Goal: Task Accomplishment & Management: Use online tool/utility

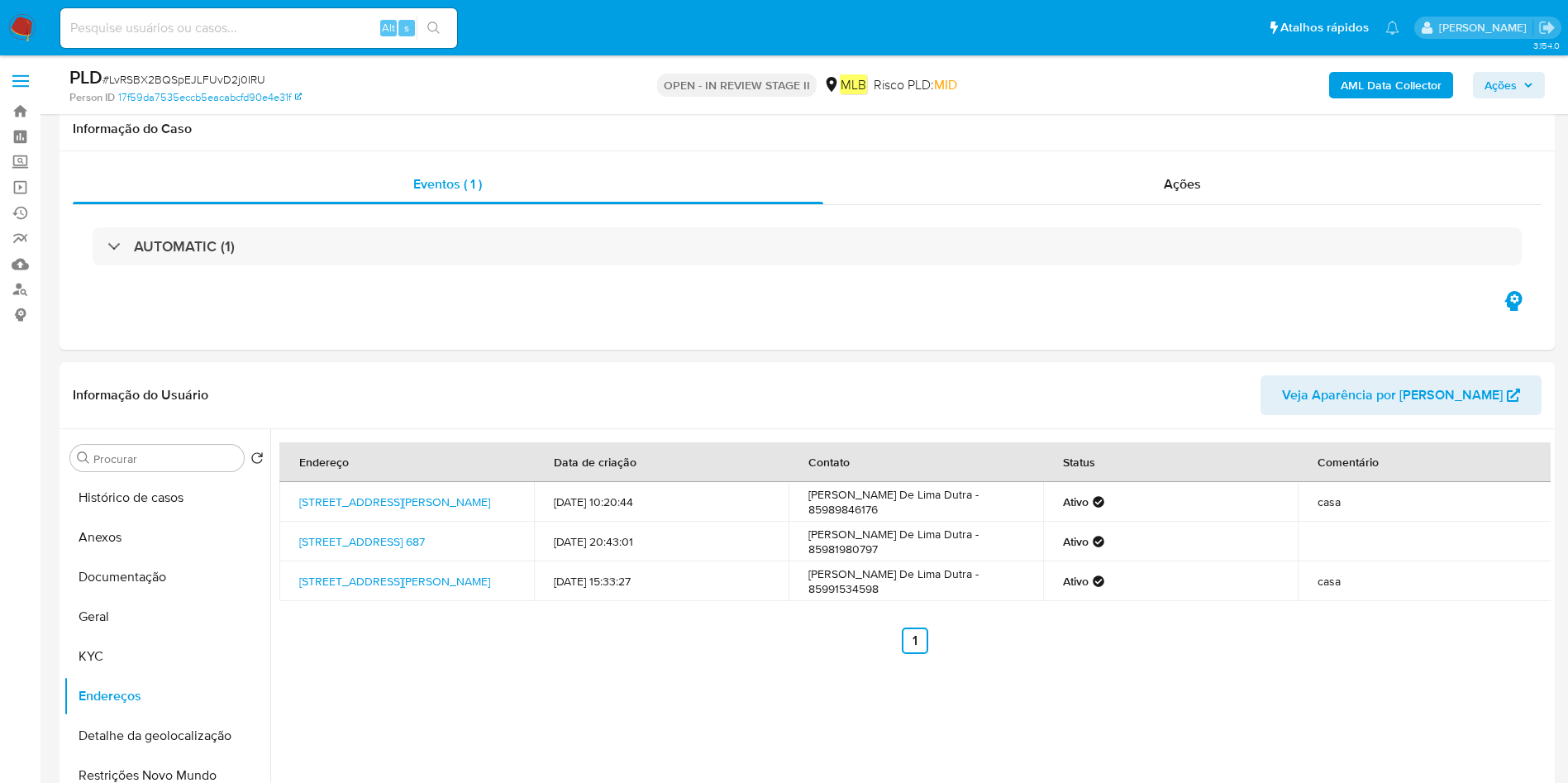
select select "10"
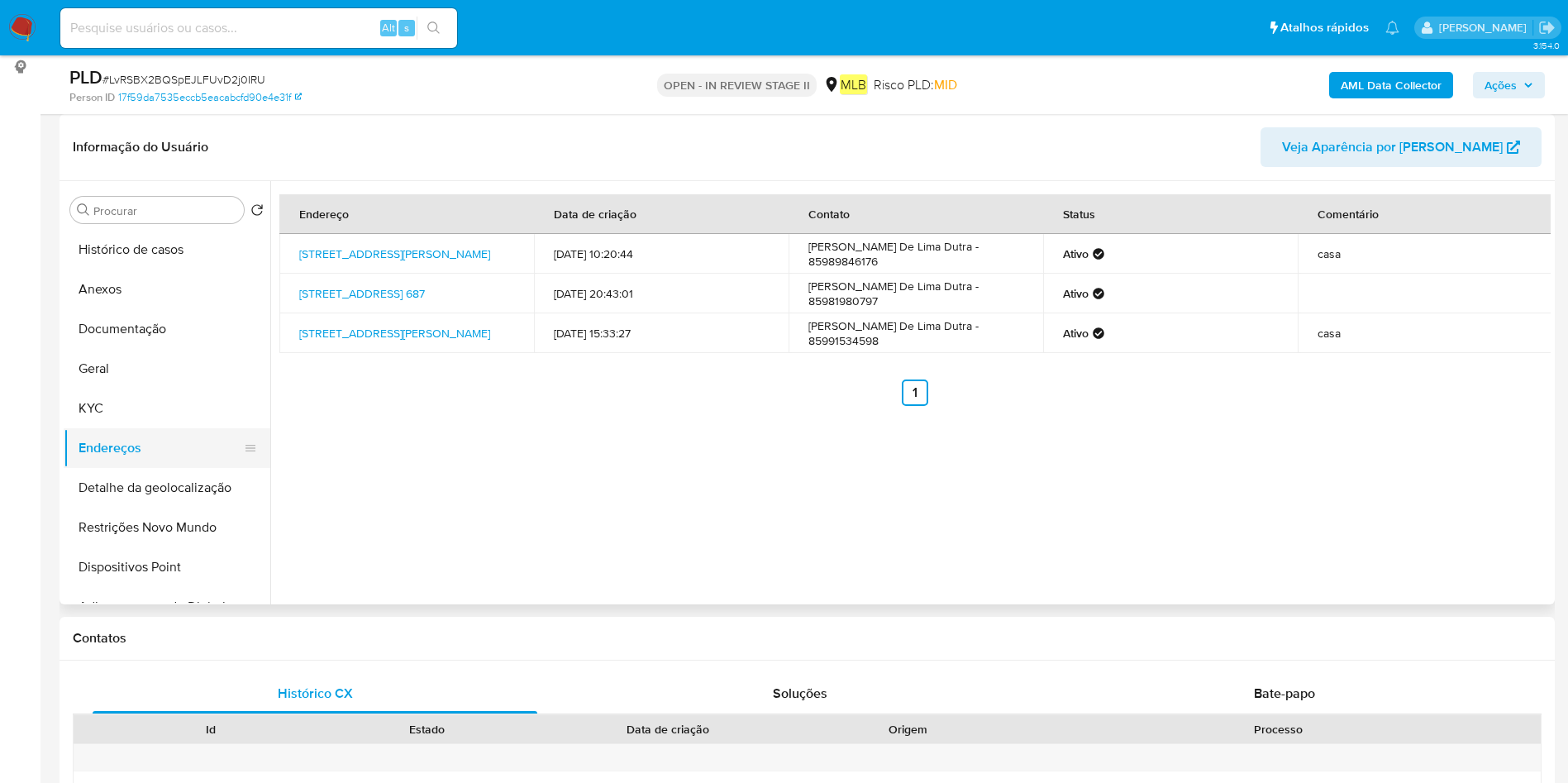
drag, startPoint x: 98, startPoint y: 388, endPoint x: 98, endPoint y: 429, distance: 41.0
click at [92, 393] on button "KYC" at bounding box center [166, 408] width 206 height 40
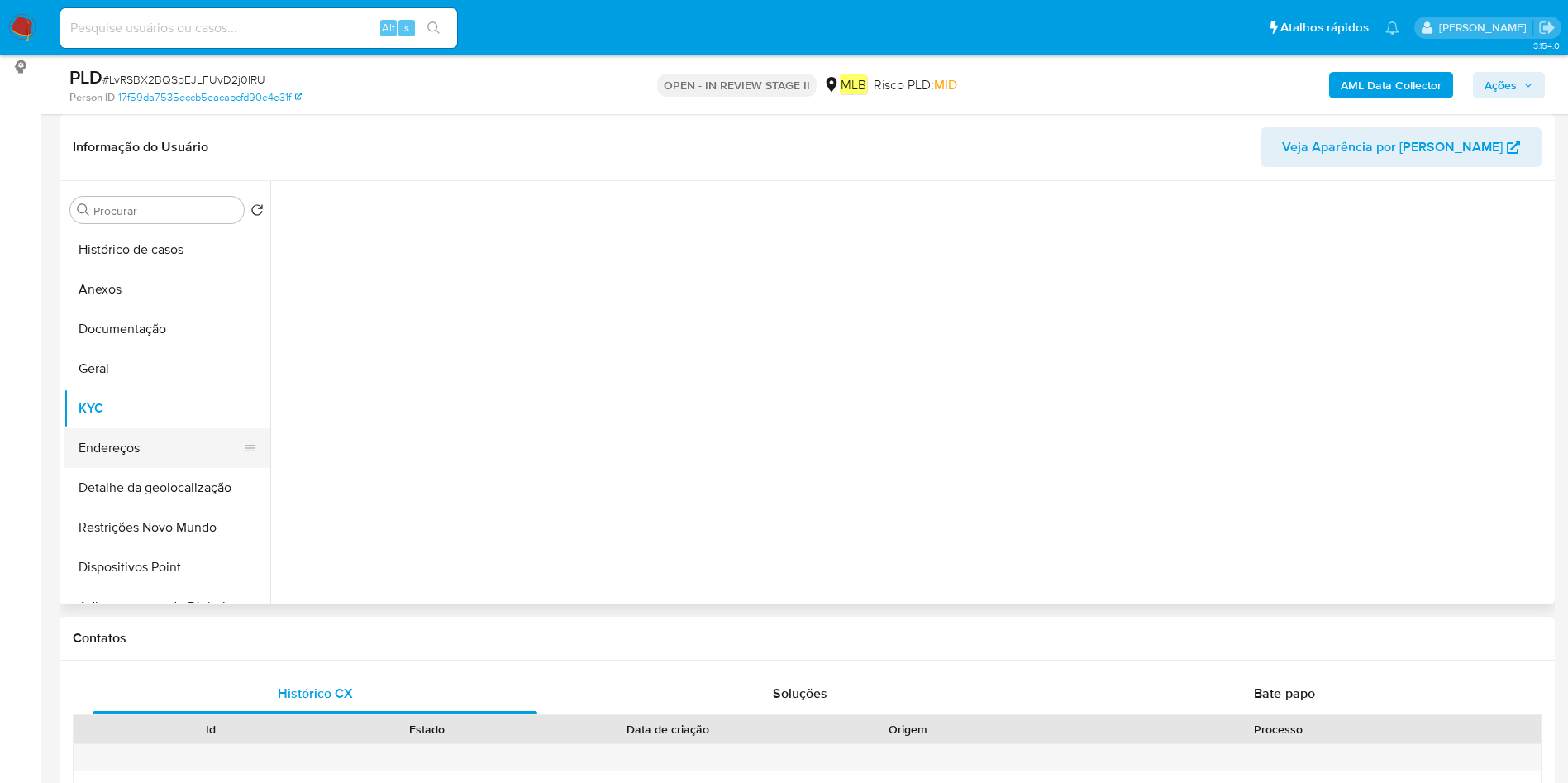
click at [98, 430] on button "Endereços" at bounding box center [160, 448] width 193 height 40
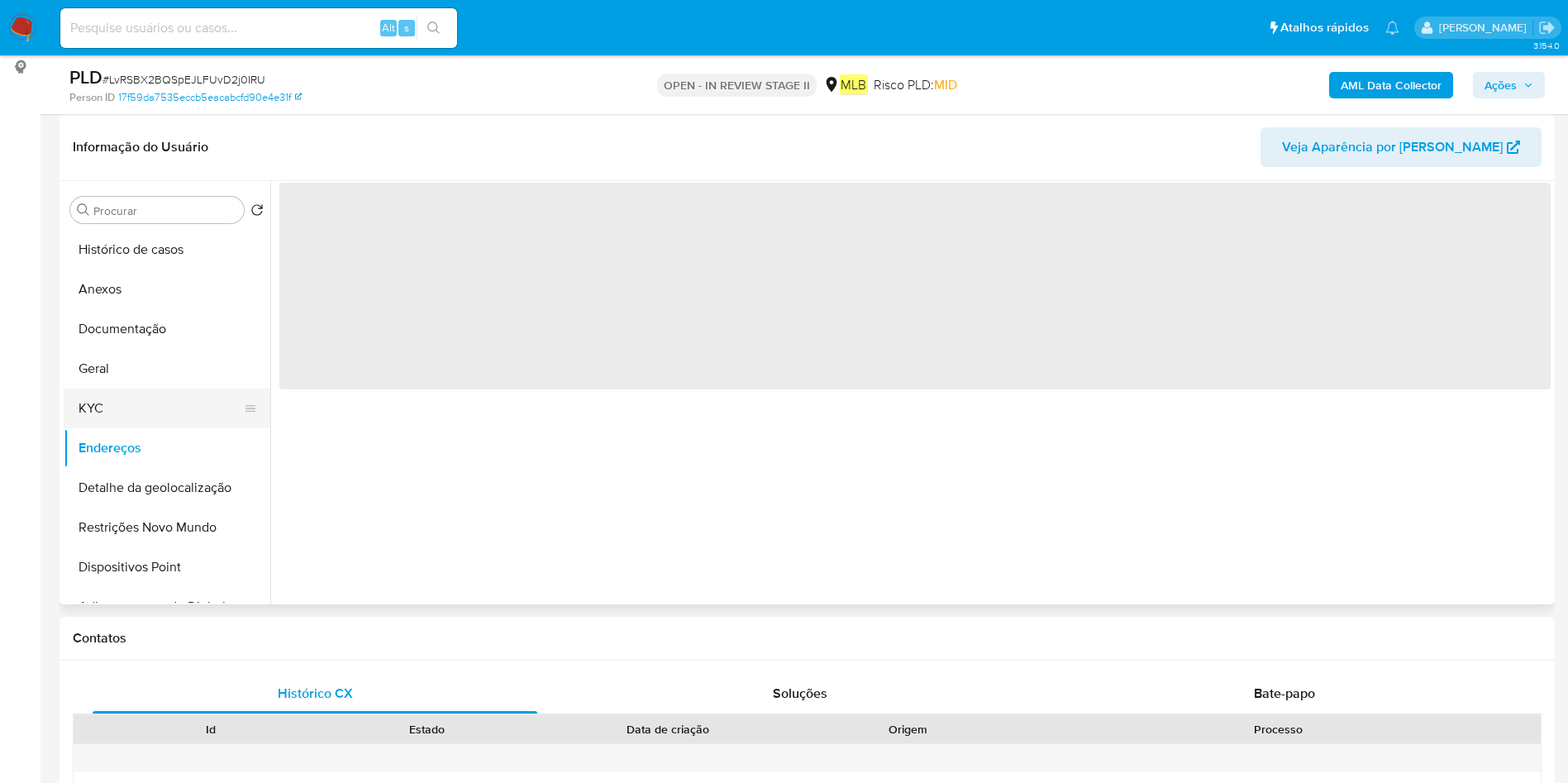
click at [109, 418] on button "KYC" at bounding box center [160, 408] width 193 height 40
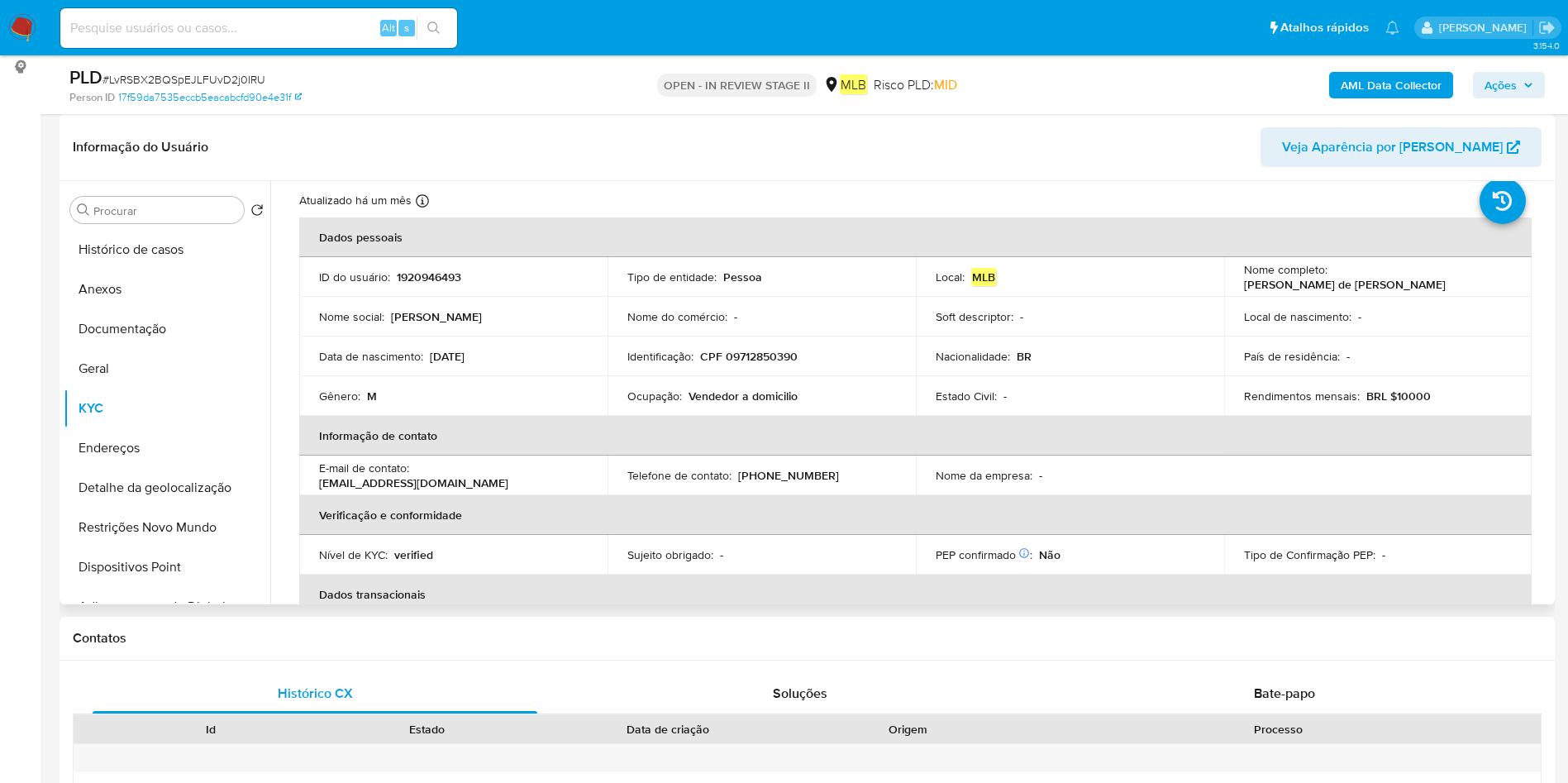
scroll to position [0, 0]
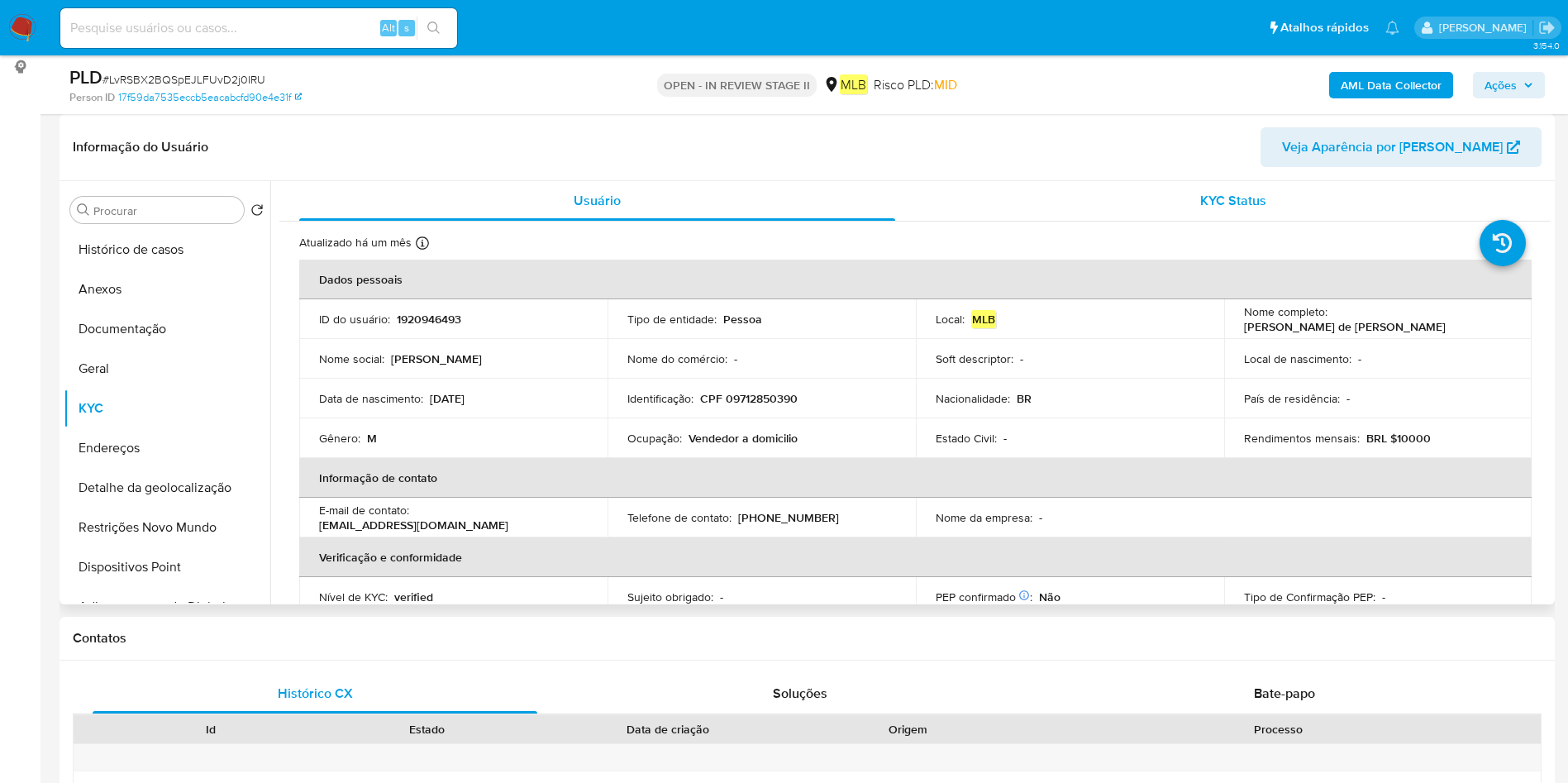
click at [1159, 215] on div "KYC Status" at bounding box center [1233, 201] width 596 height 40
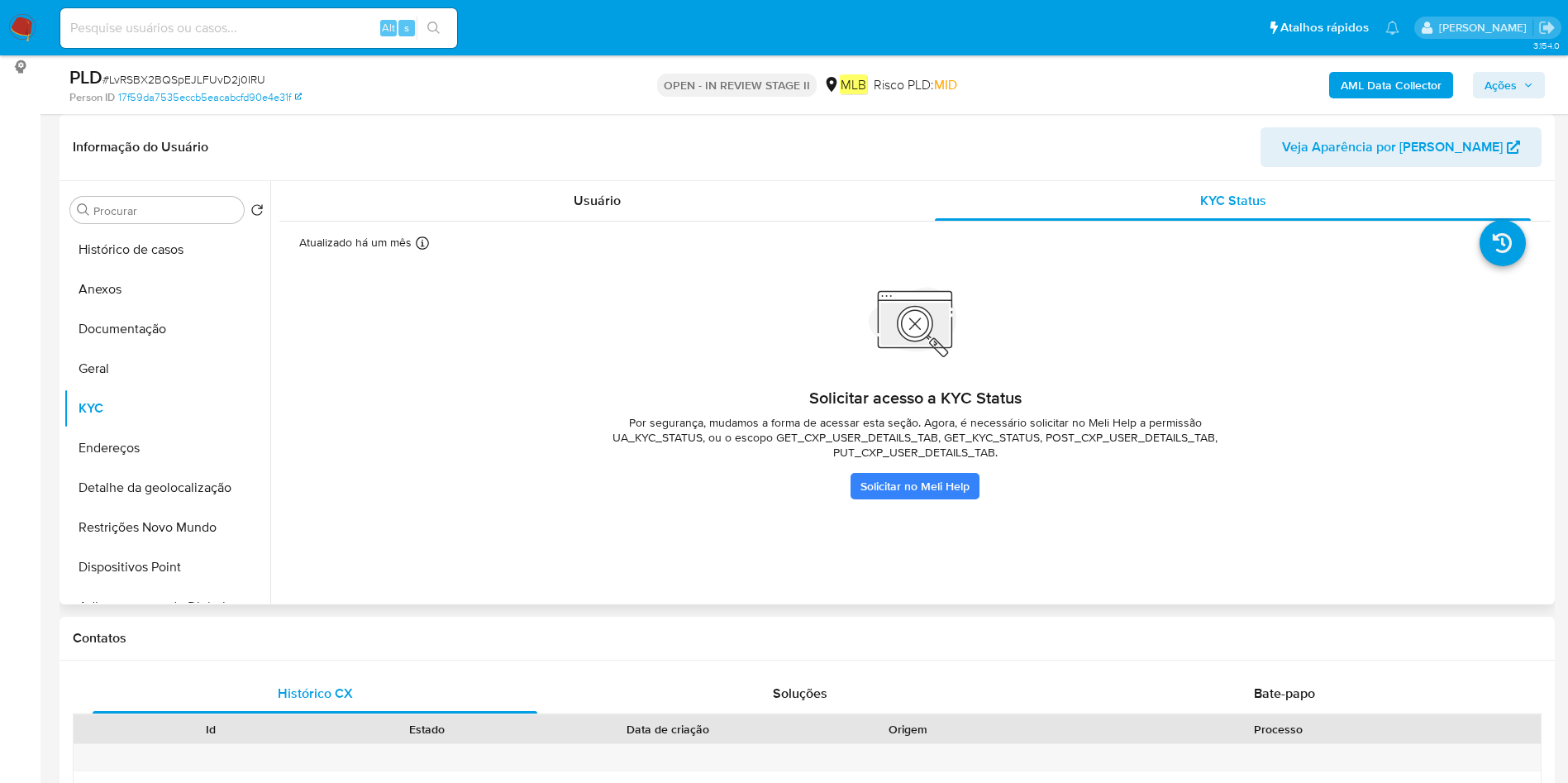
drag, startPoint x: 698, startPoint y: 434, endPoint x: 577, endPoint y: 438, distance: 121.1
click at [577, 438] on div "Solicitar acesso a KYC Status Por segurança, mudamos a forma de acessar esta se…" at bounding box center [915, 400] width 1232 height 198
drag, startPoint x: 1034, startPoint y: 434, endPoint x: 940, endPoint y: 443, distance: 94.4
click at [940, 443] on span "Por segurança, mudamos a forma de acessar esta seção. Agora, é necessário solic…" at bounding box center [915, 436] width 661 height 44
drag, startPoint x: 701, startPoint y: 433, endPoint x: 613, endPoint y: 430, distance: 88.1
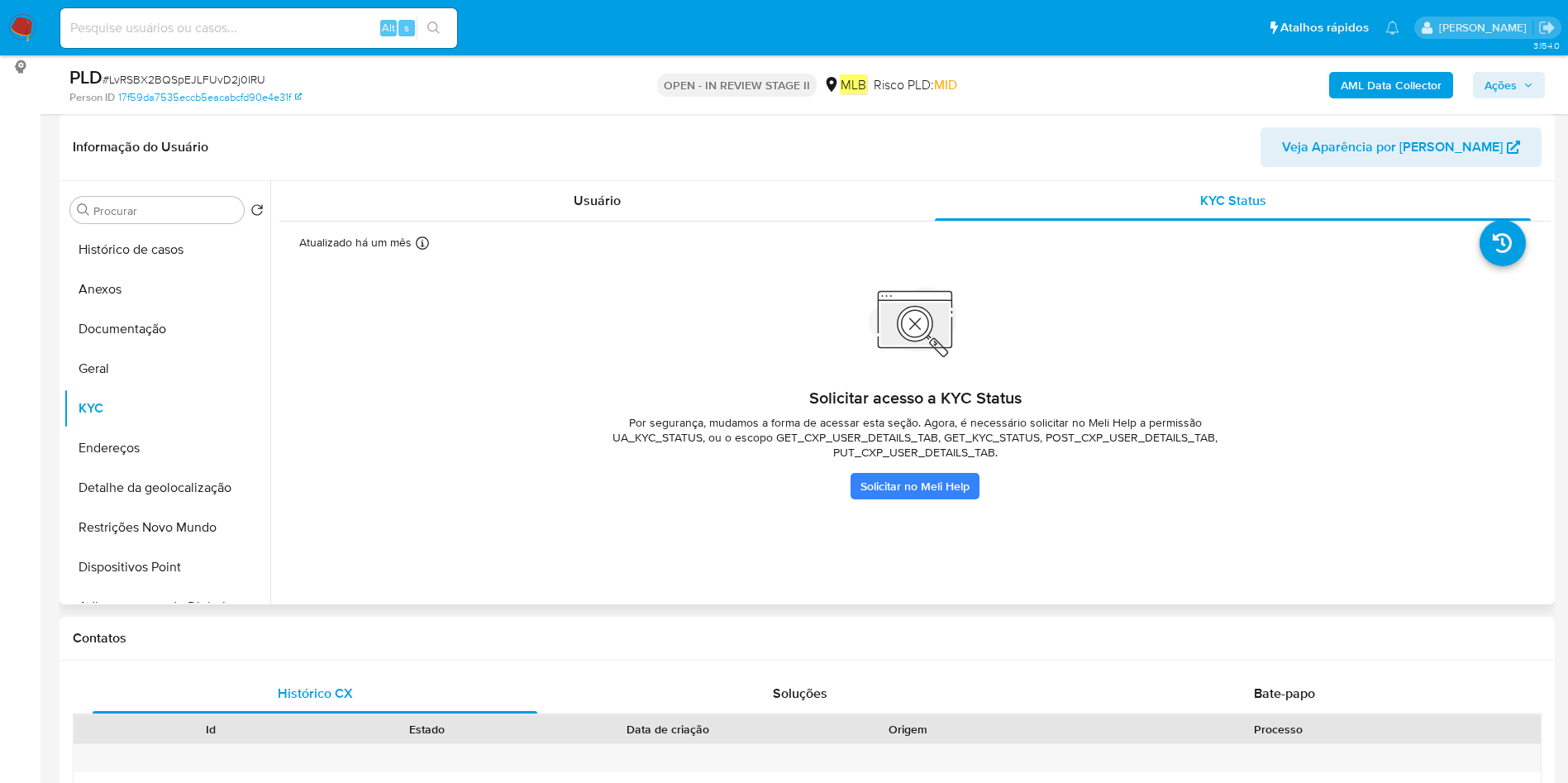
click at [591, 440] on span "Por segurança, mudamos a forma de acessar esta seção. Agora, é necessário solic…" at bounding box center [915, 436] width 661 height 44
drag, startPoint x: 975, startPoint y: 39, endPoint x: 412, endPoint y: 406, distance: 672.1
click at [412, 406] on div "Solicitar acesso a KYC Status Por segurança, mudamos a forma de acessar esta se…" at bounding box center [915, 400] width 1232 height 198
click at [724, 211] on div "Usuário" at bounding box center [597, 201] width 596 height 40
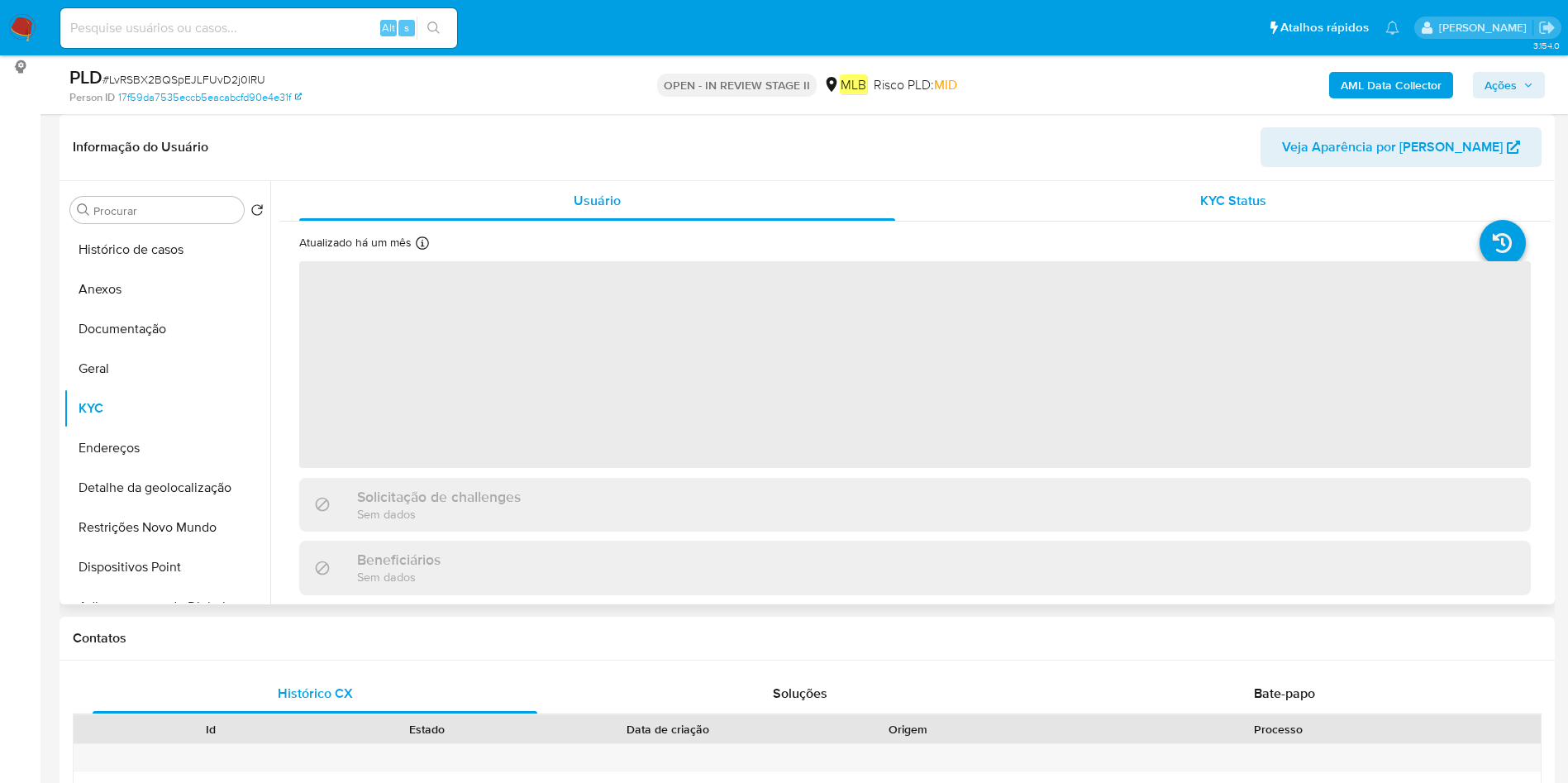
click at [1152, 186] on div "KYC Status" at bounding box center [1233, 201] width 596 height 40
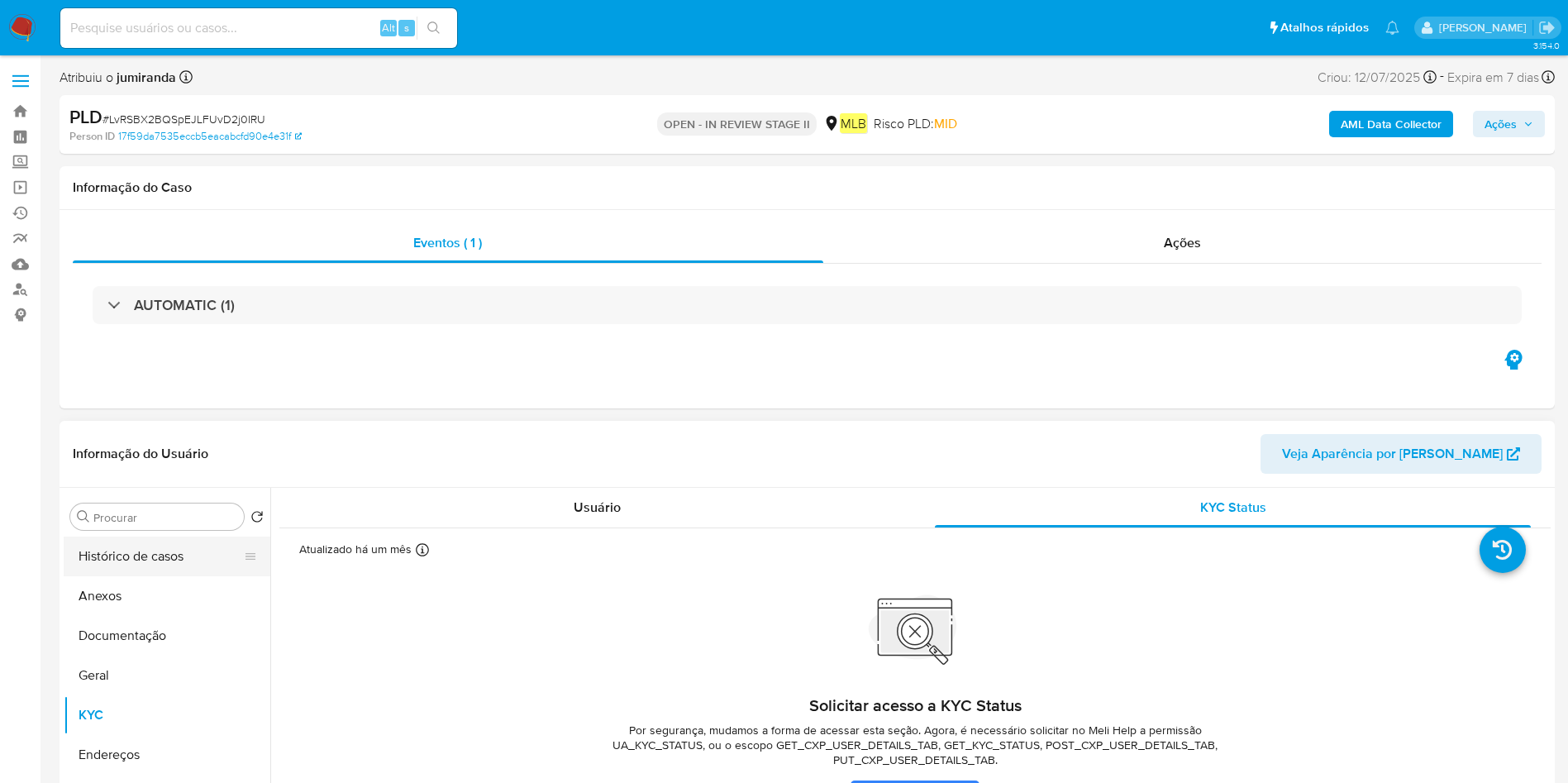
drag, startPoint x: 85, startPoint y: 593, endPoint x: 169, endPoint y: 571, distance: 86.8
click at [87, 593] on button "Anexos" at bounding box center [166, 596] width 206 height 40
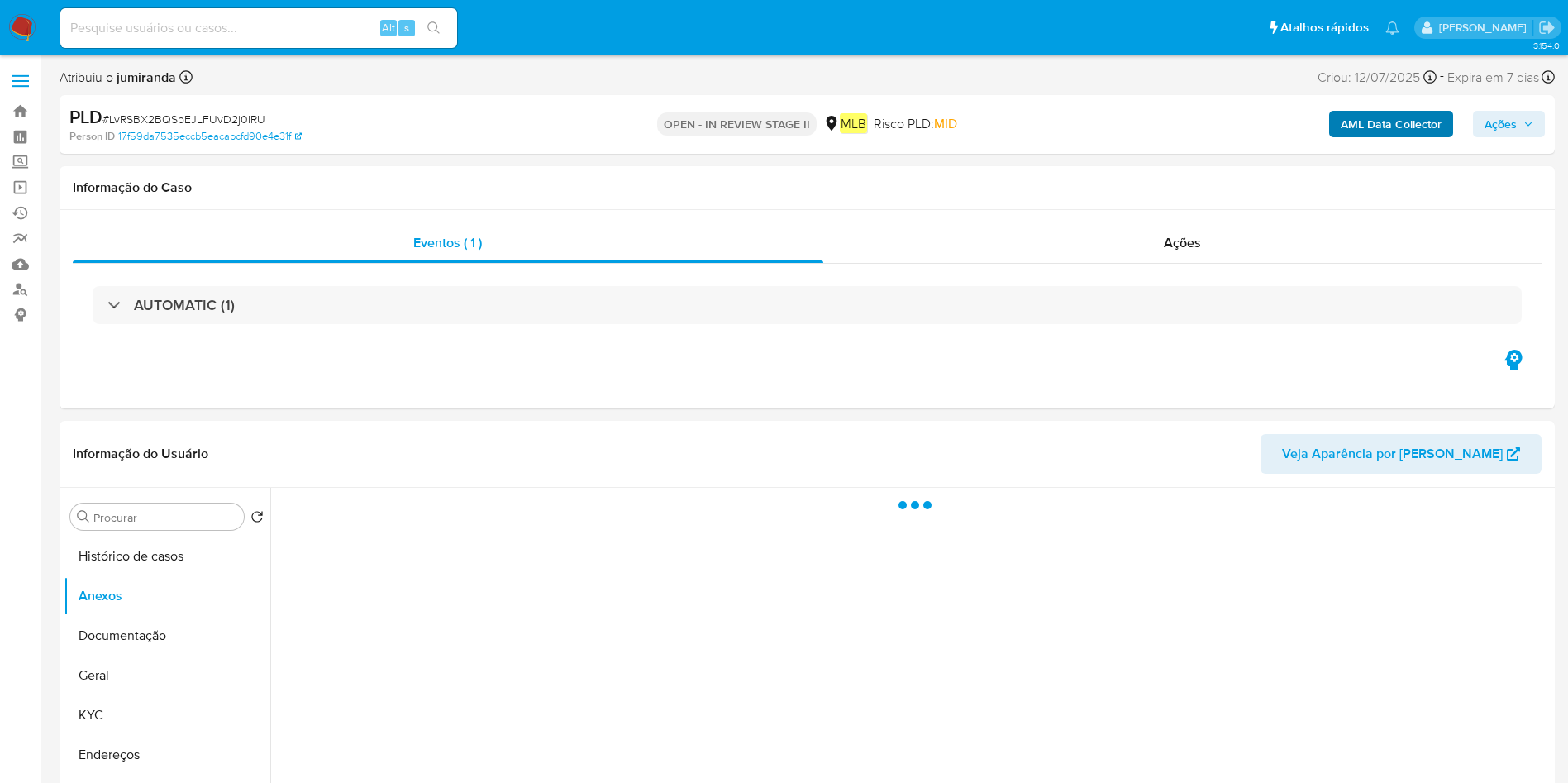
click at [1416, 118] on b "AML Data Collector" at bounding box center [1391, 124] width 101 height 26
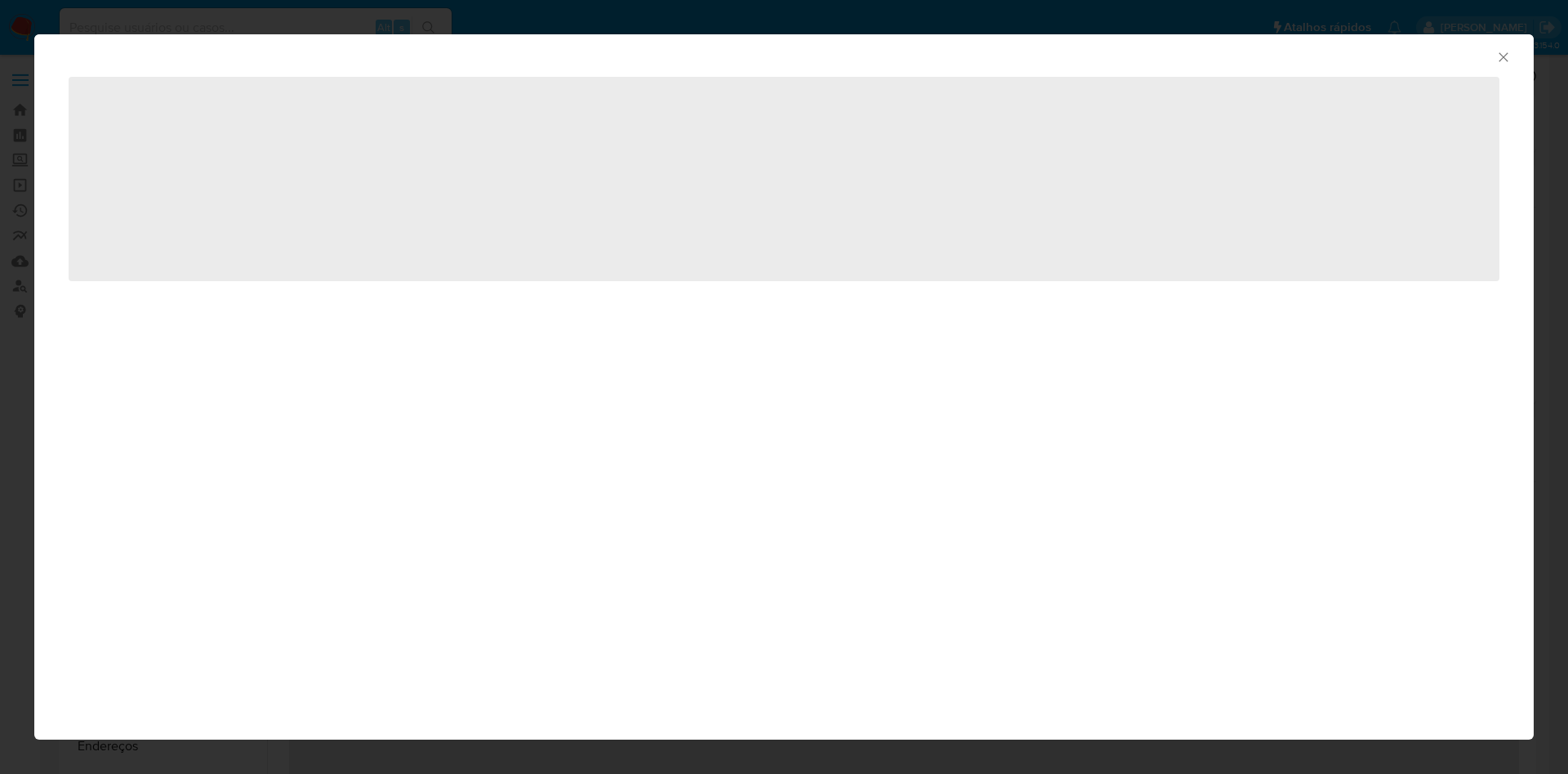
click at [691, 201] on span "‌" at bounding box center [784, 178] width 1430 height 204
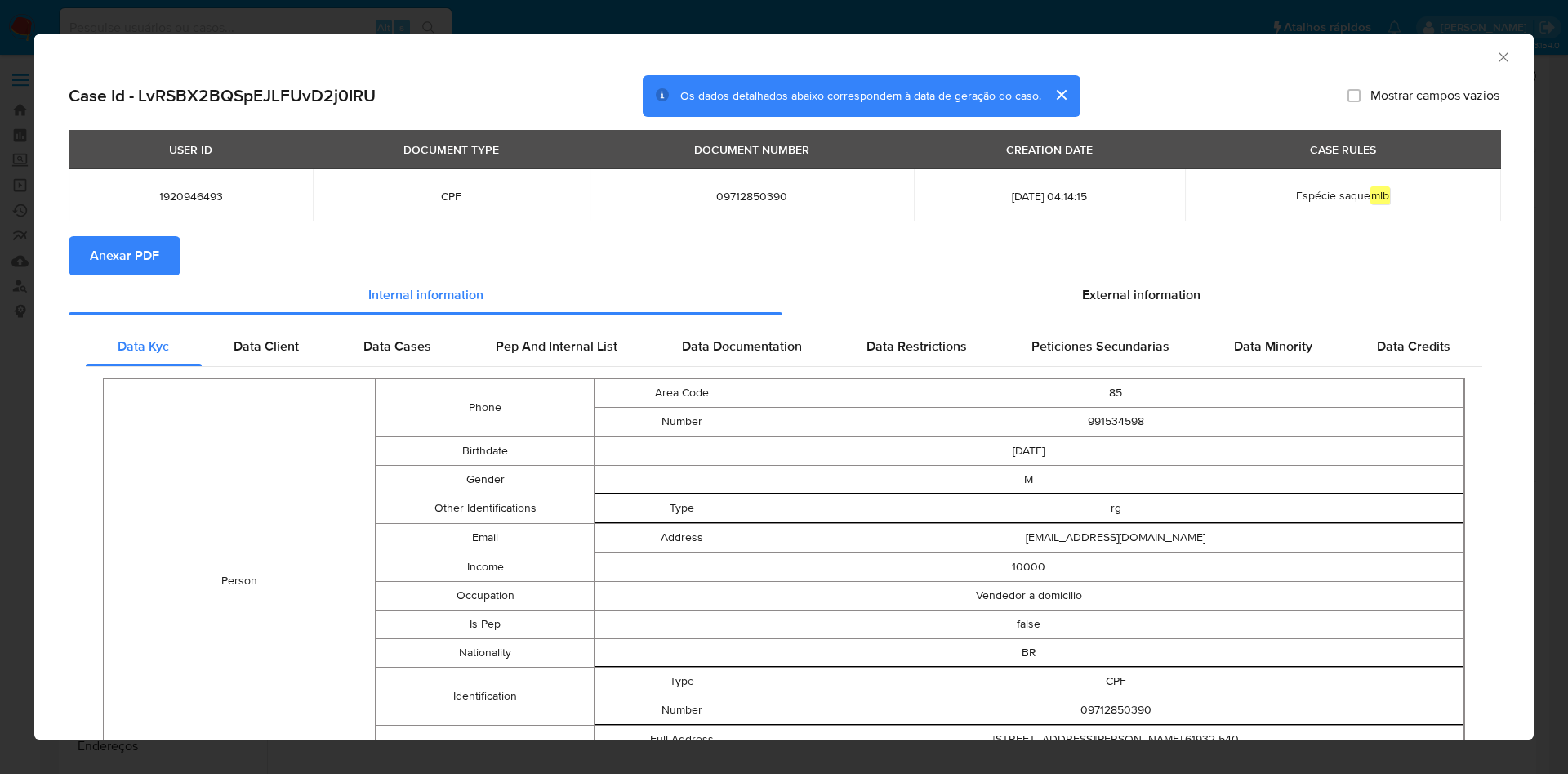
click at [116, 252] on span "Anexar PDF" at bounding box center [124, 256] width 70 height 36
click at [1495, 61] on icon "Fechar a janela" at bounding box center [1503, 57] width 16 height 16
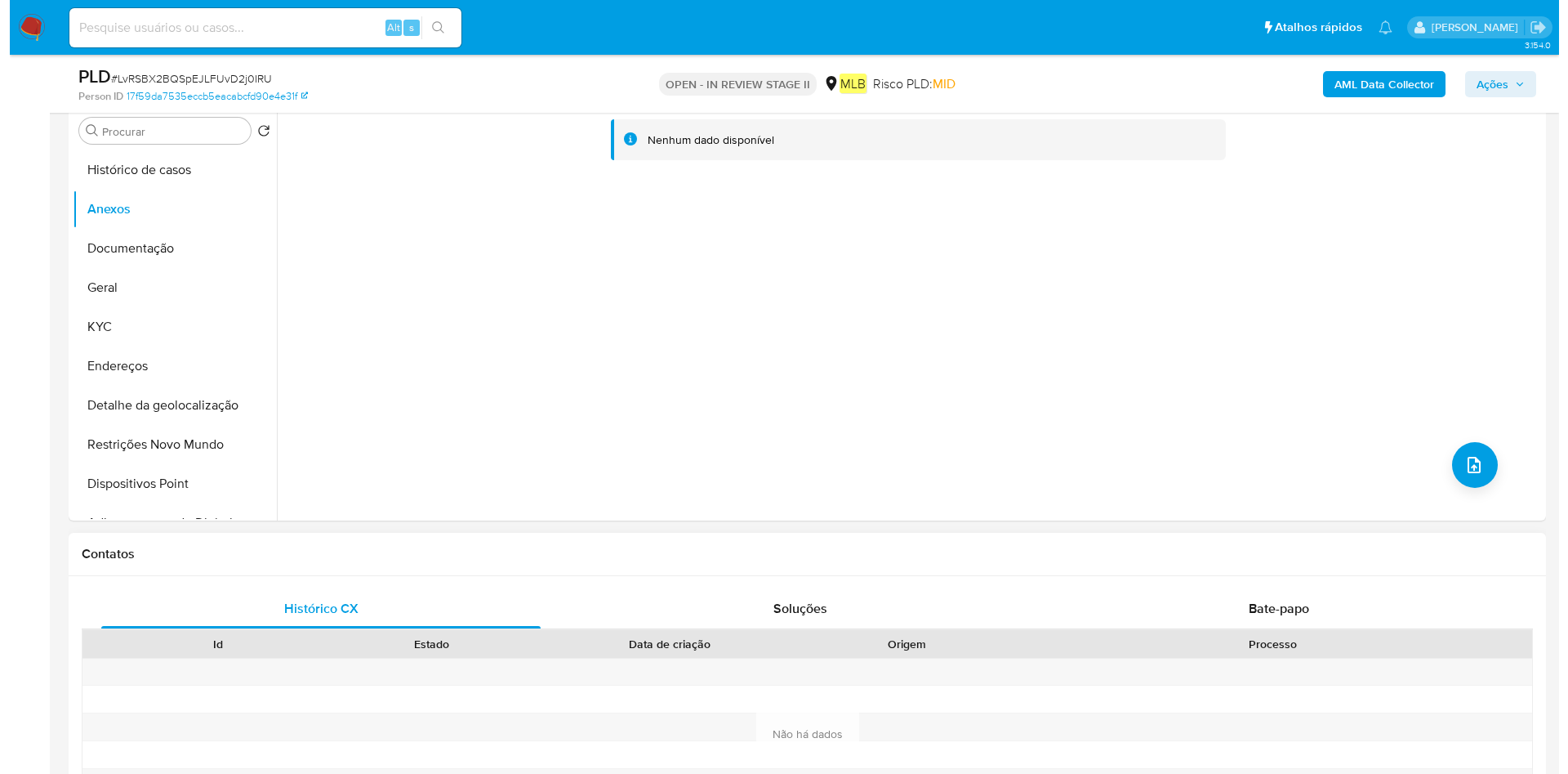
scroll to position [368, 0]
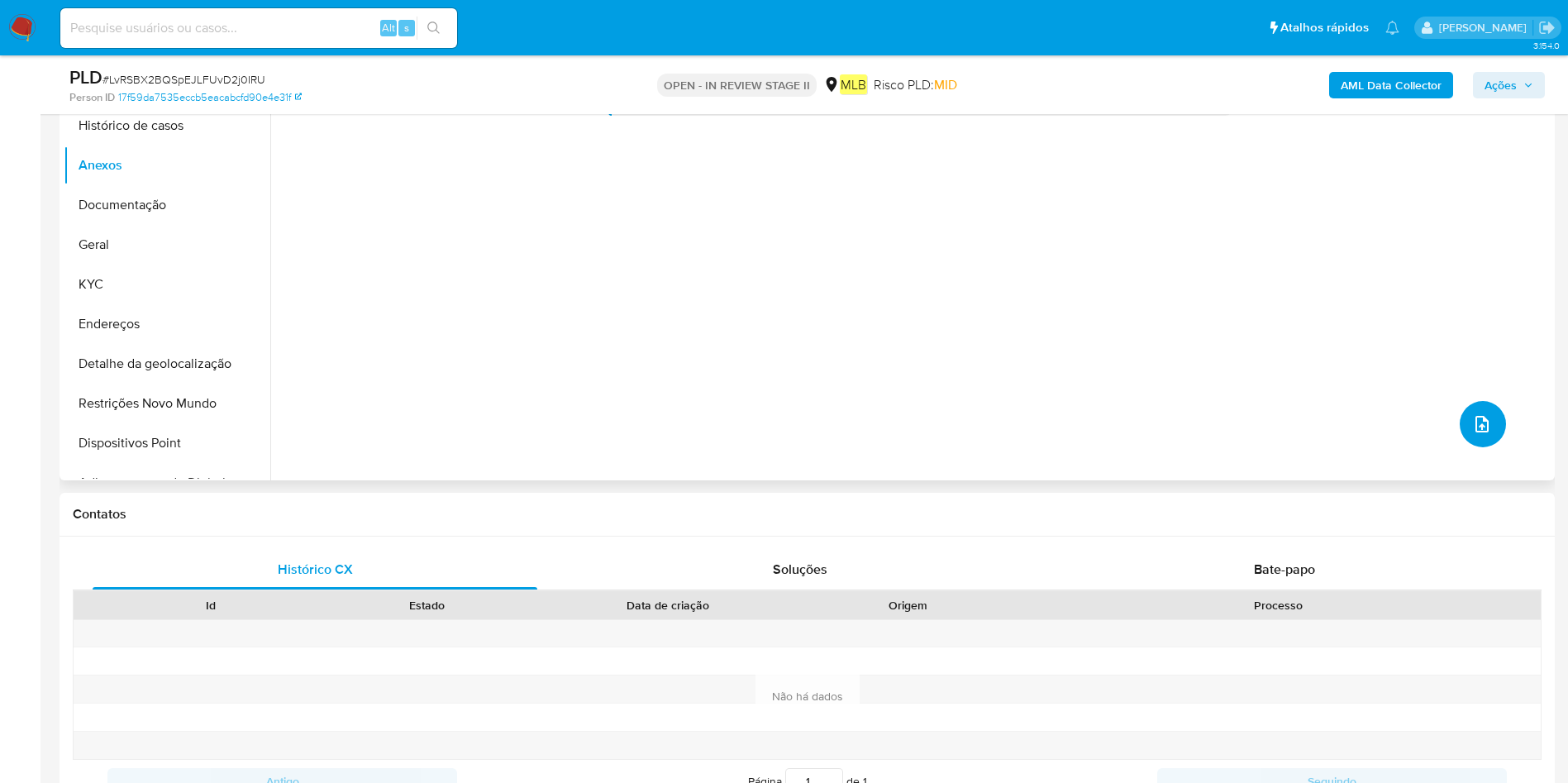
click at [1473, 435] on button "upload-file" at bounding box center [1483, 423] width 46 height 46
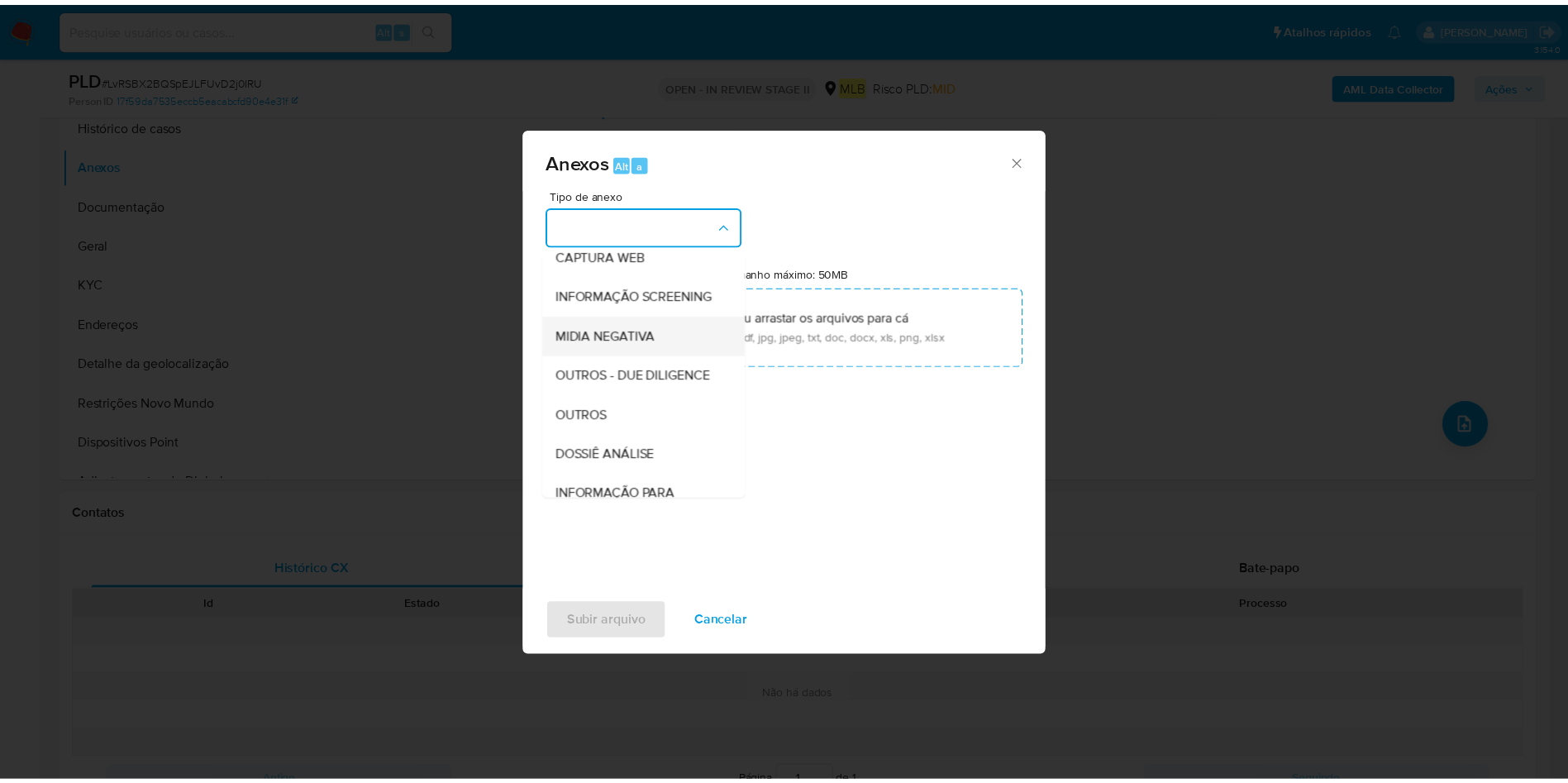
scroll to position [248, 0]
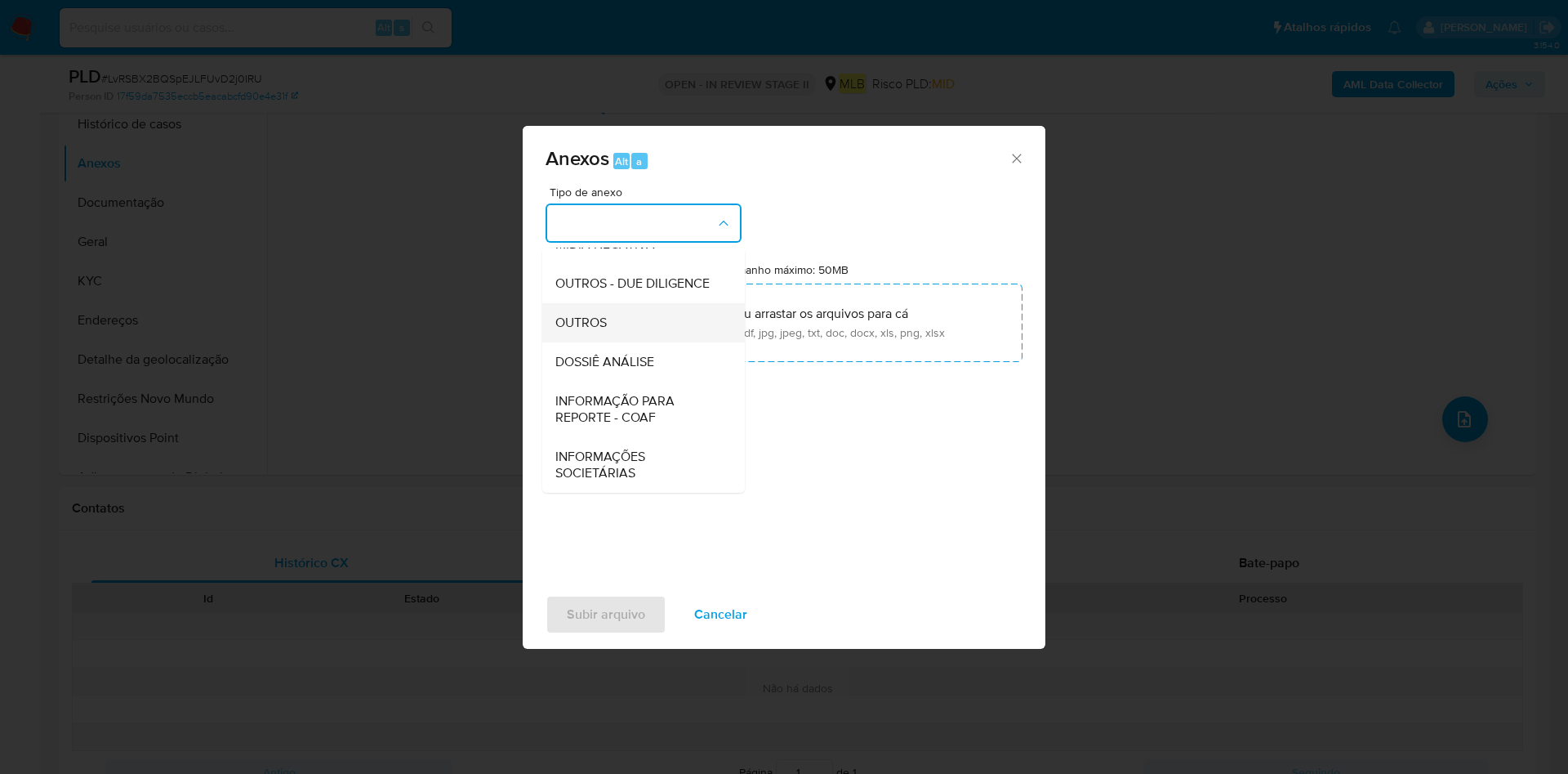
click at [643, 327] on div "OUTROS" at bounding box center [639, 323] width 167 height 40
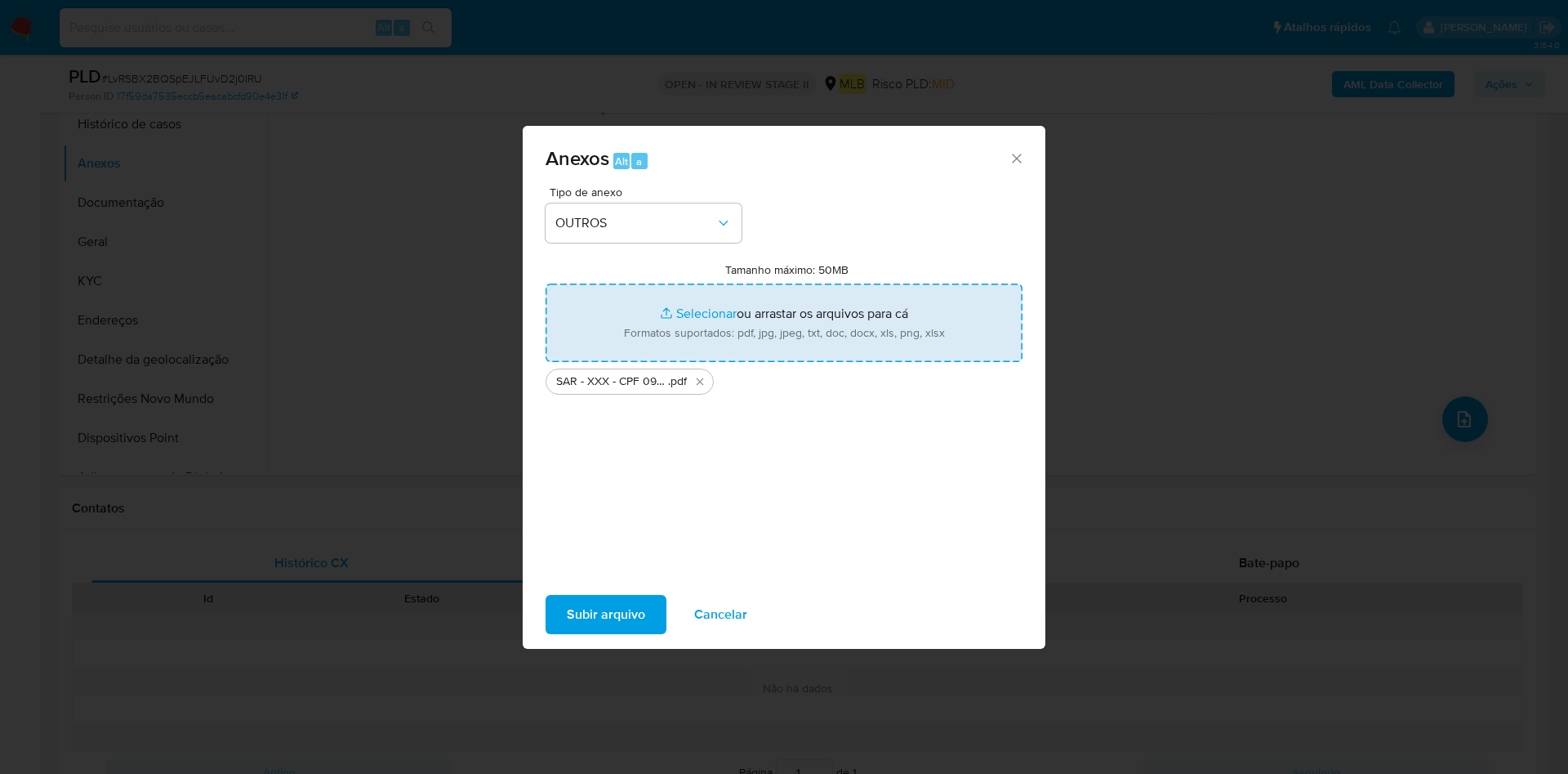
type input "C:\fakepath\Mulan 1920946493_2025_08_18_10_23_43.xlsx"
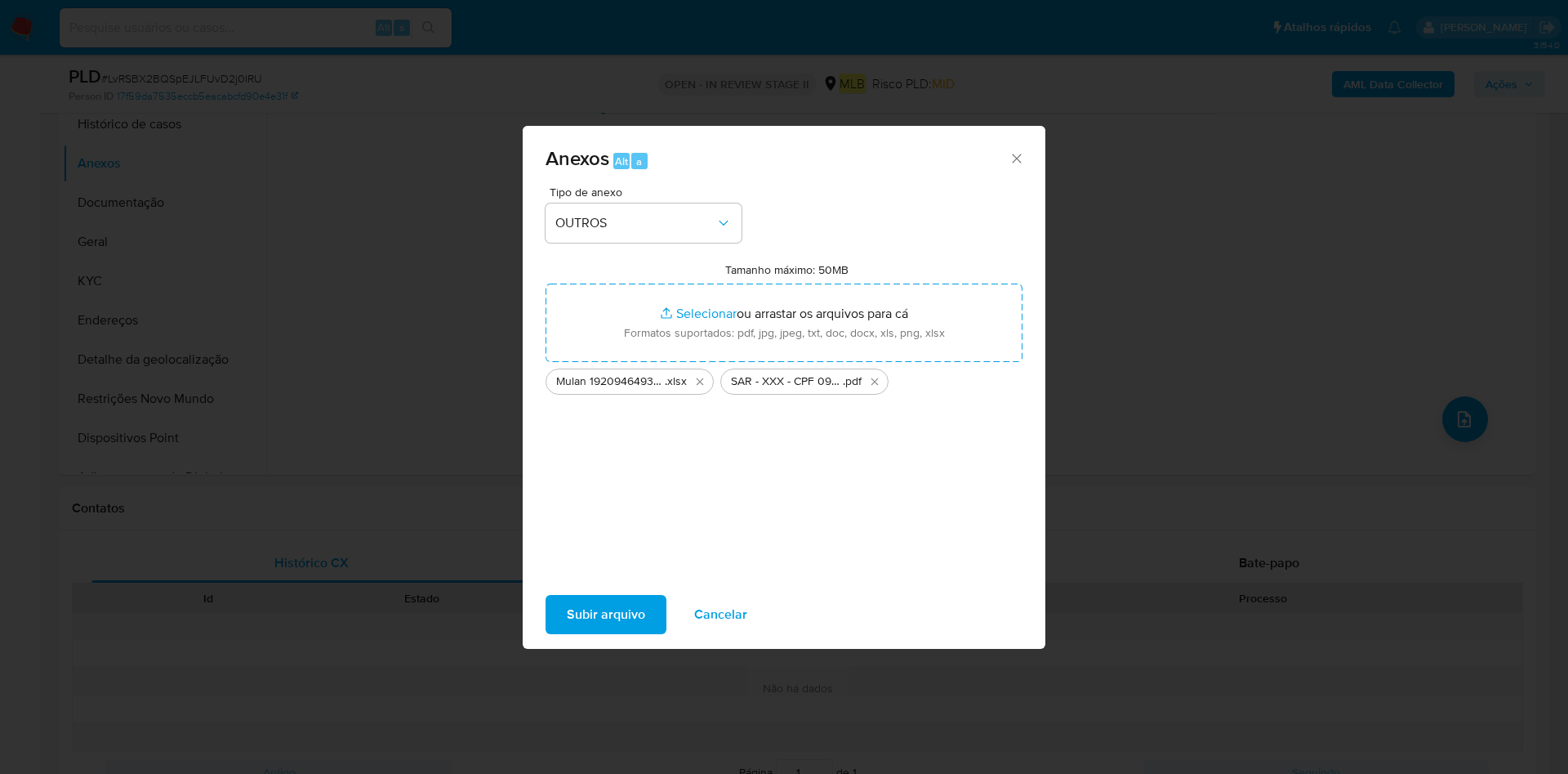
click at [571, 600] on span "Subir arquivo" at bounding box center [605, 615] width 78 height 36
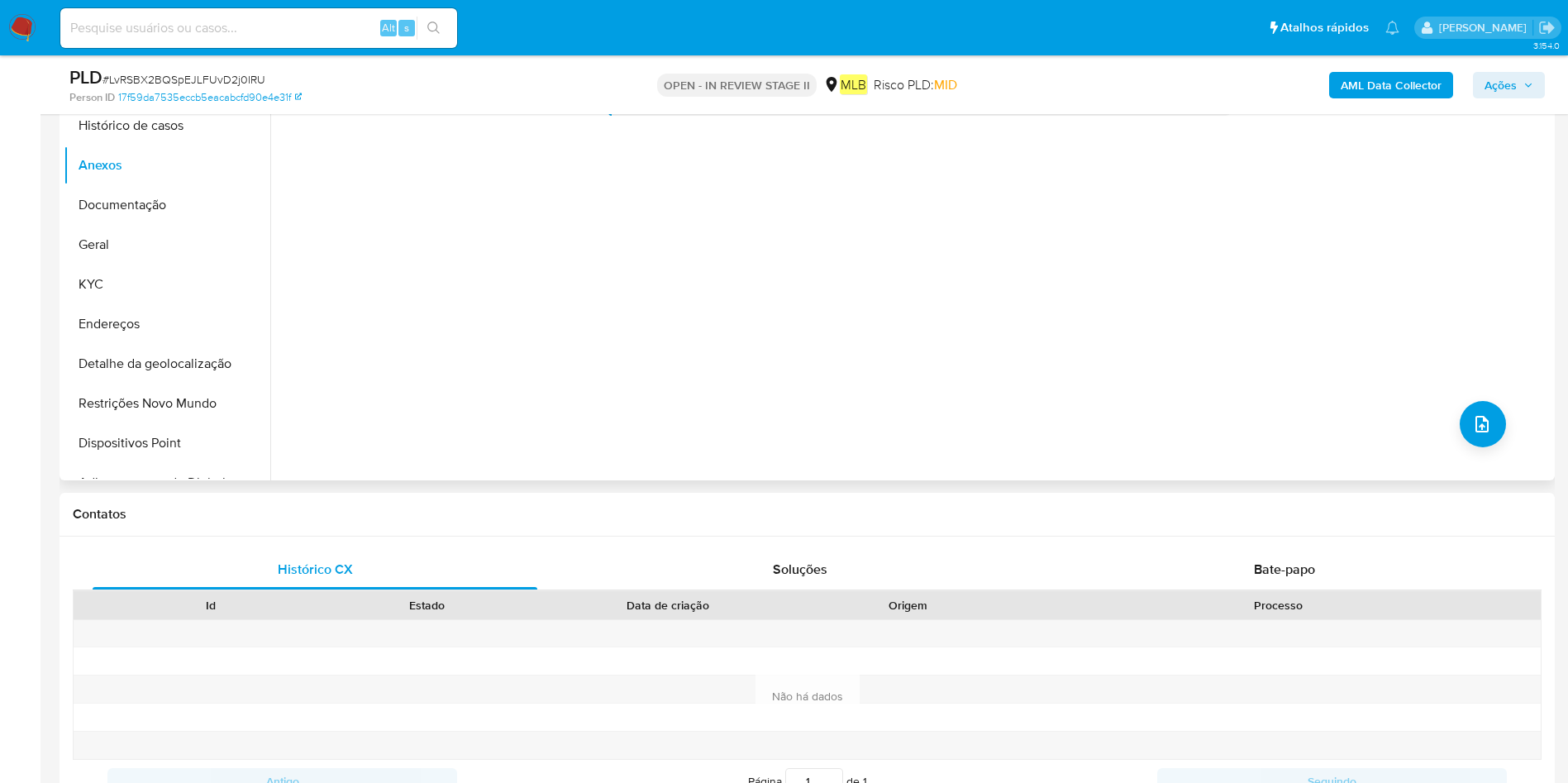
click at [625, 351] on div "Nenhum dado disponível" at bounding box center [910, 268] width 1281 height 423
click at [118, 213] on button "Documentação" at bounding box center [160, 206] width 193 height 40
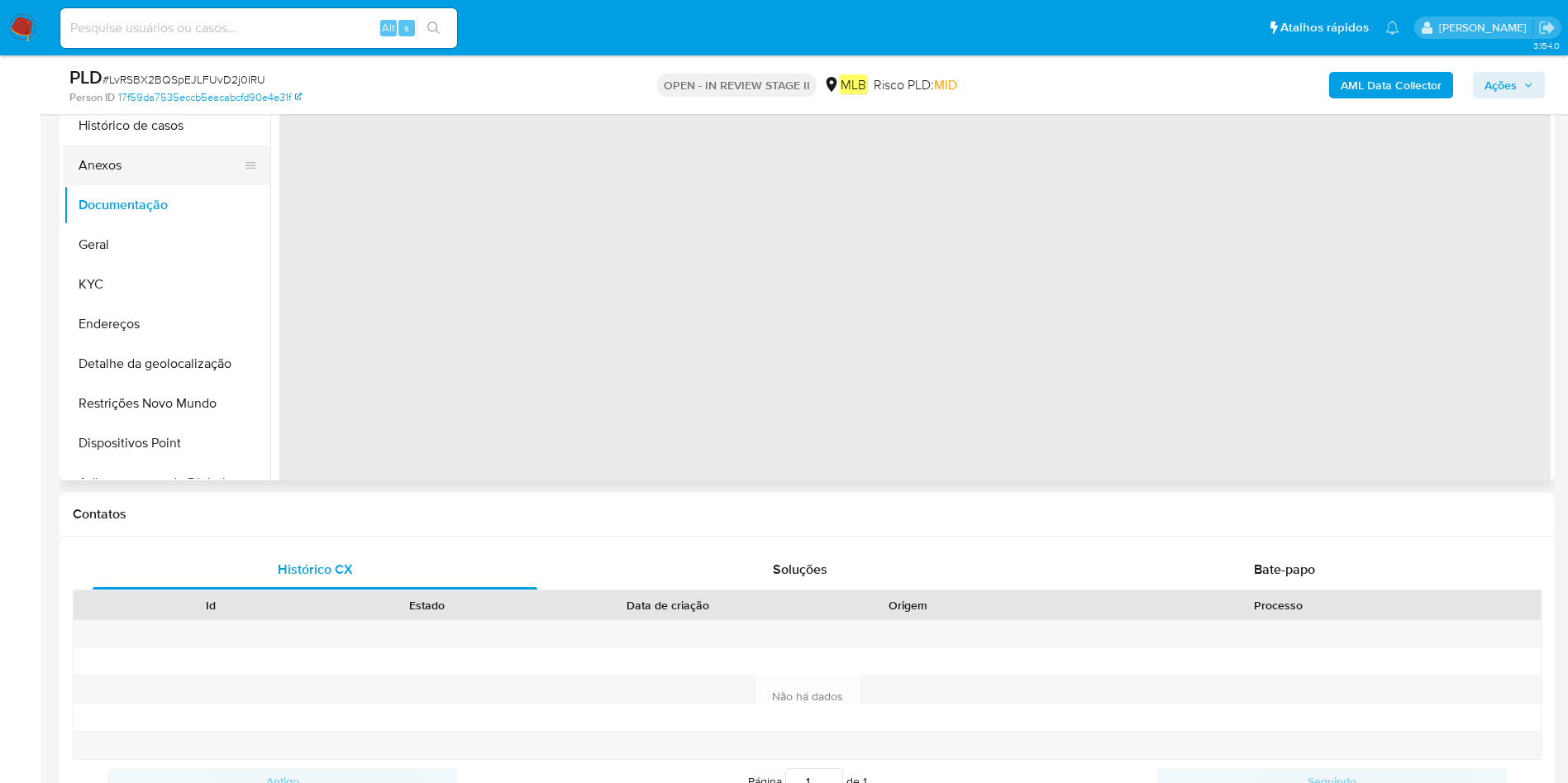
click at [140, 173] on button "Anexos" at bounding box center [160, 165] width 193 height 40
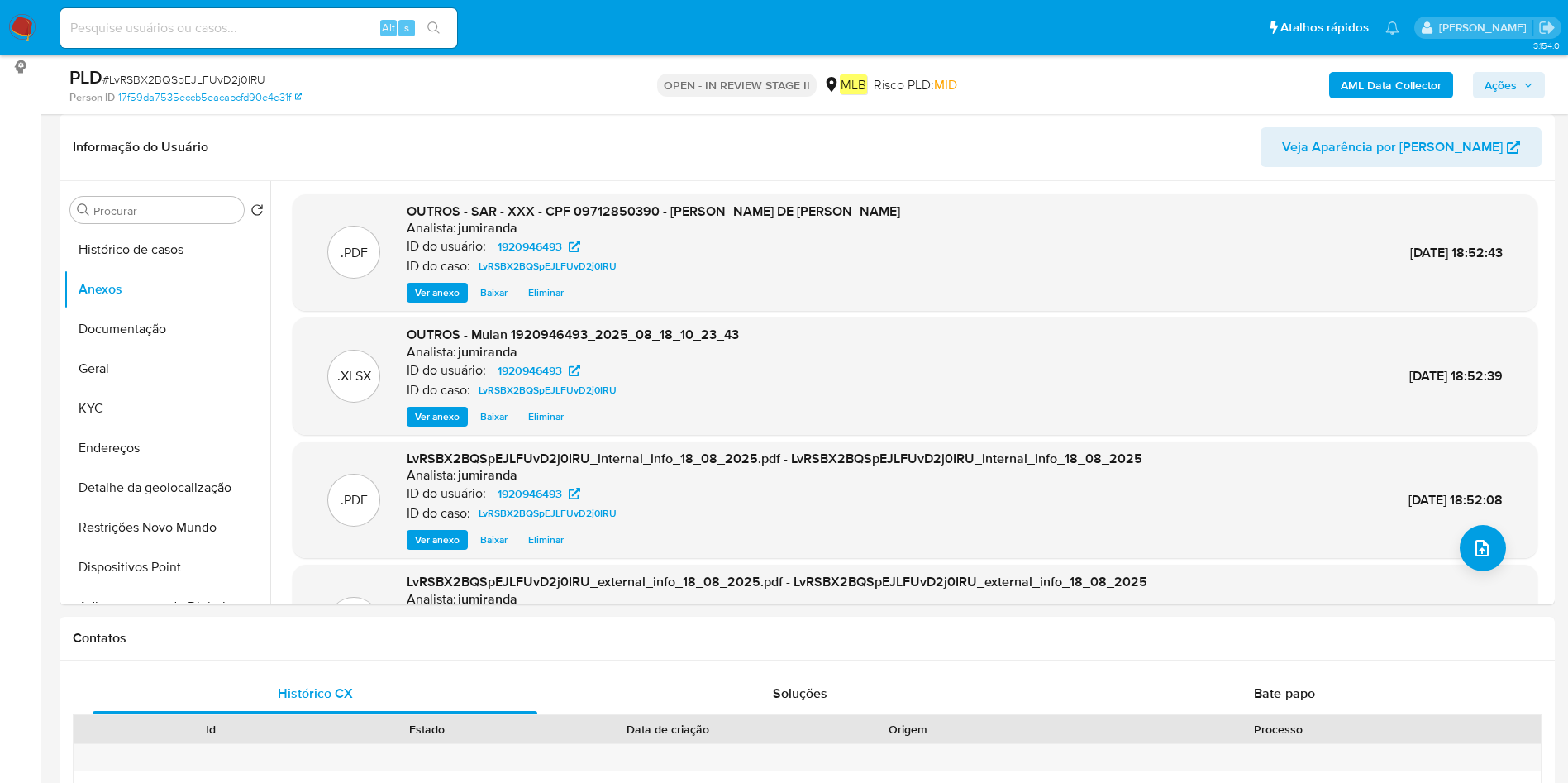
click at [1505, 91] on span "Ações" at bounding box center [1500, 85] width 32 height 26
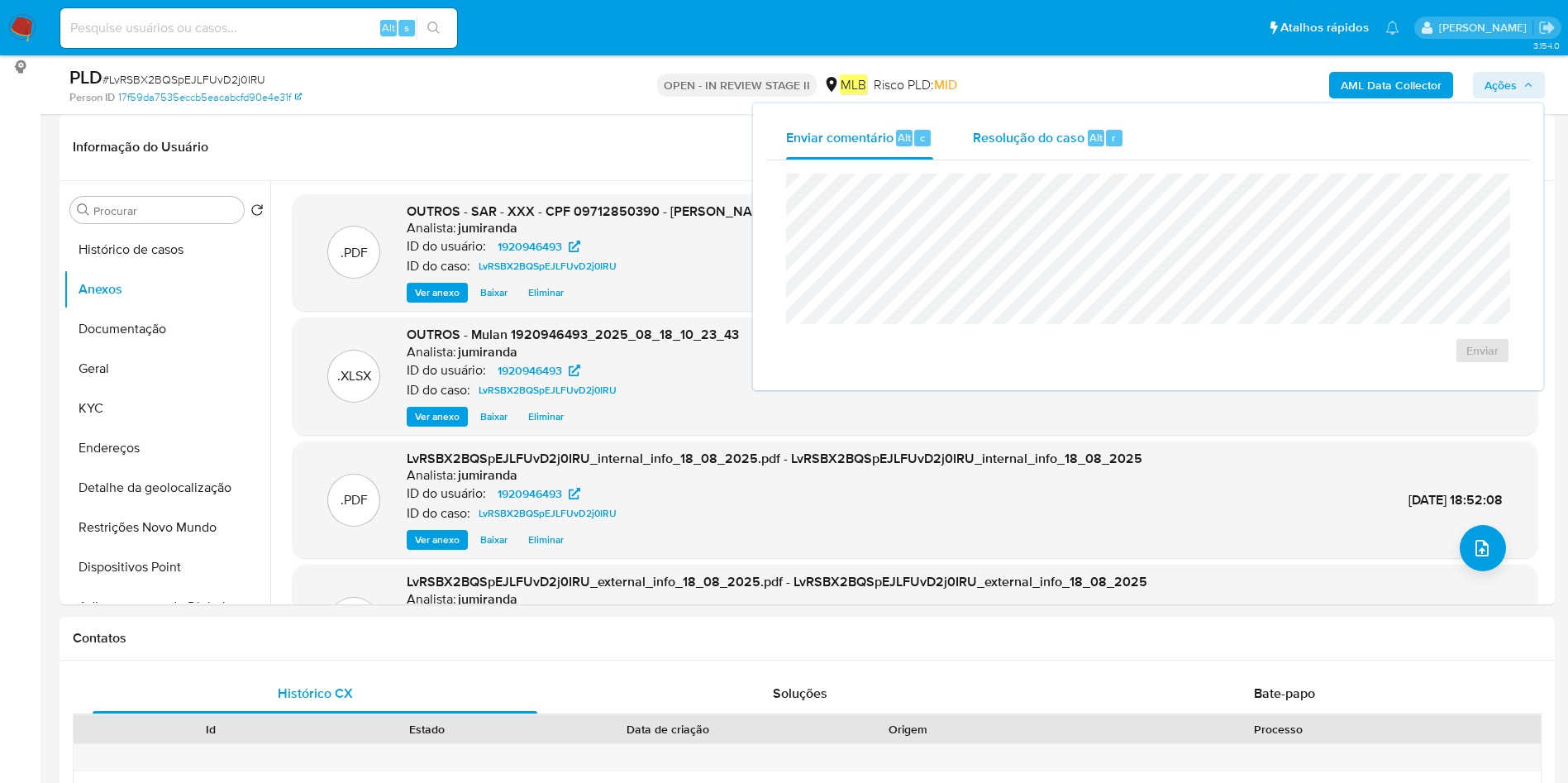
click at [1038, 133] on span "Resolução do caso" at bounding box center [1029, 137] width 112 height 19
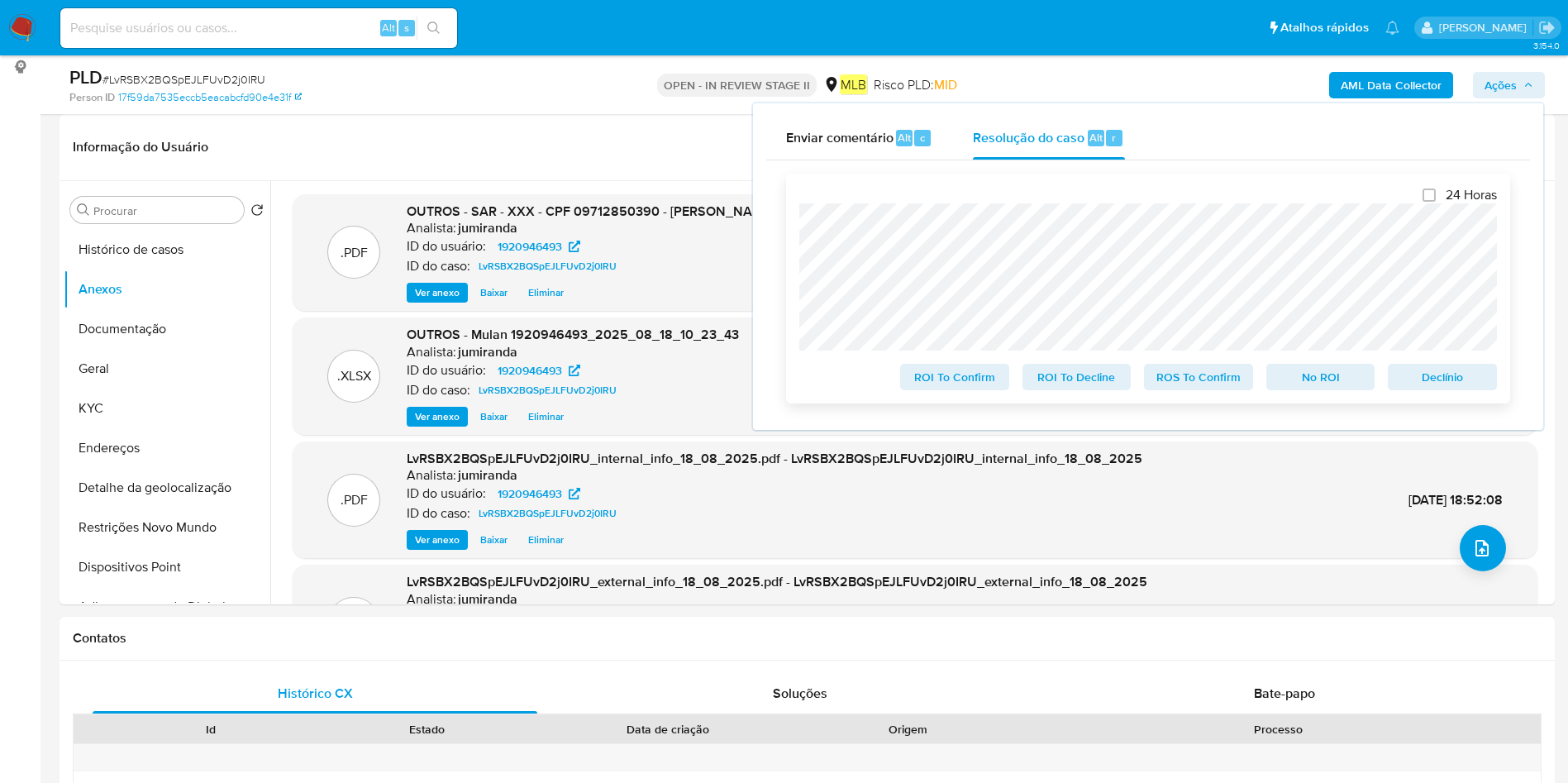
click at [1216, 385] on span "ROS To Confirm" at bounding box center [1198, 376] width 86 height 24
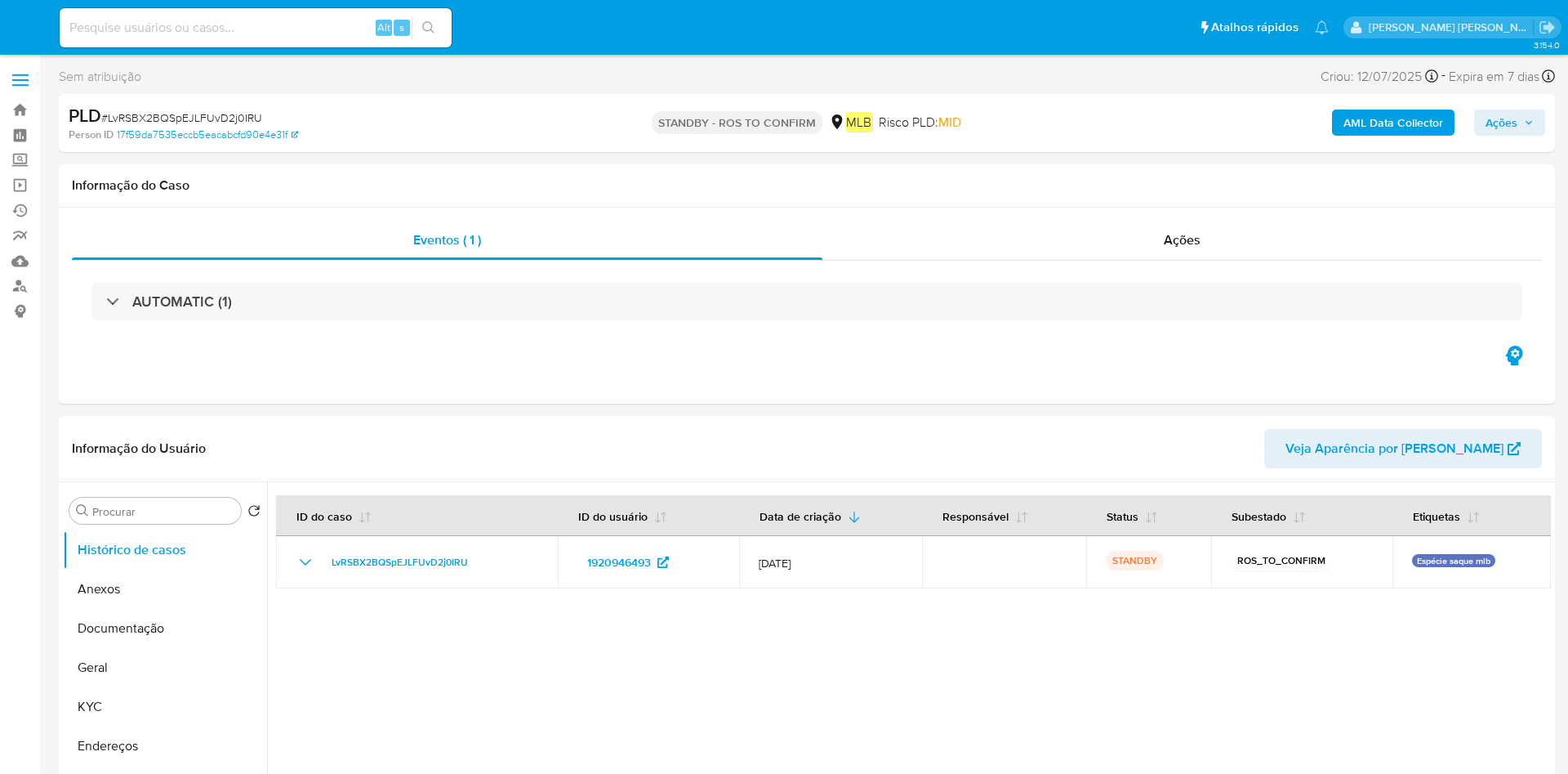
select select "10"
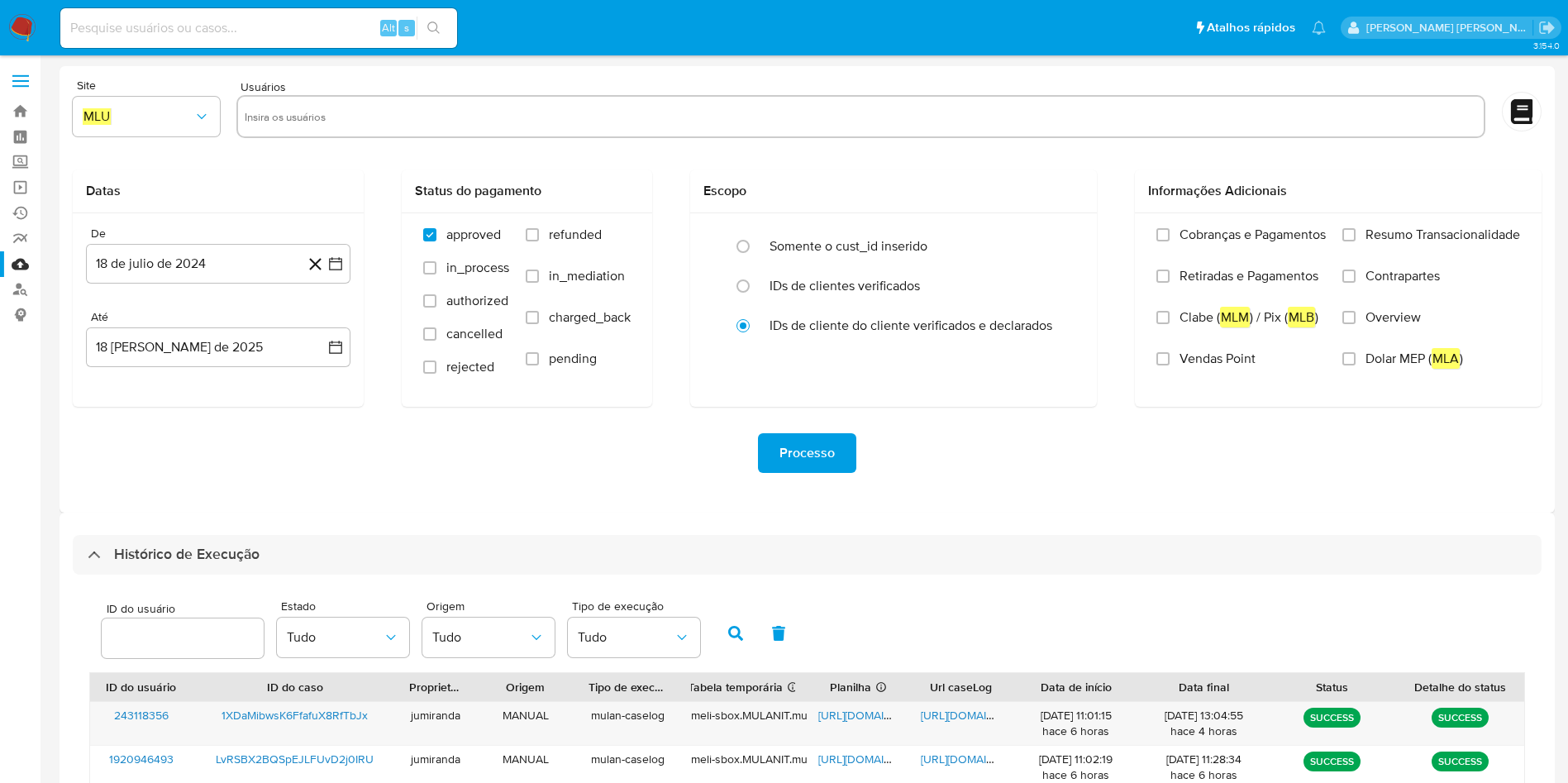
select select "10"
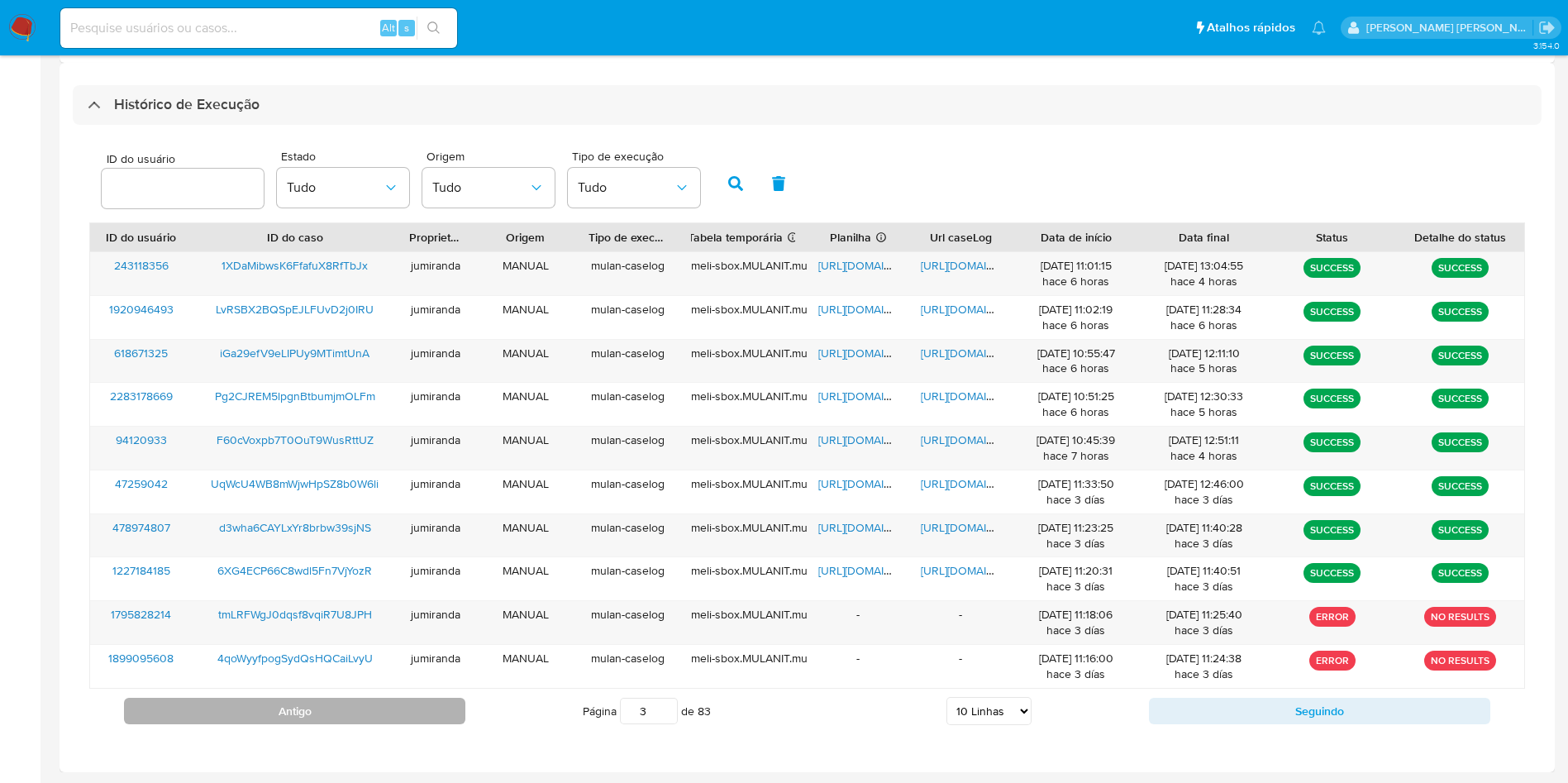
drag, startPoint x: 0, startPoint y: 0, endPoint x: 364, endPoint y: 712, distance: 799.6
click at [362, 713] on button "Antigo" at bounding box center [294, 711] width 341 height 26
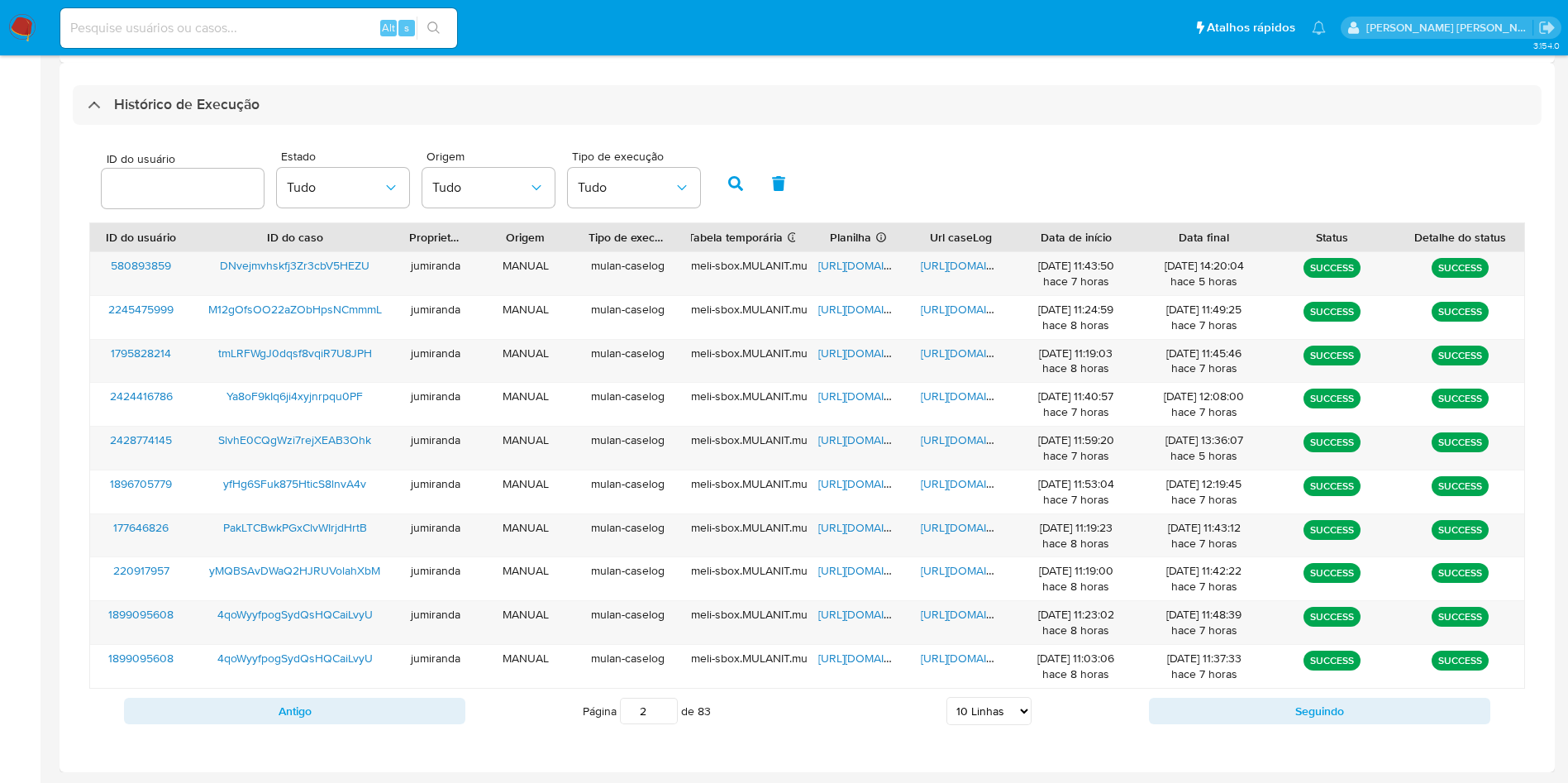
click at [366, 708] on button "Antigo" at bounding box center [294, 711] width 341 height 26
click at [847, 267] on span "https://docs.google.com/spreadsheets/d/1XgEADuJ6bL-f7YwMZn_cRyXGfZG6n7p6qCVFJ5Q…" at bounding box center [875, 265] width 114 height 17
click at [952, 270] on span "https://docs.google.com/document/d/17fDhs_g33kQxVz5lqA1D_rC0kevmxPNZlTZUERAGDJA…" at bounding box center [977, 265] width 114 height 17
click at [318, 265] on span "F60cVoxpb7T0OuT9WusRttUZ" at bounding box center [295, 265] width 157 height 17
click at [278, 267] on span "F60cVoxpb7T0OuT9WusRttUZ" at bounding box center [295, 265] width 157 height 17
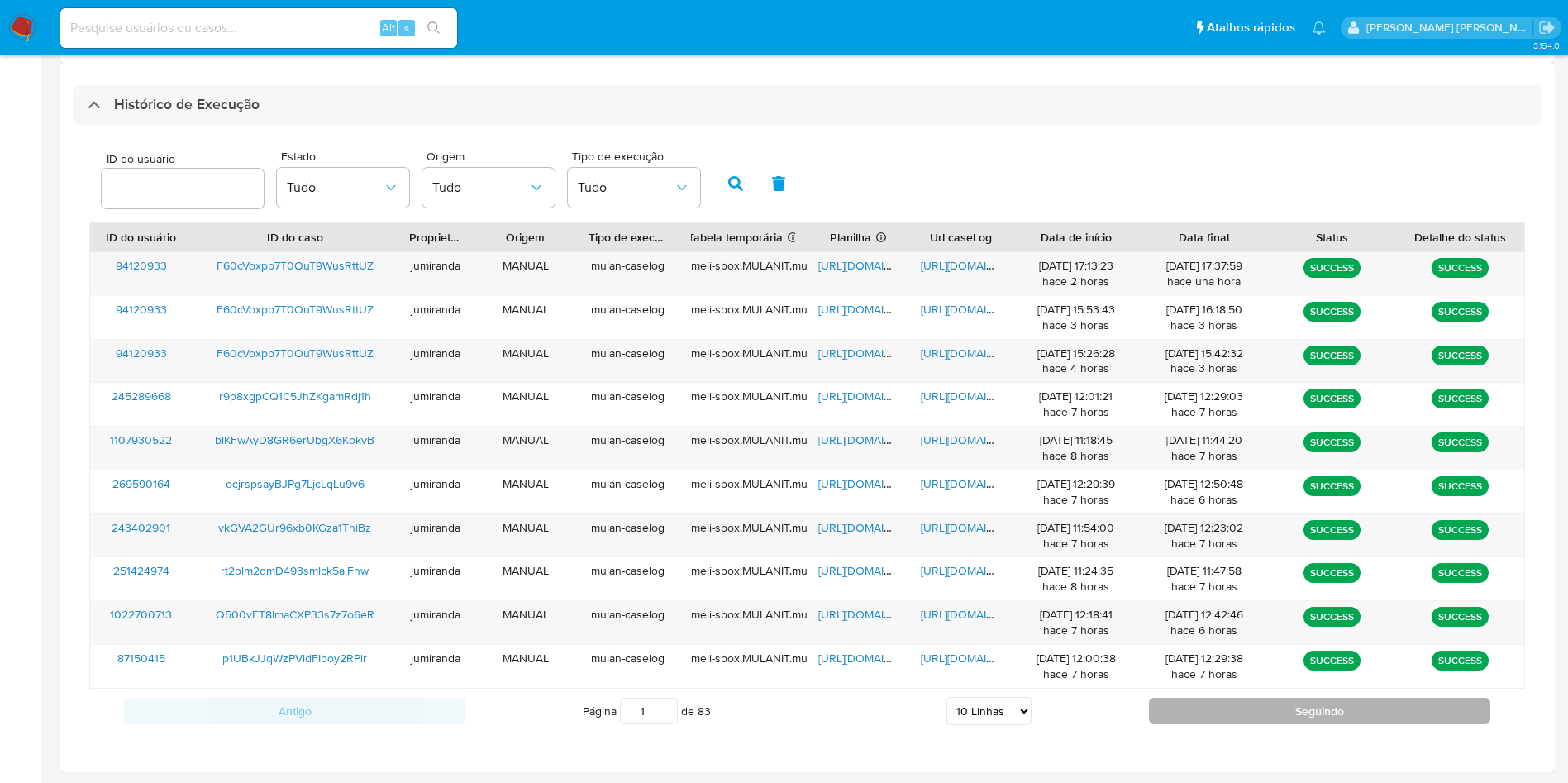
click at [1244, 713] on button "Seguindo" at bounding box center [1320, 711] width 341 height 26
click at [1245, 712] on button "Seguindo" at bounding box center [1320, 711] width 341 height 26
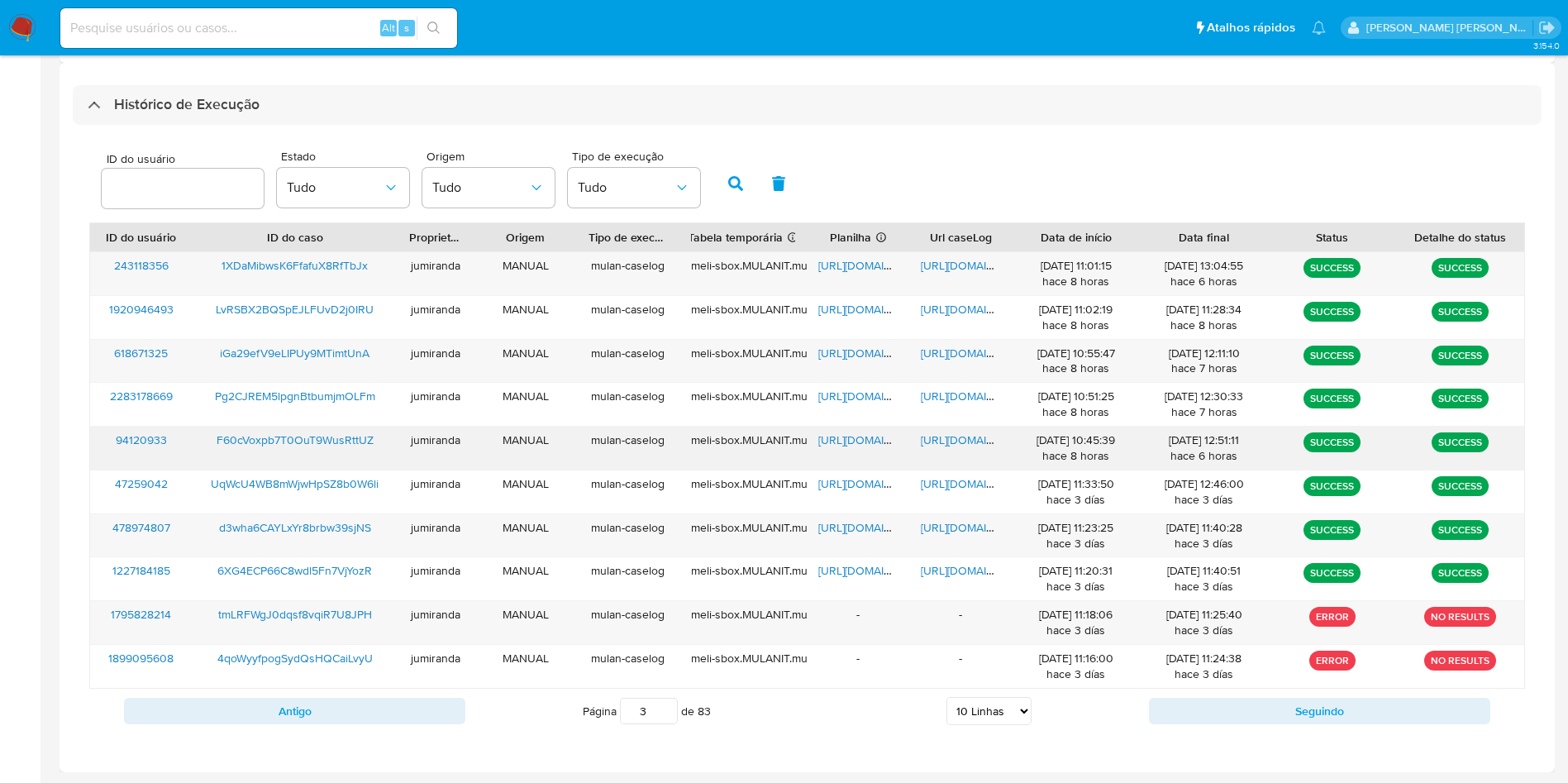
click at [878, 444] on span "https://docs.google.com/spreadsheets/d/1JAj68EXh8myWd5Ax1jE2-JmkpyAnNBwQD5qmShX…" at bounding box center [875, 439] width 114 height 17
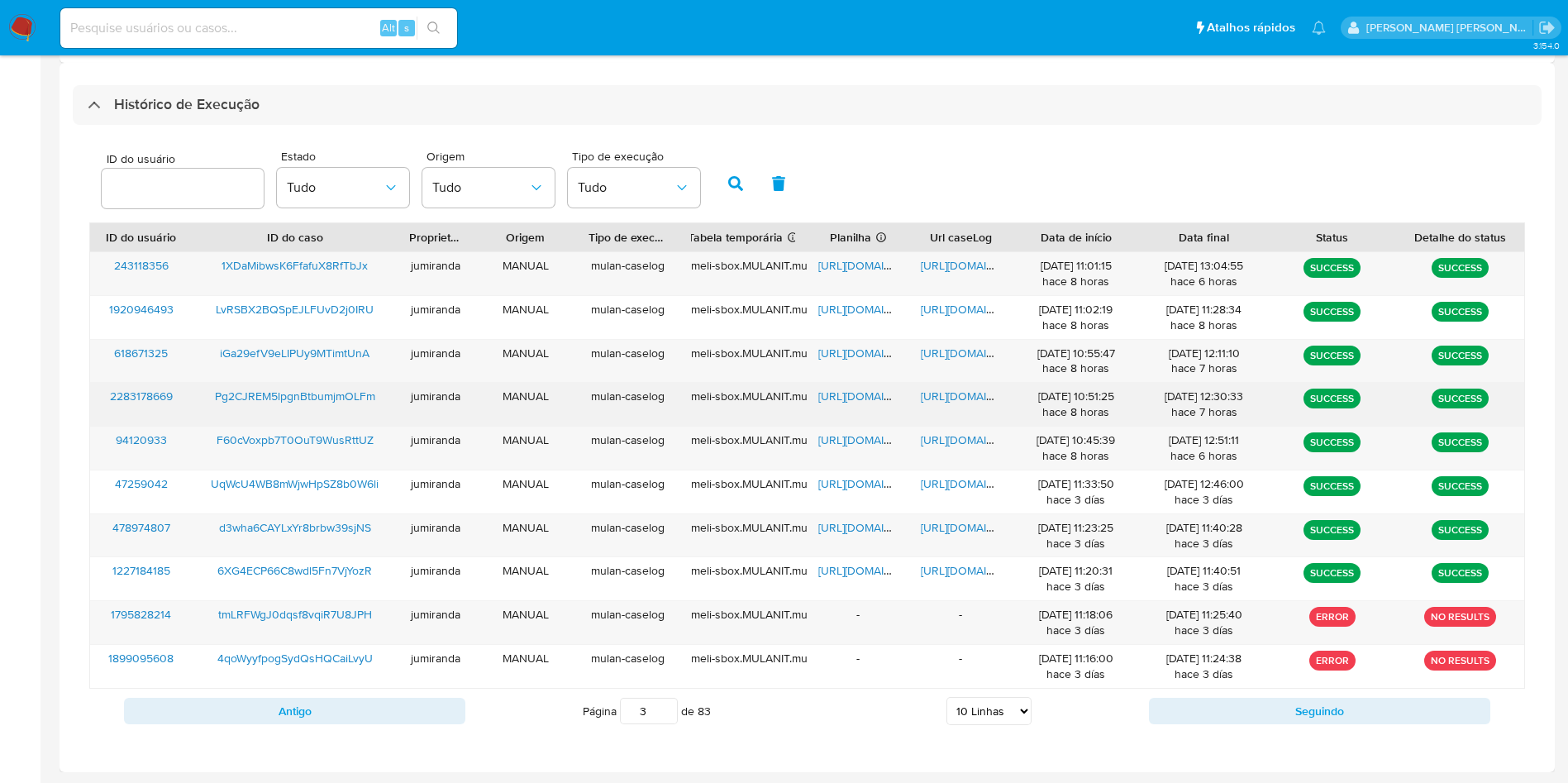
click at [863, 392] on span "https://docs.google.com/spreadsheets/d/1PW2pnvATb3T2M7D56lM0Awu5dW6mAVJ1m5tLfPZ…" at bounding box center [875, 395] width 114 height 17
click at [970, 395] on span "https://docs.google.com/document/d/1fZdIY9nEnr_t9RlkeFEYpxKZkWTq4ForLHlo983lGBg…" at bounding box center [977, 395] width 114 height 17
click at [343, 395] on span "Pg2CJREM5lpgnBtbumjmOLFm" at bounding box center [295, 395] width 160 height 17
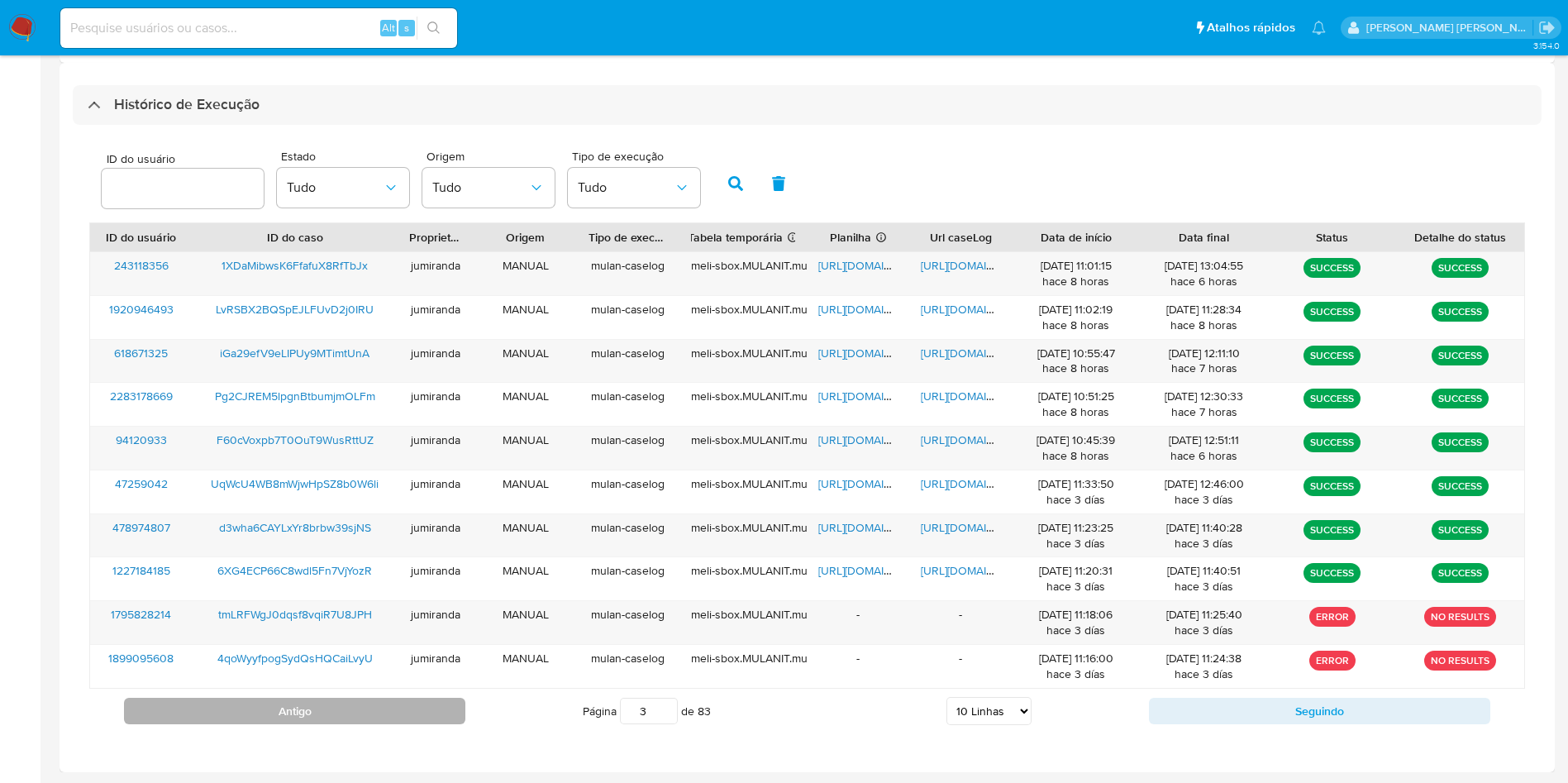
click at [421, 703] on button "Antigo" at bounding box center [294, 711] width 341 height 26
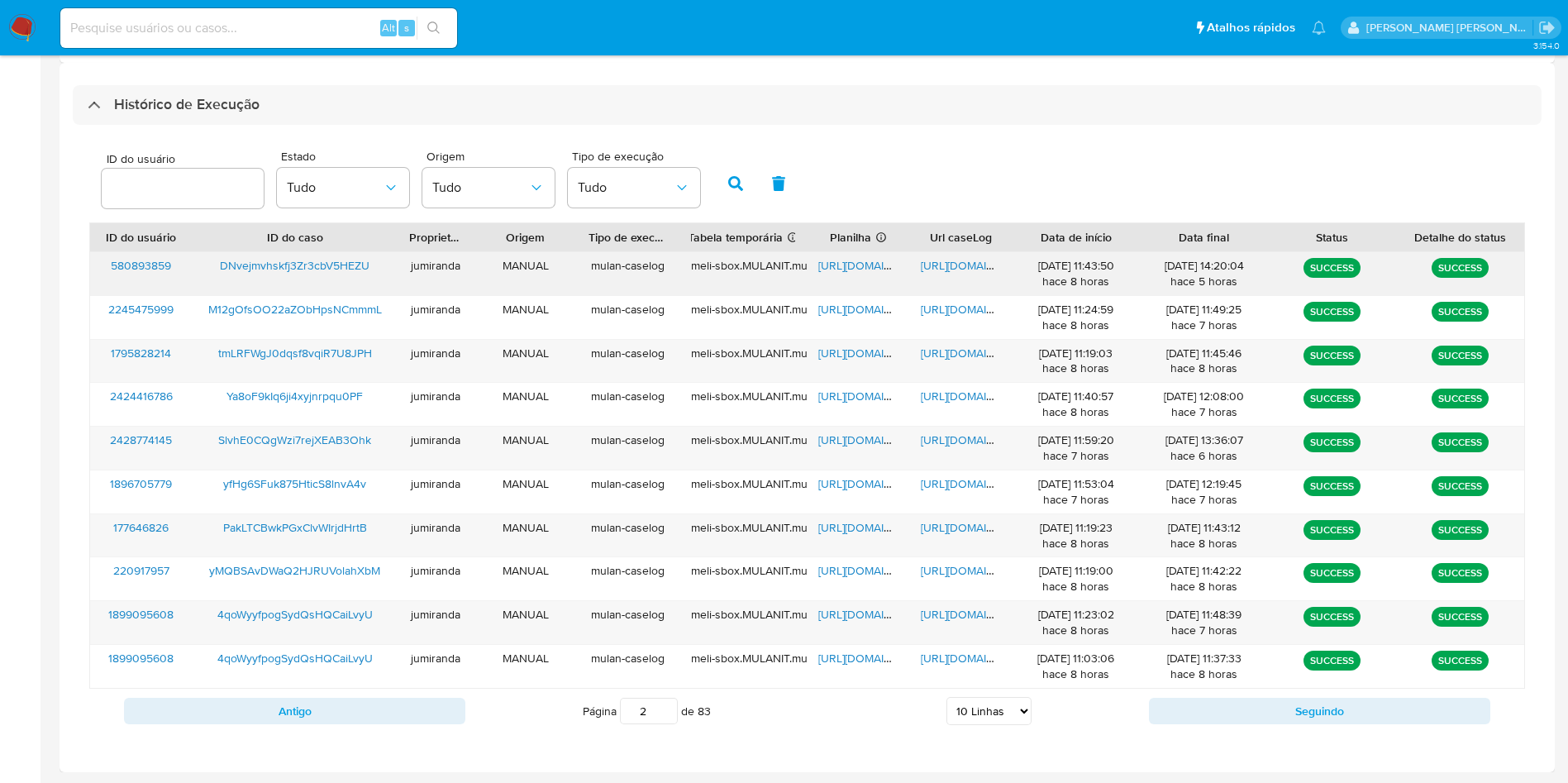
click at [868, 266] on span "https://docs.google.com/spreadsheets/d/1NJYtUZn8oH5bQy3741oh4t9ppIK9vzO0HOR55_e…" at bounding box center [875, 265] width 114 height 17
click at [955, 262] on span "https://docs.google.com/document/d/1u4y_xqDNQdGf9jRAXPYaDbqStJeaa2jPiD_K5XXP3wM…" at bounding box center [977, 265] width 114 height 17
click at [348, 264] on span "DNvejmvhskfj3Zr3cbV5HEZU" at bounding box center [294, 265] width 150 height 17
click at [862, 528] on span "https://docs.google.com/spreadsheets/d/1mnyc0ICjYtxslNmROFQwmQ7bTy68Ia0qjKjCQAF…" at bounding box center [875, 527] width 114 height 17
click at [1000, 527] on span "https://docs.google.com/document/d/1wtSzeotzYEufkFaPOa6qbxBW2DjqXVgaWm7P8C-mcC0…" at bounding box center [977, 527] width 114 height 17
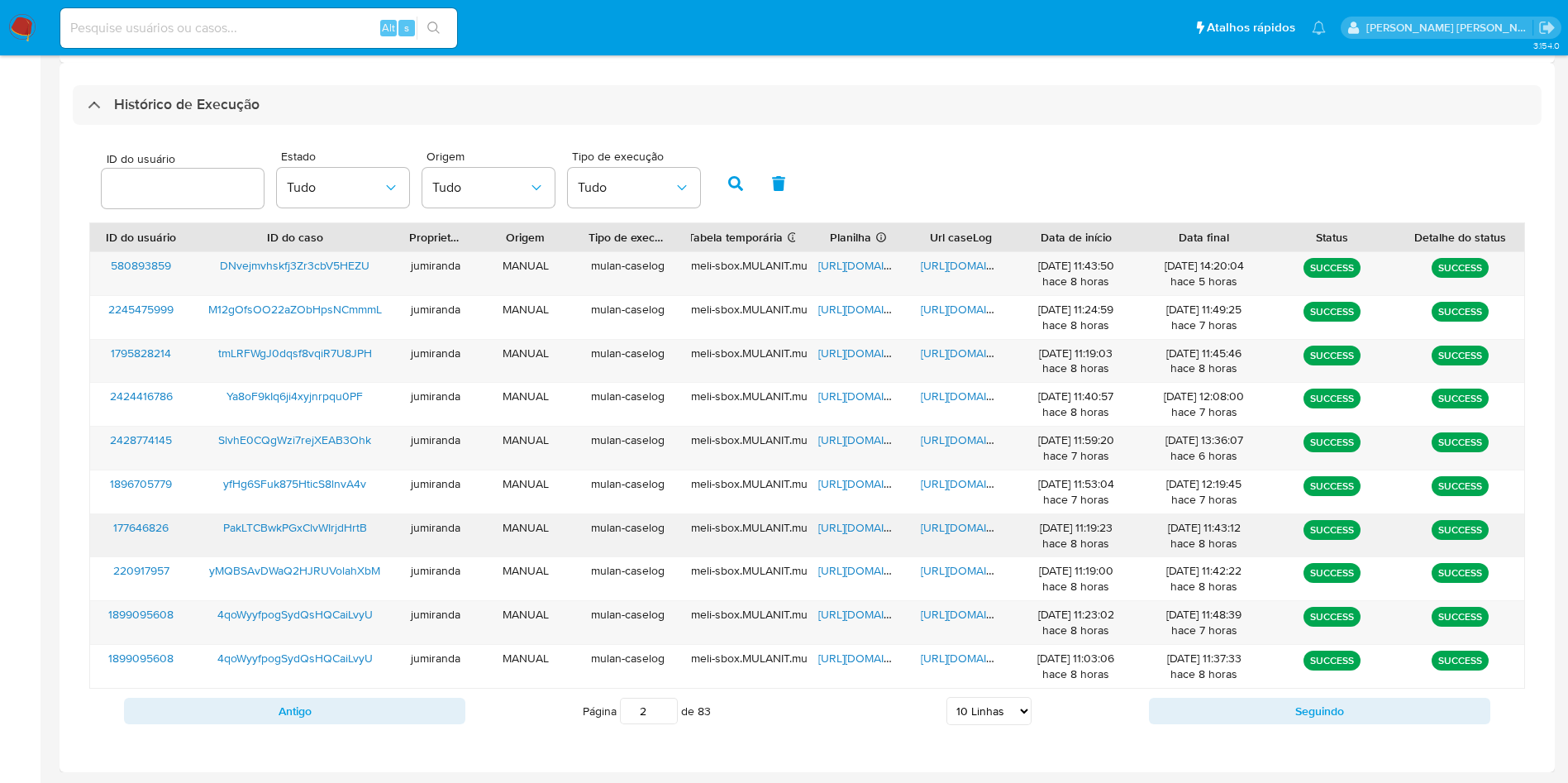
click at [299, 524] on span "PakLTCBwkPGxClvWIrjdHrtB" at bounding box center [294, 527] width 144 height 17
click at [856, 605] on span "https://docs.google.com/spreadsheets/d/17H0eaJWbi_JJWR_Xqfm5SR6KMvdopWzGnw4bo4t…" at bounding box center [875, 613] width 114 height 17
click at [950, 614] on span "https://docs.google.com/document/d/1gK-gaX1Qla0UkHwWagjzFlVRQJG6ah5d74CekDcdVt4…" at bounding box center [977, 613] width 114 height 17
click at [358, 614] on span "4qoWyyfpogSydQsHQCaiLvyU" at bounding box center [295, 613] width 155 height 17
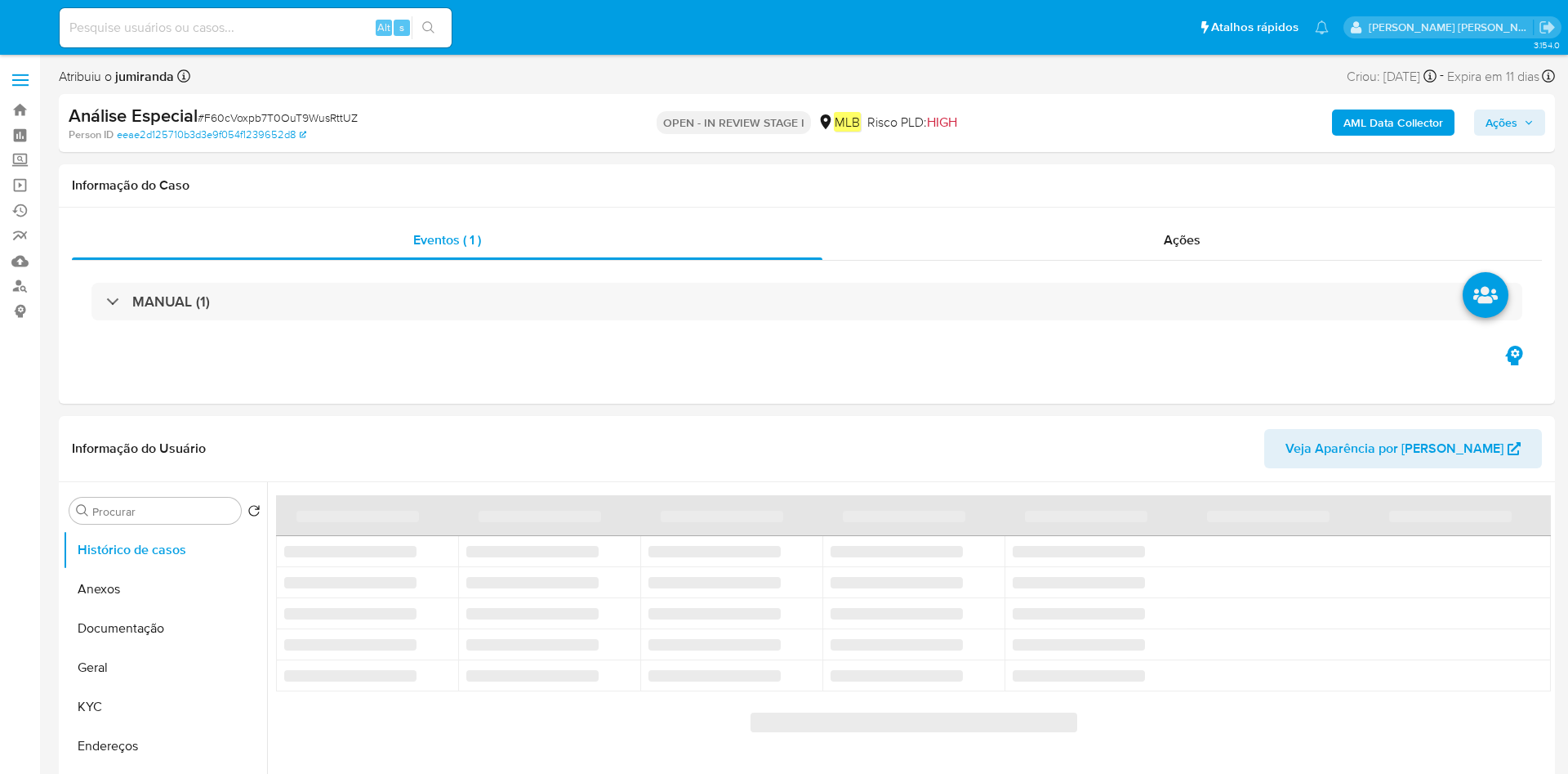
select select "10"
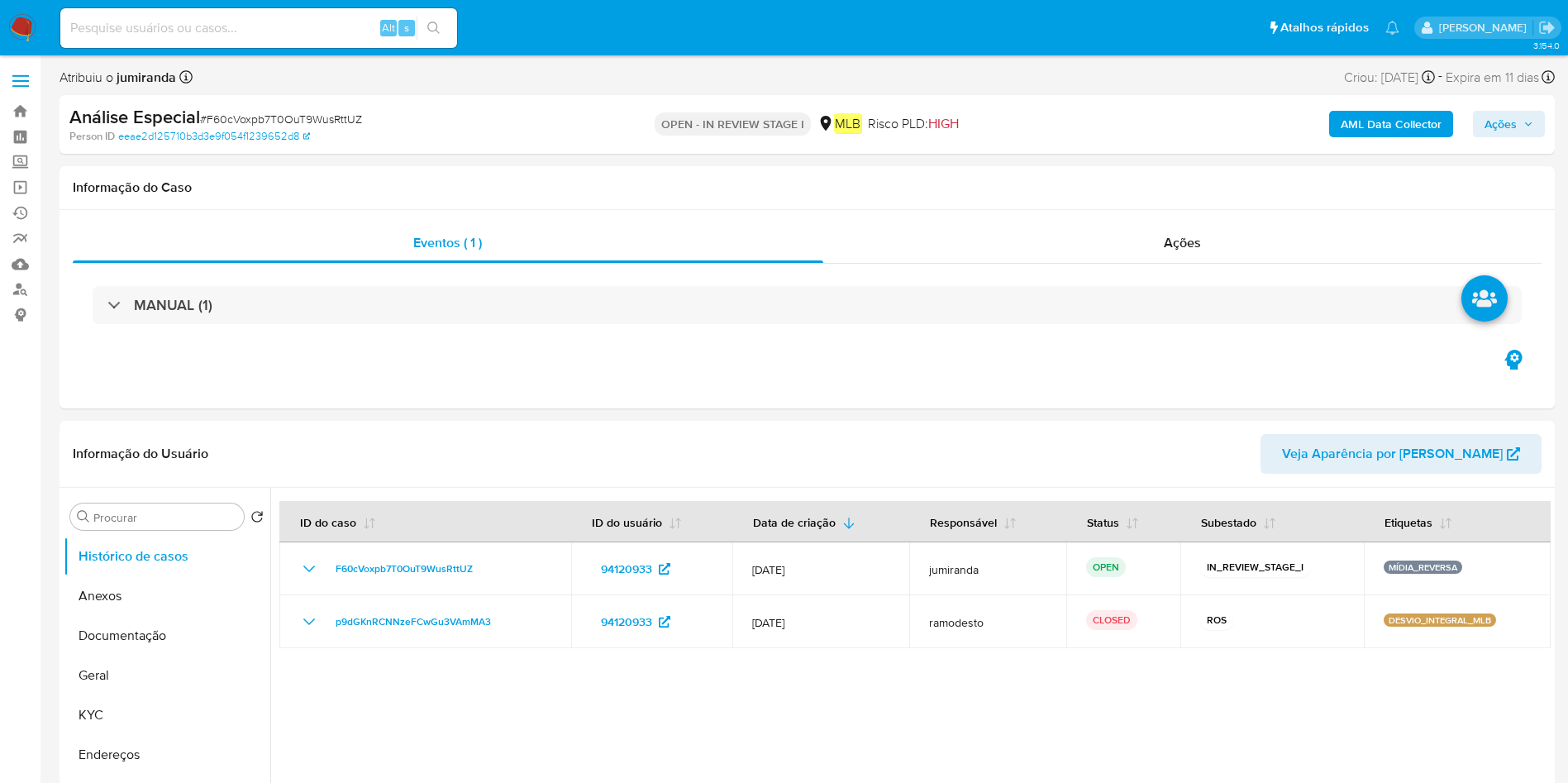
select select "10"
drag, startPoint x: 77, startPoint y: 704, endPoint x: 131, endPoint y: 702, distance: 54.0
click at [78, 705] on button "KYC" at bounding box center [160, 715] width 193 height 40
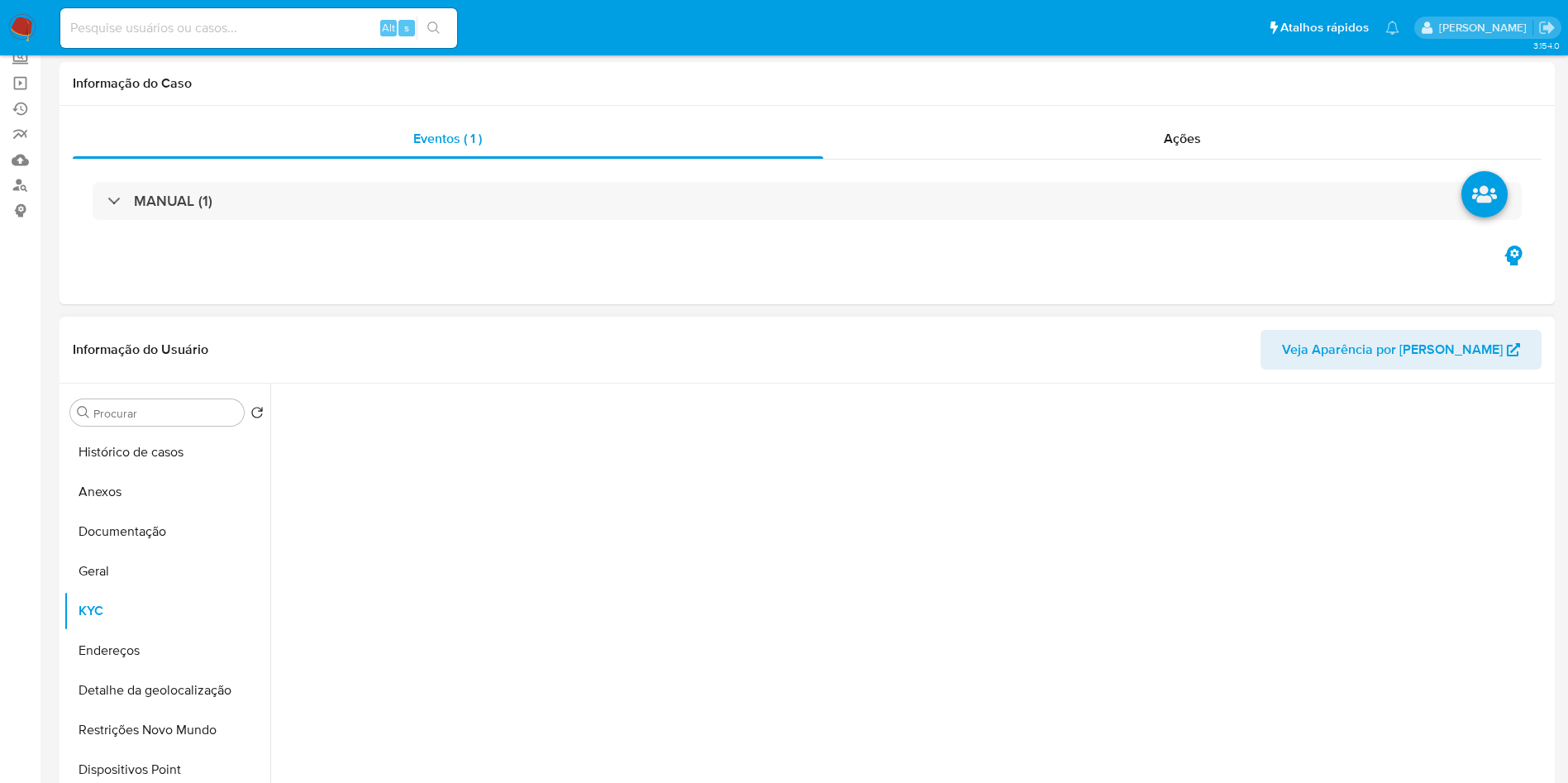
scroll to position [124, 0]
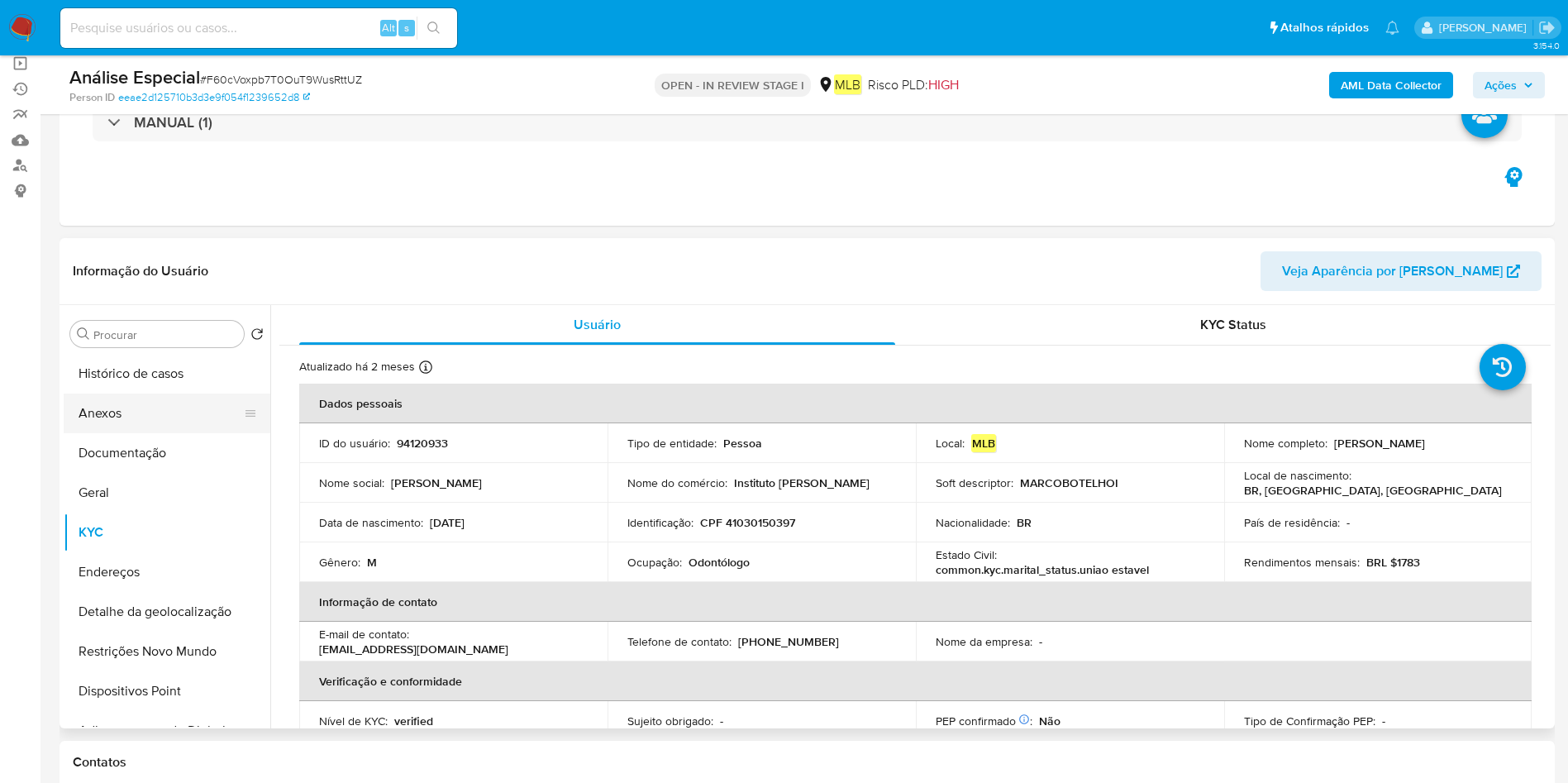
drag, startPoint x: 160, startPoint y: 398, endPoint x: 210, endPoint y: 408, distance: 51.0
click at [160, 398] on button "Anexos" at bounding box center [160, 414] width 193 height 40
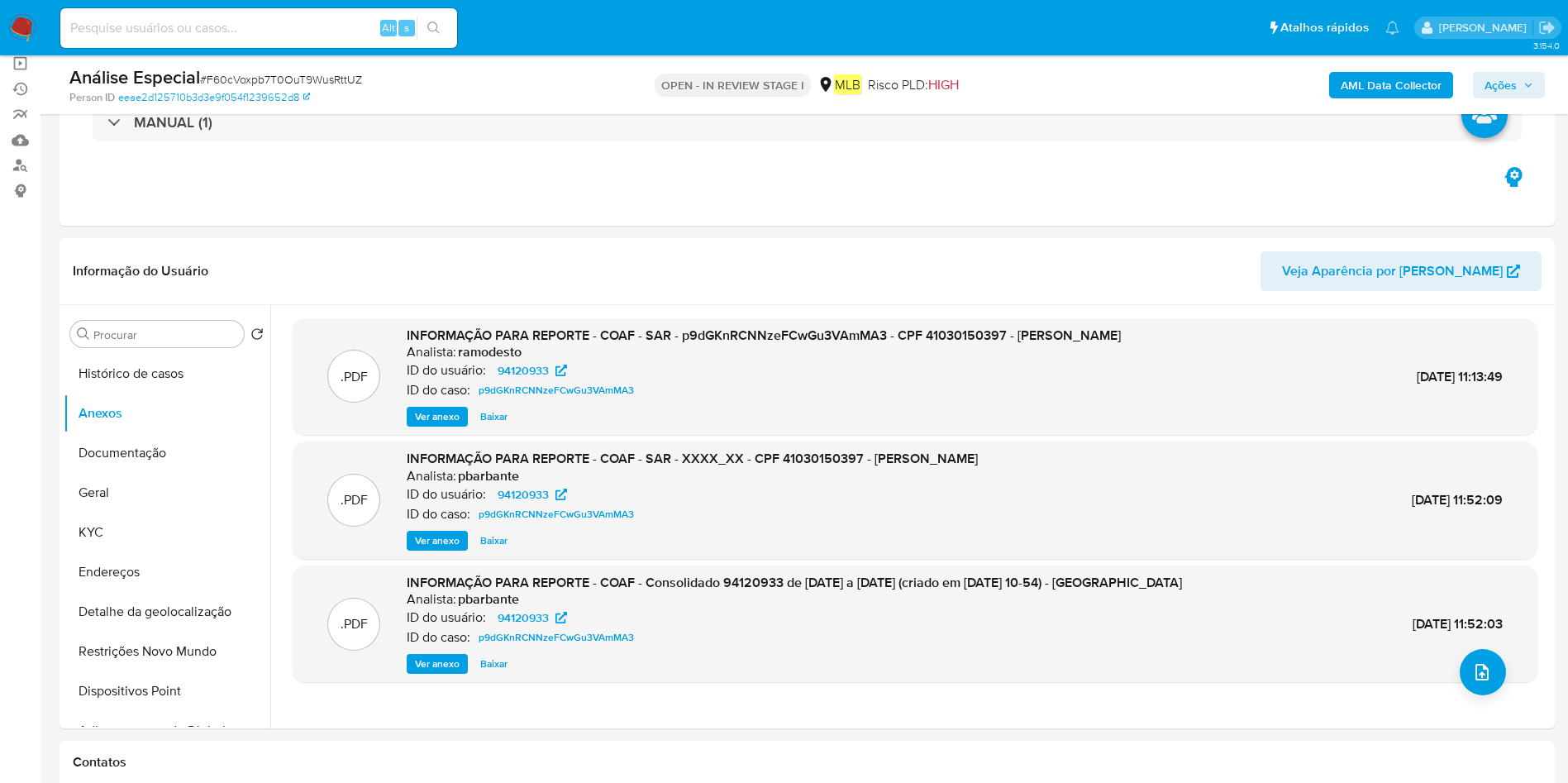
click at [1383, 87] on b "AML Data Collector" at bounding box center [1391, 85] width 101 height 26
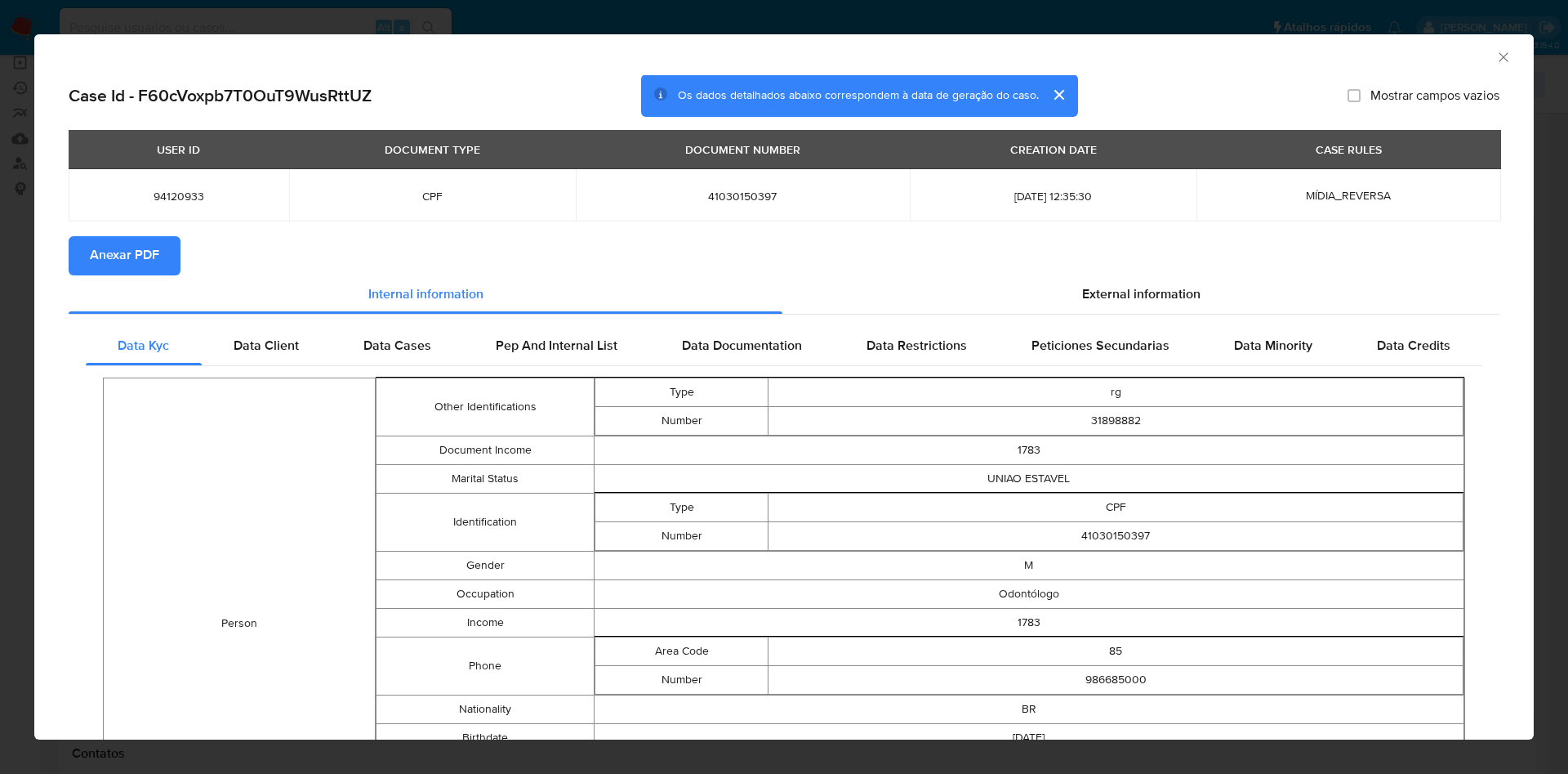
click at [168, 252] on button "Anexar PDF" at bounding box center [125, 256] width 112 height 40
click at [1495, 62] on icon "Fechar a janela" at bounding box center [1503, 57] width 16 height 16
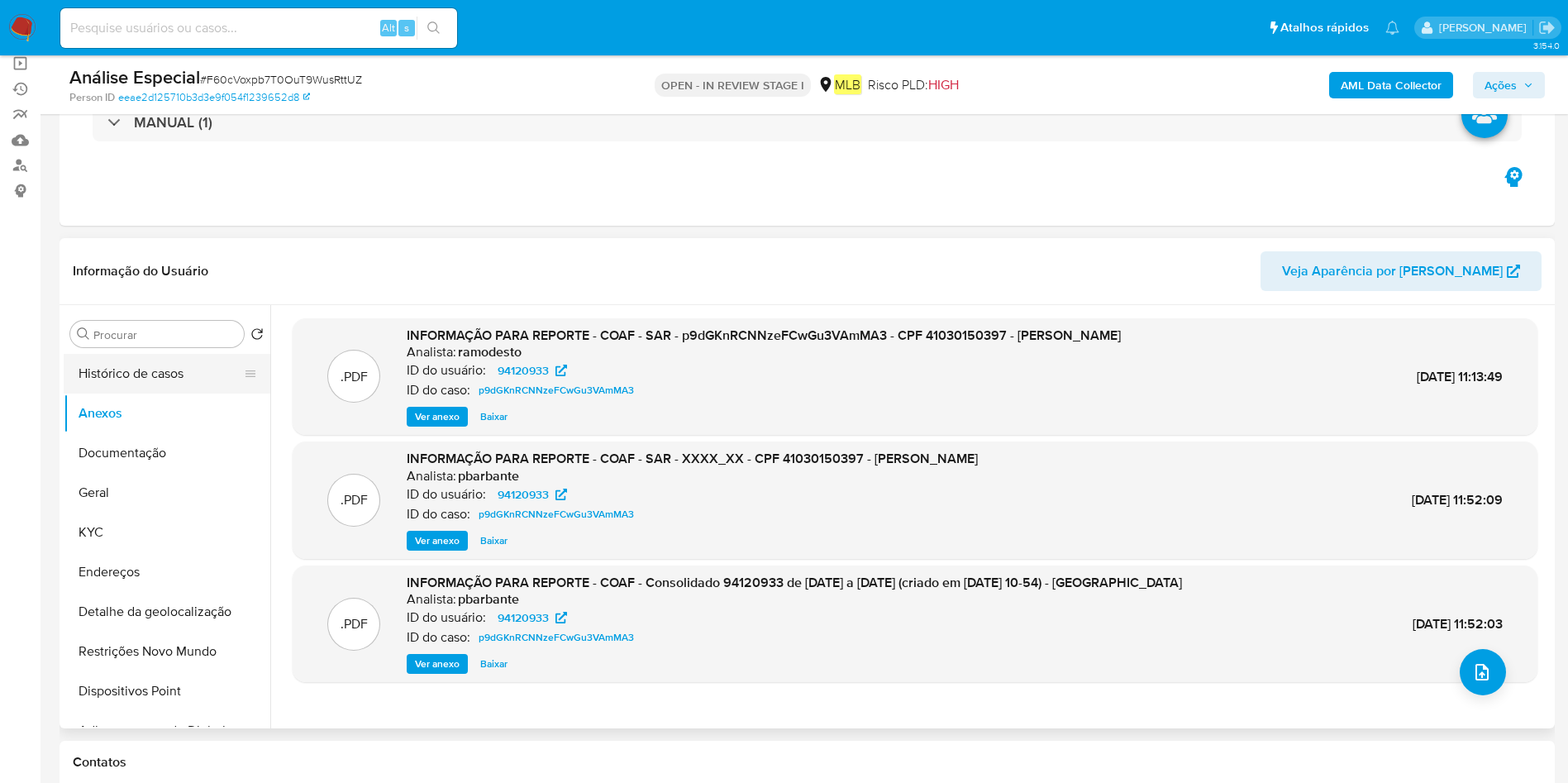
click at [161, 366] on button "Histórico de casos" at bounding box center [160, 374] width 193 height 40
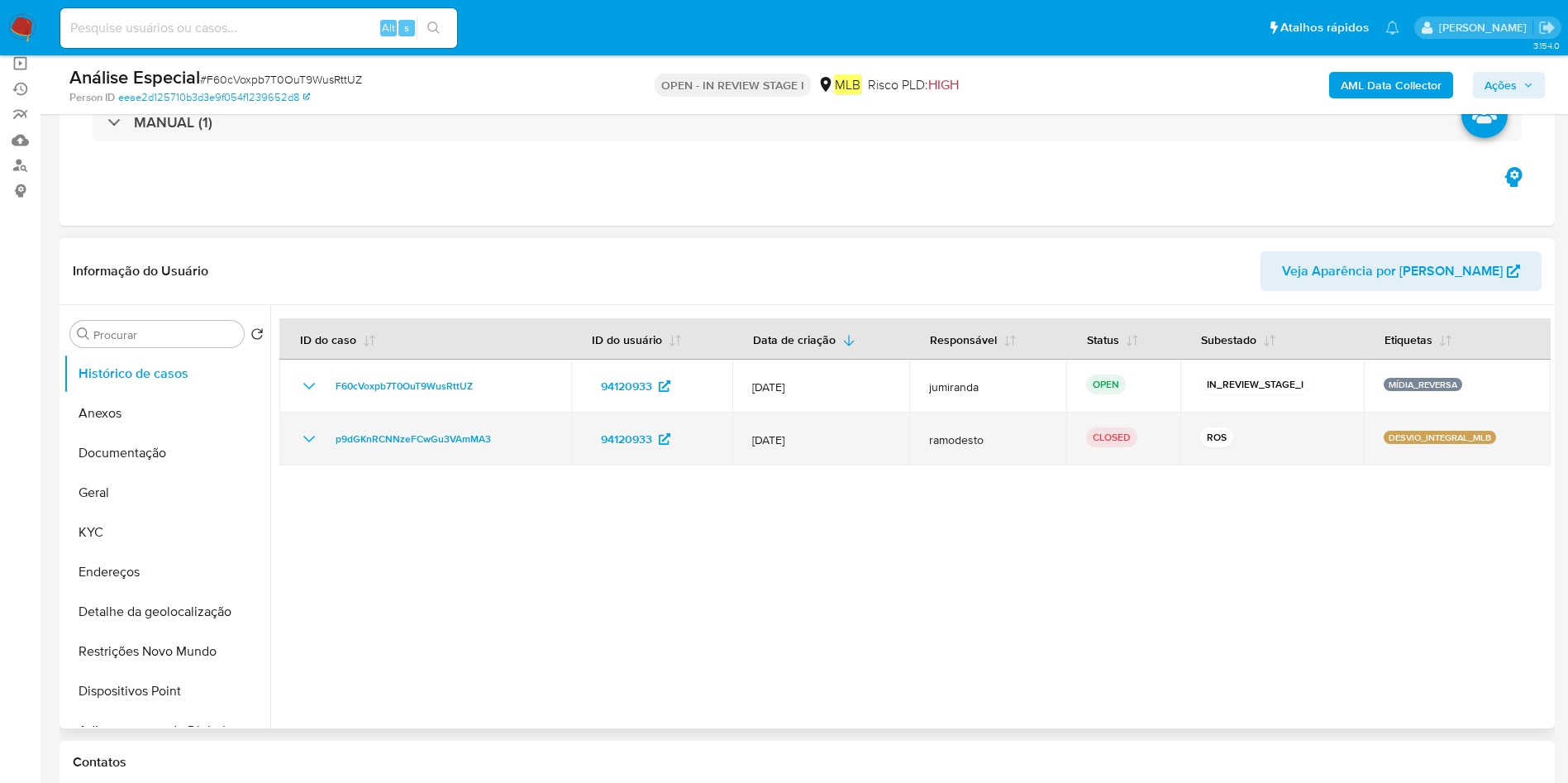
drag, startPoint x: 759, startPoint y: 449, endPoint x: 770, endPoint y: 449, distance: 11.0
click at [759, 449] on td "12/Mar/2024" at bounding box center [821, 438] width 176 height 53
click at [773, 445] on span "12/Mar/2024" at bounding box center [820, 439] width 137 height 15
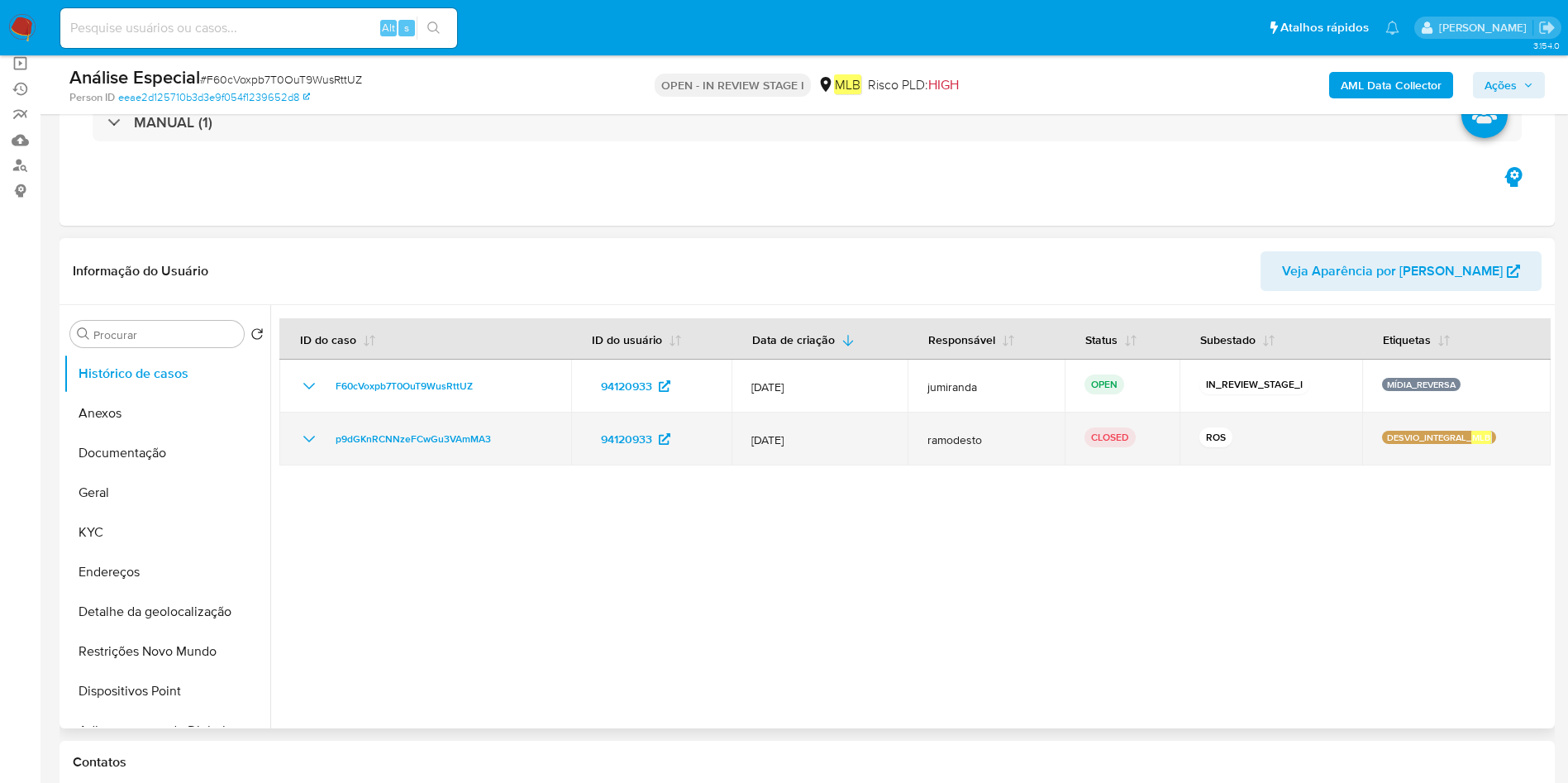
click at [449, 455] on td "p9dGKnRCNNzeFCwGu3VAmMA3" at bounding box center [425, 438] width 292 height 53
click at [448, 455] on td "p9dGKnRCNNzeFCwGu3VAmMA3" at bounding box center [425, 438] width 292 height 53
click at [448, 453] on td "p9dGKnRCNNzeFCwGu3VAmMA3" at bounding box center [425, 438] width 292 height 53
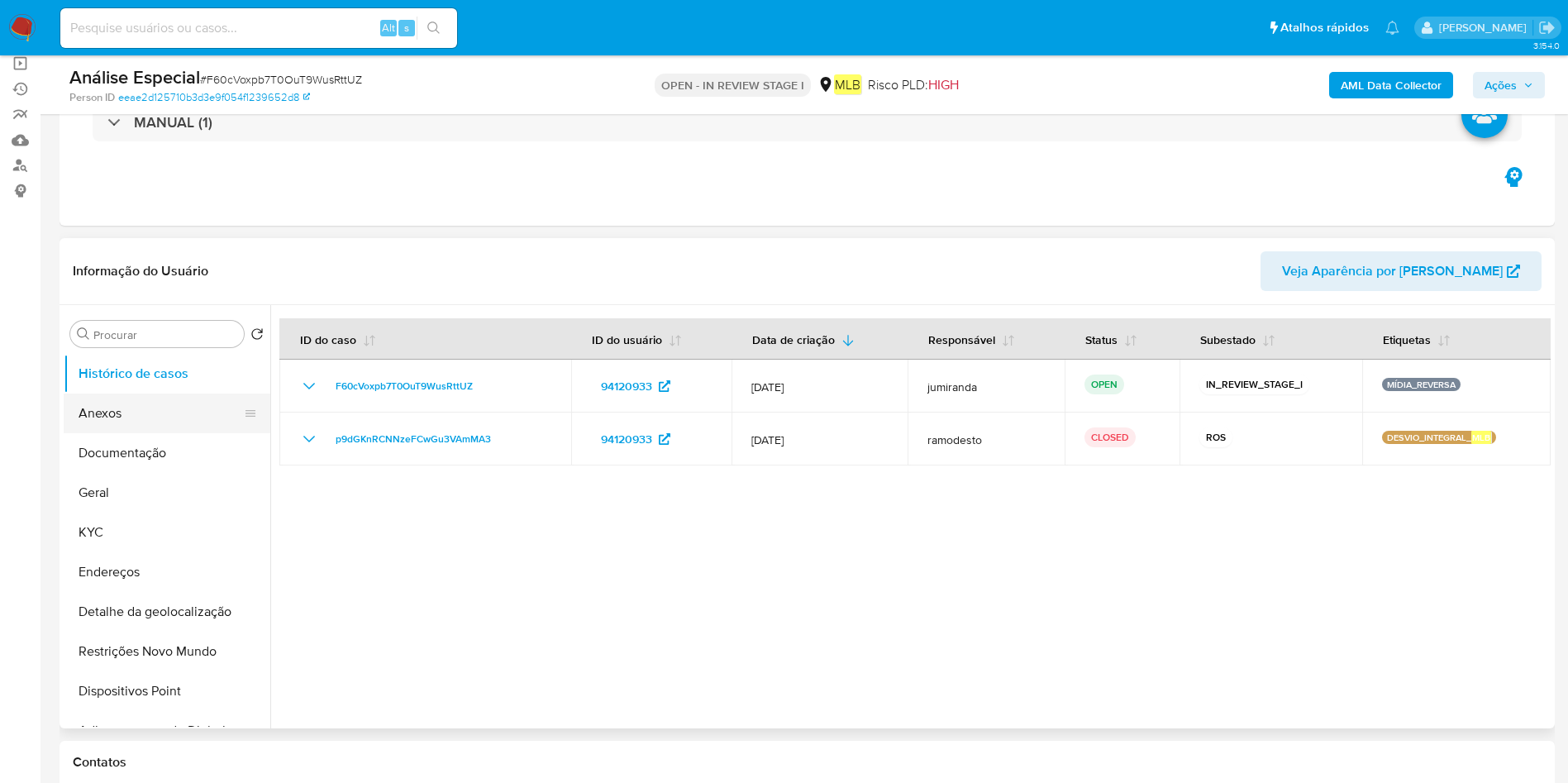
drag, startPoint x: 142, startPoint y: 421, endPoint x: 169, endPoint y: 415, distance: 27.7
click at [142, 419] on button "Anexos" at bounding box center [160, 414] width 193 height 40
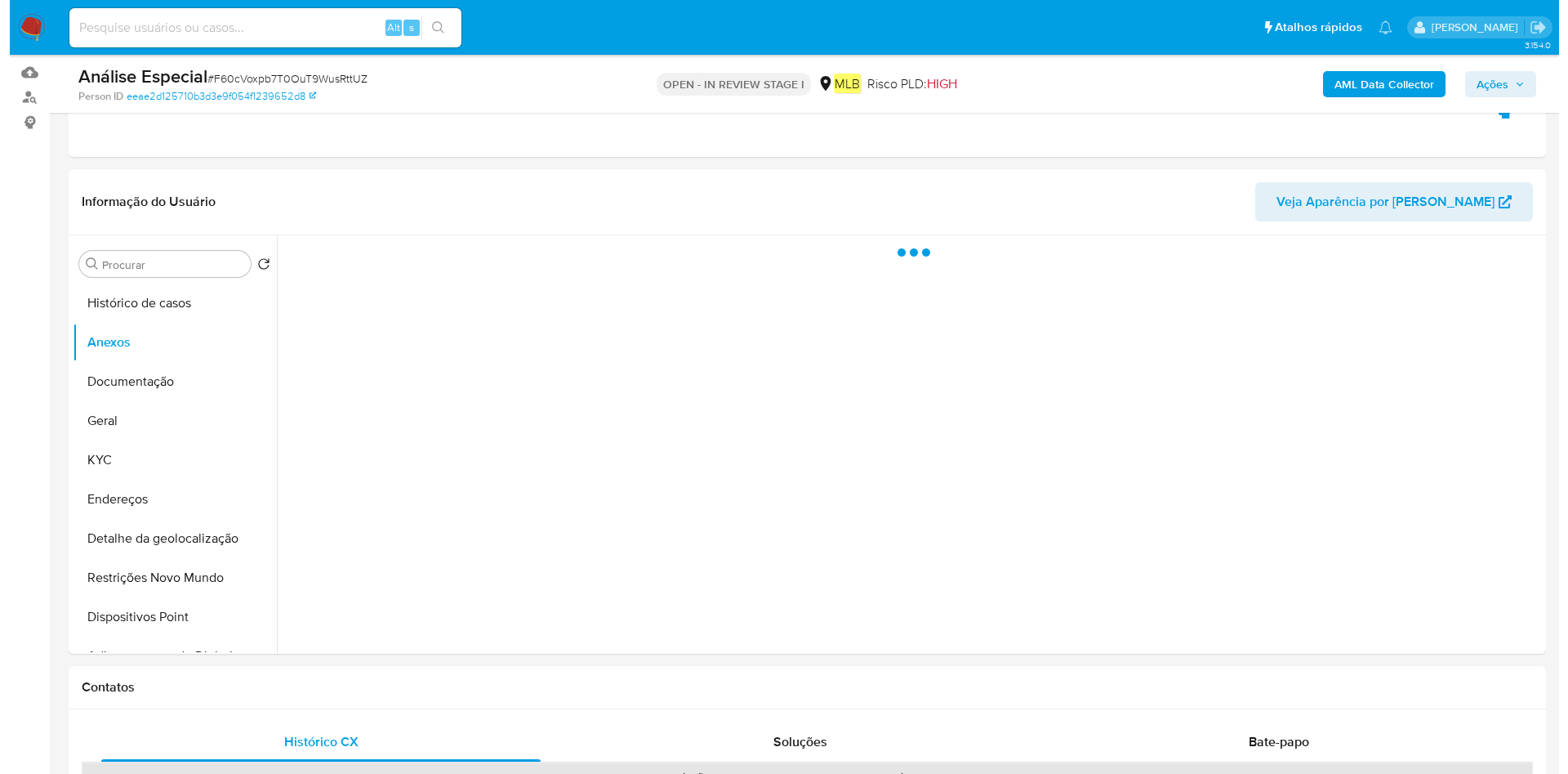
scroll to position [245, 0]
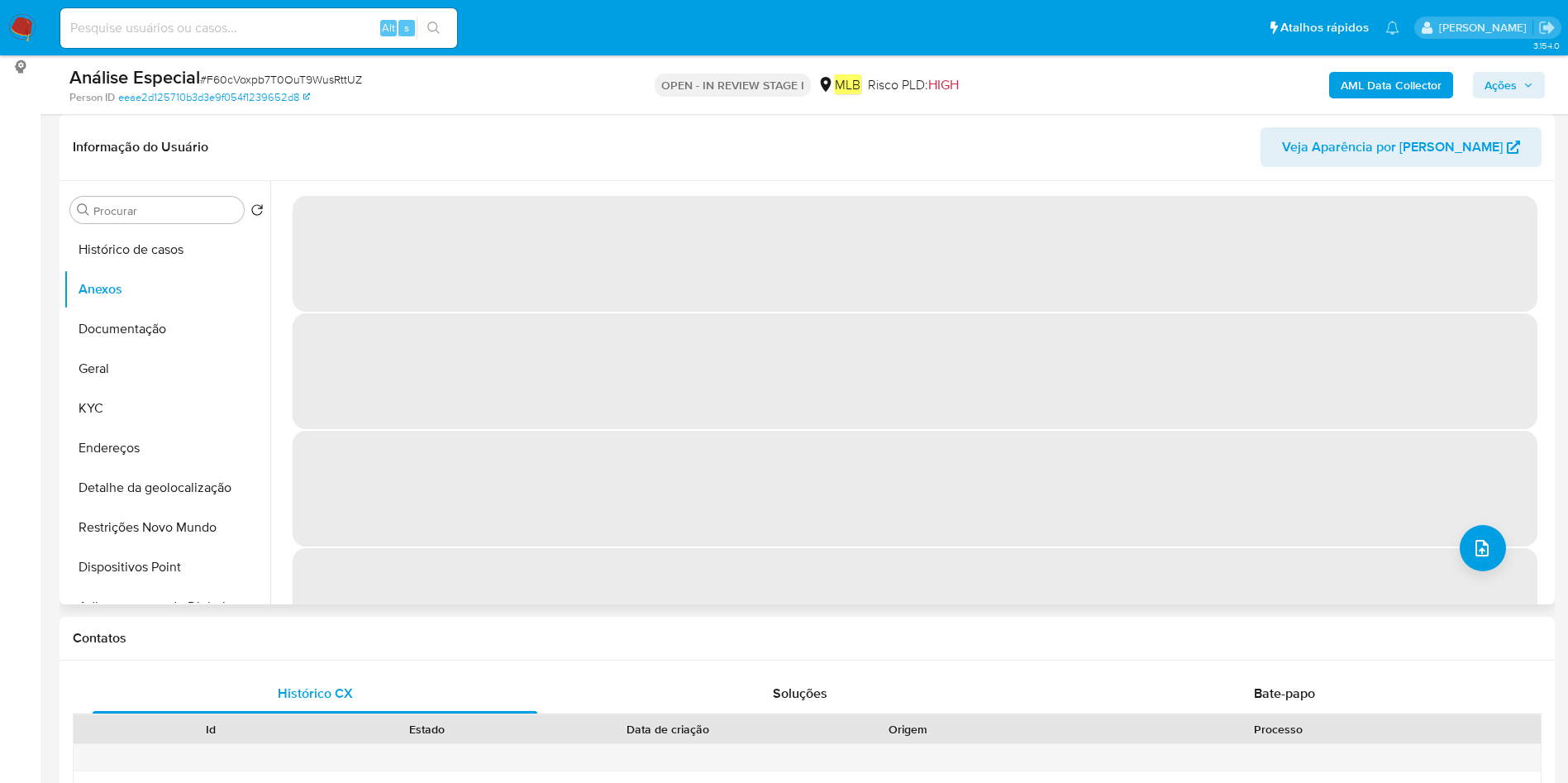
click at [1451, 535] on span "‌" at bounding box center [915, 488] width 1245 height 116
click at [1479, 544] on icon "upload-file" at bounding box center [1482, 548] width 13 height 17
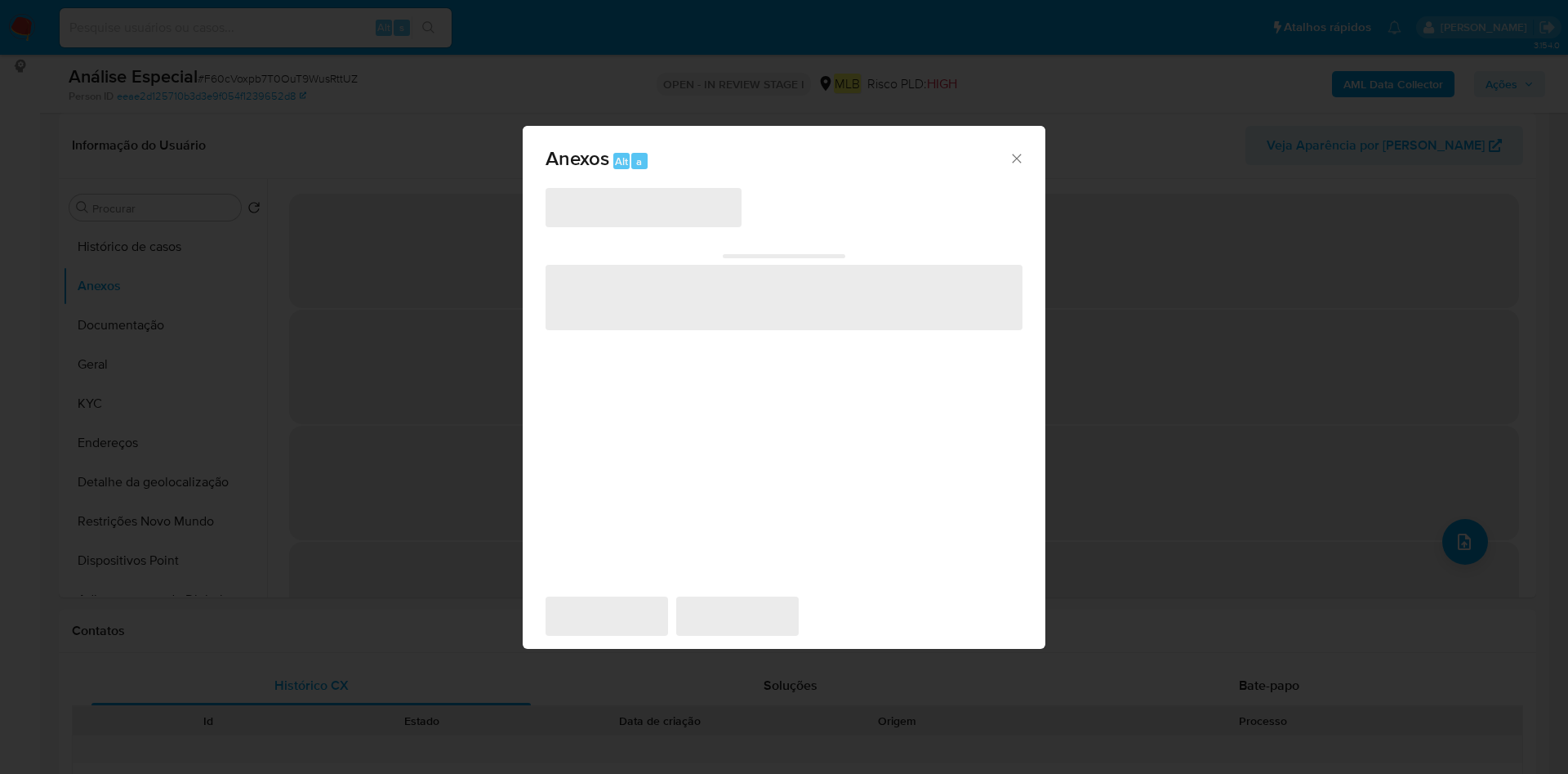
click at [609, 221] on span "‌" at bounding box center [644, 207] width 196 height 40
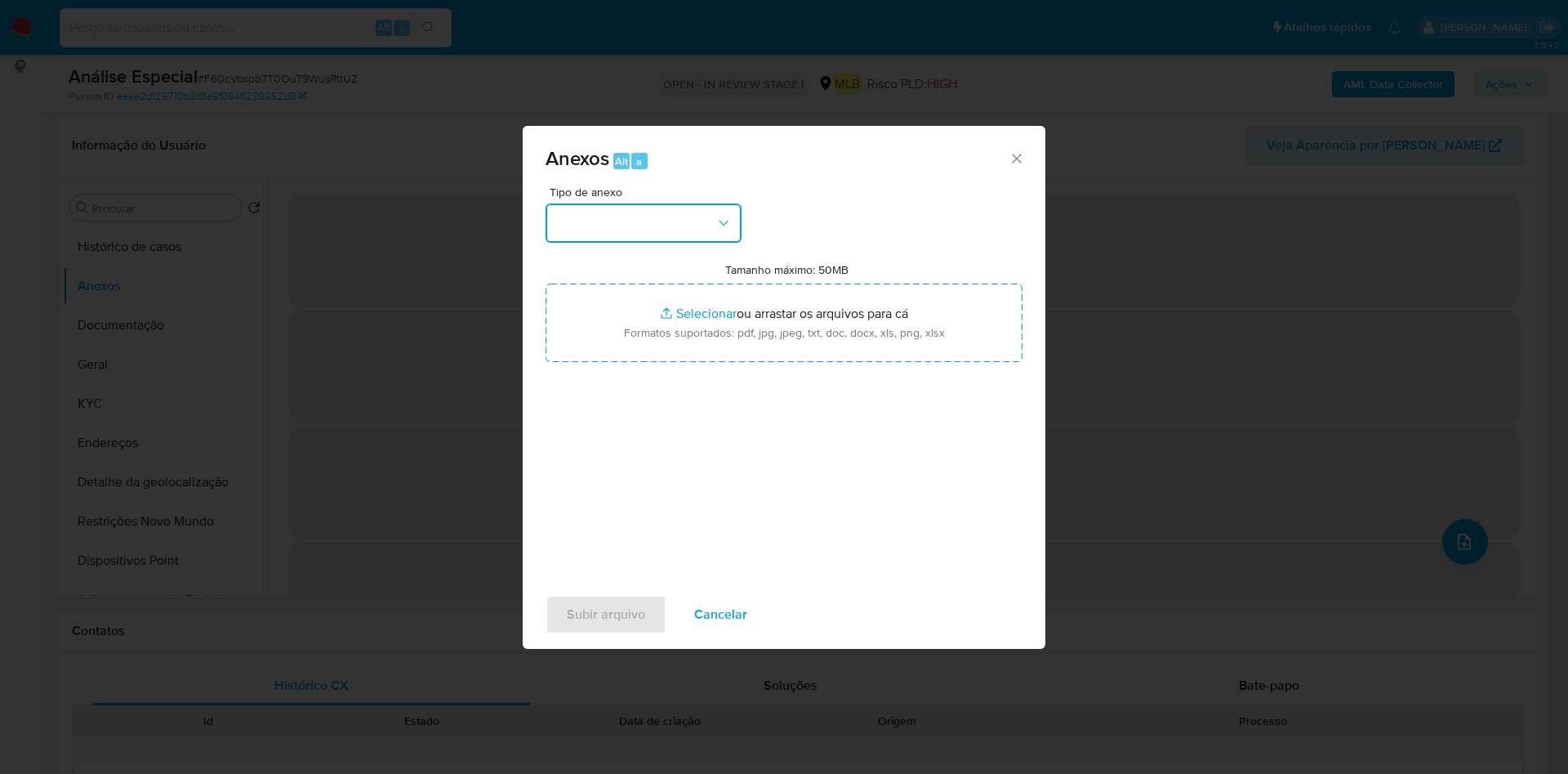
click at [625, 222] on button "button" at bounding box center [644, 223] width 196 height 40
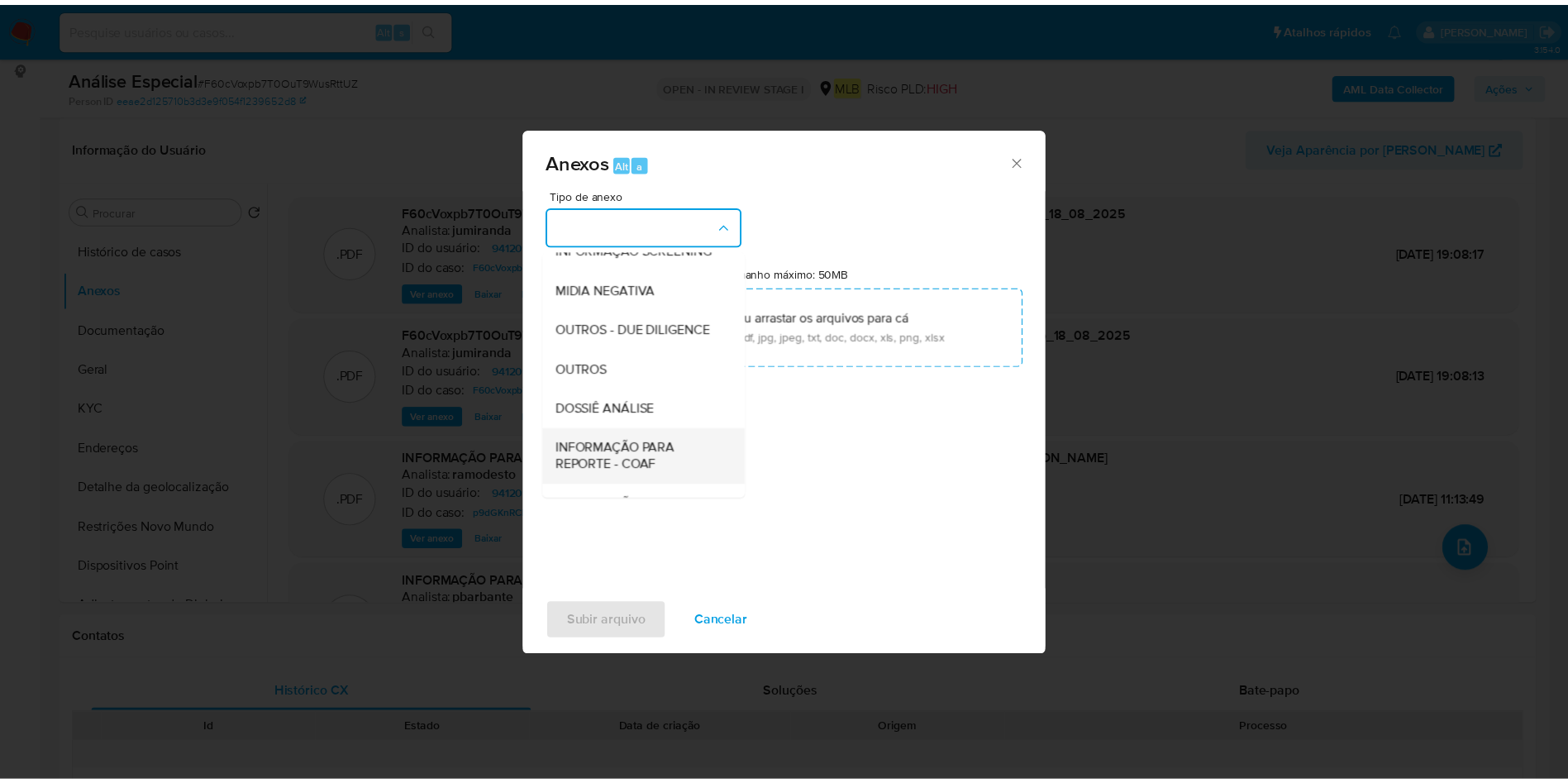
scroll to position [254, 0]
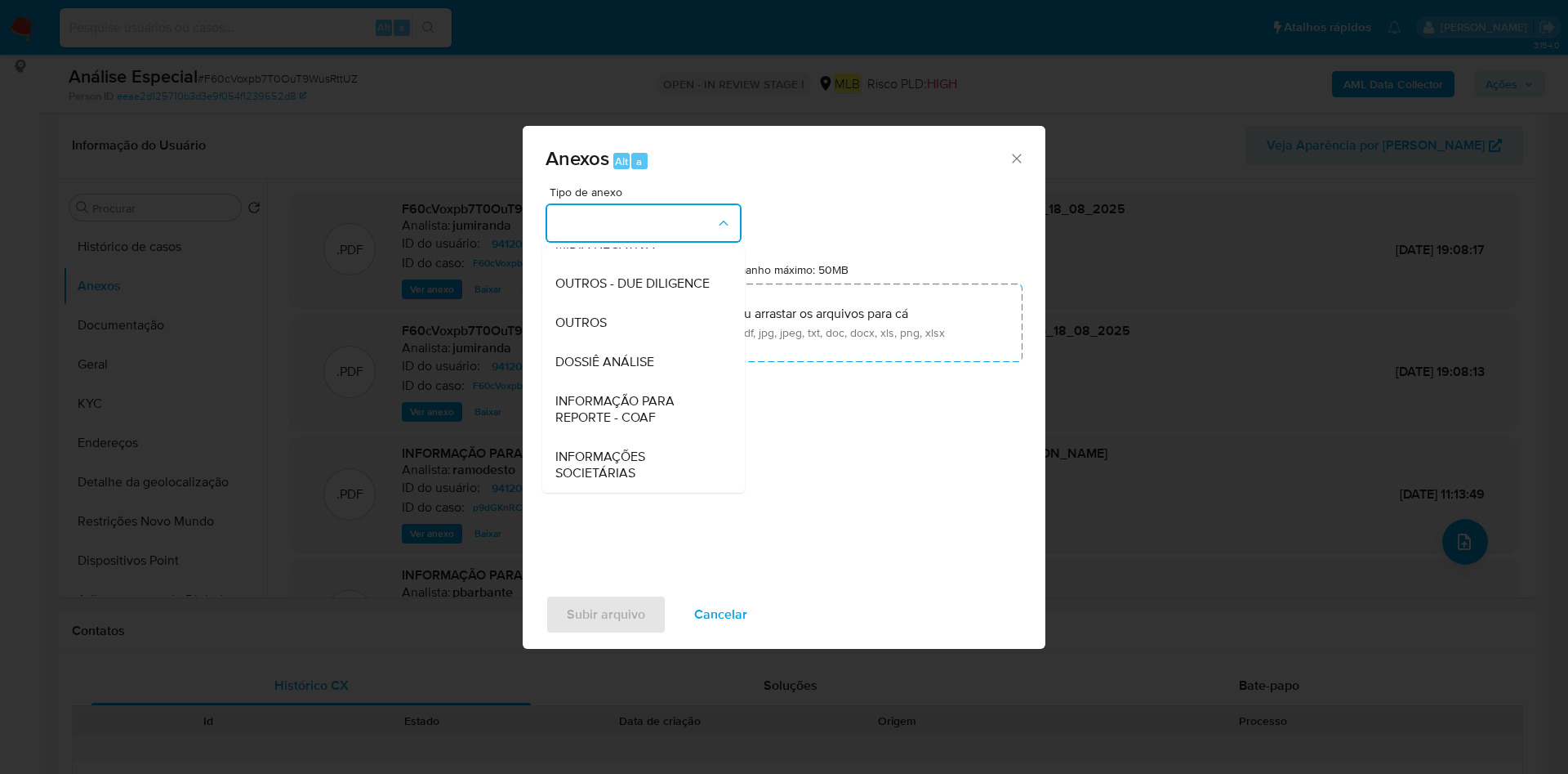
drag, startPoint x: 638, startPoint y: 320, endPoint x: 892, endPoint y: 235, distance: 267.8
click at [633, 320] on div "OUTROS" at bounding box center [639, 323] width 167 height 40
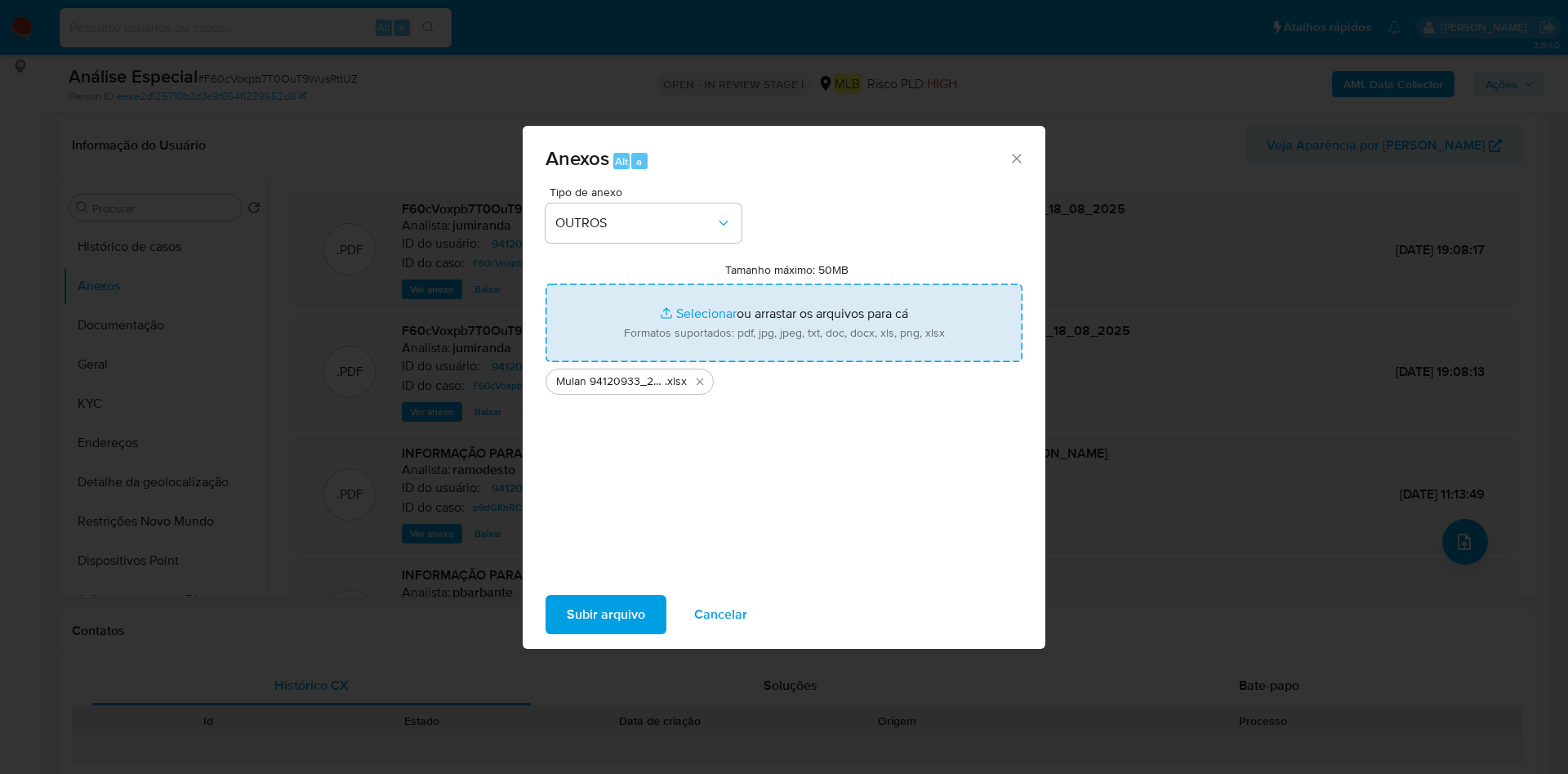
type input "C:\fakepath\2º SAR - XXX - CPF 41030150397 - MARCO ANTONIO BOTELHO SOARES.pdf"
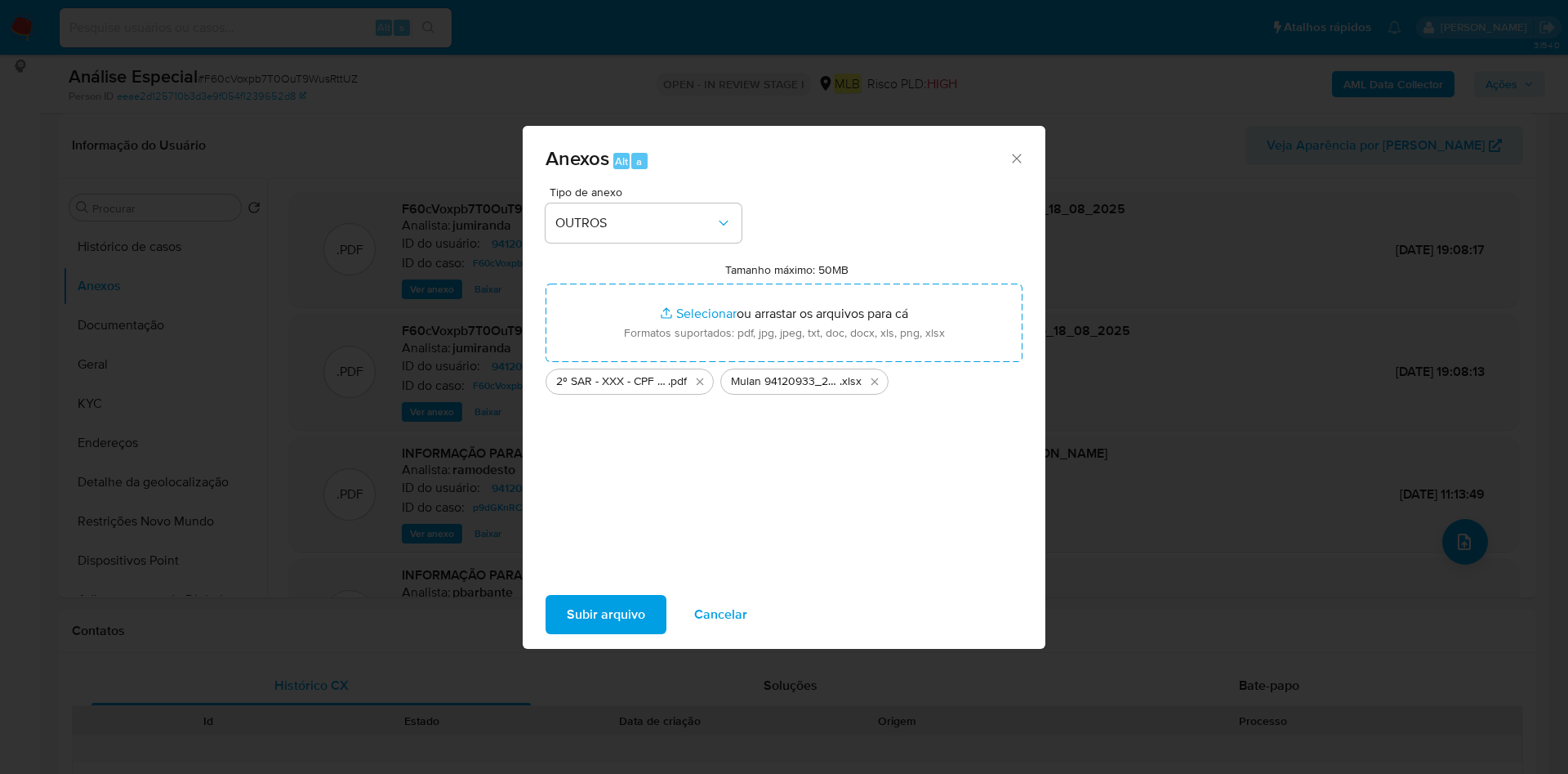
click at [583, 618] on span "Subir arquivo" at bounding box center [605, 615] width 78 height 36
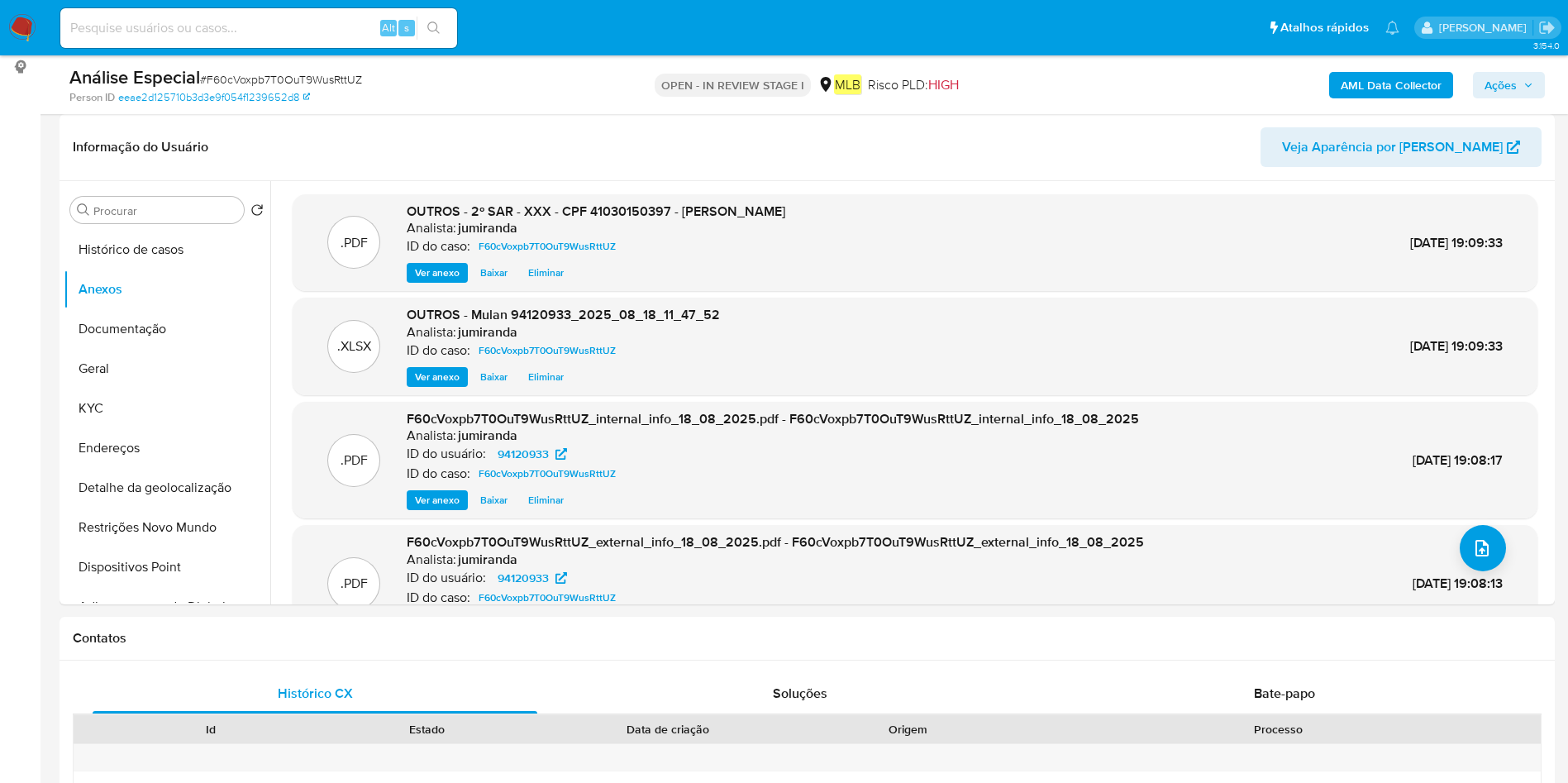
click at [1511, 94] on span "Ações" at bounding box center [1500, 85] width 32 height 26
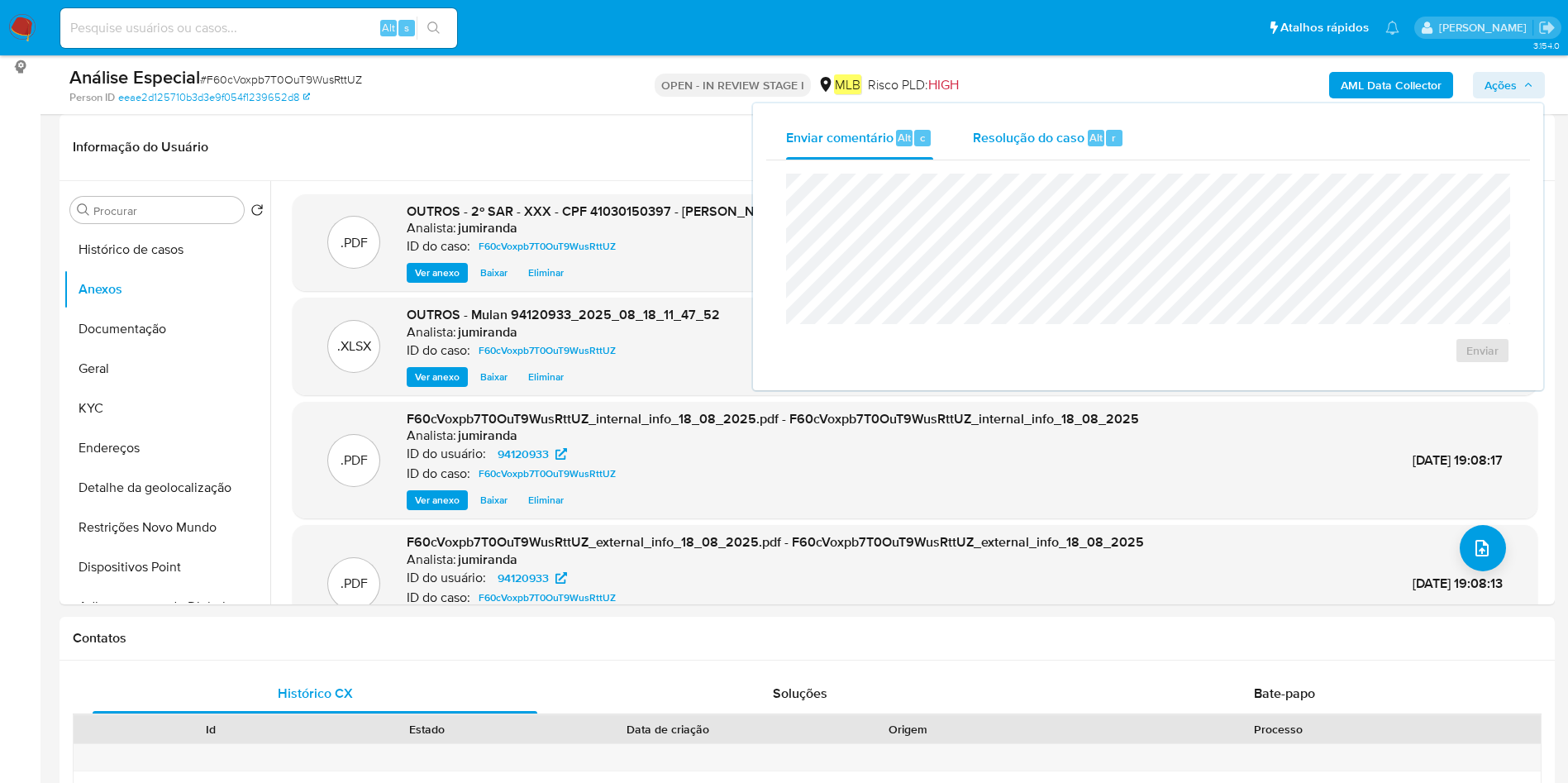
click at [1008, 158] on div "Resolução do caso Alt r" at bounding box center [1049, 138] width 152 height 43
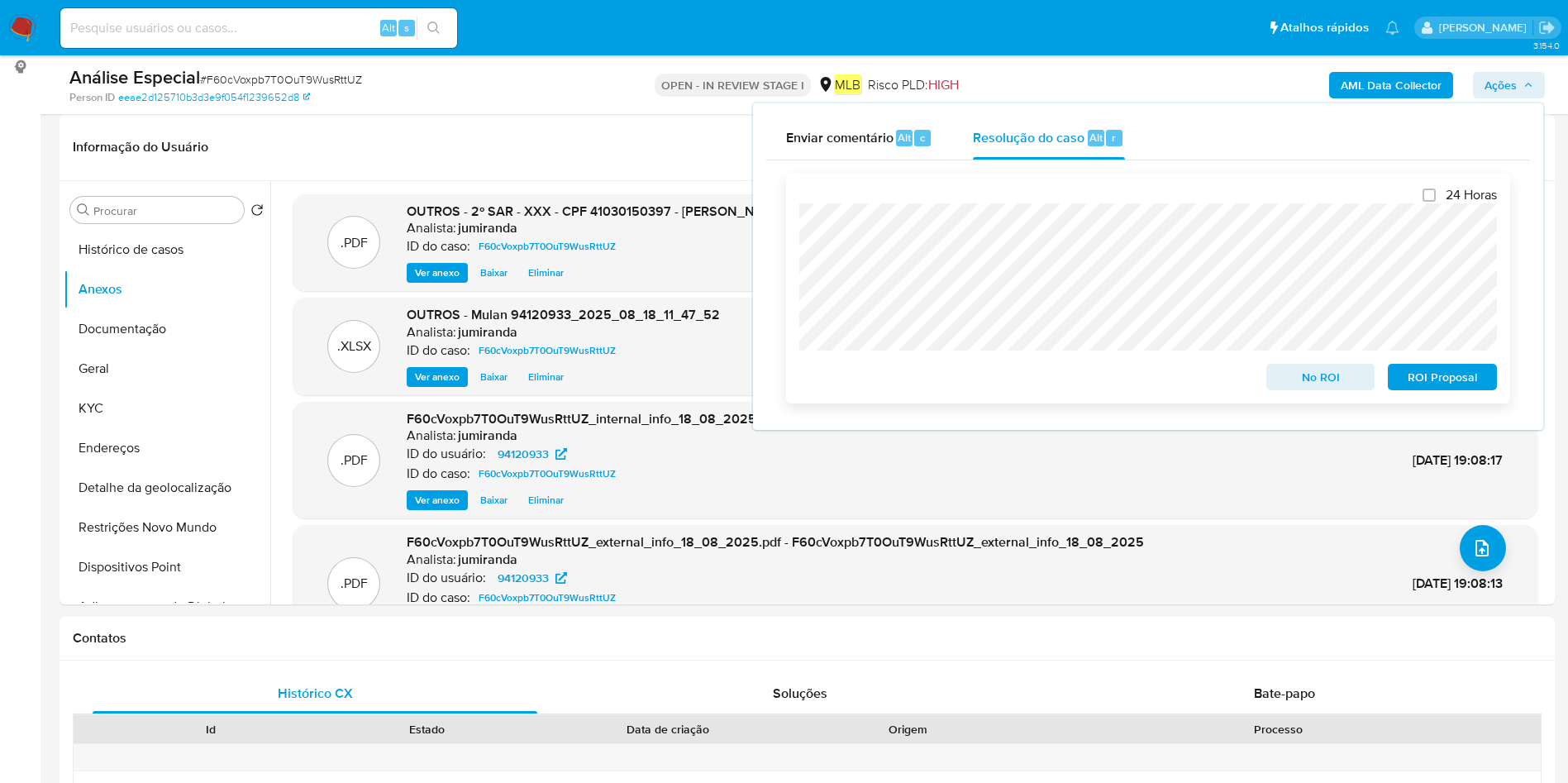
click at [1449, 384] on span "ROI Proposal" at bounding box center [1442, 376] width 86 height 24
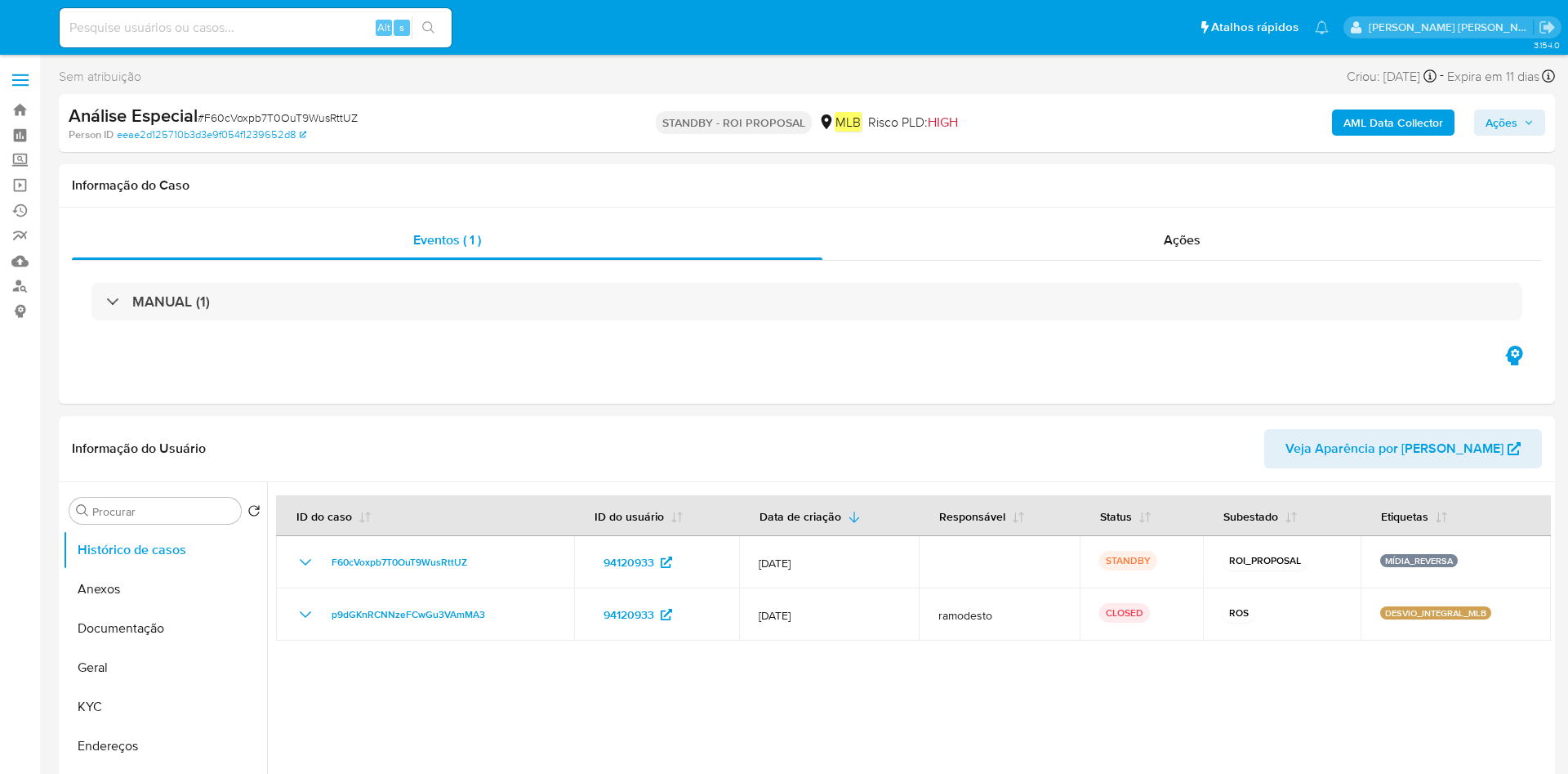
select select "10"
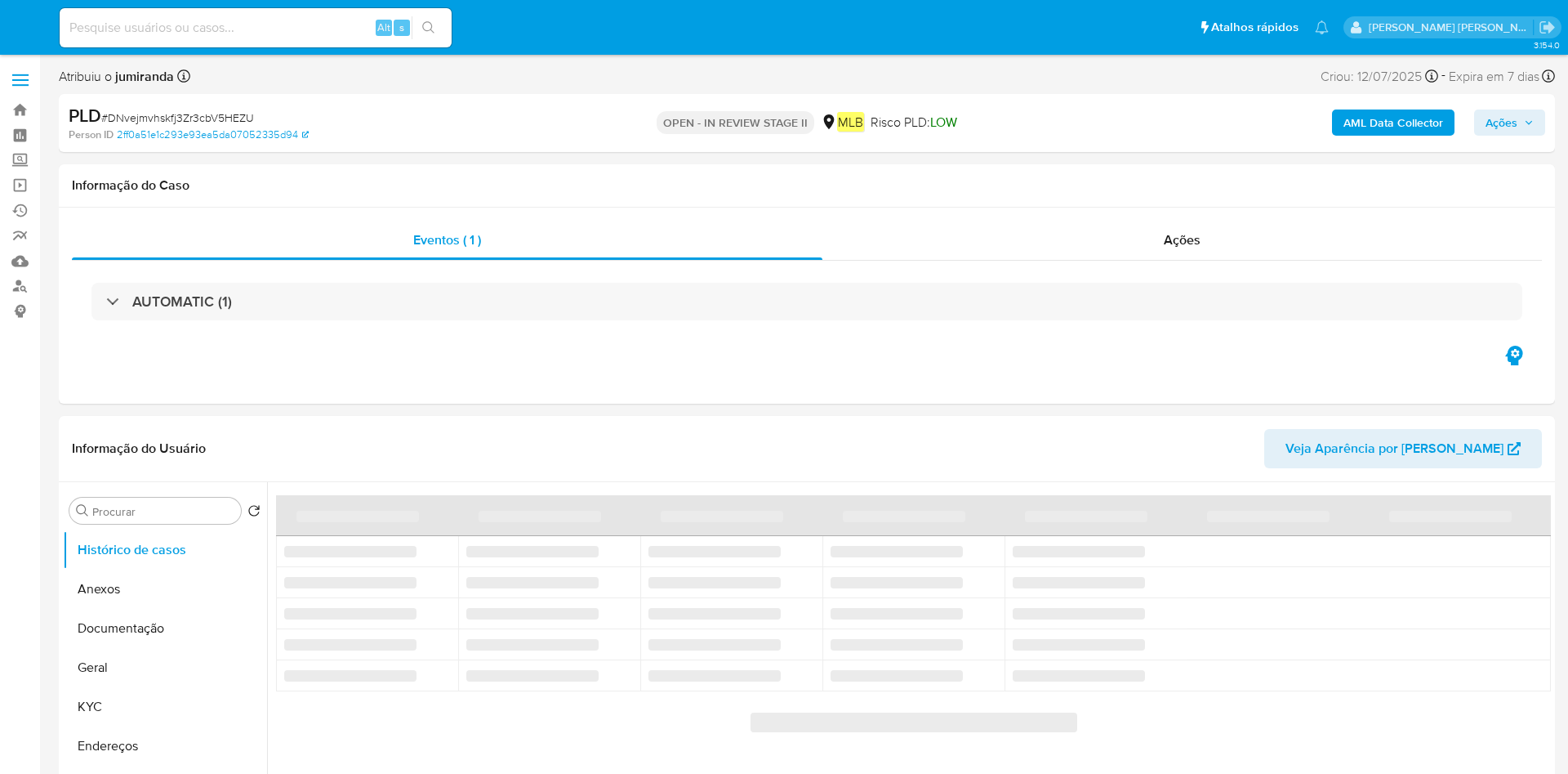
select select "10"
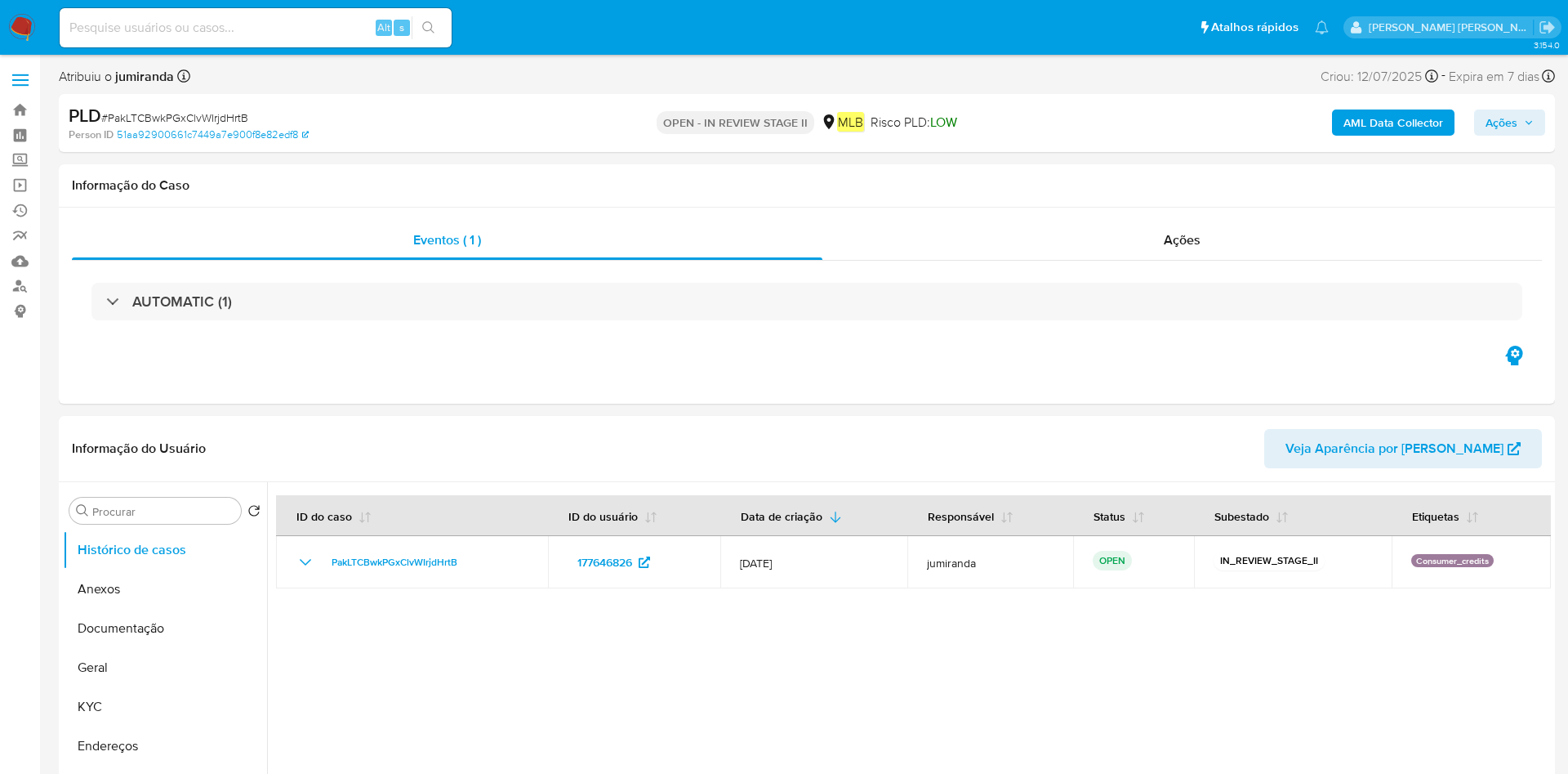
select select "10"
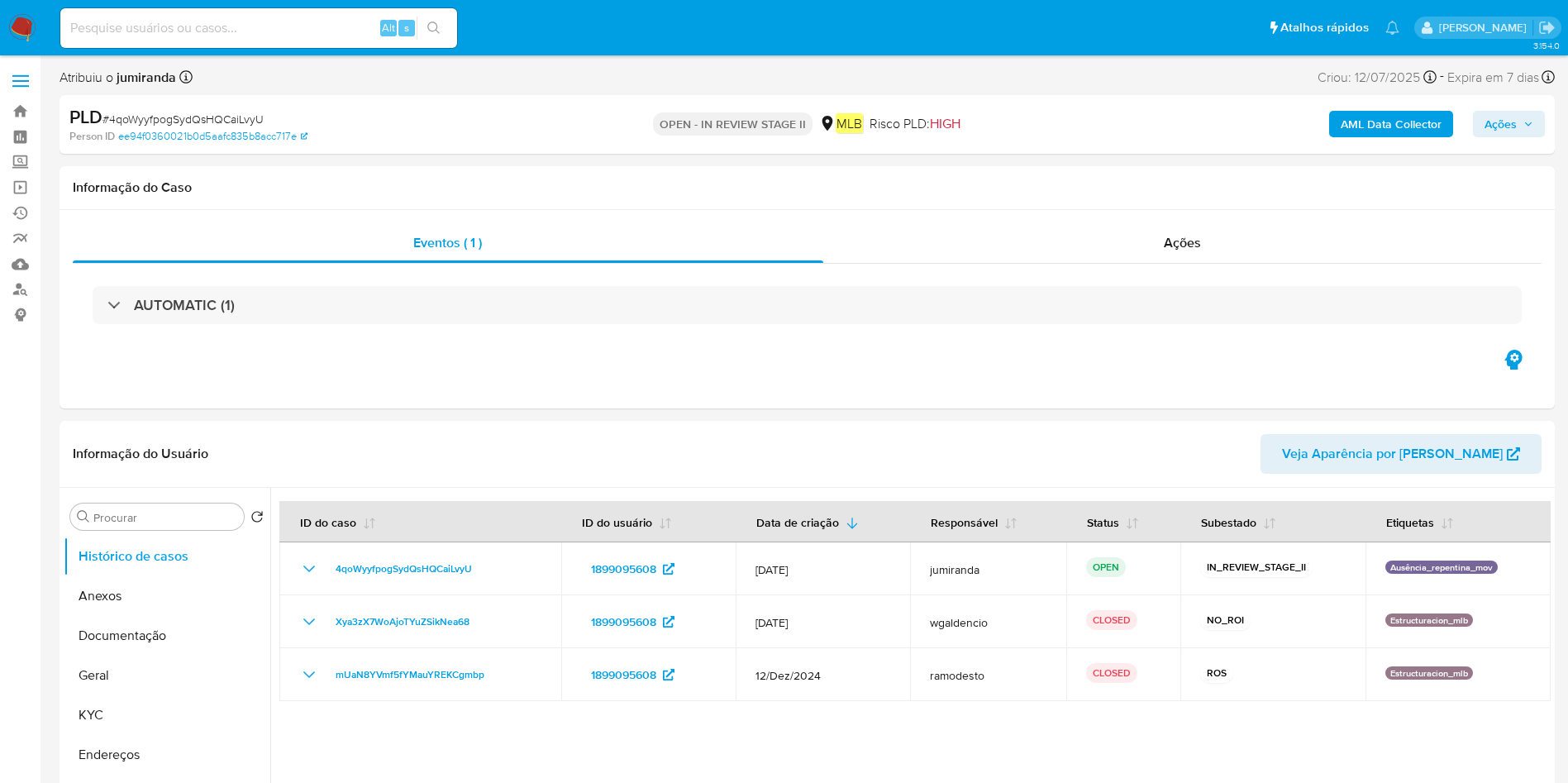
select select "10"
click at [131, 705] on button "KYC" at bounding box center [160, 715] width 193 height 40
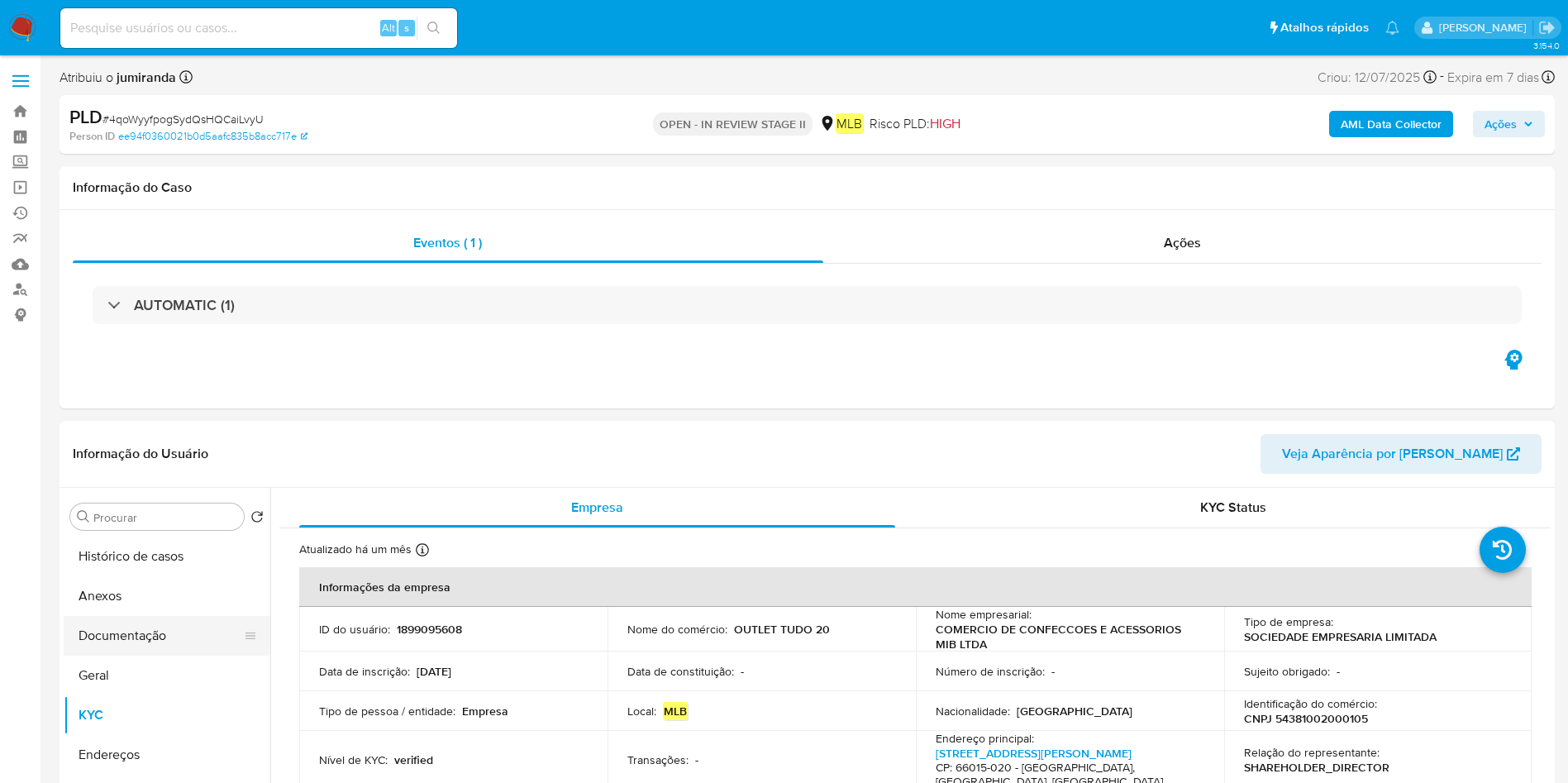
drag, startPoint x: 133, startPoint y: 671, endPoint x: 207, endPoint y: 644, distance: 78.8
click at [133, 671] on button "Geral" at bounding box center [166, 675] width 206 height 40
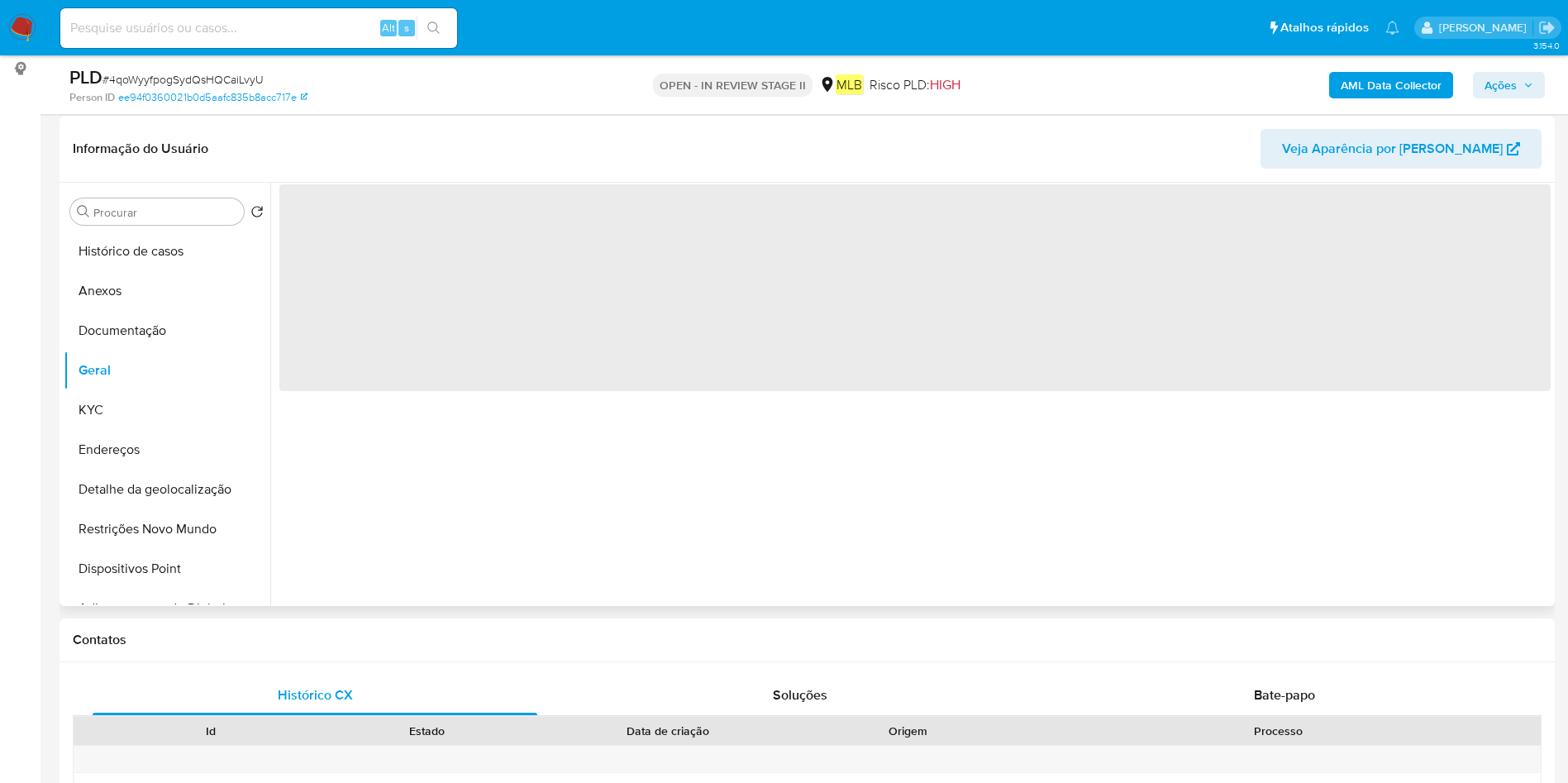
scroll to position [248, 0]
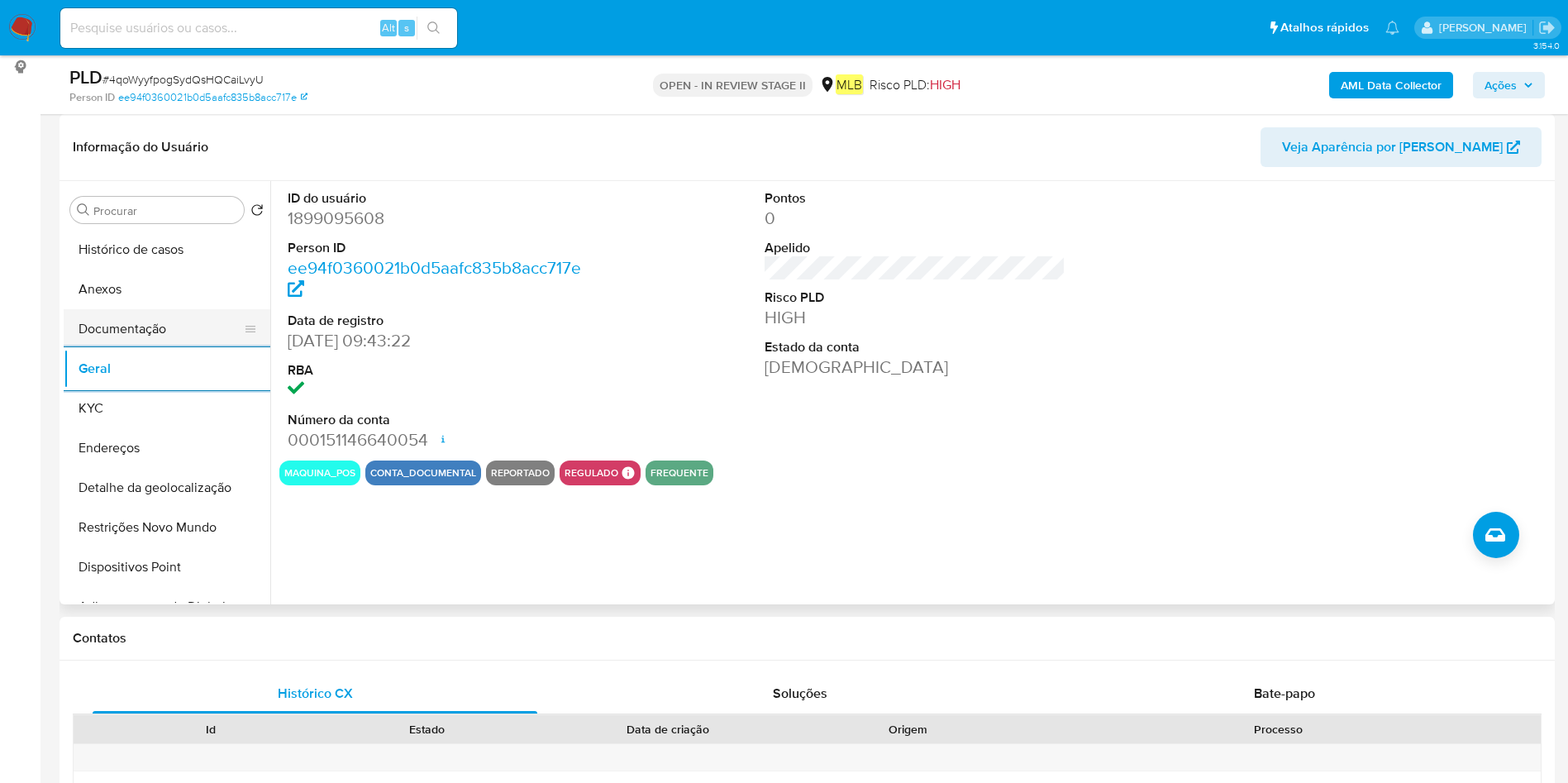
click at [167, 334] on button "Documentação" at bounding box center [160, 329] width 193 height 40
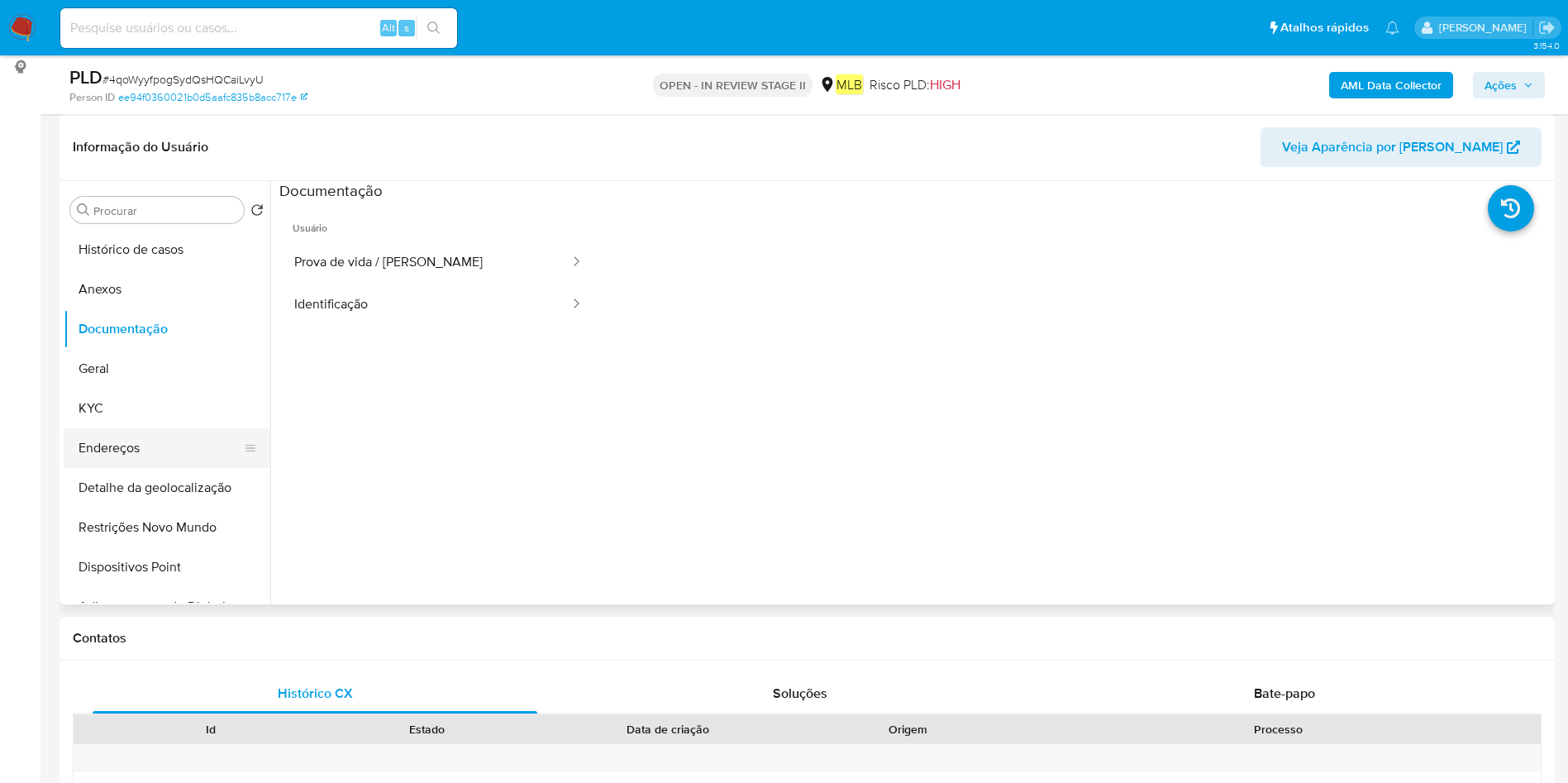
click at [150, 428] on button "Endereços" at bounding box center [160, 448] width 193 height 40
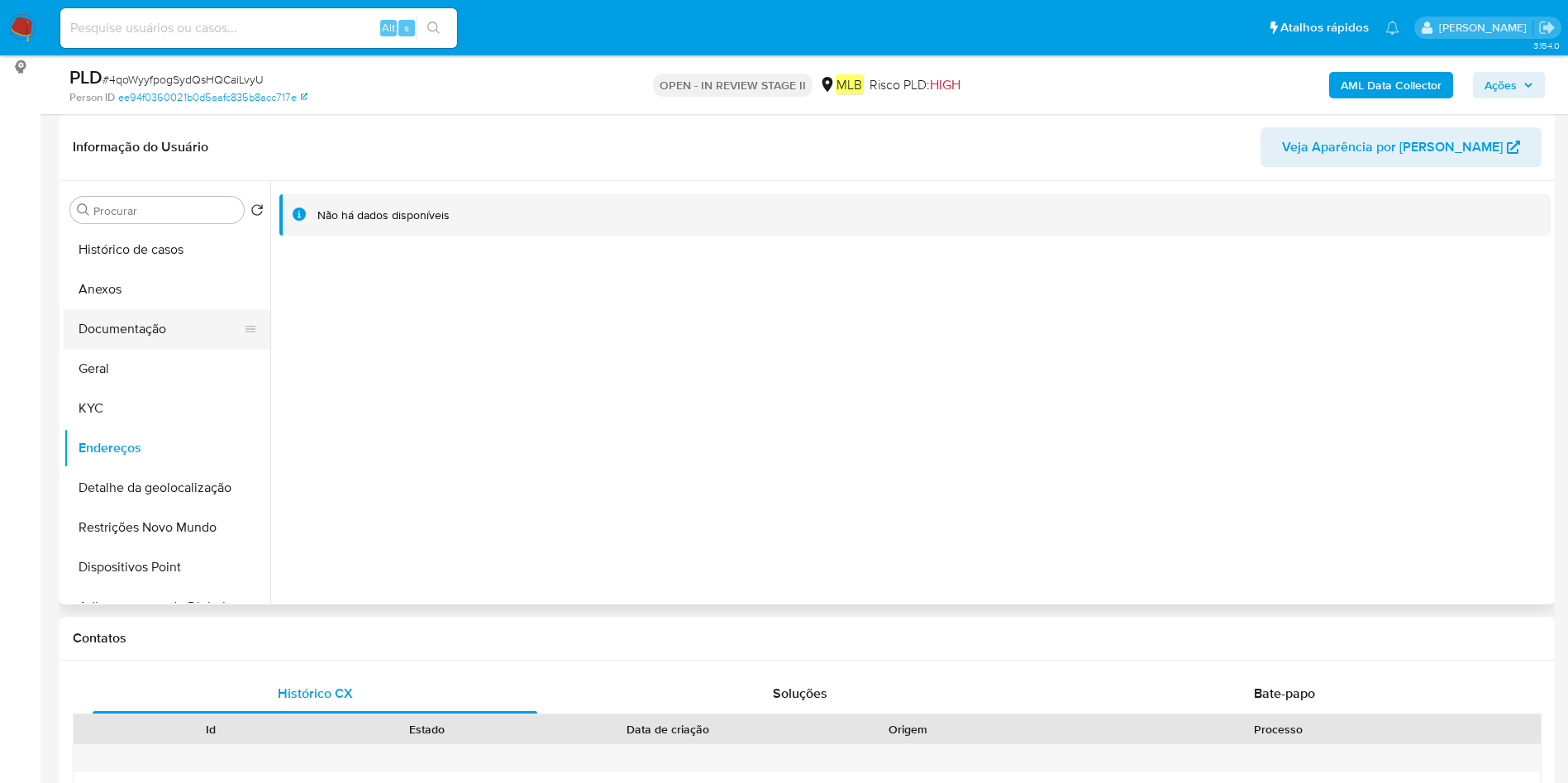
click at [188, 334] on button "Documentação" at bounding box center [160, 329] width 193 height 40
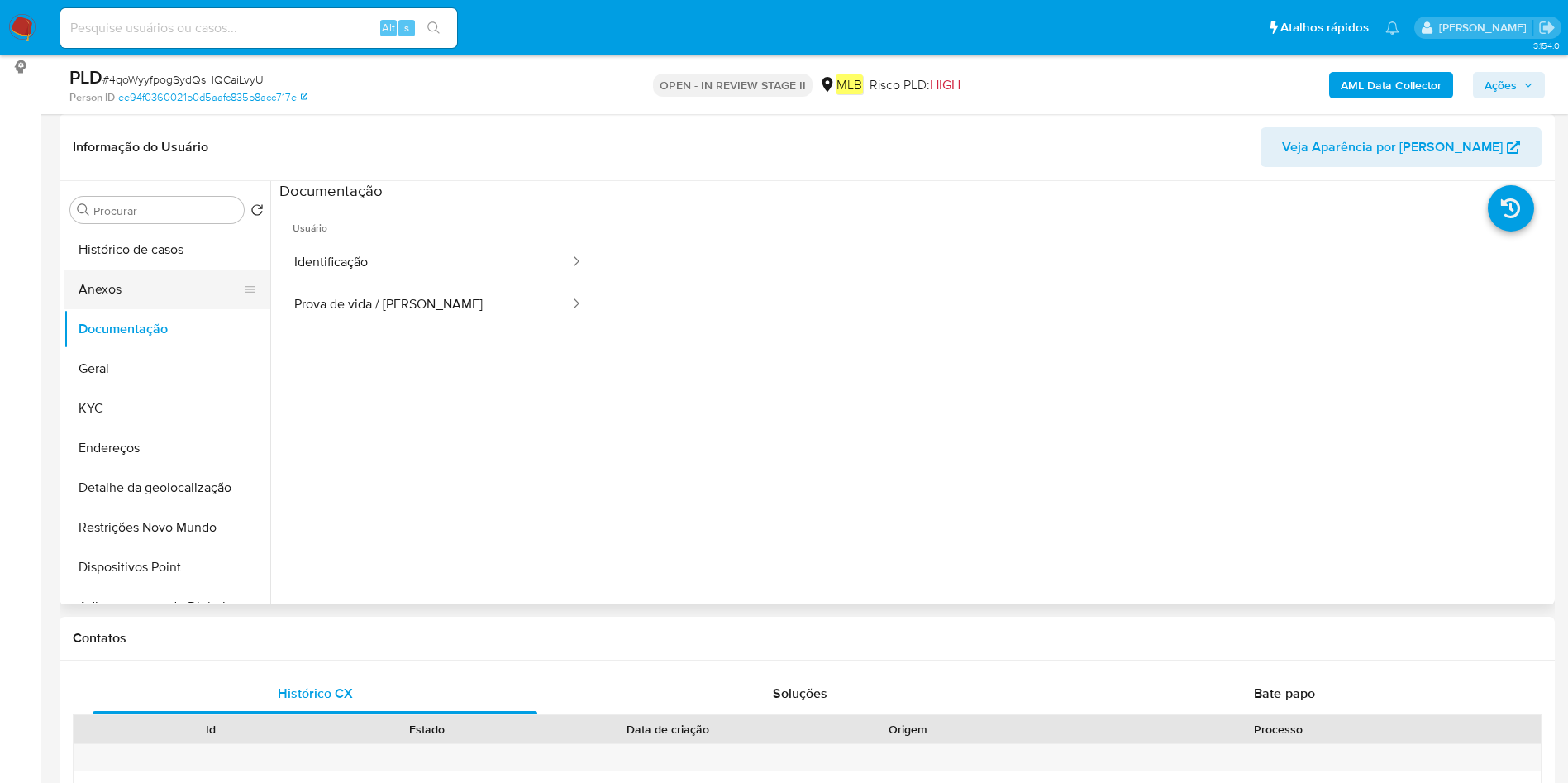
click at [191, 296] on button "Anexos" at bounding box center [160, 289] width 193 height 40
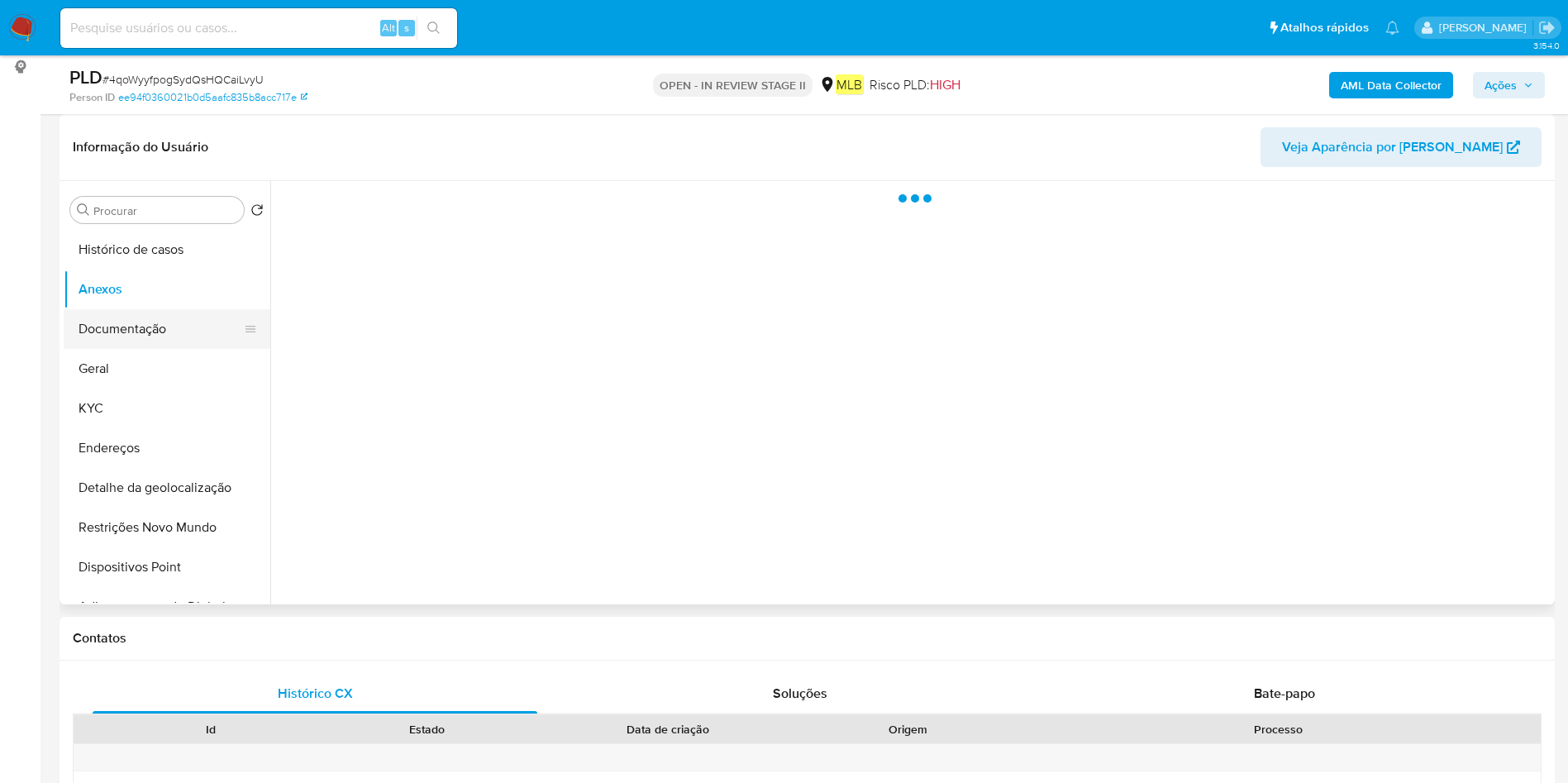
click at [186, 320] on button "Documentação" at bounding box center [160, 329] width 193 height 40
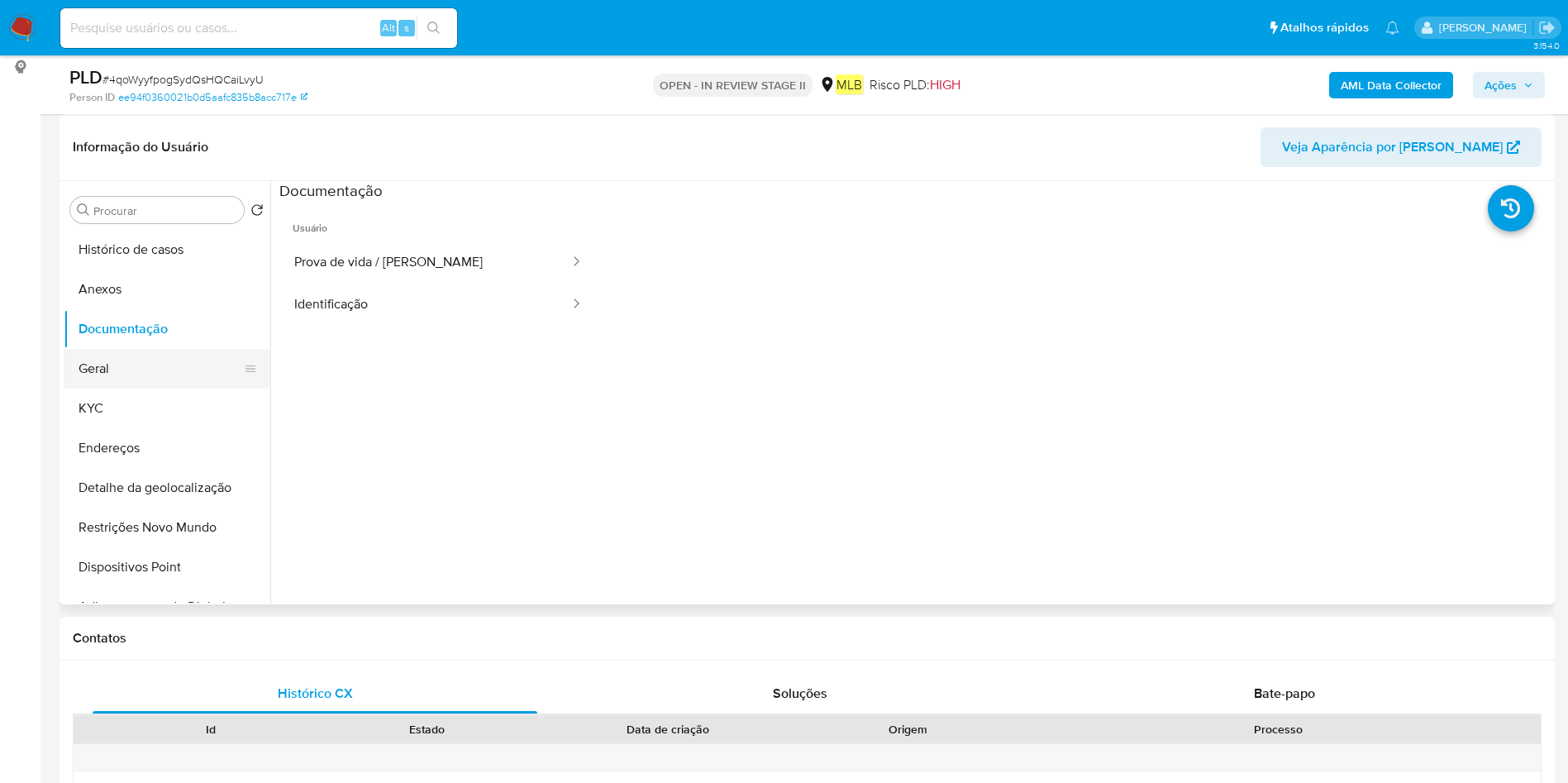
click at [182, 375] on button "Geral" at bounding box center [160, 368] width 193 height 40
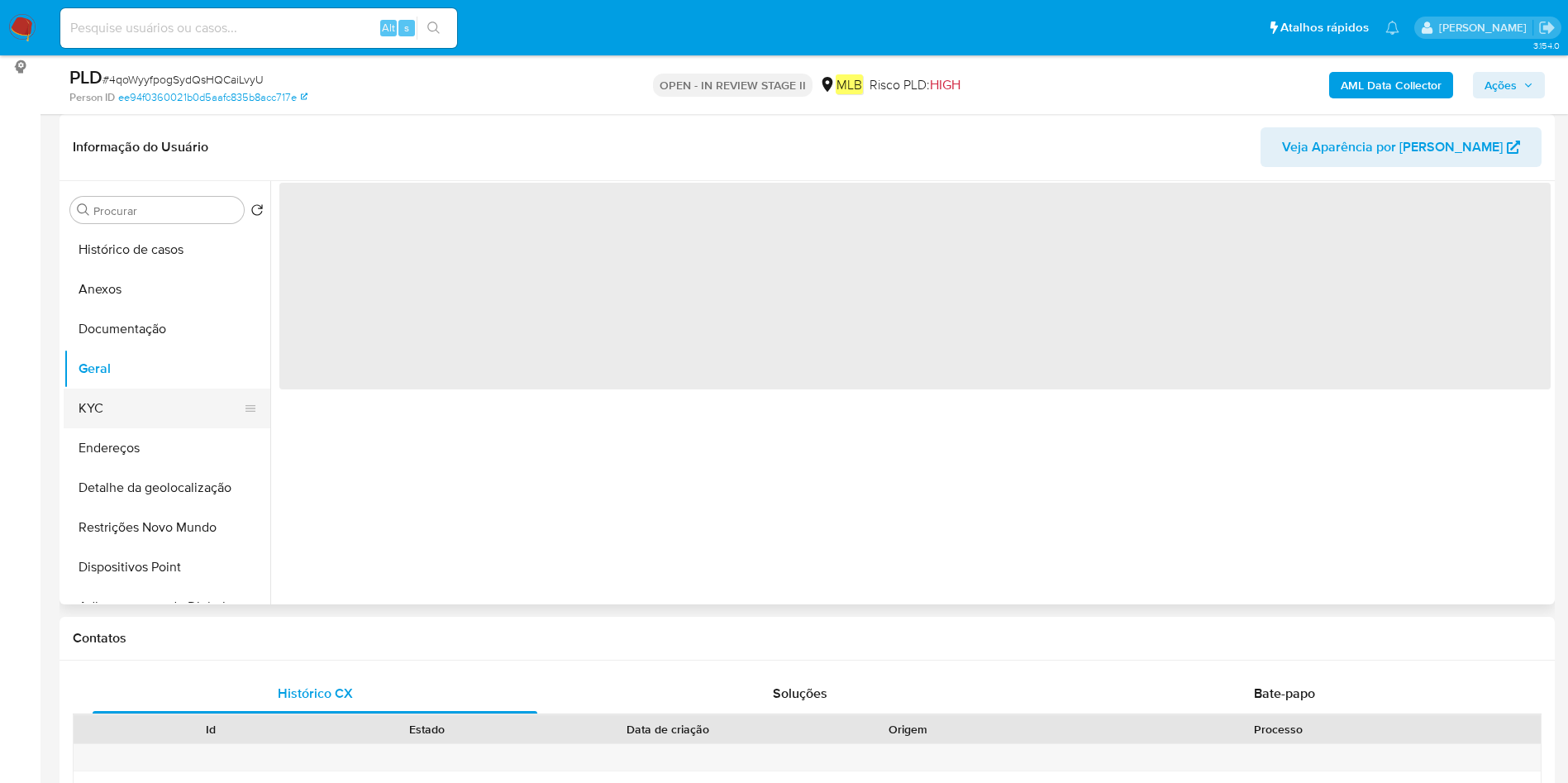
click at [193, 411] on button "KYC" at bounding box center [160, 408] width 193 height 40
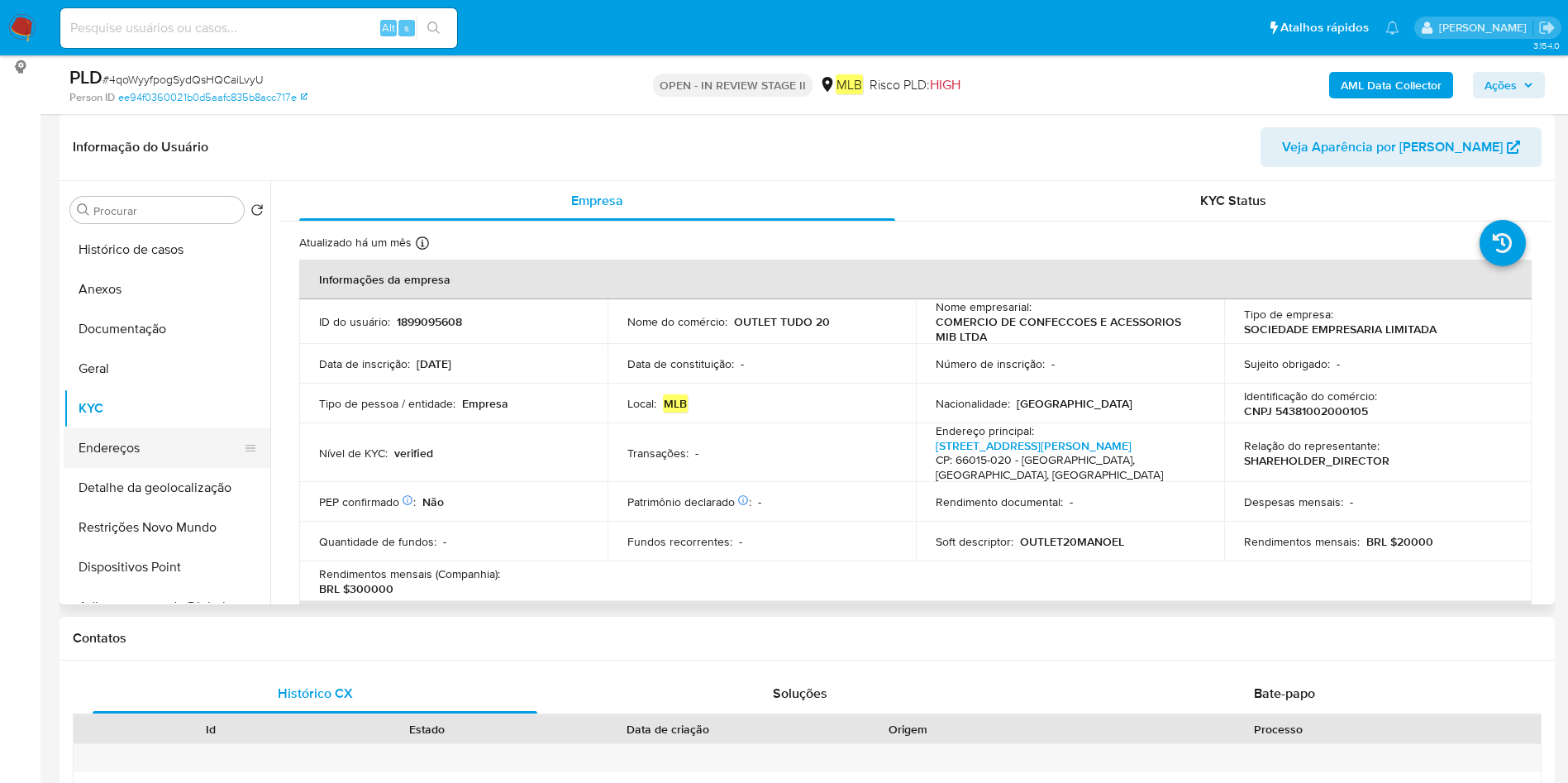
click at [178, 448] on button "Endereços" at bounding box center [160, 448] width 193 height 40
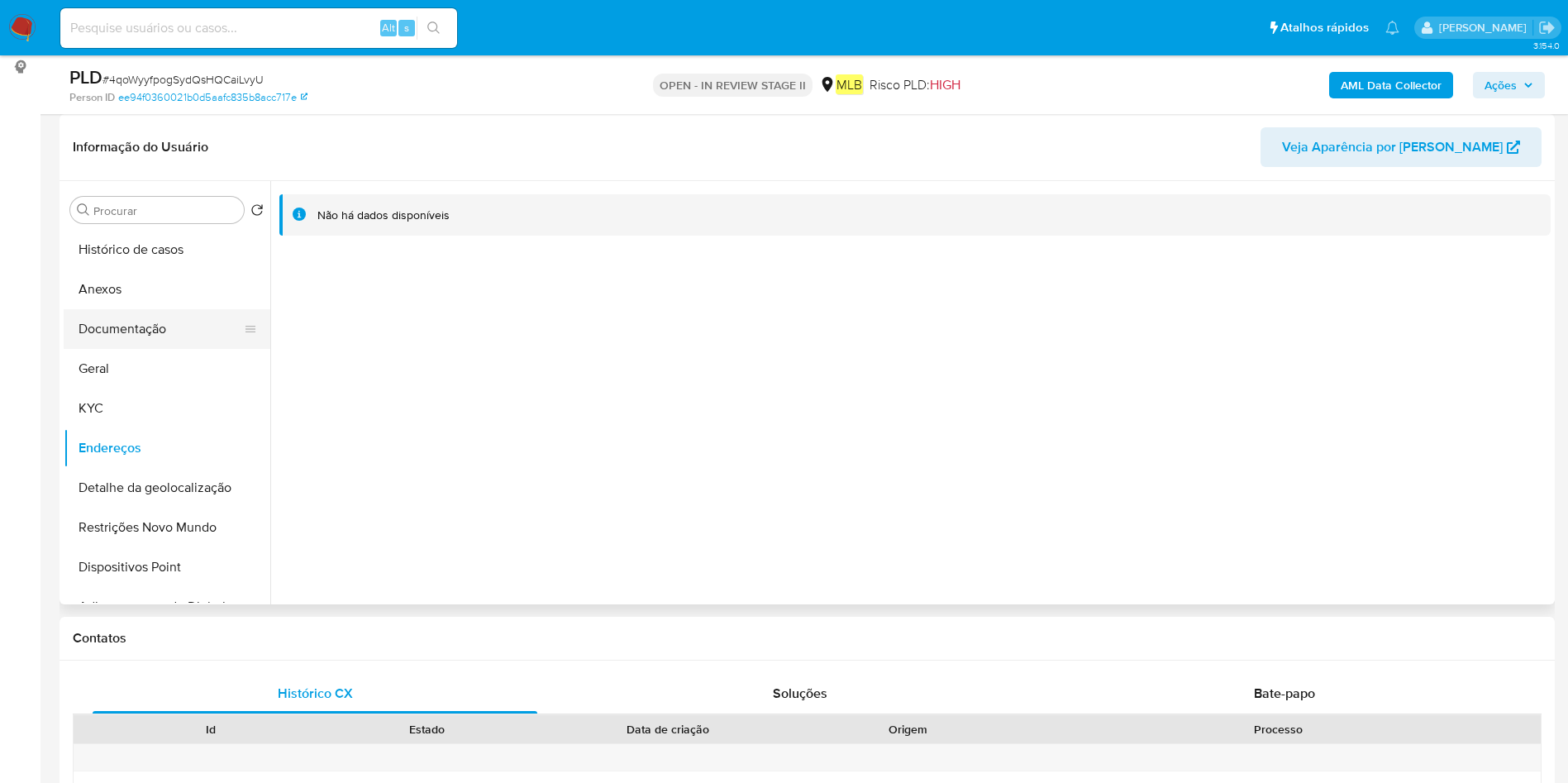
click at [162, 322] on button "Documentação" at bounding box center [160, 329] width 193 height 40
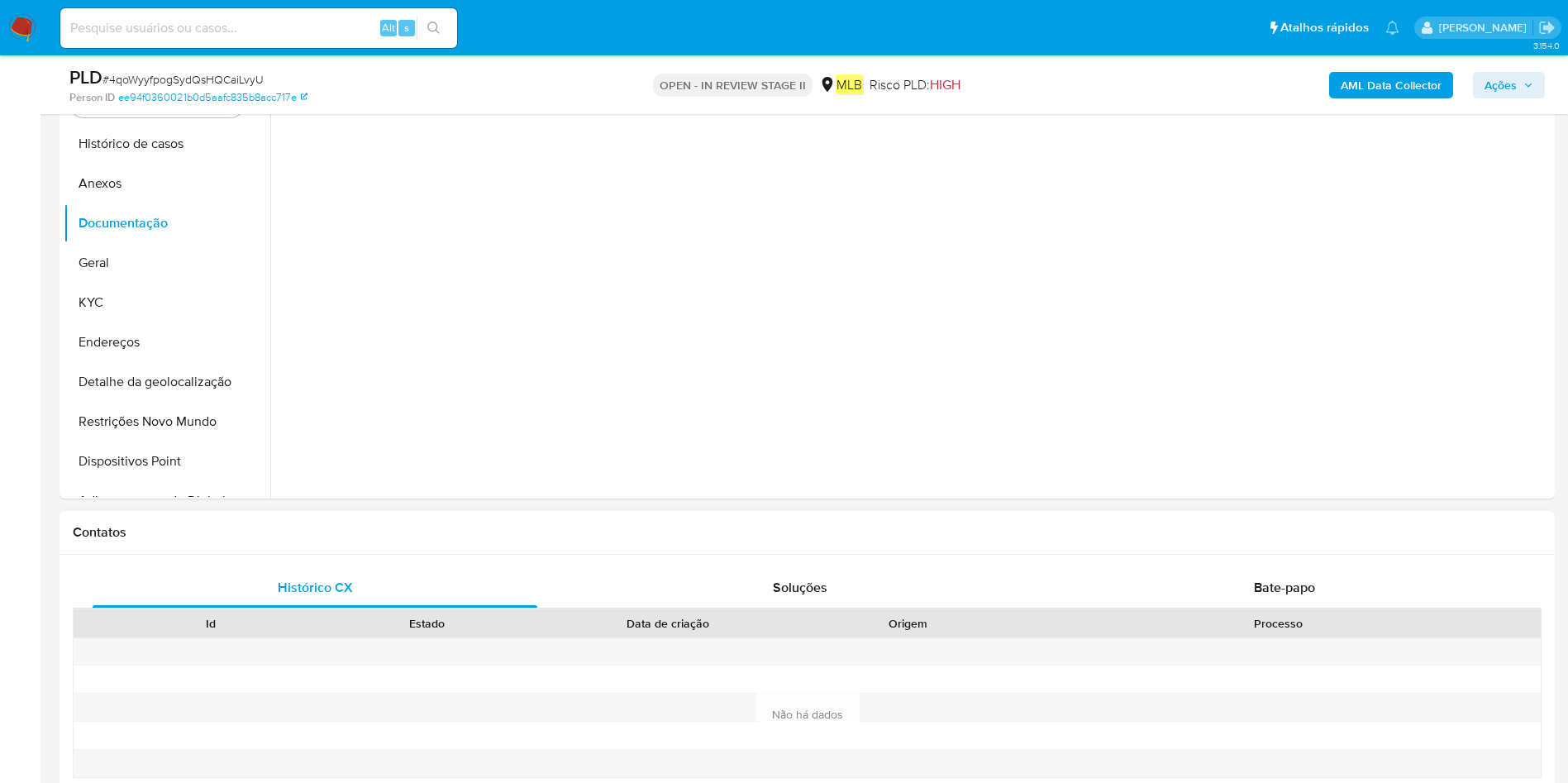
scroll to position [496, 0]
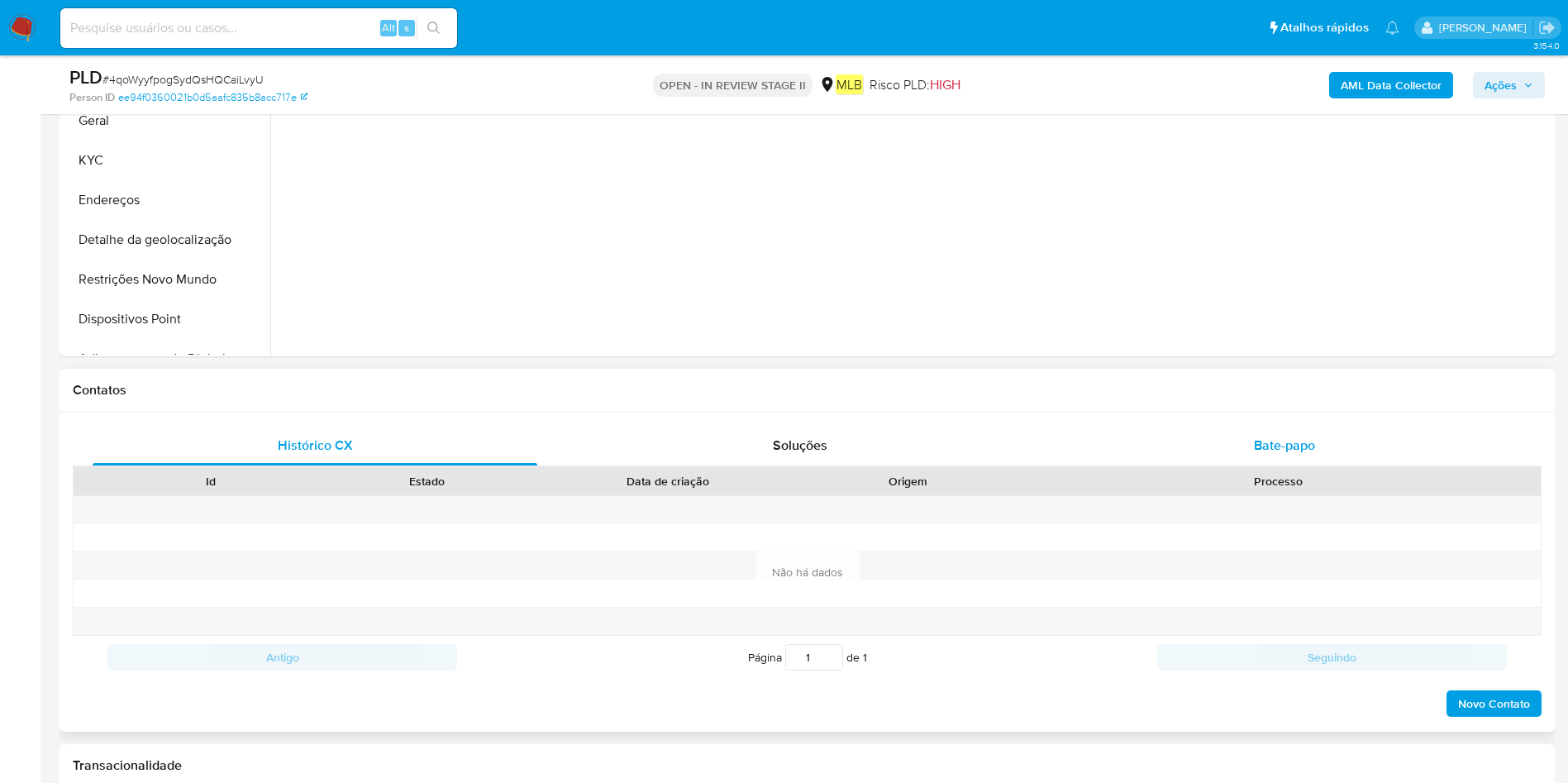
click at [1292, 444] on span "Bate-papo" at bounding box center [1284, 445] width 61 height 19
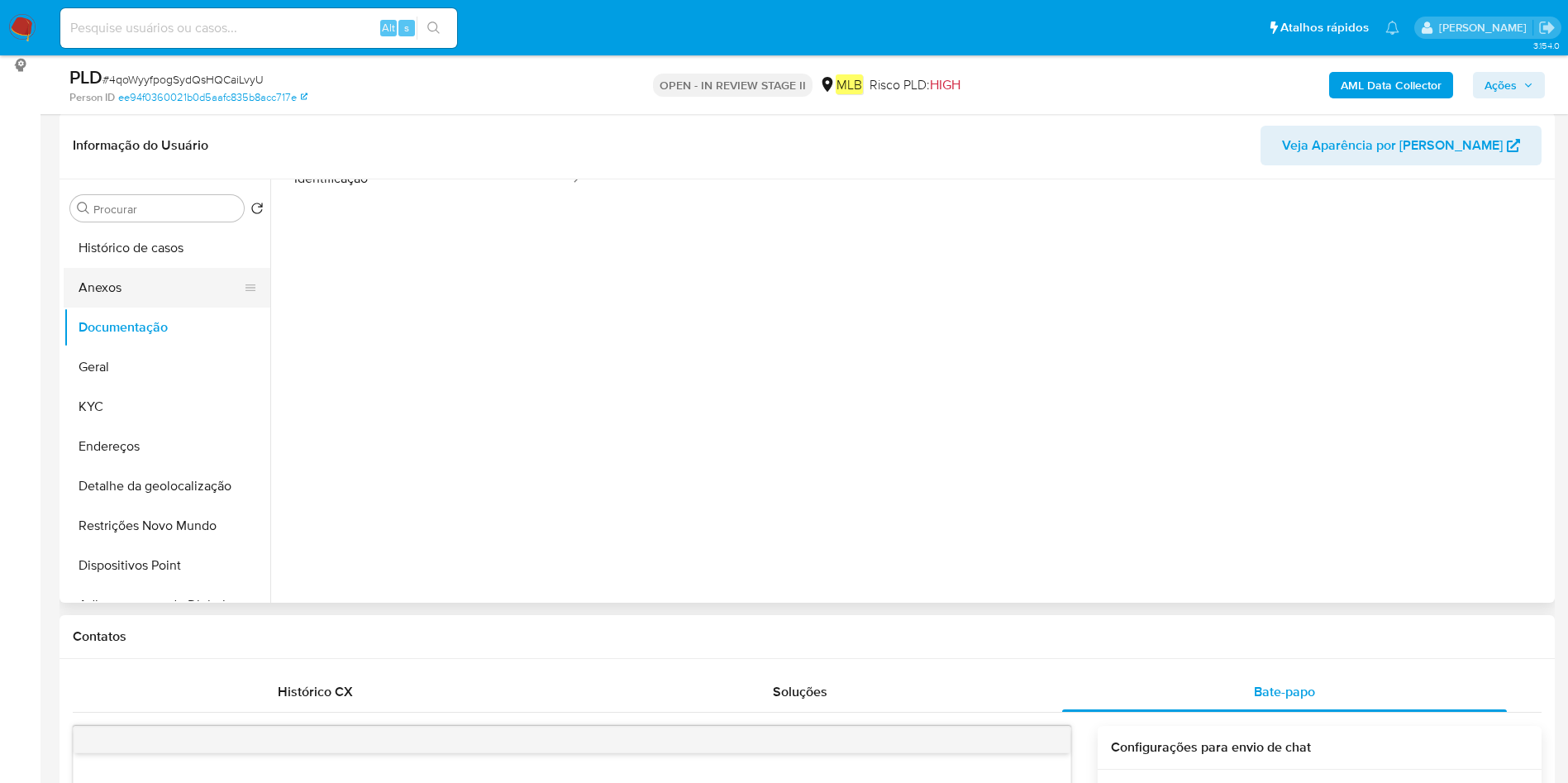
scroll to position [248, 0]
click at [169, 372] on button "Geral" at bounding box center [160, 368] width 193 height 40
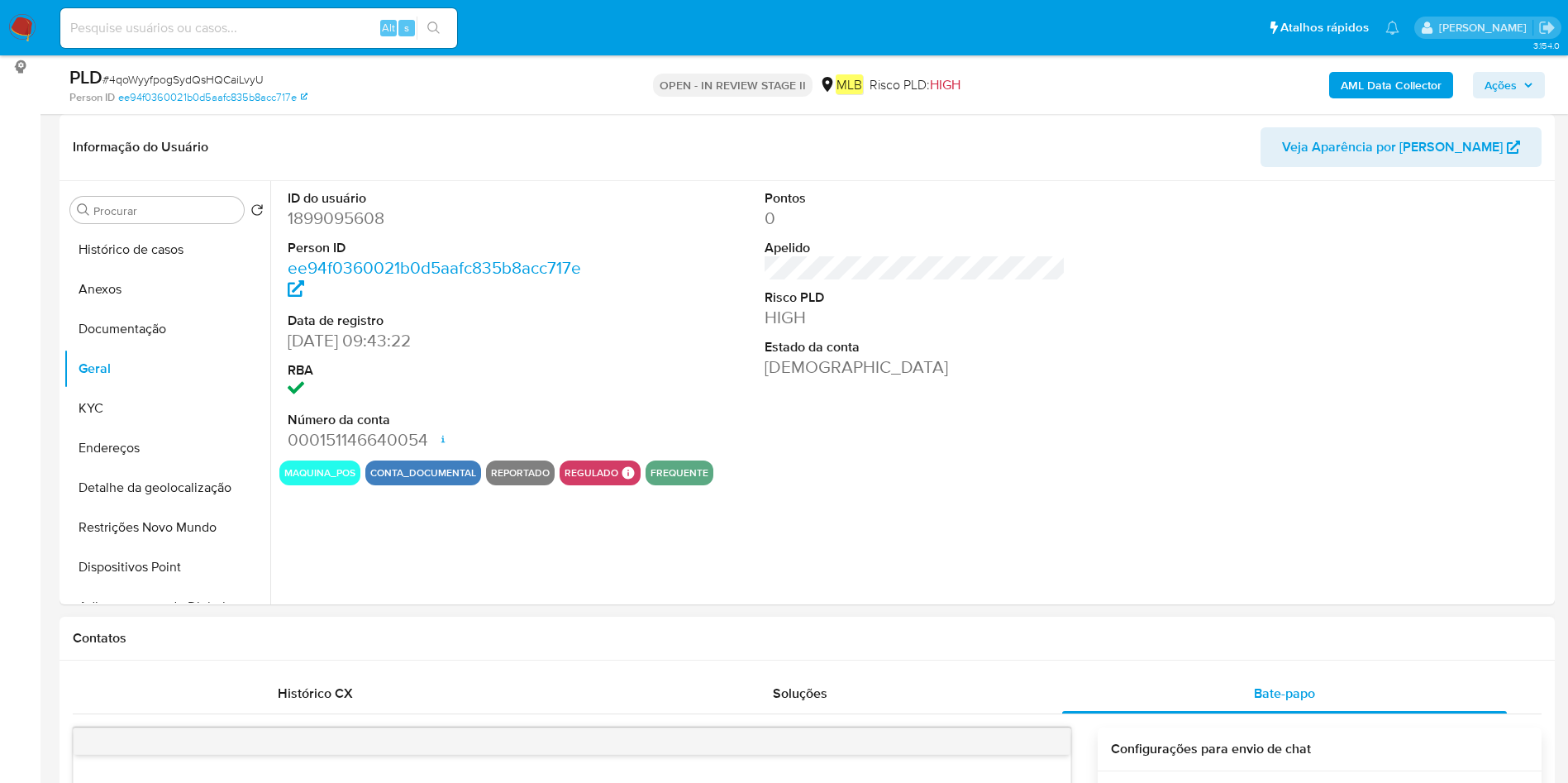
click at [1505, 89] on span "Ações" at bounding box center [1500, 85] width 32 height 26
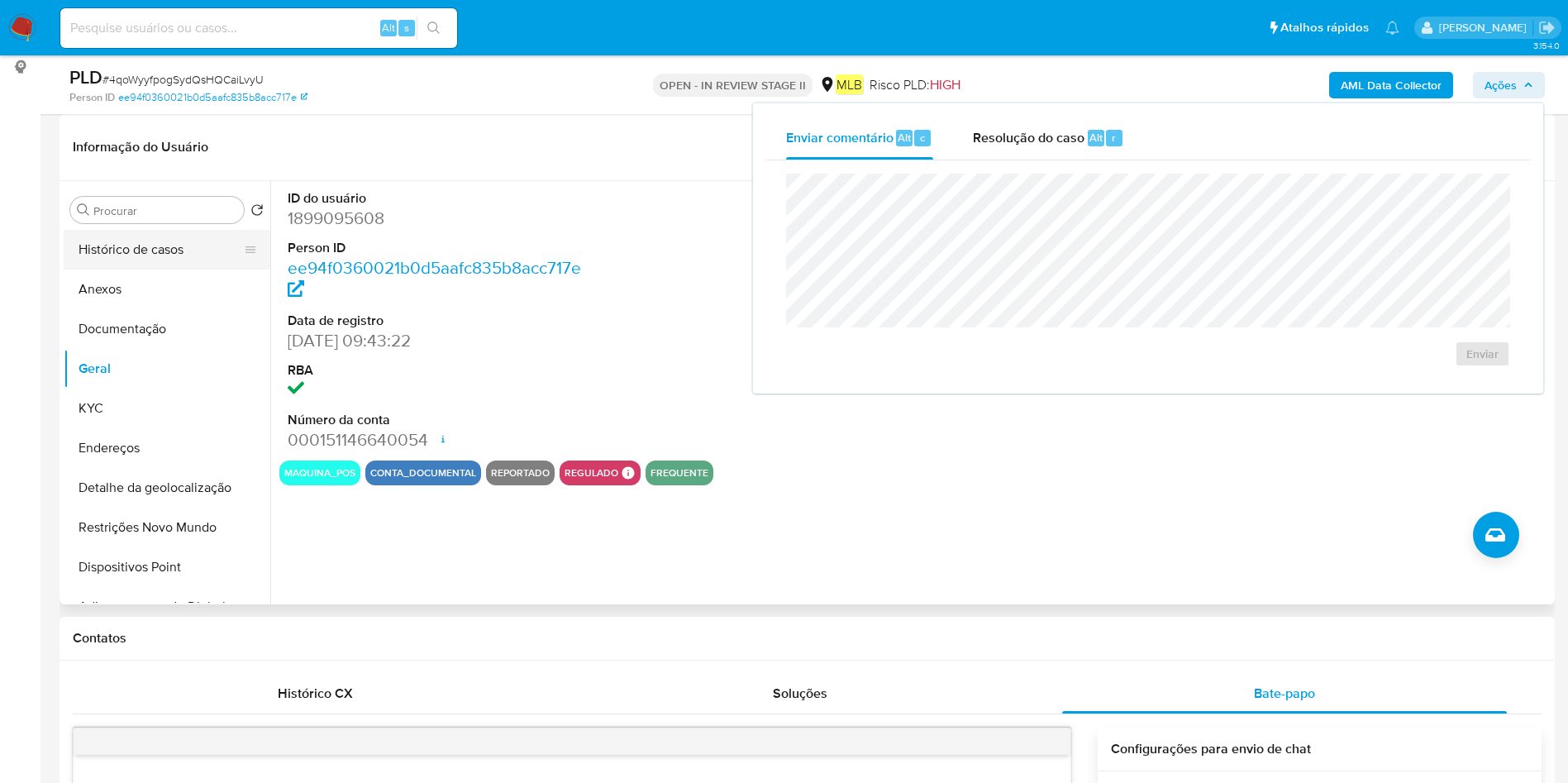
click at [141, 252] on button "Histórico de casos" at bounding box center [160, 250] width 193 height 40
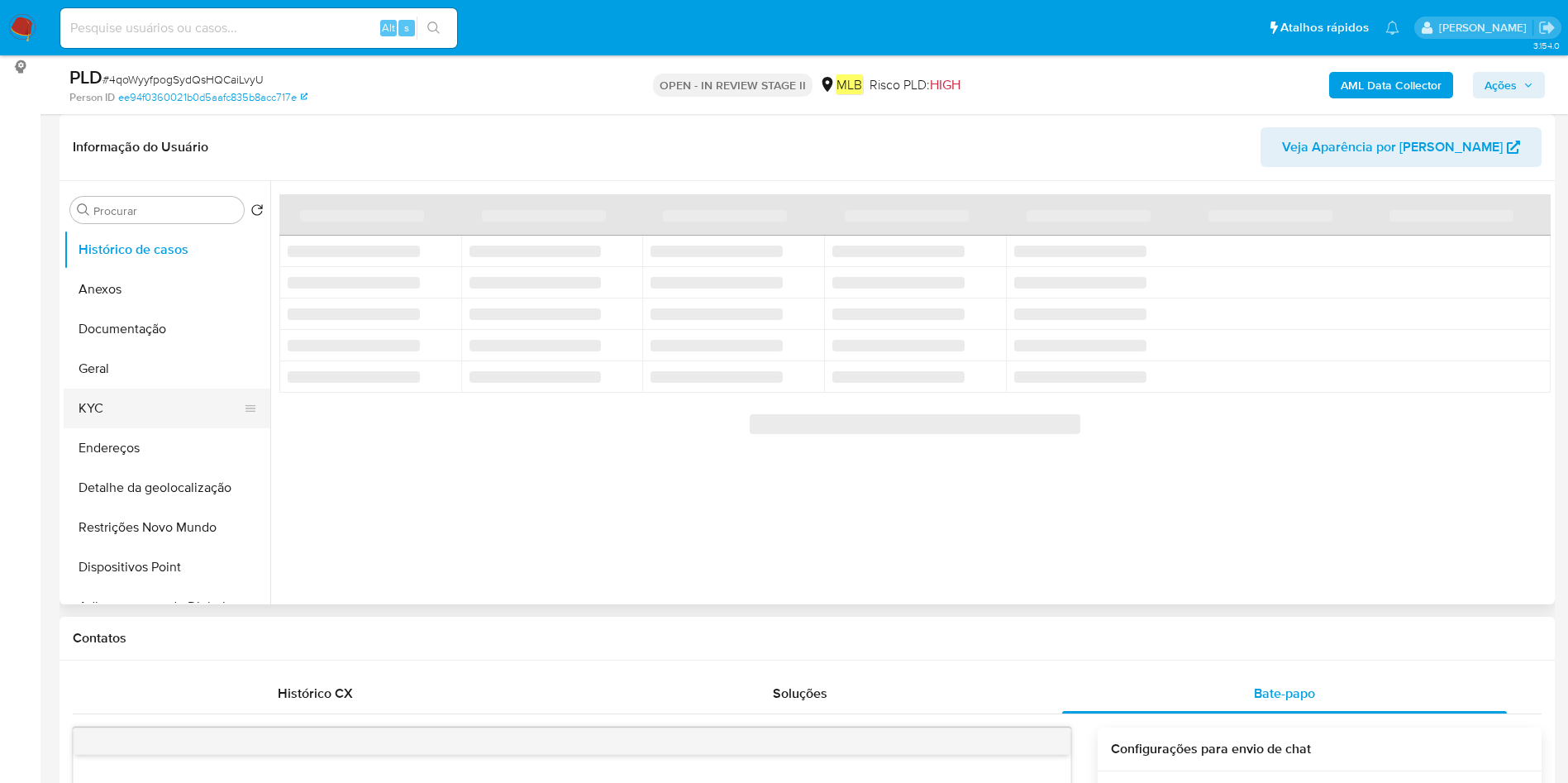
click at [153, 407] on button "KYC" at bounding box center [160, 408] width 193 height 40
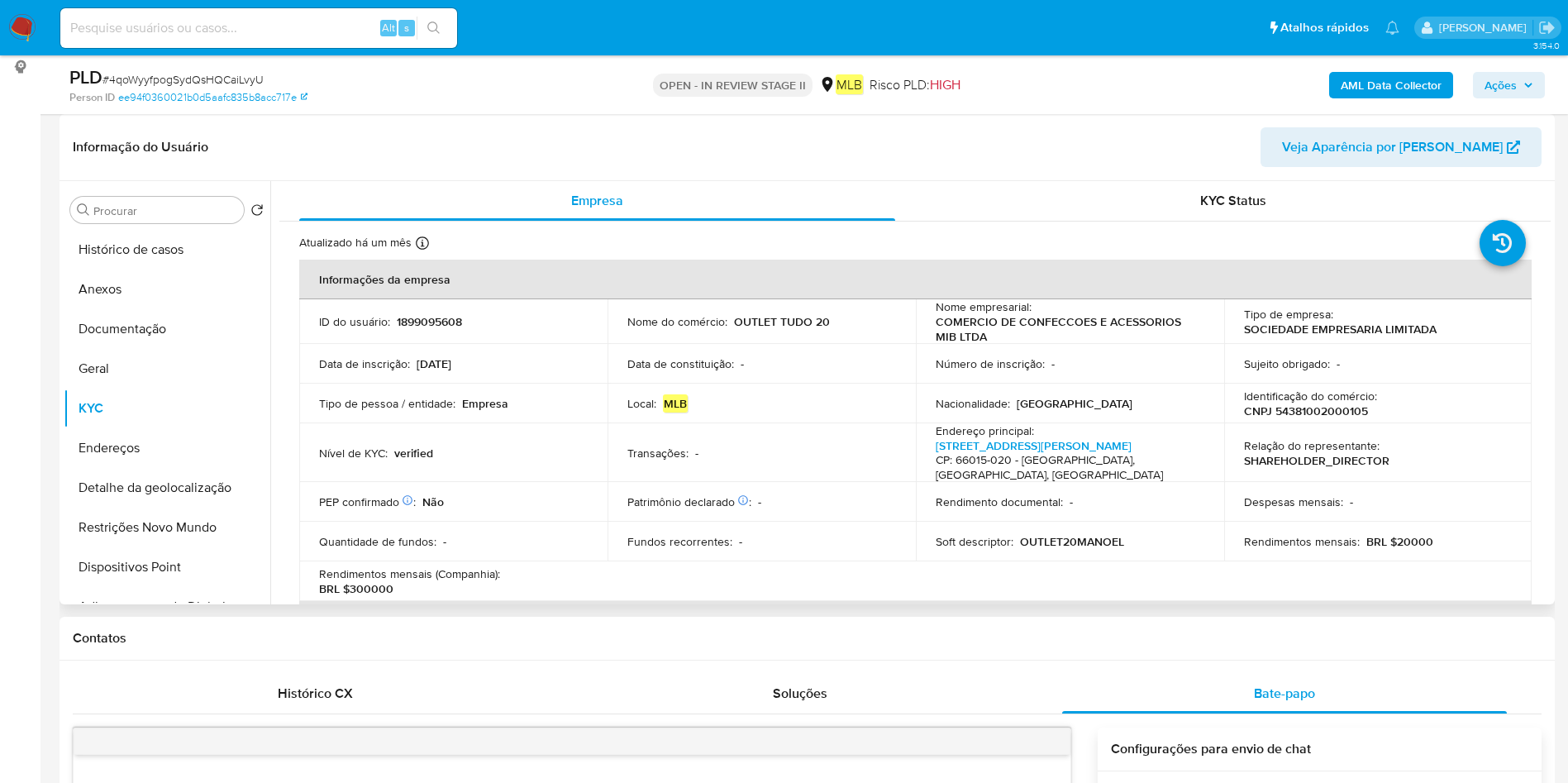
click at [1397, 534] on p "BRL $20000" at bounding box center [1399, 541] width 67 height 15
click at [1409, 535] on td "Rendimentos mensais : BRL $20000" at bounding box center [1378, 542] width 308 height 40
click at [1429, 534] on div "Rendimentos mensais : BRL $20000" at bounding box center [1378, 541] width 268 height 15
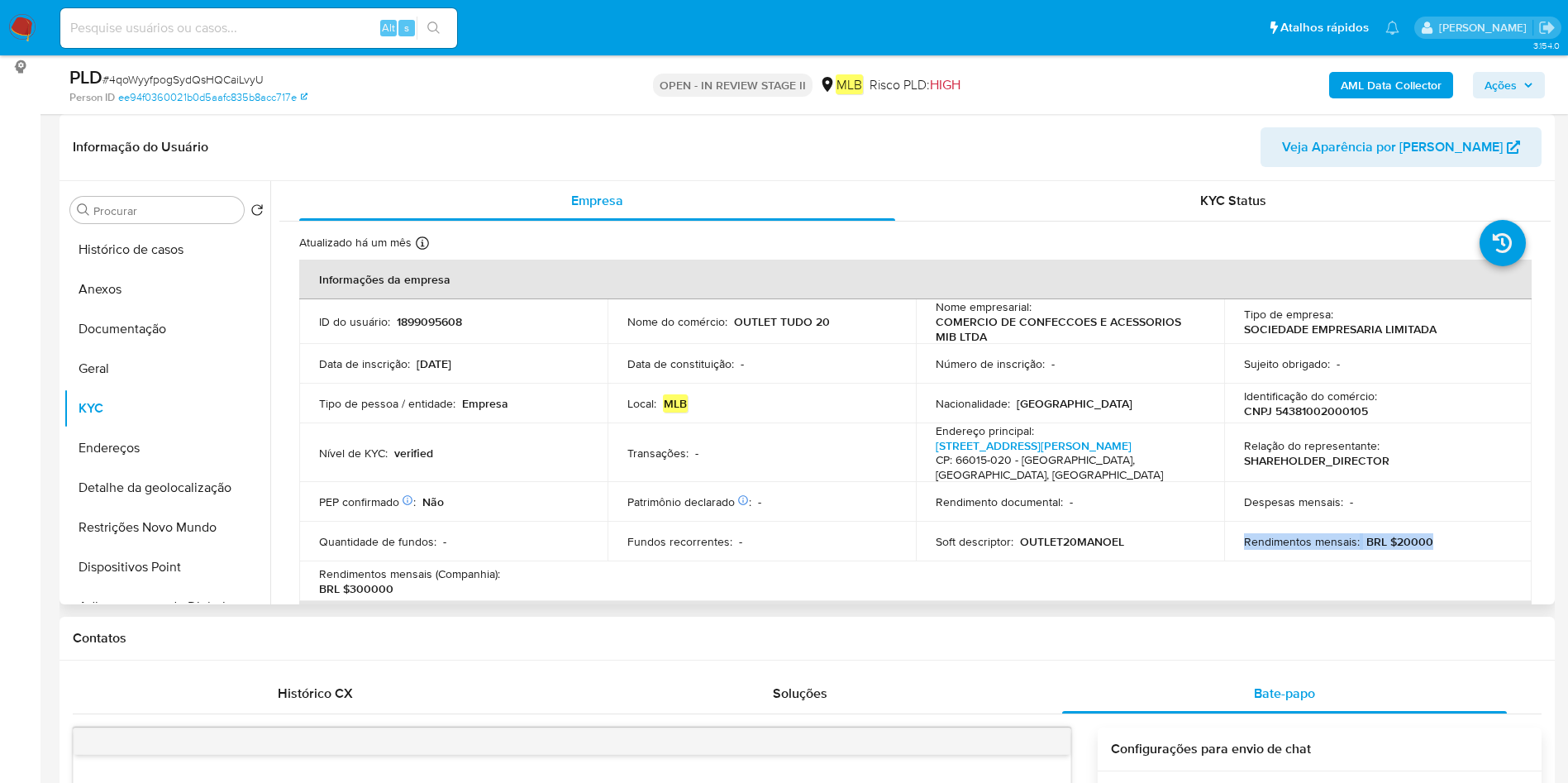
click at [1416, 534] on p "BRL $20000" at bounding box center [1399, 541] width 67 height 15
drag, startPoint x: 1438, startPoint y: 530, endPoint x: 1392, endPoint y: 535, distance: 46.3
click at [1392, 535] on div "Rendimentos mensais : BRL $20000" at bounding box center [1378, 541] width 268 height 15
click at [150, 330] on button "Documentação" at bounding box center [160, 329] width 193 height 40
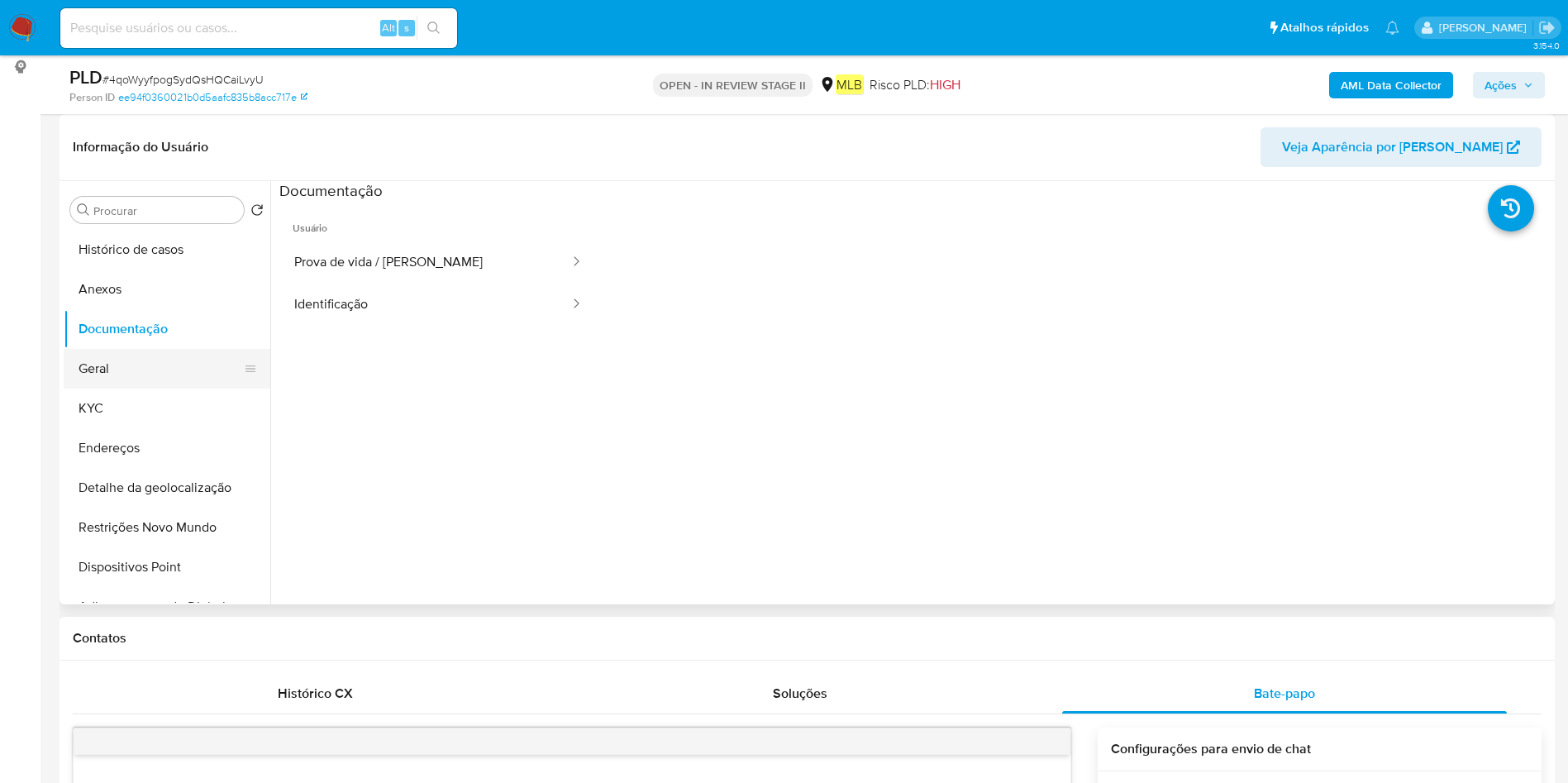
click at [196, 369] on button "Geral" at bounding box center [160, 368] width 193 height 40
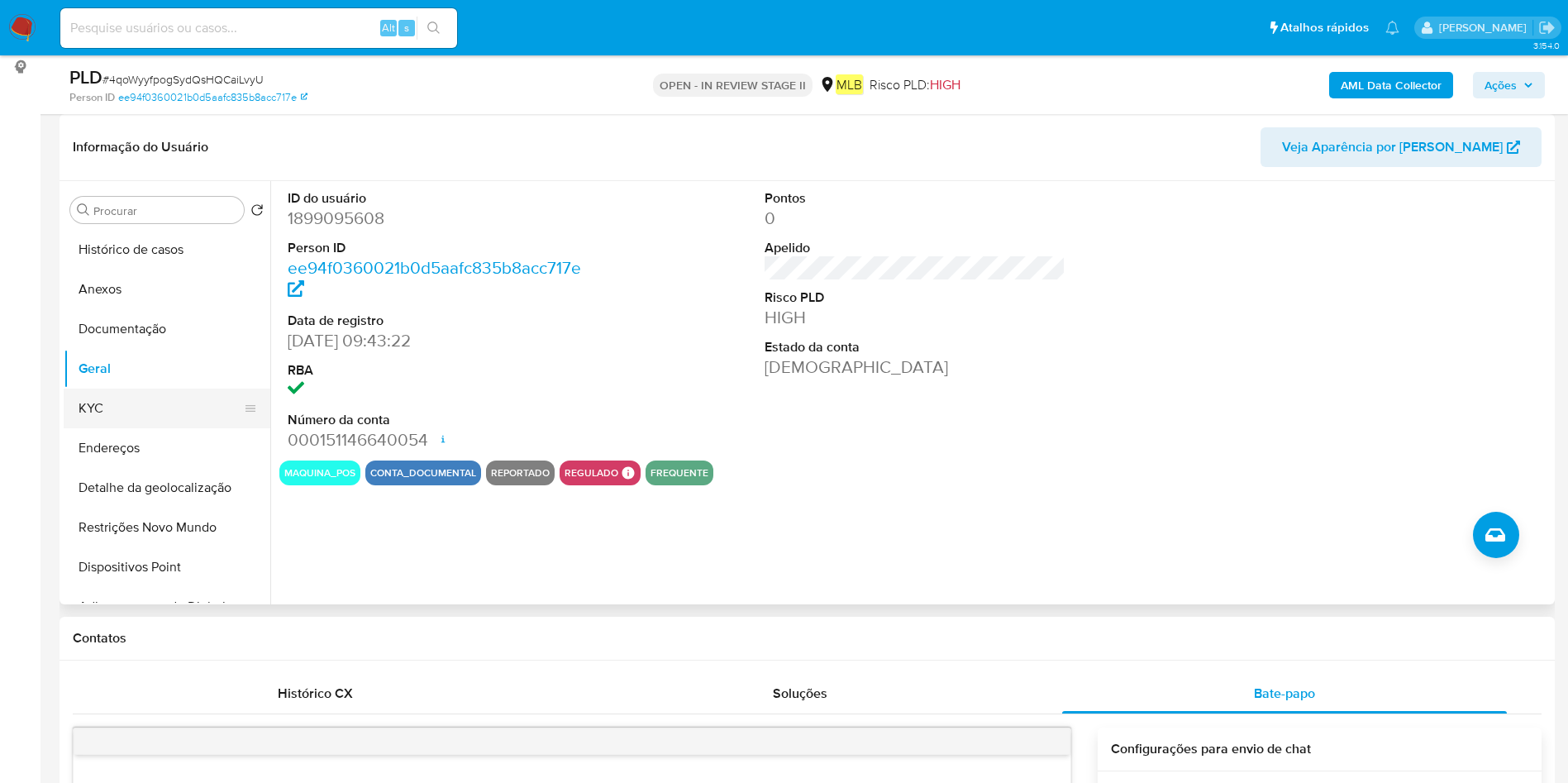
click at [119, 389] on button "KYC" at bounding box center [160, 408] width 193 height 40
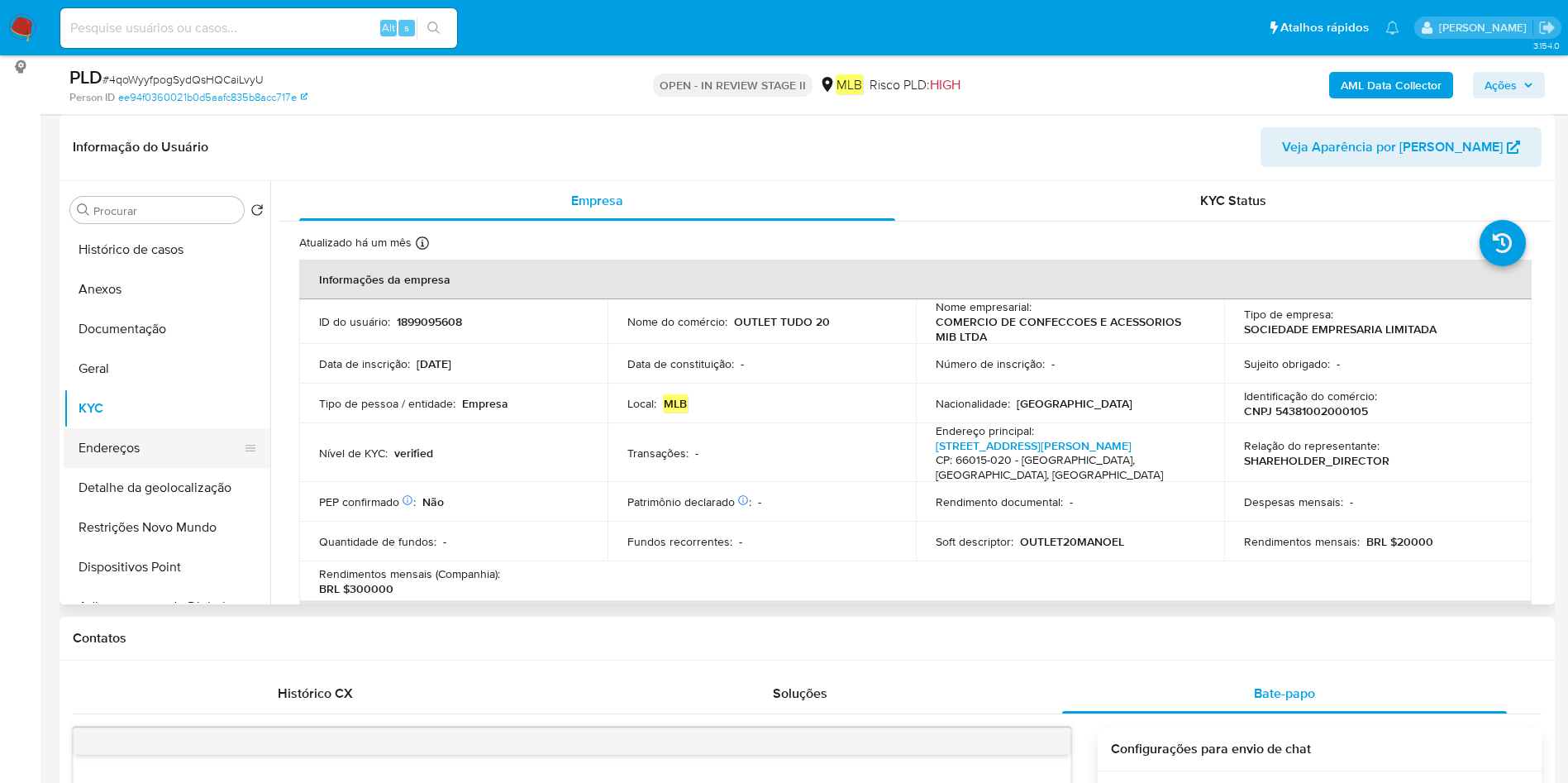
click at [118, 430] on button "Endereços" at bounding box center [160, 448] width 193 height 40
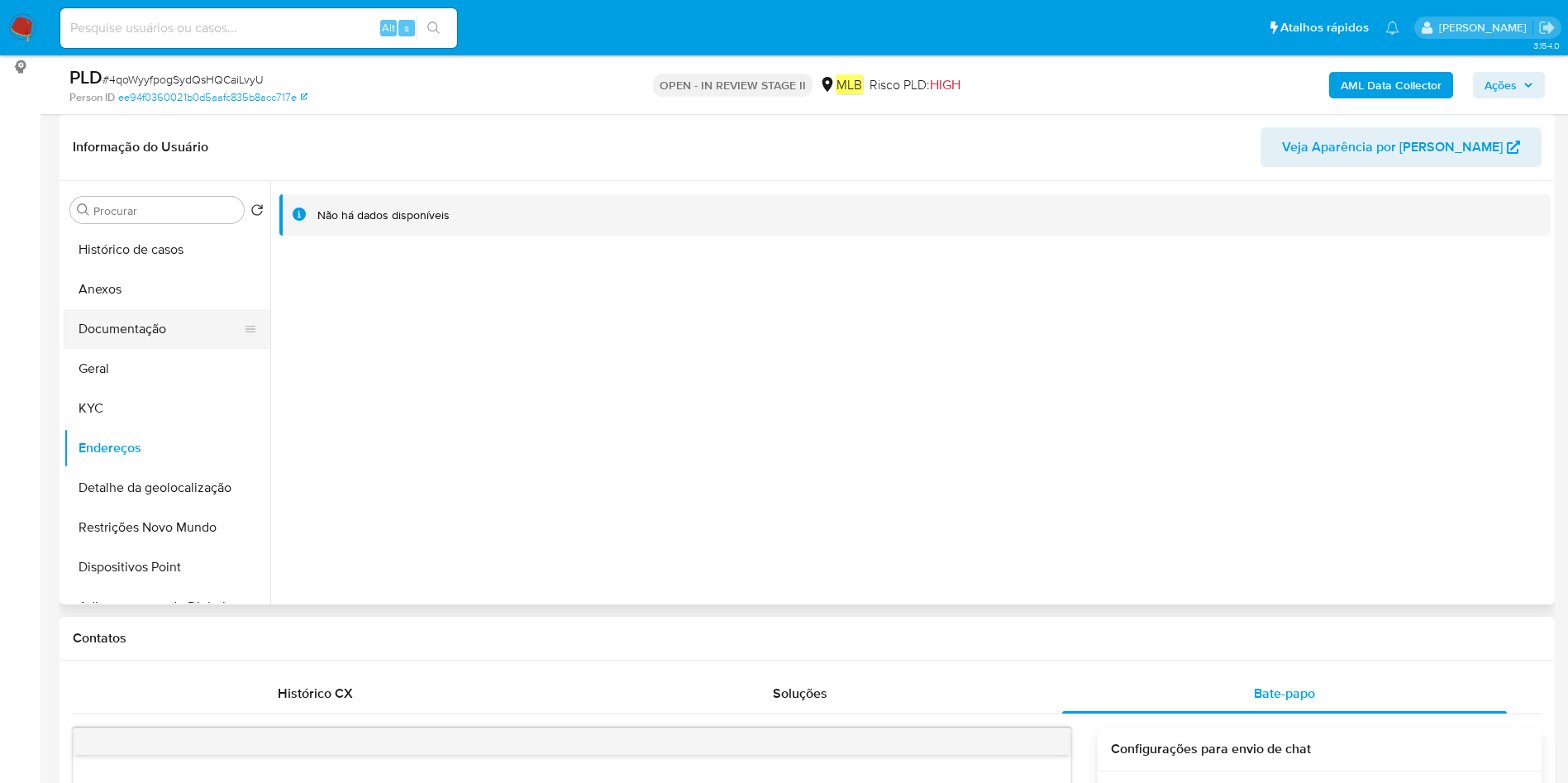
click at [142, 329] on button "Documentação" at bounding box center [160, 329] width 193 height 40
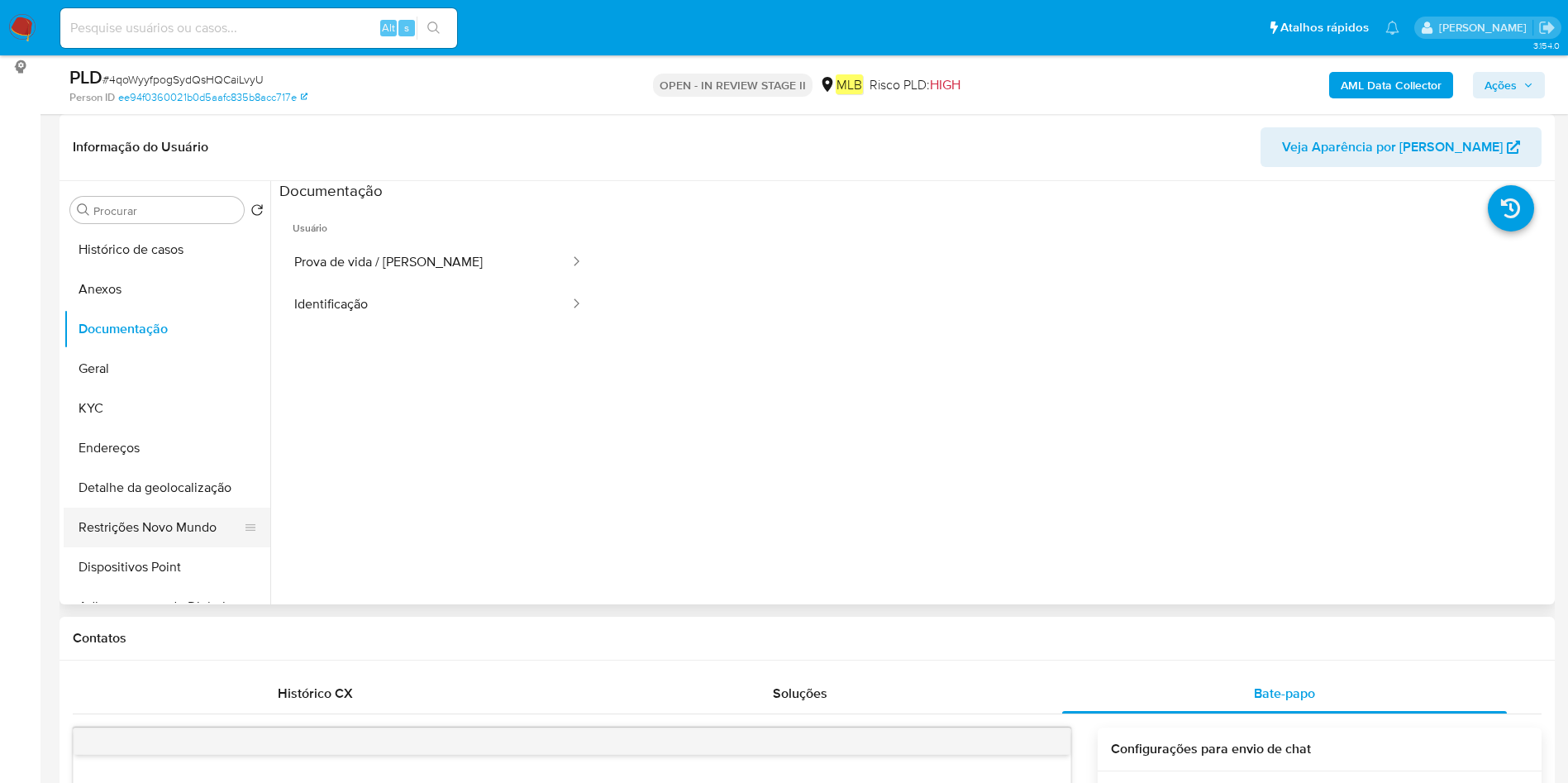
click at [198, 517] on button "Restrições Novo Mundo" at bounding box center [160, 528] width 193 height 40
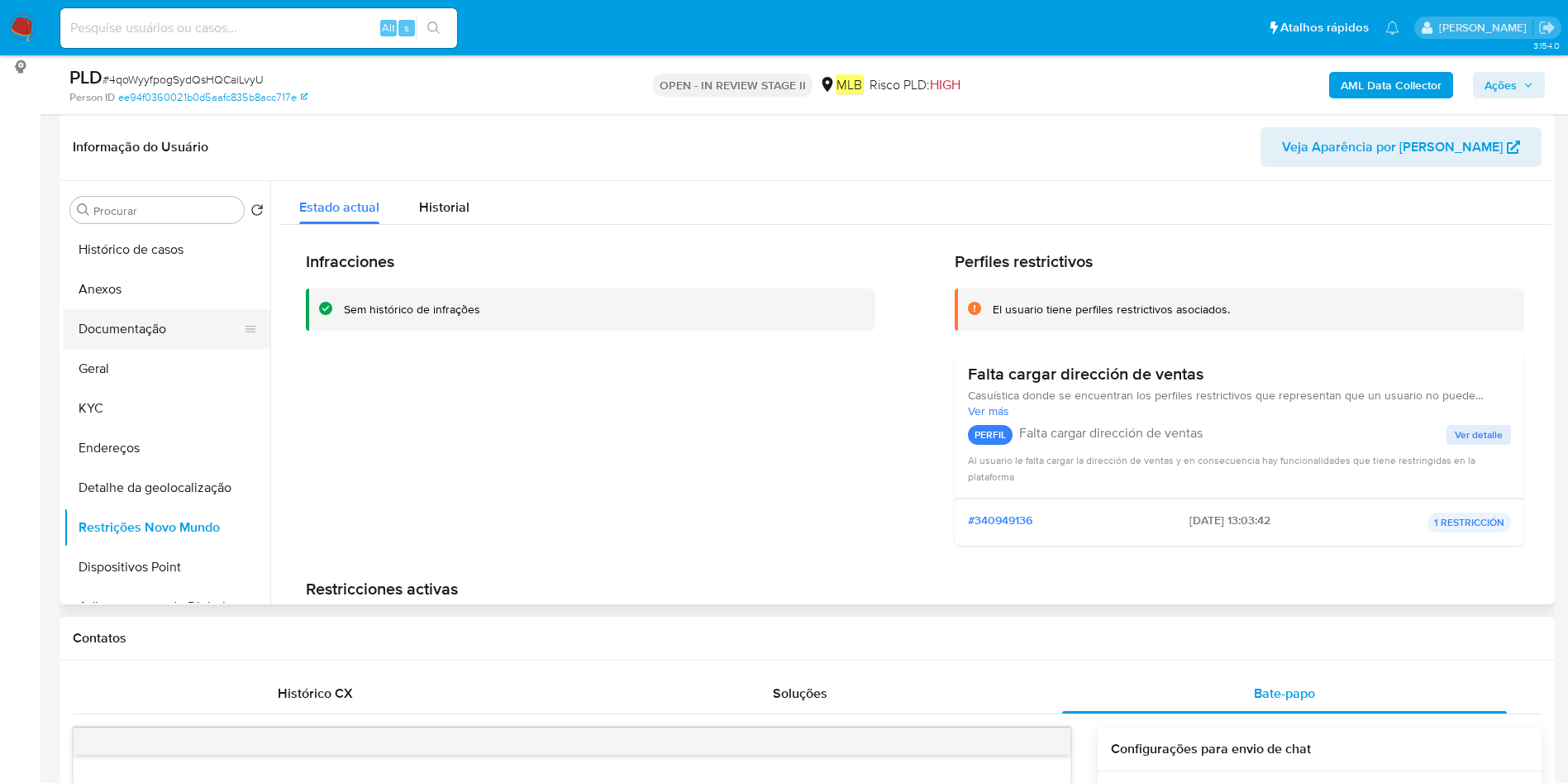
click at [146, 333] on button "Documentação" at bounding box center [160, 329] width 193 height 40
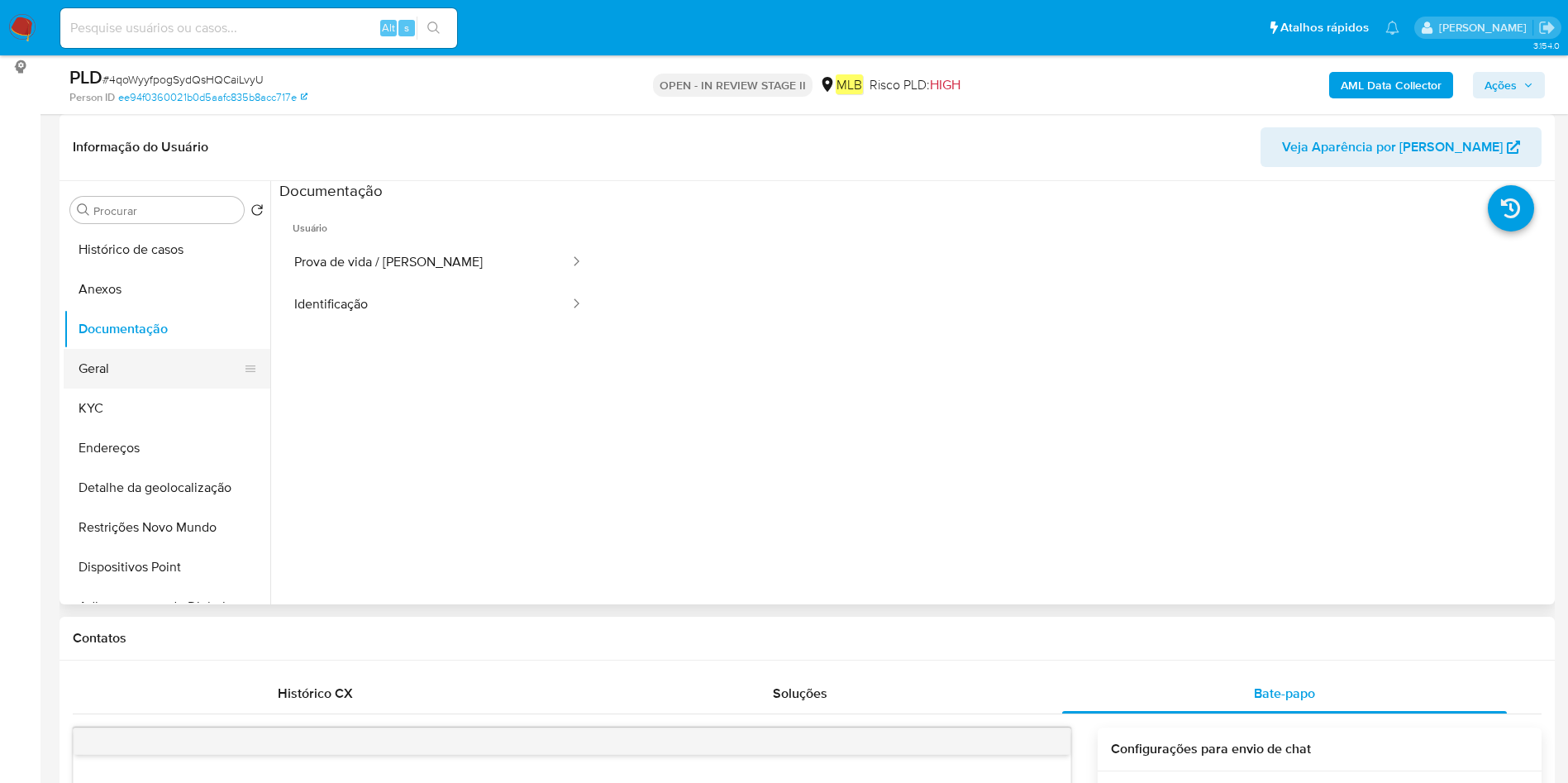
click at [105, 370] on button "Geral" at bounding box center [160, 368] width 193 height 40
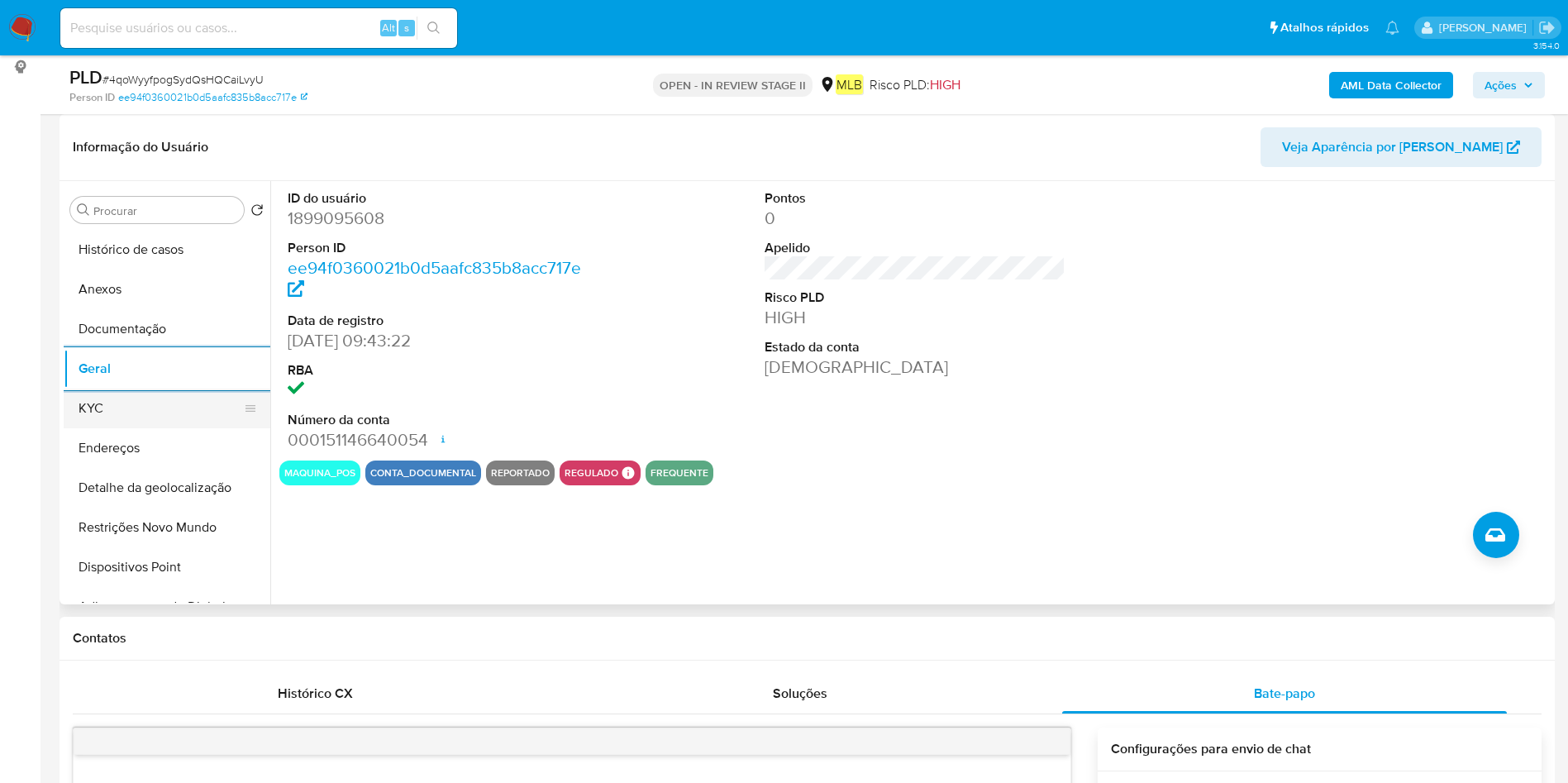
click at [207, 416] on button "KYC" at bounding box center [160, 408] width 193 height 40
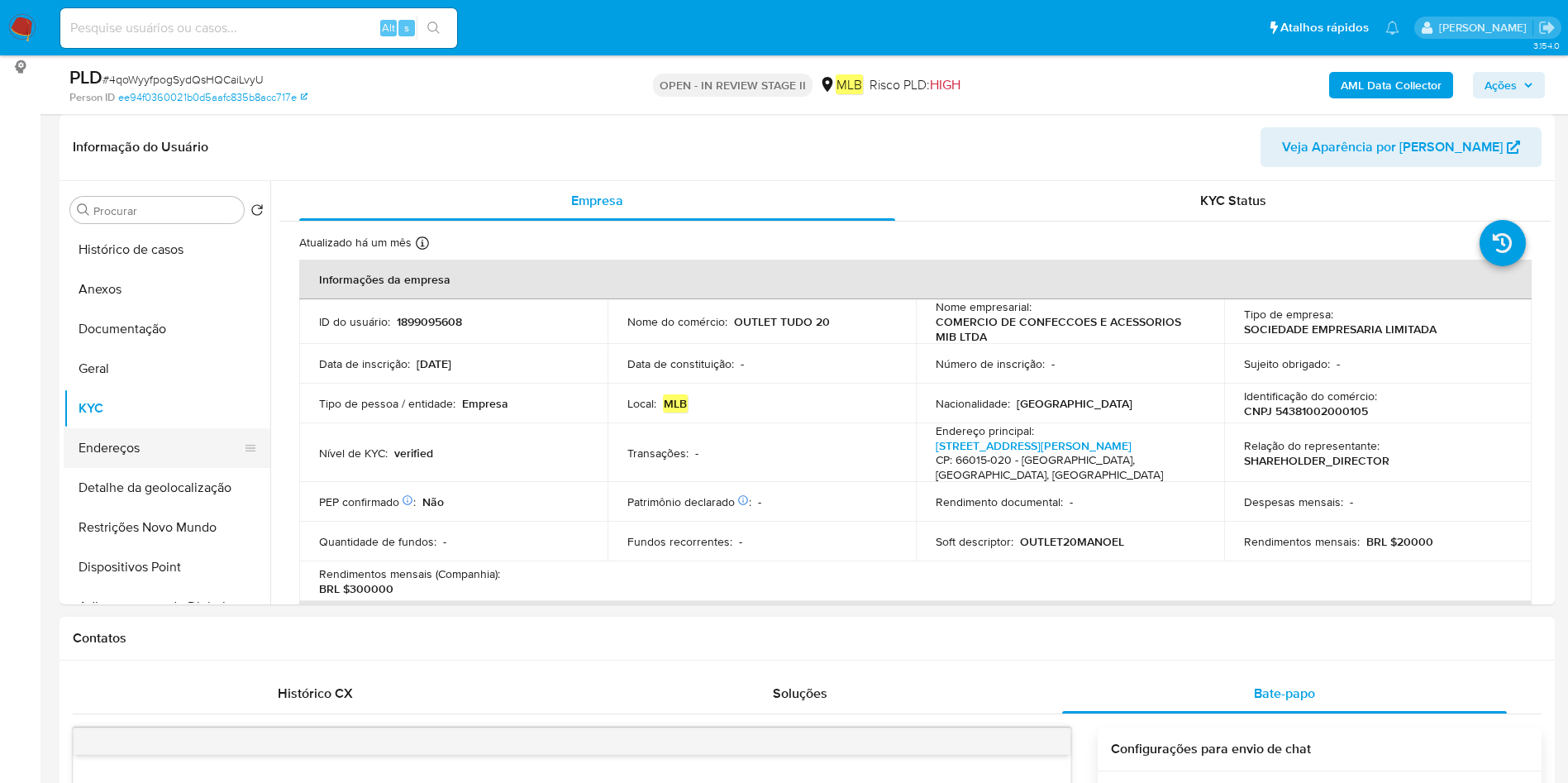
click at [148, 458] on button "Endereços" at bounding box center [160, 448] width 193 height 40
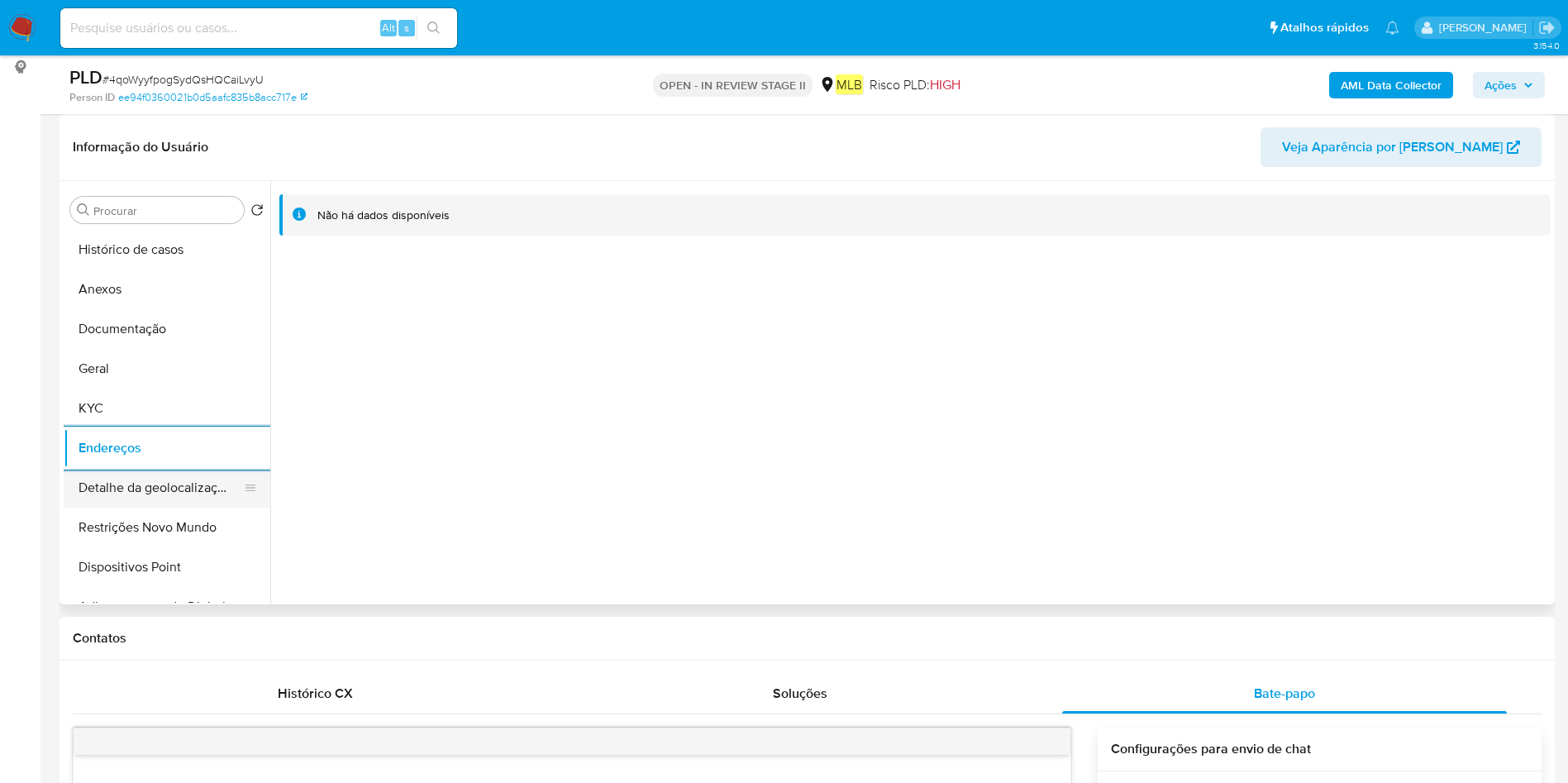
click at [151, 486] on button "Detalhe da geolocalização" at bounding box center [160, 488] width 193 height 40
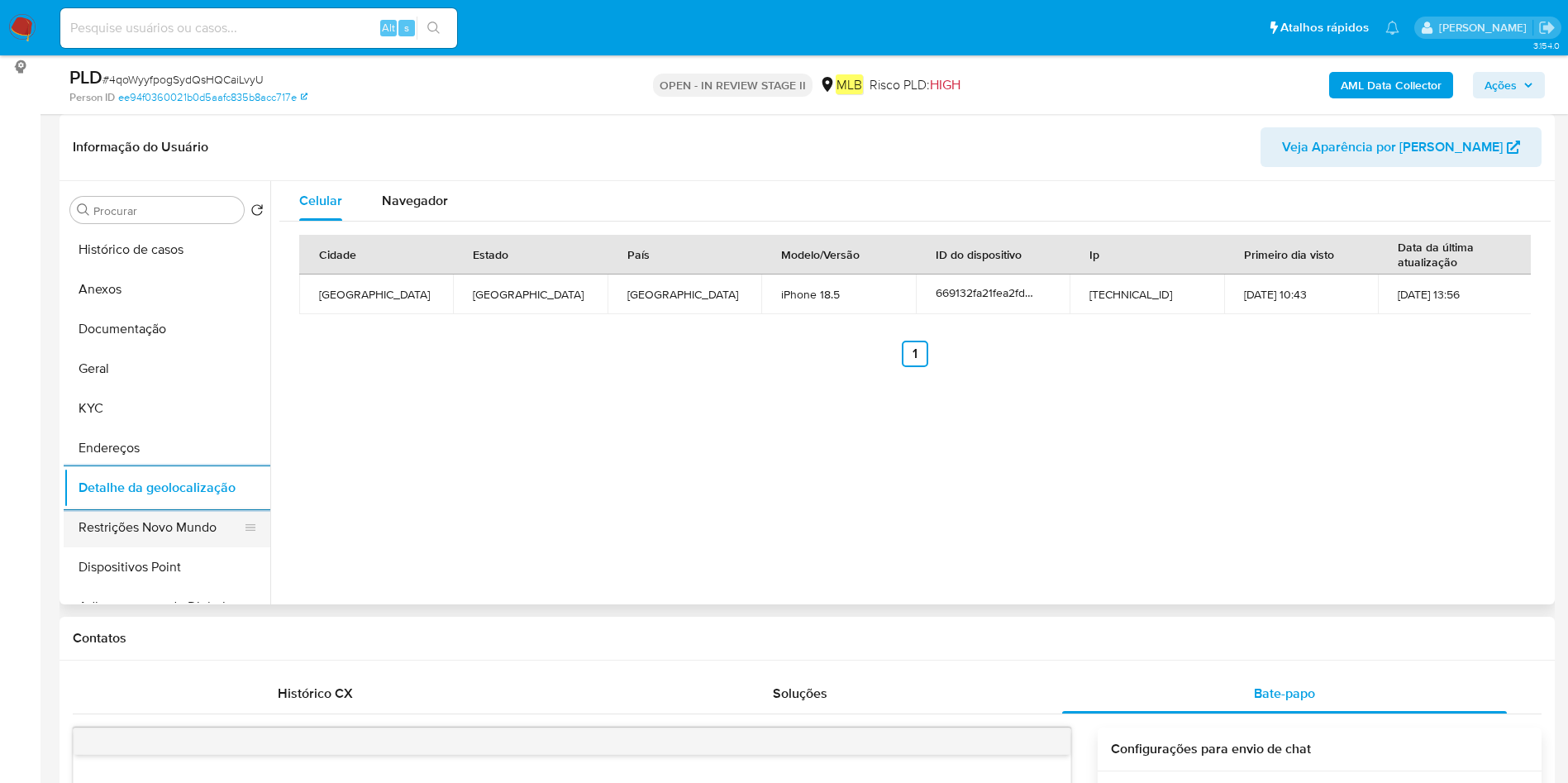
click at [182, 527] on button "Restrições Novo Mundo" at bounding box center [160, 528] width 193 height 40
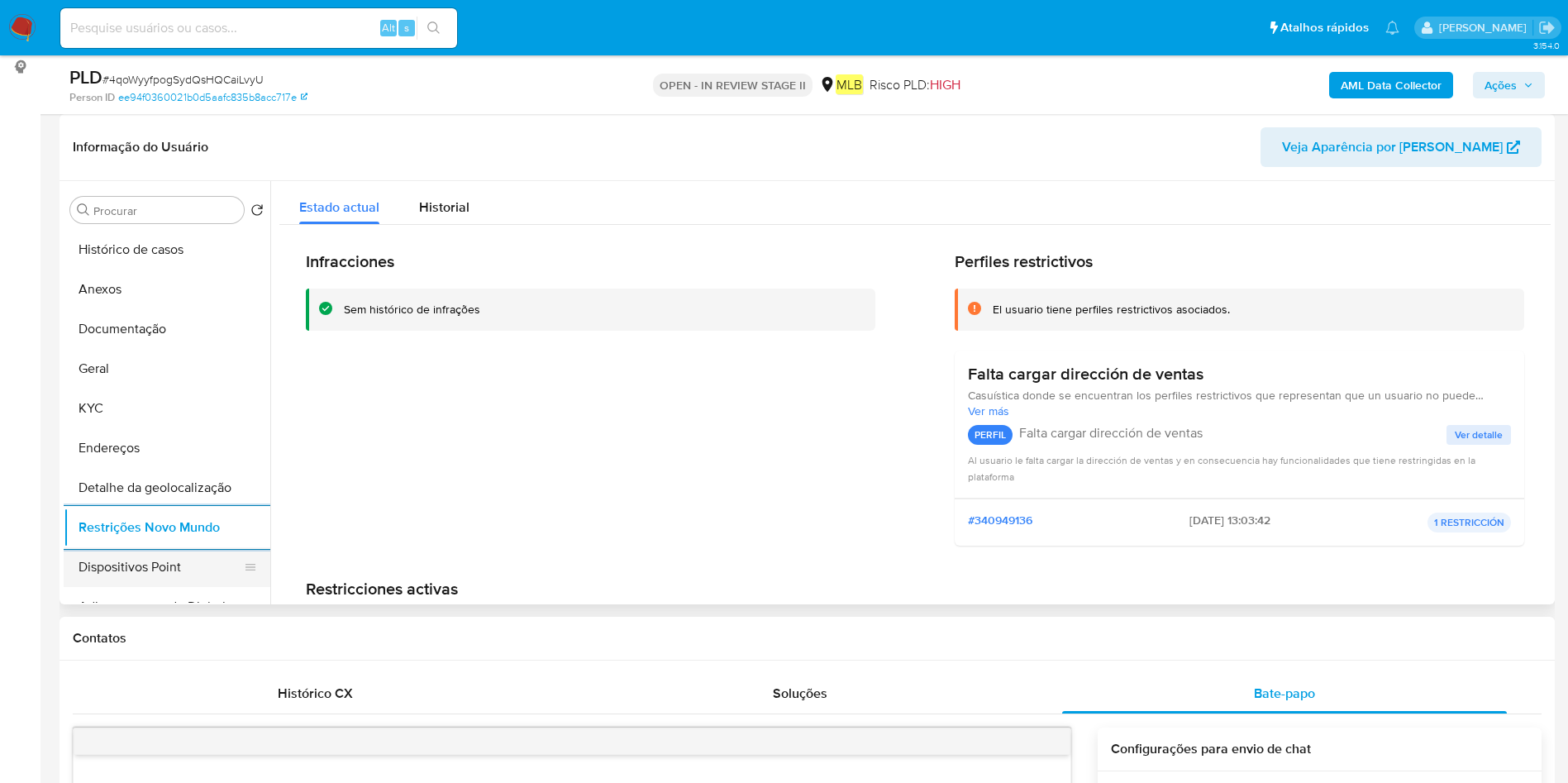
click at [169, 584] on button "Dispositivos Point" at bounding box center [160, 567] width 193 height 40
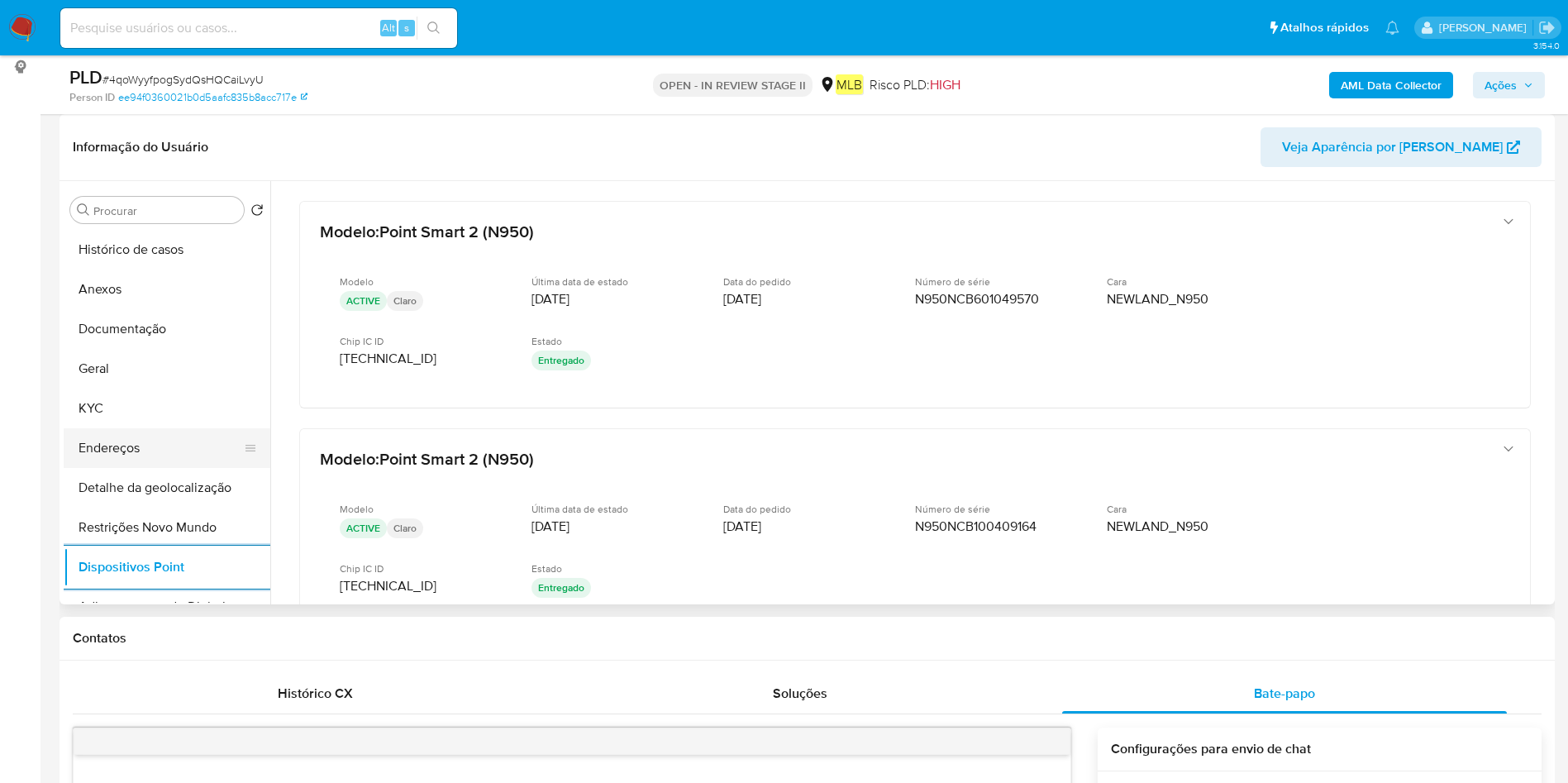
click at [111, 442] on button "Endereços" at bounding box center [160, 448] width 193 height 40
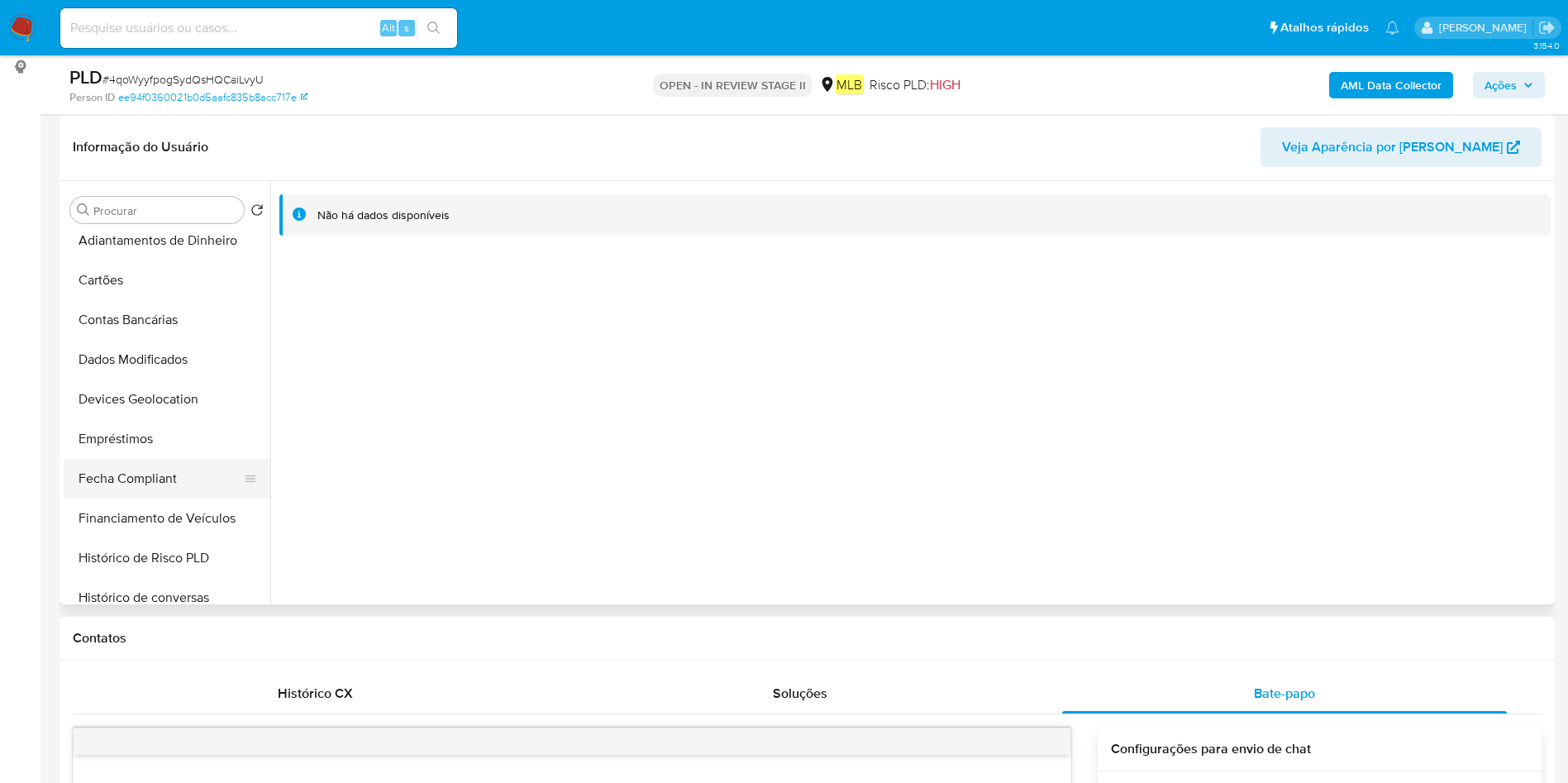
scroll to position [738, 0]
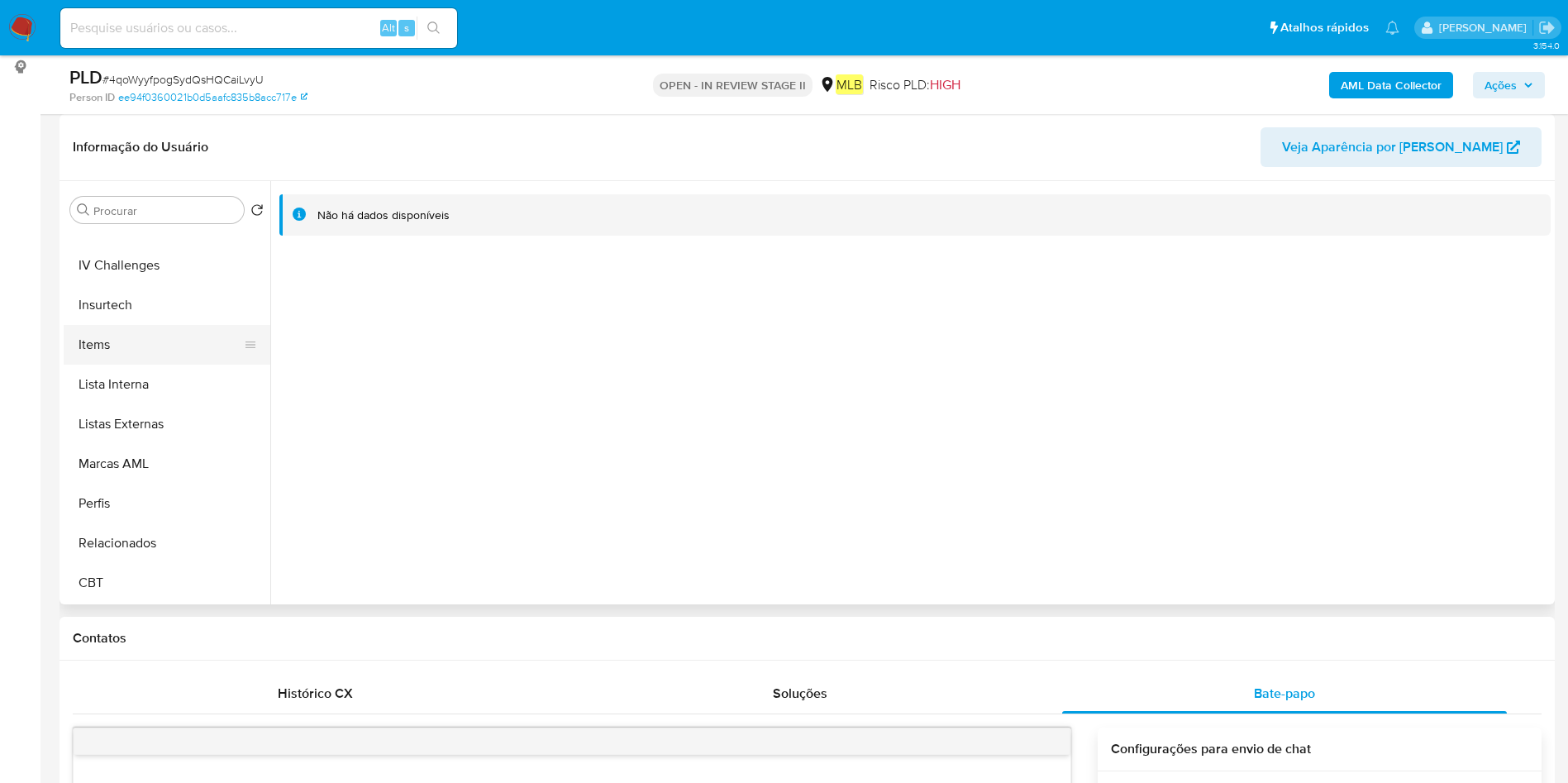
click at [143, 352] on button "Items" at bounding box center [160, 345] width 193 height 40
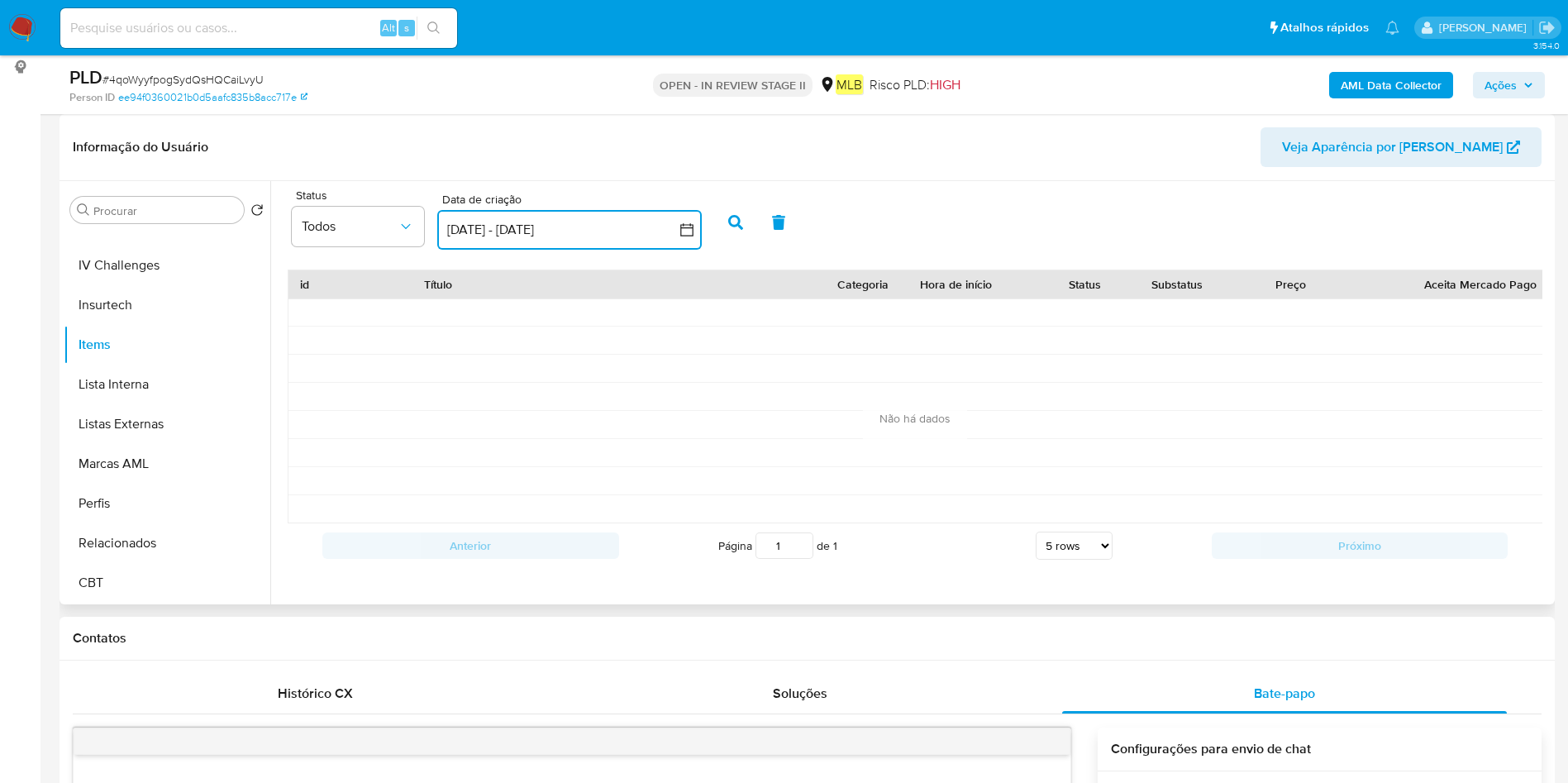
click at [489, 217] on button "19 jul 2025 - 18 ago 2025" at bounding box center [570, 230] width 265 height 40
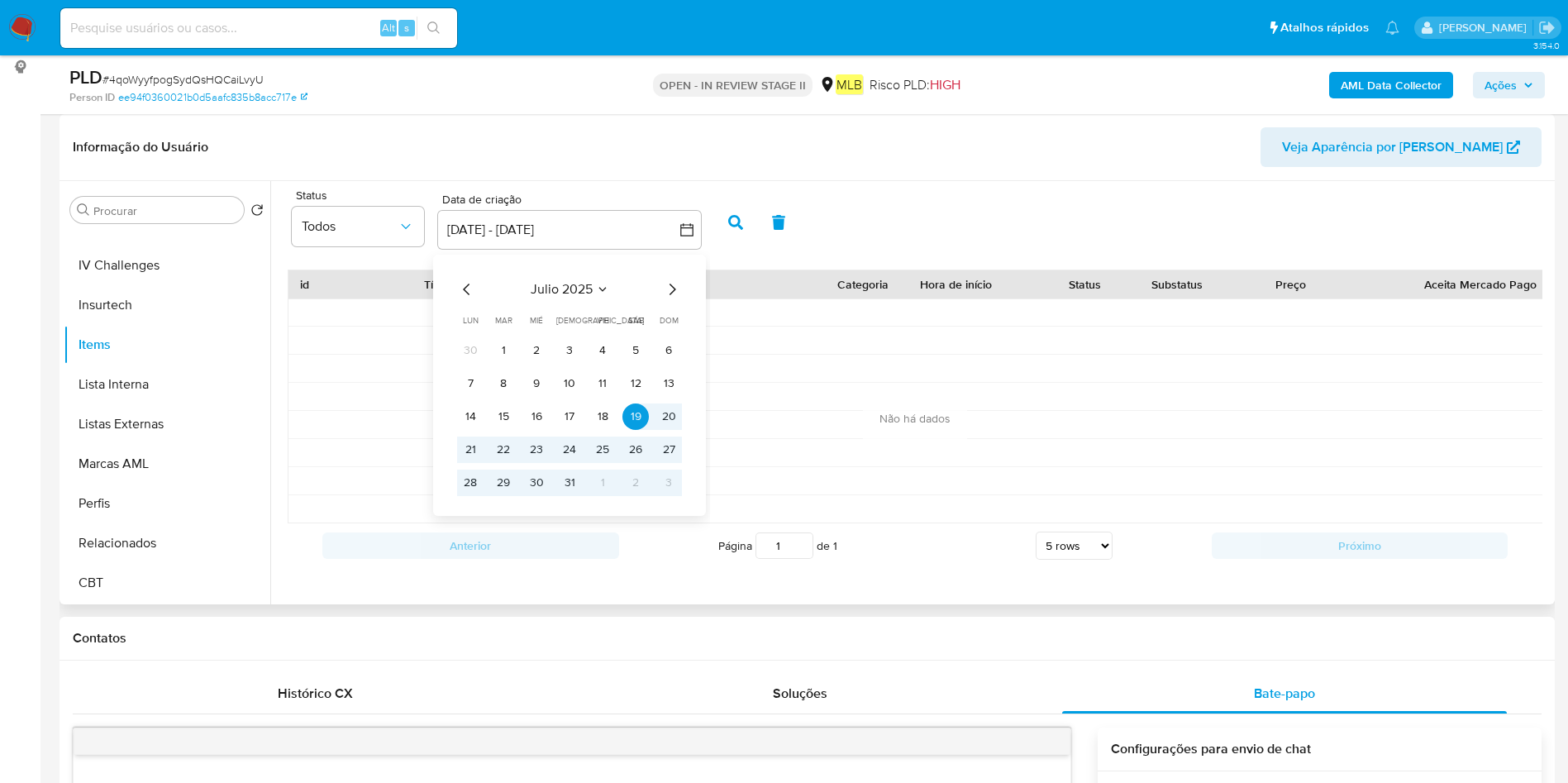
click at [468, 287] on icon "Mes anterior" at bounding box center [467, 289] width 20 height 20
click at [468, 287] on icon "Mes anterior" at bounding box center [467, 289] width 20 height 20
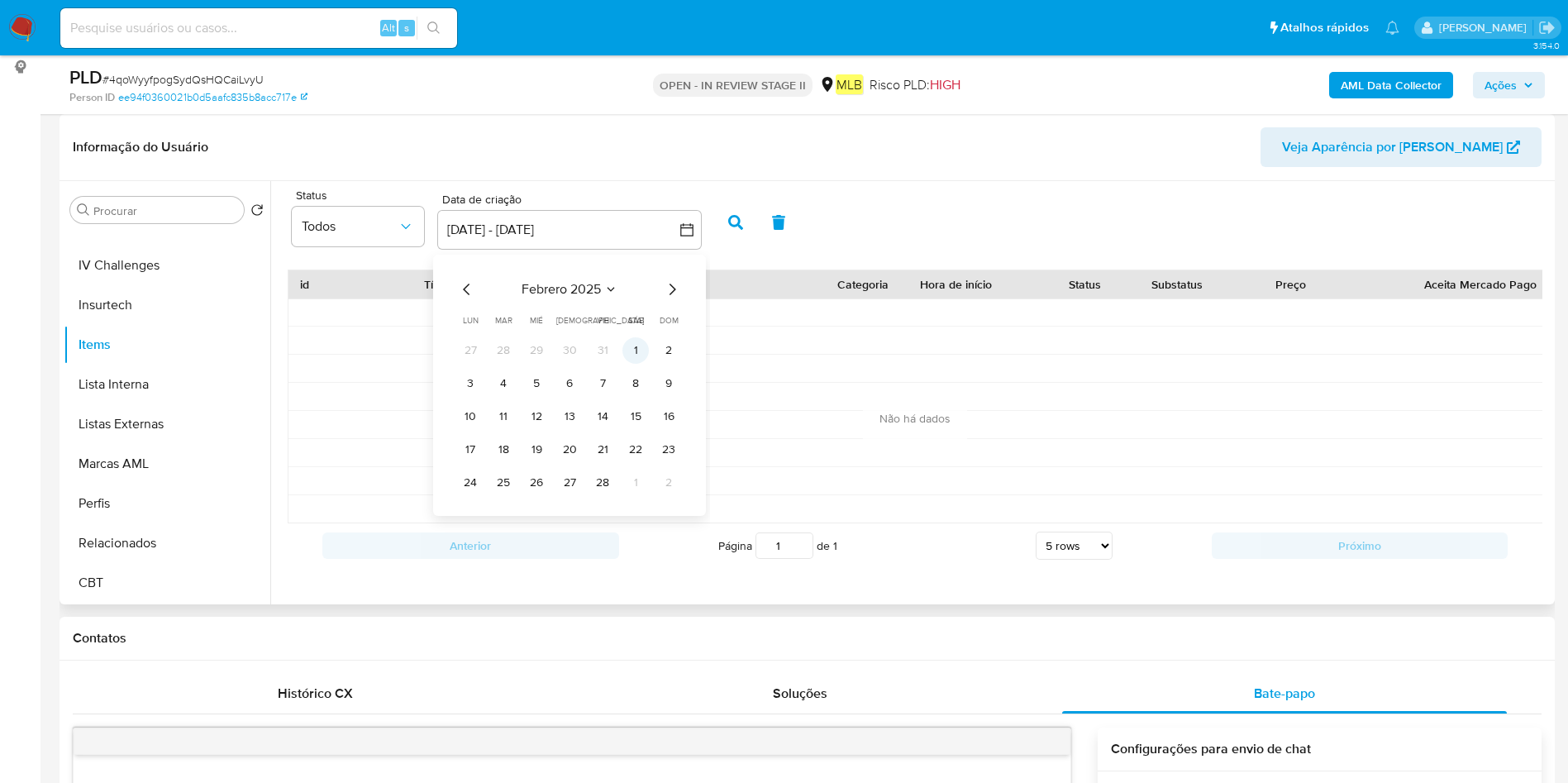
click at [645, 354] on button "1" at bounding box center [635, 350] width 26 height 26
click at [668, 289] on icon "Mes siguiente" at bounding box center [672, 289] width 20 height 20
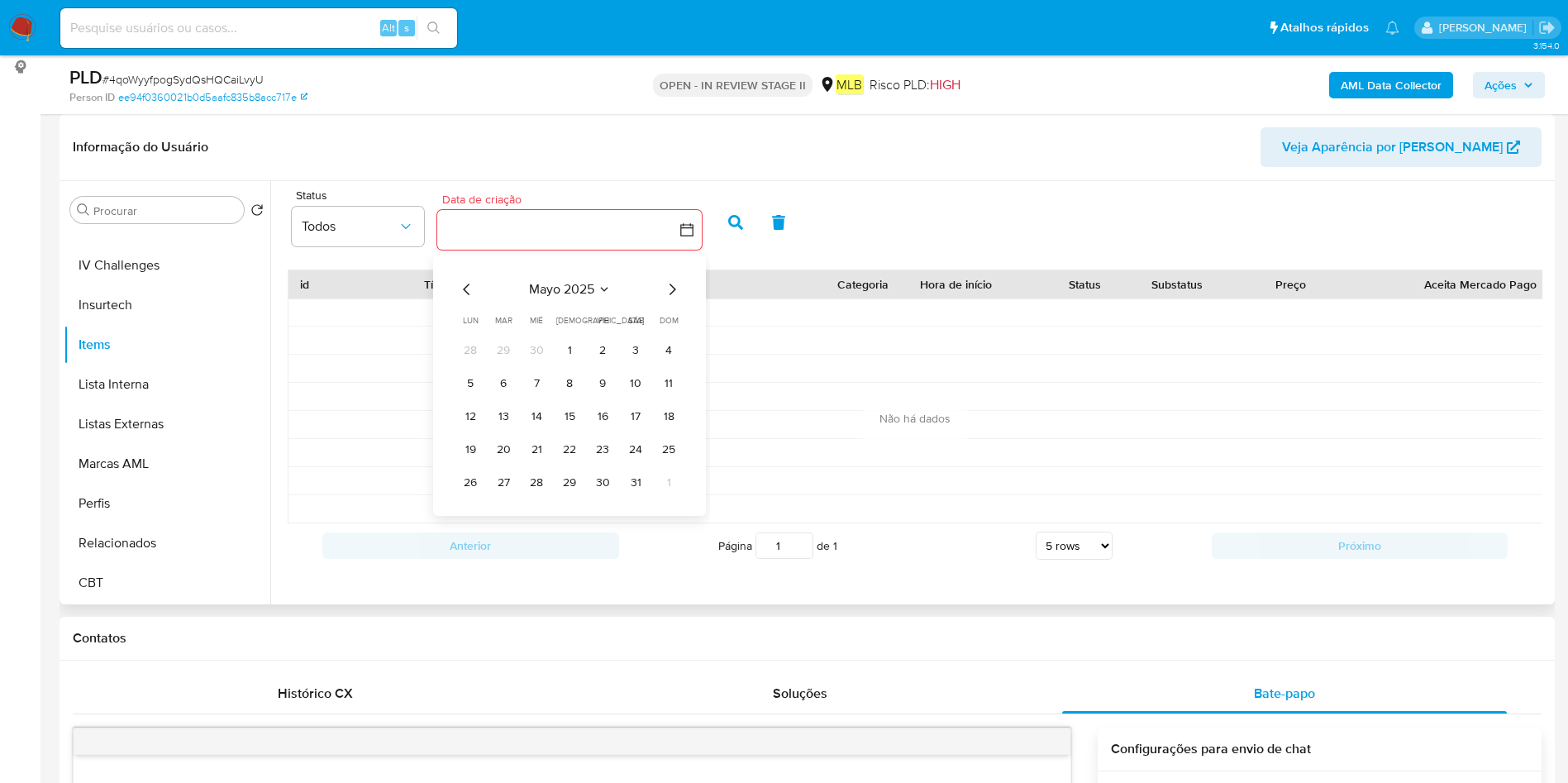
click at [668, 289] on icon "Mes siguiente" at bounding box center [672, 289] width 20 height 20
click at [592, 373] on button "8" at bounding box center [603, 383] width 26 height 26
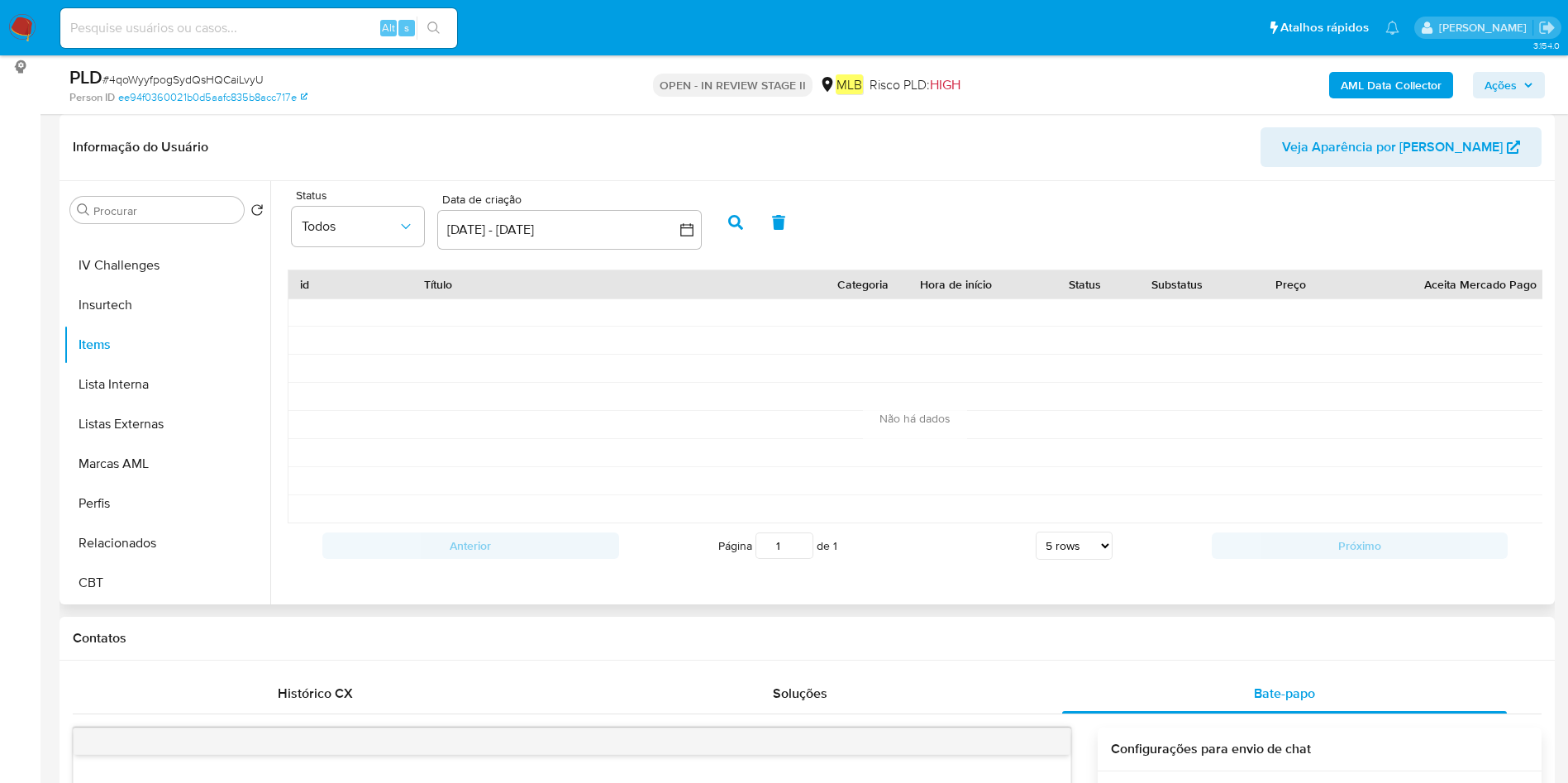
click at [739, 218] on icon "button" at bounding box center [735, 222] width 15 height 15
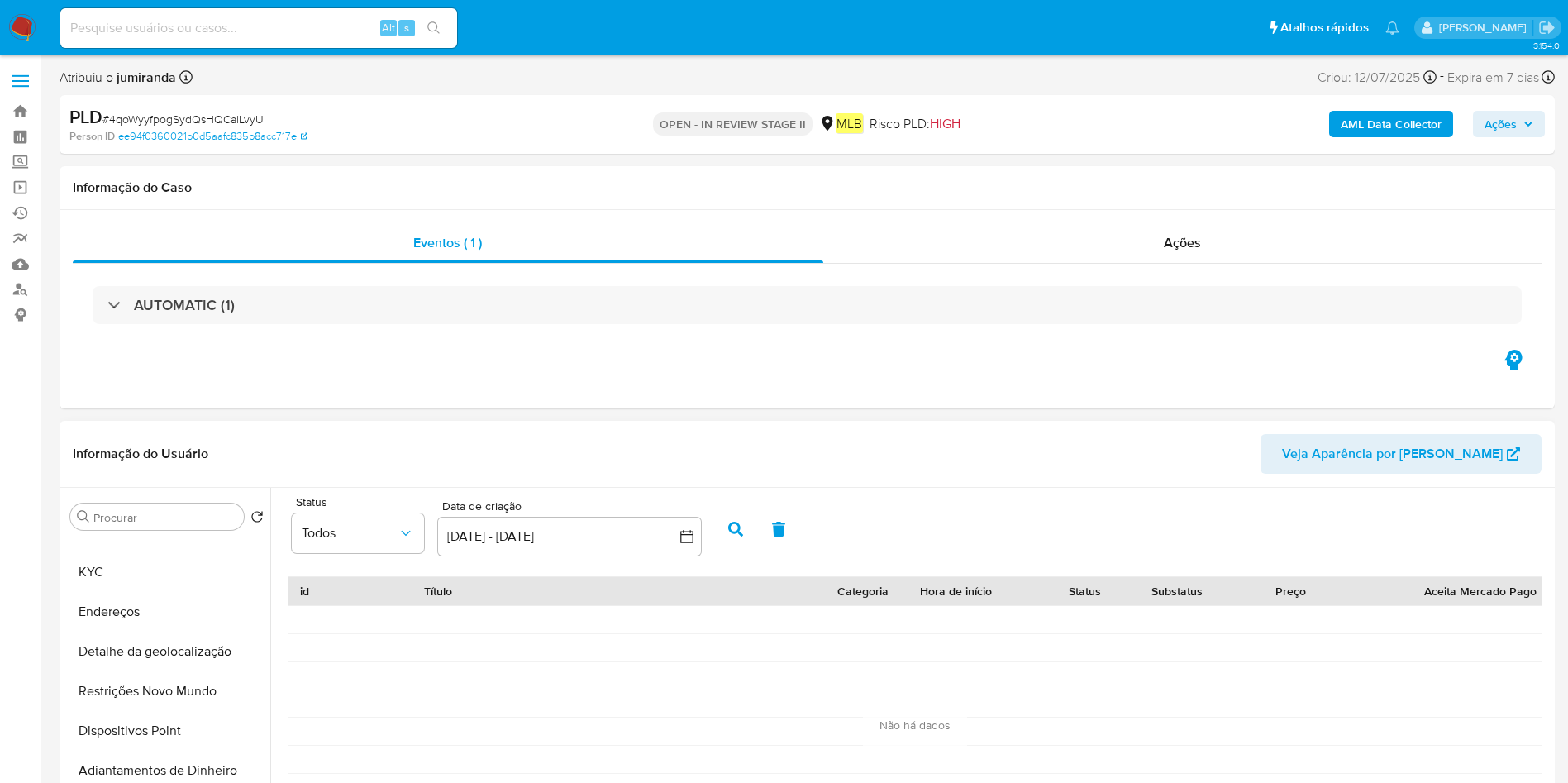
scroll to position [0, 0]
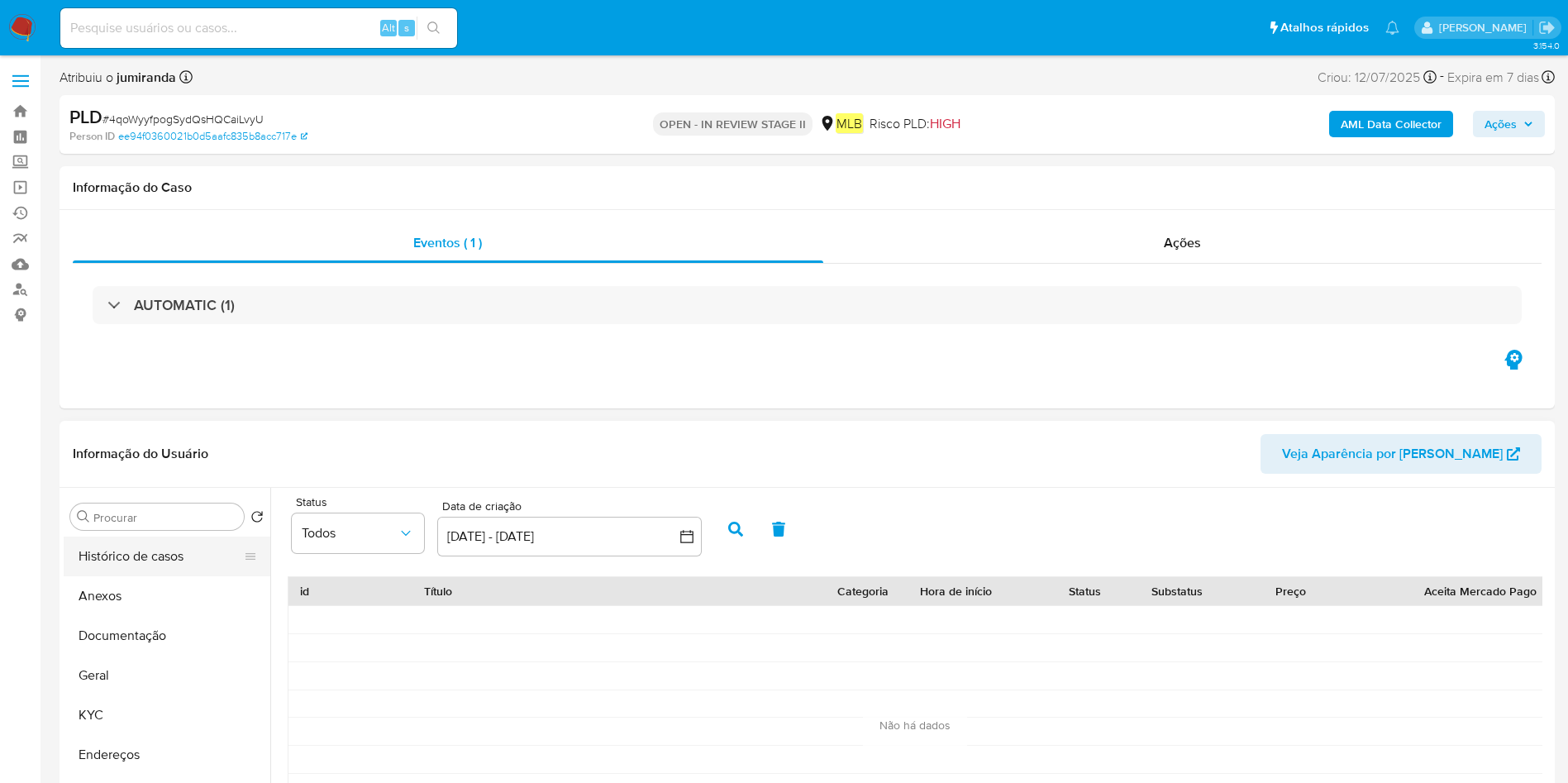
click at [191, 537] on button "Histórico de casos" at bounding box center [160, 557] width 193 height 40
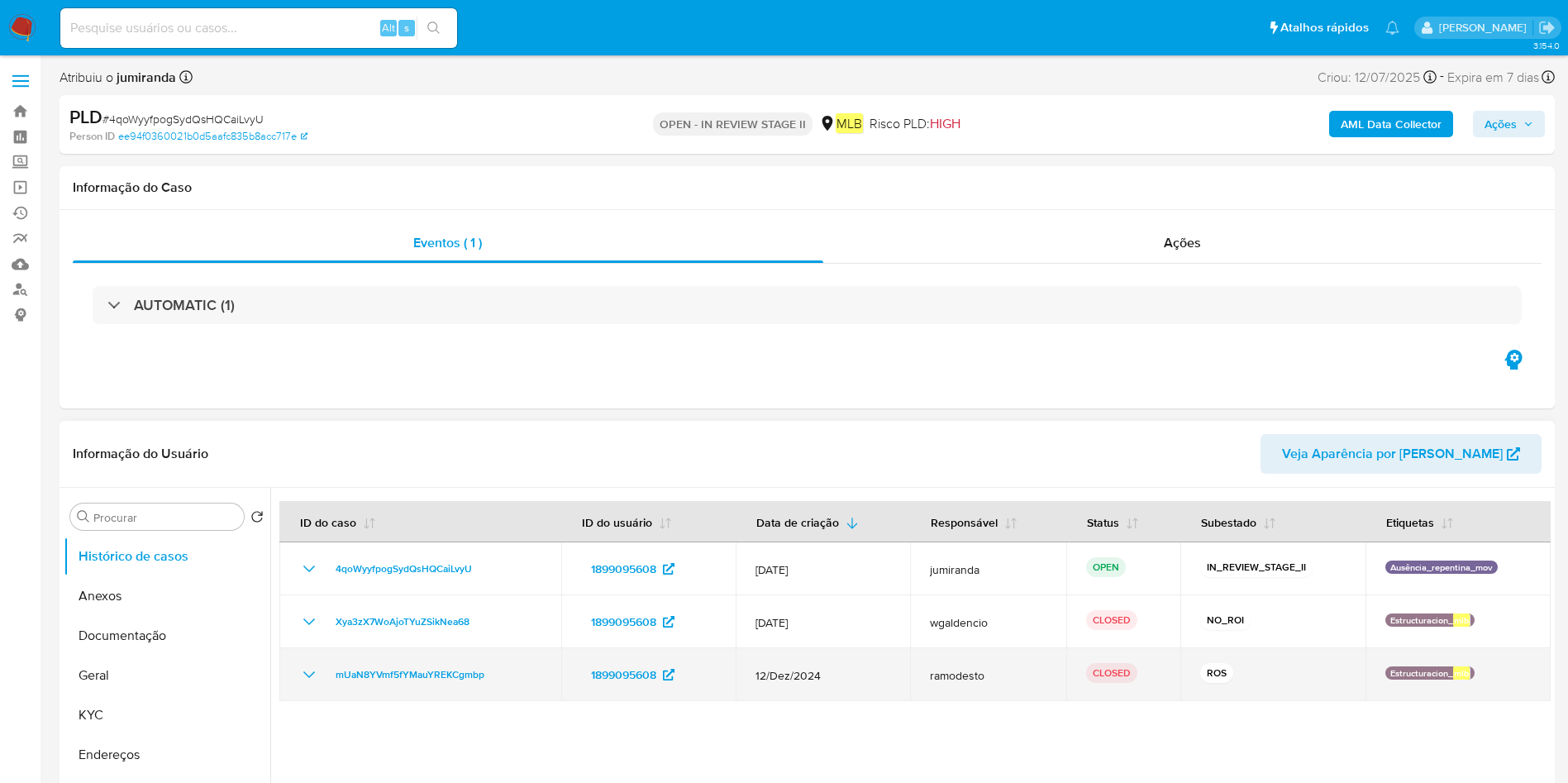
click at [791, 677] on span "12/Dez/2024" at bounding box center [823, 675] width 136 height 15
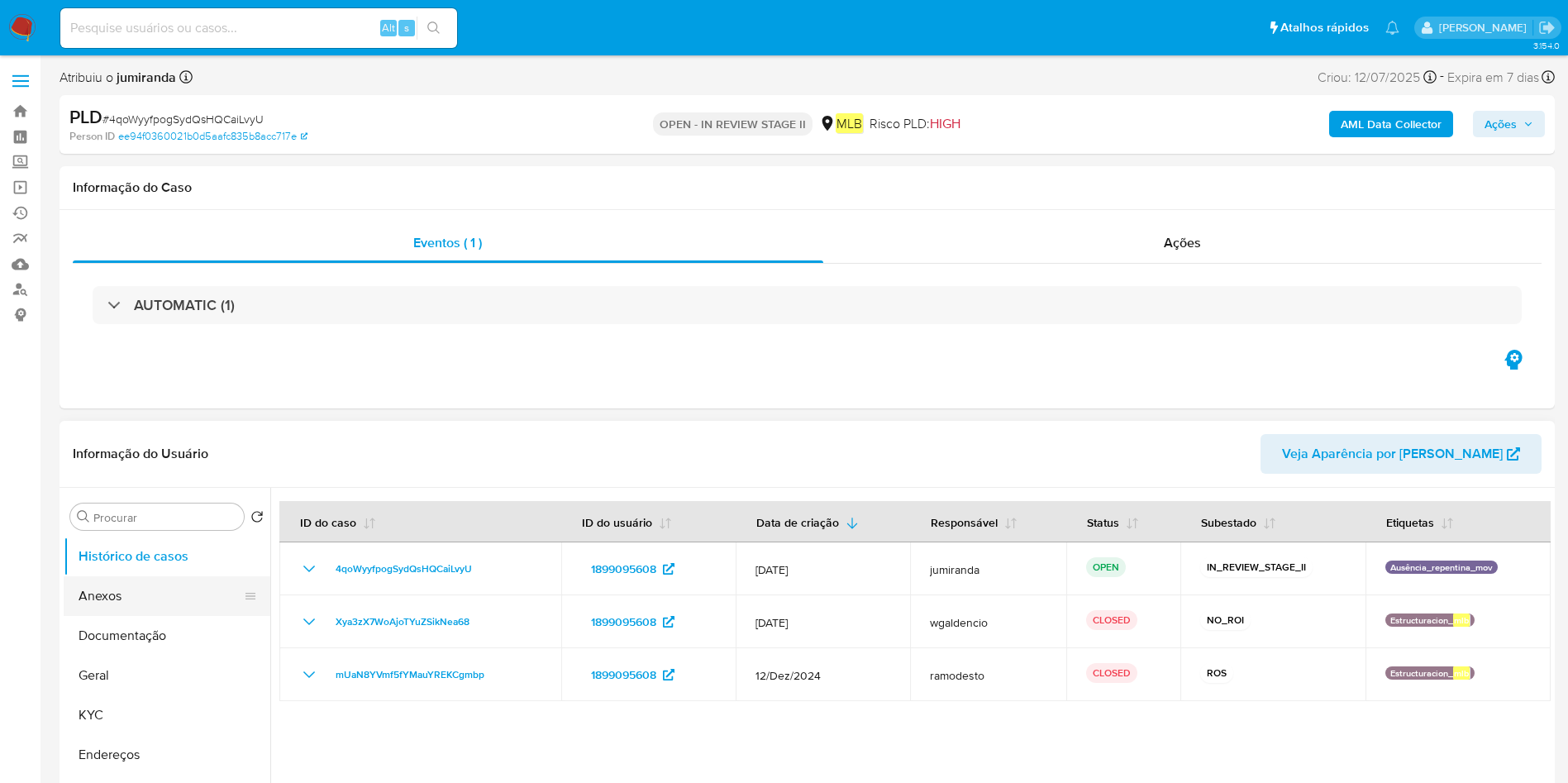
click at [138, 587] on button "Anexos" at bounding box center [160, 596] width 193 height 40
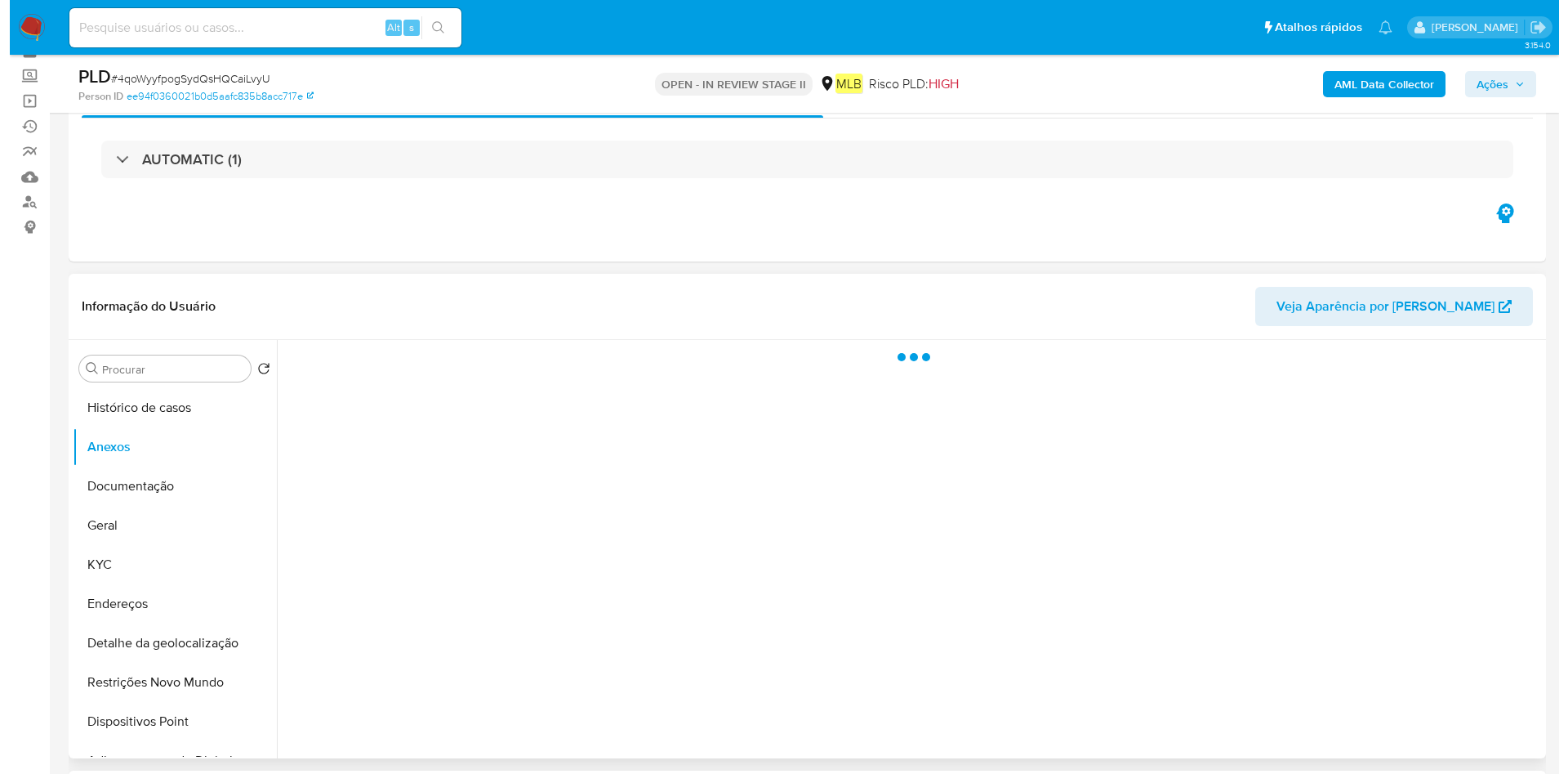
scroll to position [122, 0]
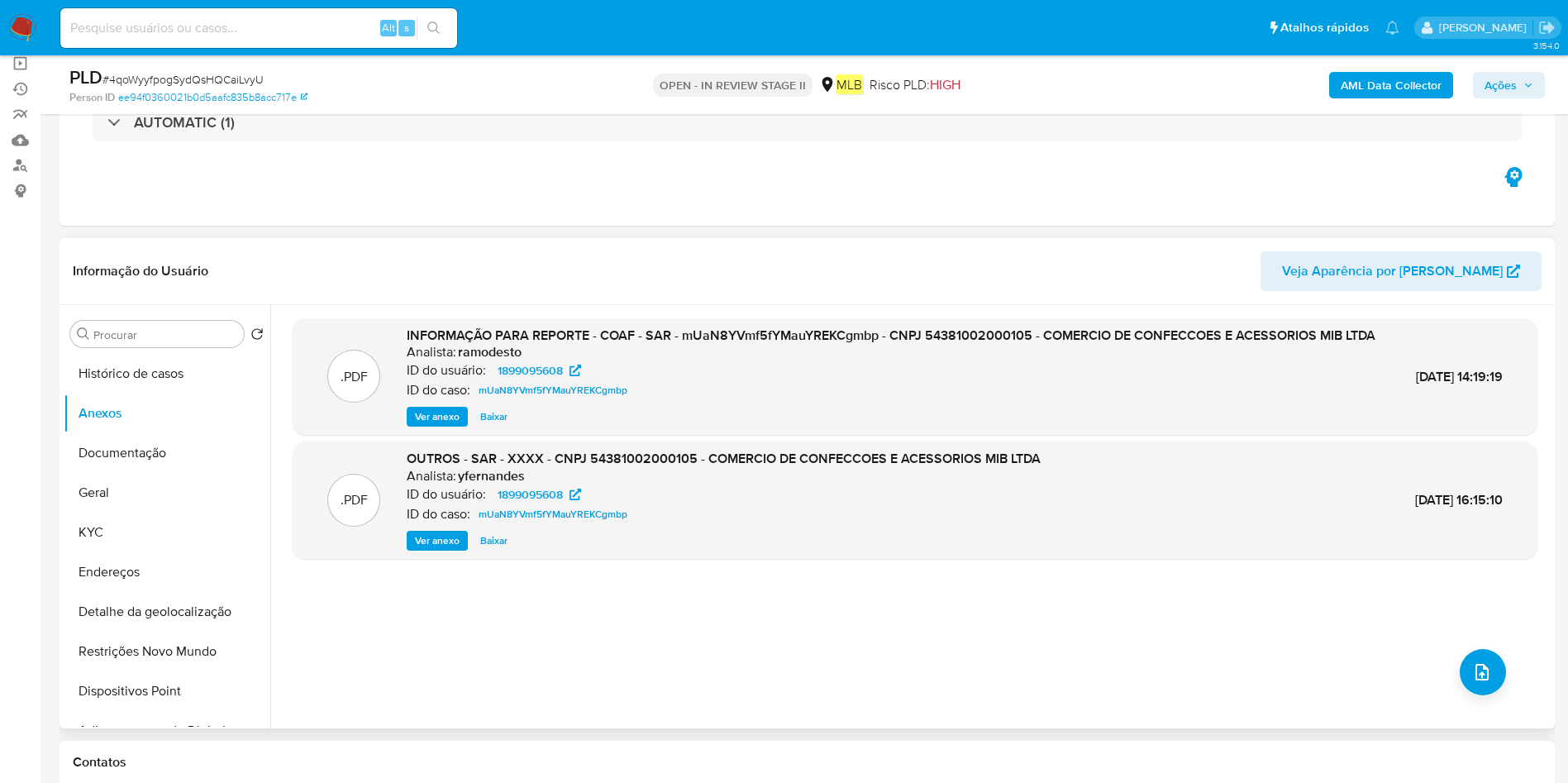
click at [445, 425] on span "Ver anexo" at bounding box center [436, 416] width 44 height 17
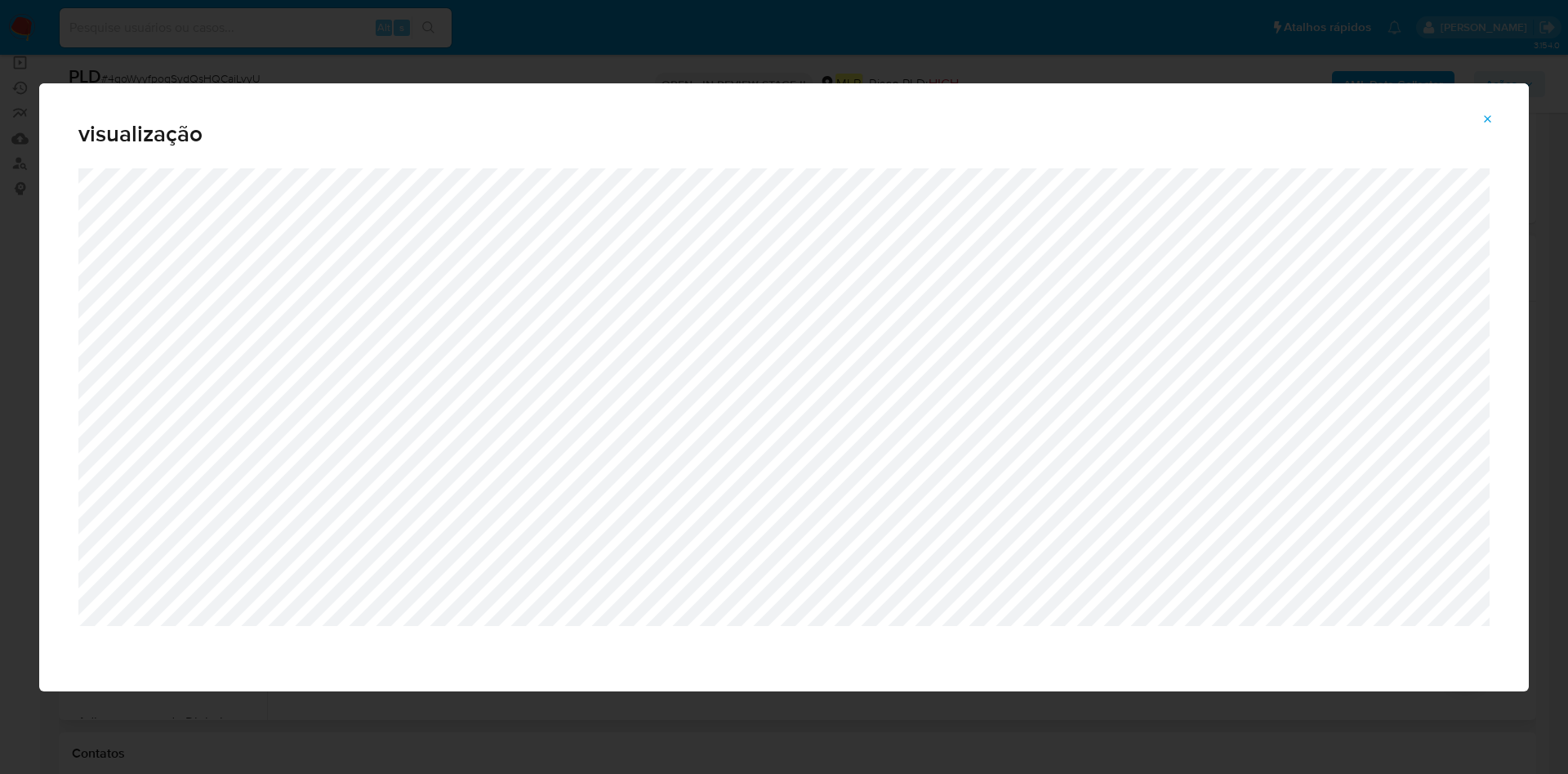
click at [1489, 103] on div "visualização" at bounding box center [784, 126] width 1490 height 85
click at [1488, 113] on icon "Attachment preview" at bounding box center [1487, 119] width 13 height 13
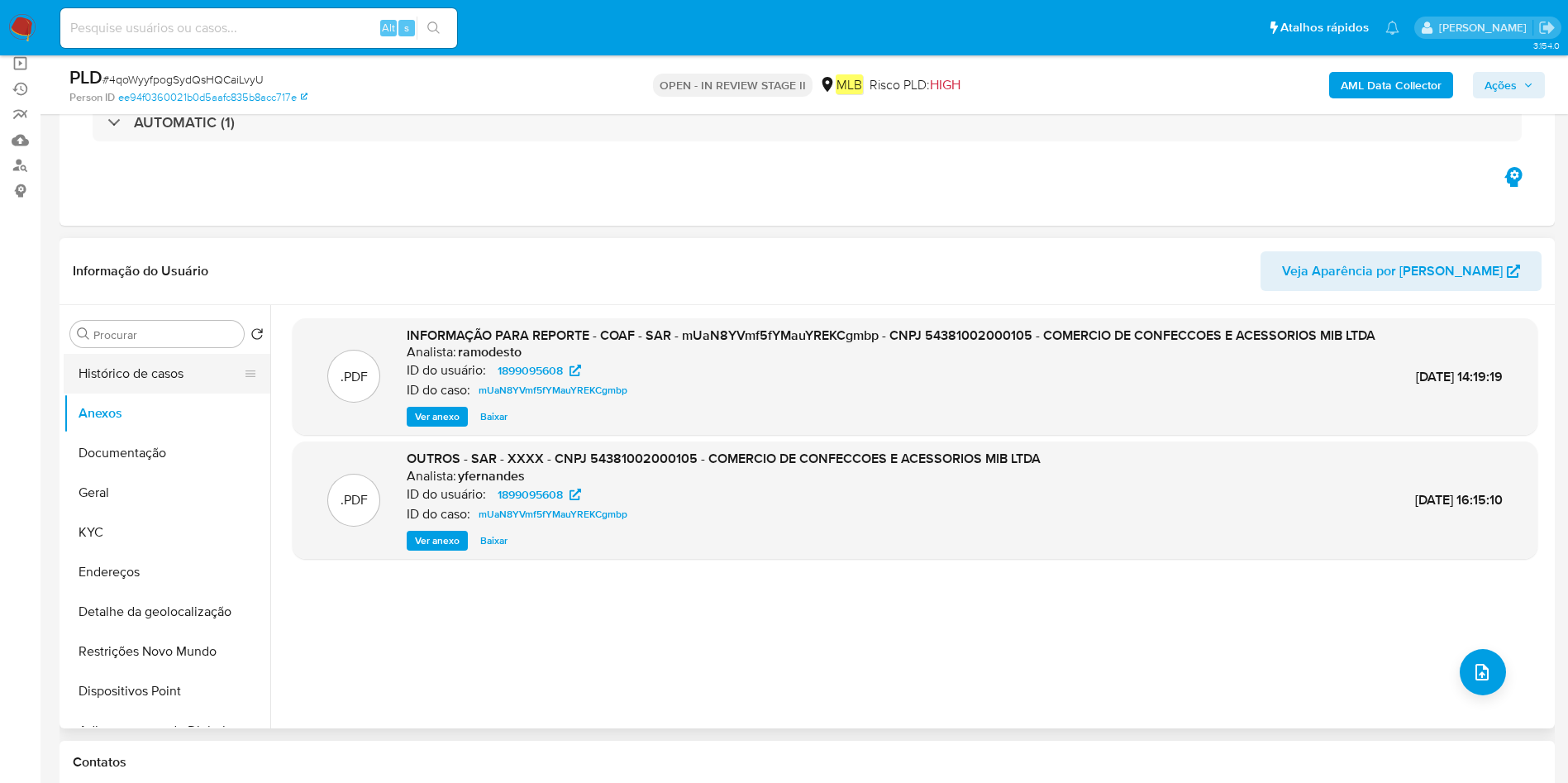
click at [153, 370] on button "Histórico de casos" at bounding box center [160, 374] width 193 height 40
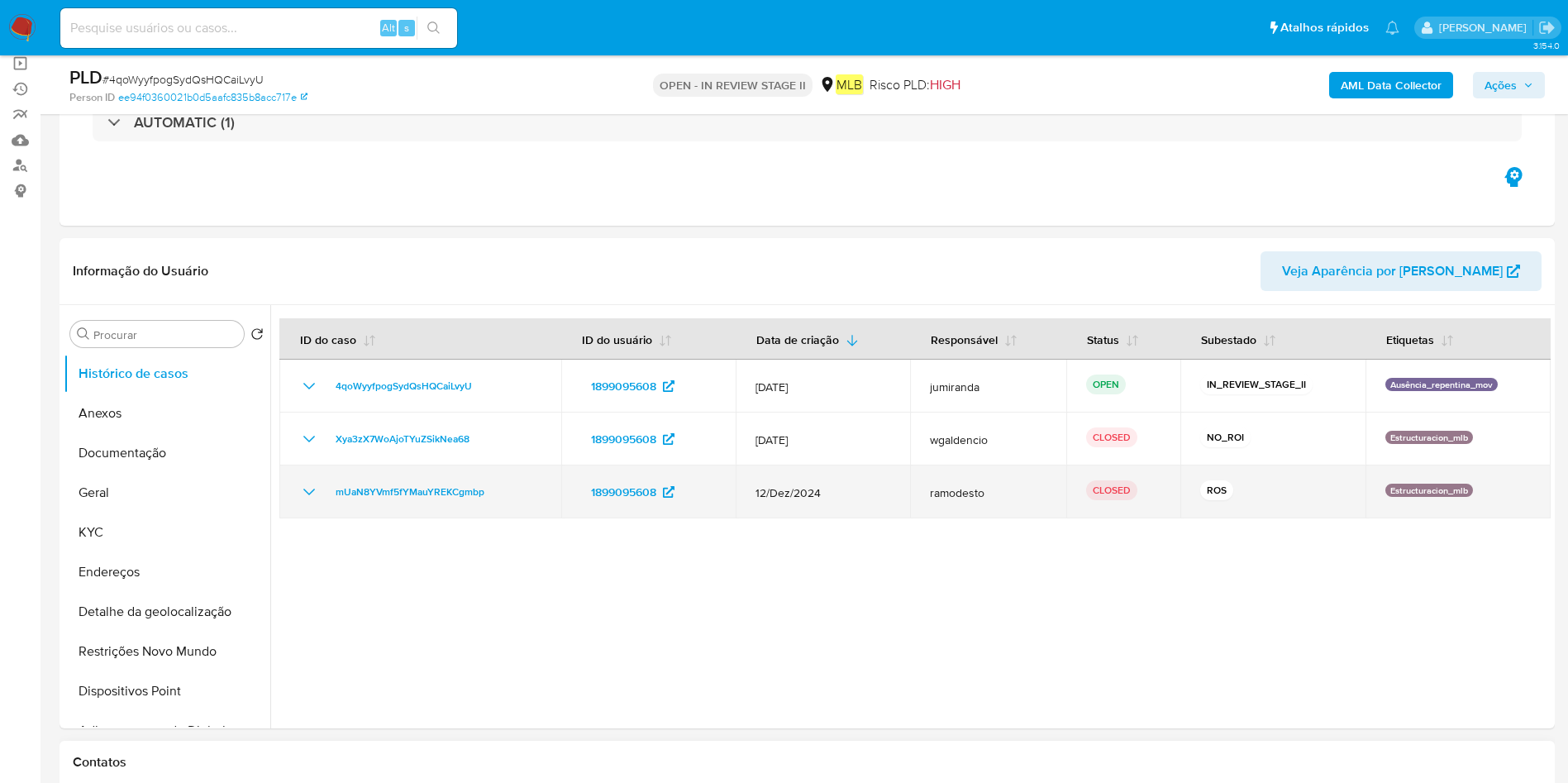
click at [751, 482] on td "12/Dez/2024" at bounding box center [822, 491] width 175 height 53
click at [773, 493] on span "12/Dez/2024" at bounding box center [823, 492] width 136 height 15
click at [484, 510] on td "mUaN8YVmf5fYMauYREKCgmbp" at bounding box center [421, 491] width 282 height 53
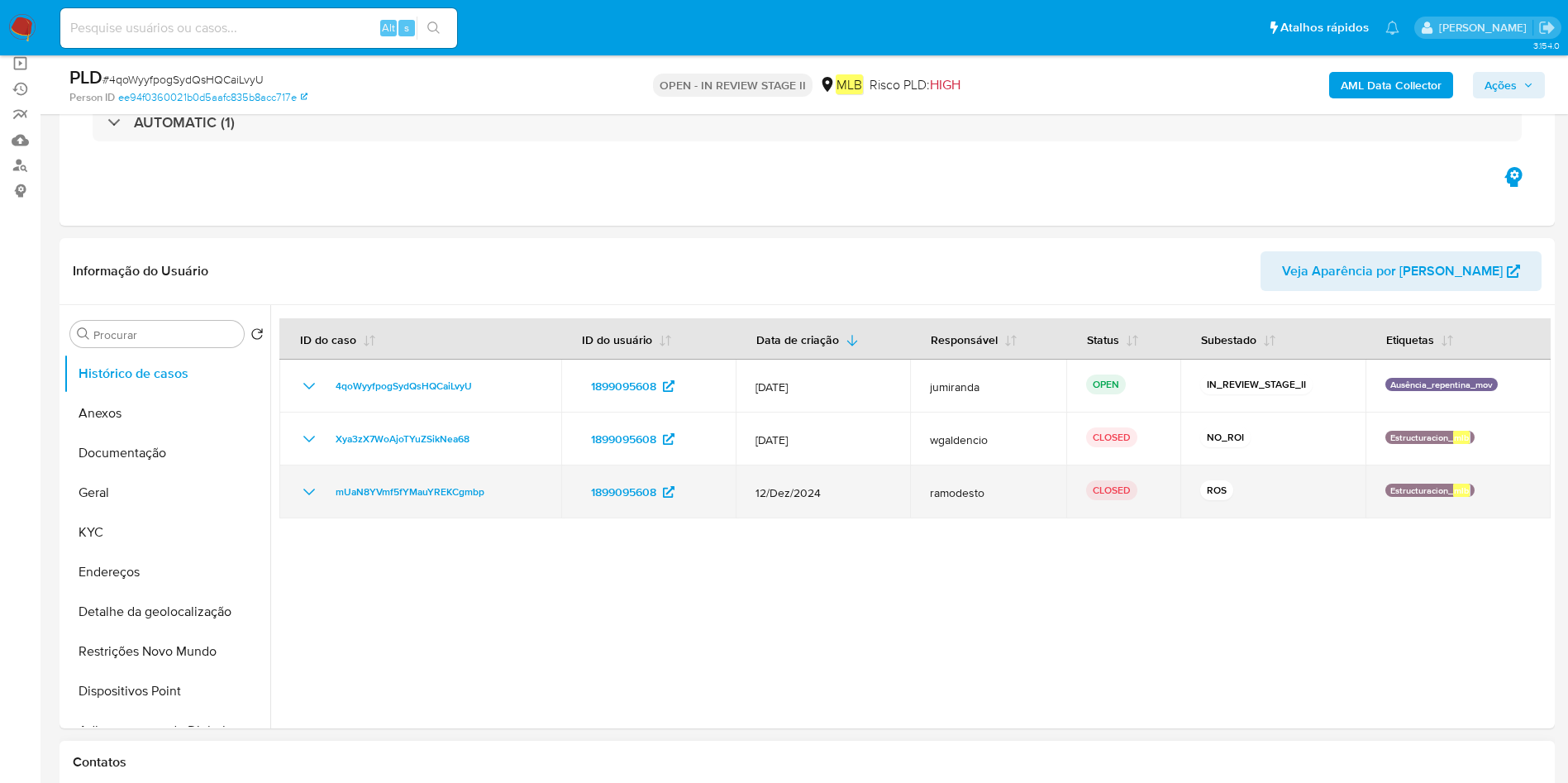
click at [484, 510] on td "mUaN8YVmf5fYMauYREKCgmbp" at bounding box center [421, 491] width 282 height 53
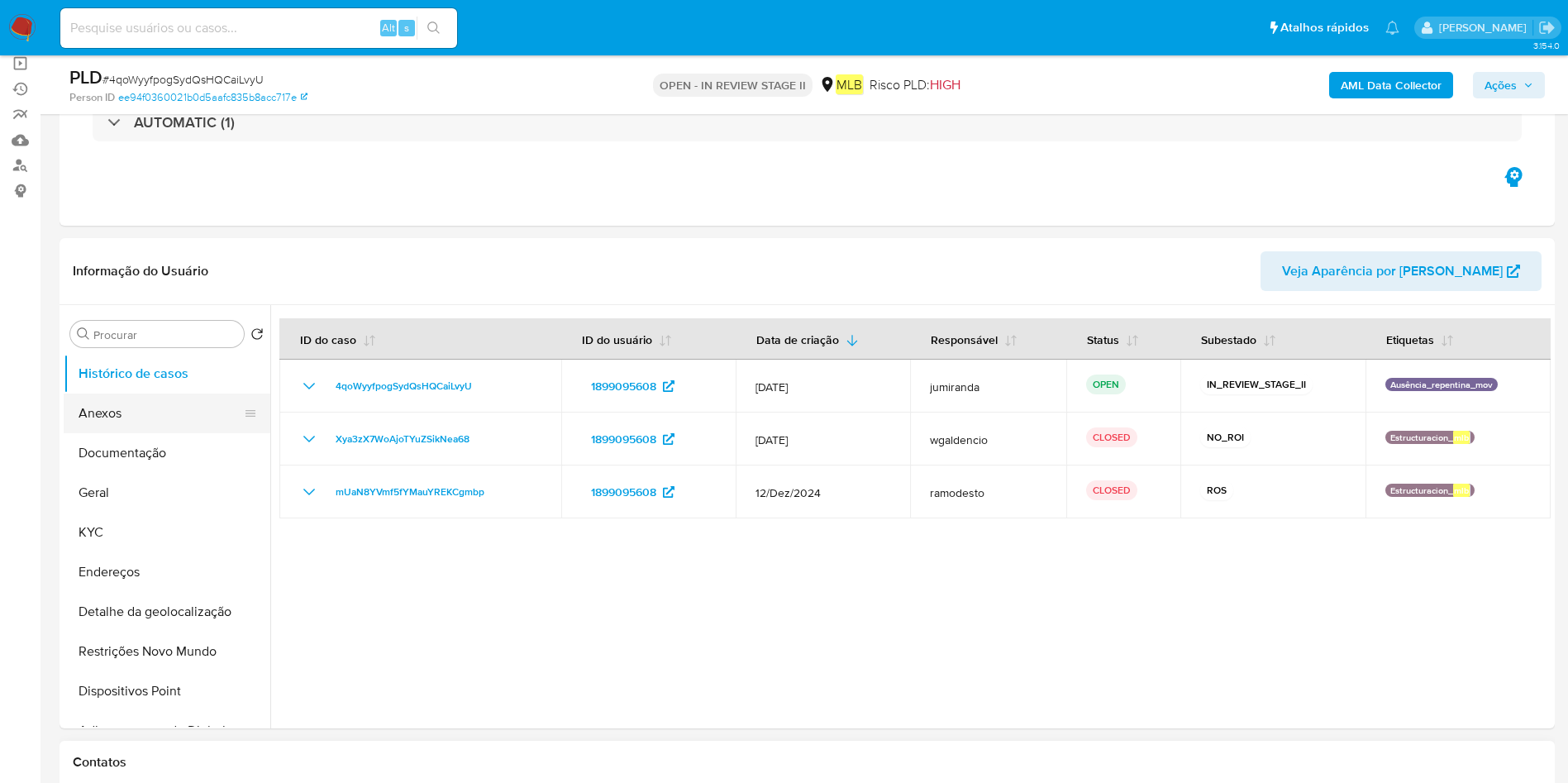
click at [139, 413] on button "Anexos" at bounding box center [160, 414] width 193 height 40
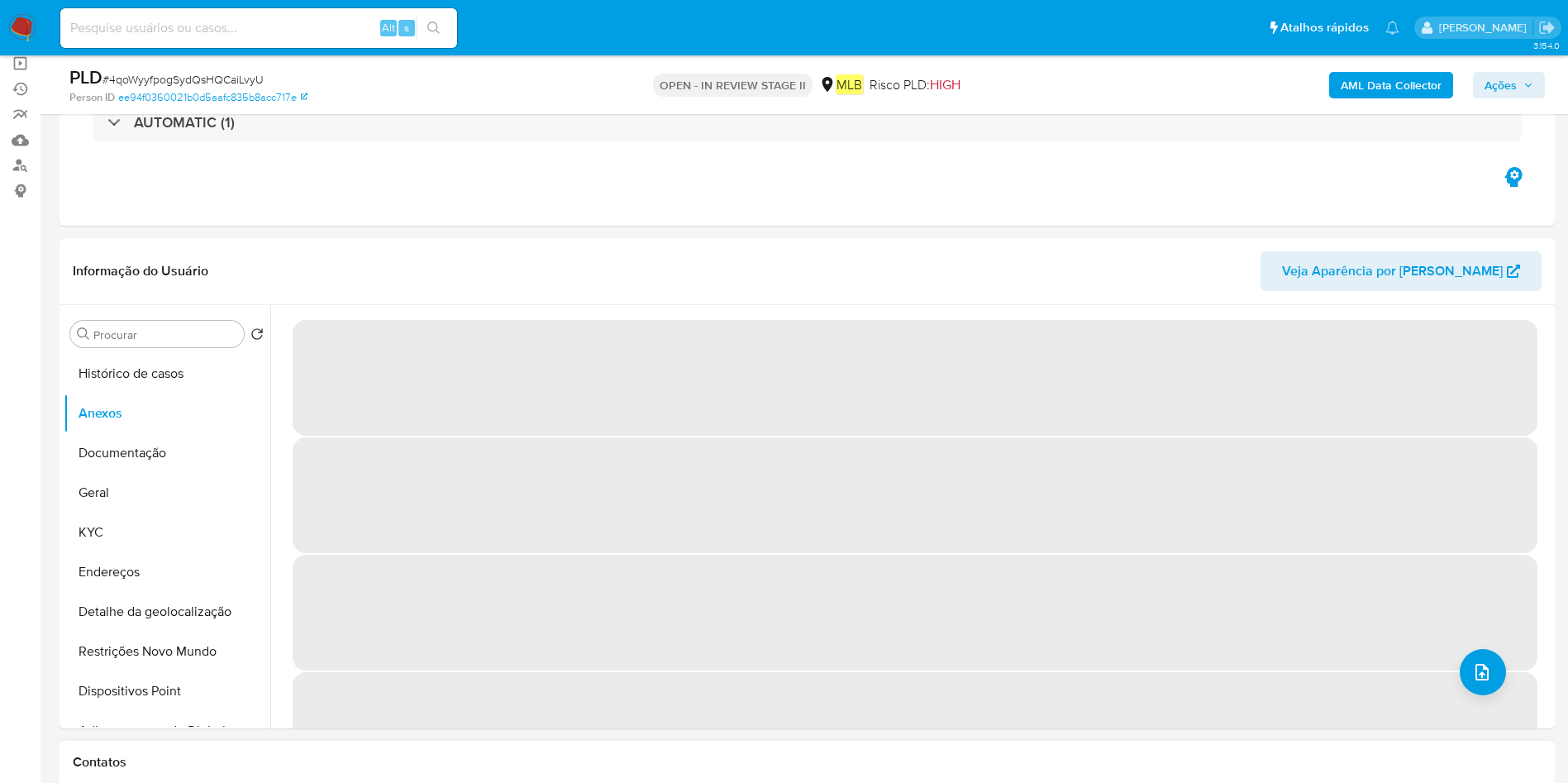
click at [1424, 85] on b "AML Data Collector" at bounding box center [1391, 85] width 101 height 26
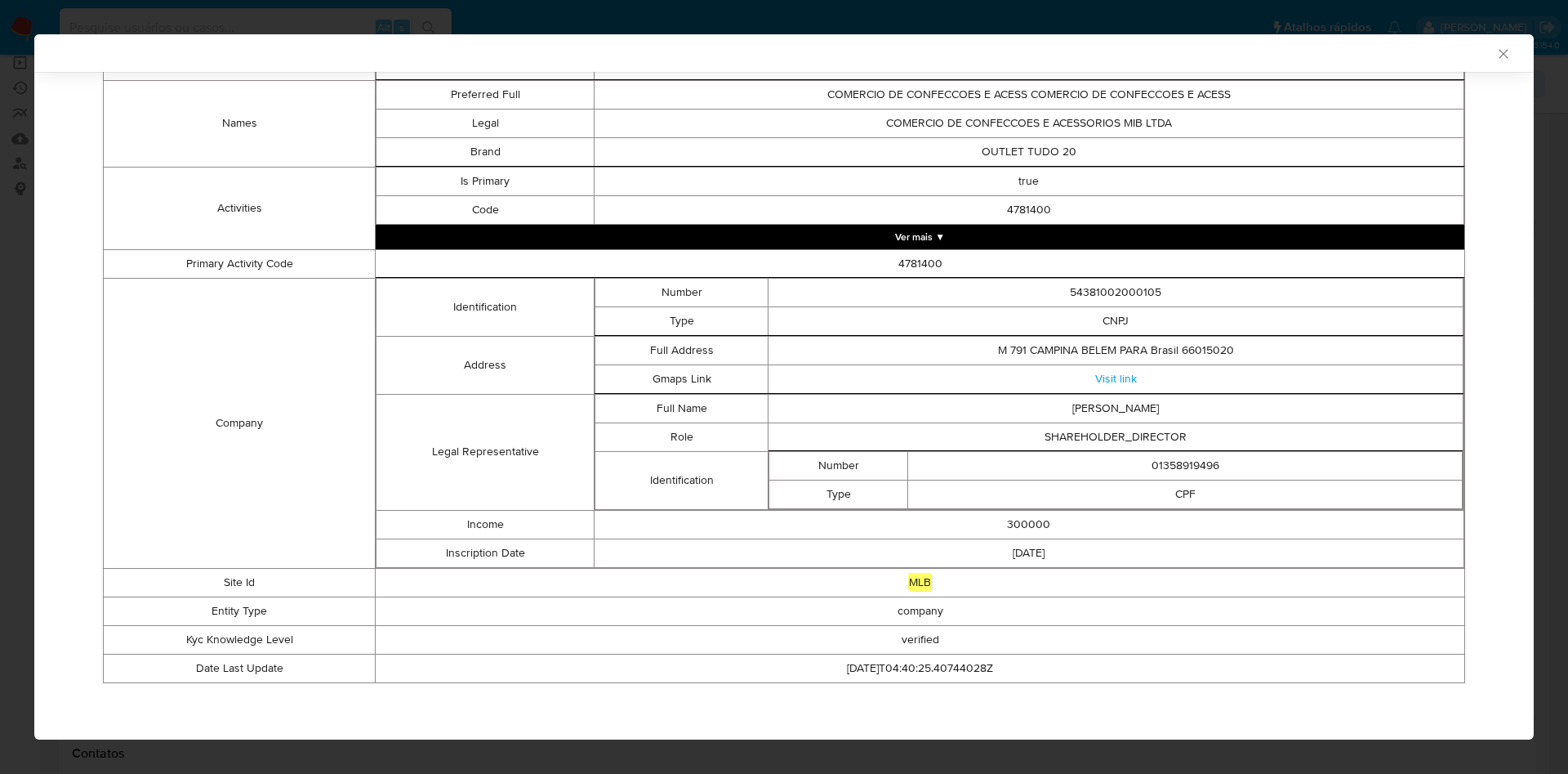
scroll to position [0, 0]
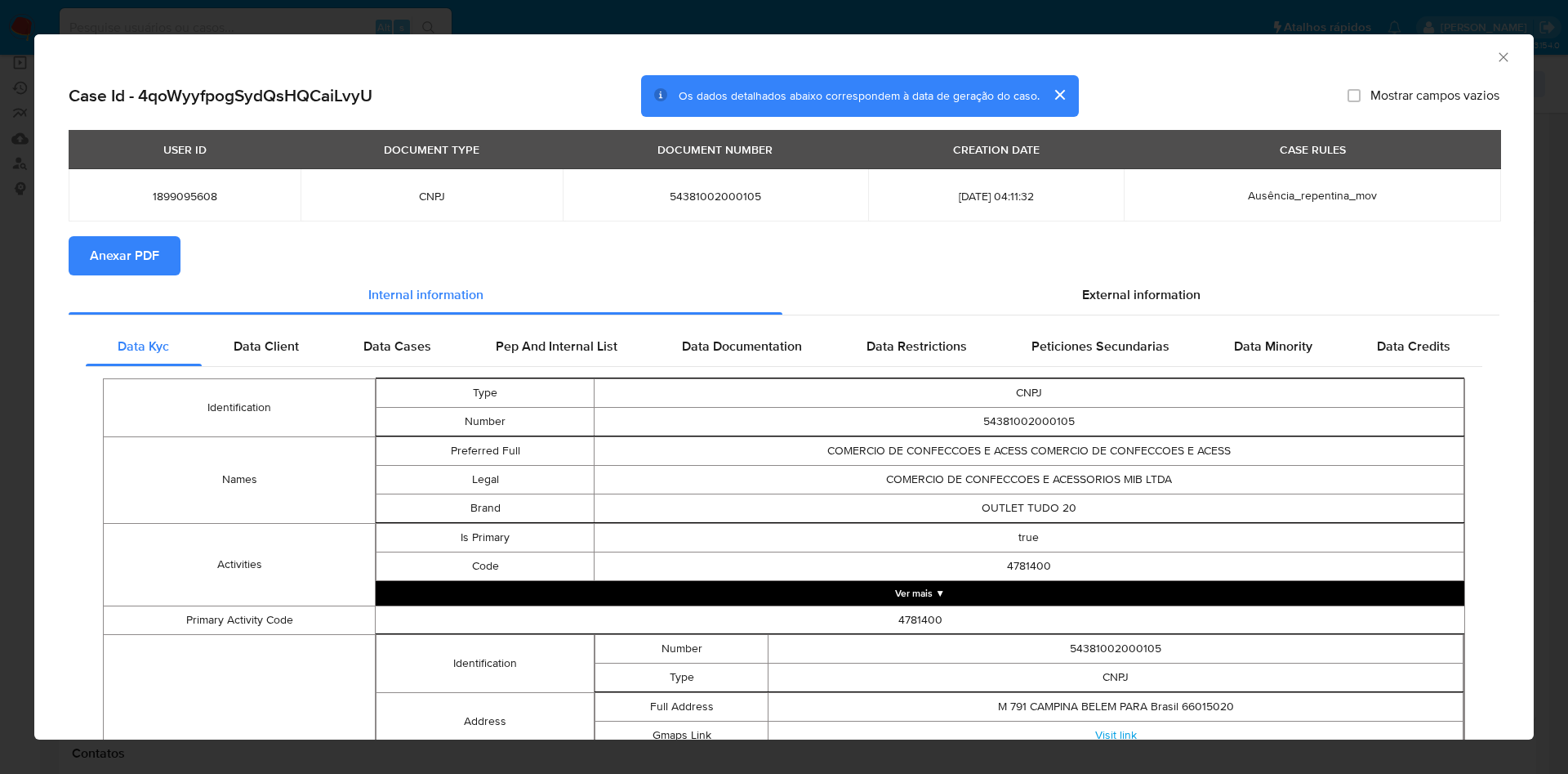
click at [1417, 110] on div "Case Id - 4qoWyyfpogSydQsHQCaiLvyU Os dados detalhados abaixo correspondem à da…" at bounding box center [784, 96] width 1430 height 42
click at [130, 252] on span "Anexar PDF" at bounding box center [124, 256] width 70 height 36
click at [1495, 53] on icon "Fechar a janela" at bounding box center [1503, 57] width 16 height 16
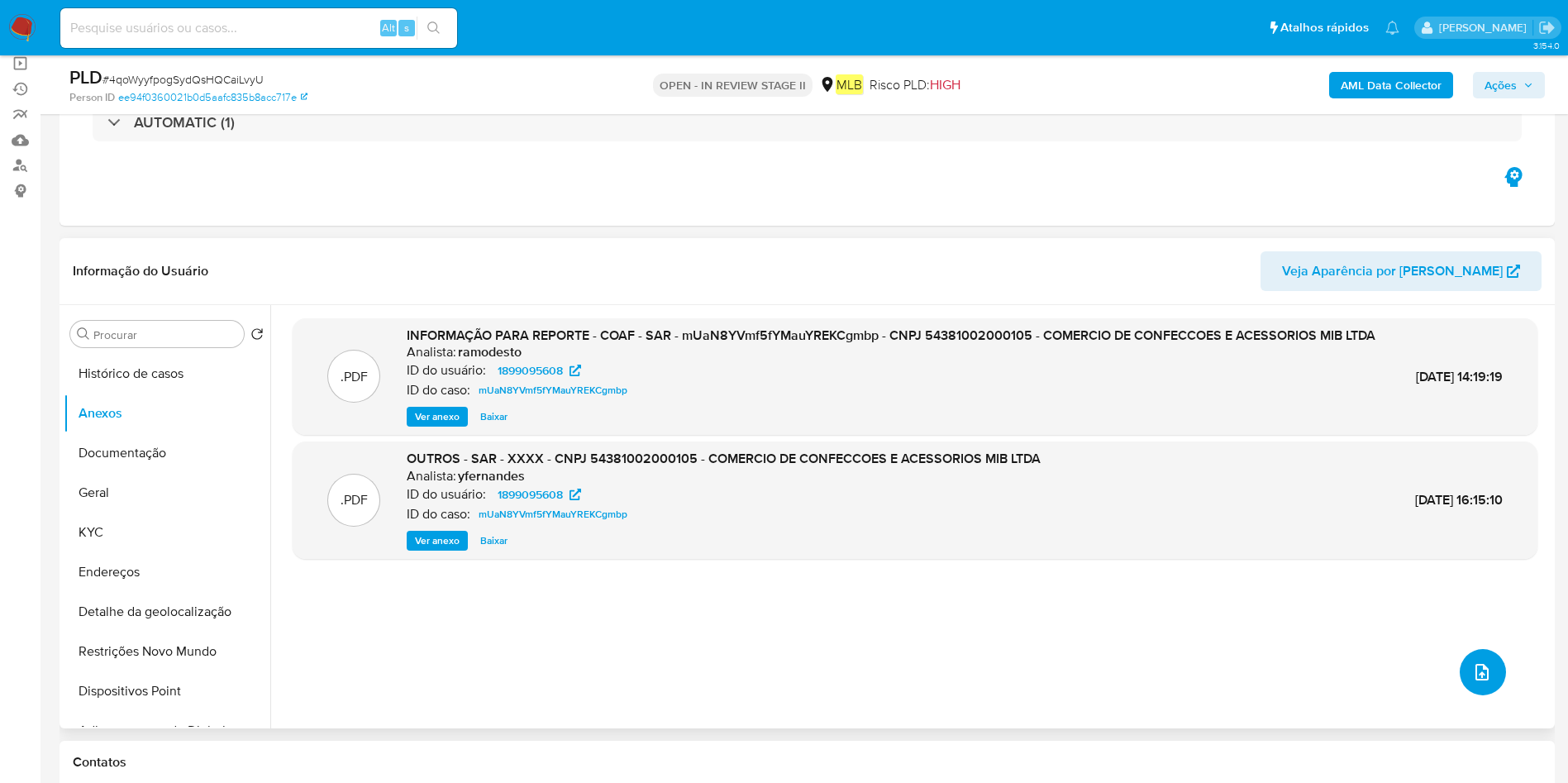
click at [1460, 672] on button "upload-file" at bounding box center [1483, 672] width 46 height 46
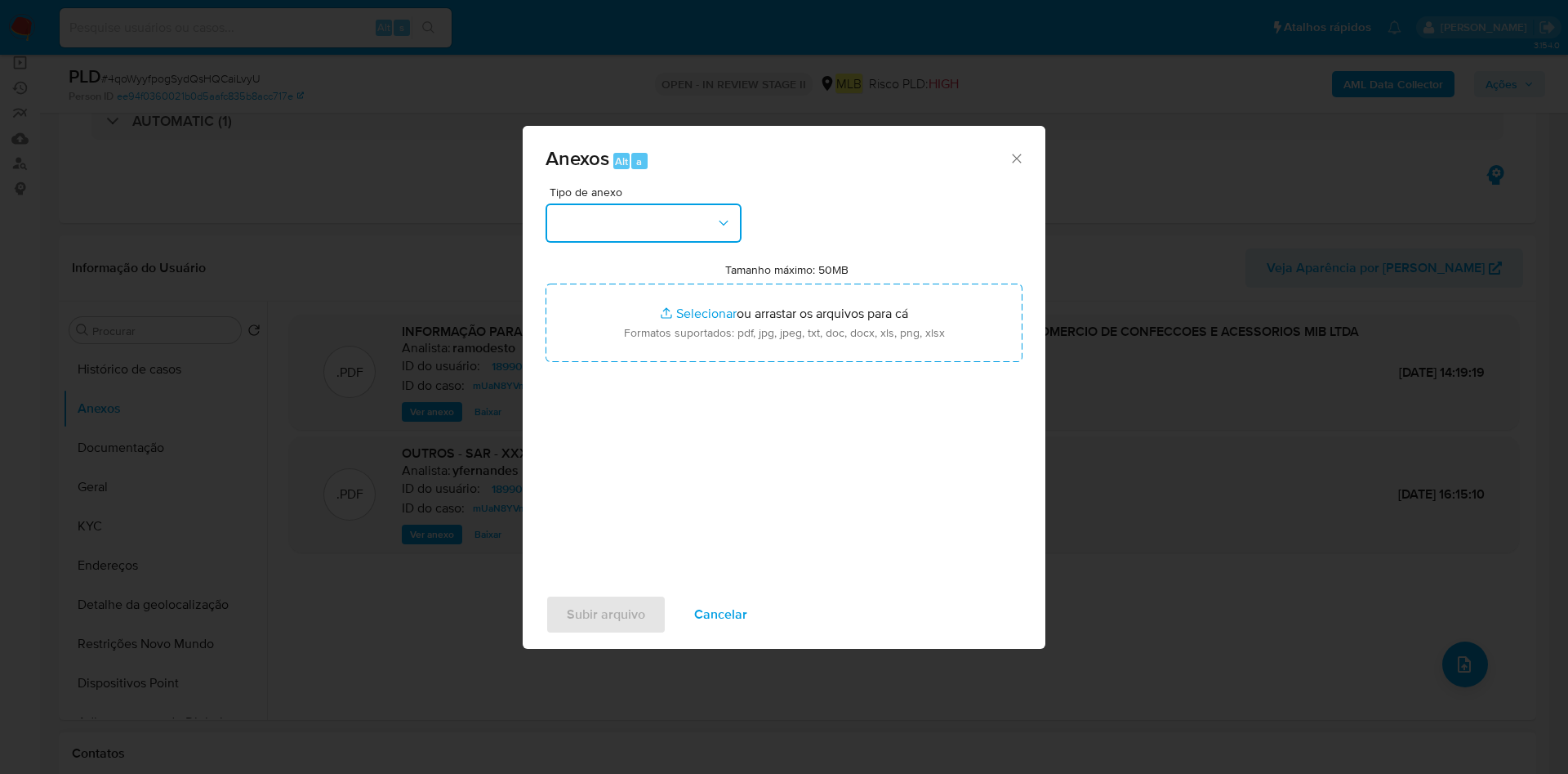
drag, startPoint x: 633, startPoint y: 225, endPoint x: 649, endPoint y: 239, distance: 21.3
click at [636, 224] on button "button" at bounding box center [644, 223] width 196 height 40
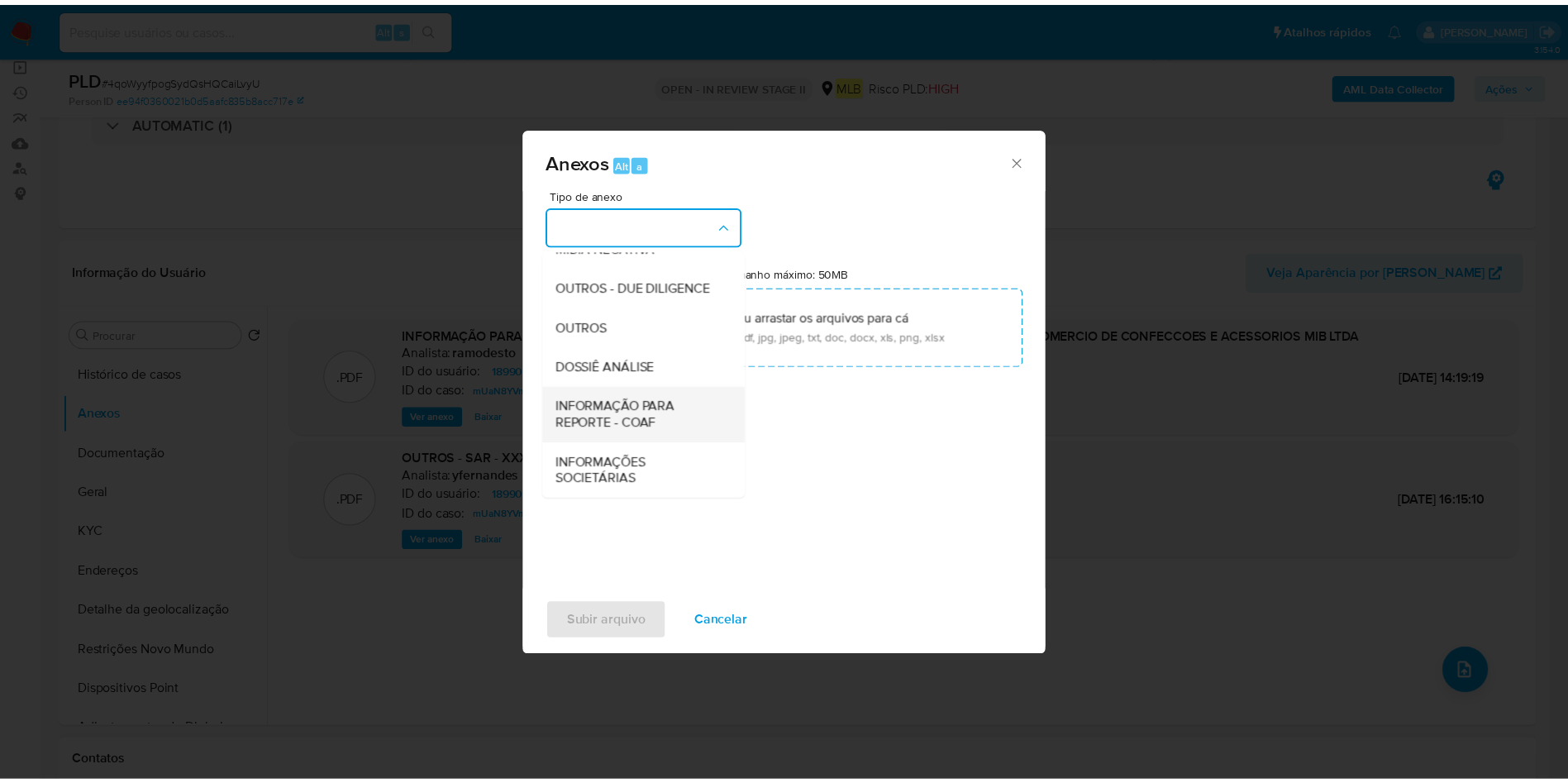
scroll to position [254, 0]
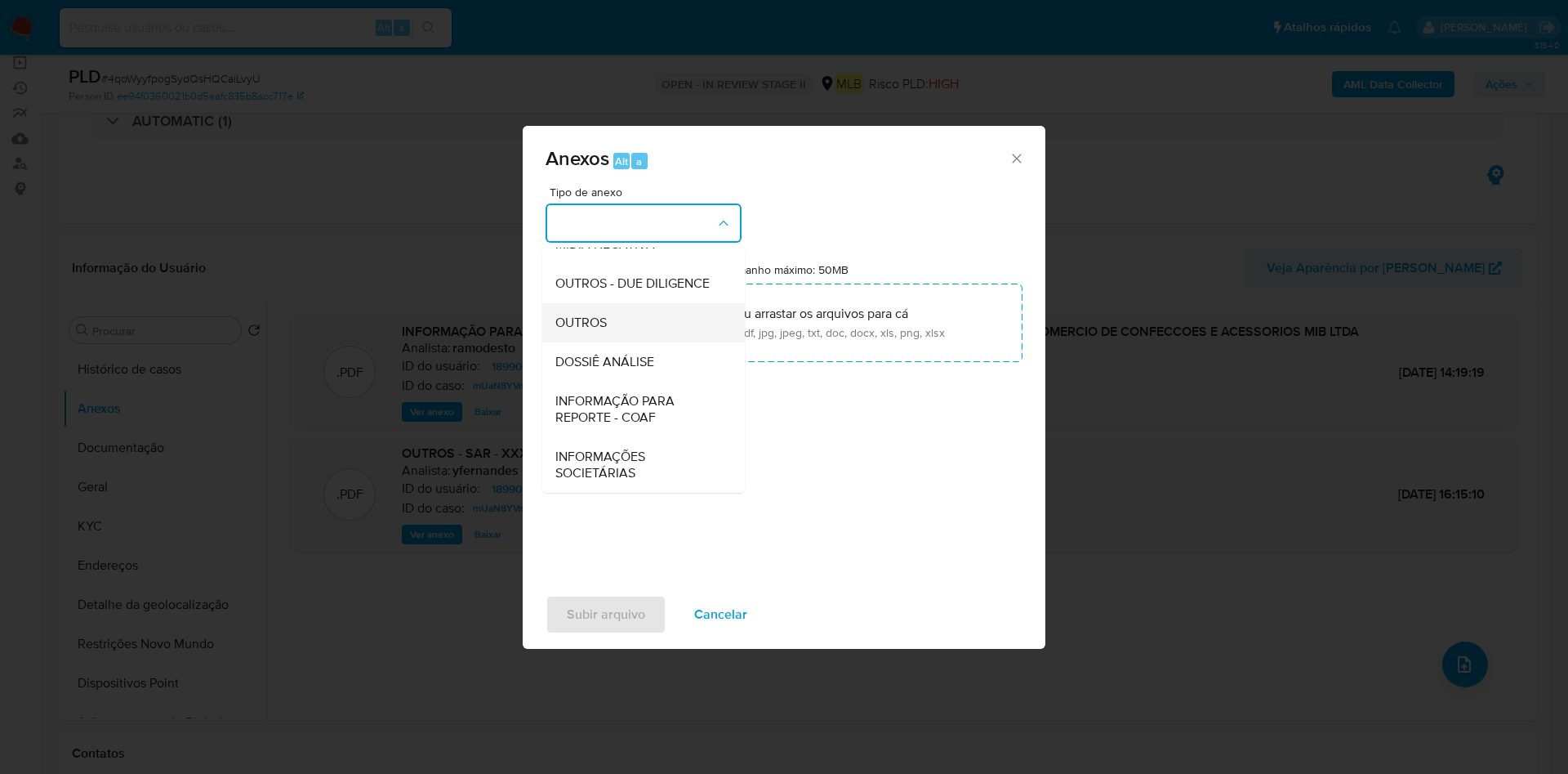
click at [614, 317] on div "OUTROS" at bounding box center [639, 323] width 167 height 40
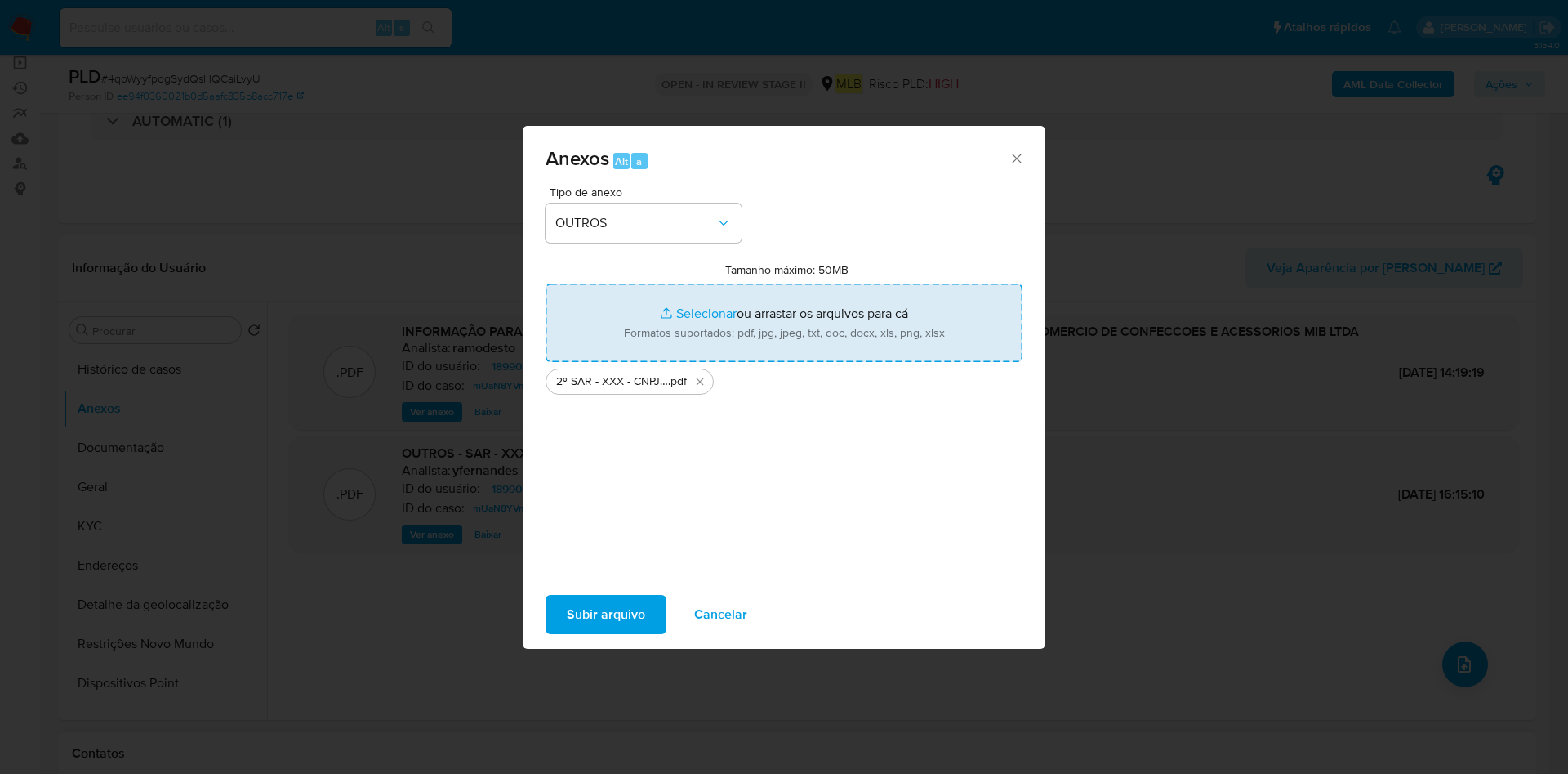
type input "C:\fakepath\Mulan 1899095608_2025_08_18_10_44_40.xlsx"
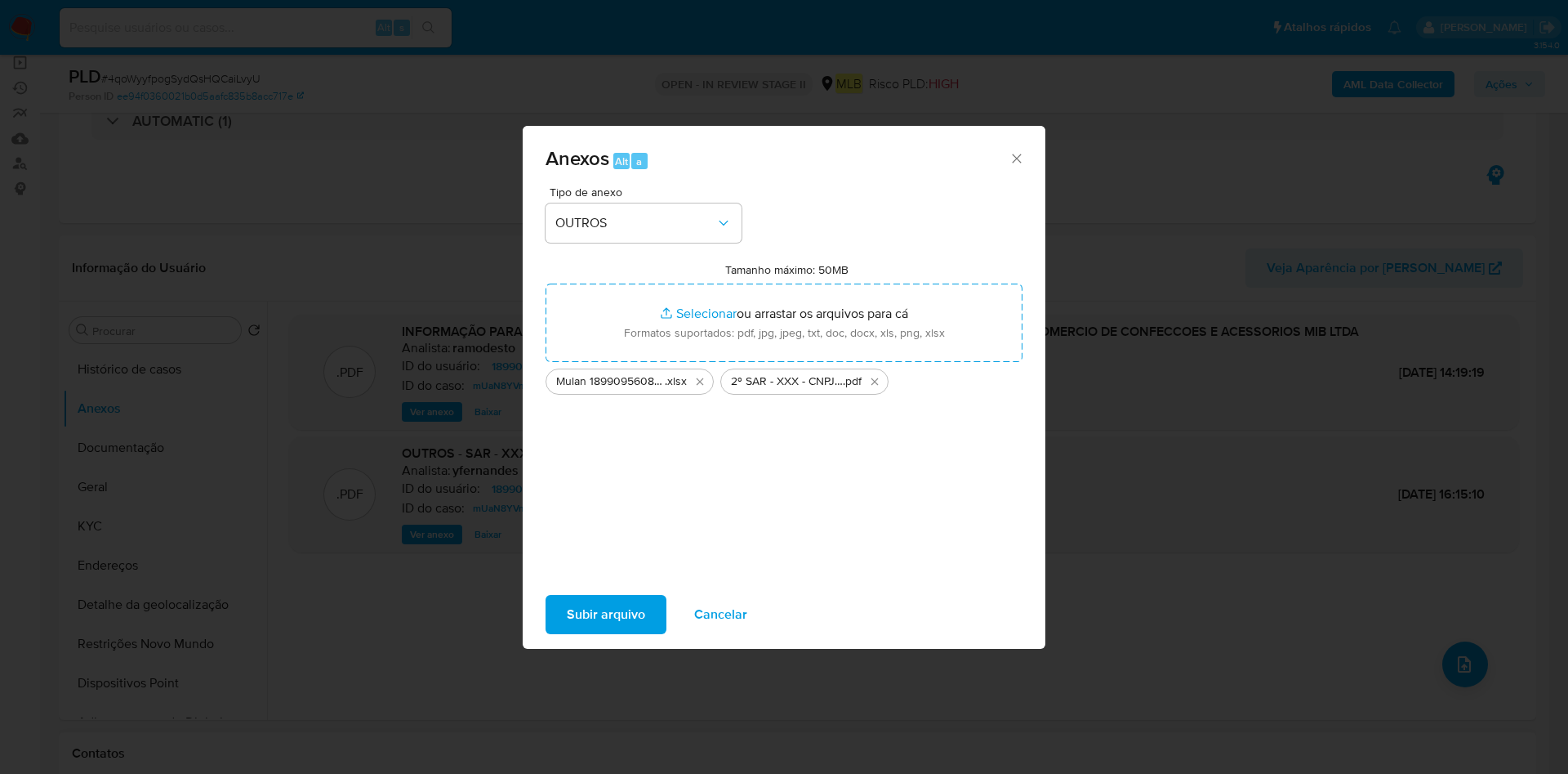
click at [588, 612] on span "Subir arquivo" at bounding box center [605, 615] width 78 height 36
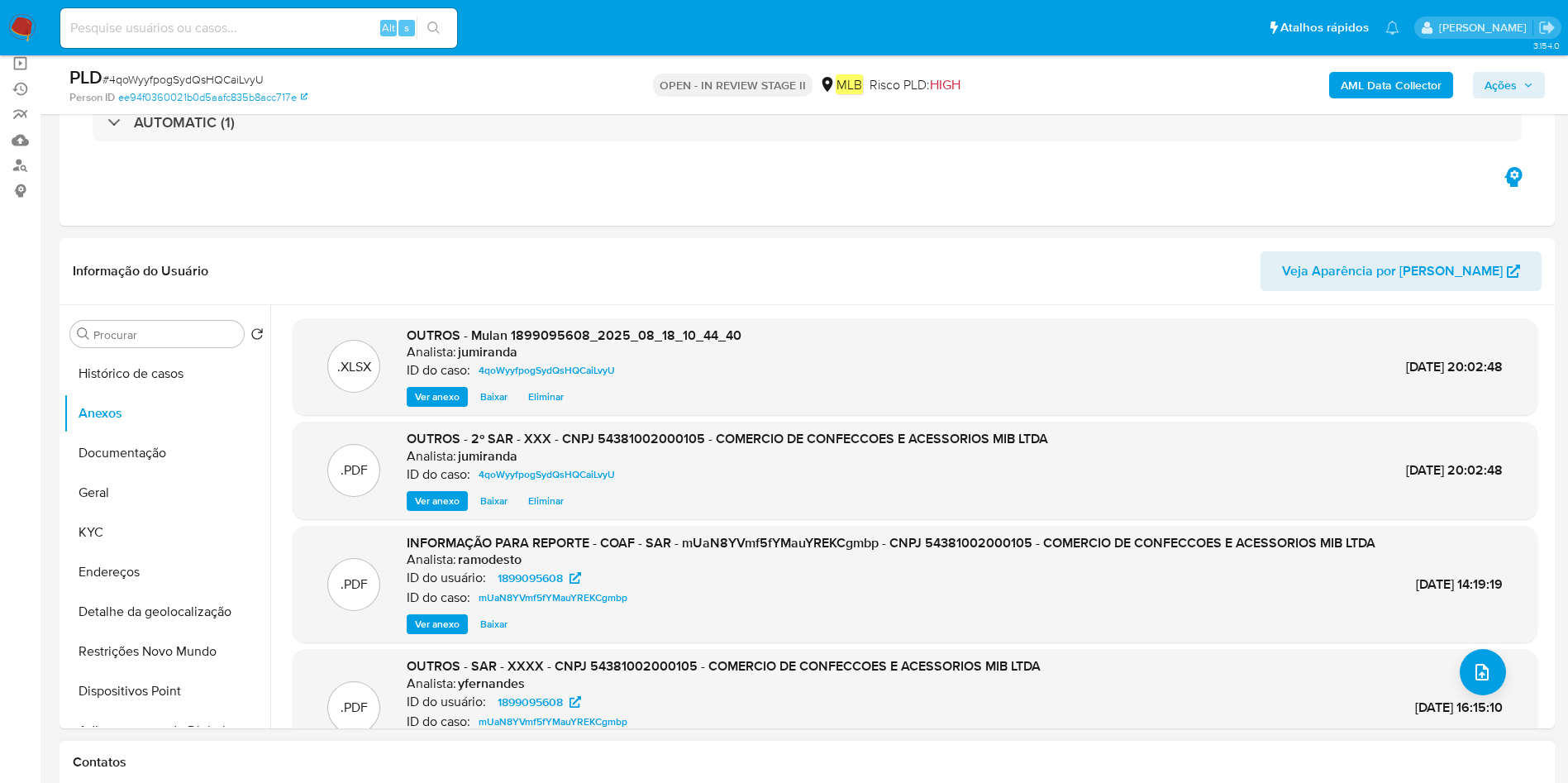
click at [1500, 86] on span "Ações" at bounding box center [1500, 85] width 32 height 26
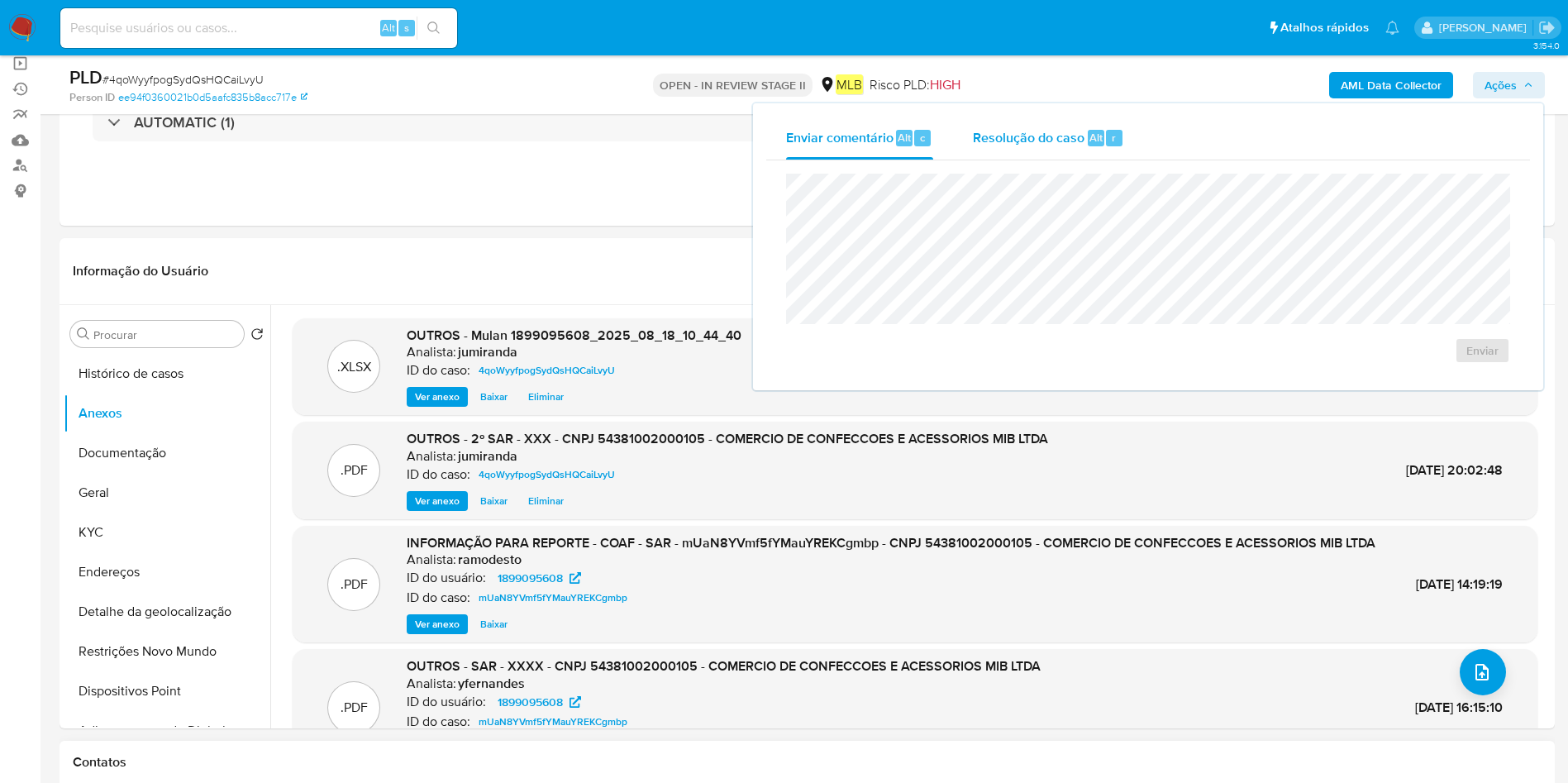
drag, startPoint x: 983, startPoint y: 141, endPoint x: 983, endPoint y: 156, distance: 15.0
click at [983, 140] on span "Resolução do caso" at bounding box center [1029, 137] width 112 height 19
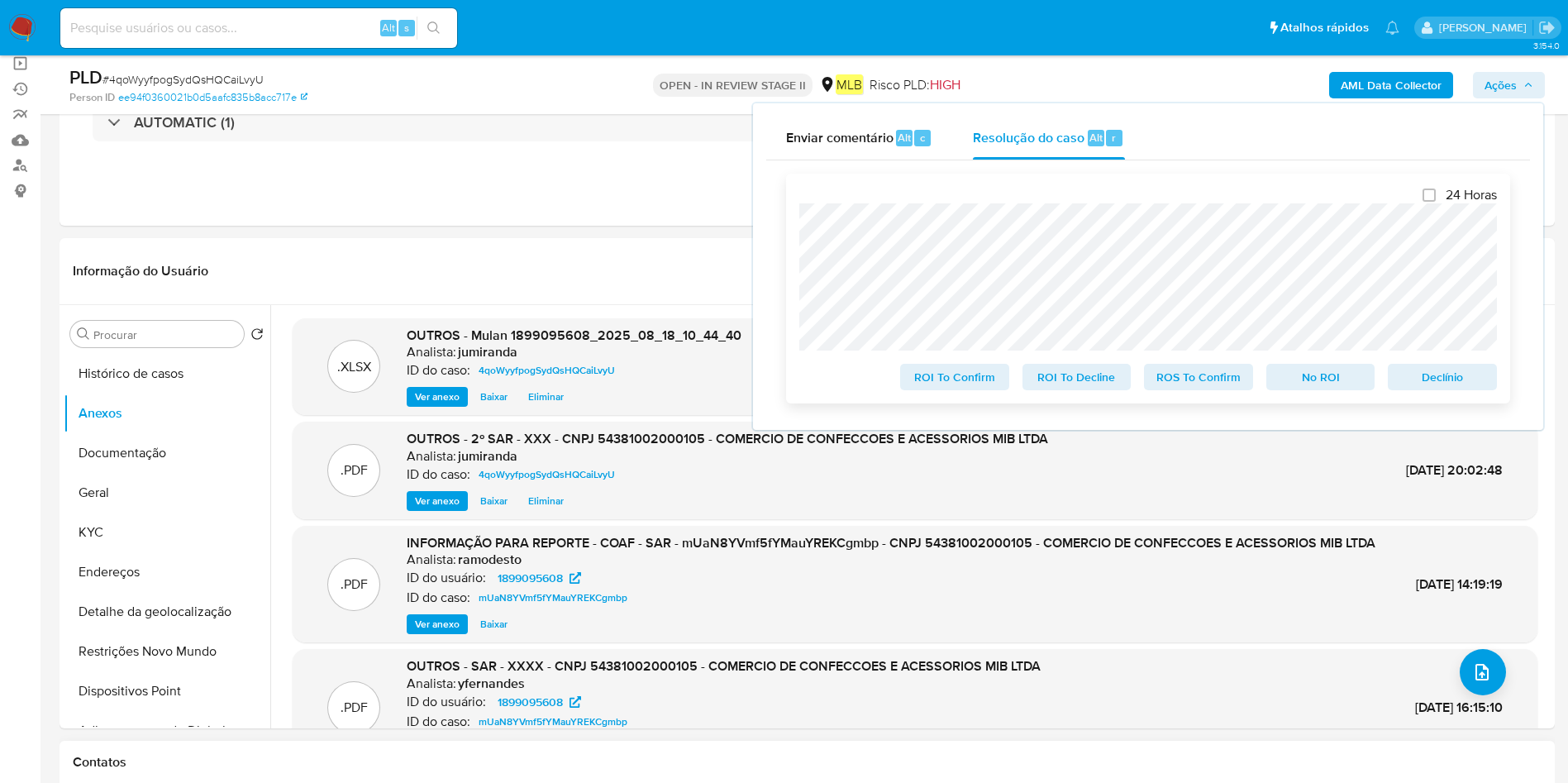
click at [1171, 375] on span "ROS To Confirm" at bounding box center [1198, 376] width 86 height 24
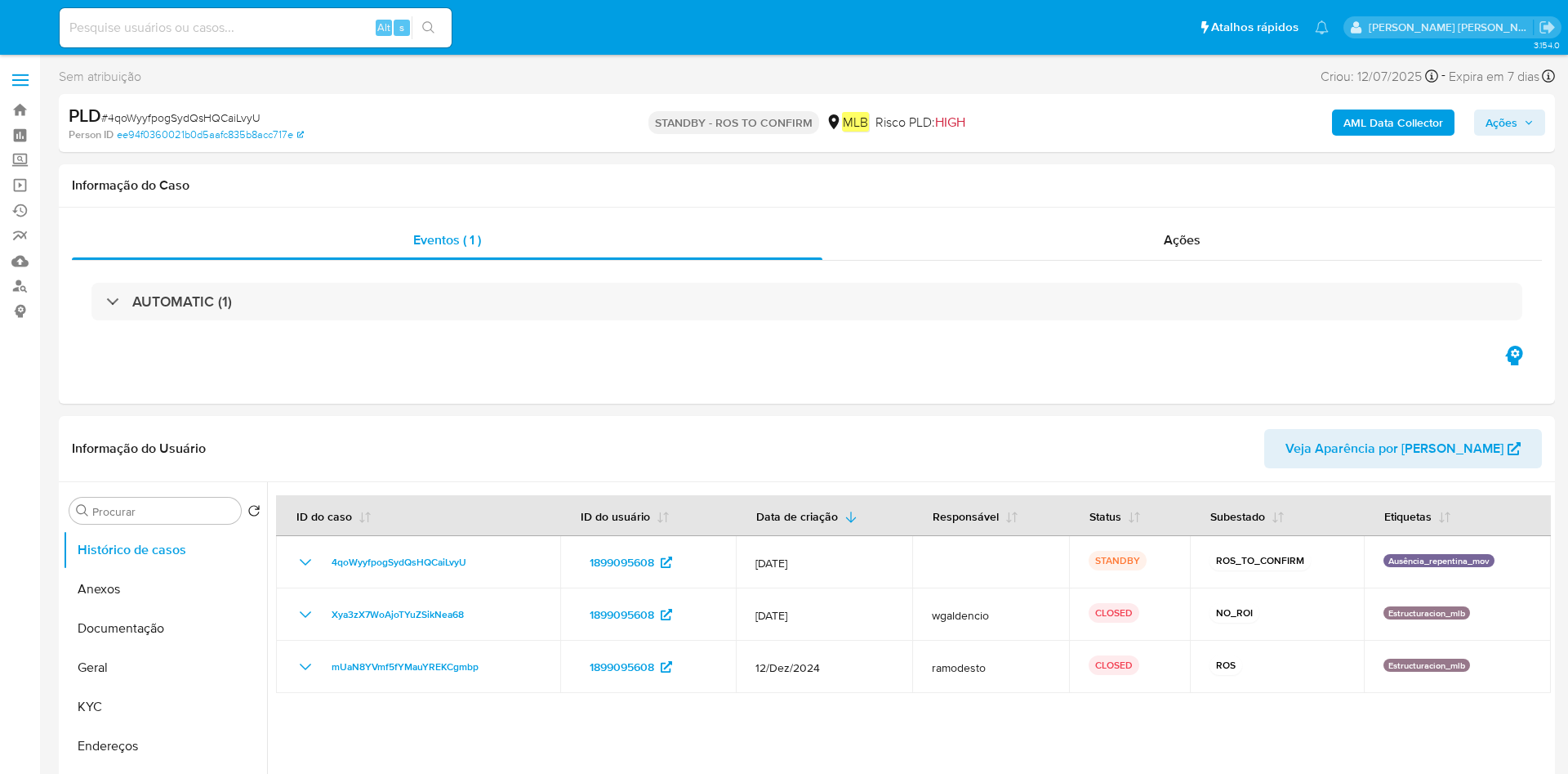
select select "10"
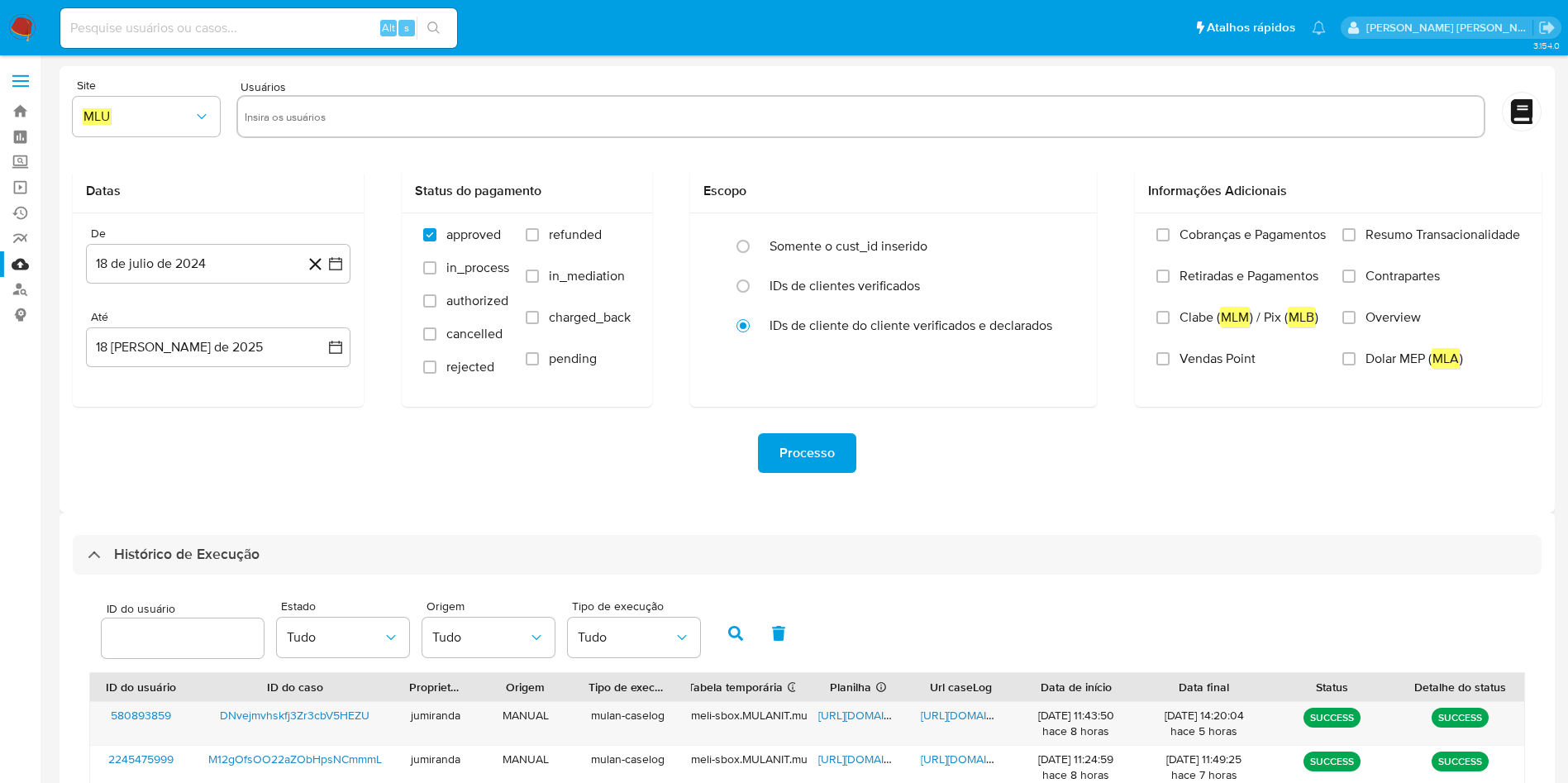
select select "10"
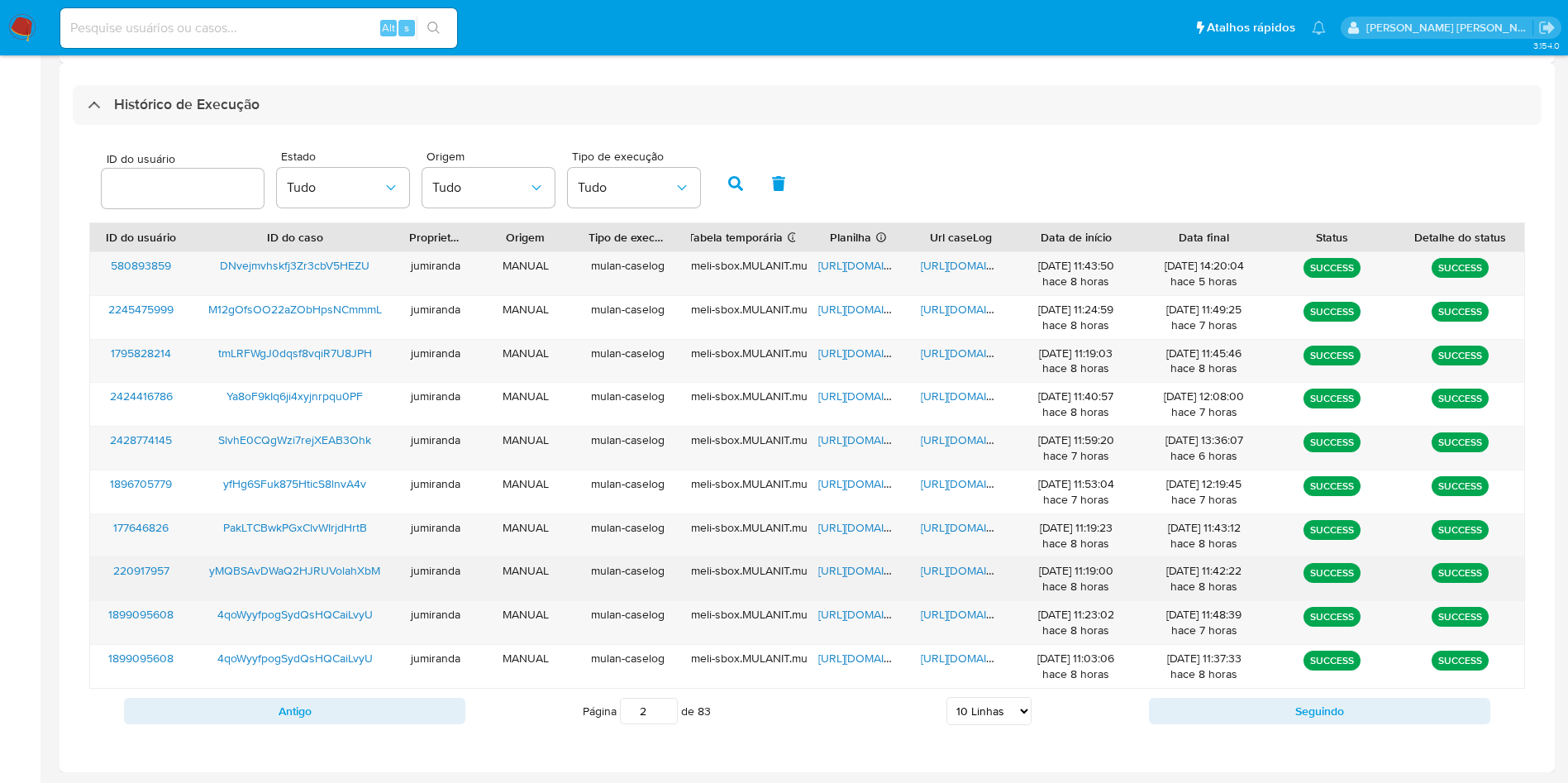
click at [872, 573] on span "[URL][DOMAIN_NAME]" at bounding box center [875, 570] width 114 height 17
click at [955, 574] on span "[URL][DOMAIN_NAME]" at bounding box center [977, 570] width 114 height 17
click at [315, 570] on span "yMQBSAvDWaQ2HJRUVolahXbM" at bounding box center [294, 570] width 171 height 17
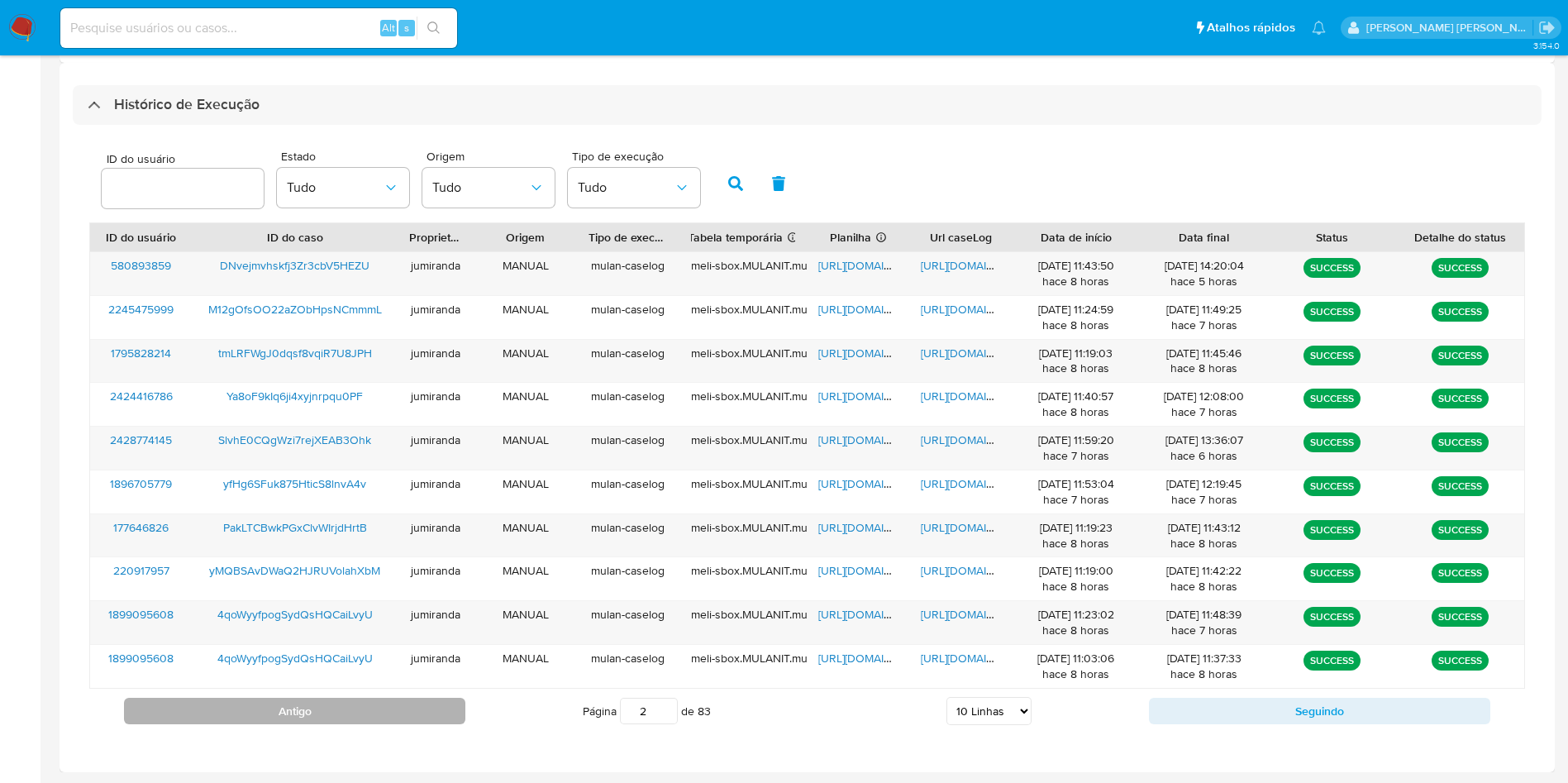
click at [429, 708] on button "Antigo" at bounding box center [294, 711] width 341 height 26
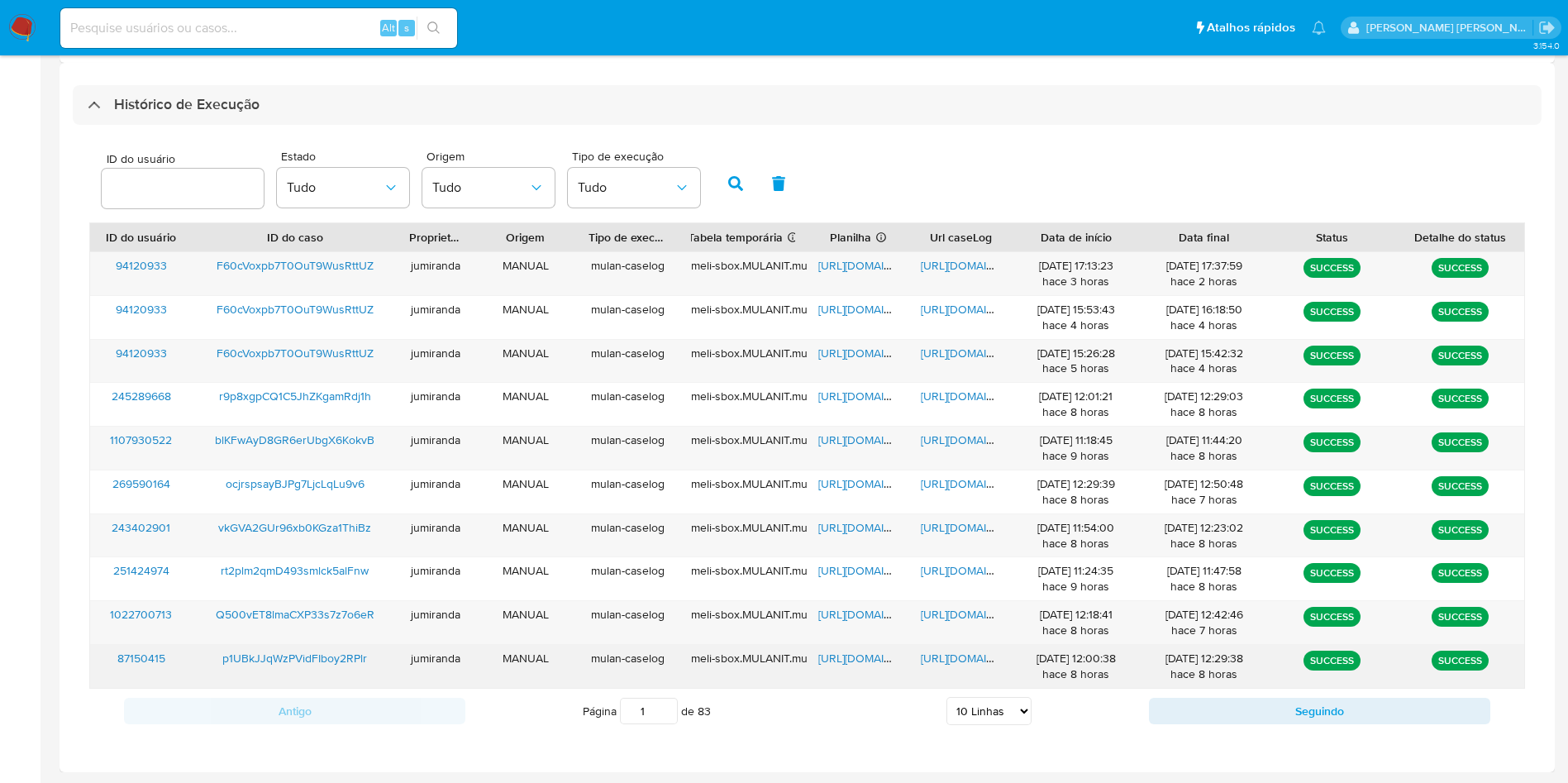
click at [837, 656] on span "[URL][DOMAIN_NAME]" at bounding box center [875, 658] width 114 height 17
click at [949, 661] on span "[URL][DOMAIN_NAME]" at bounding box center [977, 658] width 114 height 17
click at [871, 655] on span "[URL][DOMAIN_NAME]" at bounding box center [875, 658] width 114 height 17
click at [952, 658] on span "[URL][DOMAIN_NAME]" at bounding box center [977, 658] width 114 height 17
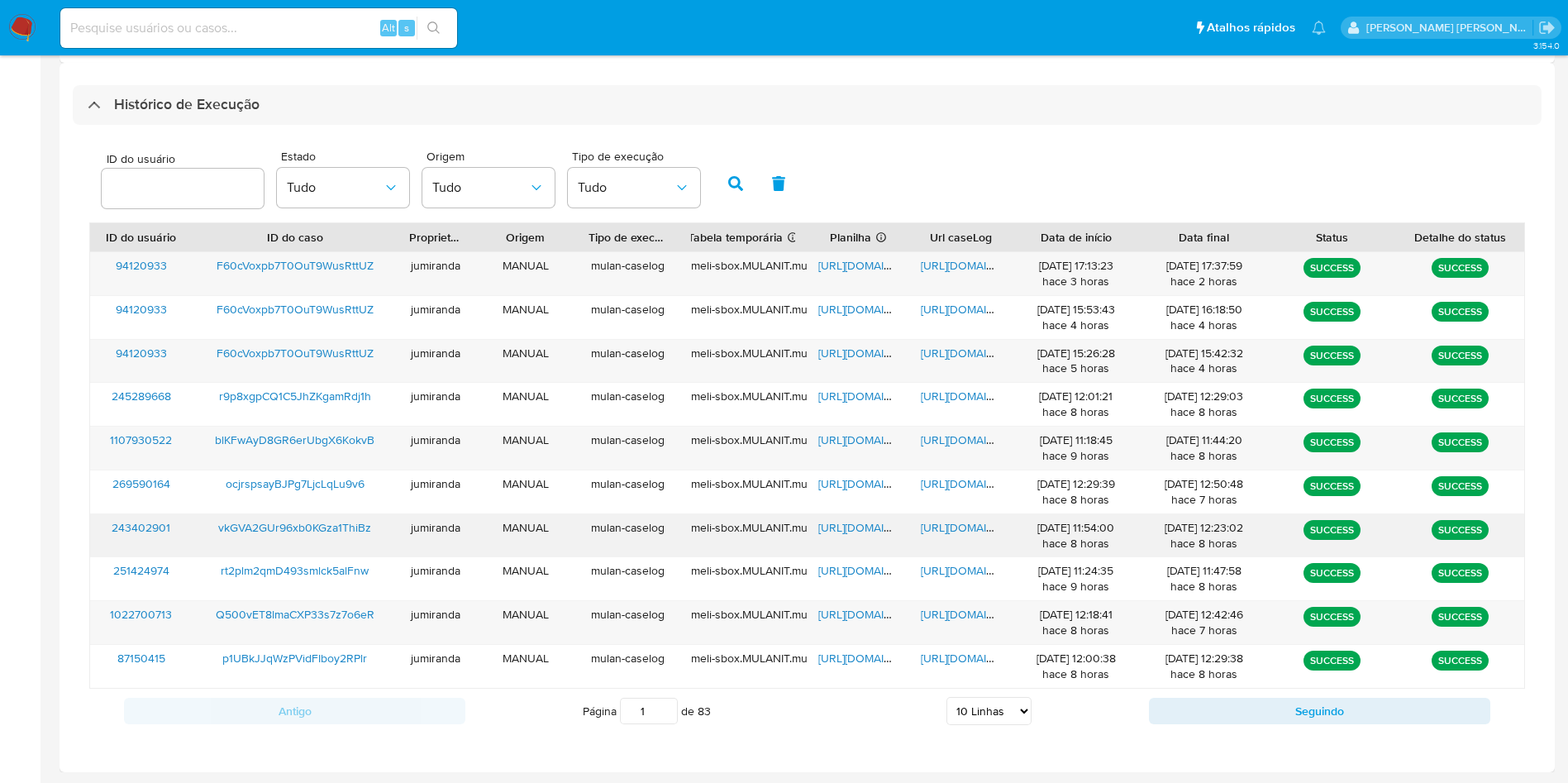
drag, startPoint x: 346, startPoint y: 658, endPoint x: 391, endPoint y: 553, distance: 114.2
click at [345, 658] on span "p1UBkJJqWzPVidFIboy2RPlr" at bounding box center [294, 658] width 145 height 17
click at [845, 616] on span "[URL][DOMAIN_NAME]" at bounding box center [875, 613] width 114 height 17
click at [969, 616] on span "[URL][DOMAIN_NAME]" at bounding box center [977, 613] width 114 height 17
click at [267, 615] on span "Q500vET8lmaCXP33s7z7o6eR" at bounding box center [295, 613] width 159 height 17
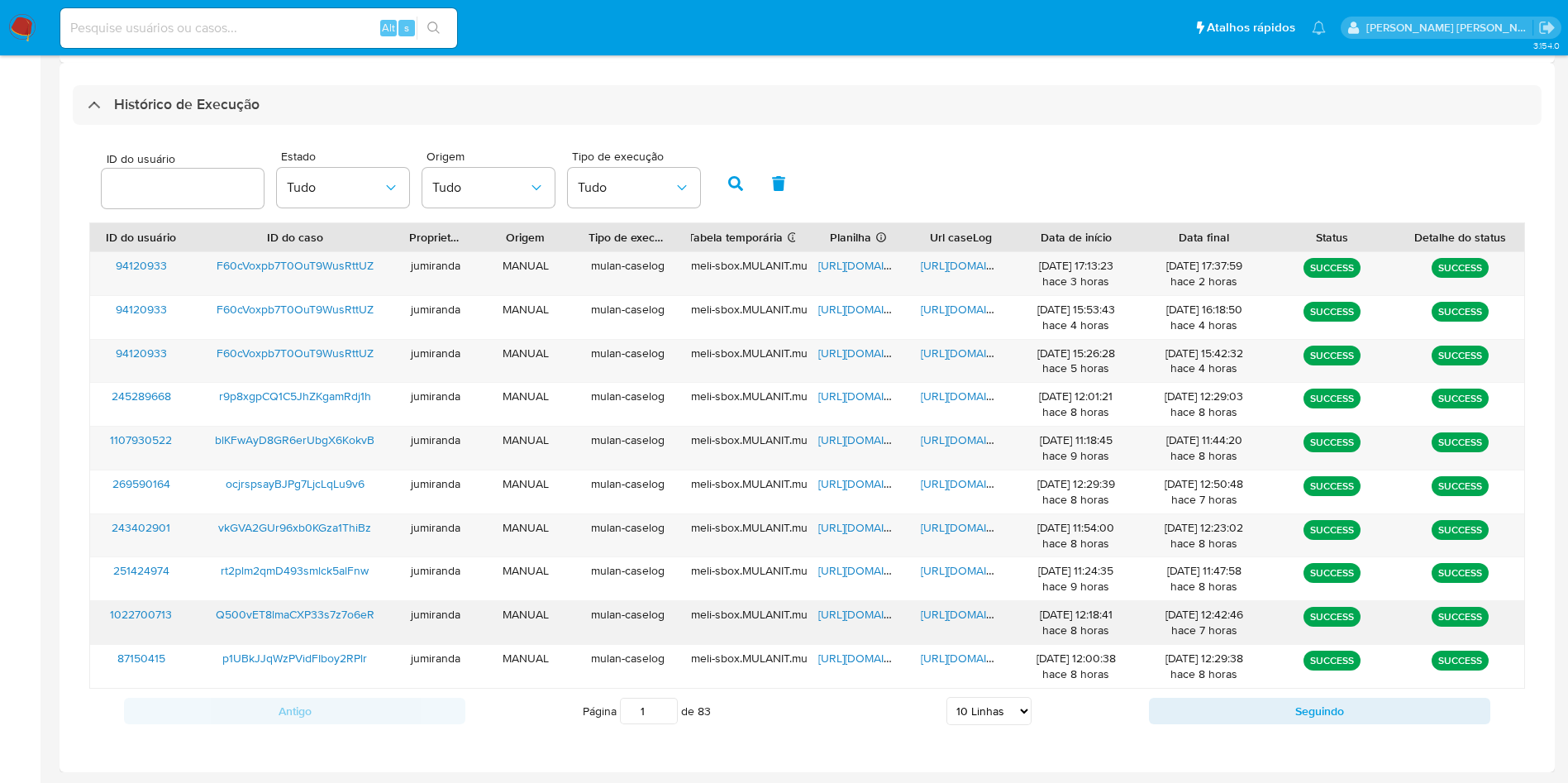
click at [860, 616] on span "https://docs.google.com/spreadsheets/d/1AQczIYHm2dSex-PU-_eHakhuUnu2g_3JzvAOtd6…" at bounding box center [875, 613] width 114 height 17
click at [958, 620] on span "https://docs.google.com/document/d/1id4KEWgaKExu7jf-LO5XVHSAtVKwzNipb2fpITnIVMk…" at bounding box center [977, 613] width 114 height 17
click at [249, 612] on span "Q500vET8lmaCXP33s7z7o6eR" at bounding box center [295, 613] width 159 height 17
click at [1293, 720] on button "Seguindo" at bounding box center [1320, 711] width 341 height 26
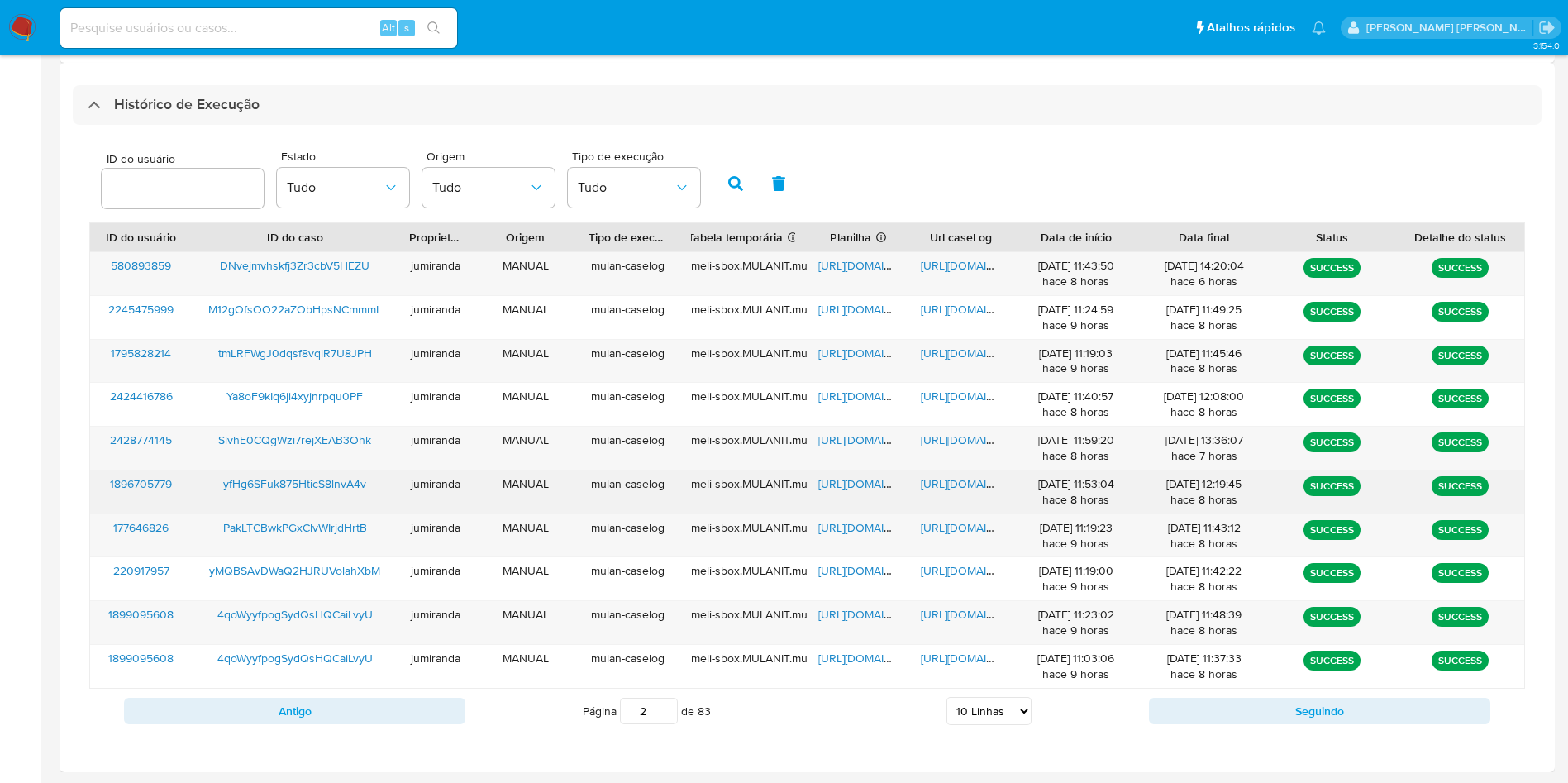
click at [863, 483] on span "https://docs.google.com/spreadsheets/d/1wTnuXKAAKxzm2yb2njmVibzA1i4-oXWEJf3gWel…" at bounding box center [875, 483] width 114 height 17
click at [968, 483] on span "https://docs.google.com/document/d/1Aa7xsOyJWsI3ooFnlIqUwbazm4NS50YgoYjtPUl8fVo…" at bounding box center [977, 483] width 114 height 17
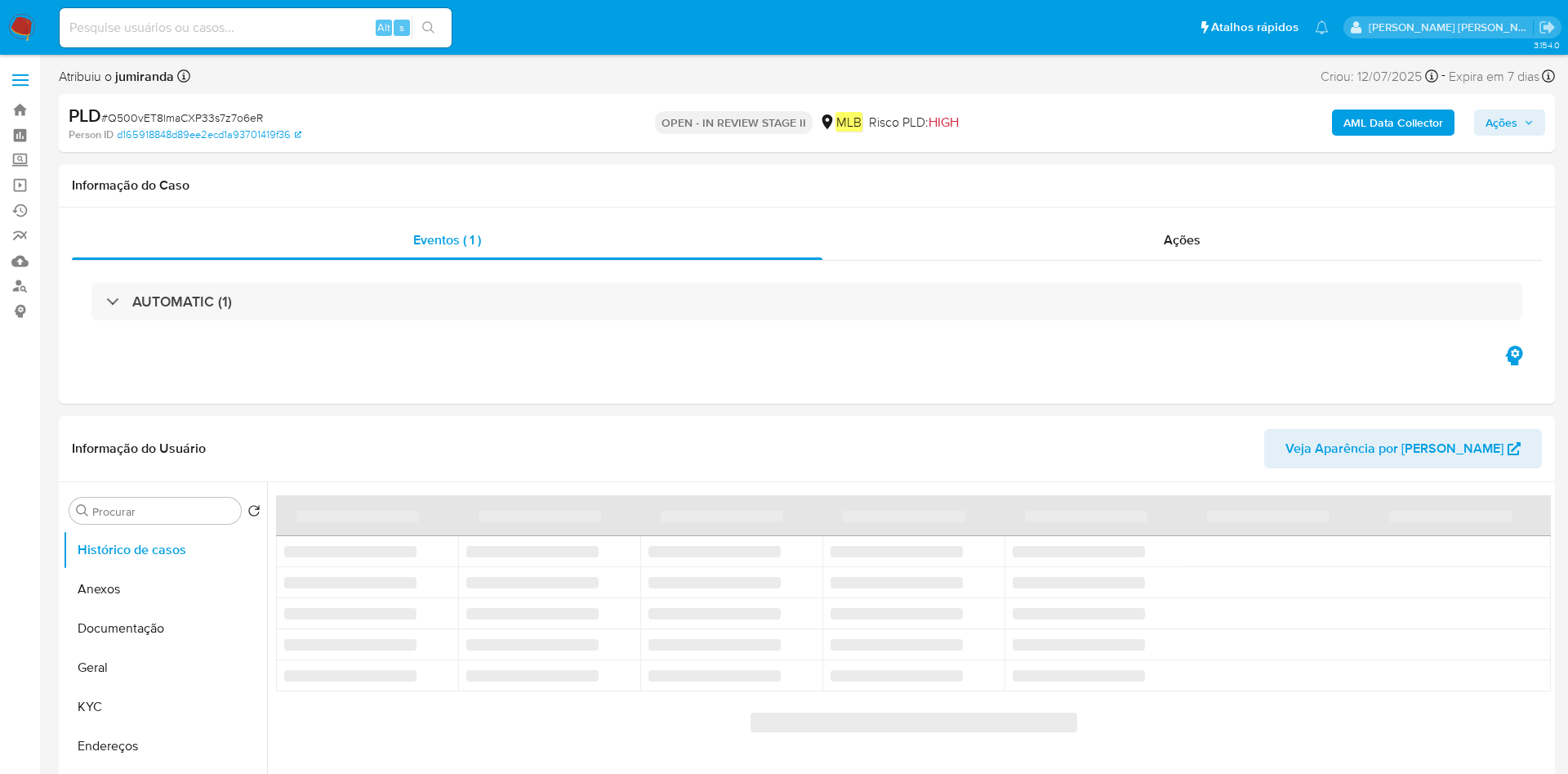
select select "10"
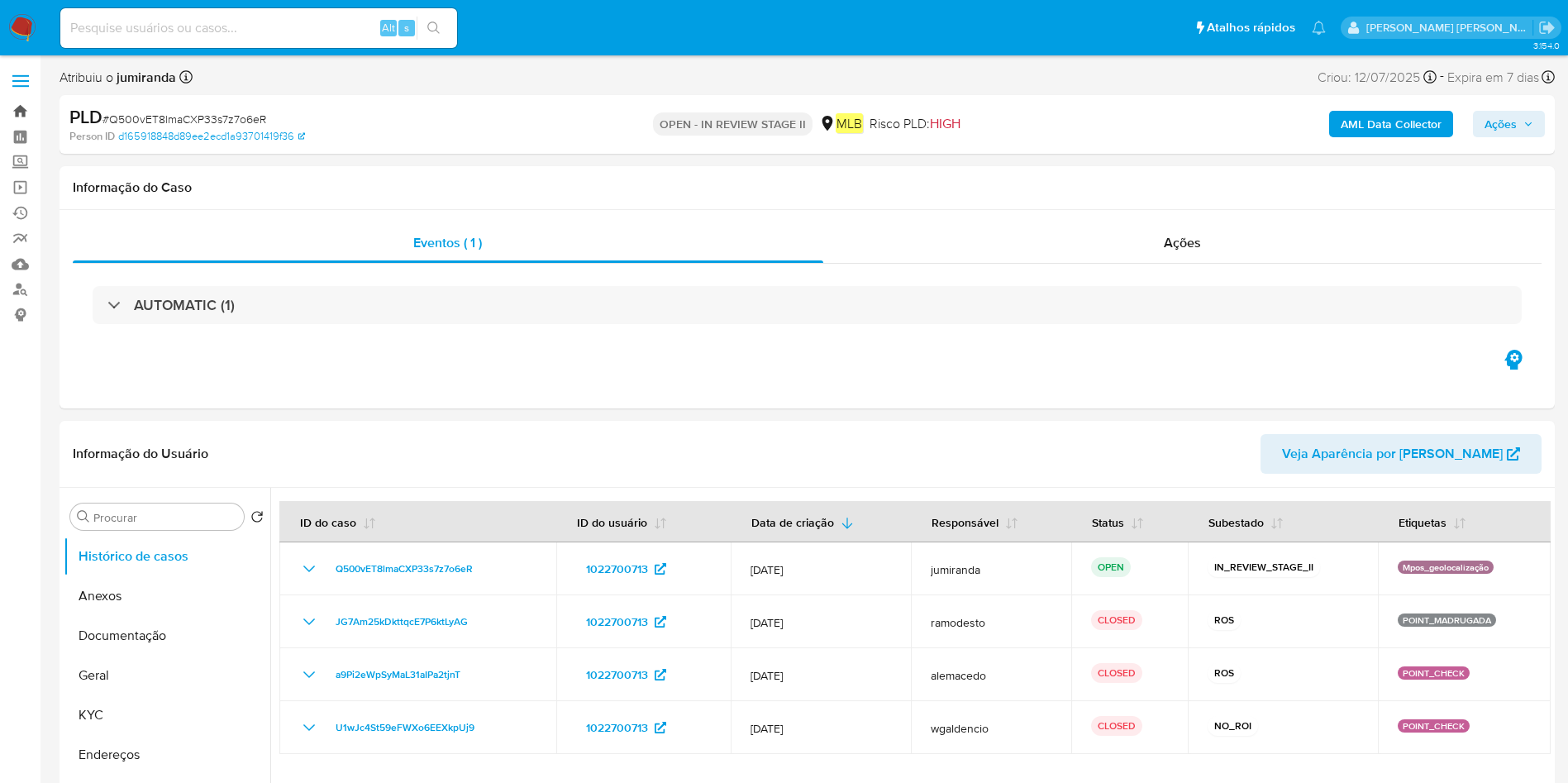
click at [20, 108] on link "Bandeja" at bounding box center [98, 111] width 197 height 25
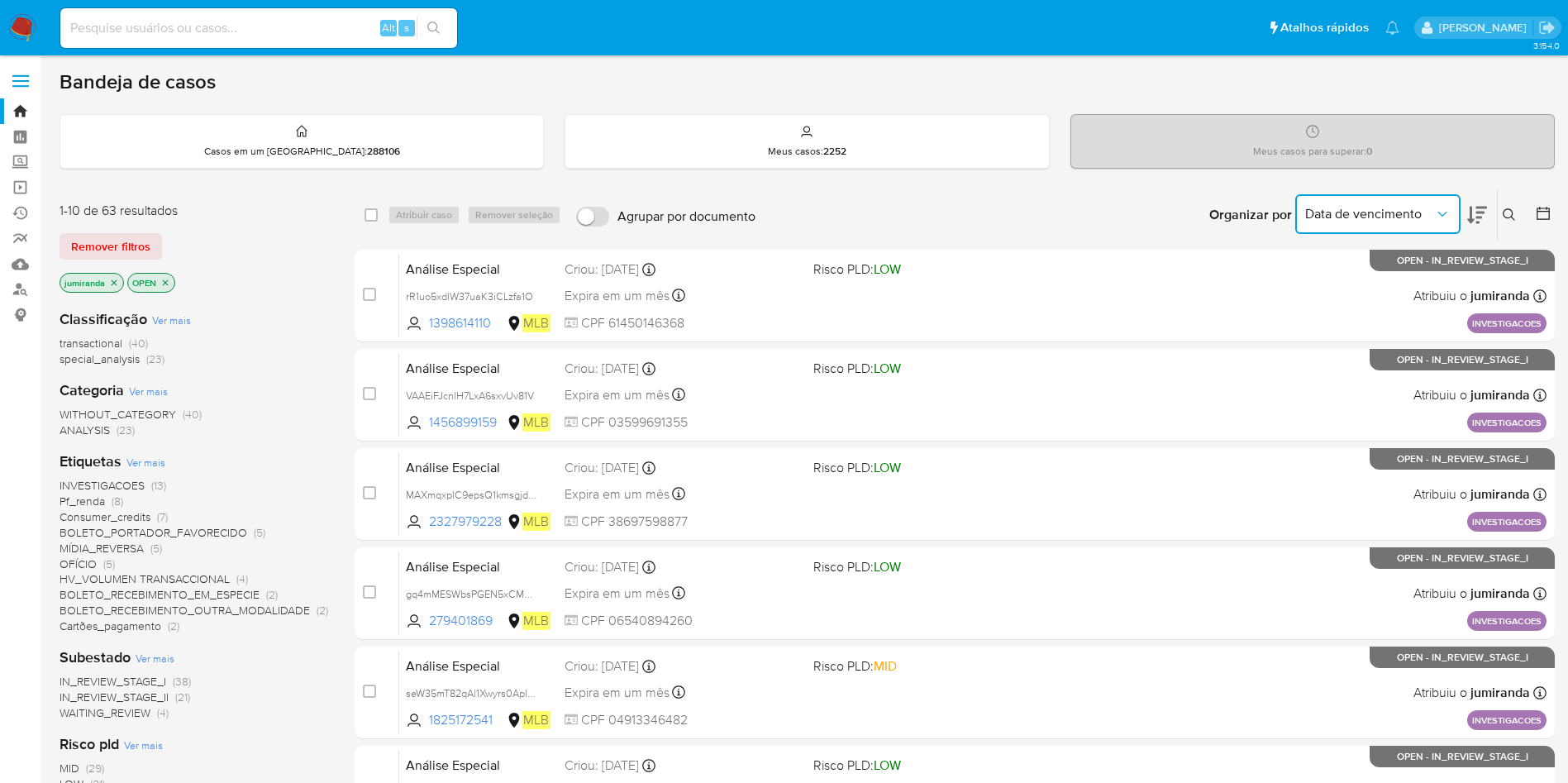
click at [1380, 206] on span "Data de vencimento" at bounding box center [1369, 213] width 129 height 17
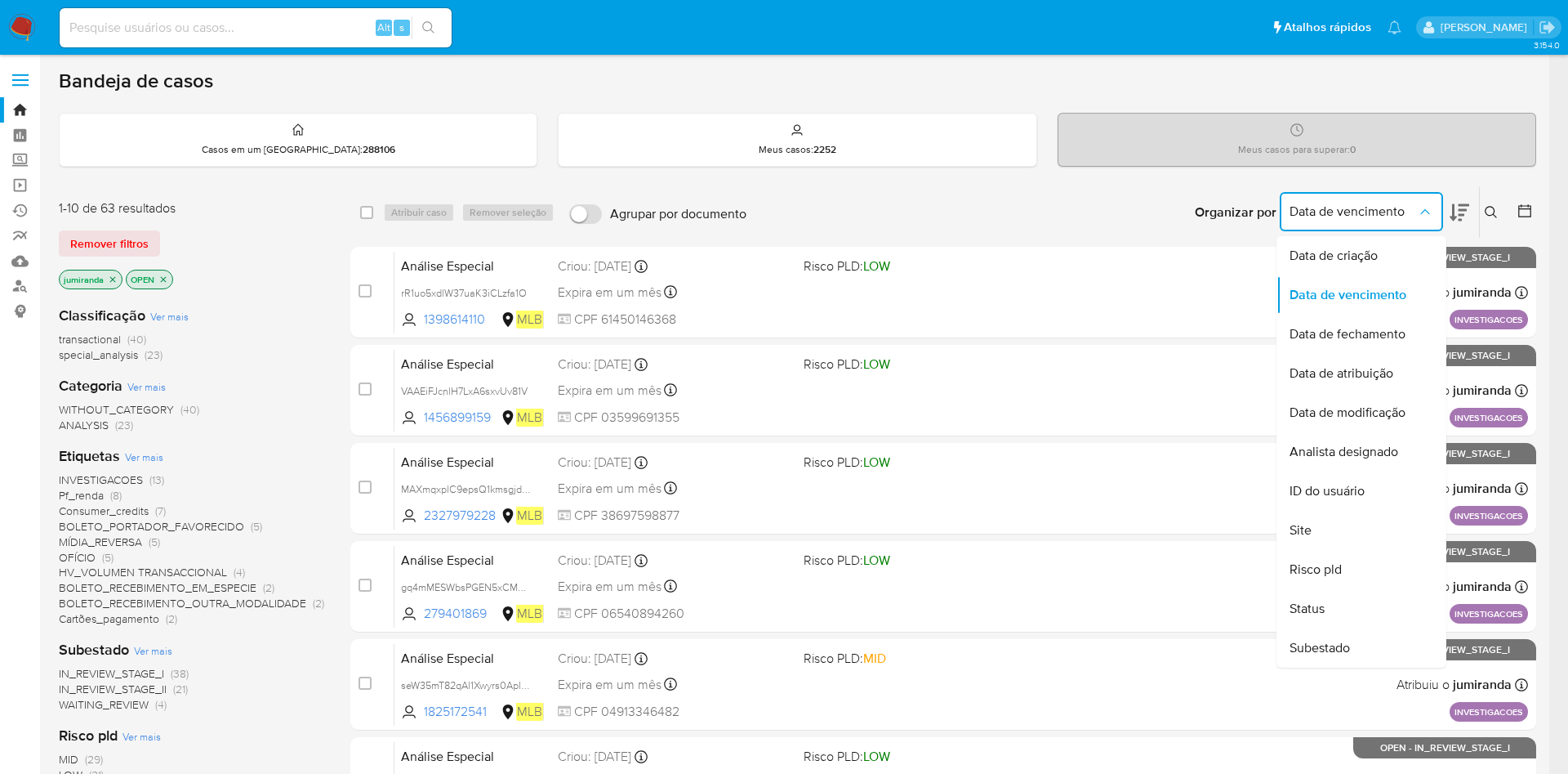
click at [1524, 205] on icon at bounding box center [1524, 210] width 13 height 13
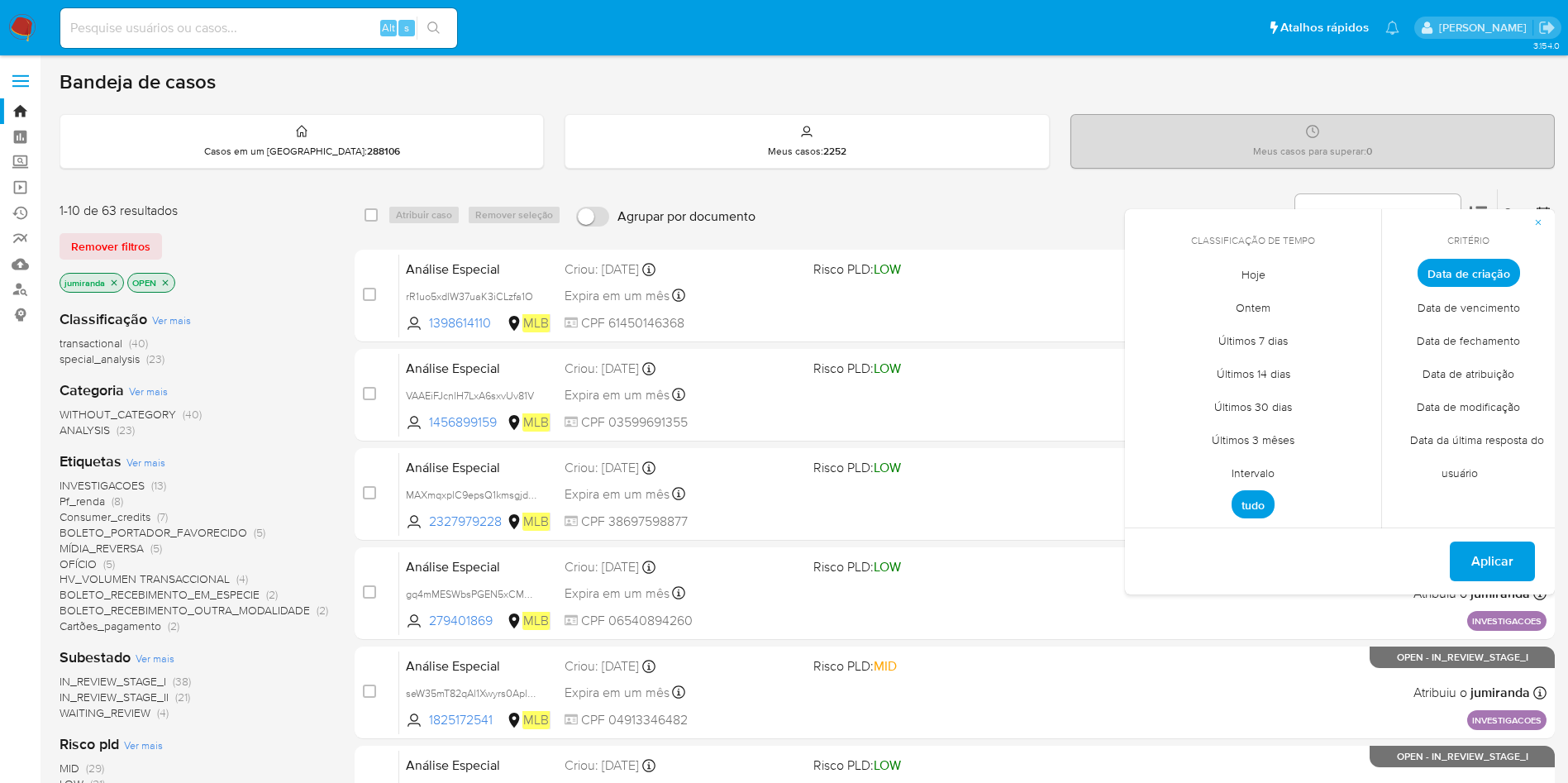
click at [1255, 471] on span "Intervalo" at bounding box center [1253, 472] width 78 height 34
click at [1142, 298] on icon "Mes anterior" at bounding box center [1150, 303] width 20 height 20
click at [1145, 305] on icon "Mes anterior" at bounding box center [1150, 303] width 20 height 20
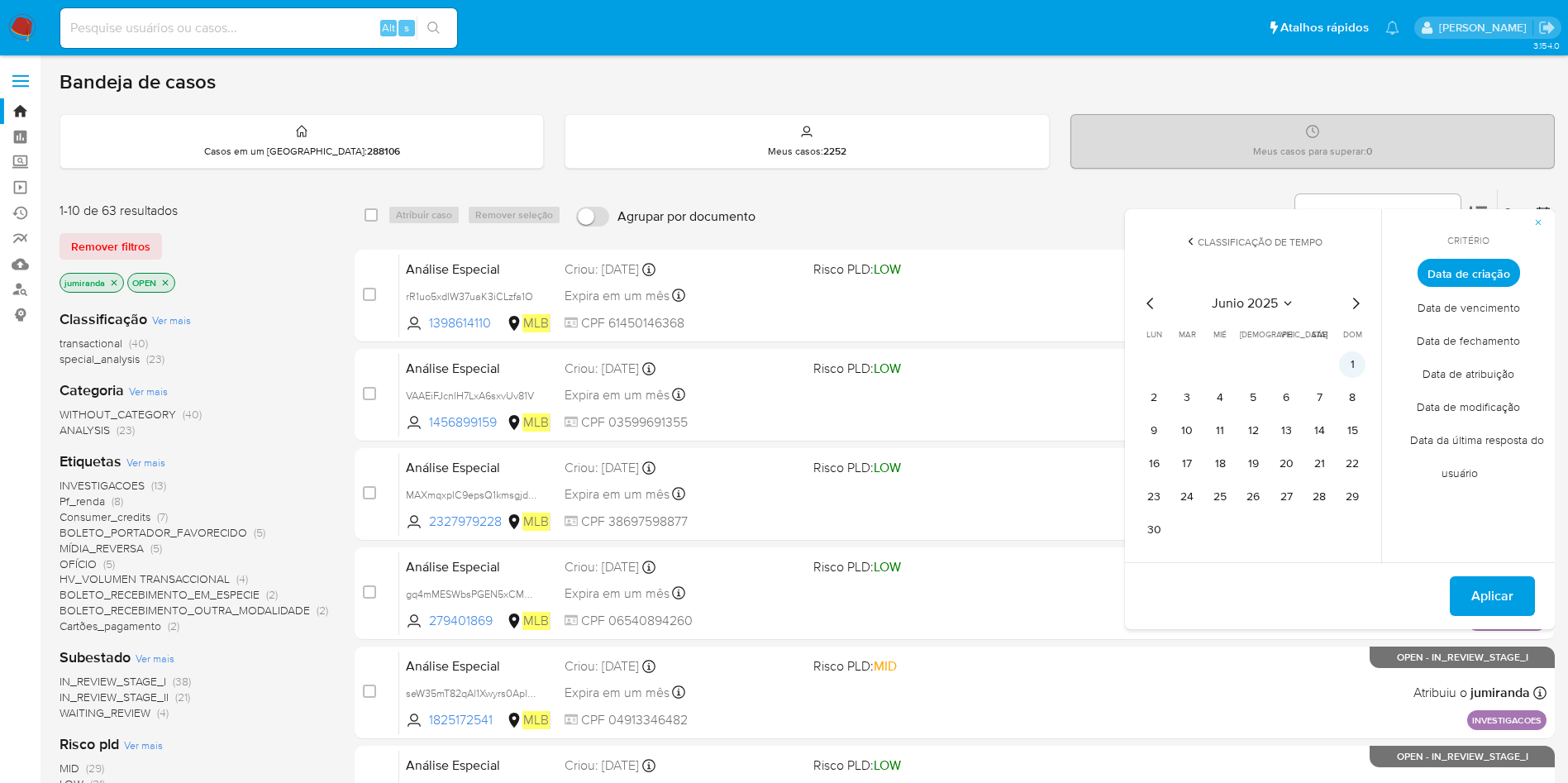
click at [1342, 359] on button "1" at bounding box center [1352, 364] width 26 height 26
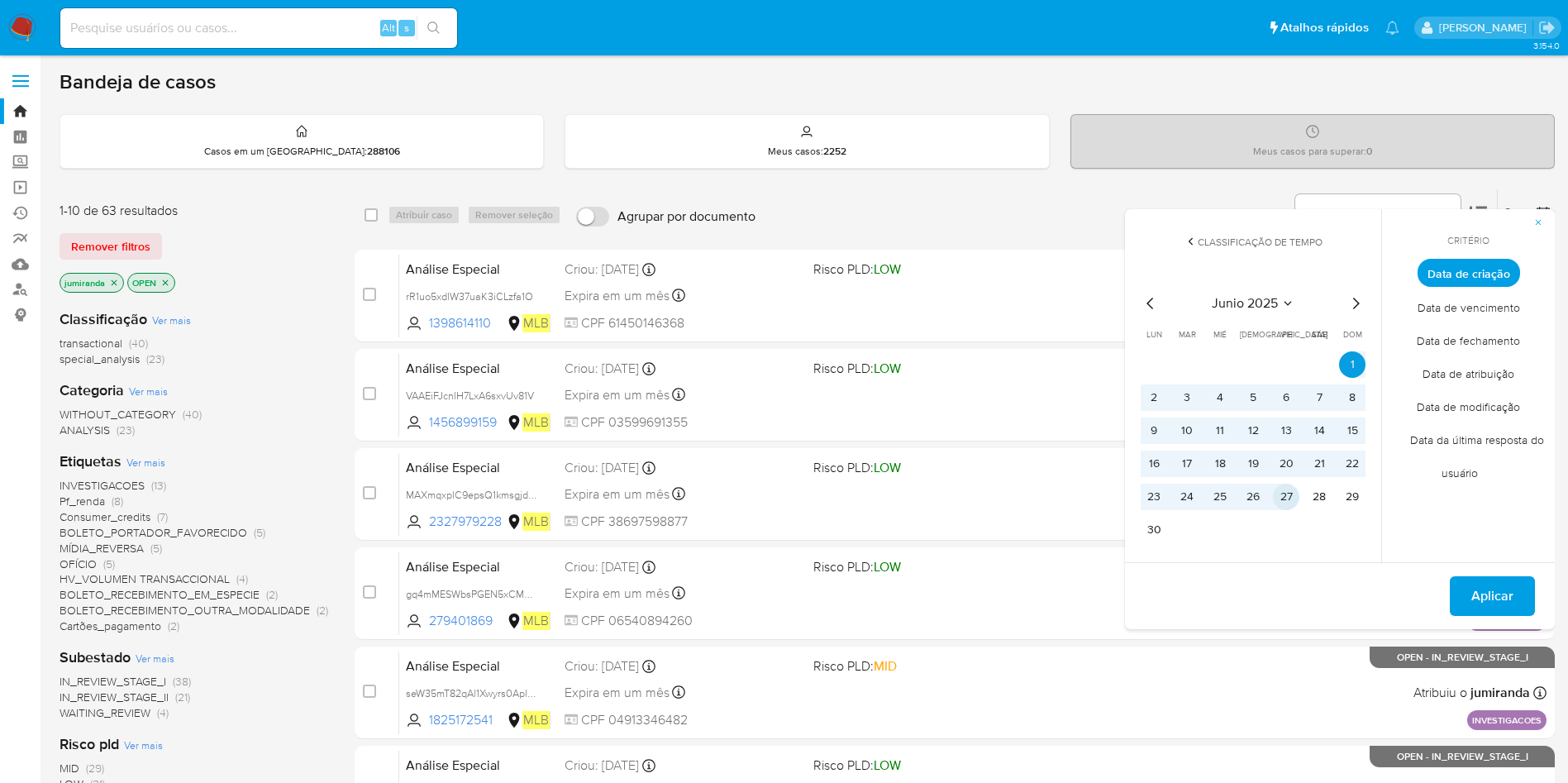
click at [1281, 489] on button "27" at bounding box center [1286, 496] width 26 height 26
click at [1456, 581] on button "Aplicar" at bounding box center [1492, 596] width 85 height 40
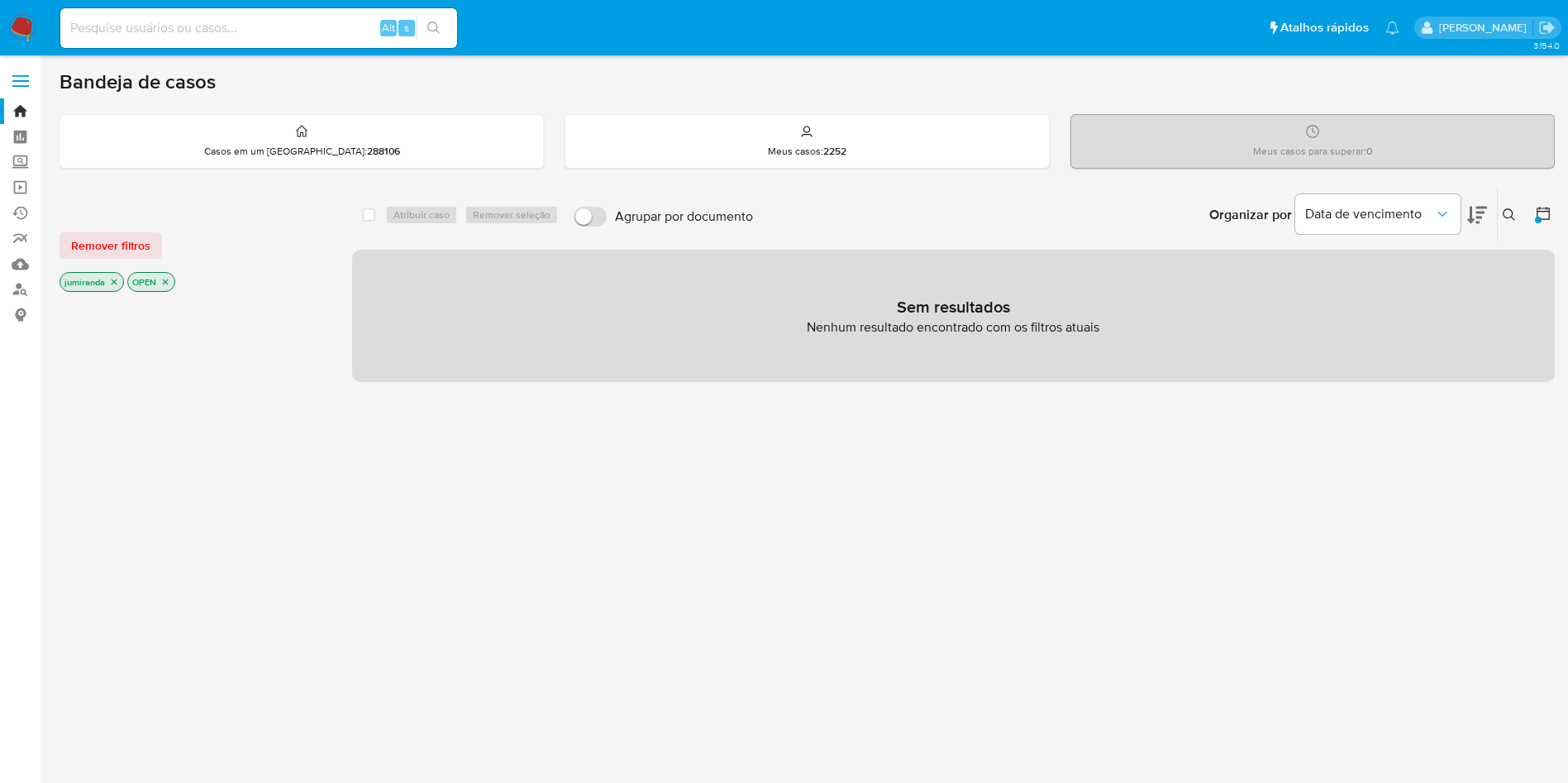
click at [1538, 212] on icon at bounding box center [1543, 213] width 17 height 17
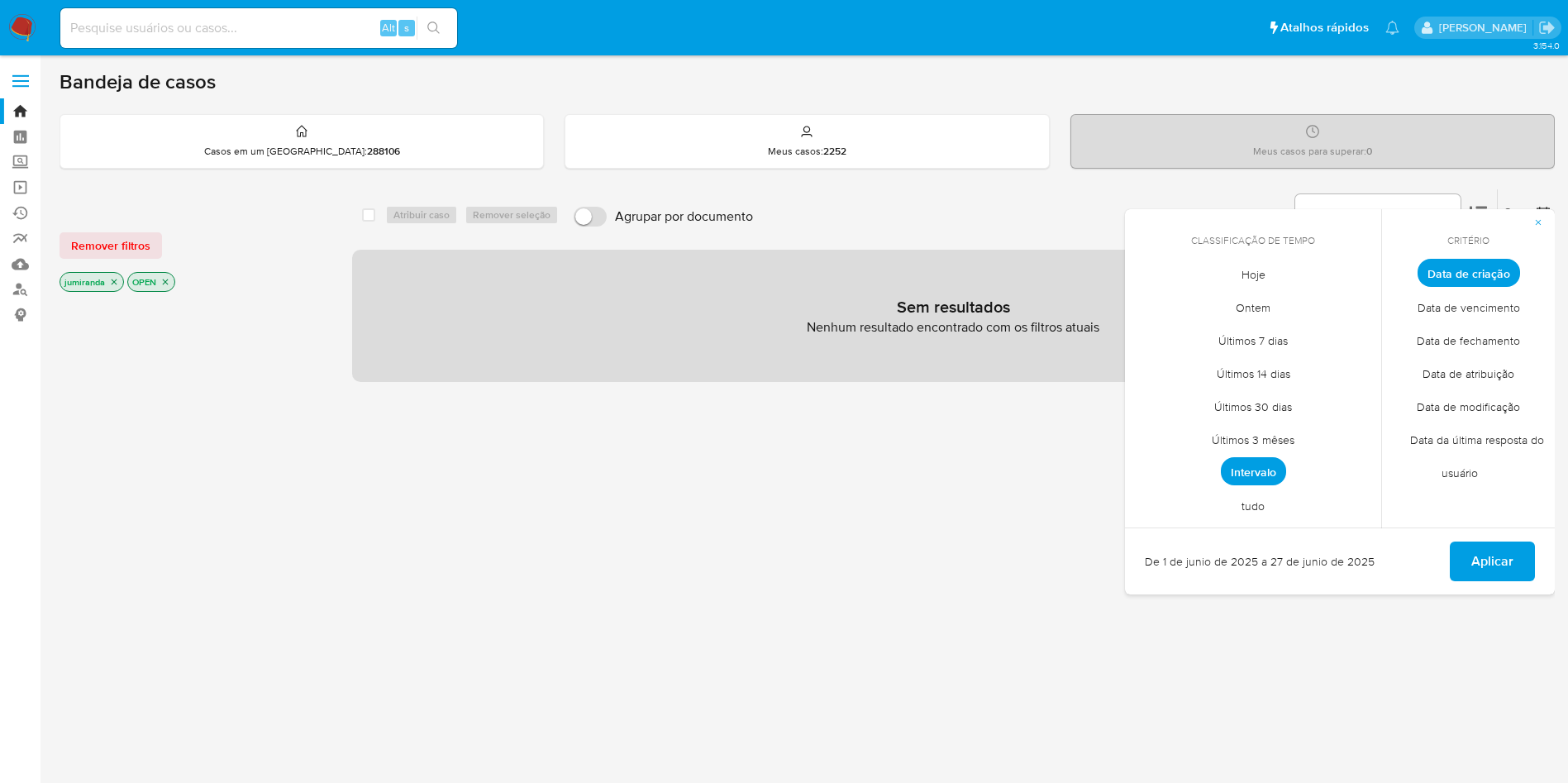
click at [993, 661] on div "select-all-cases-checkbox Atribuir caso Remover seleção Agrupar por documento O…" at bounding box center [953, 562] width 1203 height 748
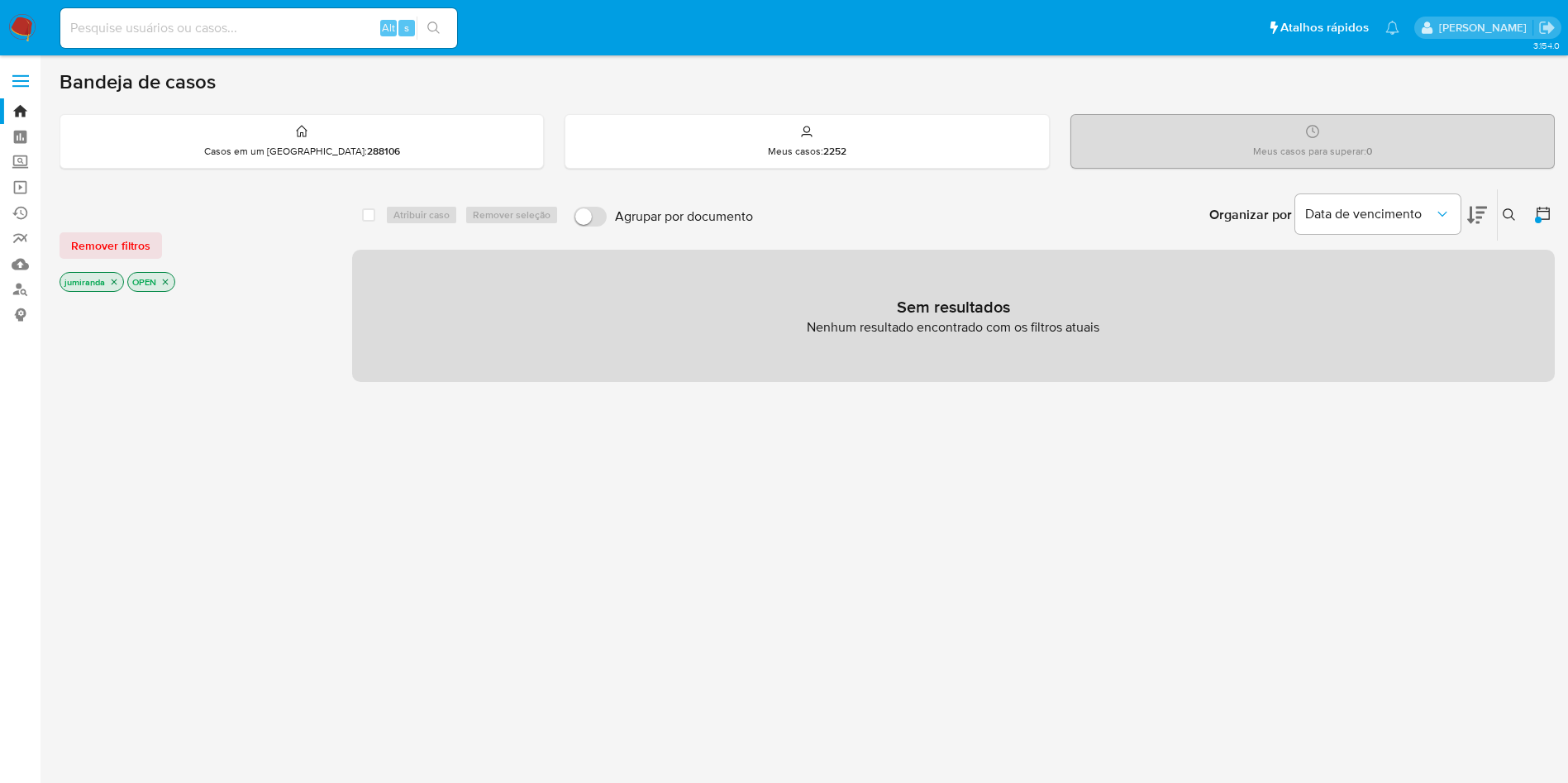
click at [1534, 222] on div at bounding box center [1540, 214] width 30 height 51
click at [1543, 209] on icon at bounding box center [1543, 213] width 17 height 17
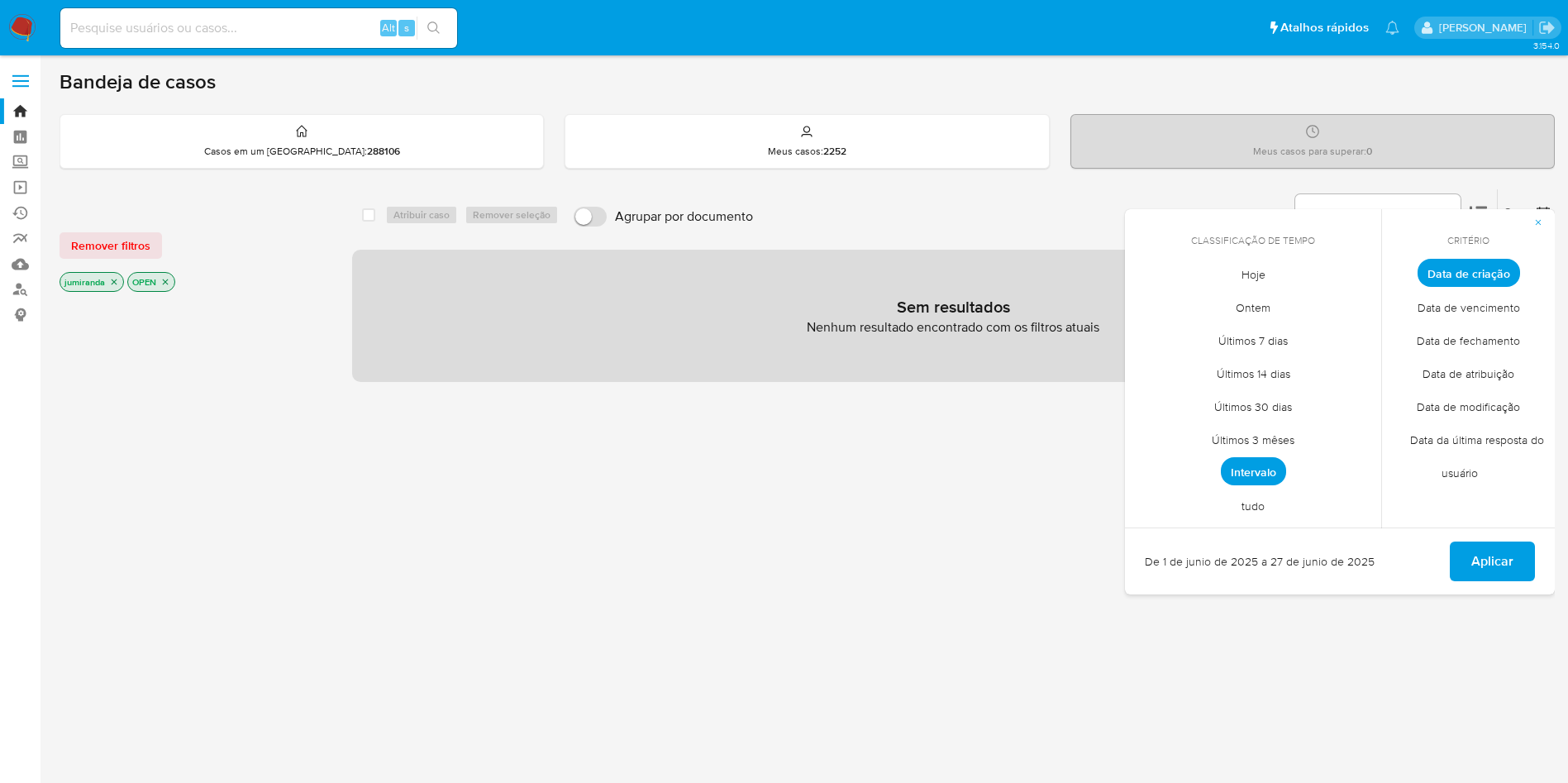
click at [1259, 469] on span "Intervalo" at bounding box center [1253, 471] width 65 height 28
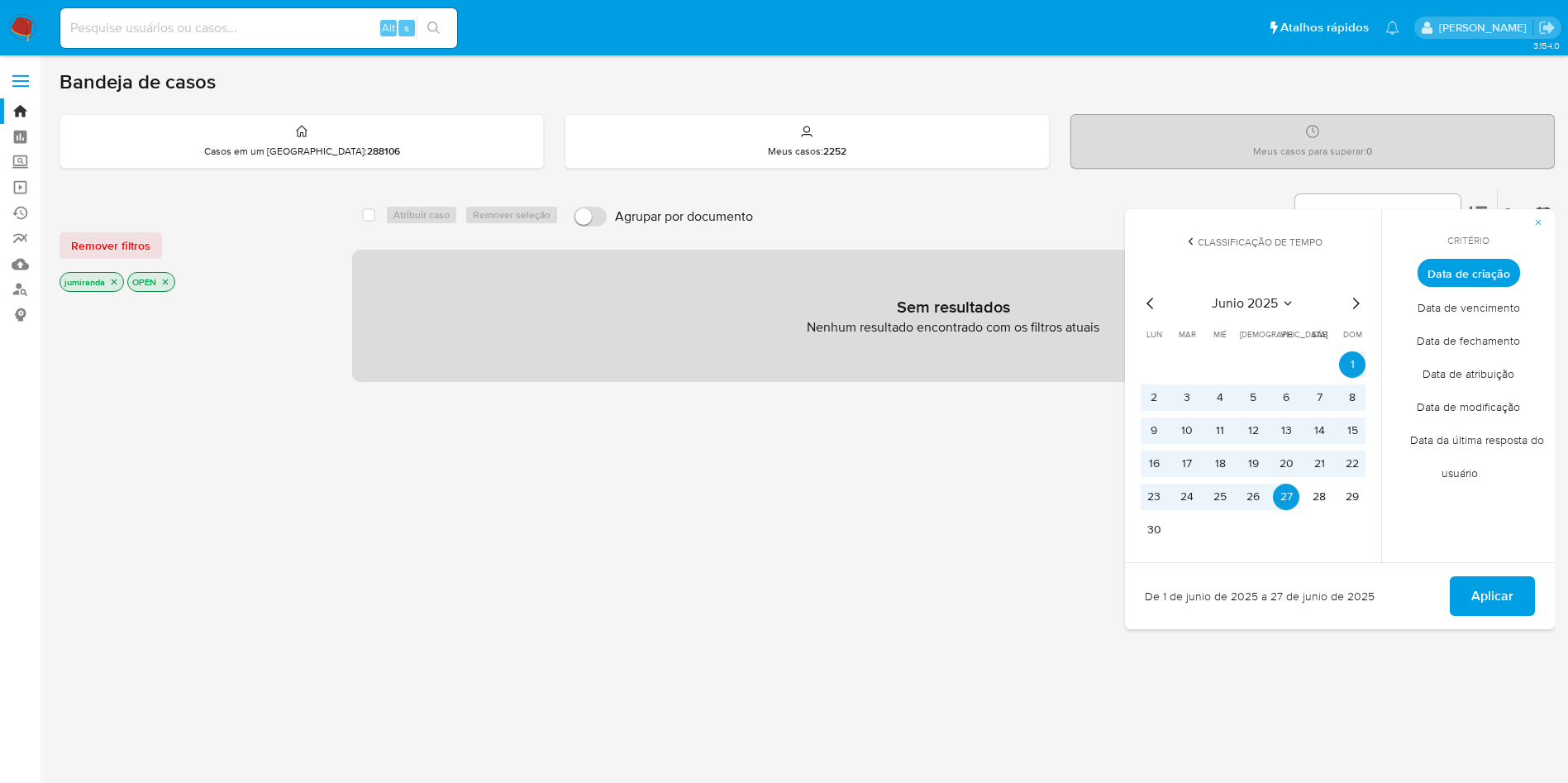
click at [1357, 295] on icon "Mes siguiente" at bounding box center [1355, 303] width 20 height 20
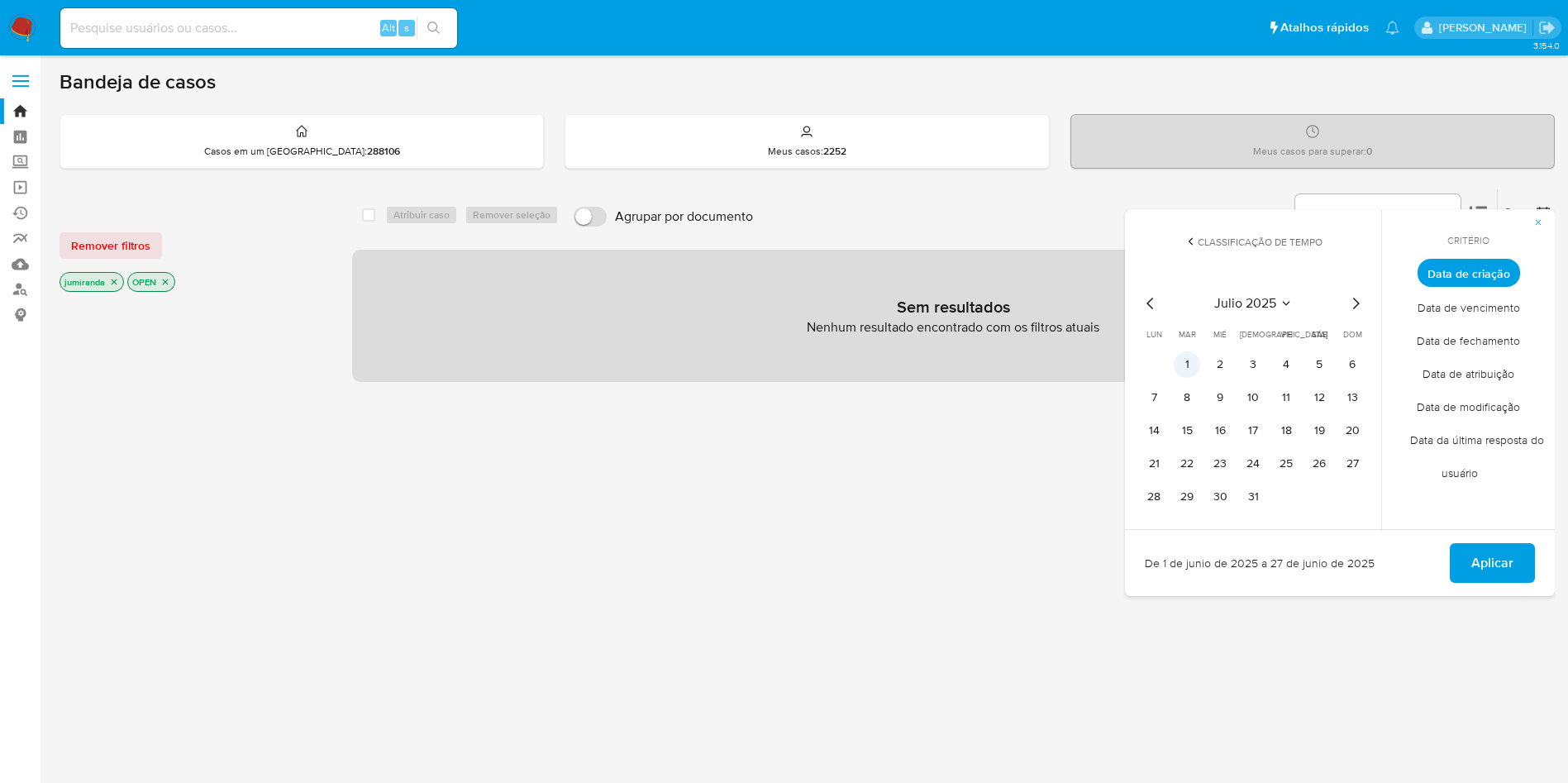
click at [1179, 359] on button "1" at bounding box center [1186, 364] width 26 height 26
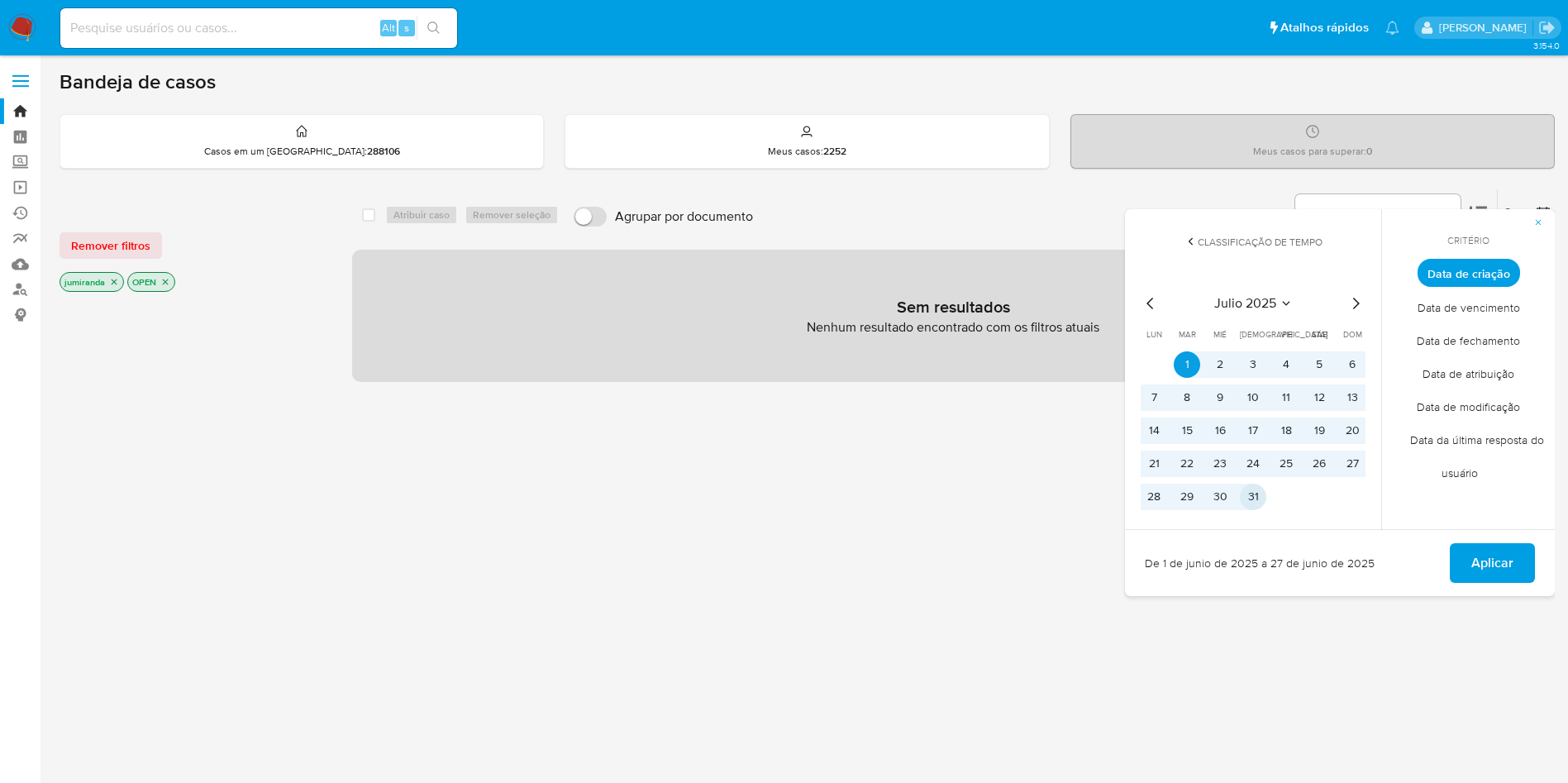
click at [1246, 487] on button "31" at bounding box center [1253, 496] width 26 height 26
click at [1455, 553] on button "Aplicar" at bounding box center [1492, 563] width 85 height 40
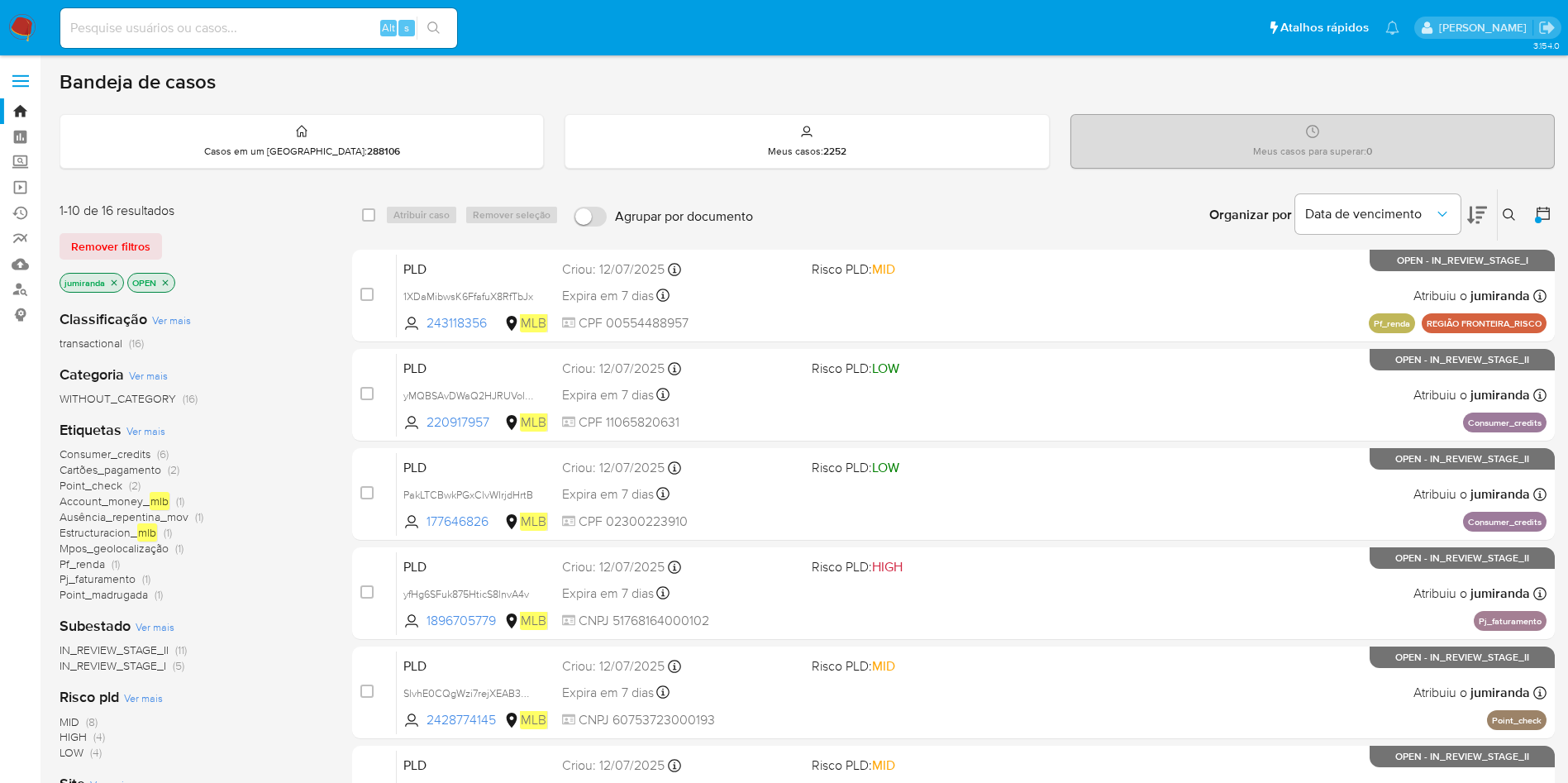
click at [86, 577] on span "Pj_faturamento" at bounding box center [97, 578] width 76 height 17
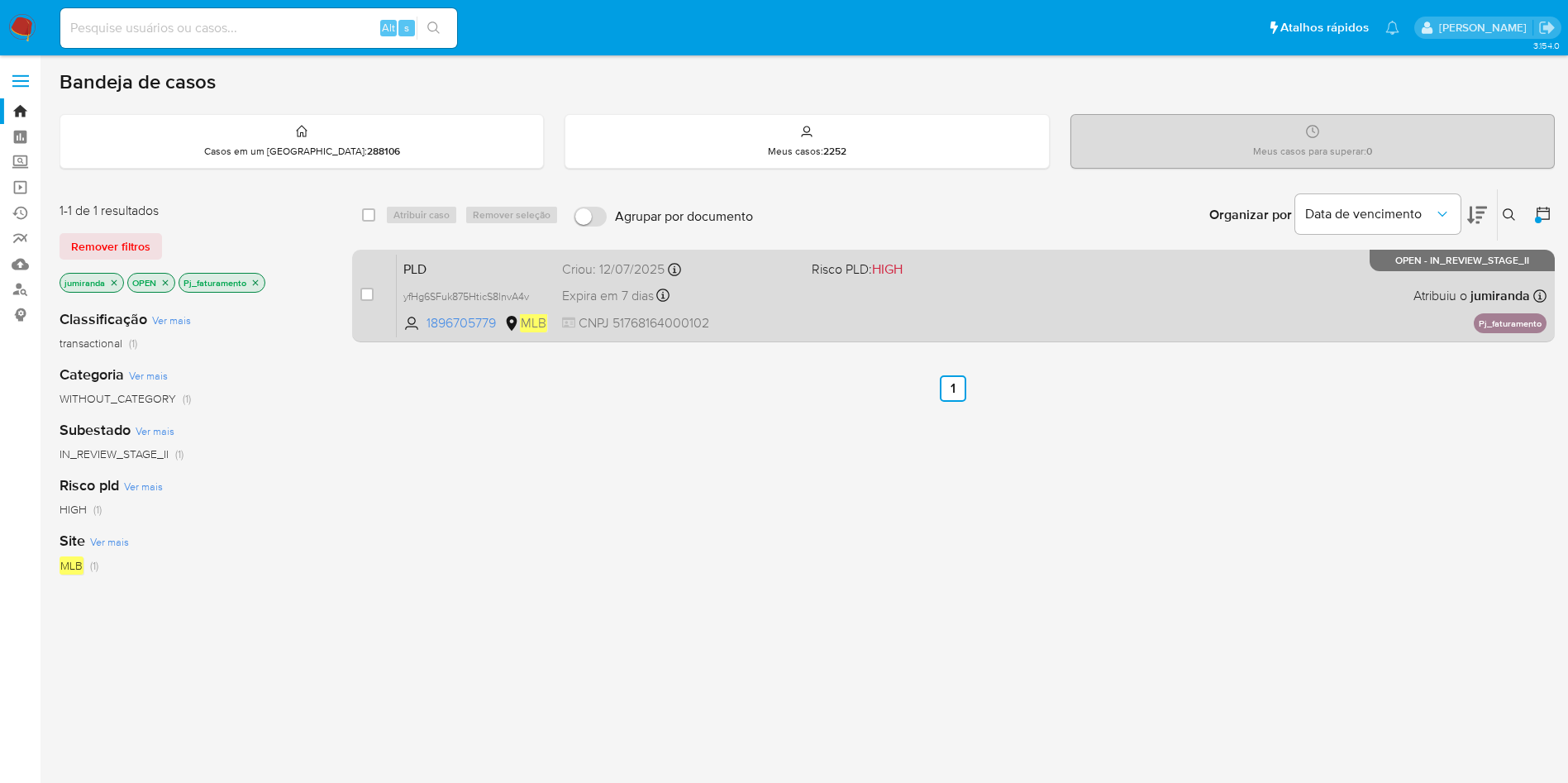
click at [832, 298] on div "PLD yfHg6SFuk875HticS8lnvA4v 1896705779 MLB Risco PLD: HIGH Criou: 12/07/2025 C…" at bounding box center [971, 295] width 1150 height 84
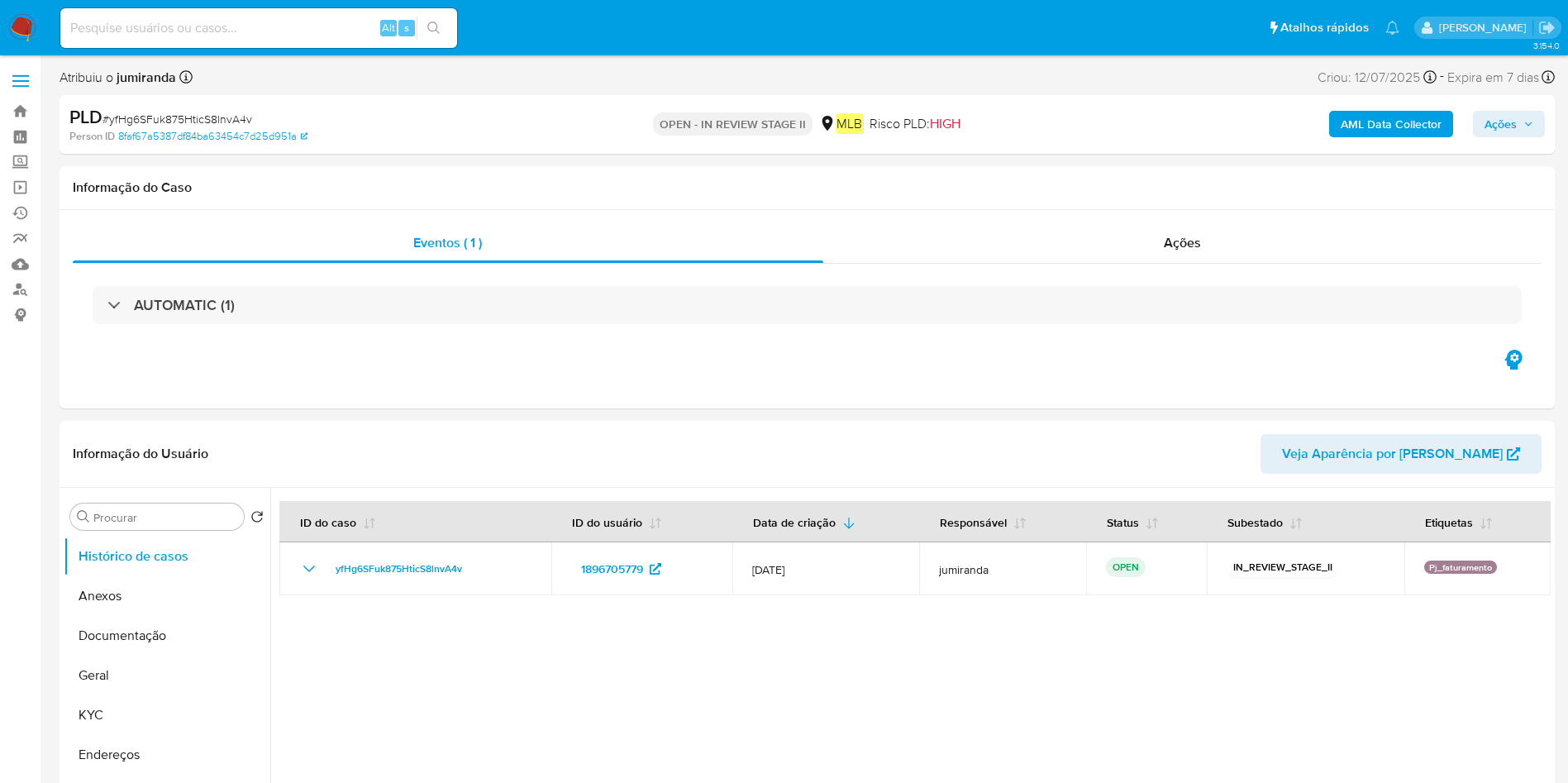
select select "10"
click at [150, 636] on button "Documentação" at bounding box center [160, 636] width 193 height 40
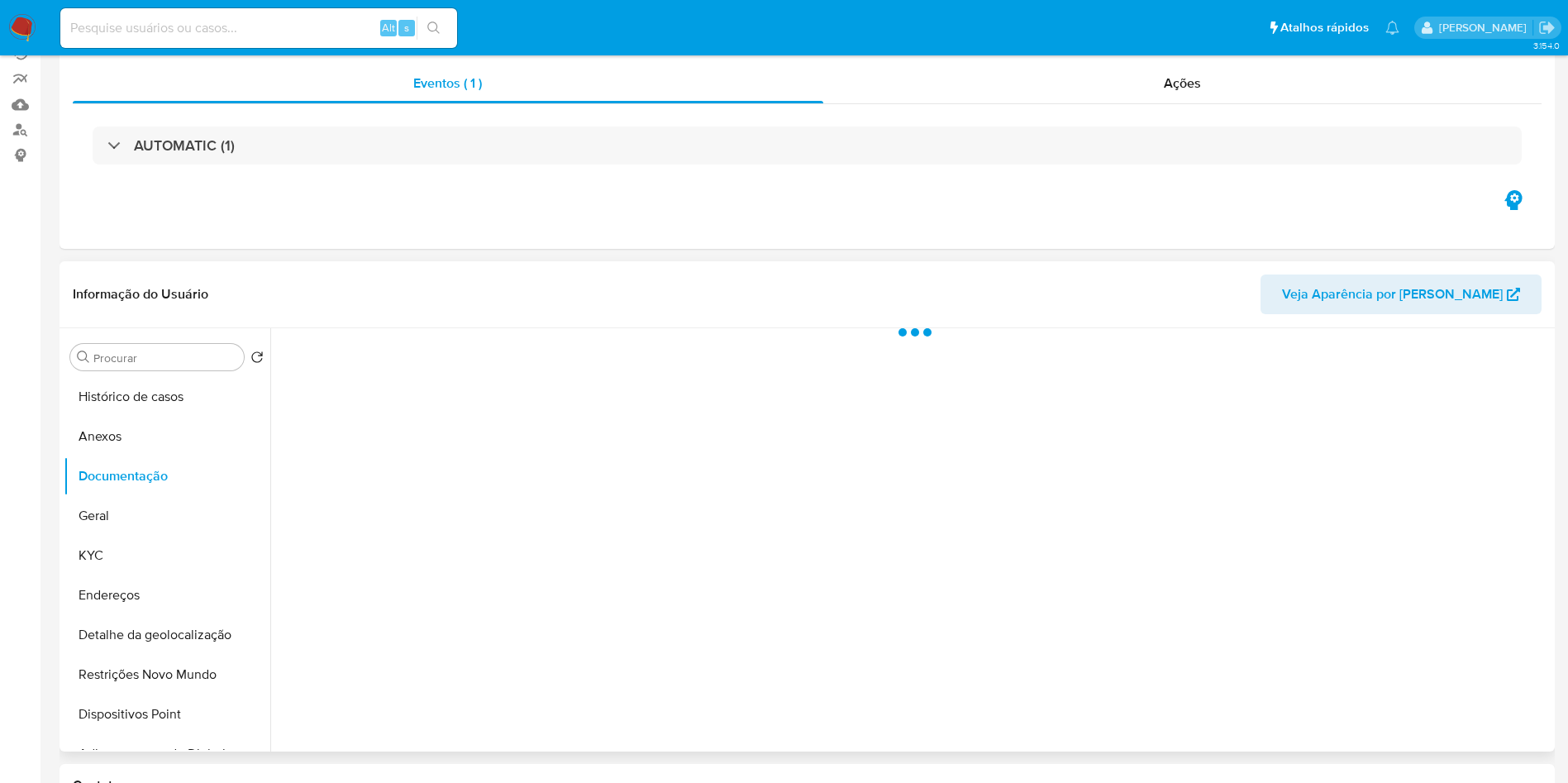
scroll to position [248, 0]
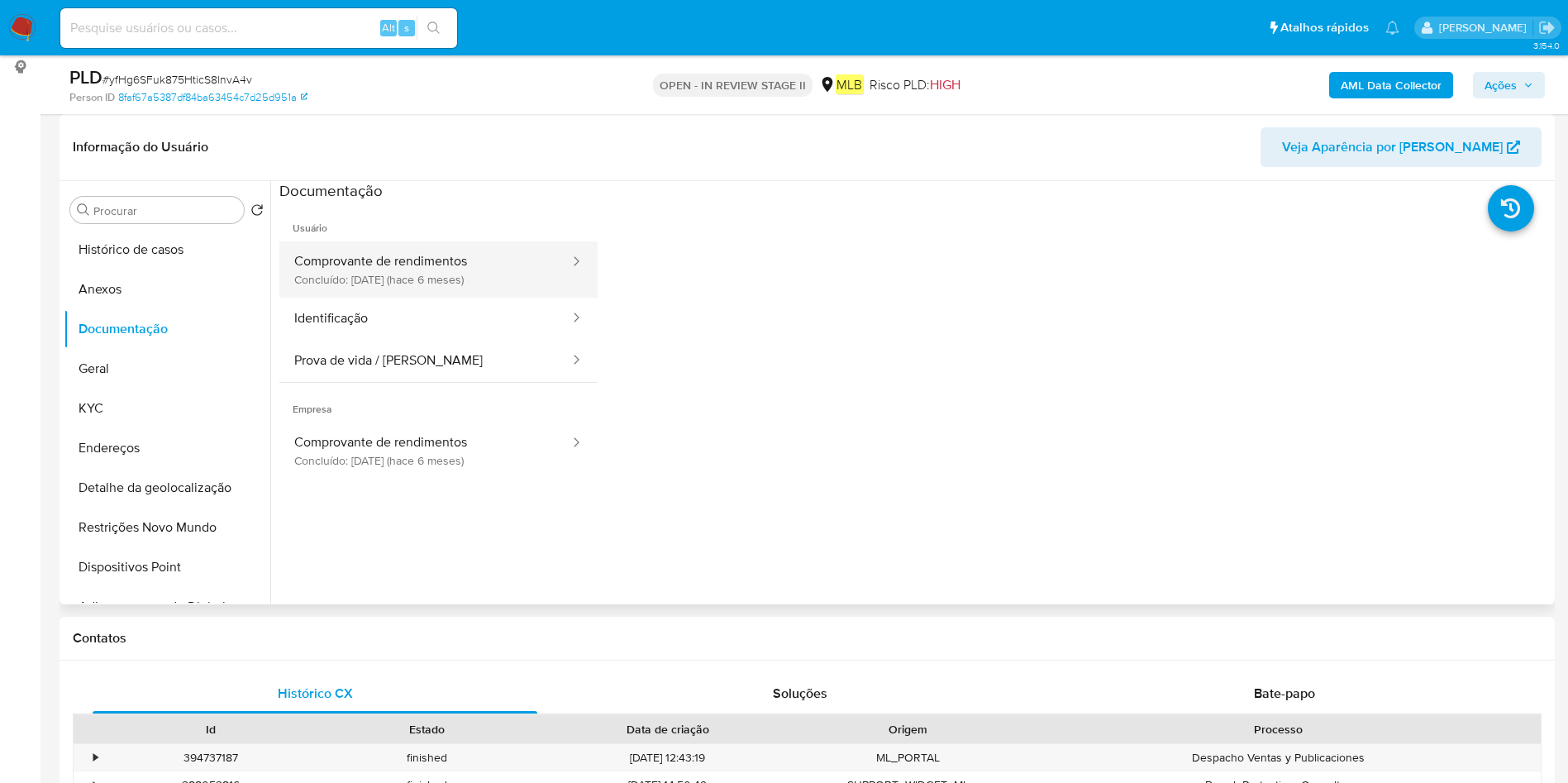
click at [423, 273] on button "Comprovante de rendimentos Concluído: 11/02/2025 (hace 6 meses)" at bounding box center [425, 269] width 292 height 57
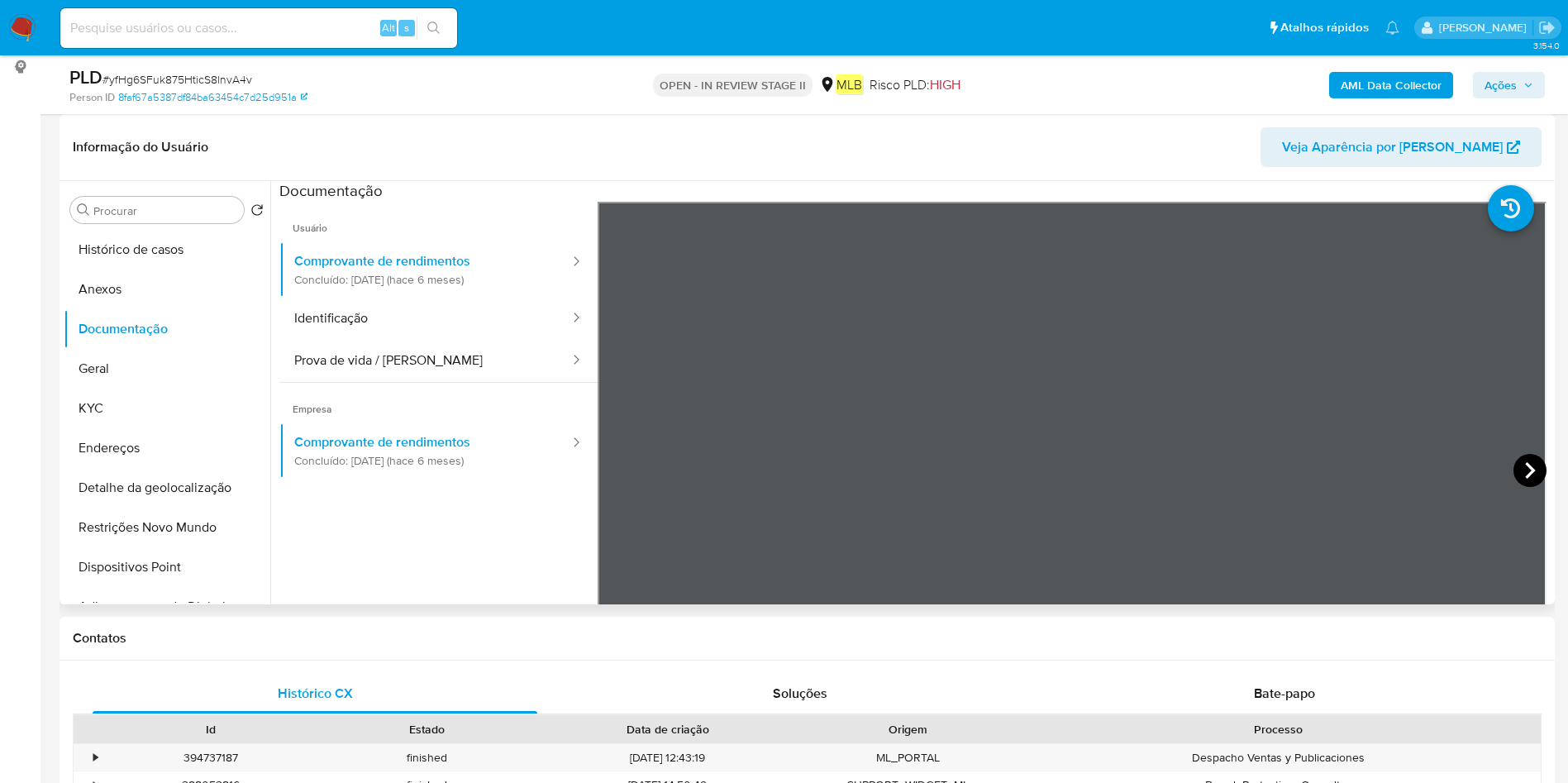
click at [1517, 472] on icon at bounding box center [1530, 470] width 33 height 33
click at [622, 473] on icon at bounding box center [618, 470] width 33 height 33
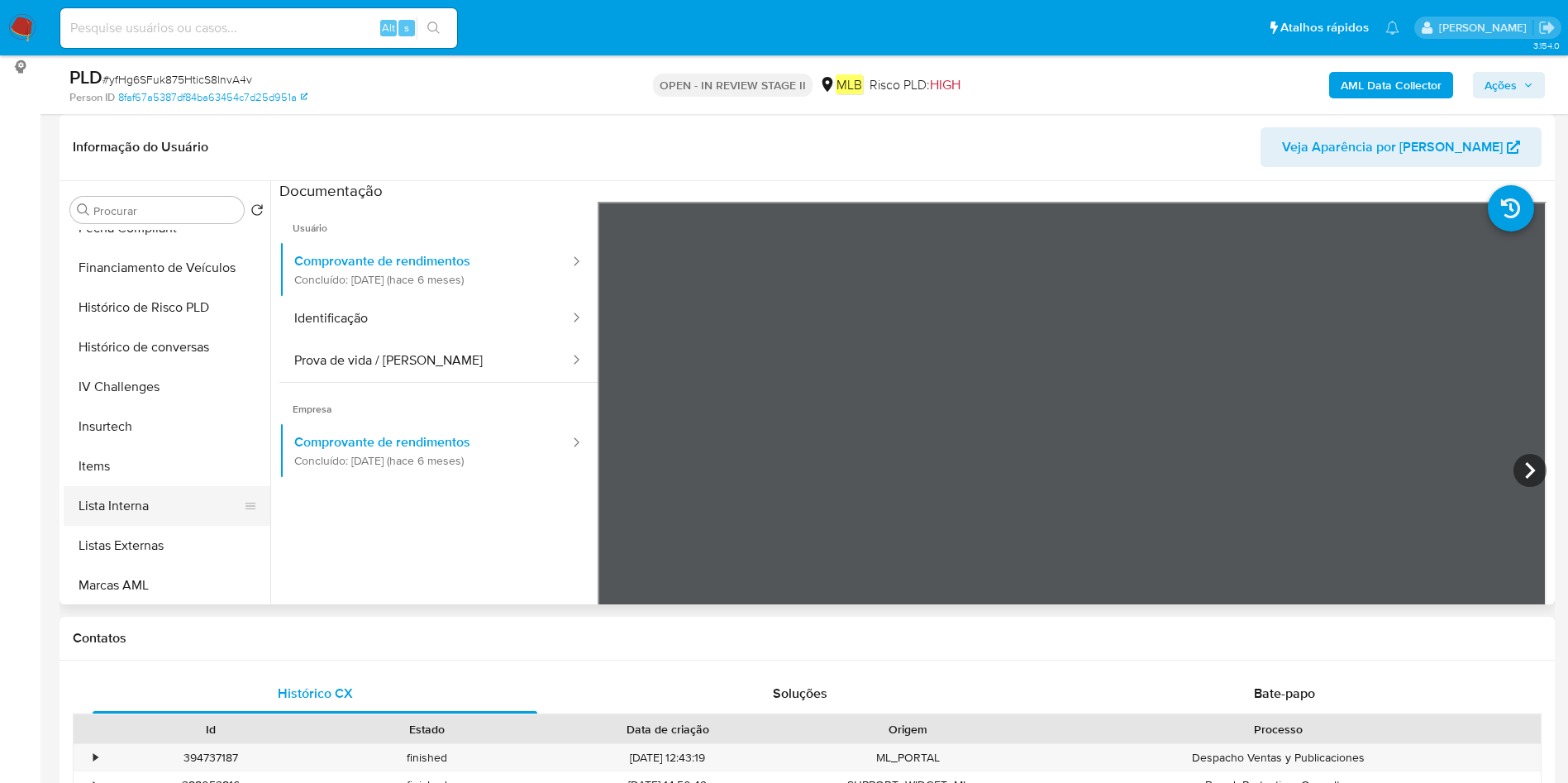
scroll to position [738, 0]
click at [133, 351] on button "Items" at bounding box center [160, 345] width 193 height 40
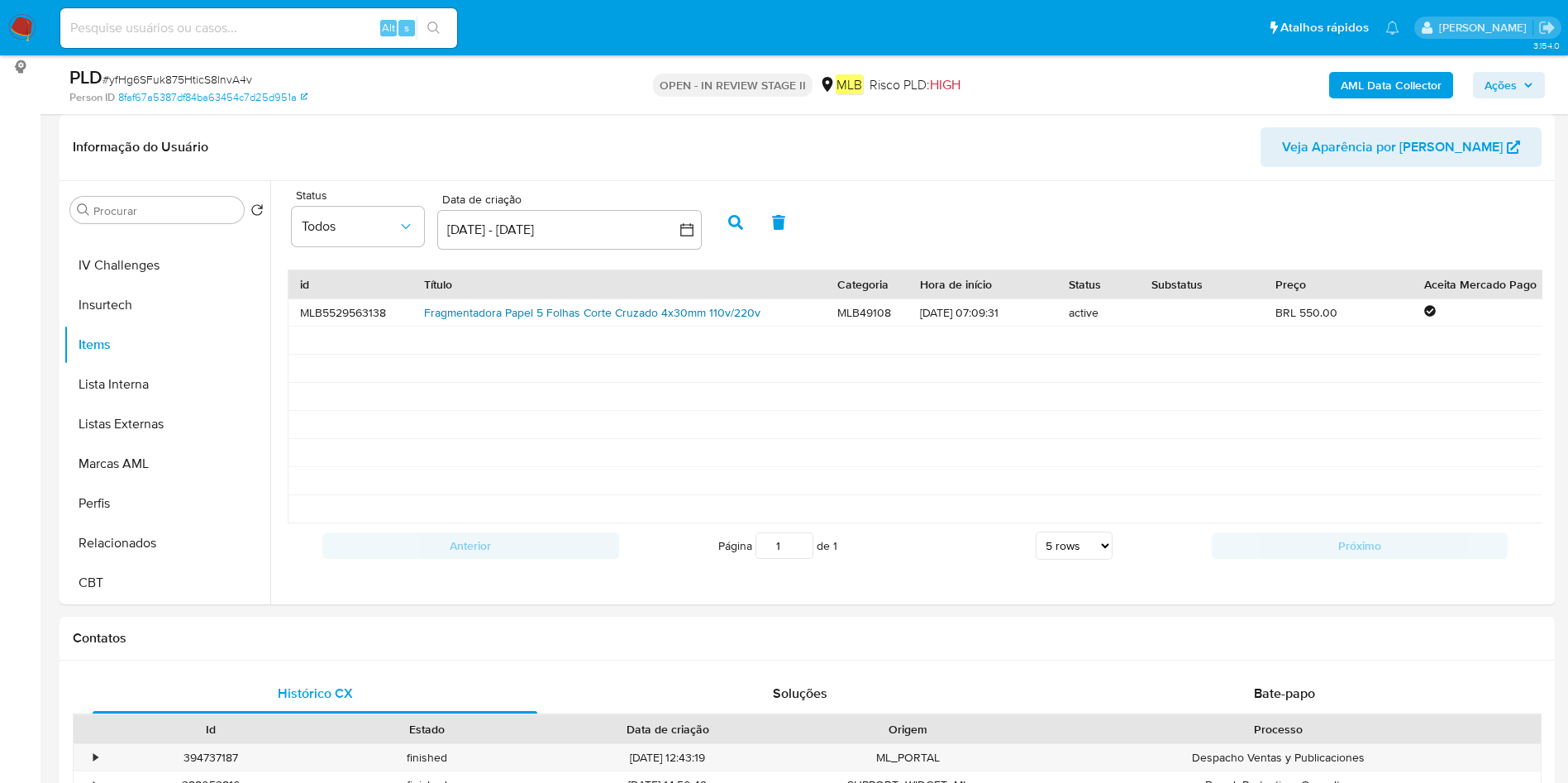
click at [578, 310] on link "Fragmentadora Papel 5 Folhas Corte Cruzado 4x30mm 110v/220v" at bounding box center [592, 312] width 336 height 17
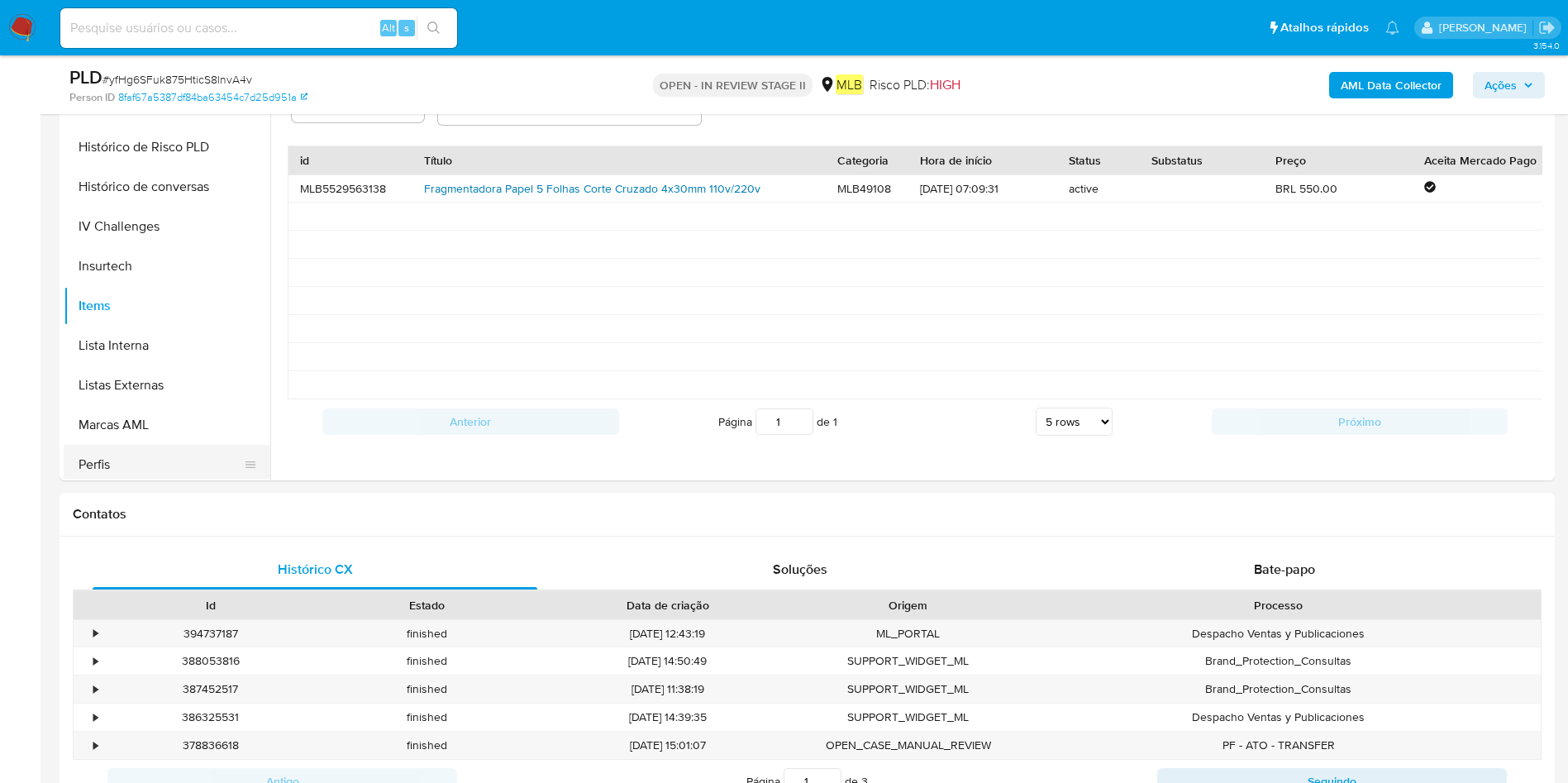
scroll to position [614, 0]
click at [187, 210] on button "Histórico de conversas" at bounding box center [160, 226] width 193 height 40
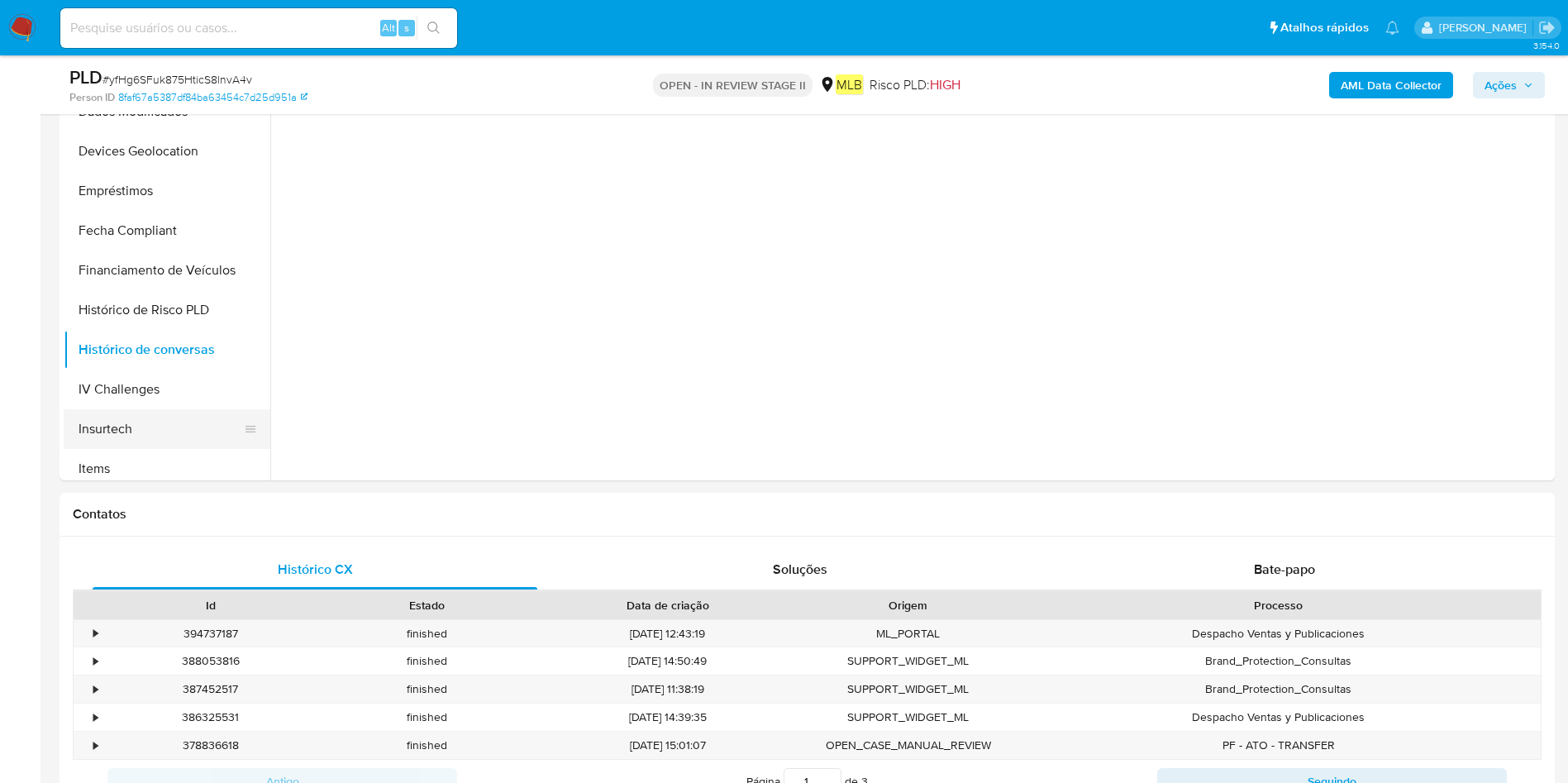
scroll to position [0, 0]
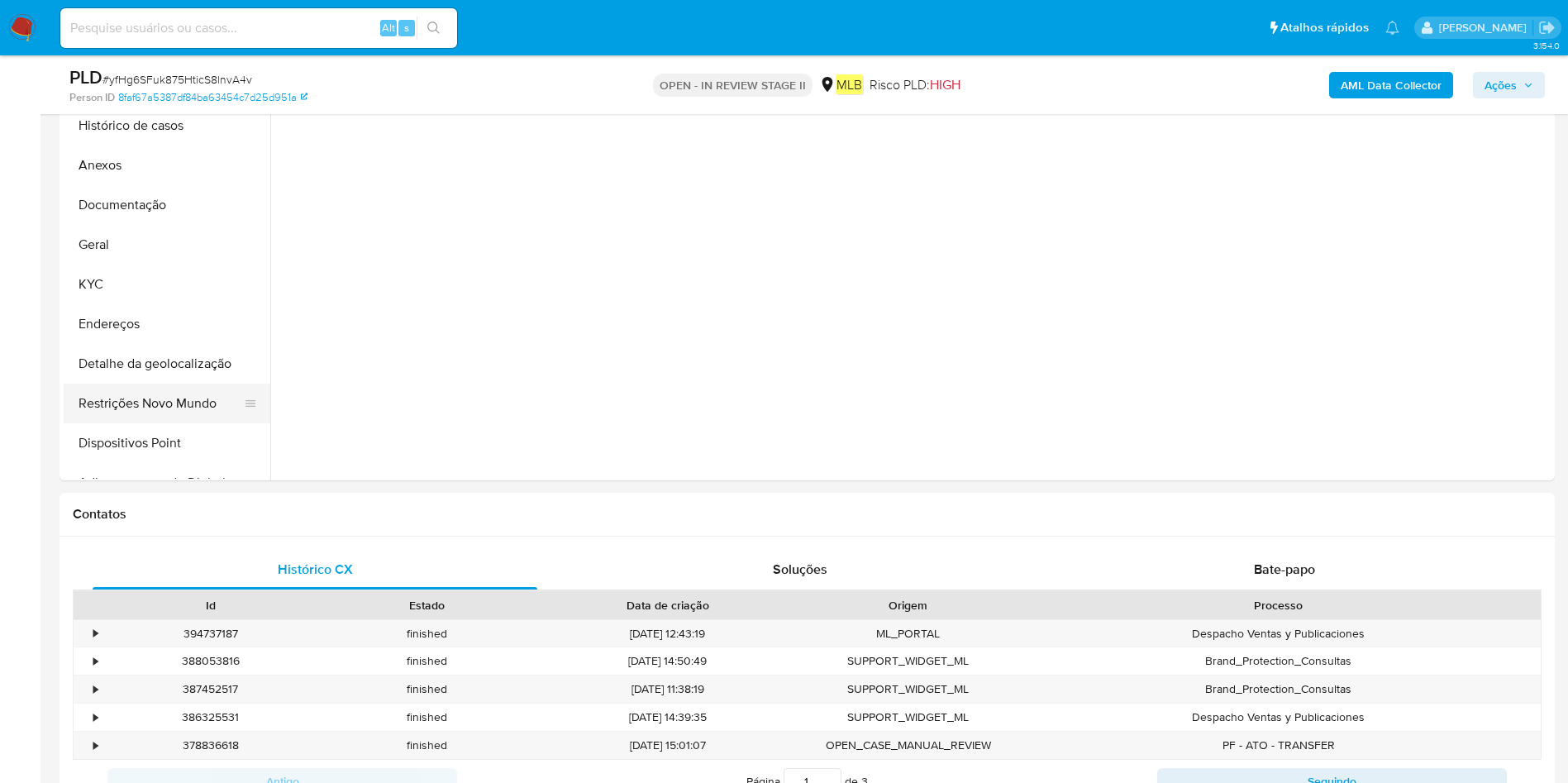
click at [123, 404] on button "Restrições Novo Mundo" at bounding box center [160, 403] width 193 height 40
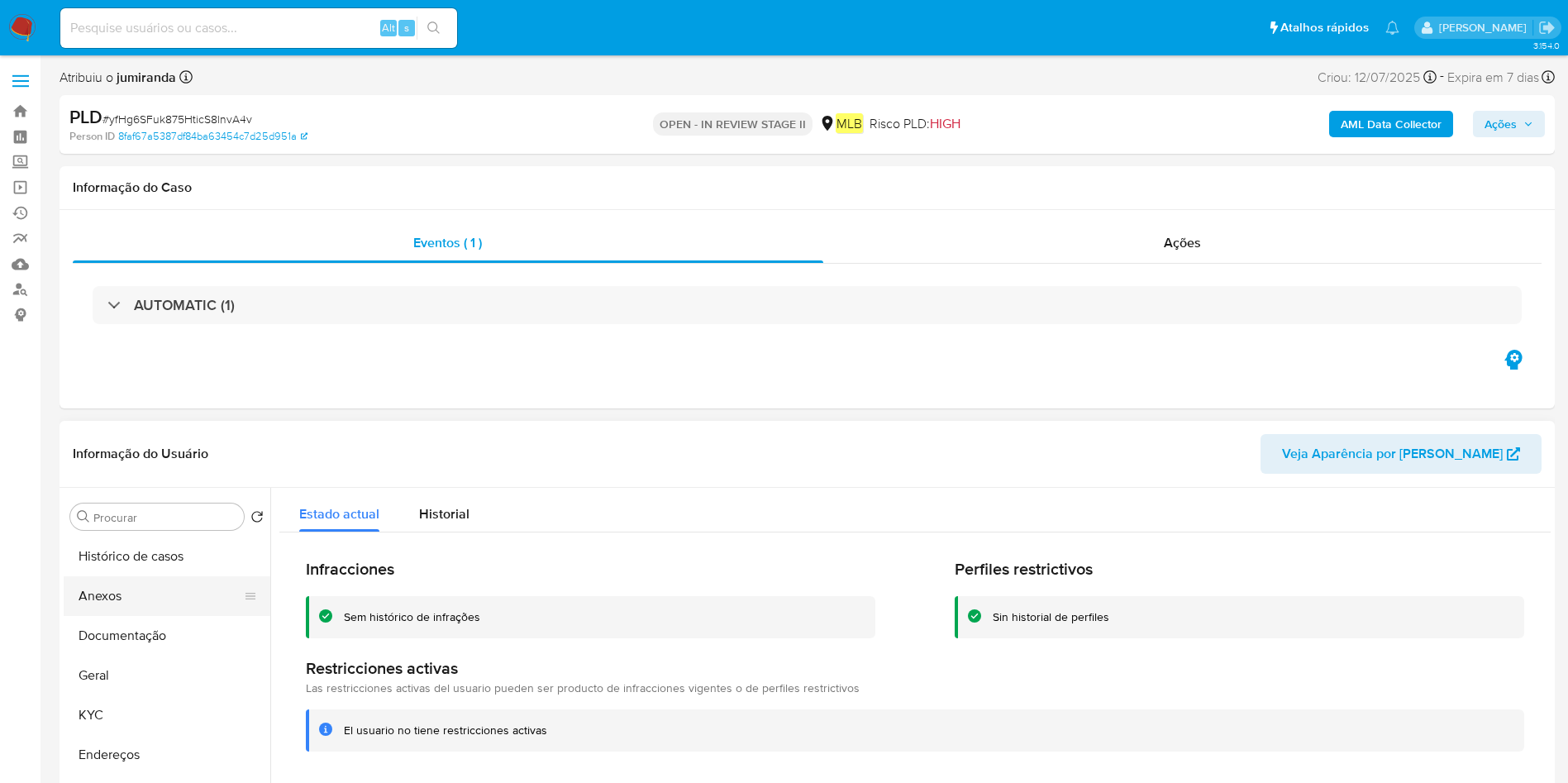
click at [99, 604] on button "Anexos" at bounding box center [160, 596] width 193 height 40
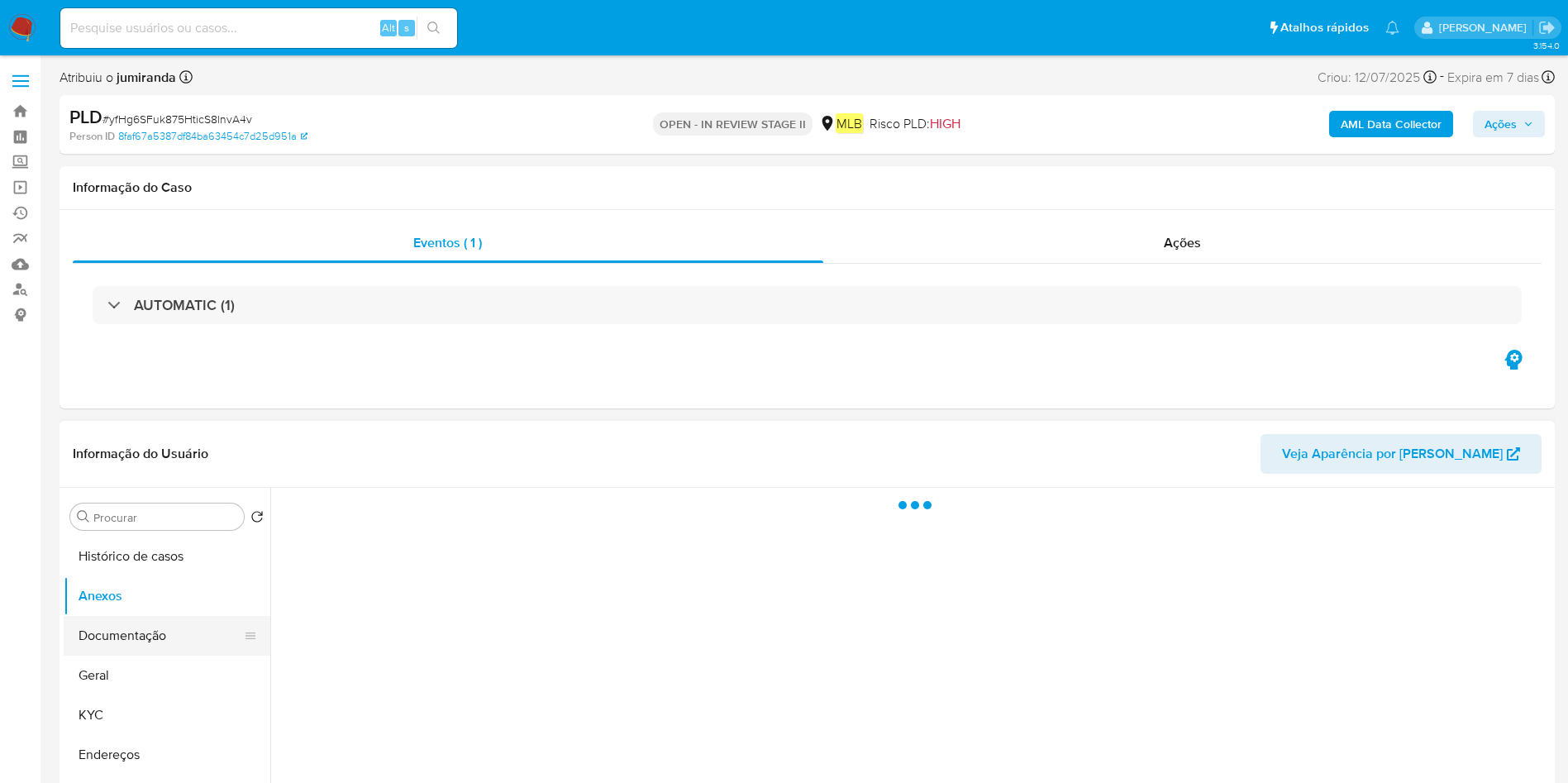
click at [108, 628] on button "Documentação" at bounding box center [160, 636] width 193 height 40
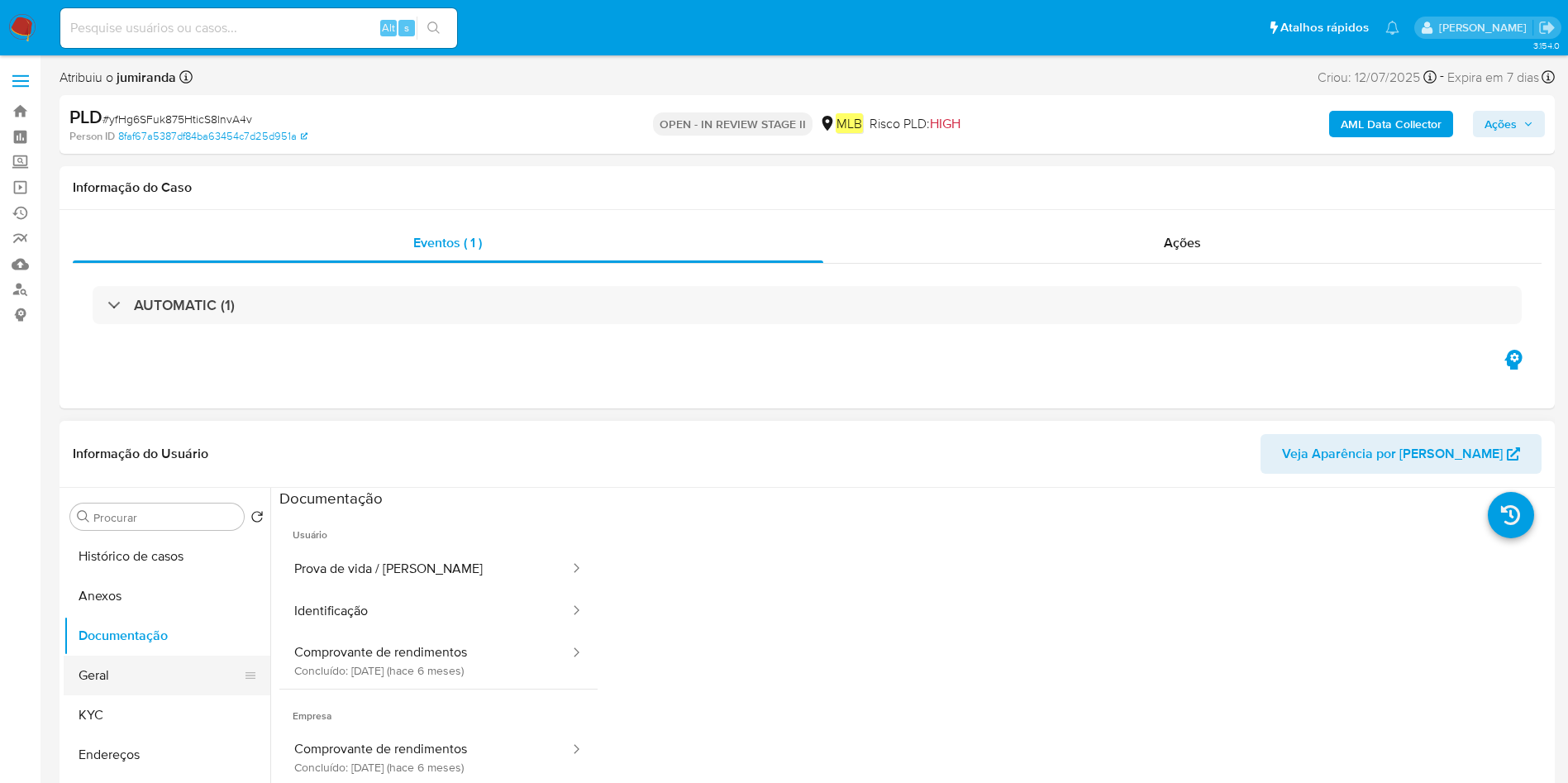
click at [150, 684] on button "Geral" at bounding box center [160, 675] width 193 height 40
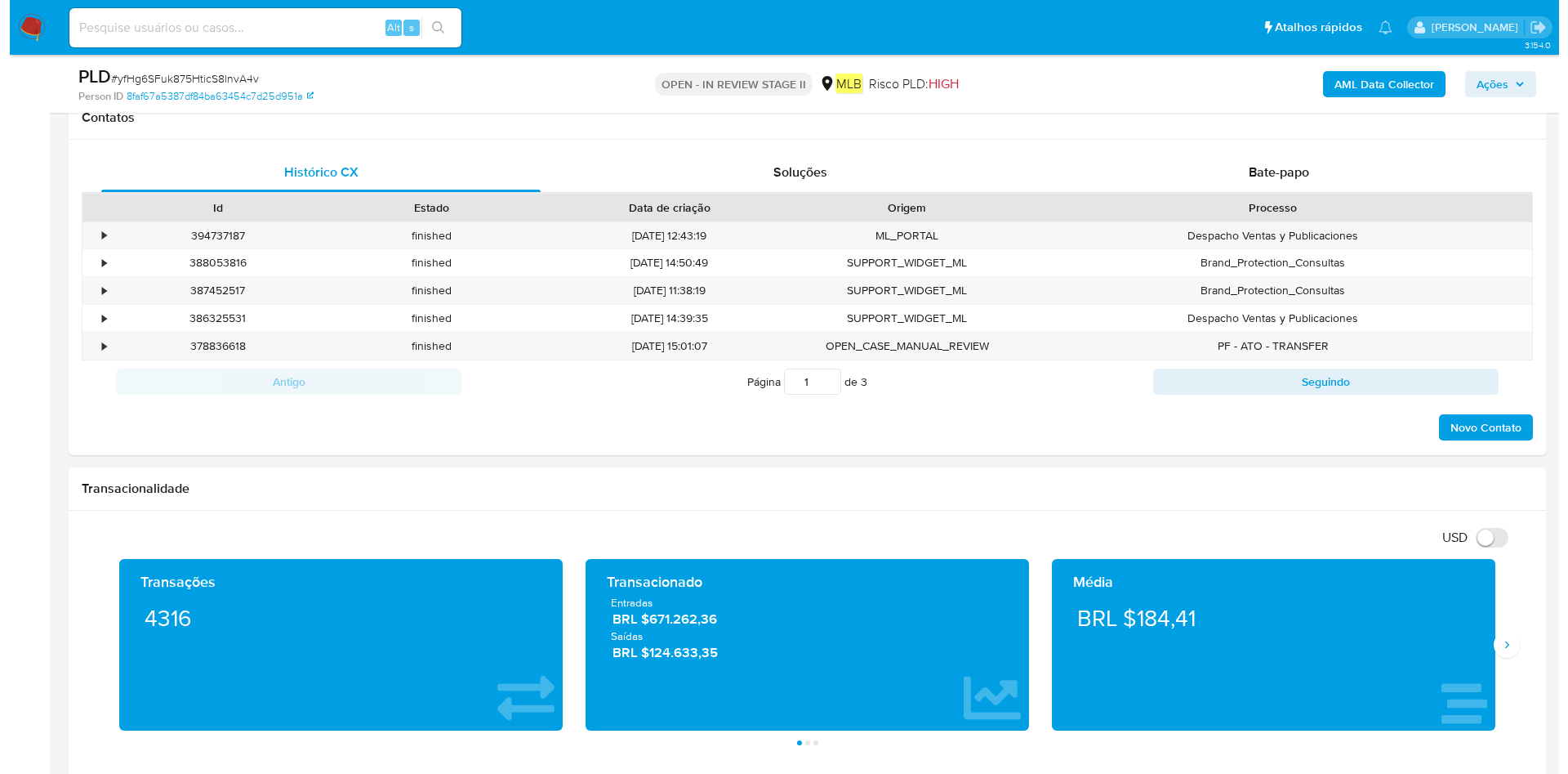
scroll to position [146, 0]
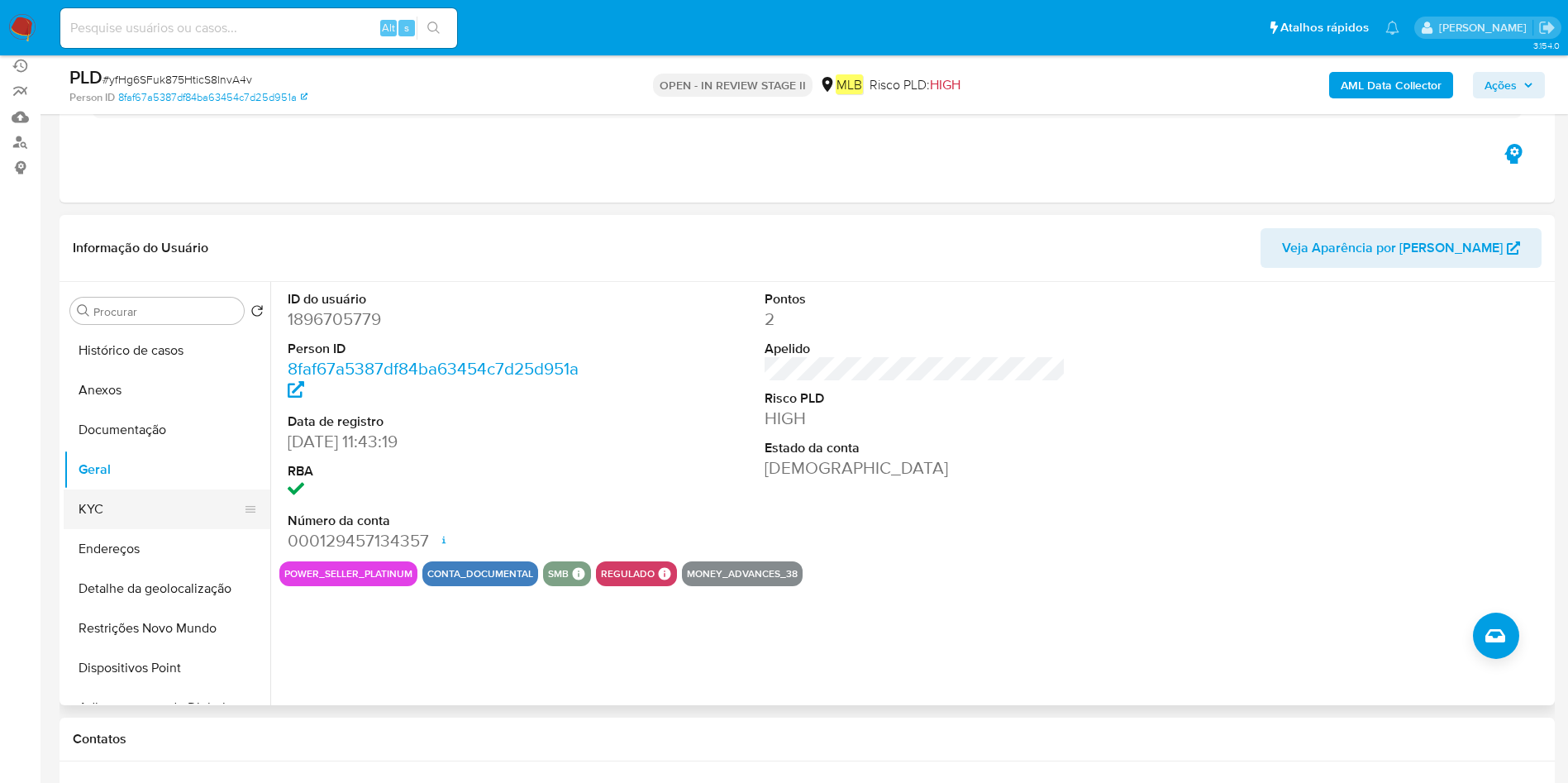
click at [174, 518] on button "KYC" at bounding box center [160, 510] width 193 height 40
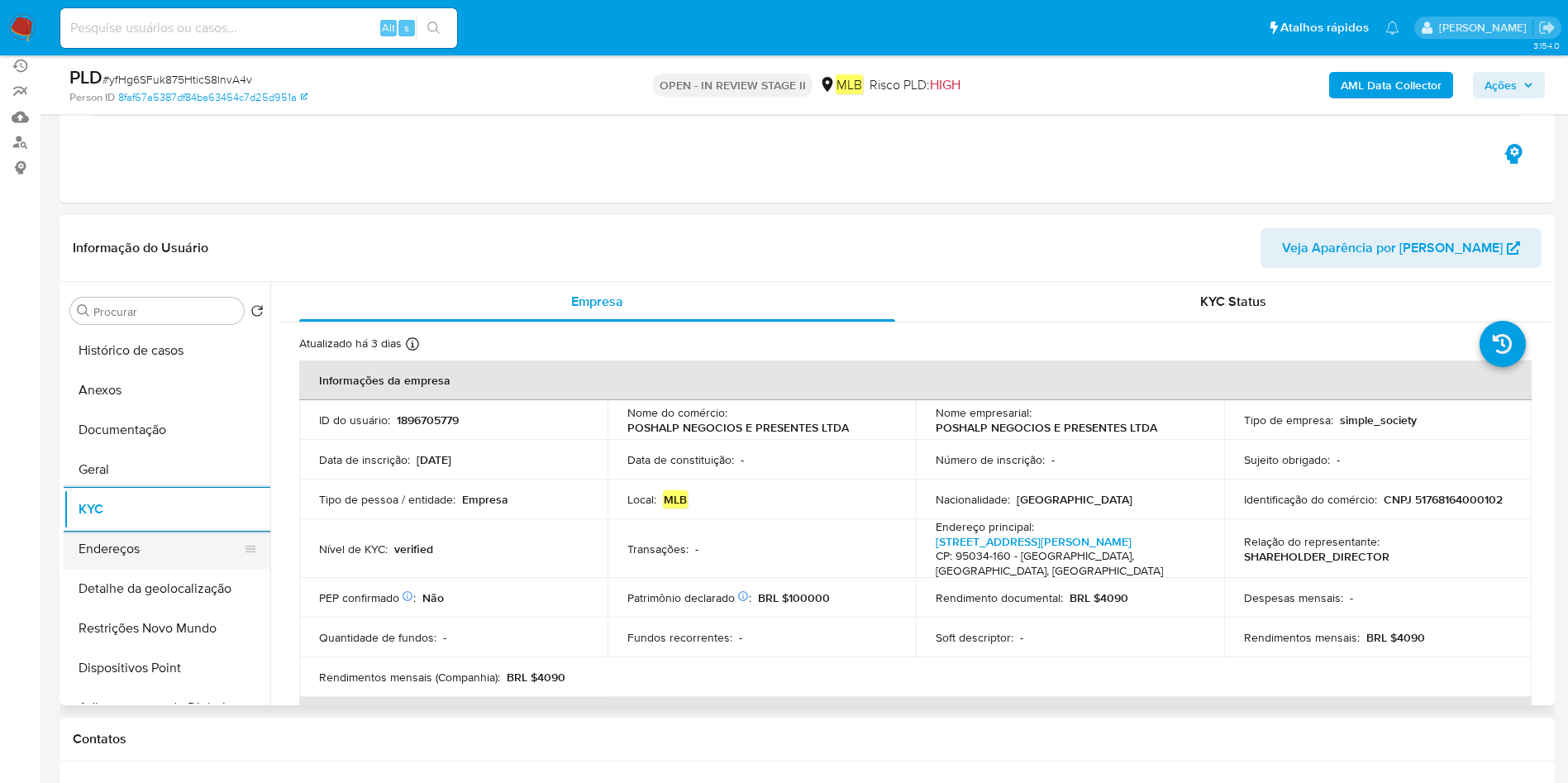
click at [106, 544] on button "Endereços" at bounding box center [160, 549] width 193 height 40
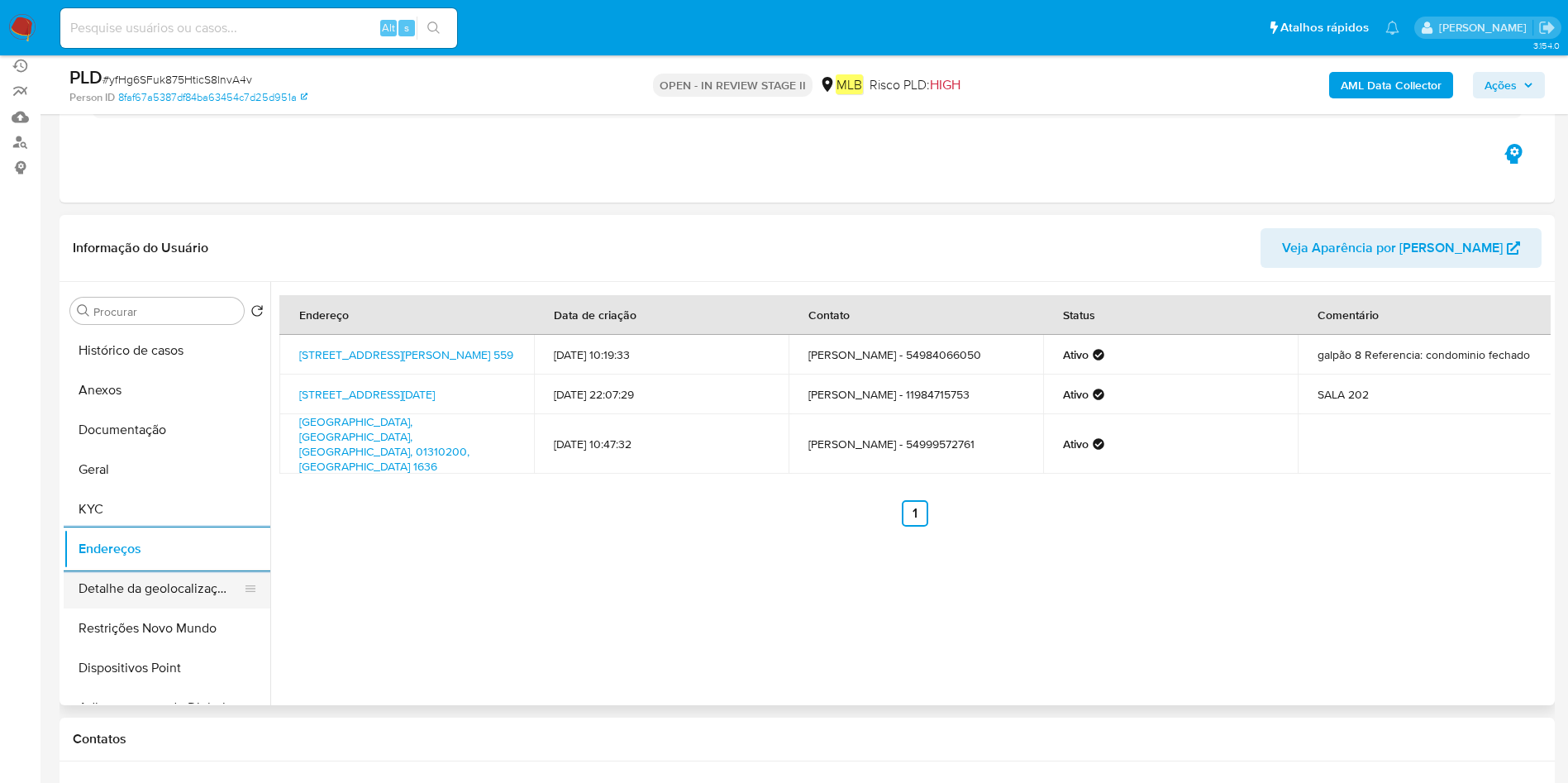
drag, startPoint x: 167, startPoint y: 587, endPoint x: 247, endPoint y: 589, distance: 80.0
click at [166, 589] on button "Detalhe da geolocalização" at bounding box center [160, 589] width 193 height 40
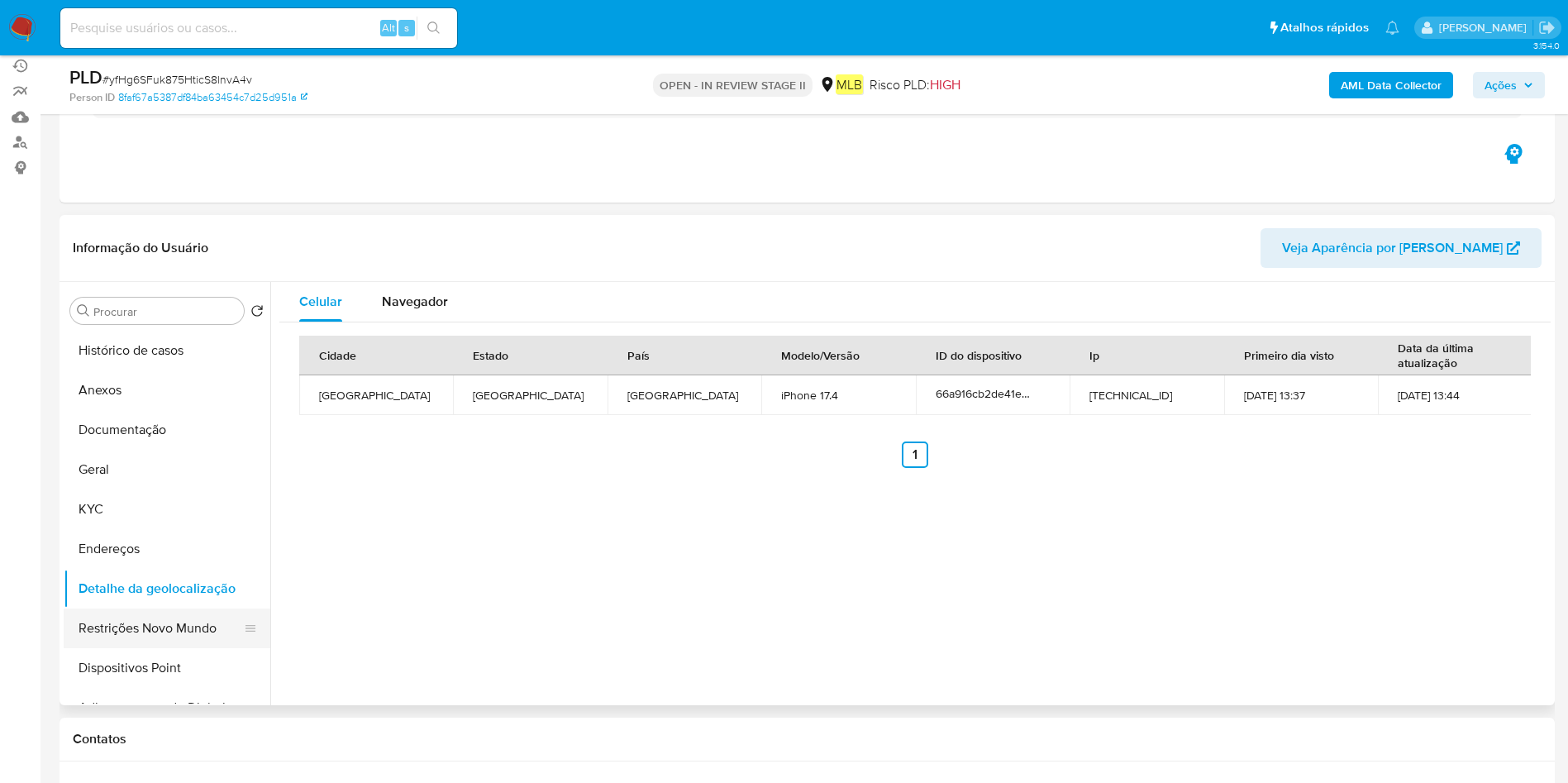
click at [148, 622] on button "Restrições Novo Mundo" at bounding box center [160, 628] width 193 height 40
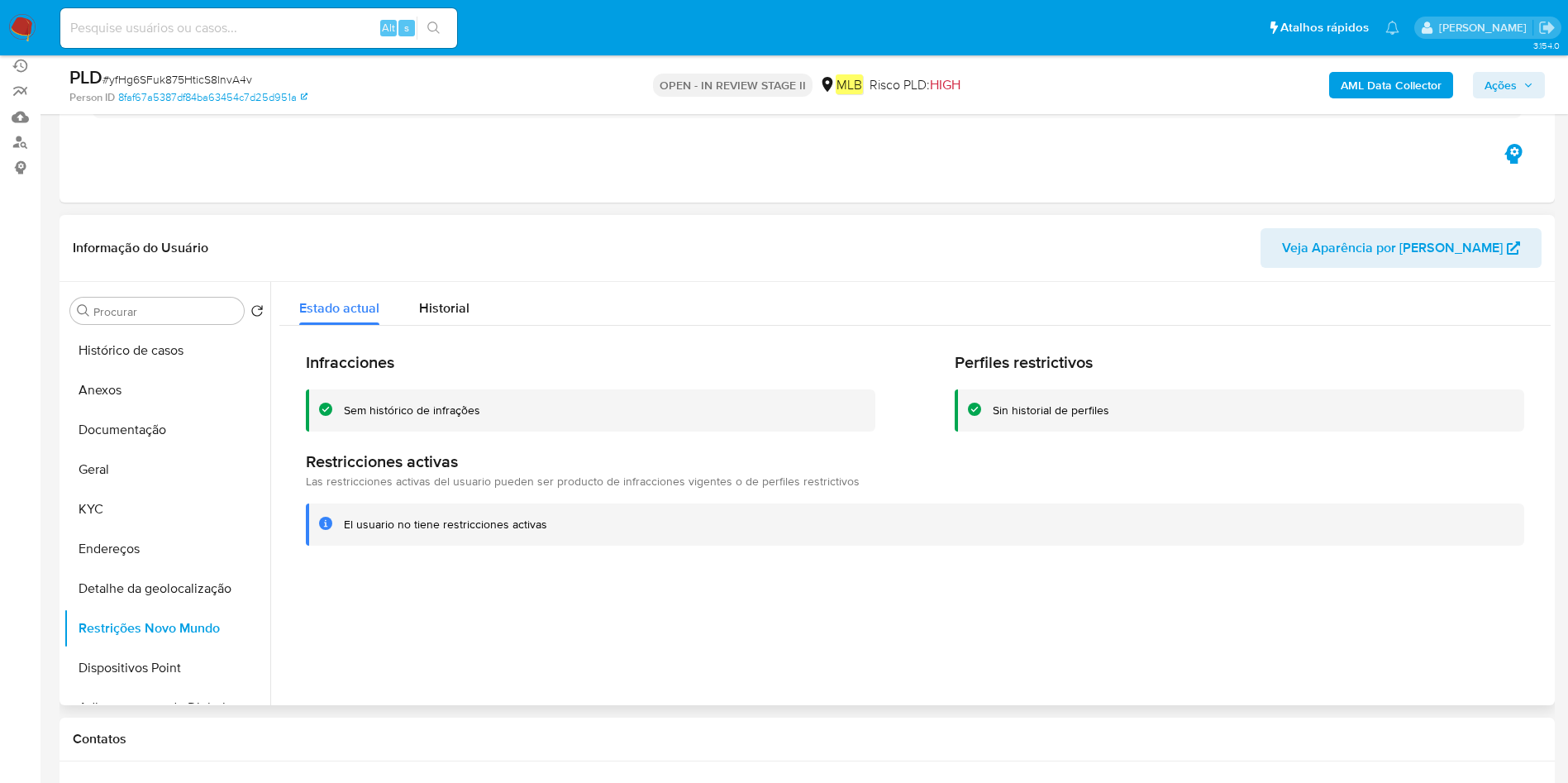
drag, startPoint x: 99, startPoint y: 651, endPoint x: 395, endPoint y: 638, distance: 296.3
click at [98, 651] on button "Dispositivos Point" at bounding box center [166, 668] width 206 height 40
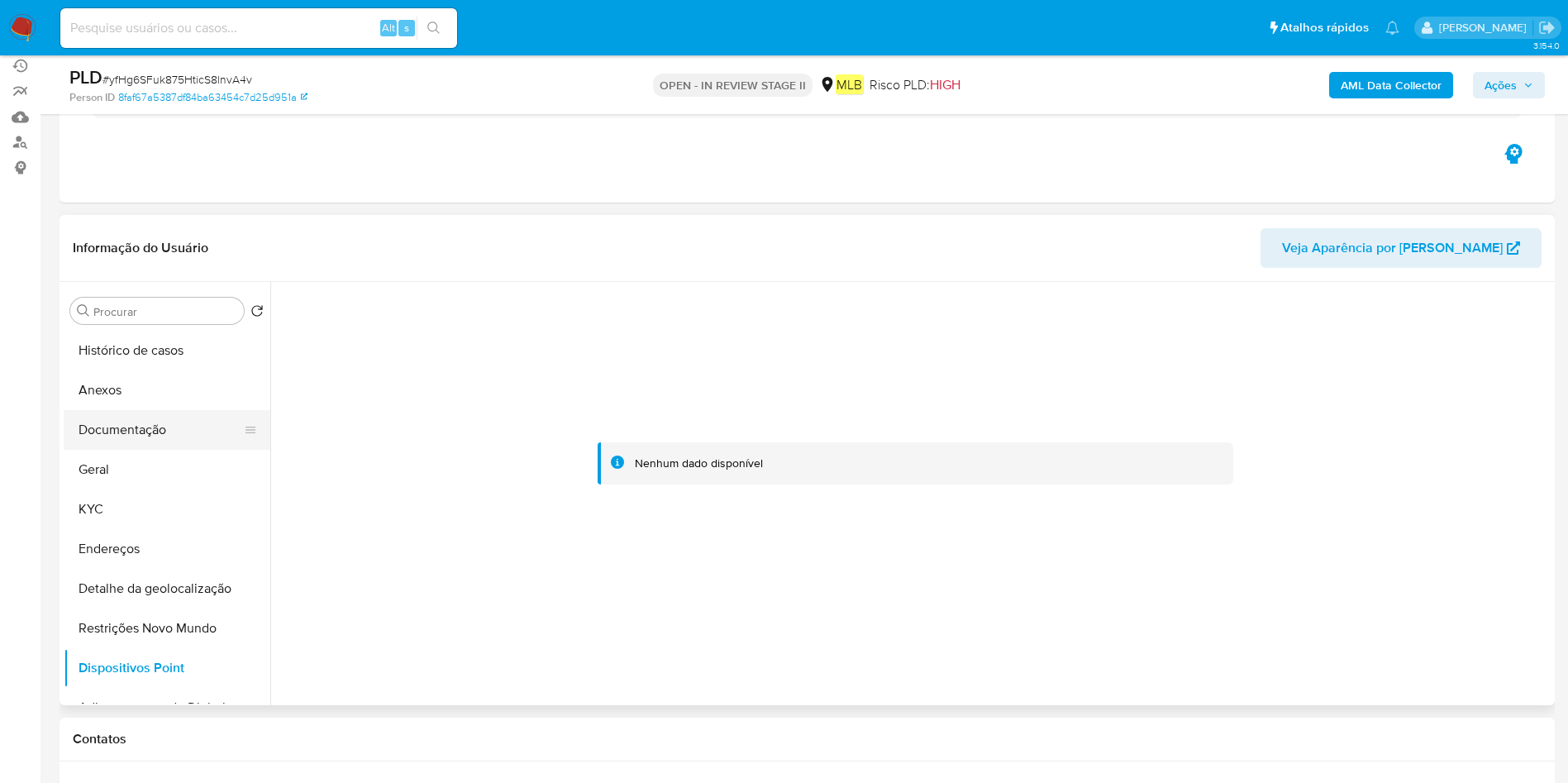
click at [112, 426] on button "Documentação" at bounding box center [160, 430] width 193 height 40
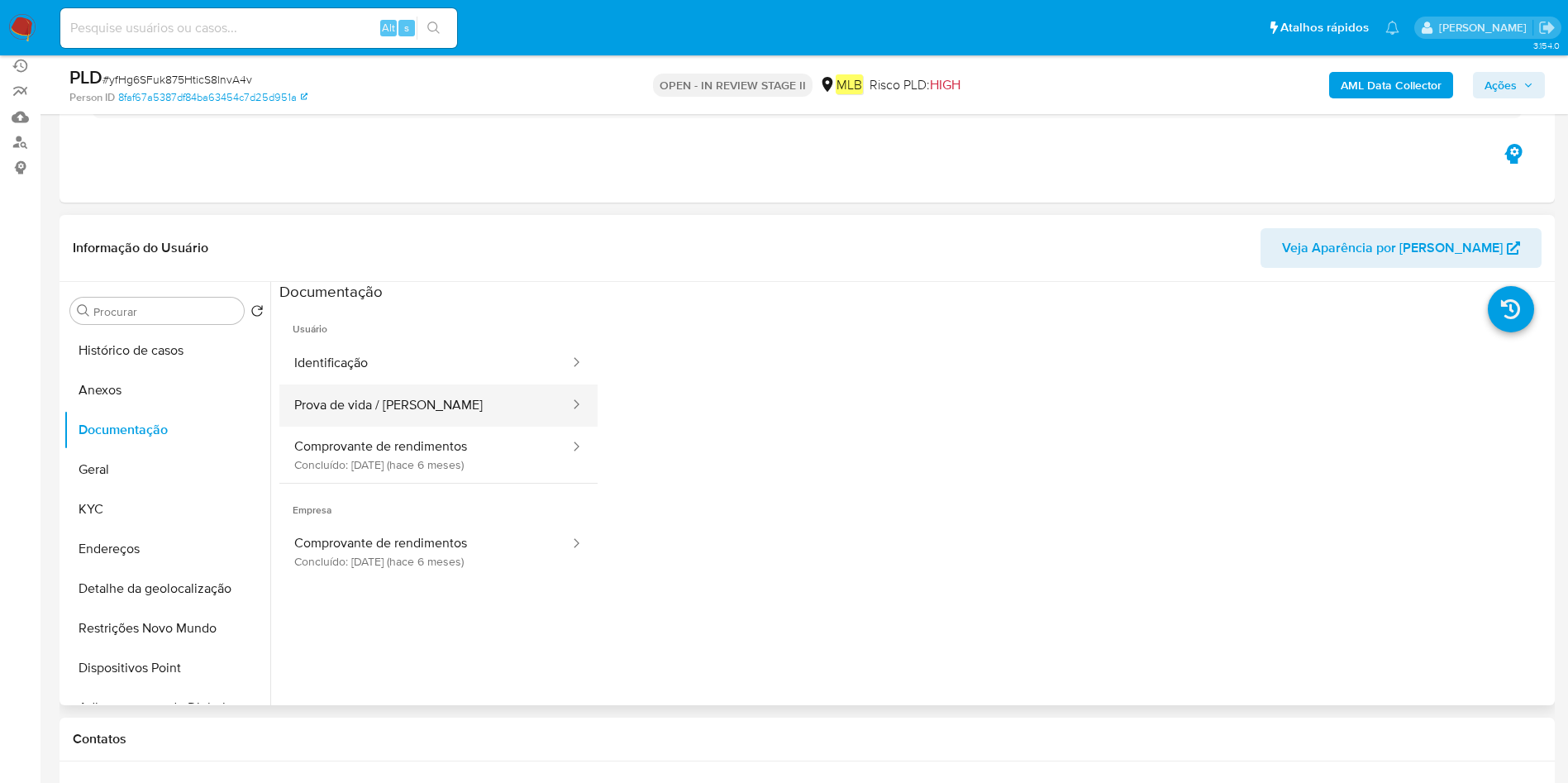
click at [427, 408] on button "Prova de vida / [PERSON_NAME]" at bounding box center [425, 405] width 292 height 42
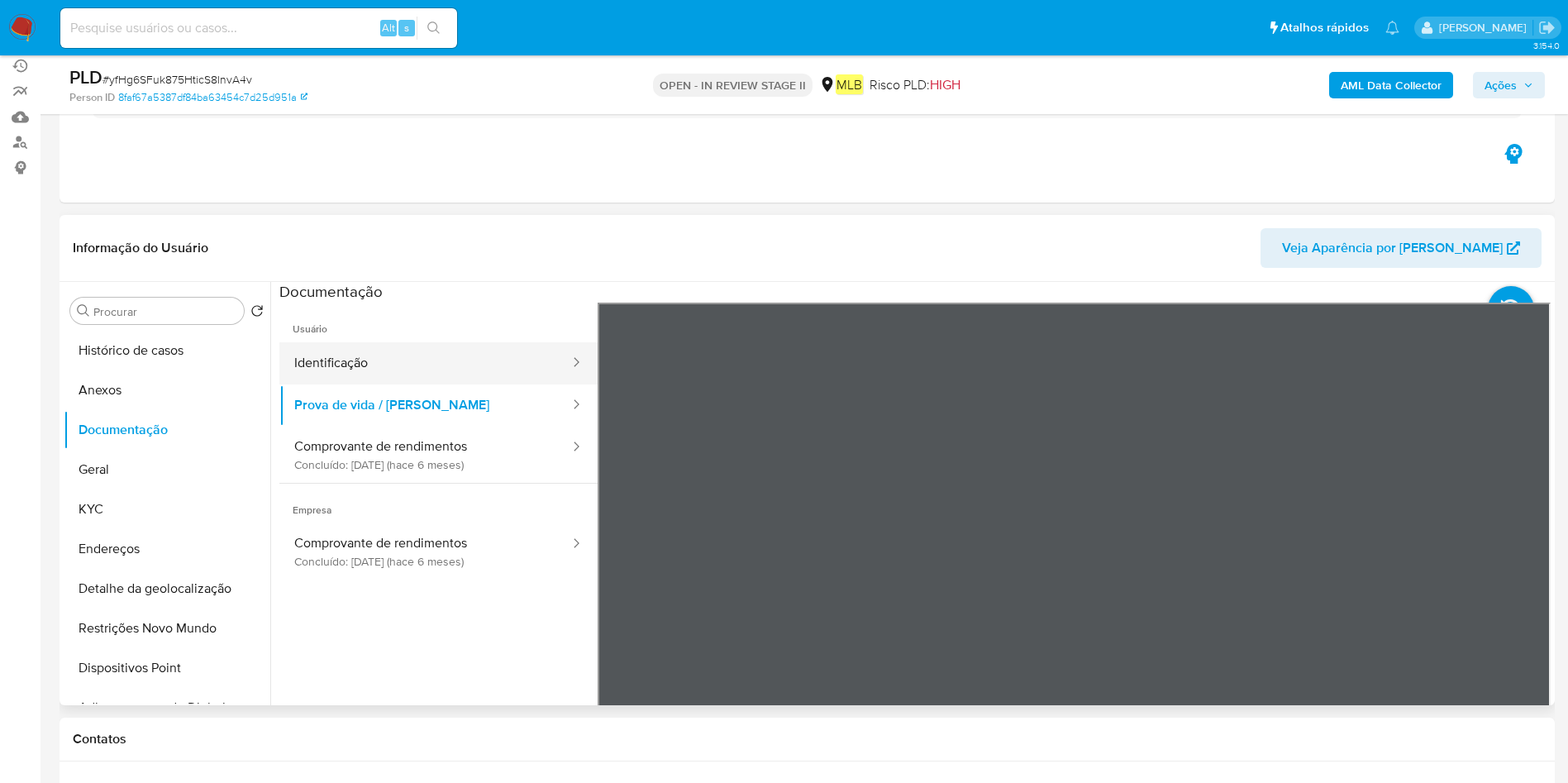
click at [396, 358] on button "Identificação" at bounding box center [425, 363] width 292 height 42
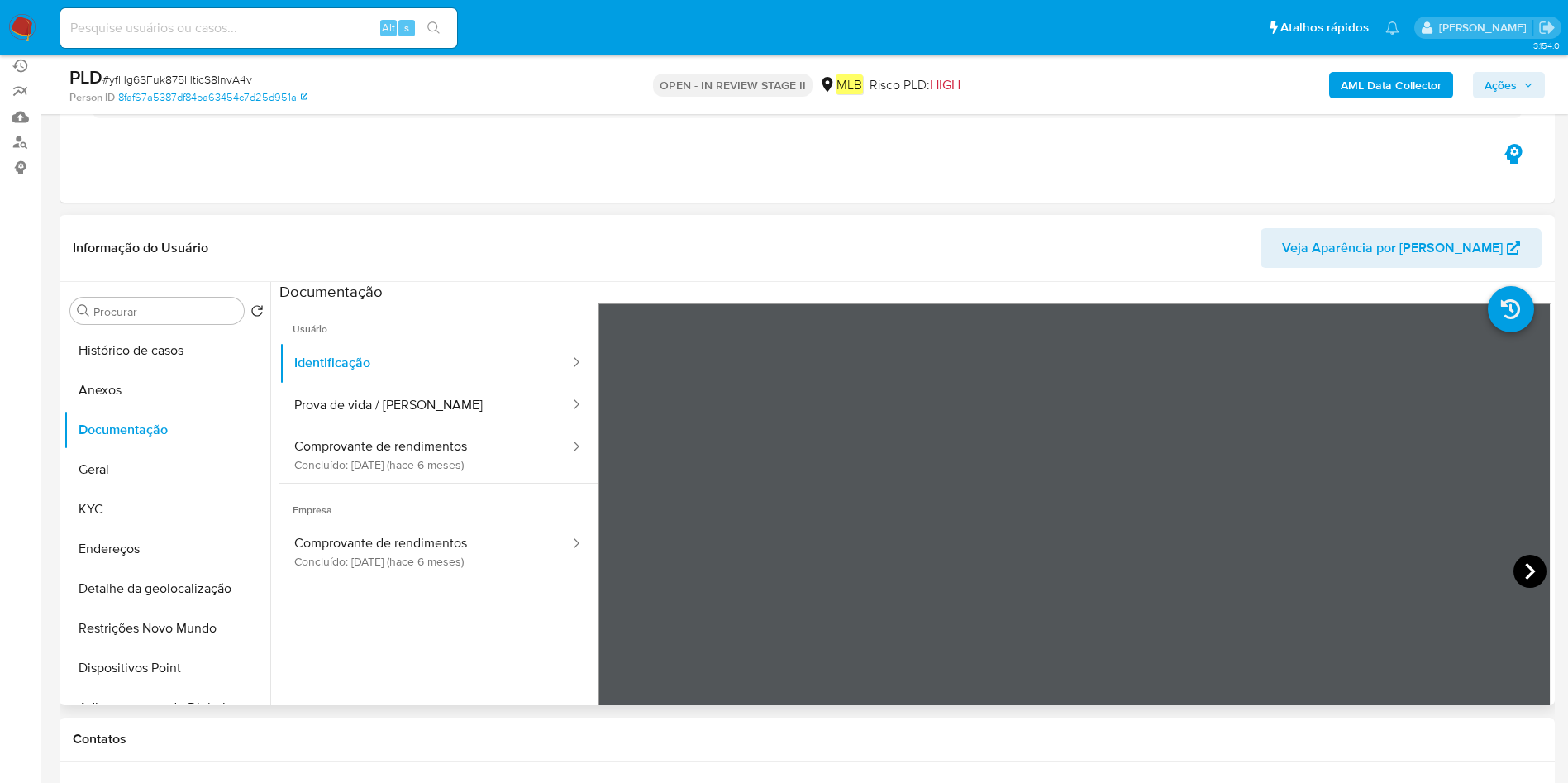
click at [1513, 563] on icon at bounding box center [1530, 571] width 33 height 33
click at [138, 345] on button "Histórico de casos" at bounding box center [160, 351] width 193 height 40
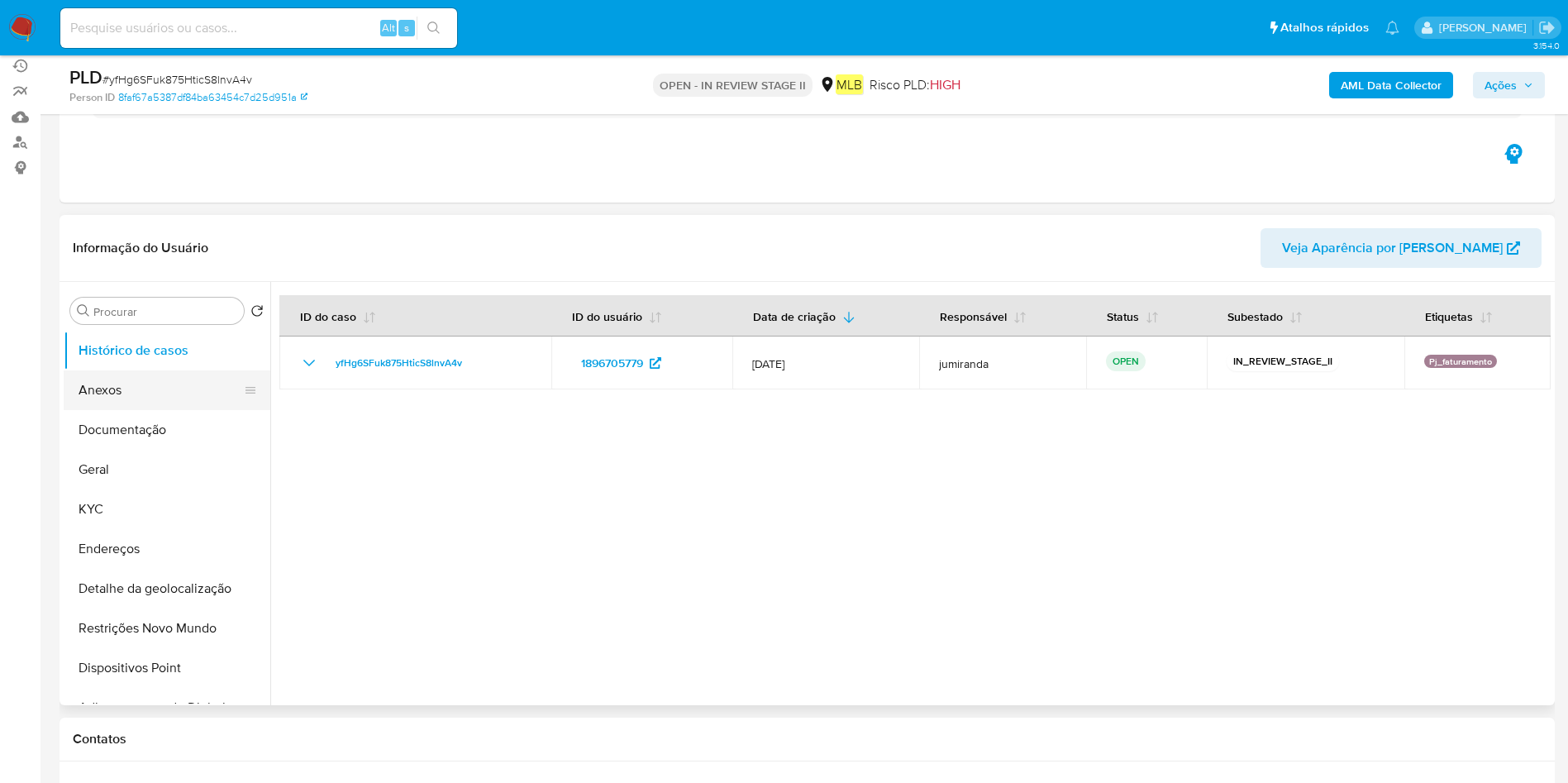
click at [170, 390] on button "Anexos" at bounding box center [160, 390] width 193 height 40
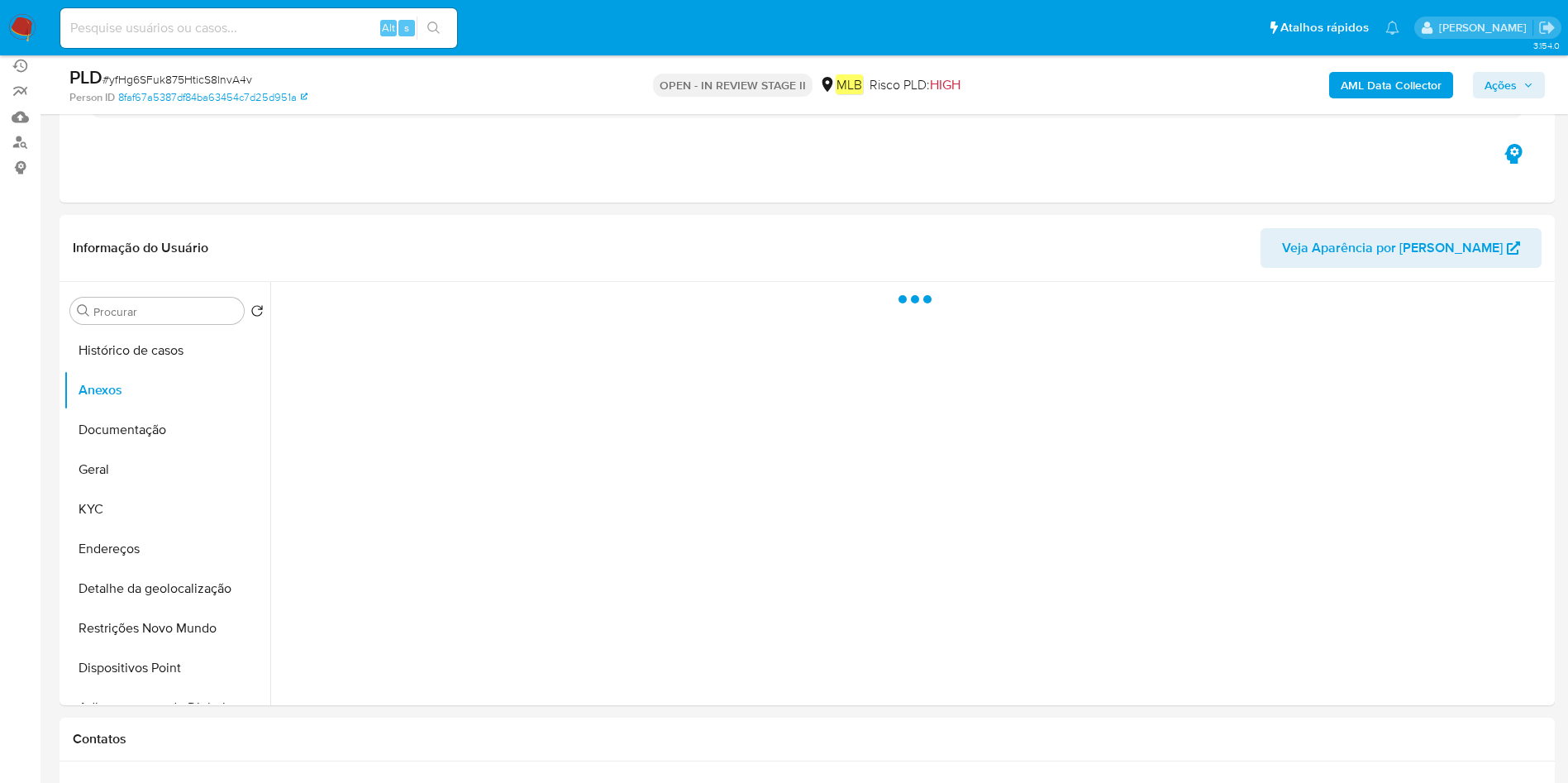
click at [1365, 85] on b "AML Data Collector" at bounding box center [1391, 85] width 101 height 26
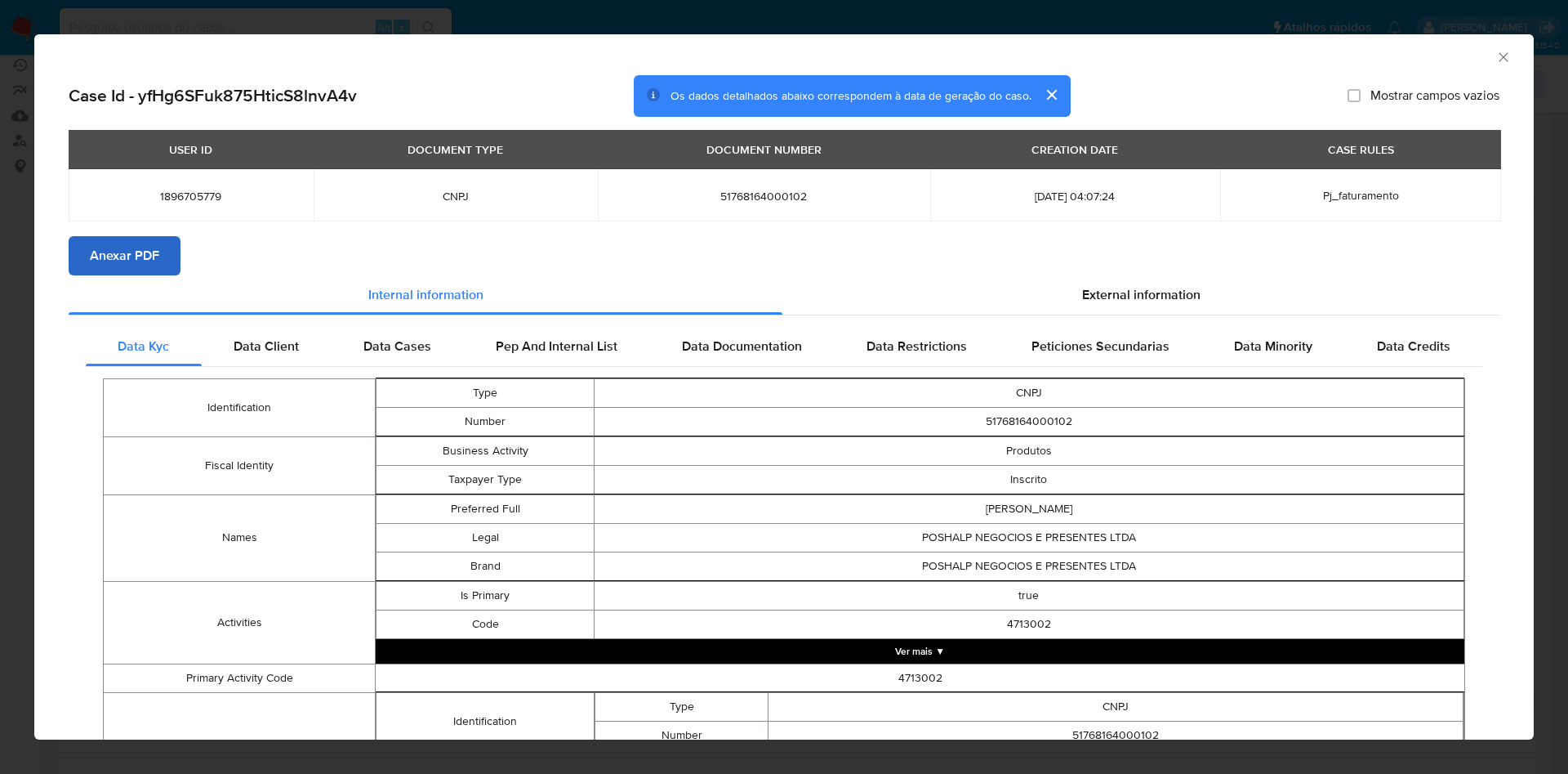
drag, startPoint x: 120, startPoint y: 275, endPoint x: 125, endPoint y: 257, distance: 18.7
click at [120, 272] on section "Case Id - yfHg6SFuk875HticS8lnvA4v Os dados detalhados abaixo correspondem à da…" at bounding box center [784, 714] width 1430 height 1279
click at [125, 257] on span "Anexar PDF" at bounding box center [124, 256] width 70 height 36
click at [1493, 58] on div "AML Data Collector" at bounding box center [784, 54] width 1499 height 40
click at [1495, 56] on icon "Fechar a janela" at bounding box center [1503, 57] width 16 height 16
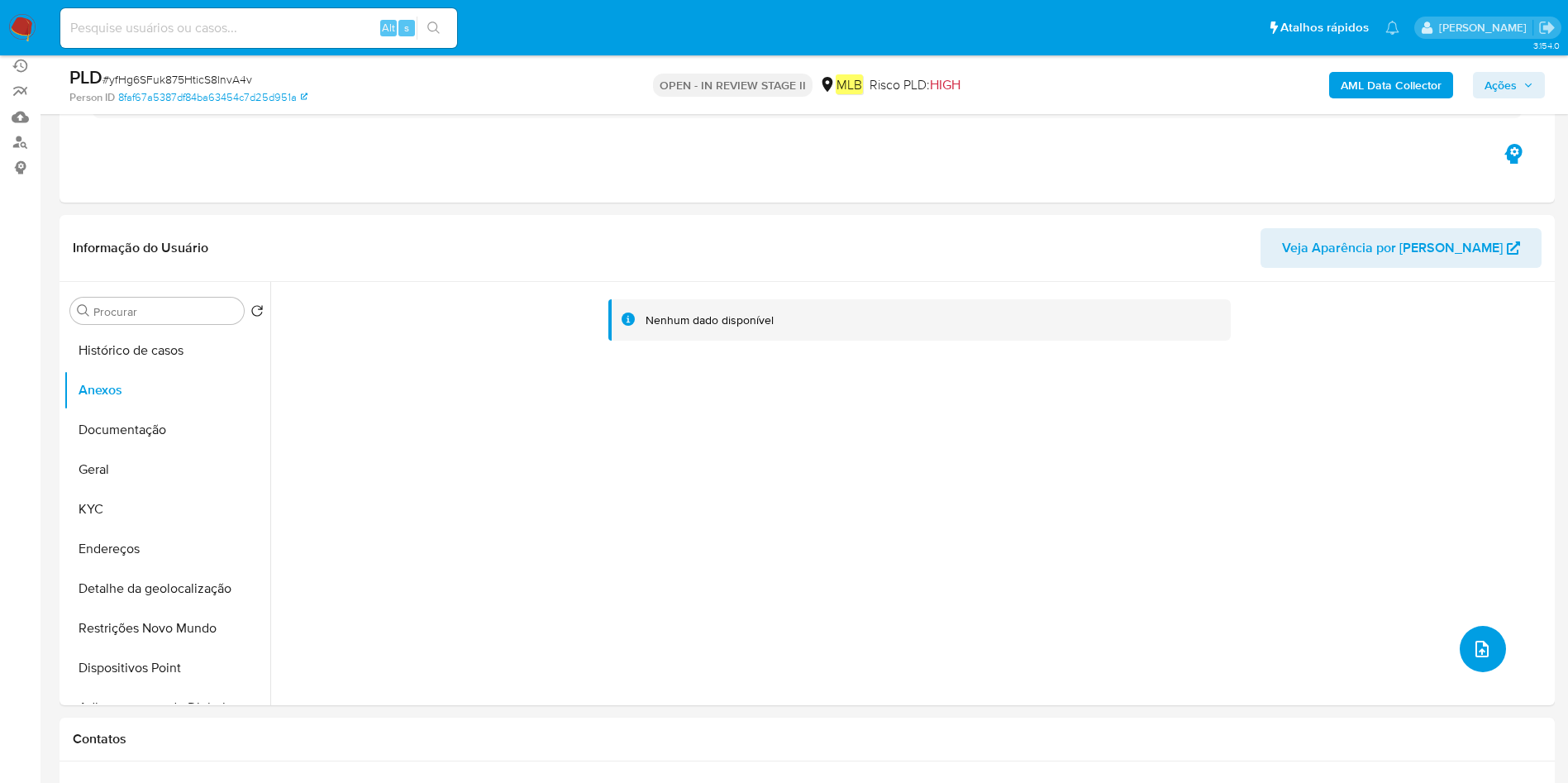
click at [1476, 642] on icon "upload-file" at bounding box center [1482, 648] width 20 height 20
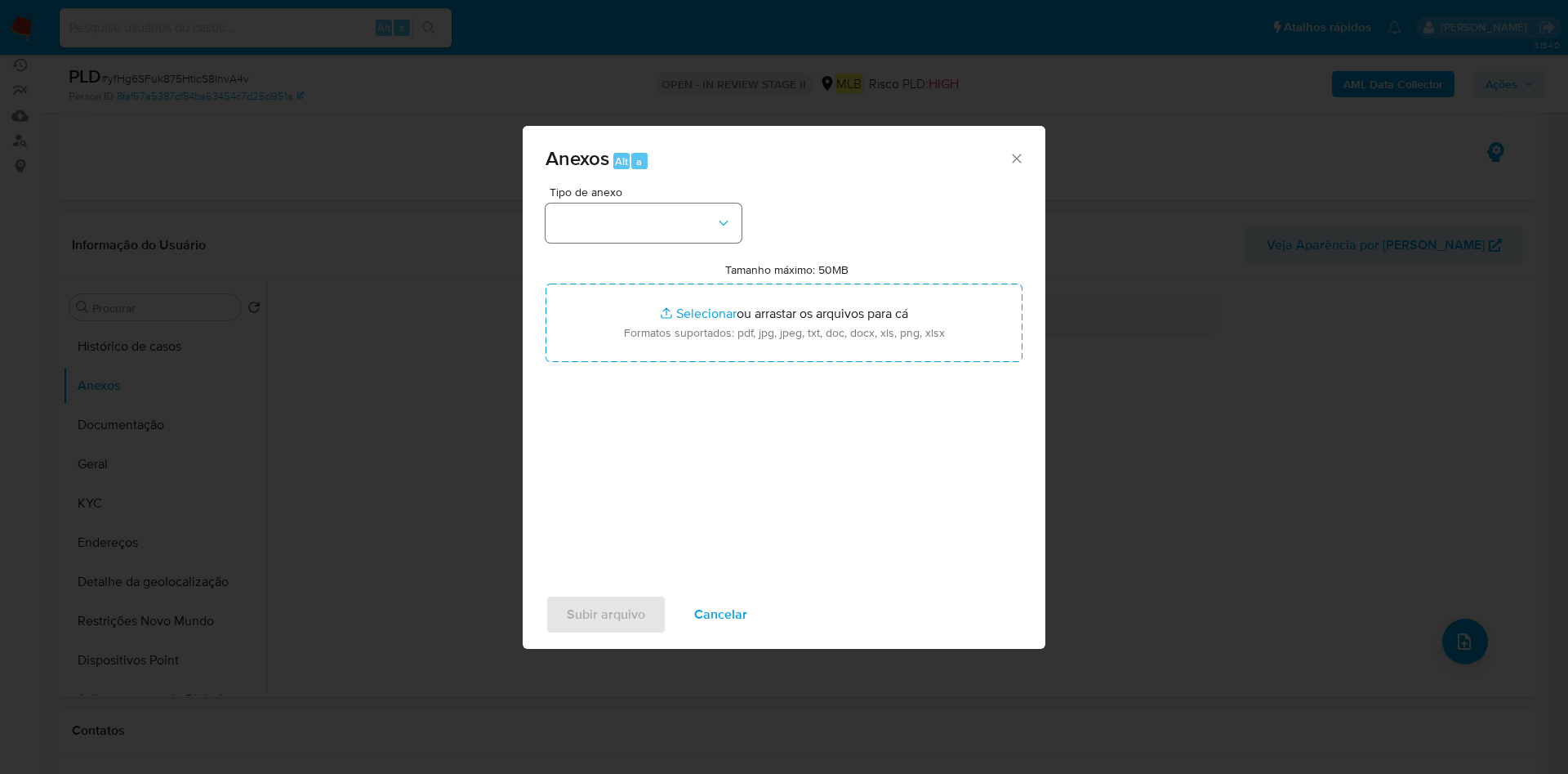
click at [684, 221] on button "button" at bounding box center [644, 223] width 196 height 40
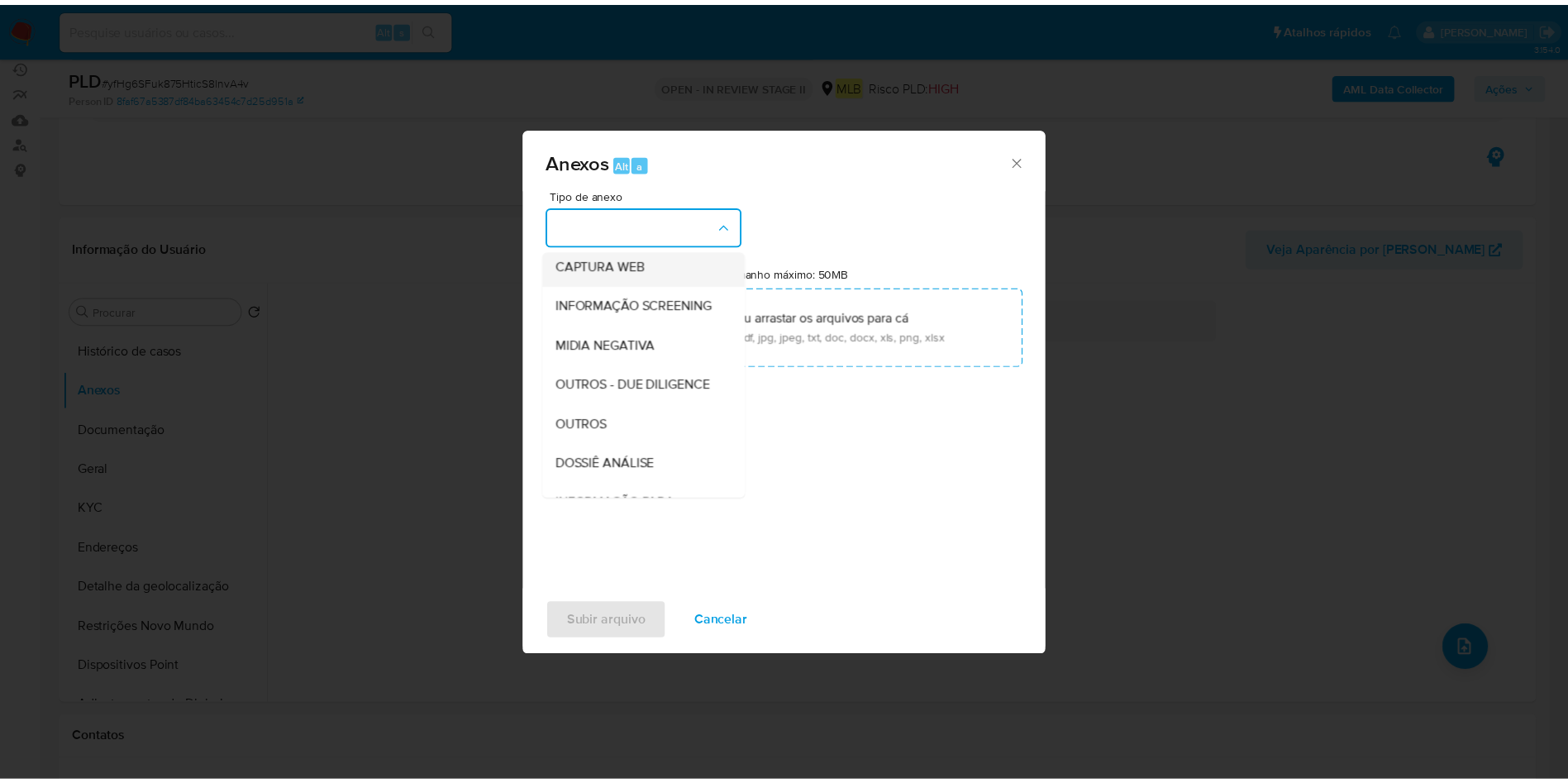
scroll to position [254, 0]
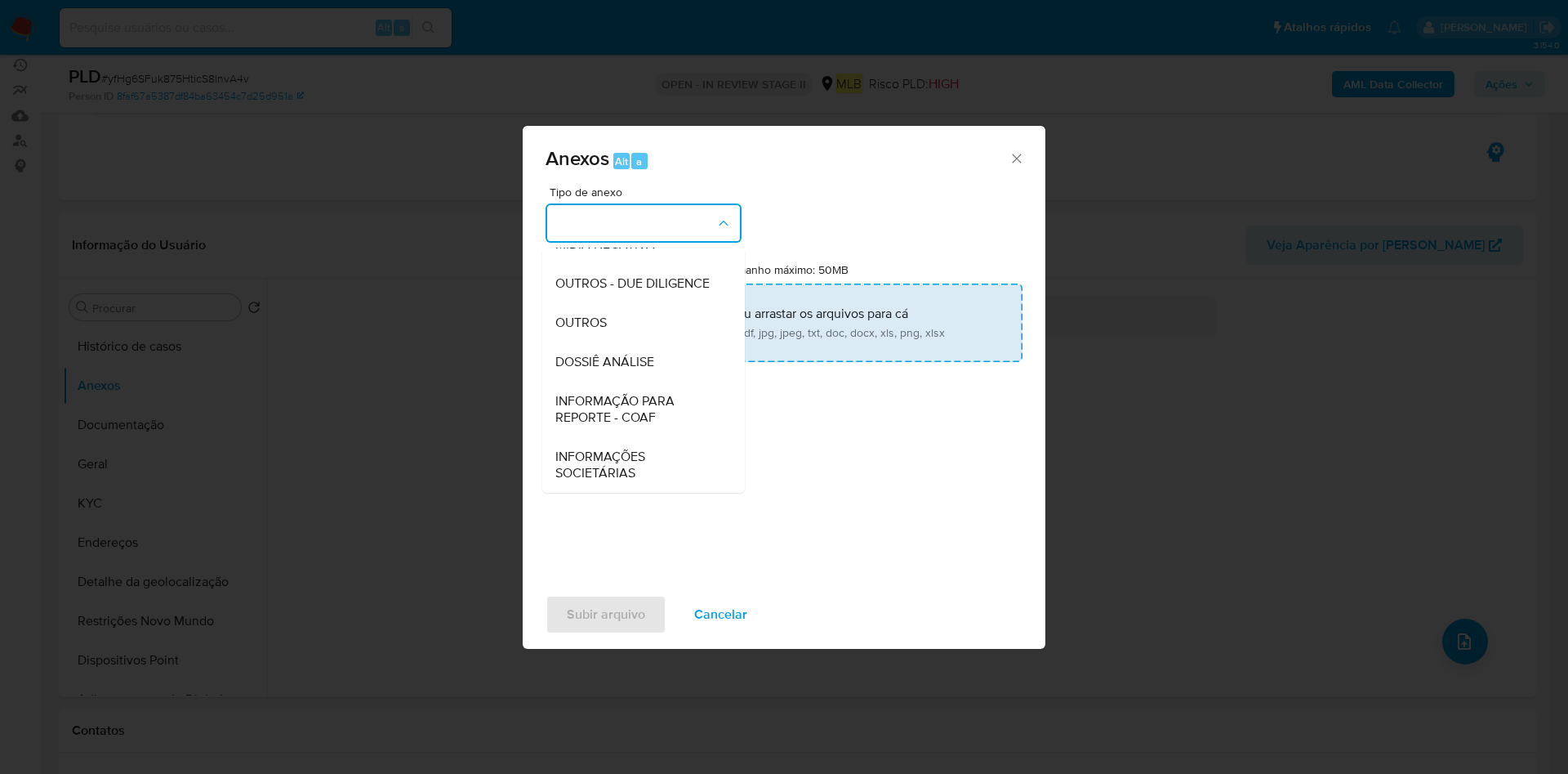
click at [630, 320] on div "OUTROS" at bounding box center [639, 323] width 167 height 40
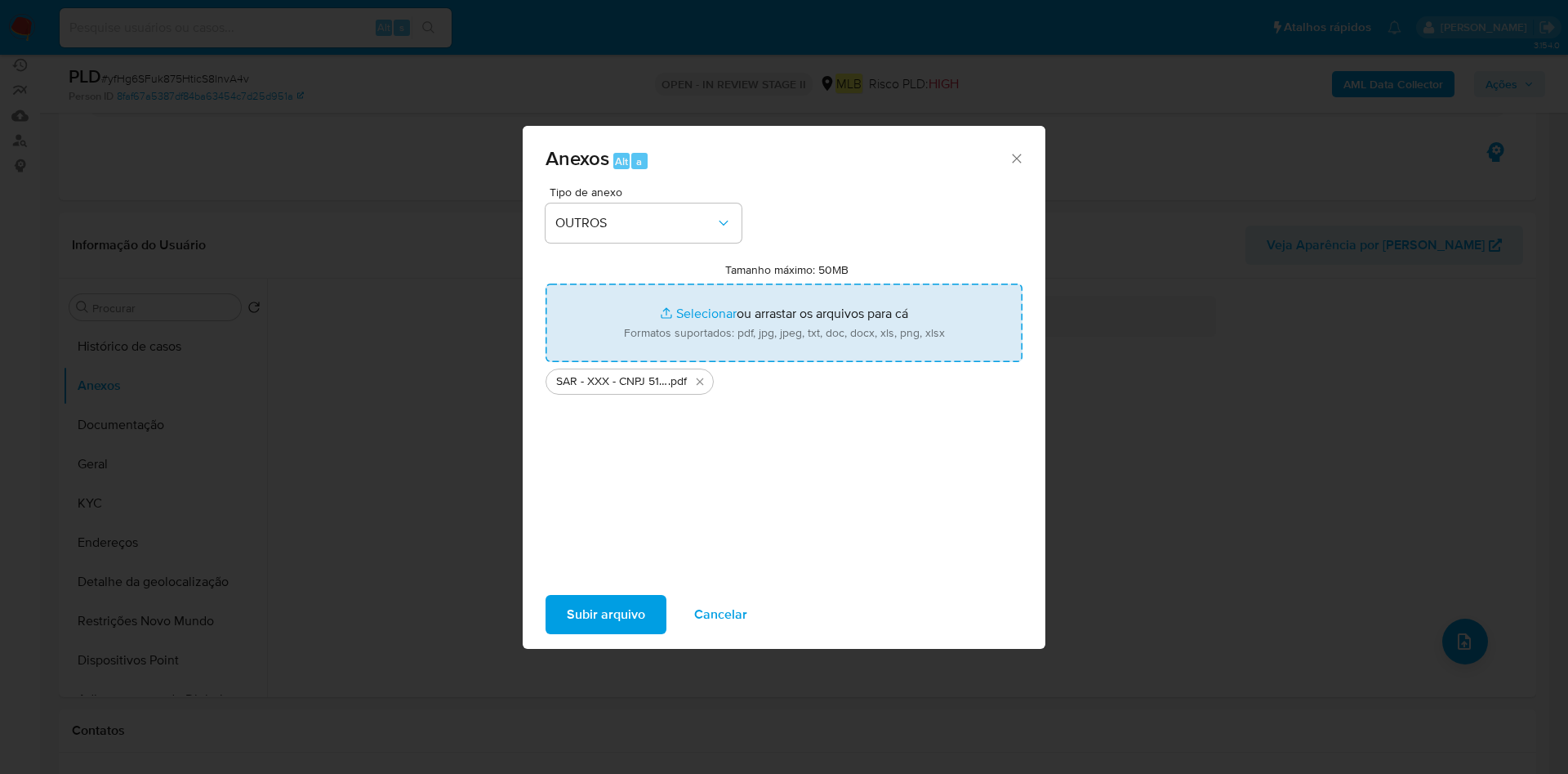
type input "C:\fakepath\Mulan 1896705779_2025_08_18_11_15_22.xlsx"
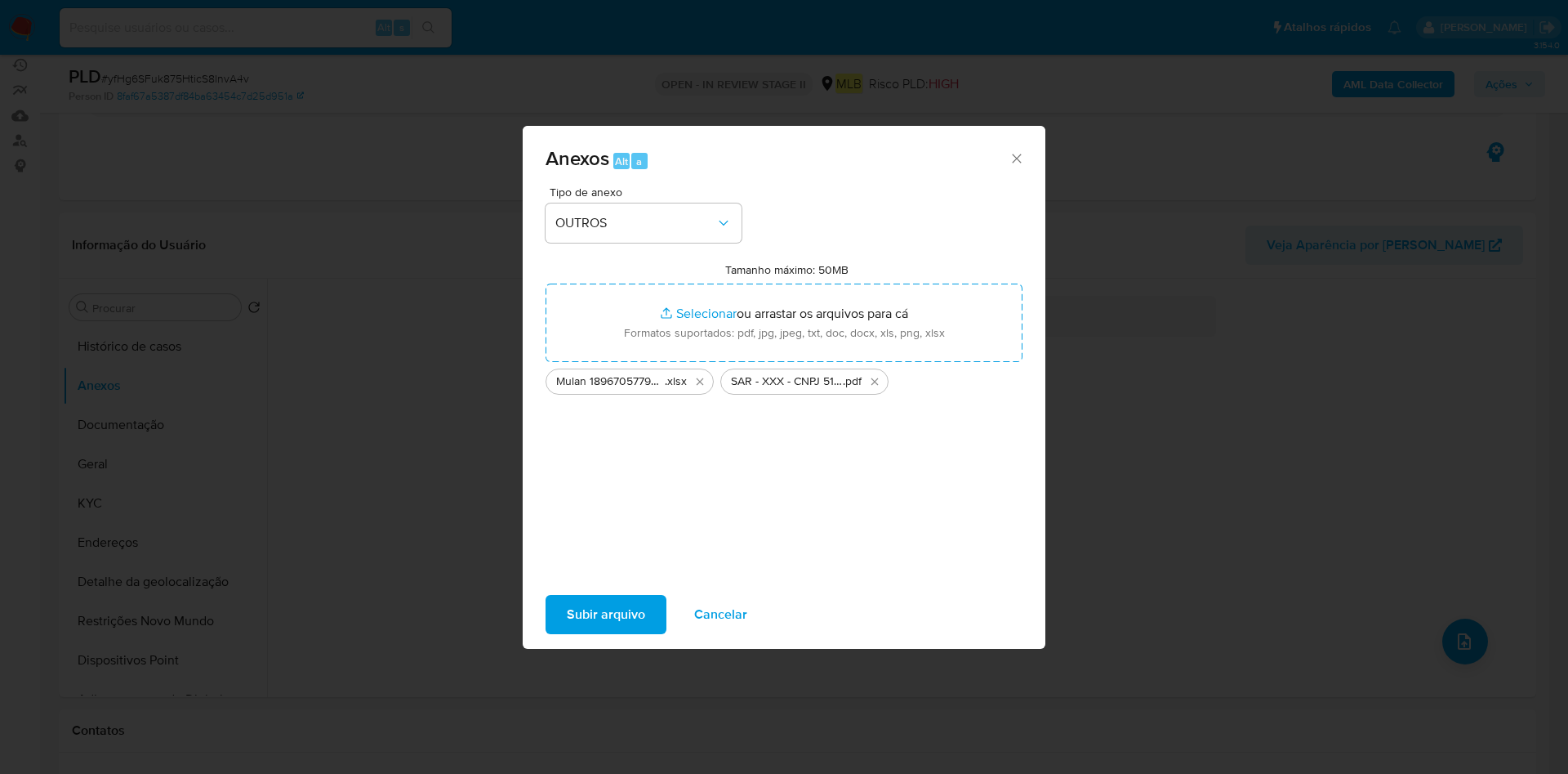
click at [589, 593] on div "Subir arquivo Cancelar" at bounding box center [783, 614] width 522 height 62
click at [593, 606] on span "Subir arquivo" at bounding box center [605, 615] width 78 height 36
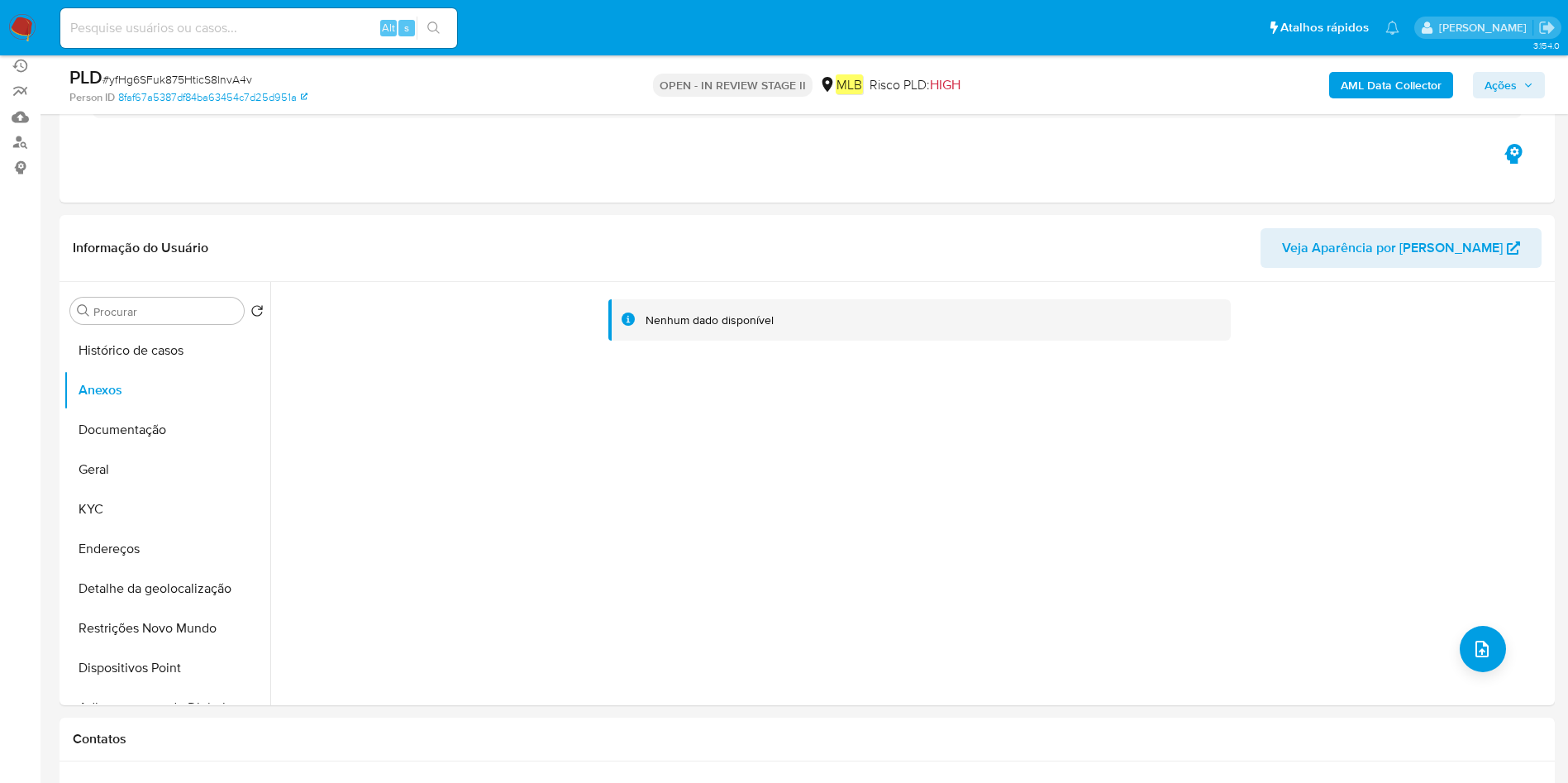
click at [1503, 65] on div "AML Data Collector Ações" at bounding box center [1301, 84] width 488 height 39
click at [1493, 88] on span "Ações" at bounding box center [1500, 85] width 32 height 26
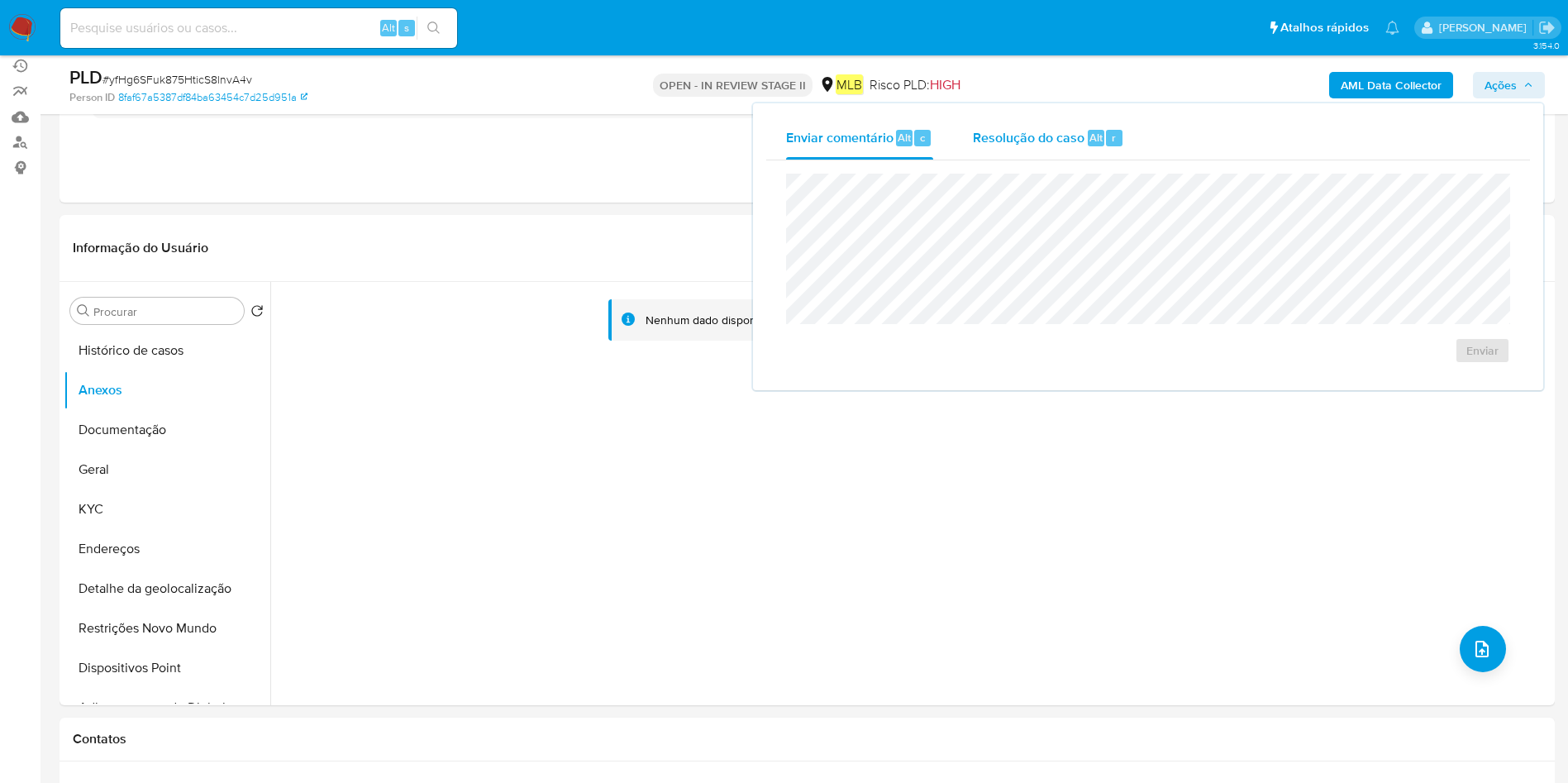
click at [1092, 137] on span "Alt" at bounding box center [1096, 138] width 13 height 16
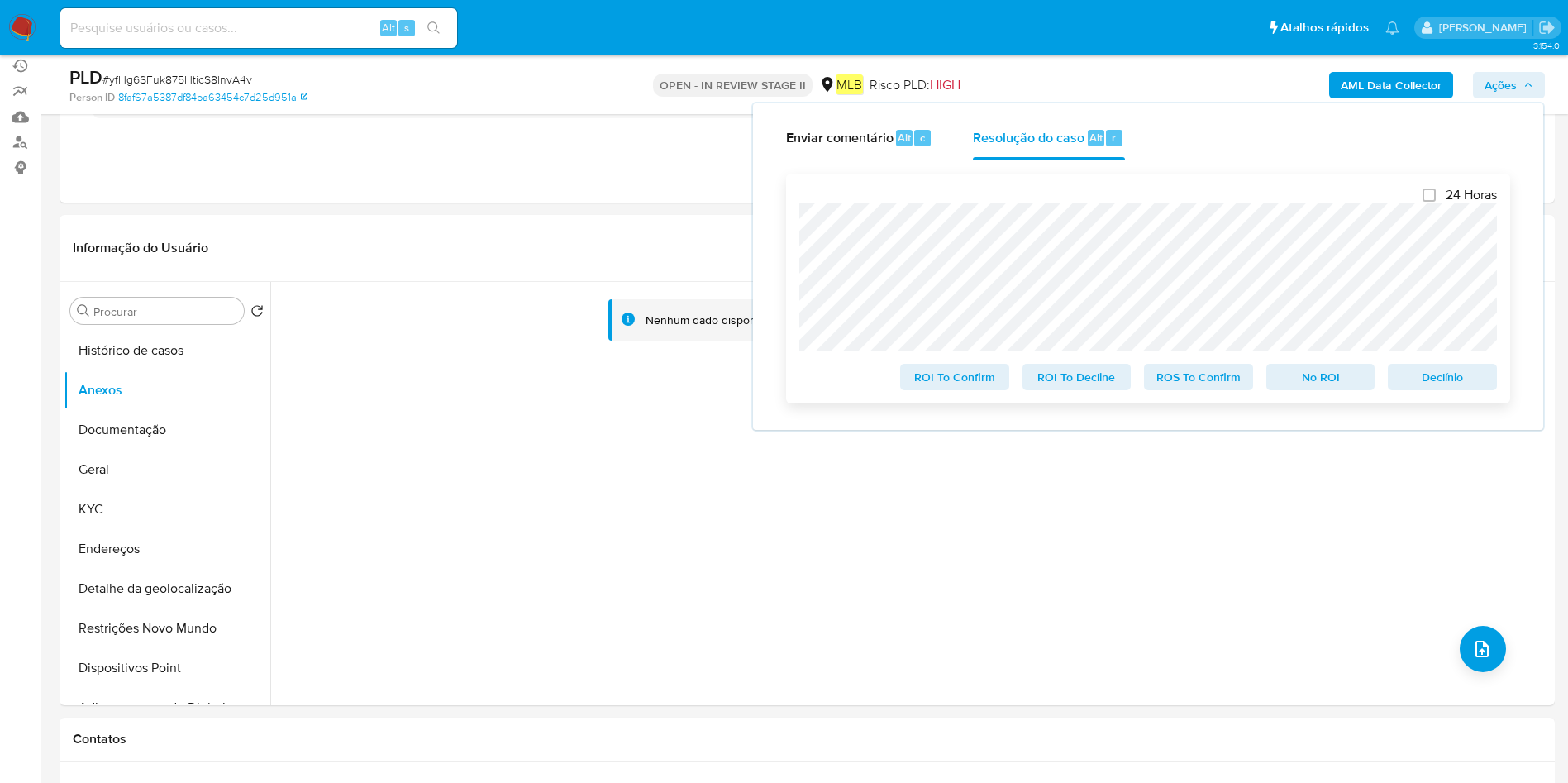
click at [1221, 382] on span "ROS To Confirm" at bounding box center [1198, 376] width 86 height 24
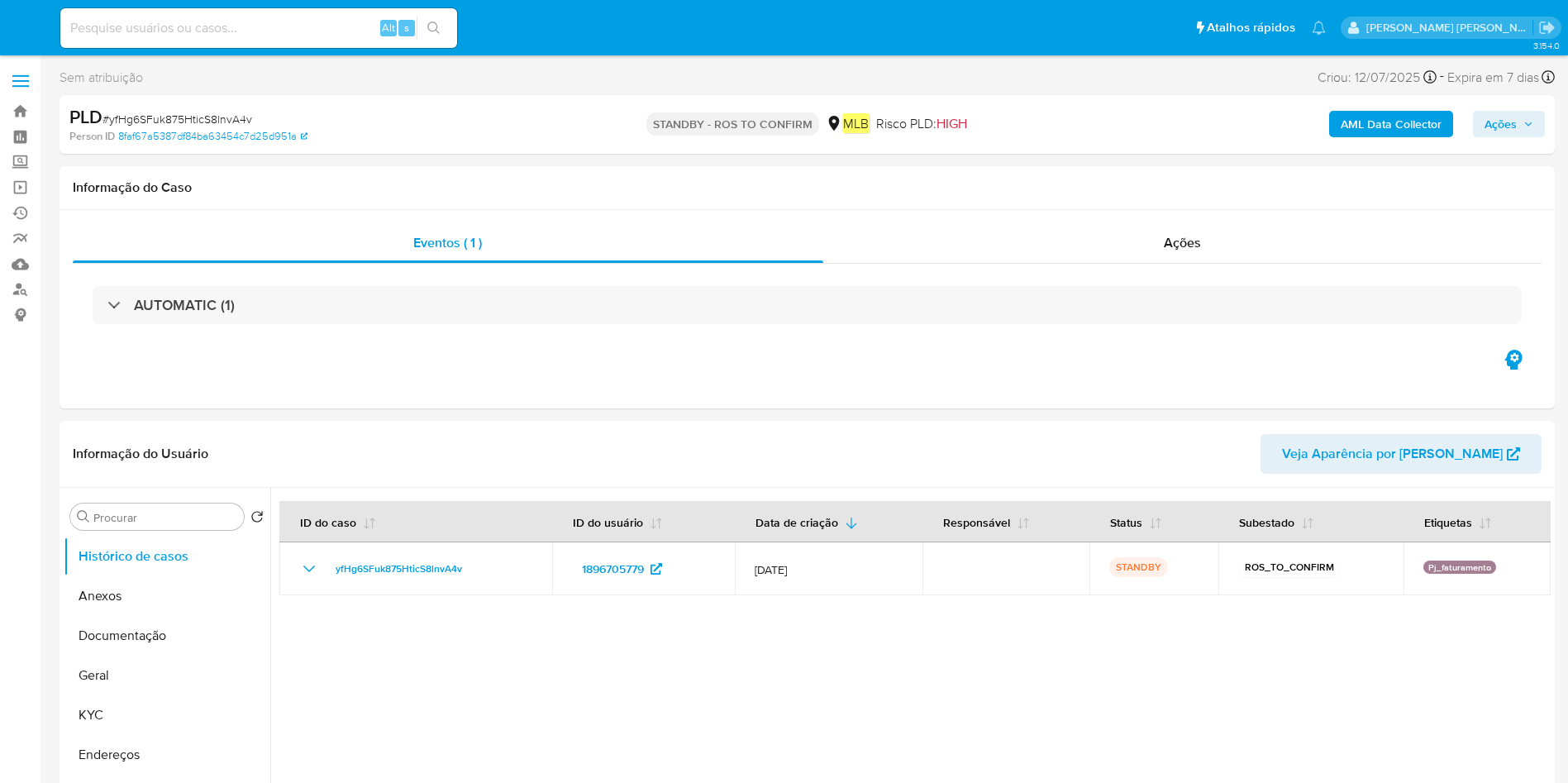
select select "10"
click at [35, 114] on link "Bandeja" at bounding box center [98, 111] width 197 height 25
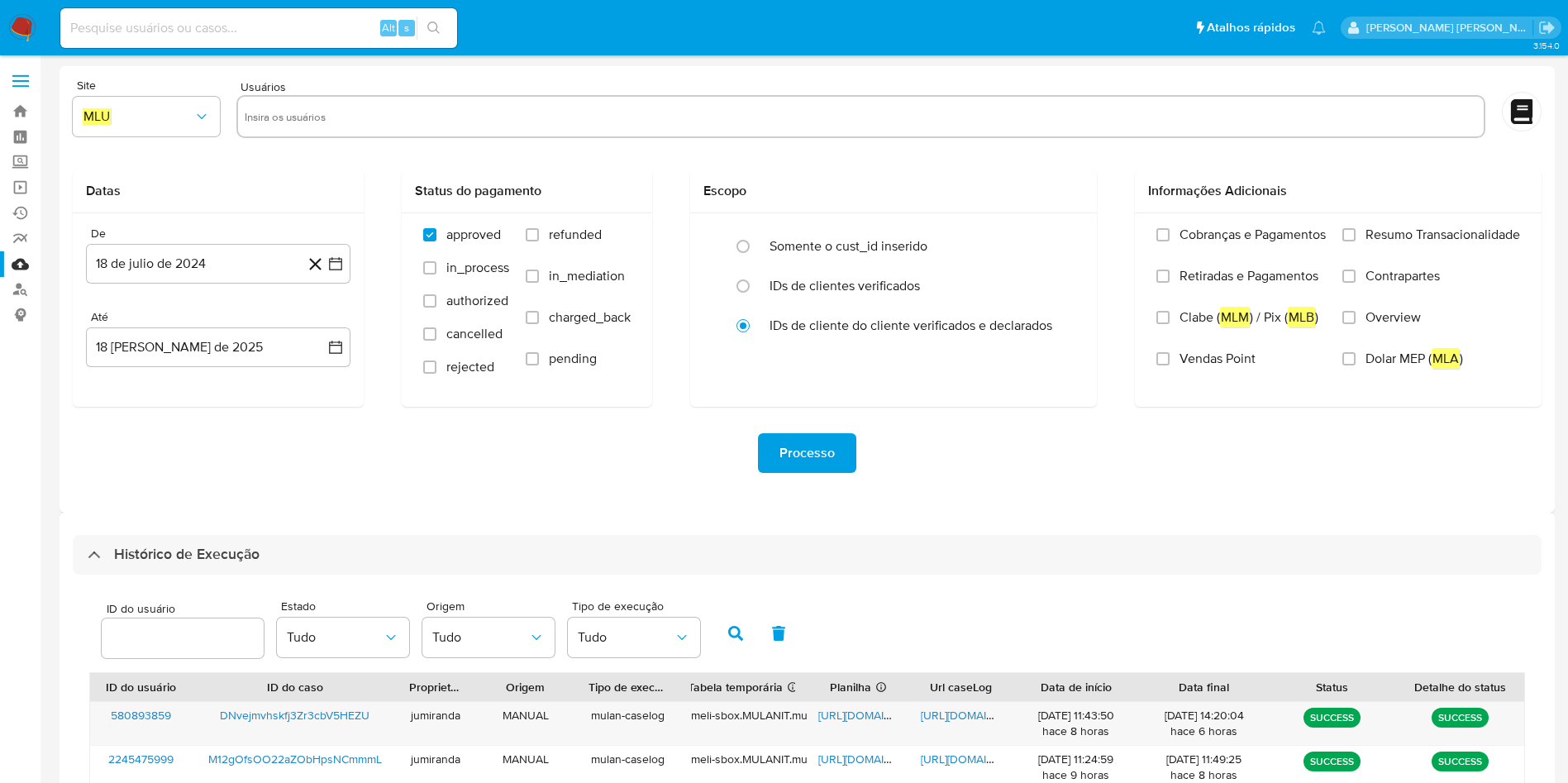
select select "10"
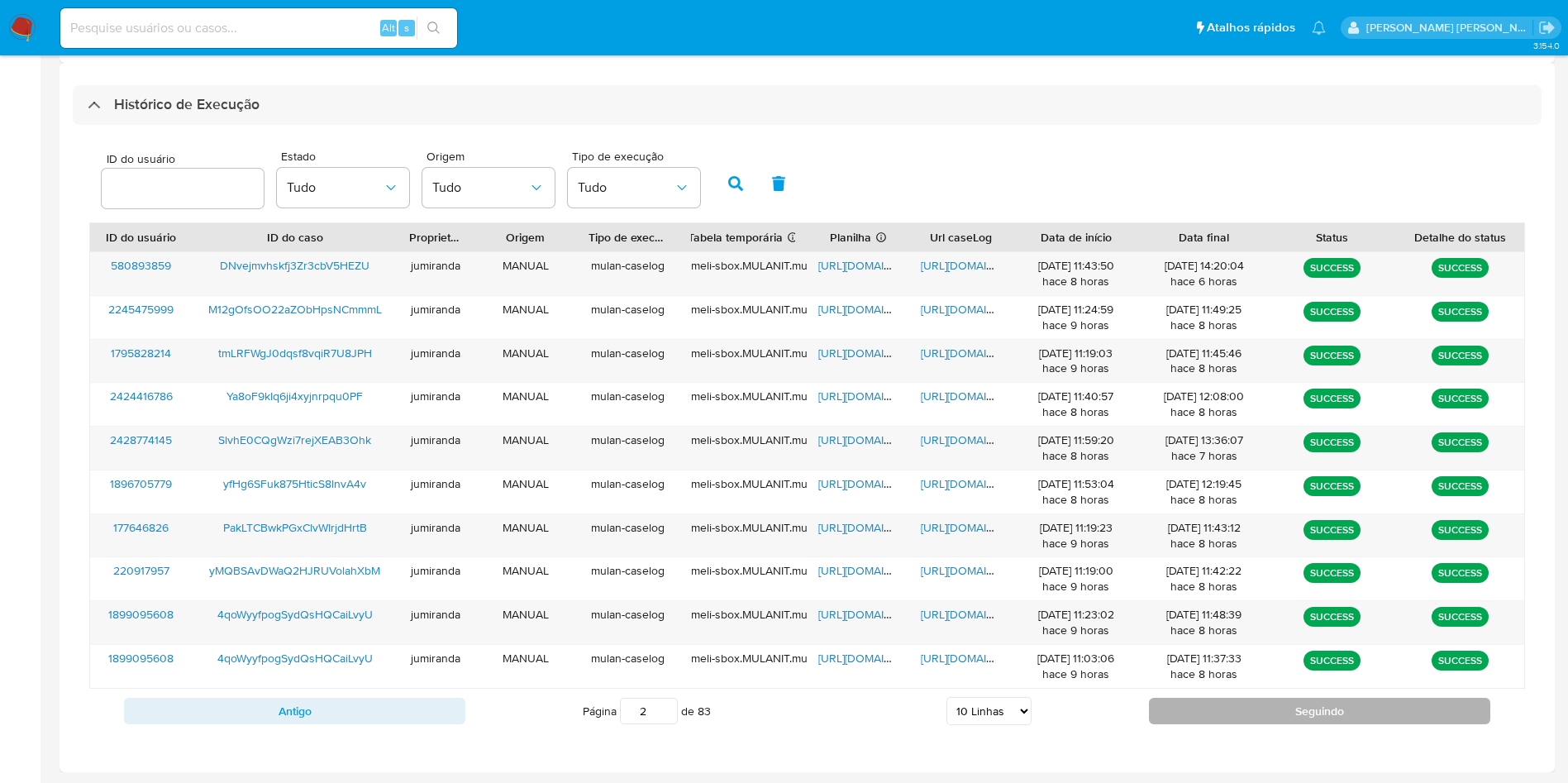
click at [1217, 705] on button "Seguindo" at bounding box center [1320, 711] width 341 height 26
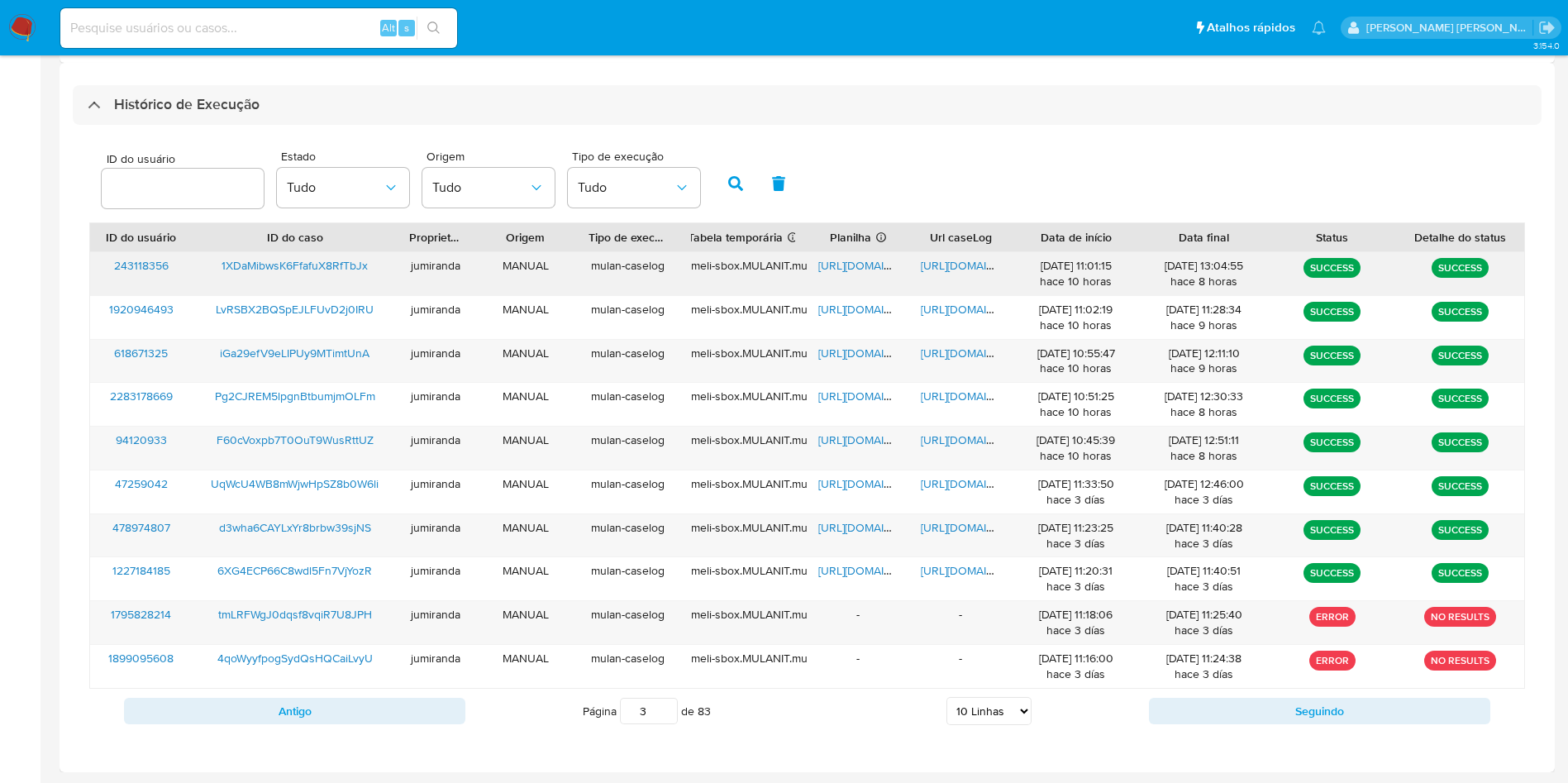
click at [867, 260] on span "[URL][DOMAIN_NAME]" at bounding box center [875, 265] width 114 height 17
click at [940, 264] on span "[URL][DOMAIN_NAME]" at bounding box center [977, 265] width 114 height 17
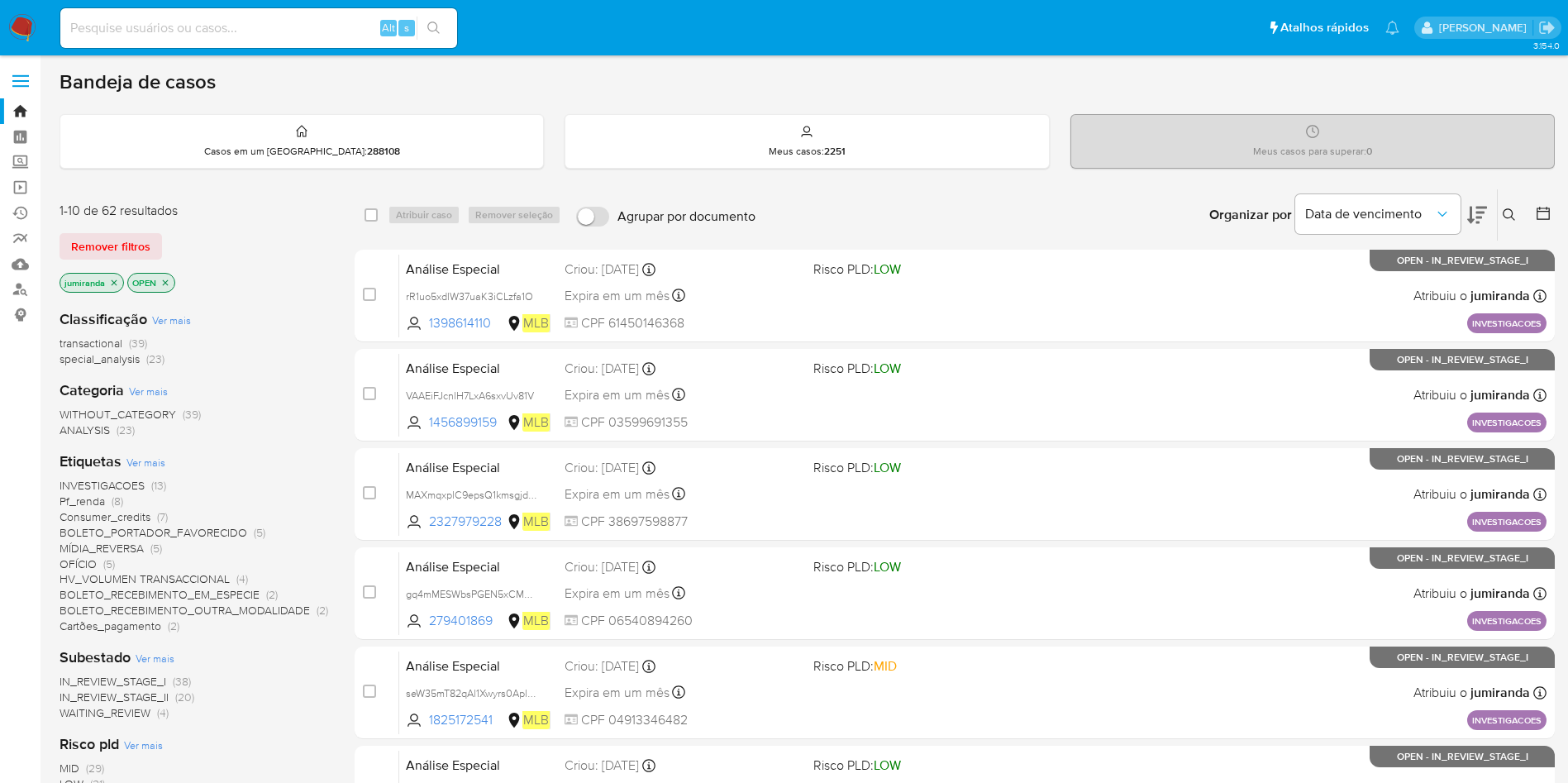
click at [1542, 205] on icon at bounding box center [1543, 213] width 17 height 17
click at [1538, 213] on icon at bounding box center [1543, 213] width 17 height 17
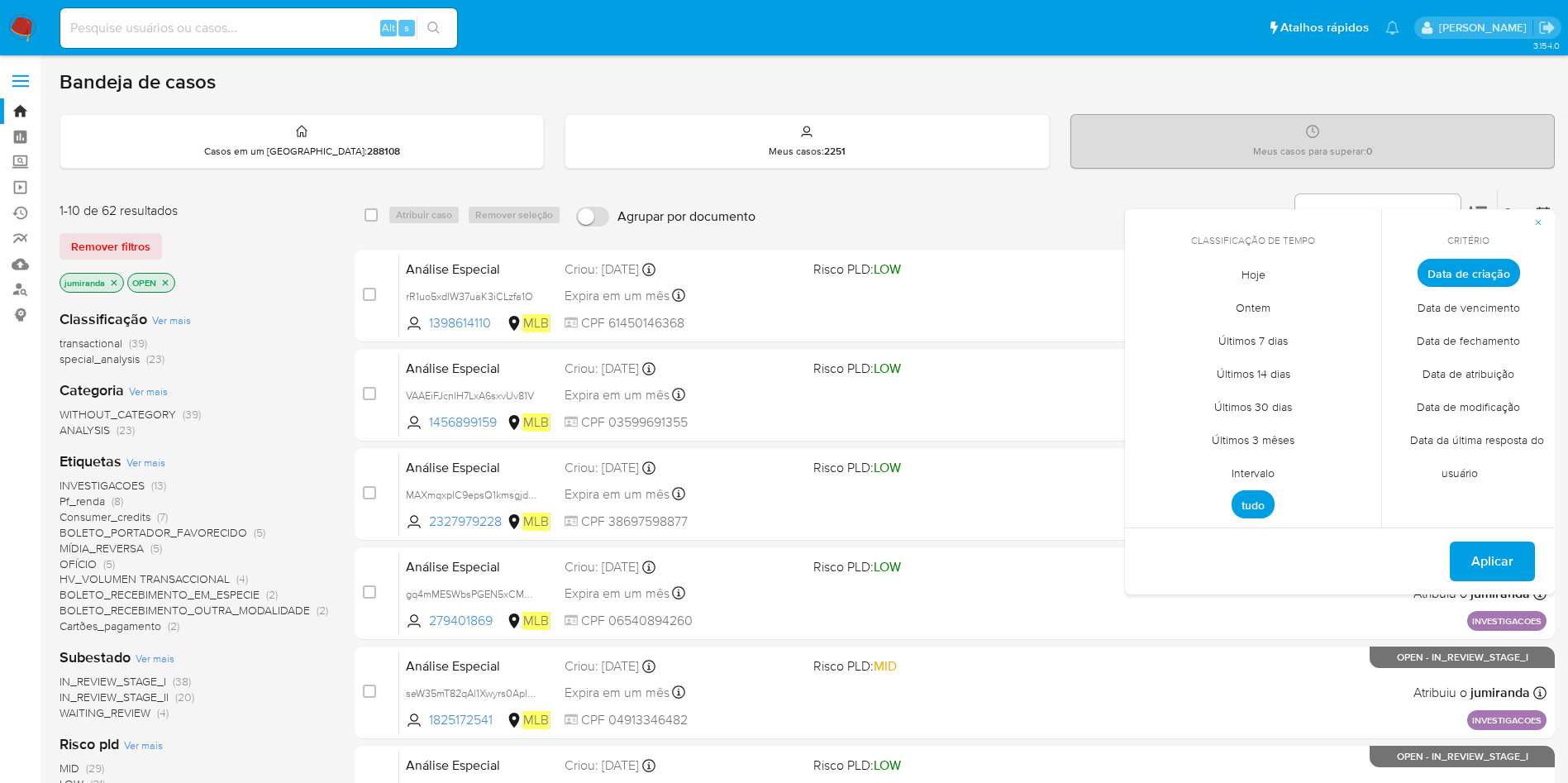
click at [1252, 470] on span "Intervalo" at bounding box center [1253, 472] width 78 height 34
click at [1144, 313] on icon "Mes anterior" at bounding box center [1150, 303] width 20 height 20
click at [1184, 356] on button "1" at bounding box center [1186, 364] width 26 height 26
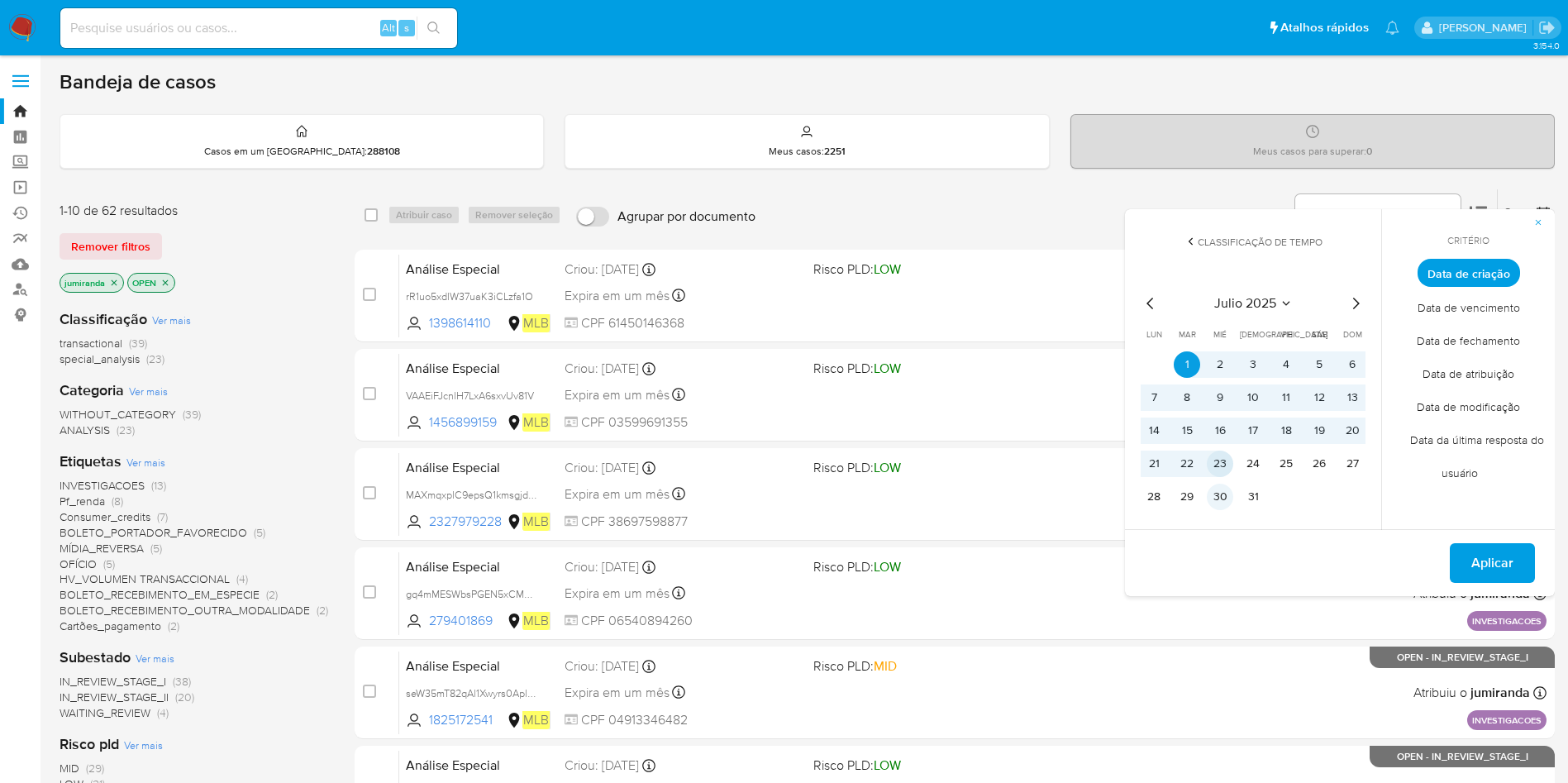
click at [1221, 489] on button "30" at bounding box center [1220, 496] width 26 height 26
click at [1463, 562] on button "Aplicar" at bounding box center [1492, 563] width 85 height 40
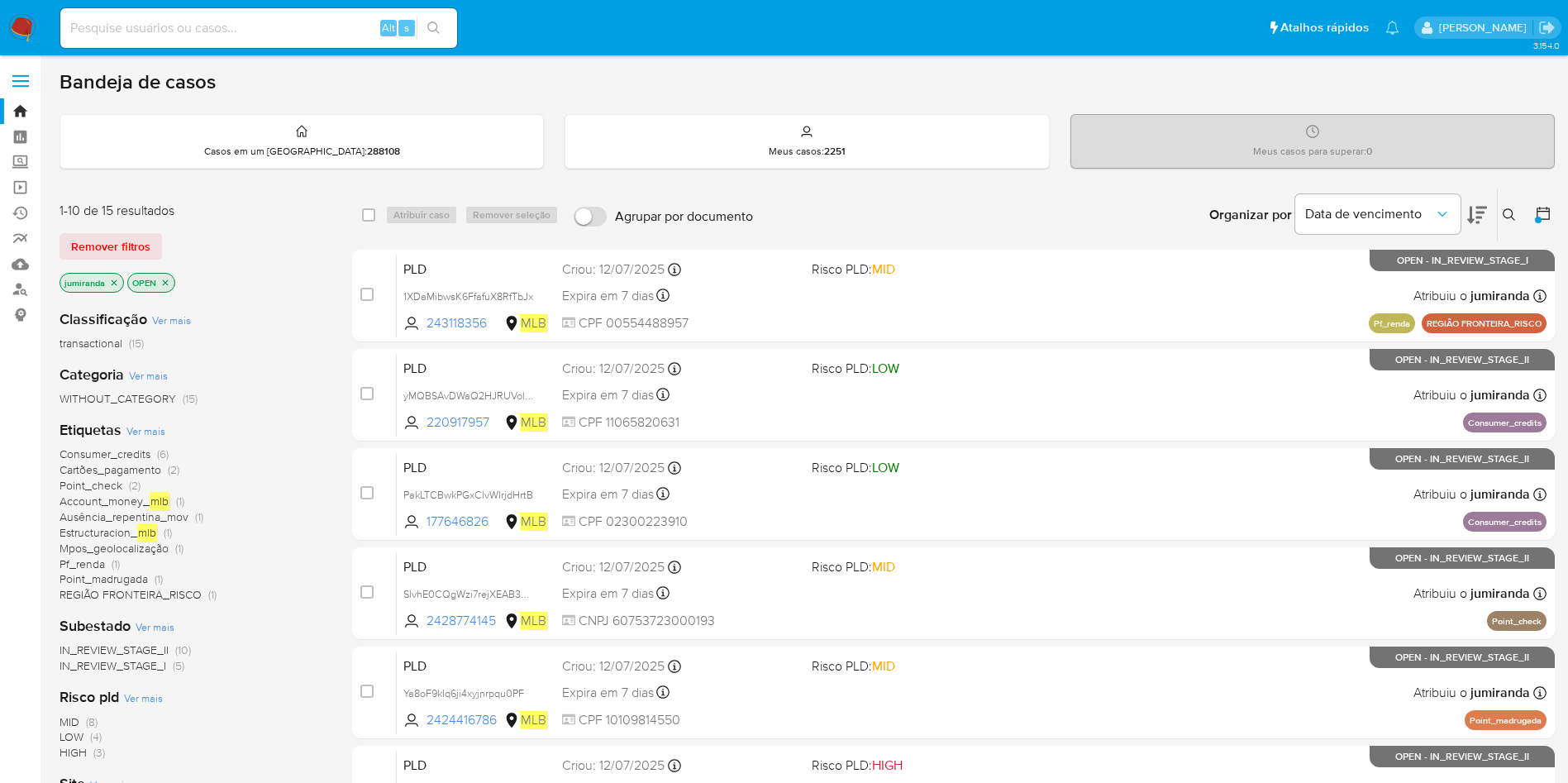
click at [114, 598] on span "REGIÃO FRONTEIRA_RISCO" at bounding box center [130, 594] width 142 height 17
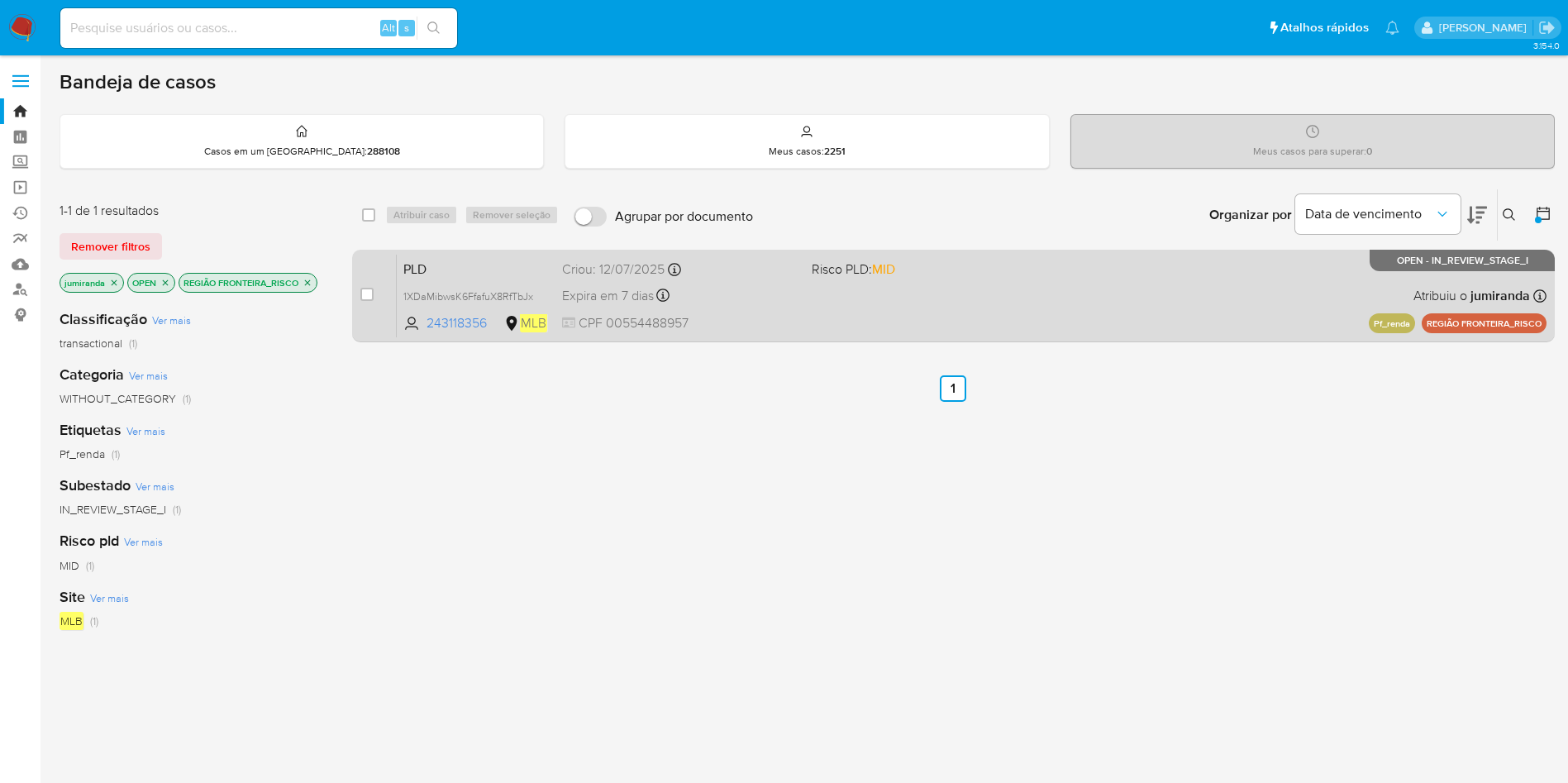
click at [781, 309] on div "PLD 1XDaMibwsK6FfafuX8RfTbJx 243118356 MLB Risco PLD: MID Criou: [DATE] Criou: …" at bounding box center [971, 295] width 1150 height 84
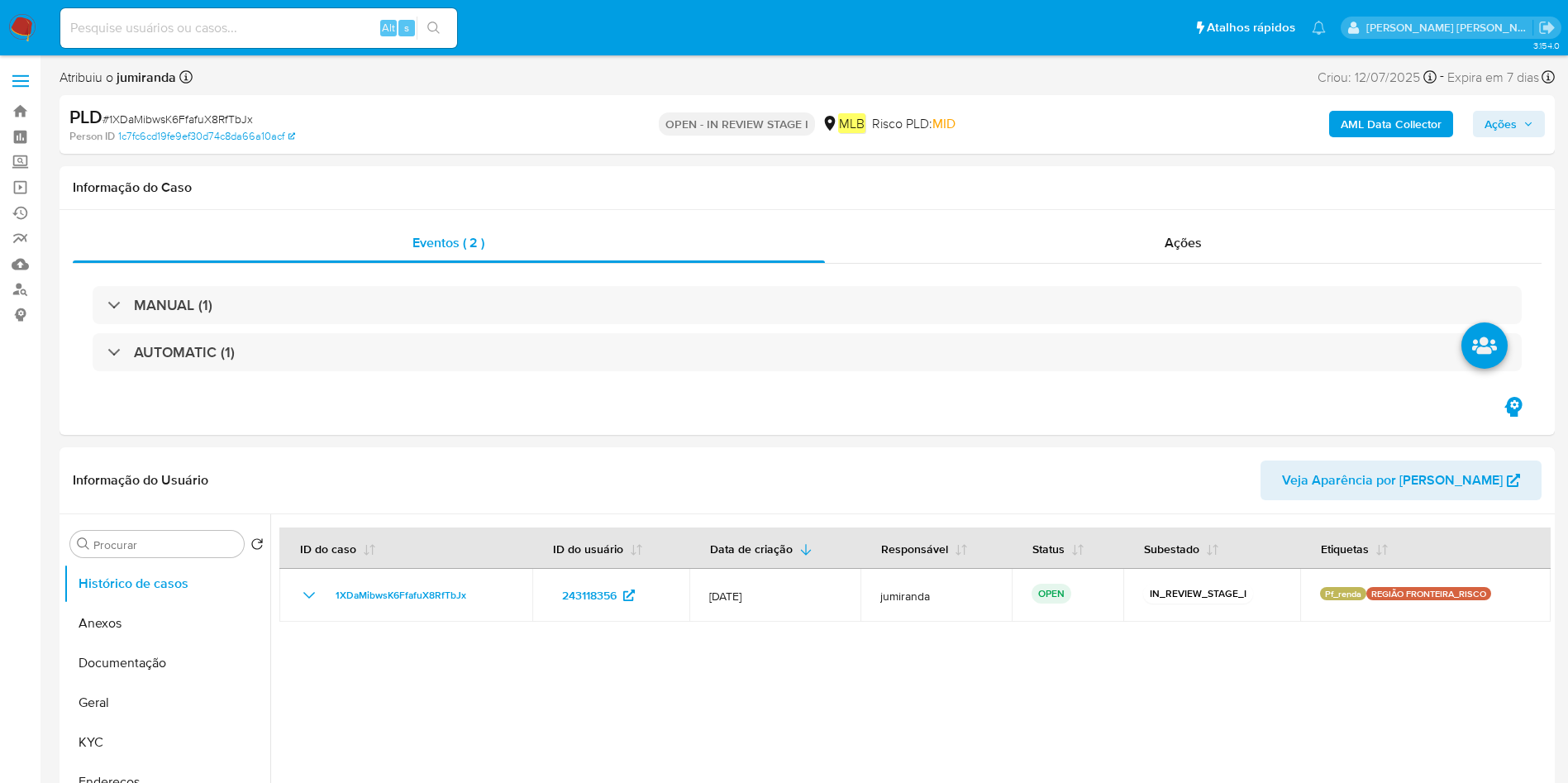
select select "10"
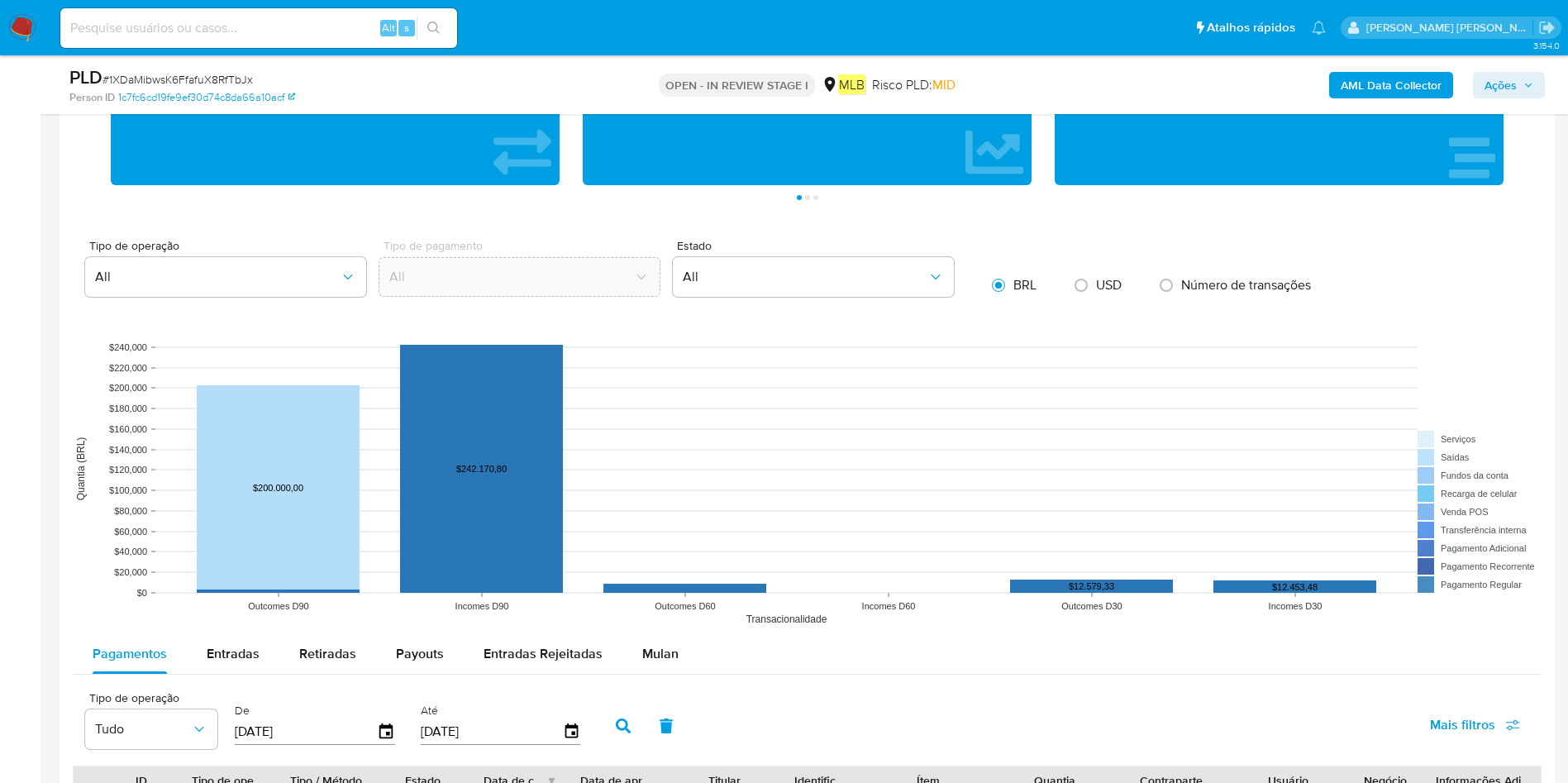
scroll to position [874, 0]
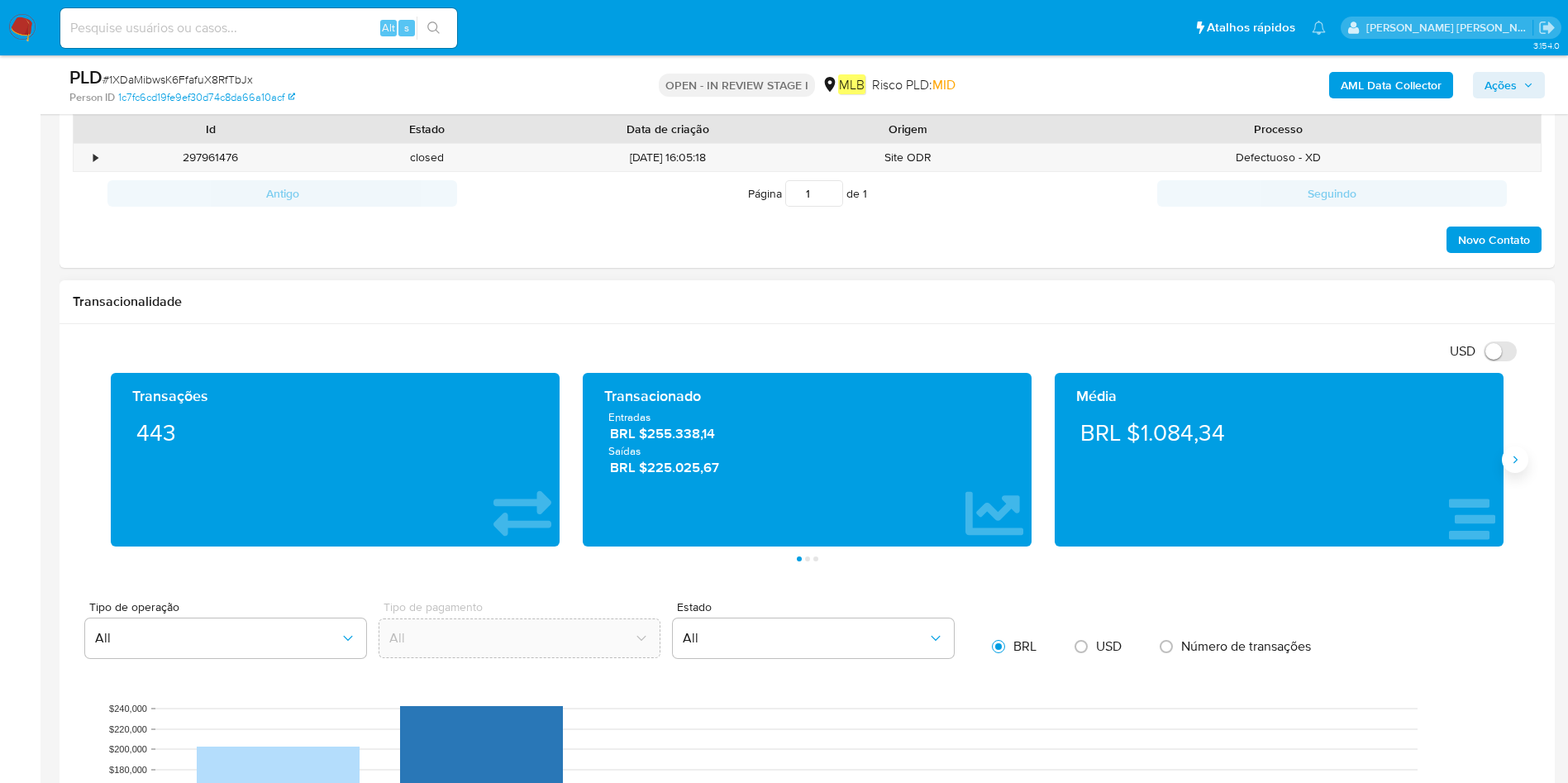
click at [1517, 460] on icon "Siguiente" at bounding box center [1515, 459] width 13 height 13
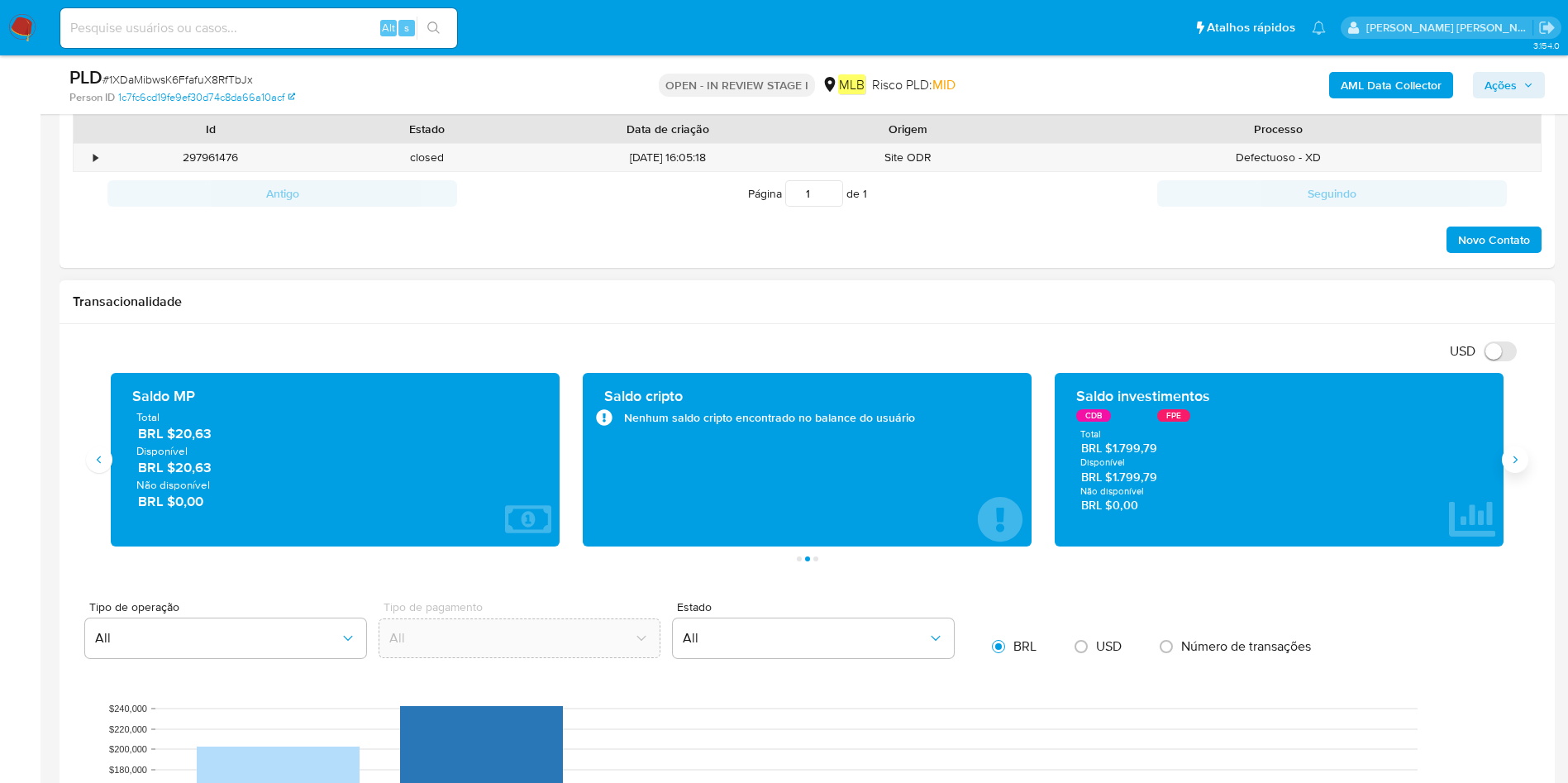
click at [1517, 460] on icon "Siguiente" at bounding box center [1515, 459] width 13 height 13
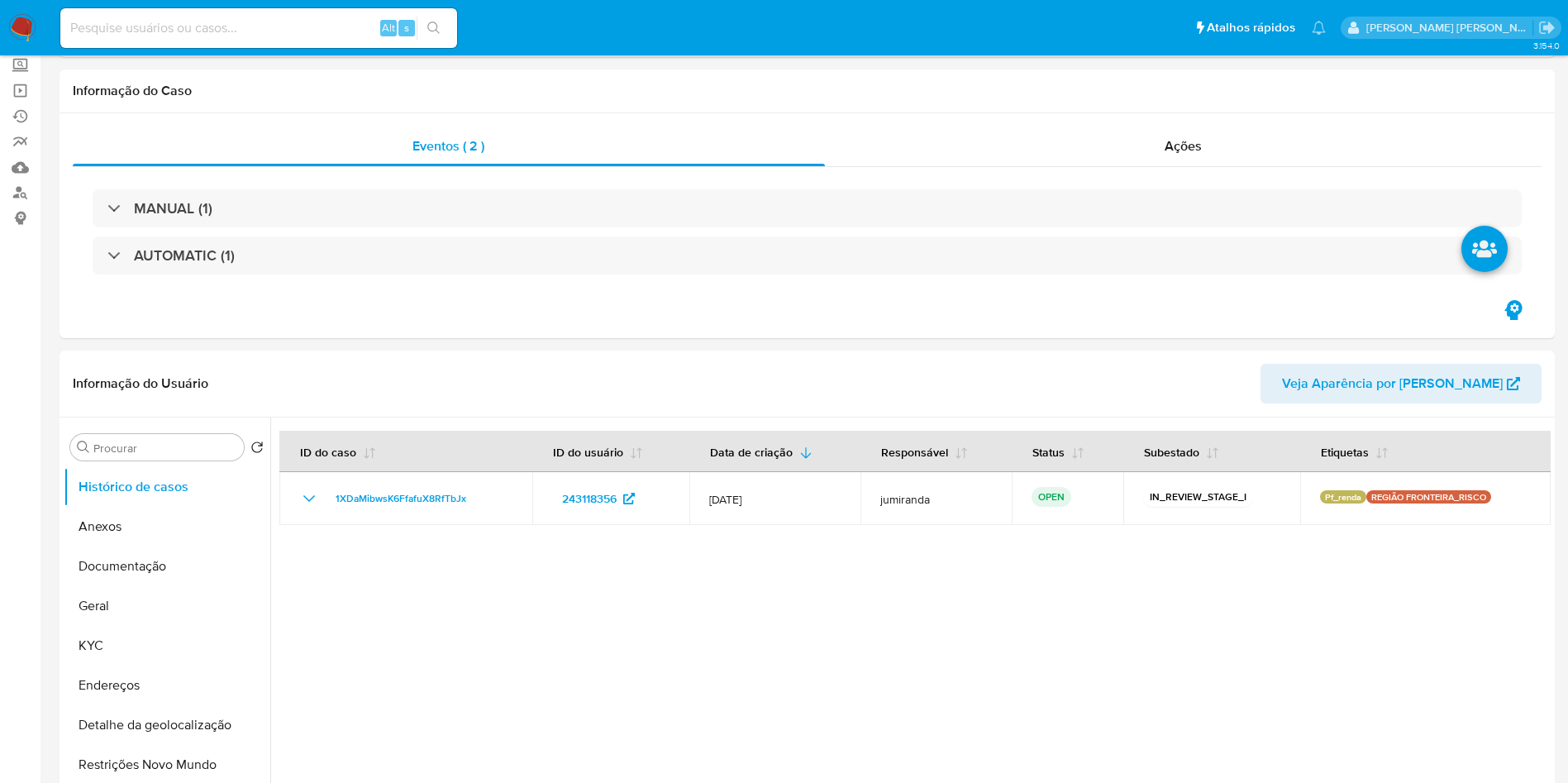
scroll to position [0, 0]
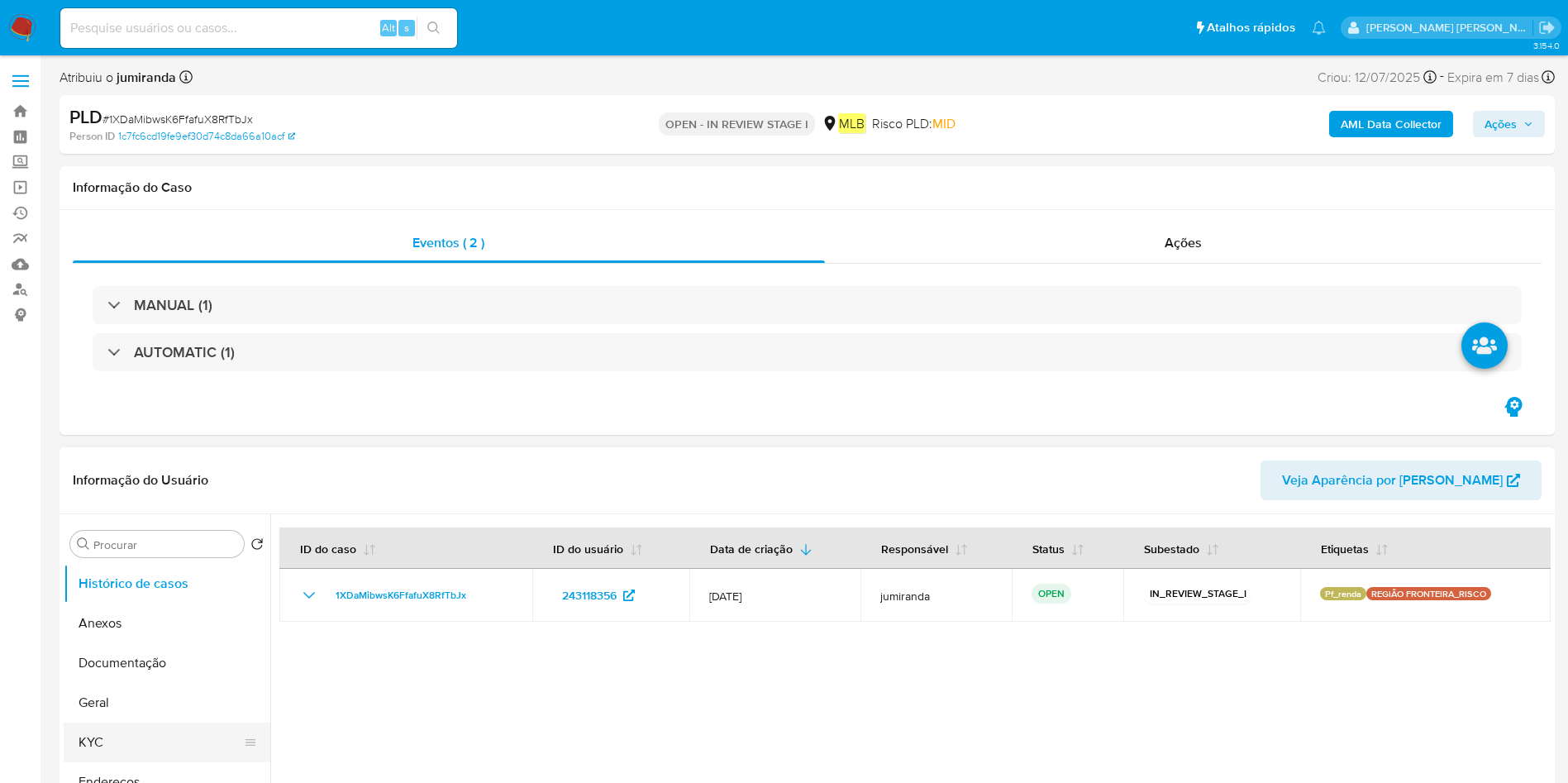
click at [113, 735] on button "KYC" at bounding box center [160, 742] width 193 height 40
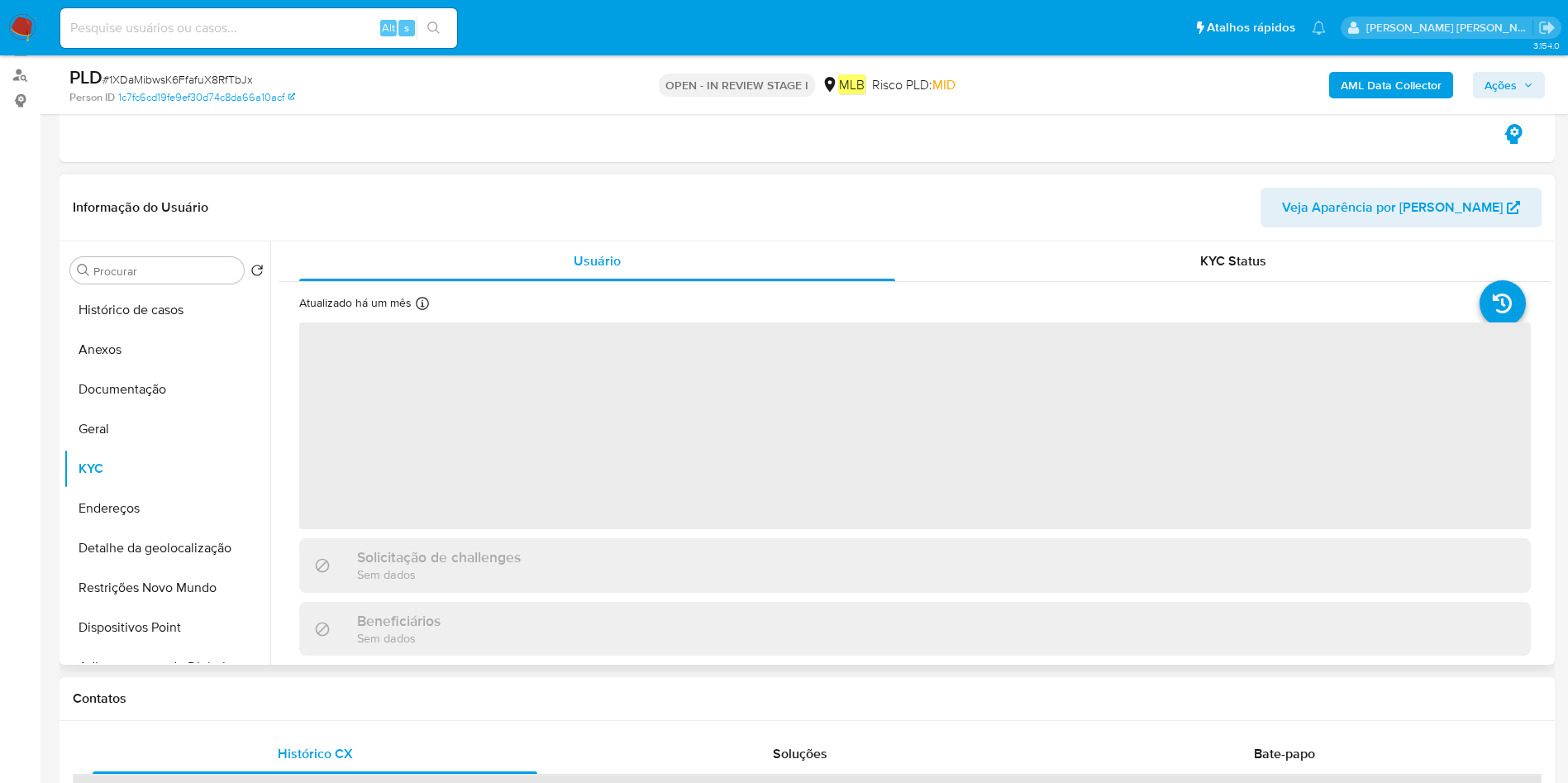
scroll to position [372, 0]
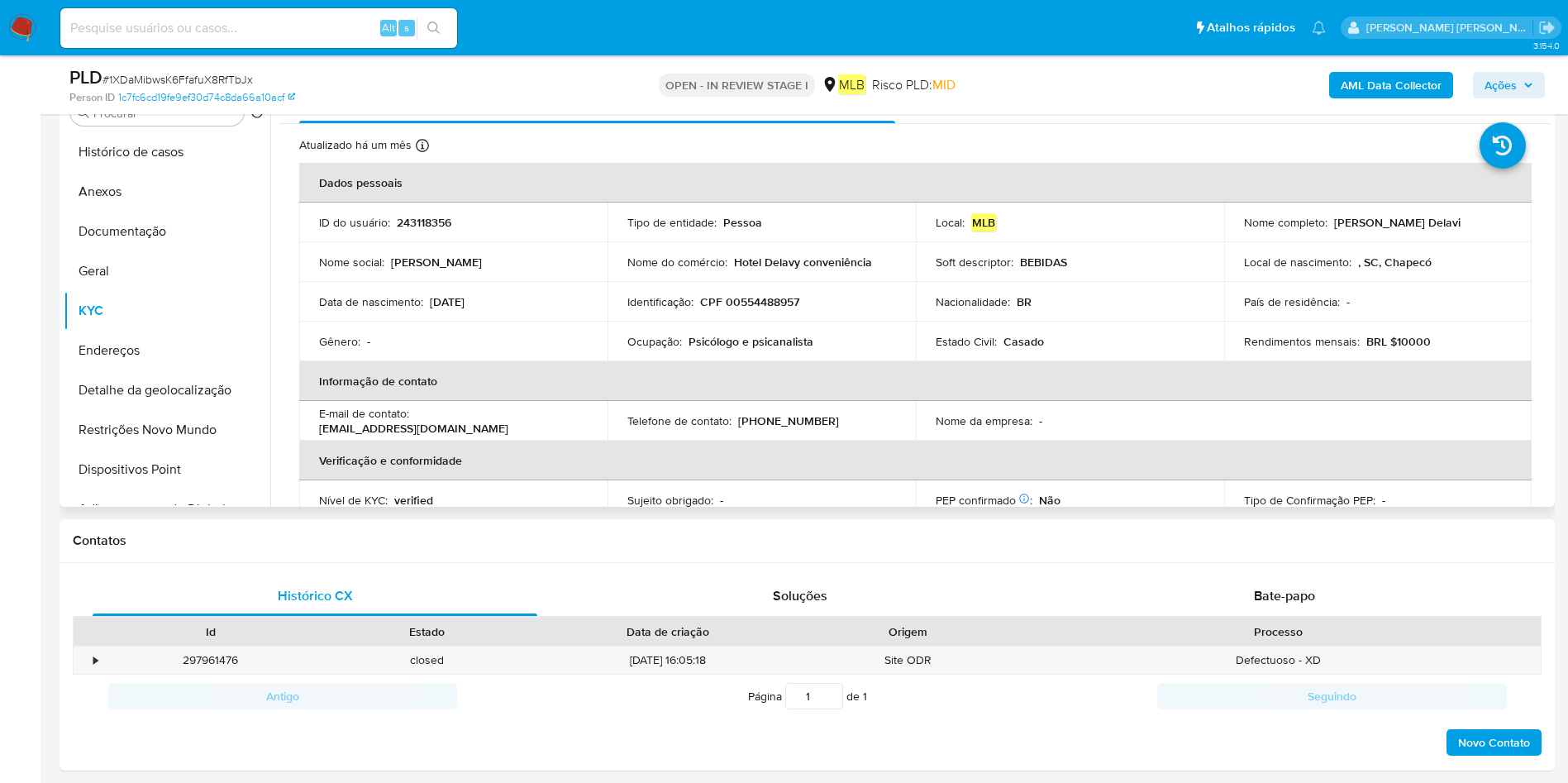
click at [783, 343] on p "Psicólogo e psicanalista" at bounding box center [750, 341] width 125 height 15
click at [783, 342] on p "Psicólogo e psicanalista" at bounding box center [750, 341] width 125 height 15
copy div "Ocupação : Psicólogo e psicanalista"
click at [120, 273] on button "Geral" at bounding box center [160, 271] width 193 height 40
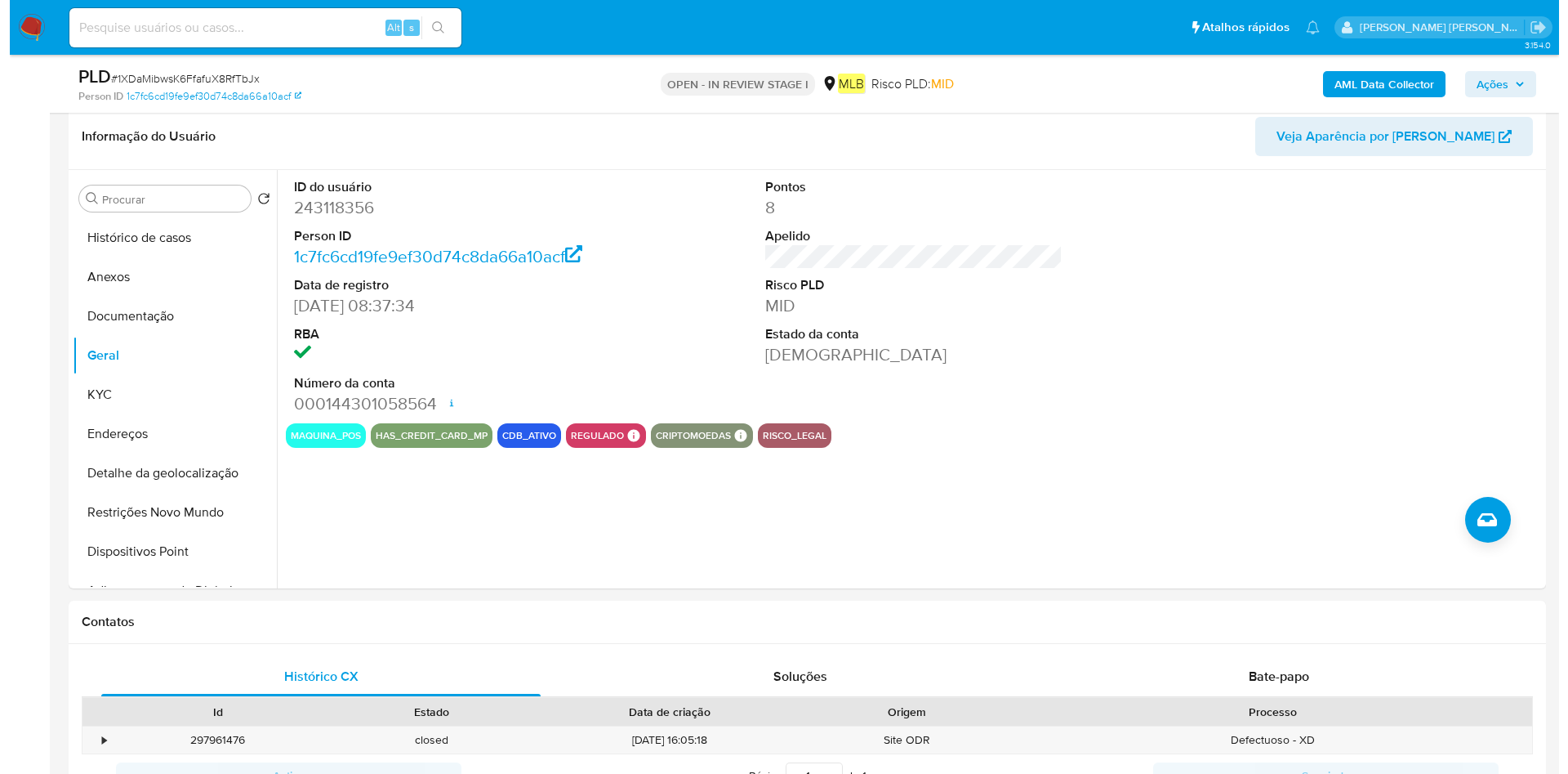
scroll to position [245, 0]
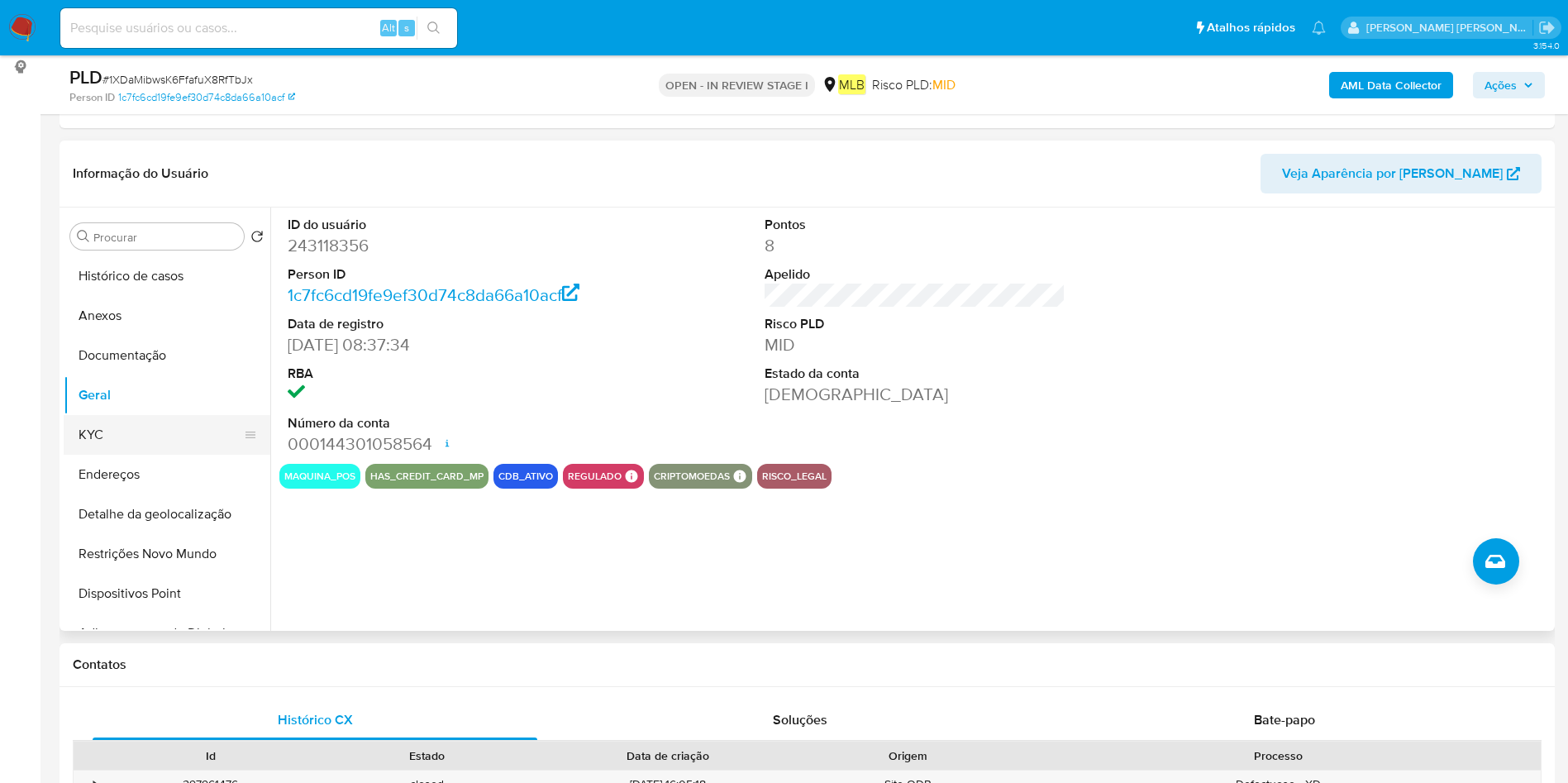
click at [84, 428] on button "KYC" at bounding box center [160, 435] width 193 height 40
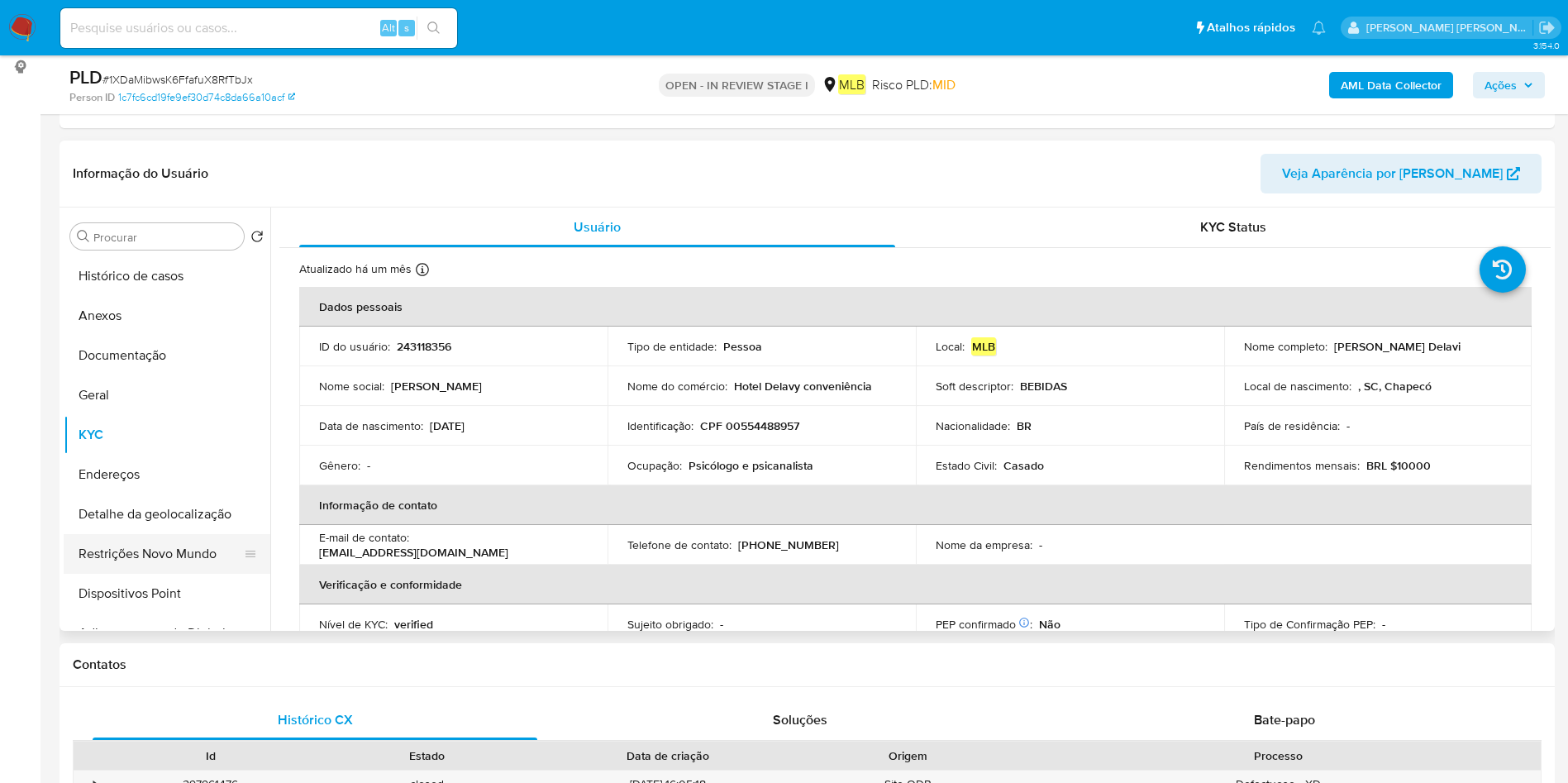
click at [159, 537] on button "Restrições Novo Mundo" at bounding box center [160, 554] width 193 height 40
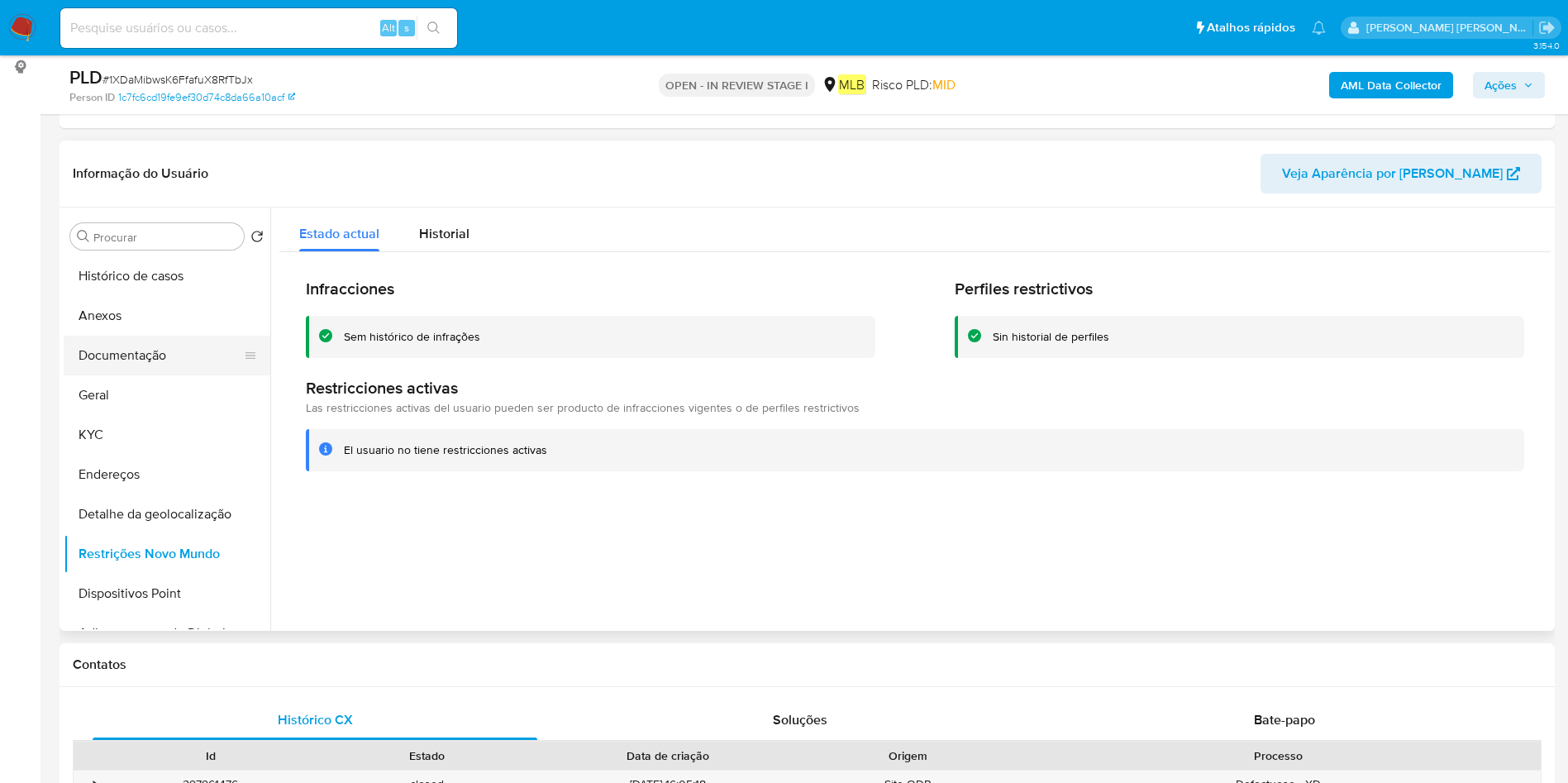
click at [129, 338] on button "Documentação" at bounding box center [160, 355] width 193 height 40
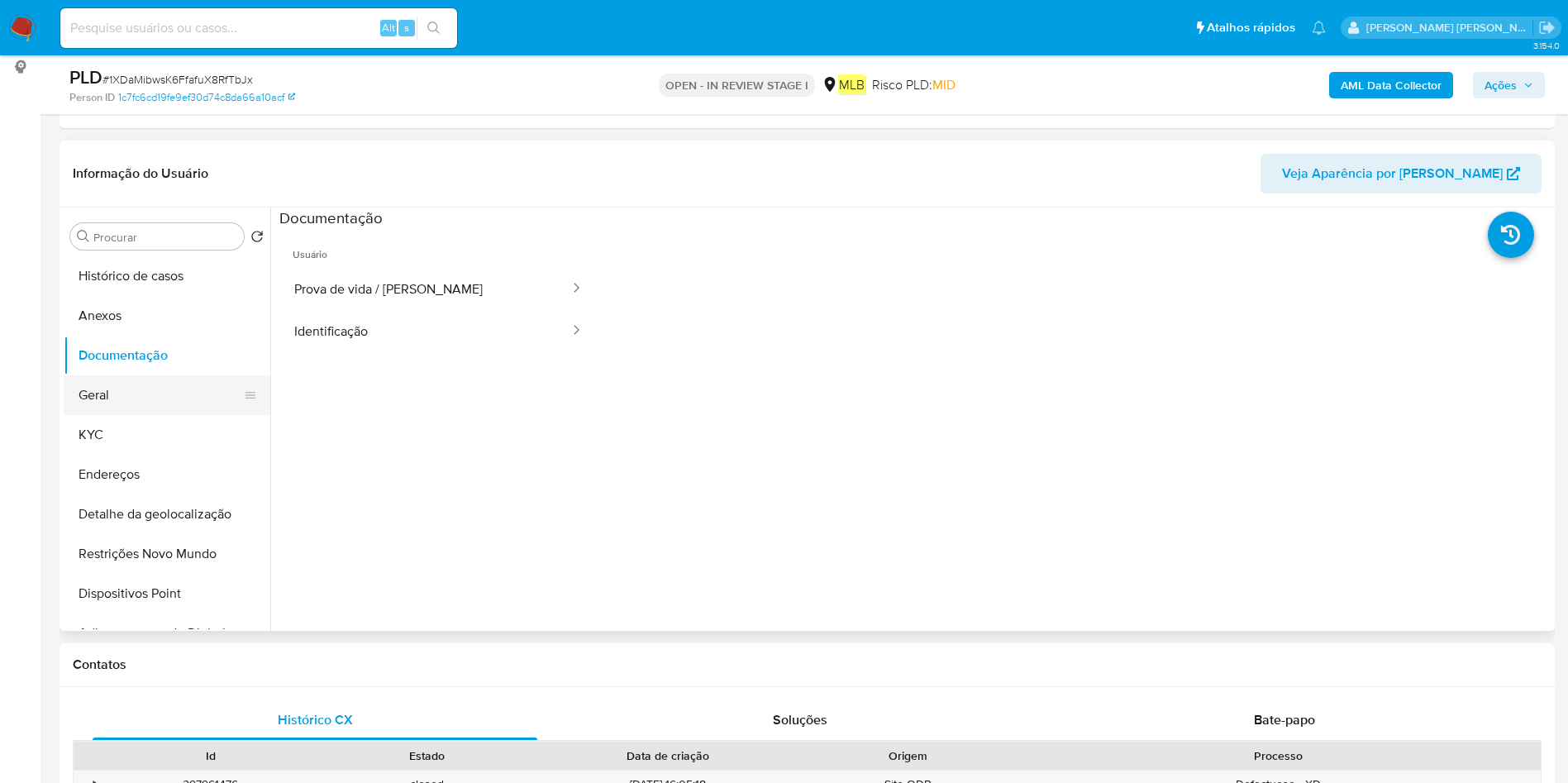
click at [153, 395] on button "Geral" at bounding box center [160, 395] width 193 height 40
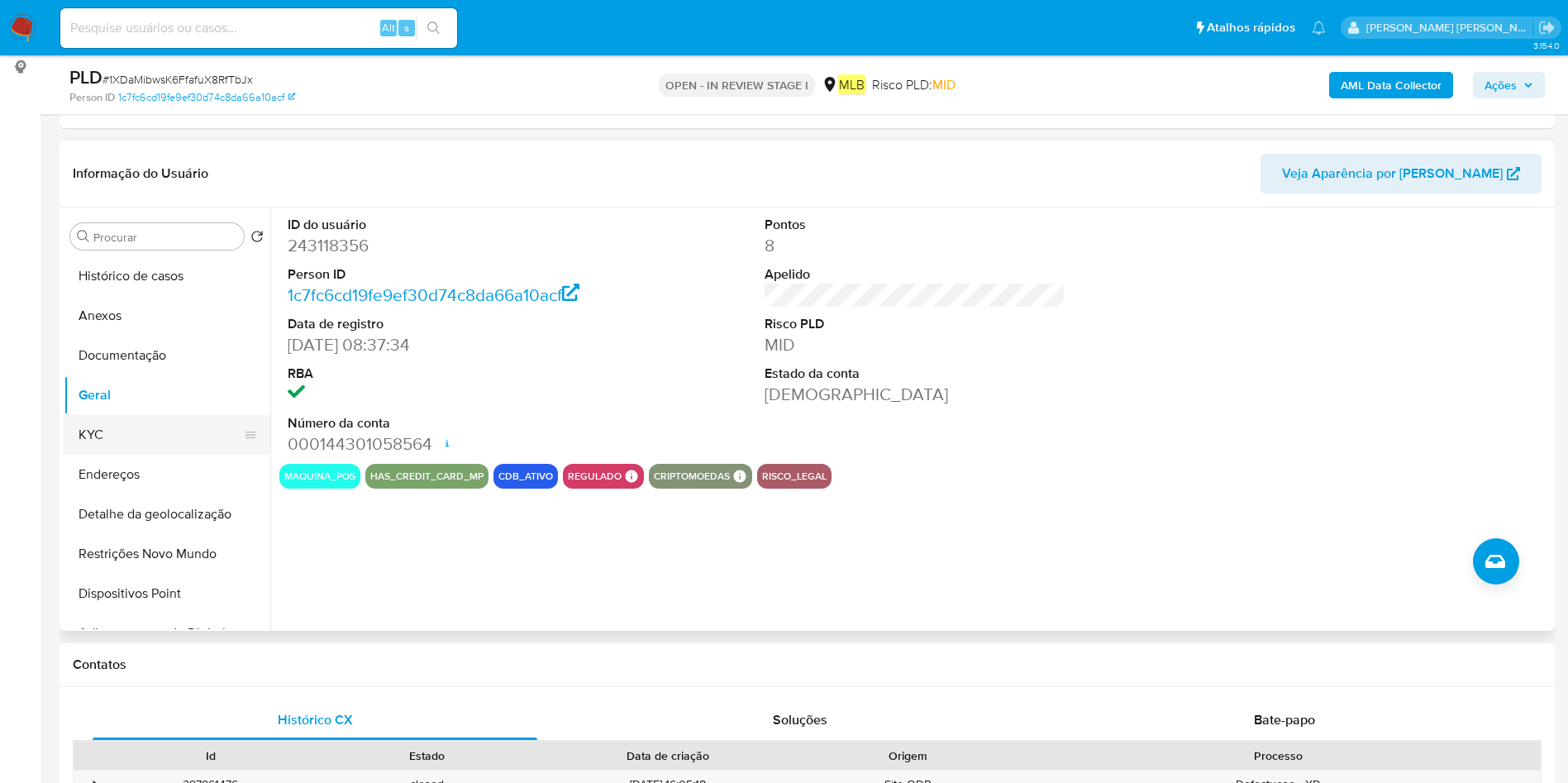
click at [108, 451] on button "KYC" at bounding box center [160, 435] width 193 height 40
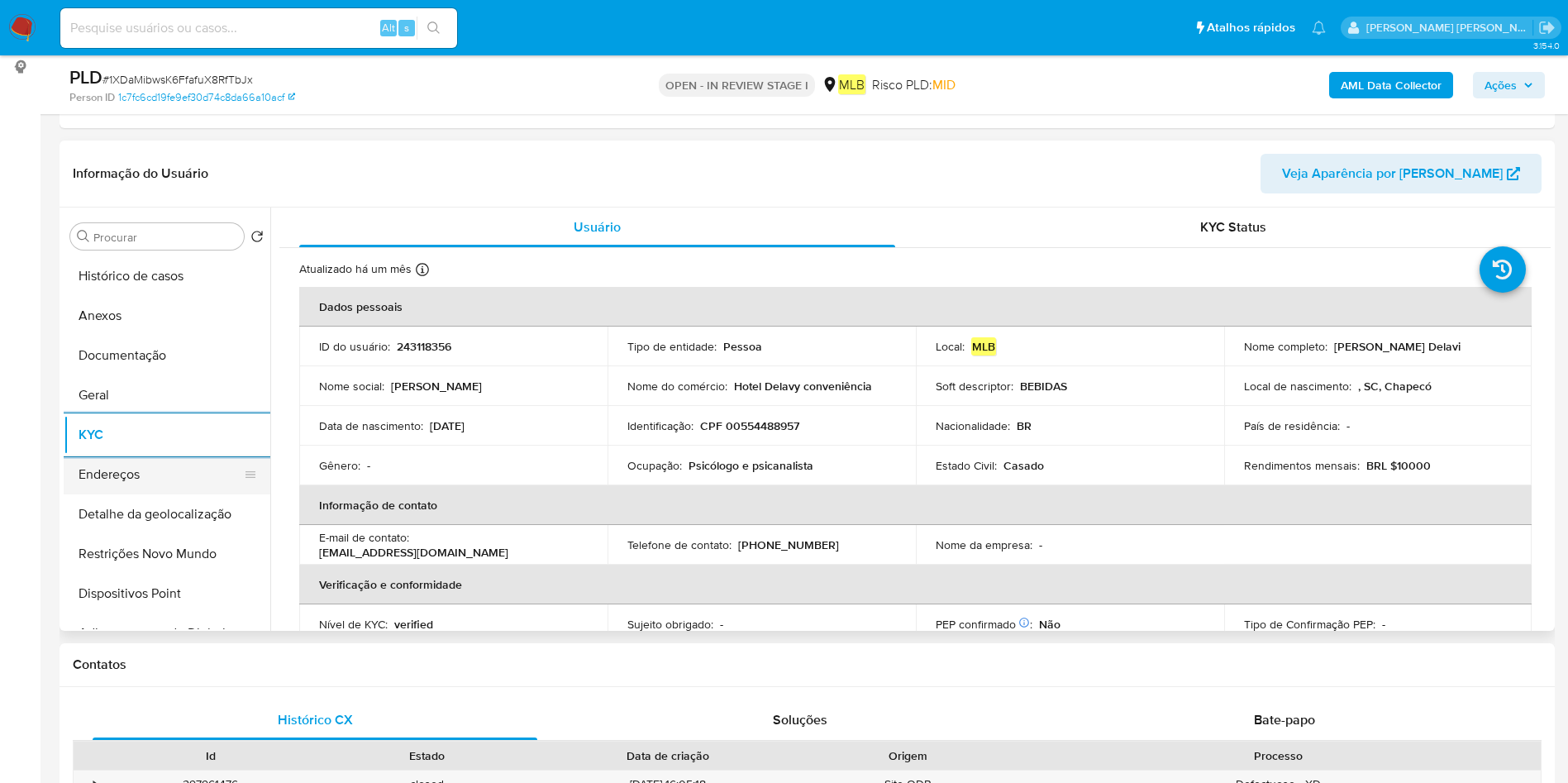
click at [197, 477] on button "Endereços" at bounding box center [160, 475] width 193 height 40
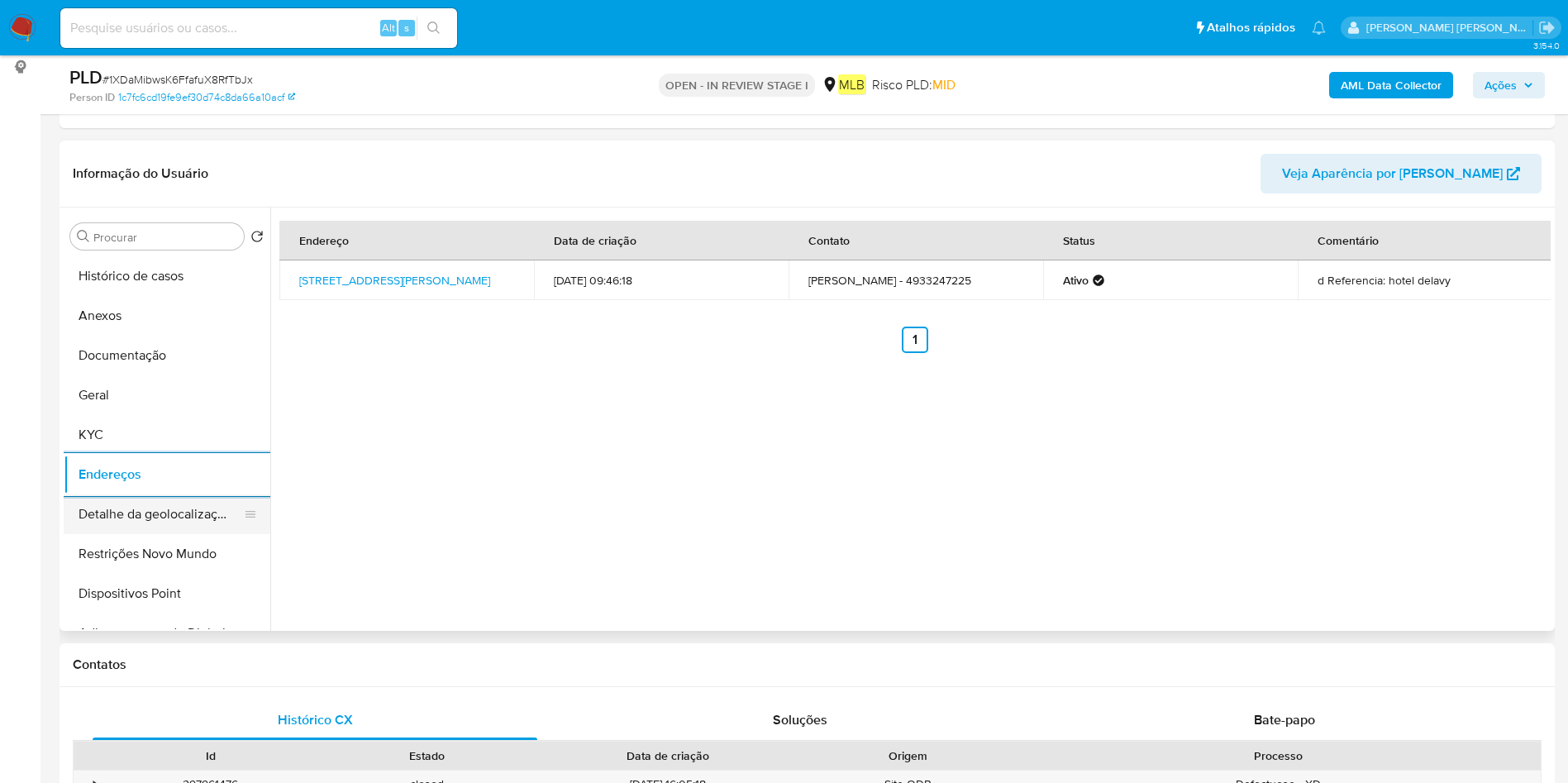
click at [170, 517] on button "Detalhe da geolocalização" at bounding box center [160, 514] width 193 height 40
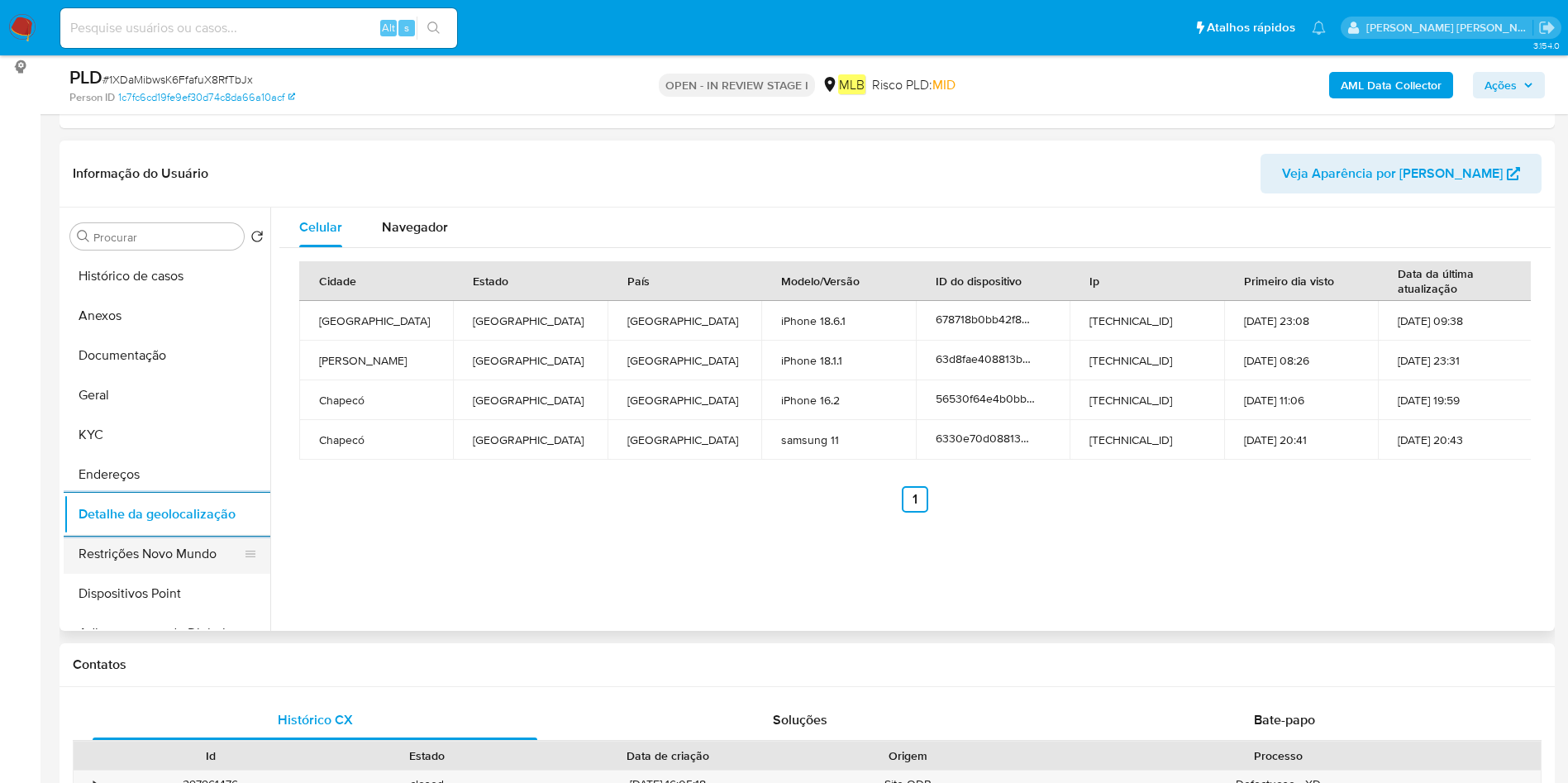
click at [159, 541] on button "Restrições Novo Mundo" at bounding box center [160, 554] width 193 height 40
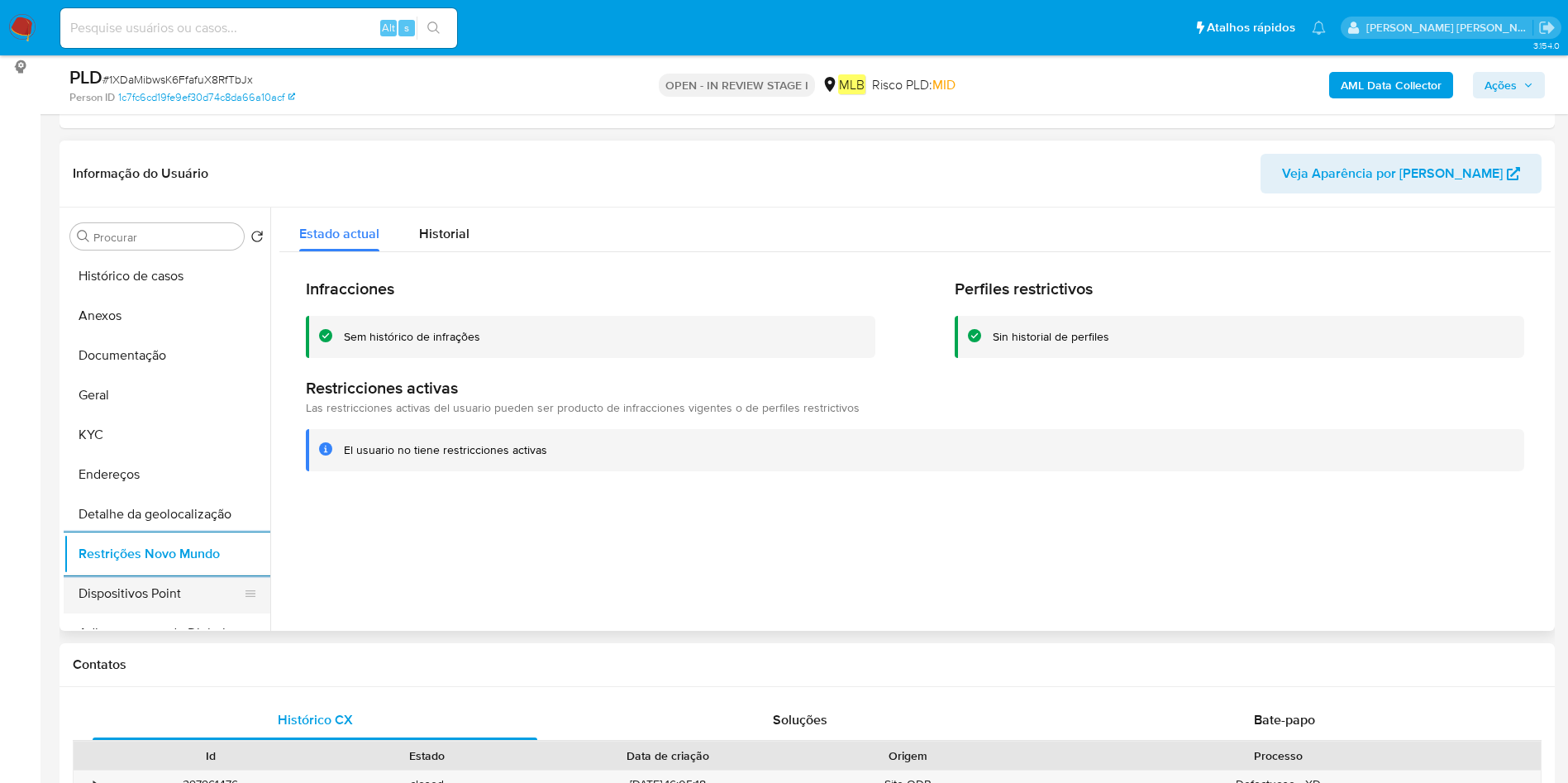
click at [139, 590] on button "Dispositivos Point" at bounding box center [160, 593] width 193 height 40
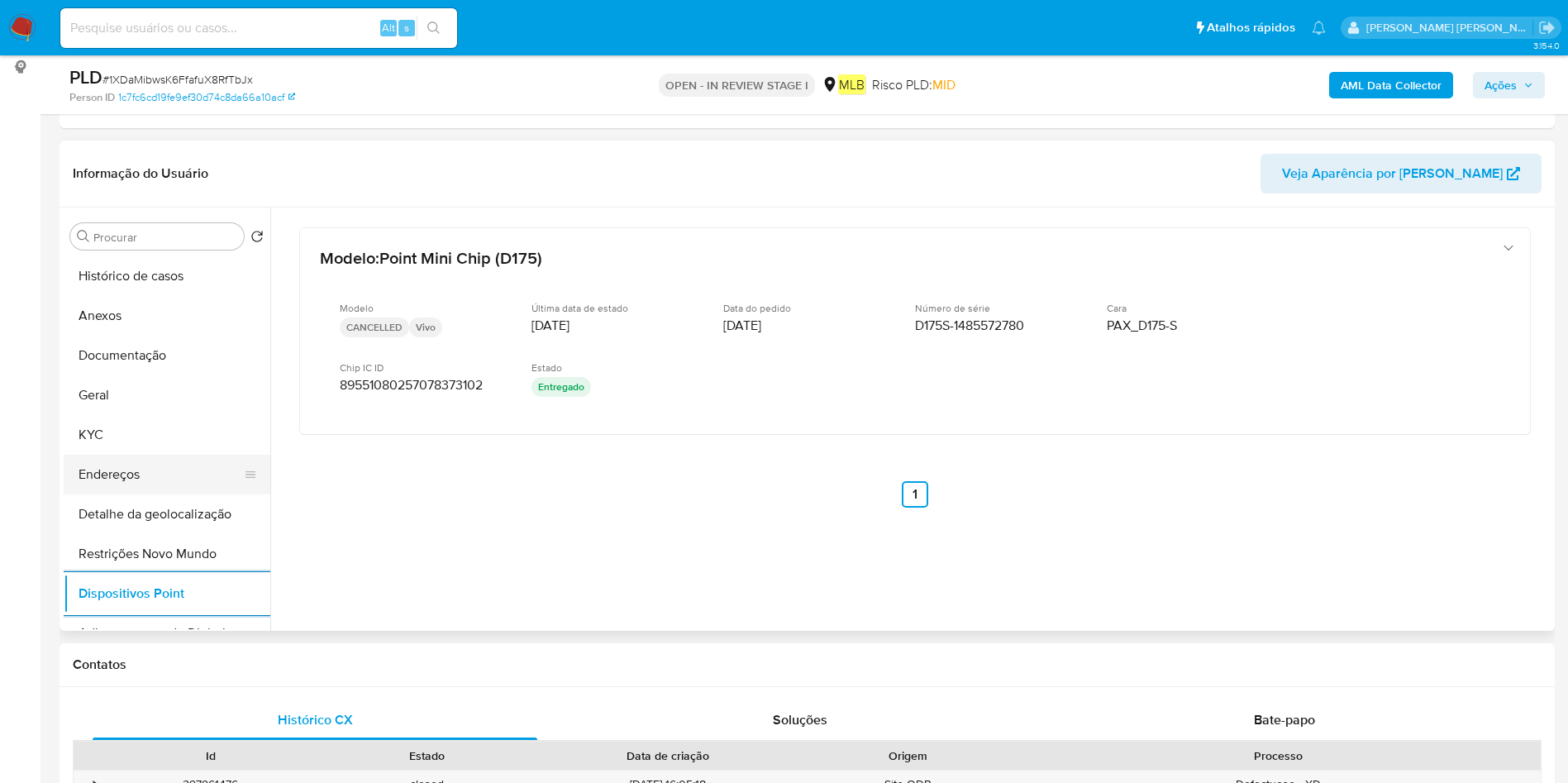
click at [92, 478] on button "Endereços" at bounding box center [160, 475] width 193 height 40
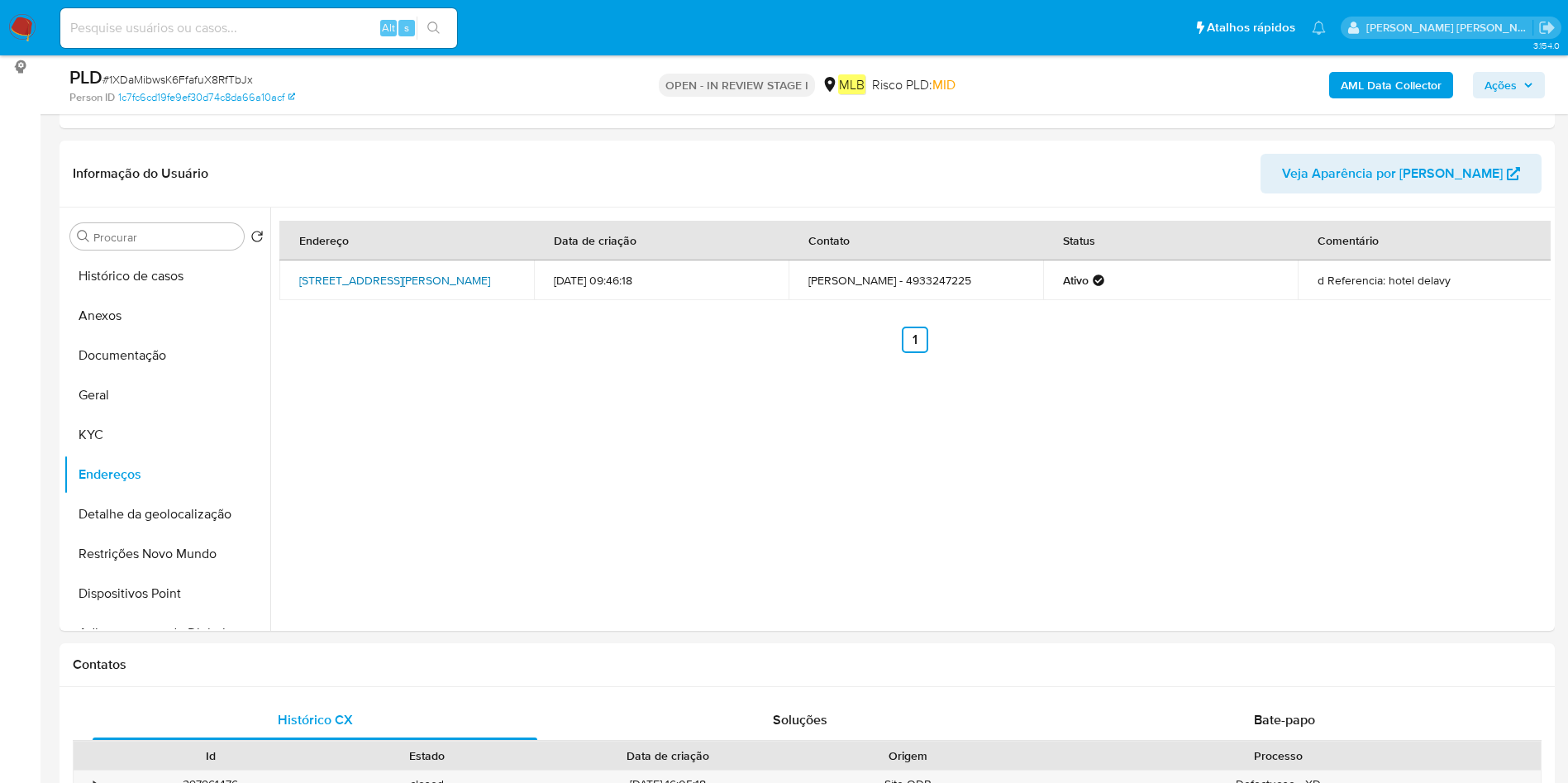
drag, startPoint x: 287, startPoint y: 266, endPoint x: 348, endPoint y: 282, distance: 63.1
click at [348, 282] on td "Avenida Fernando Machado - D 1511, Chapecó, Santa Catarina, 89803000, Brasil 15…" at bounding box center [407, 280] width 254 height 40
copy link "Avenida Fernando Machado - D 1511, Chapecó,"
click at [212, 280] on button "Histórico de casos" at bounding box center [160, 276] width 193 height 40
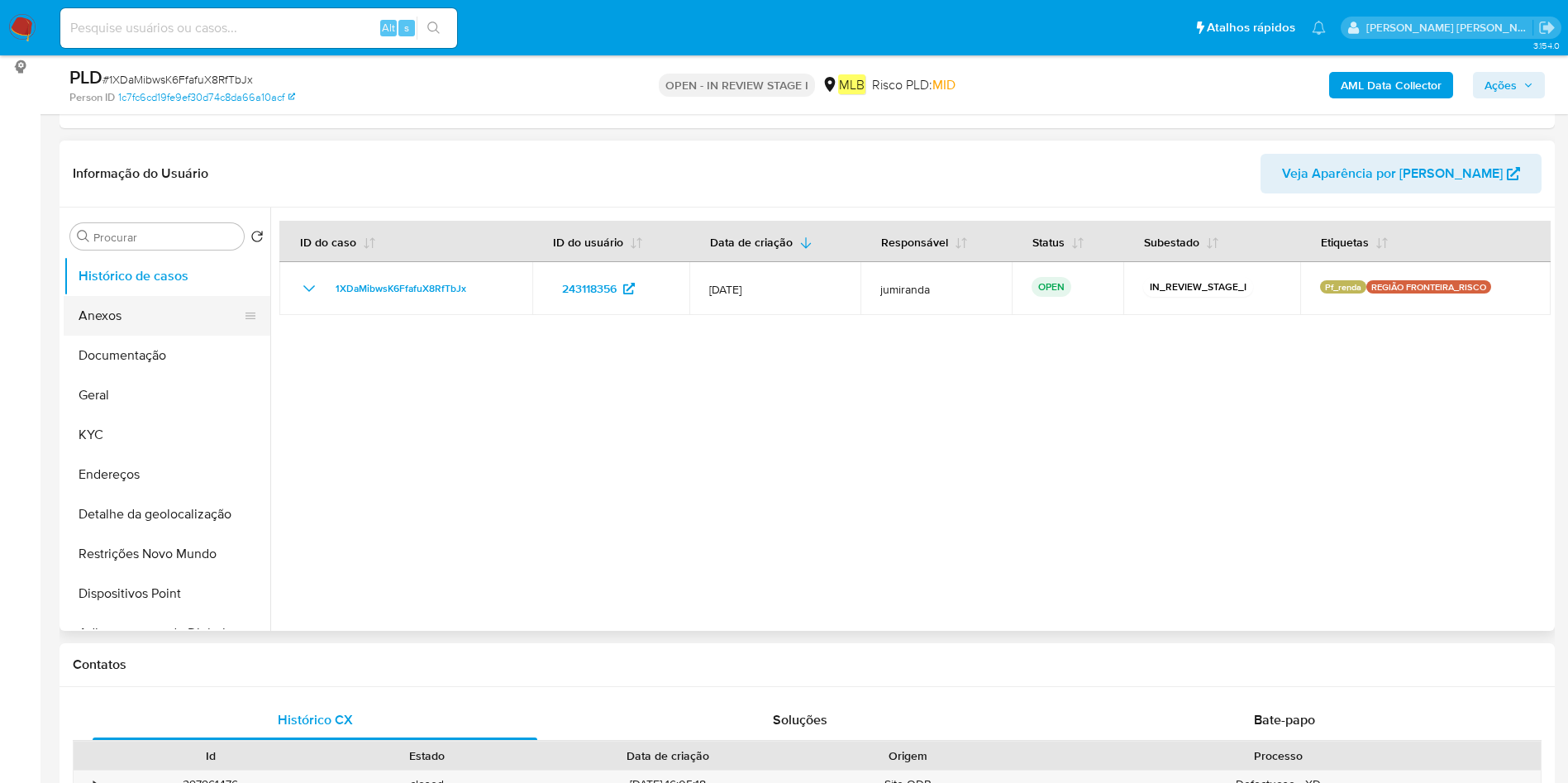
click at [186, 323] on button "Anexos" at bounding box center [160, 316] width 193 height 40
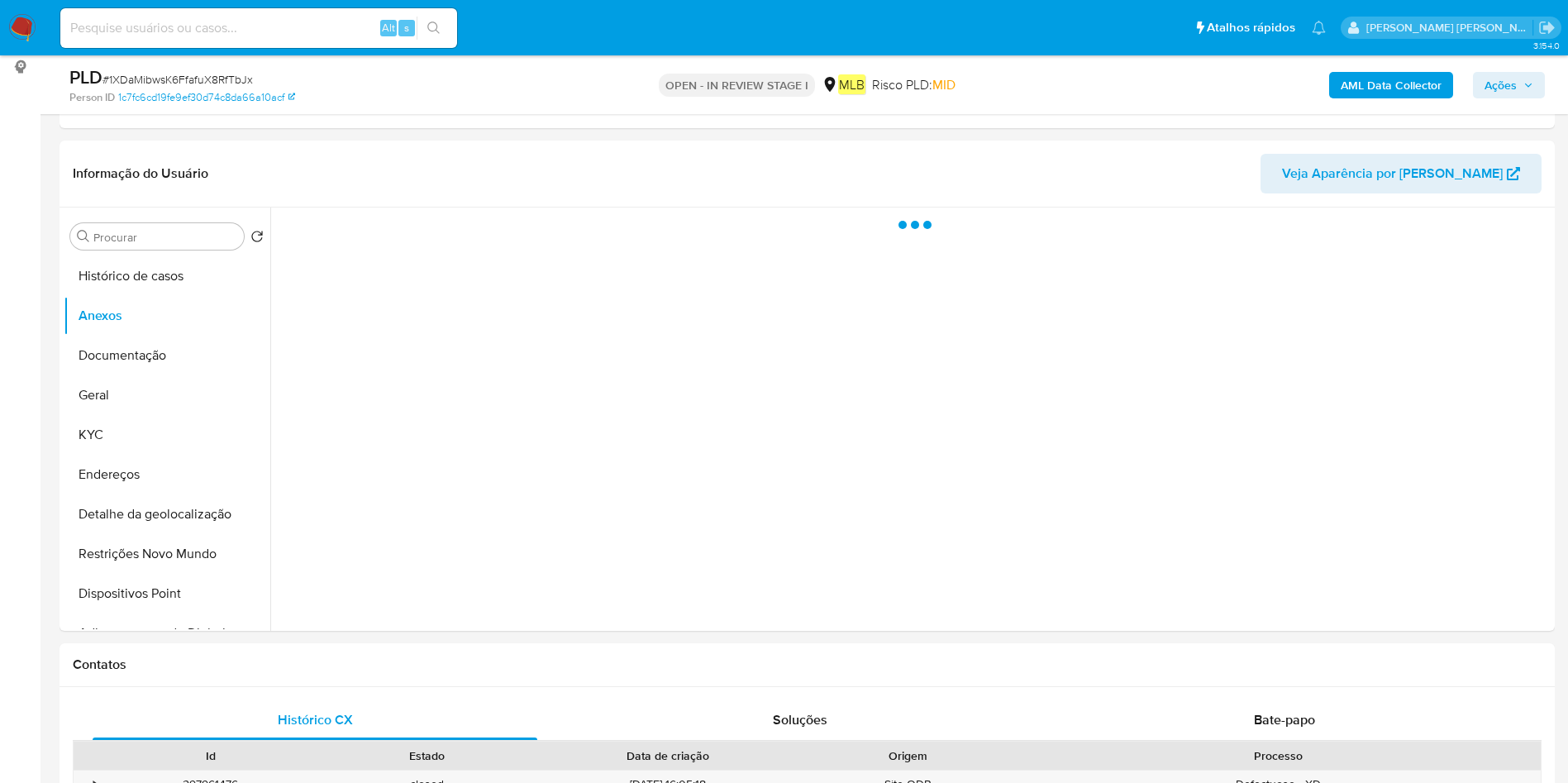
click at [1377, 83] on b "AML Data Collector" at bounding box center [1391, 85] width 101 height 26
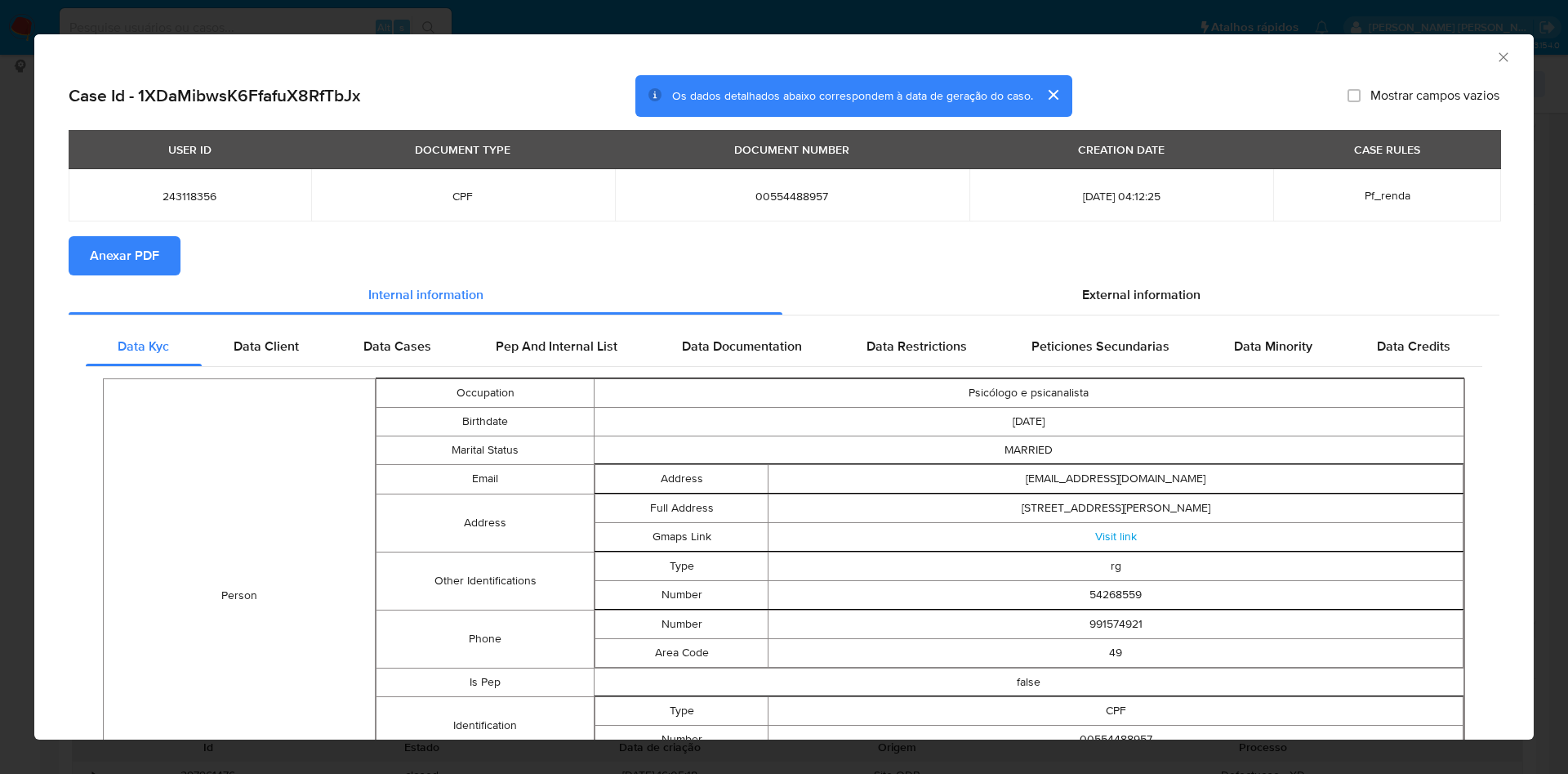
click at [166, 250] on button "Anexar PDF" at bounding box center [125, 256] width 112 height 40
click at [1489, 47] on div "AML Data Collector" at bounding box center [784, 54] width 1499 height 40
drag, startPoint x: 1487, startPoint y: 59, endPoint x: 1474, endPoint y: 60, distance: 13.0
click at [1495, 57] on icon "Fechar a janela" at bounding box center [1503, 57] width 16 height 16
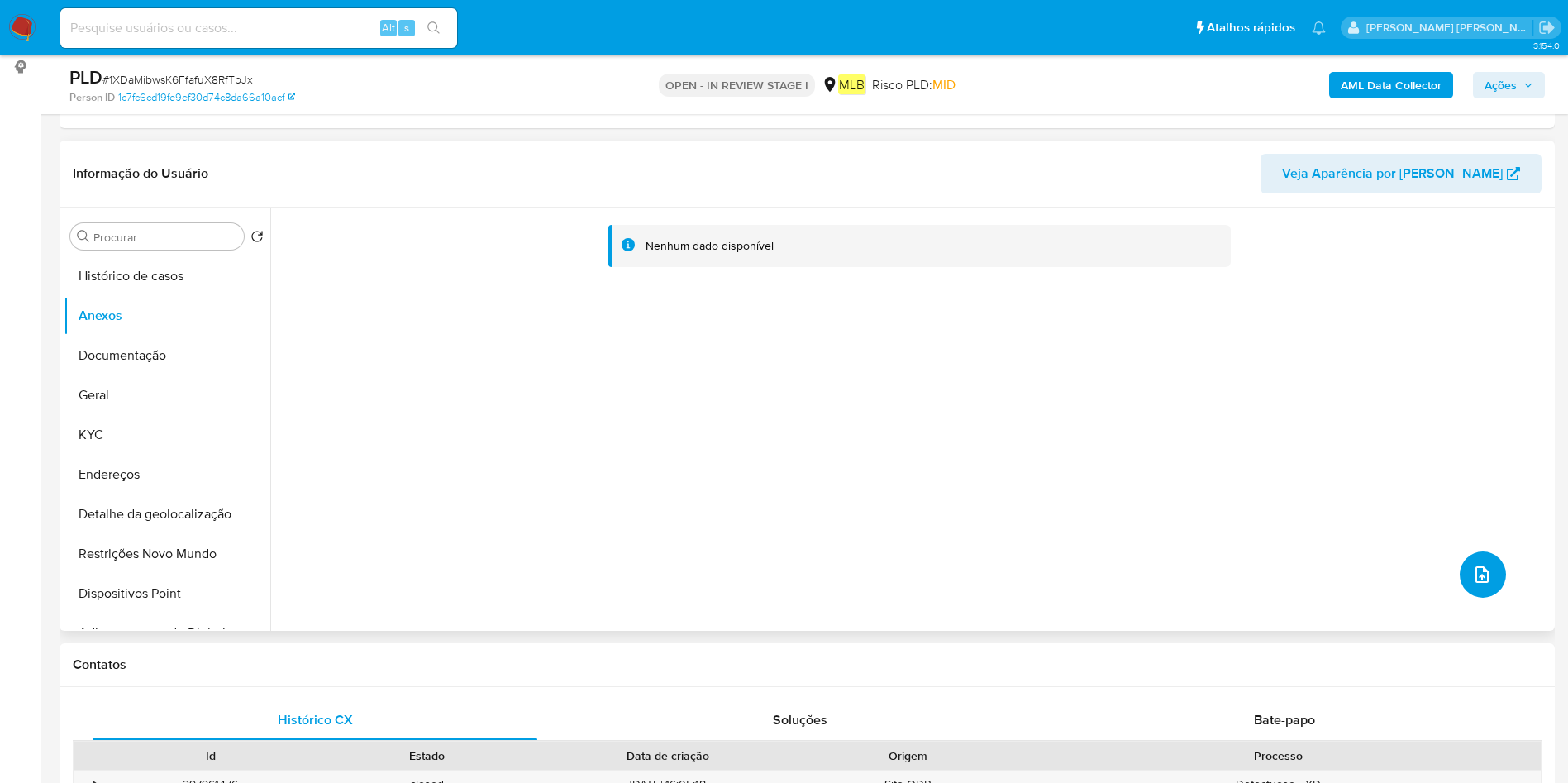
click at [1481, 577] on icon "upload-file" at bounding box center [1482, 574] width 13 height 17
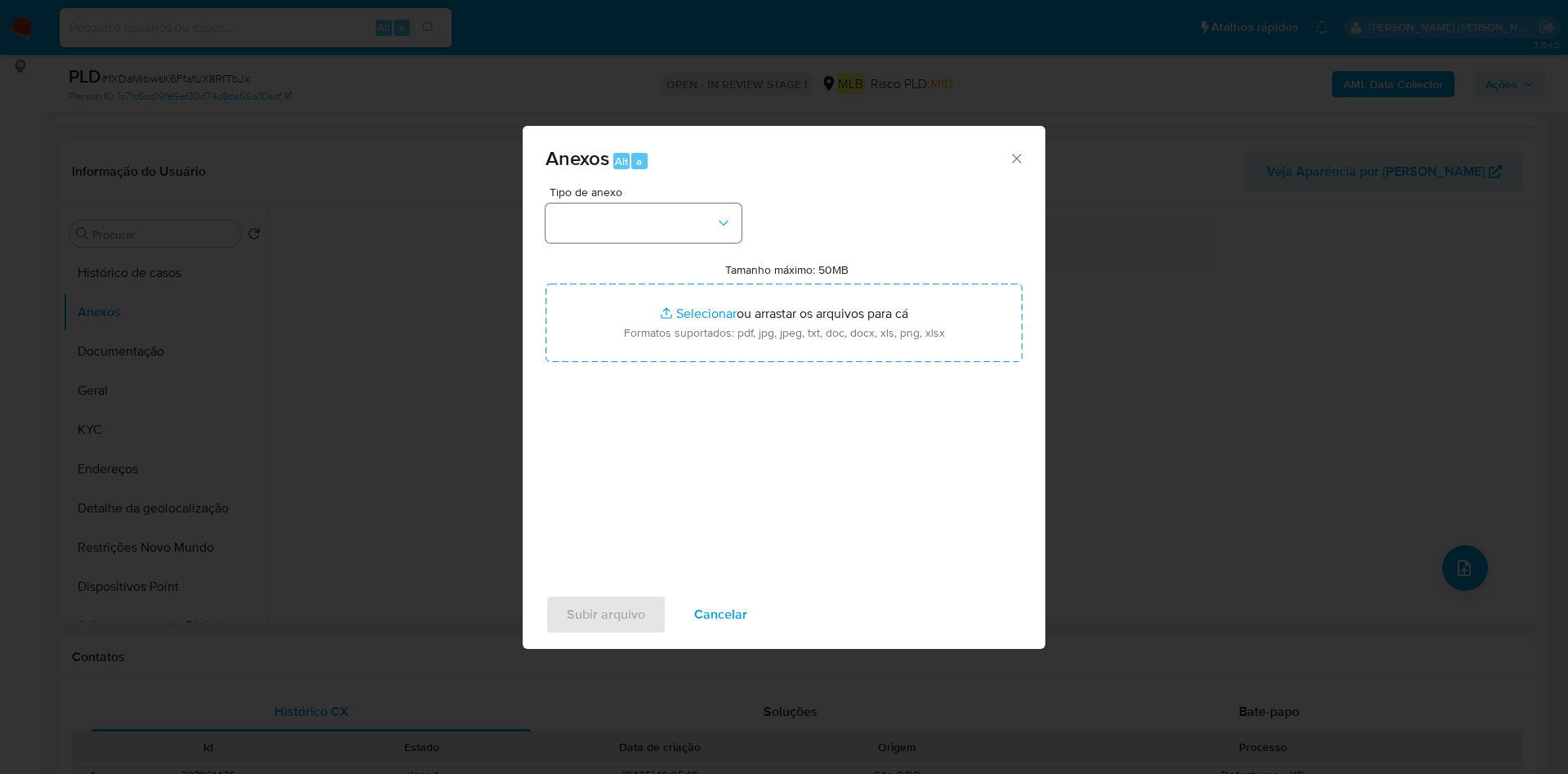
click at [670, 232] on button "button" at bounding box center [644, 223] width 196 height 40
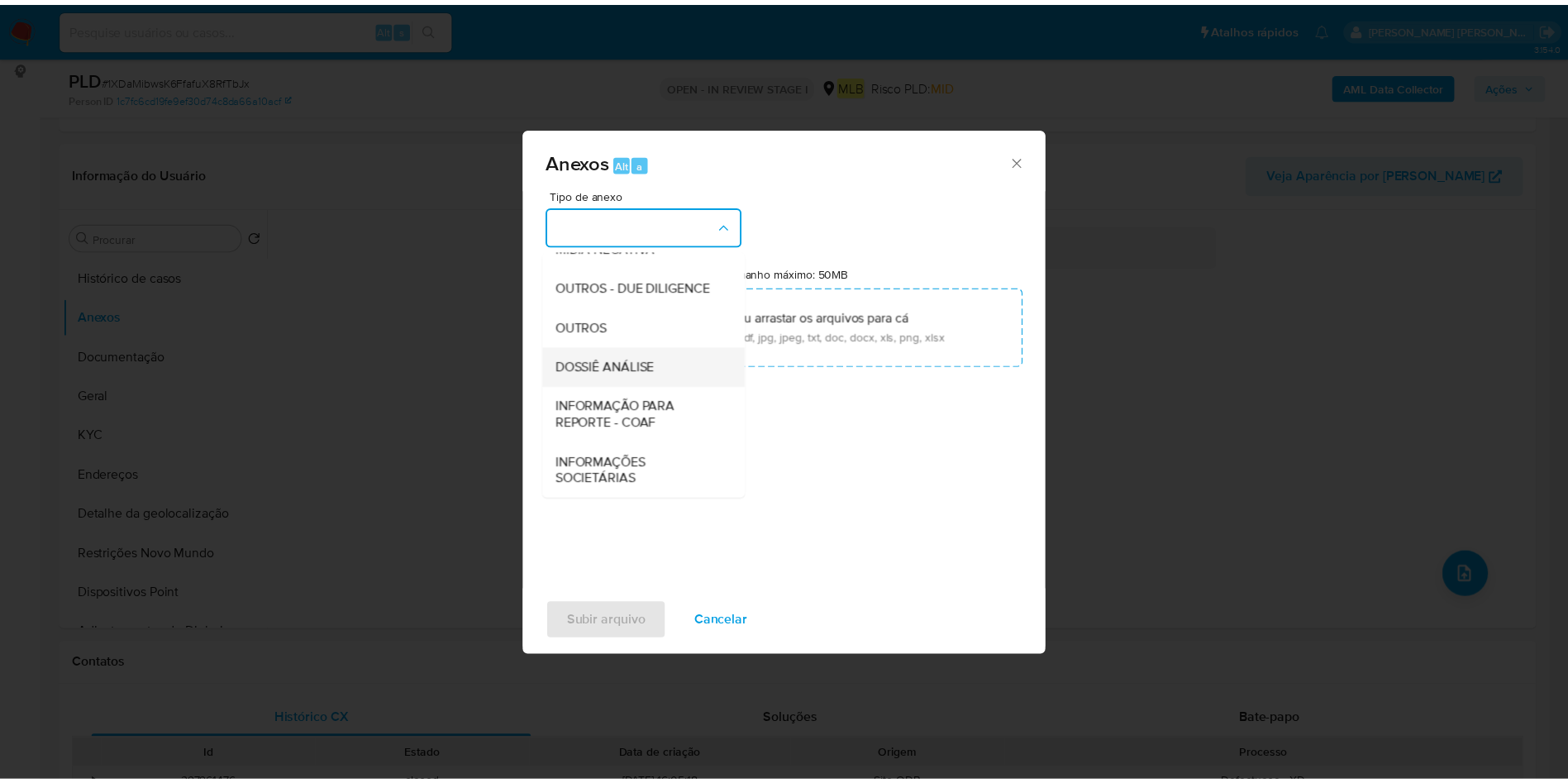
scroll to position [254, 0]
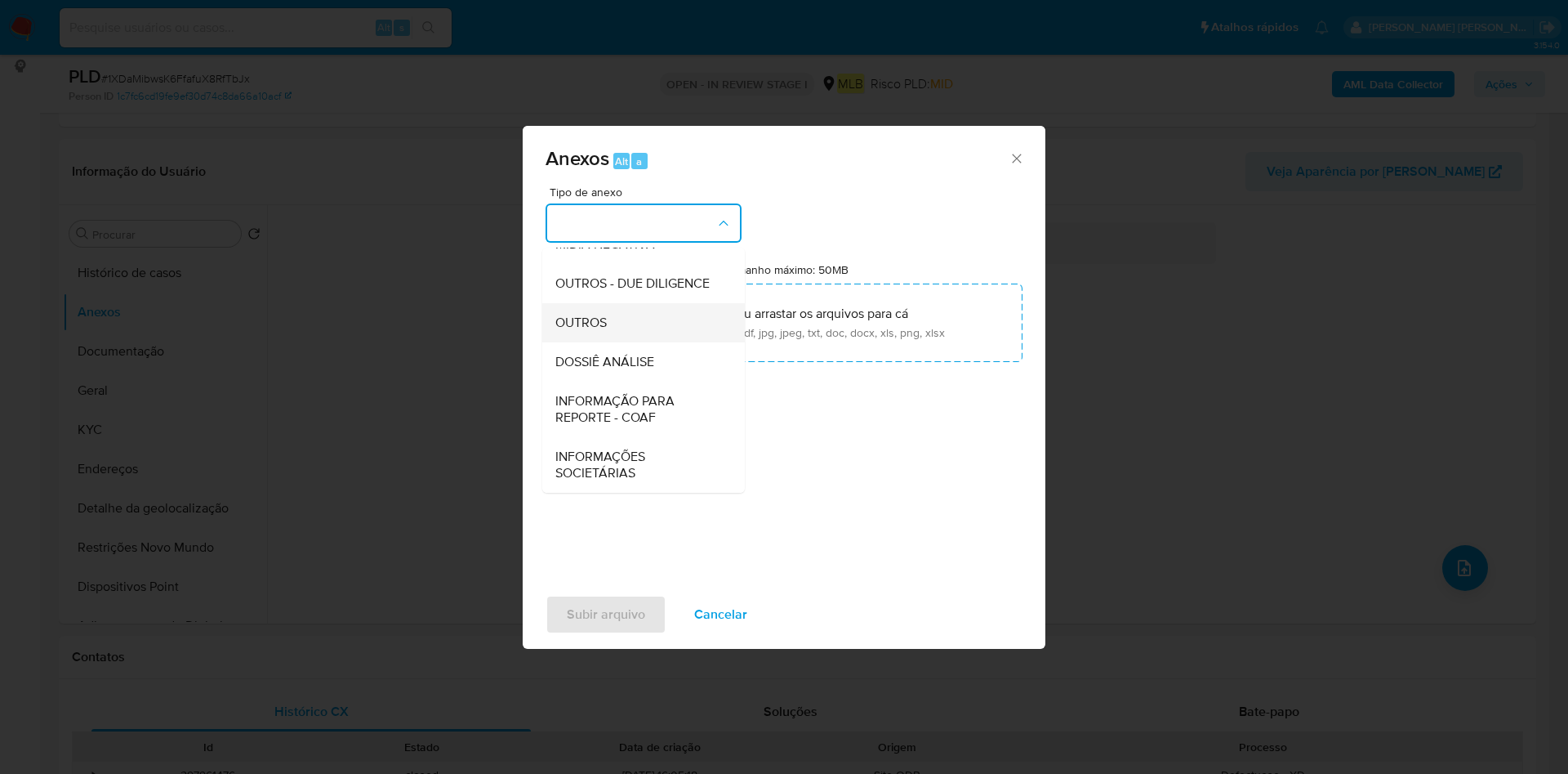
click at [590, 318] on span "OUTROS" at bounding box center [581, 322] width 52 height 16
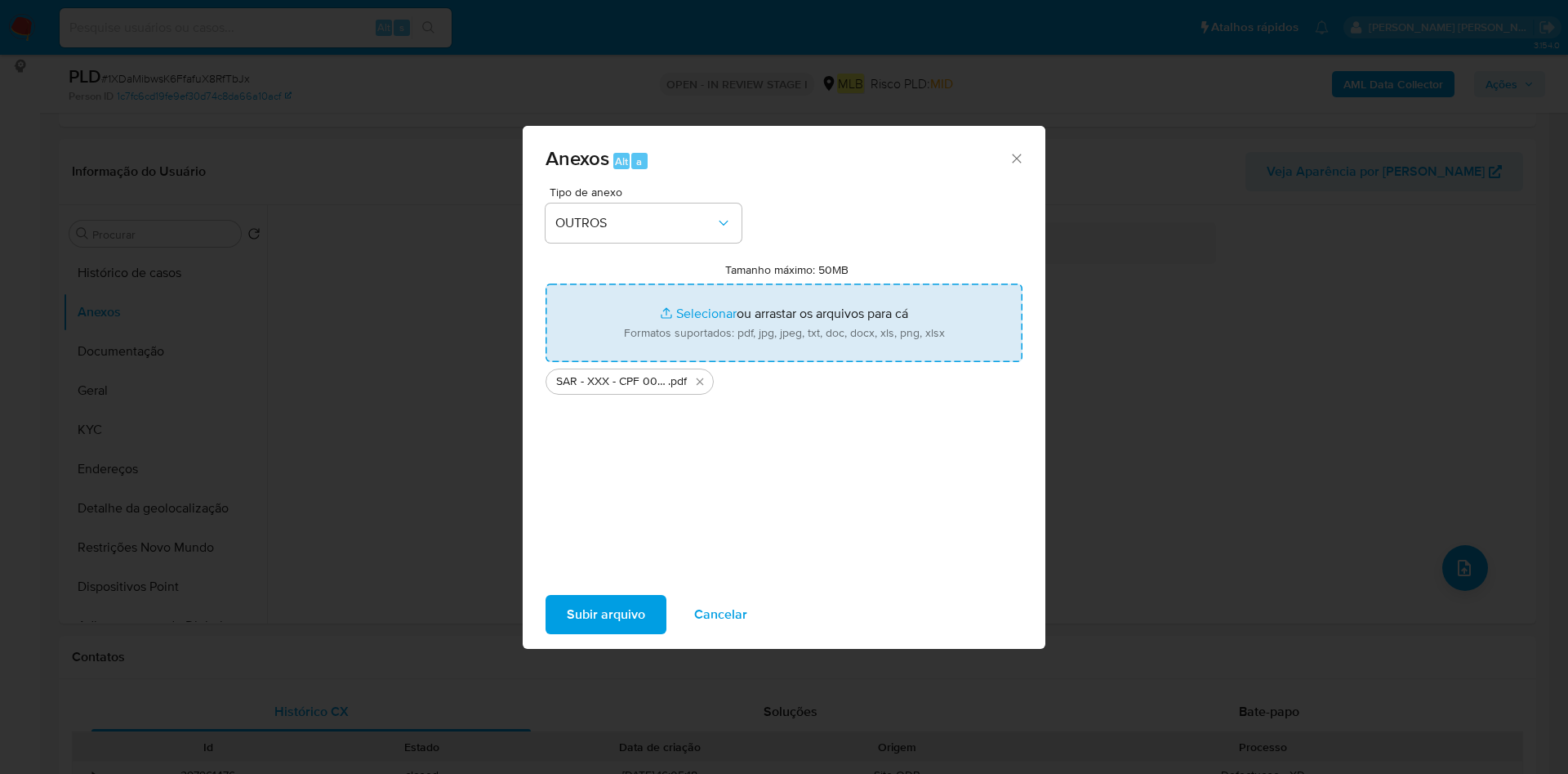
type input "C:\fakepath\Mulan 243118356_2025_08_18_11_53_56.xlsx"
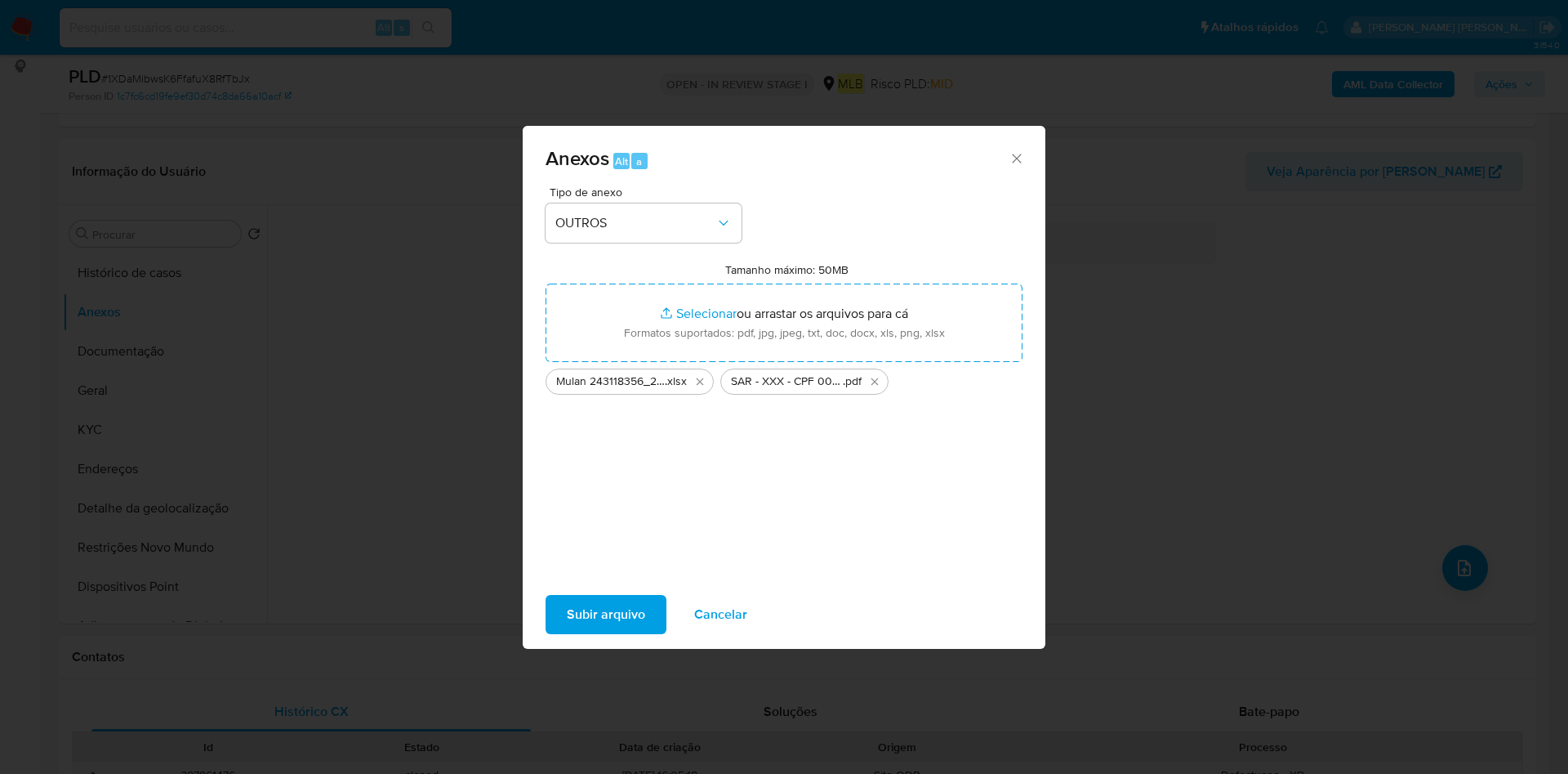
click at [623, 605] on span "Subir arquivo" at bounding box center [605, 615] width 78 height 36
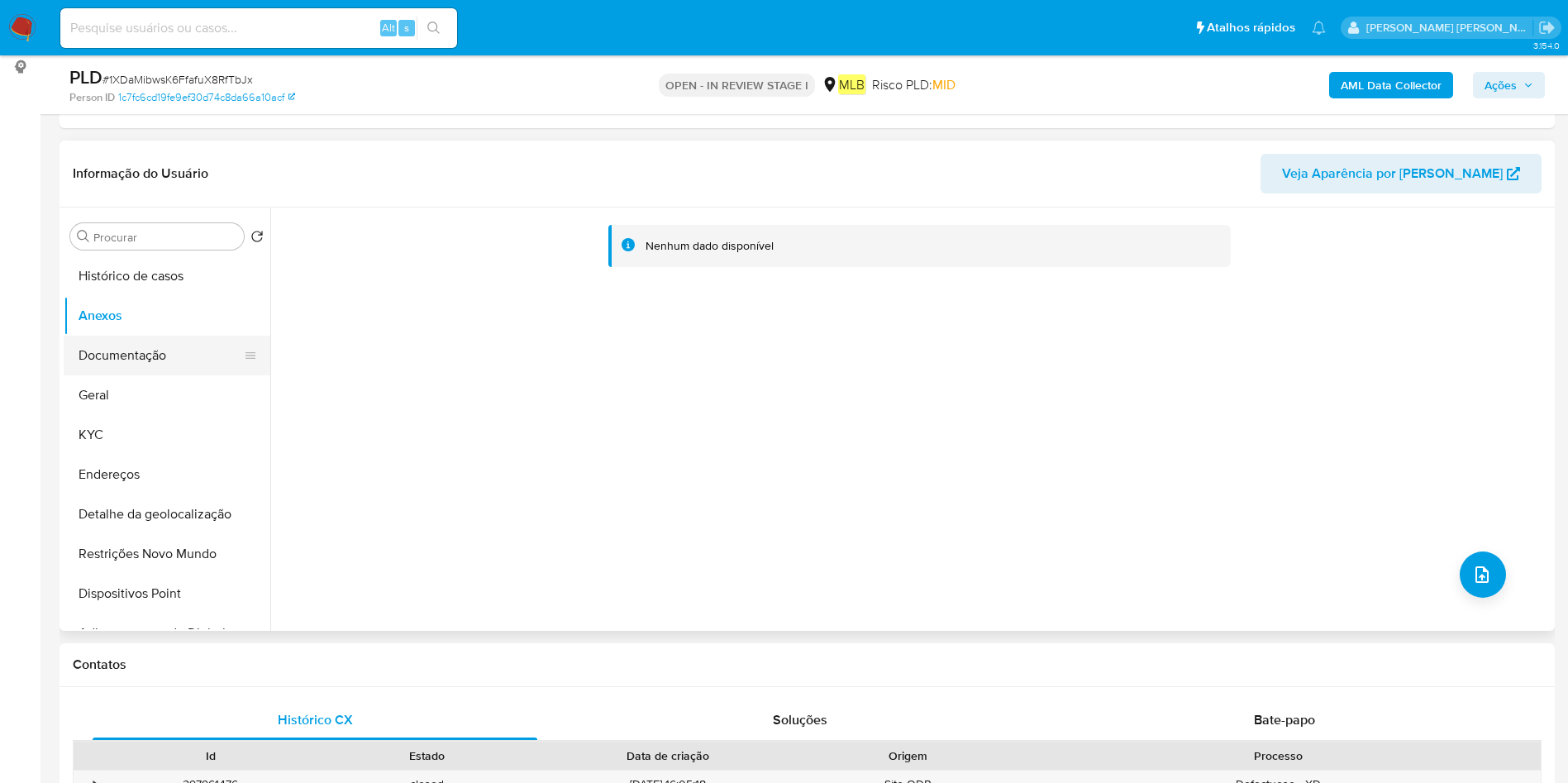
click at [163, 343] on button "Documentação" at bounding box center [160, 355] width 193 height 40
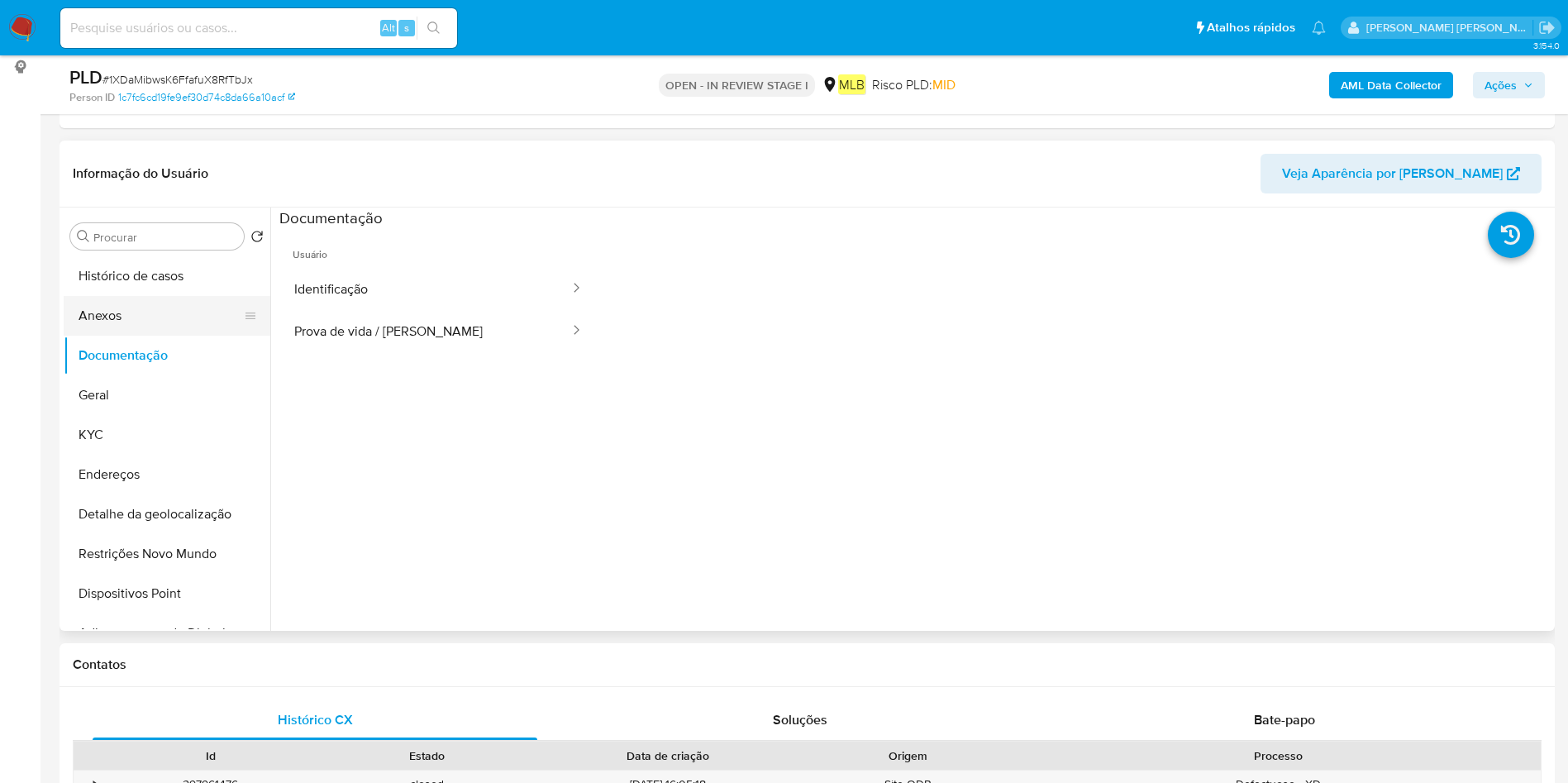
click at [168, 307] on button "Anexos" at bounding box center [160, 316] width 193 height 40
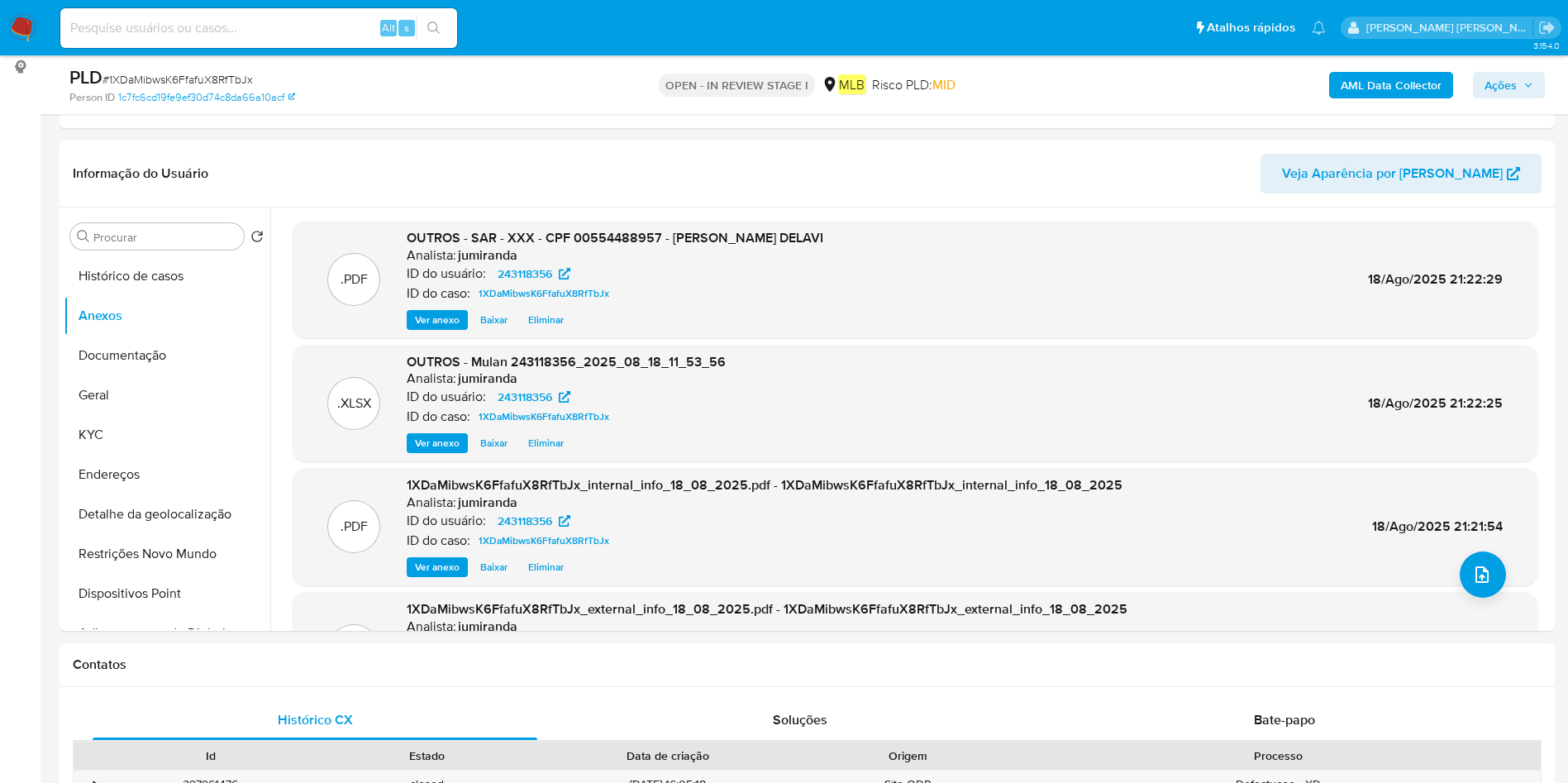
click at [1503, 82] on span "Ações" at bounding box center [1500, 85] width 32 height 26
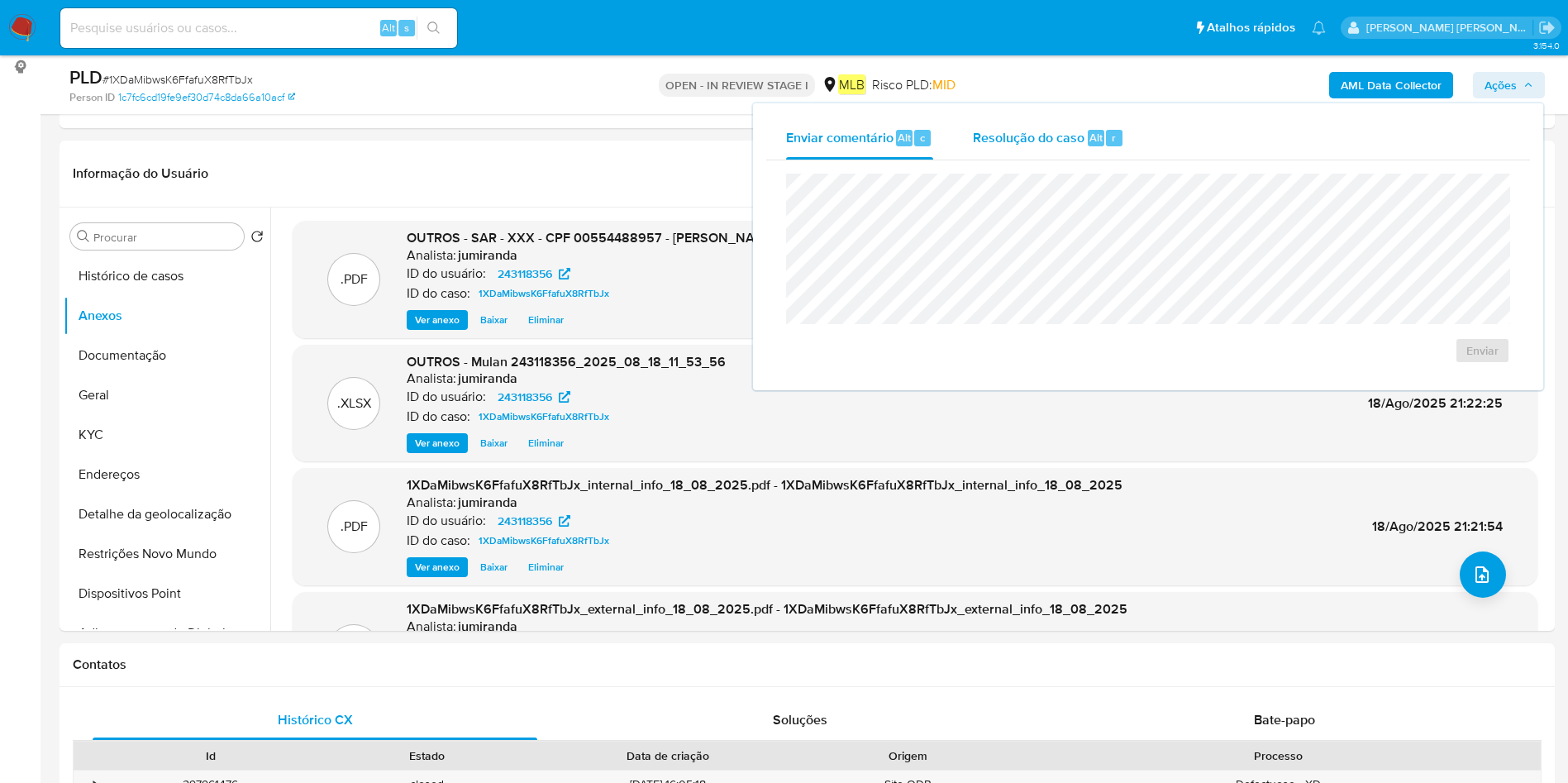
click at [988, 132] on span "Resolução do caso" at bounding box center [1029, 137] width 112 height 19
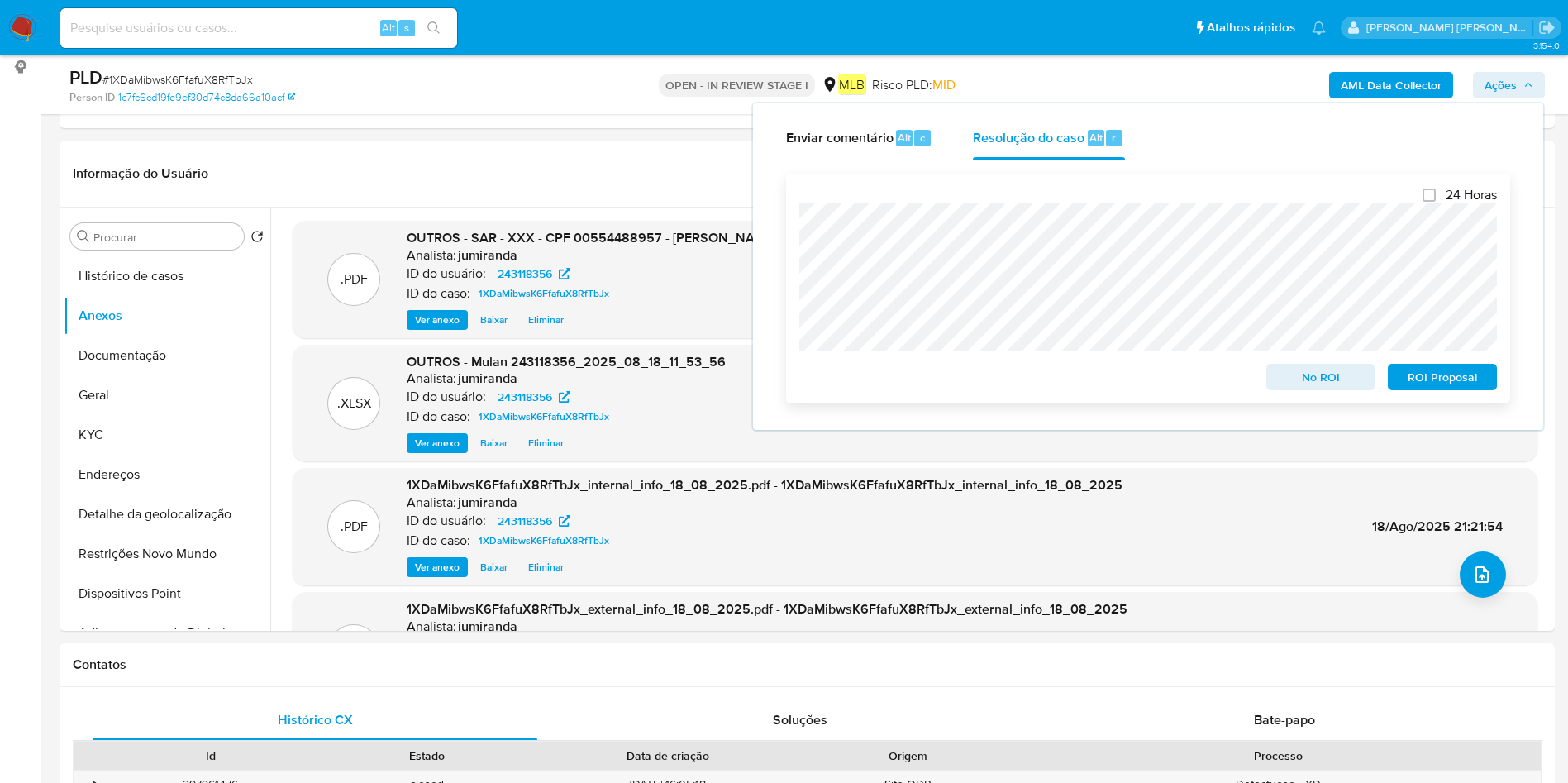
click at [1437, 388] on span "ROI Proposal" at bounding box center [1442, 376] width 86 height 24
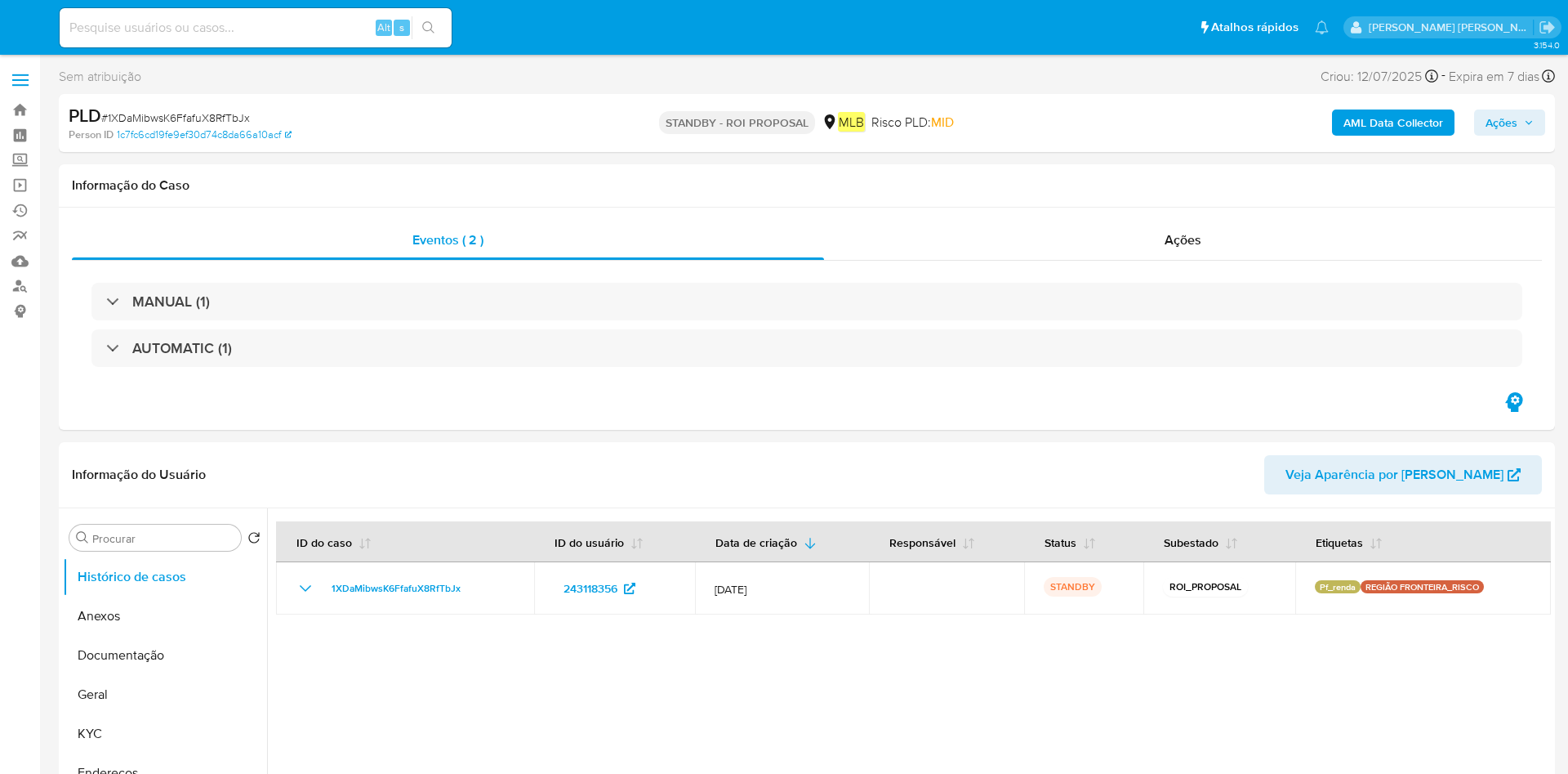
select select "10"
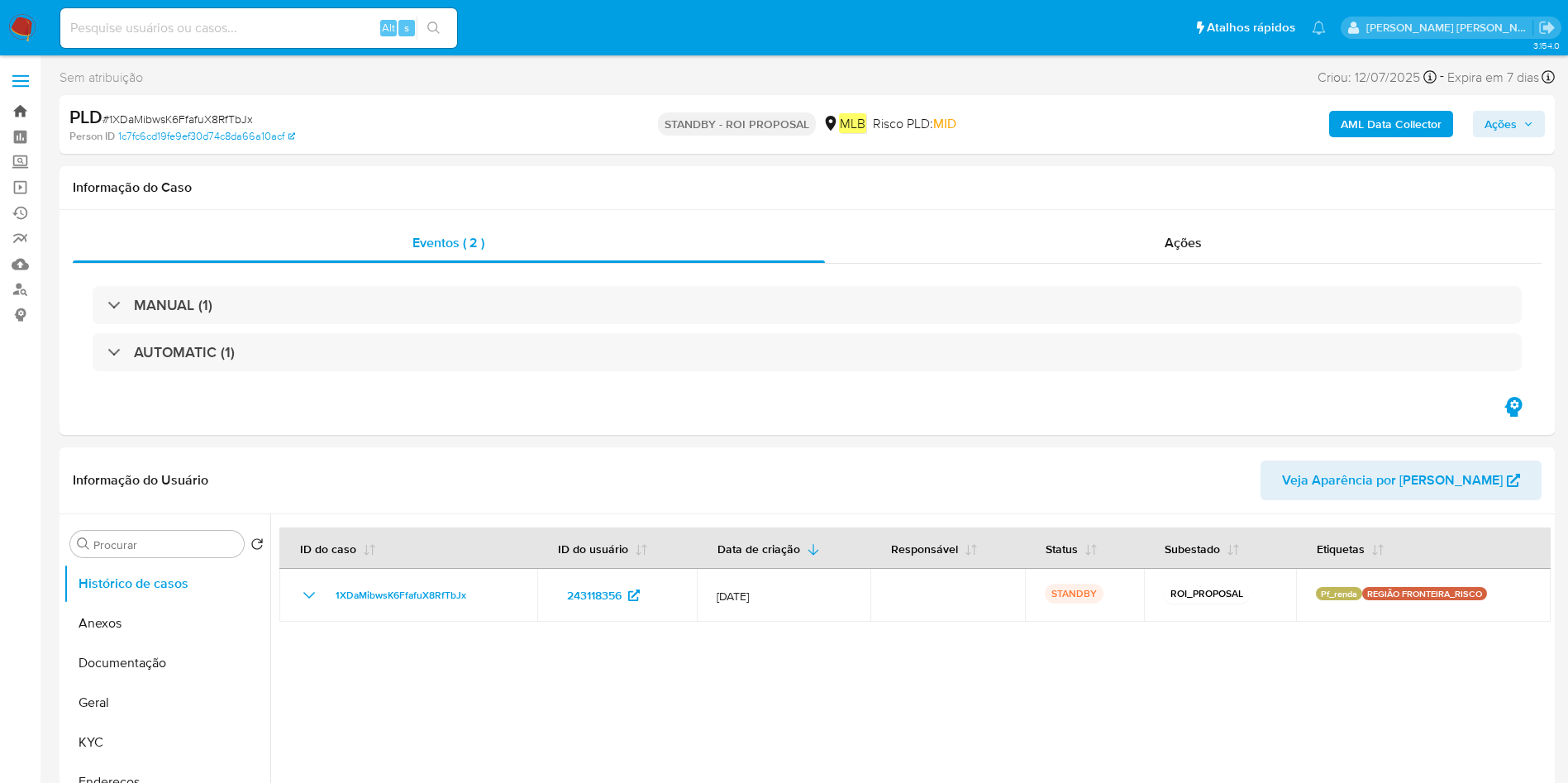
click at [24, 110] on link "Bandeja" at bounding box center [98, 111] width 197 height 25
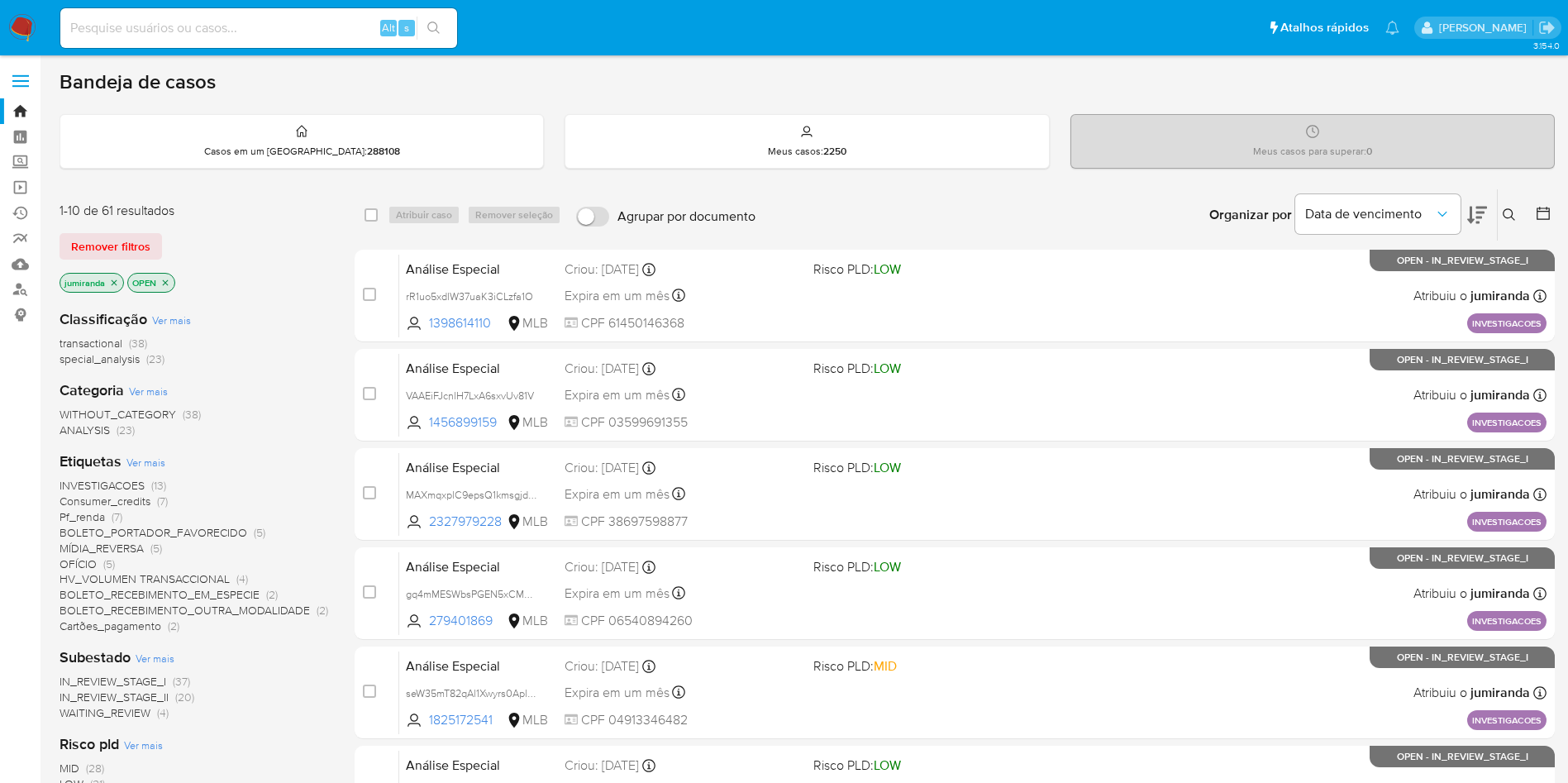
click at [1537, 213] on icon at bounding box center [1543, 213] width 17 height 17
click at [1543, 213] on icon at bounding box center [1543, 213] width 17 height 17
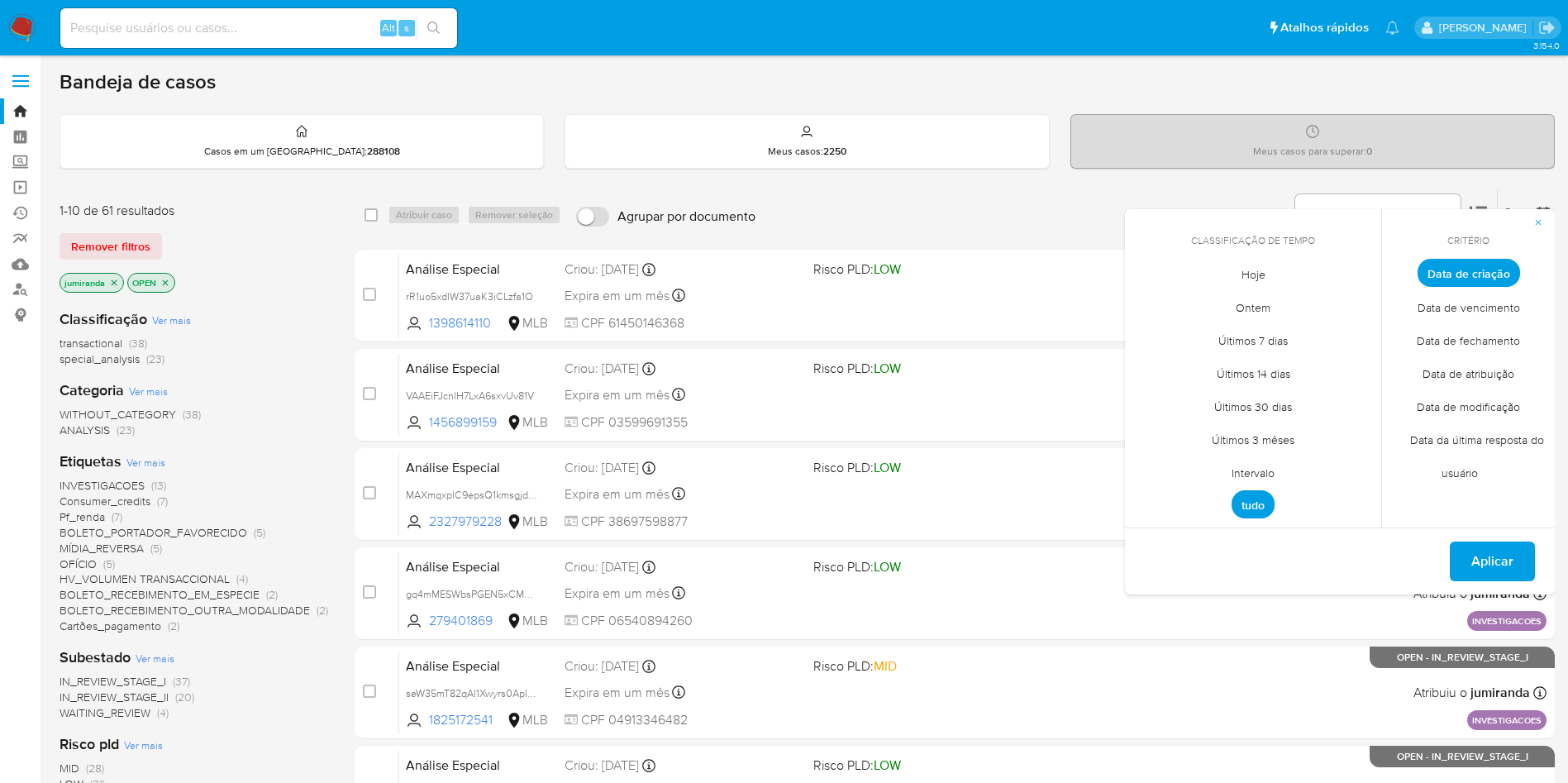
click at [1265, 471] on span "Intervalo" at bounding box center [1253, 472] width 78 height 34
click at [1153, 298] on icon "Mes anterior" at bounding box center [1150, 303] width 20 height 20
click at [1175, 373] on td "1" at bounding box center [1186, 364] width 26 height 26
click at [1189, 363] on button "1" at bounding box center [1186, 364] width 26 height 26
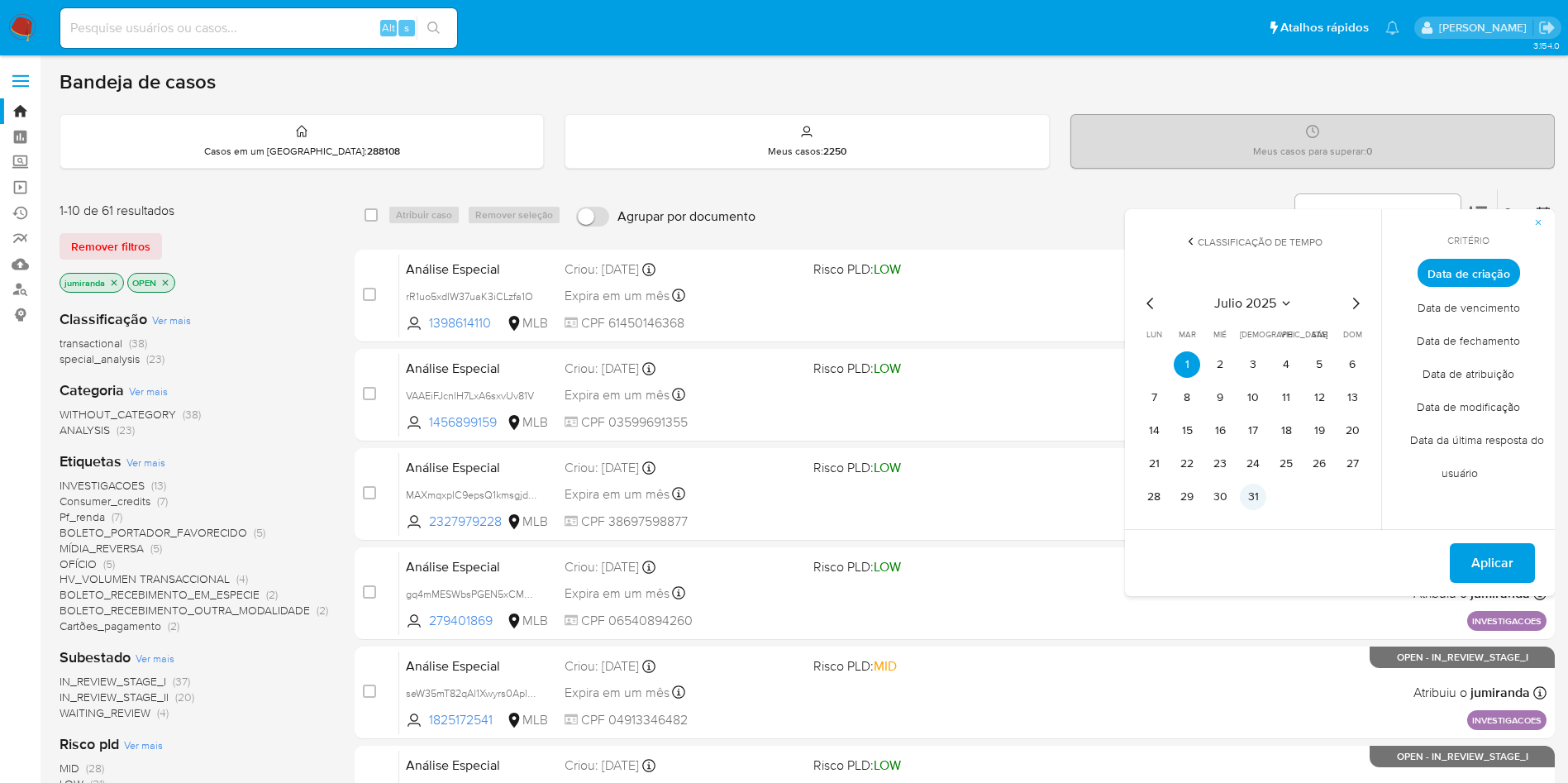
click at [1256, 497] on button "31" at bounding box center [1253, 496] width 26 height 26
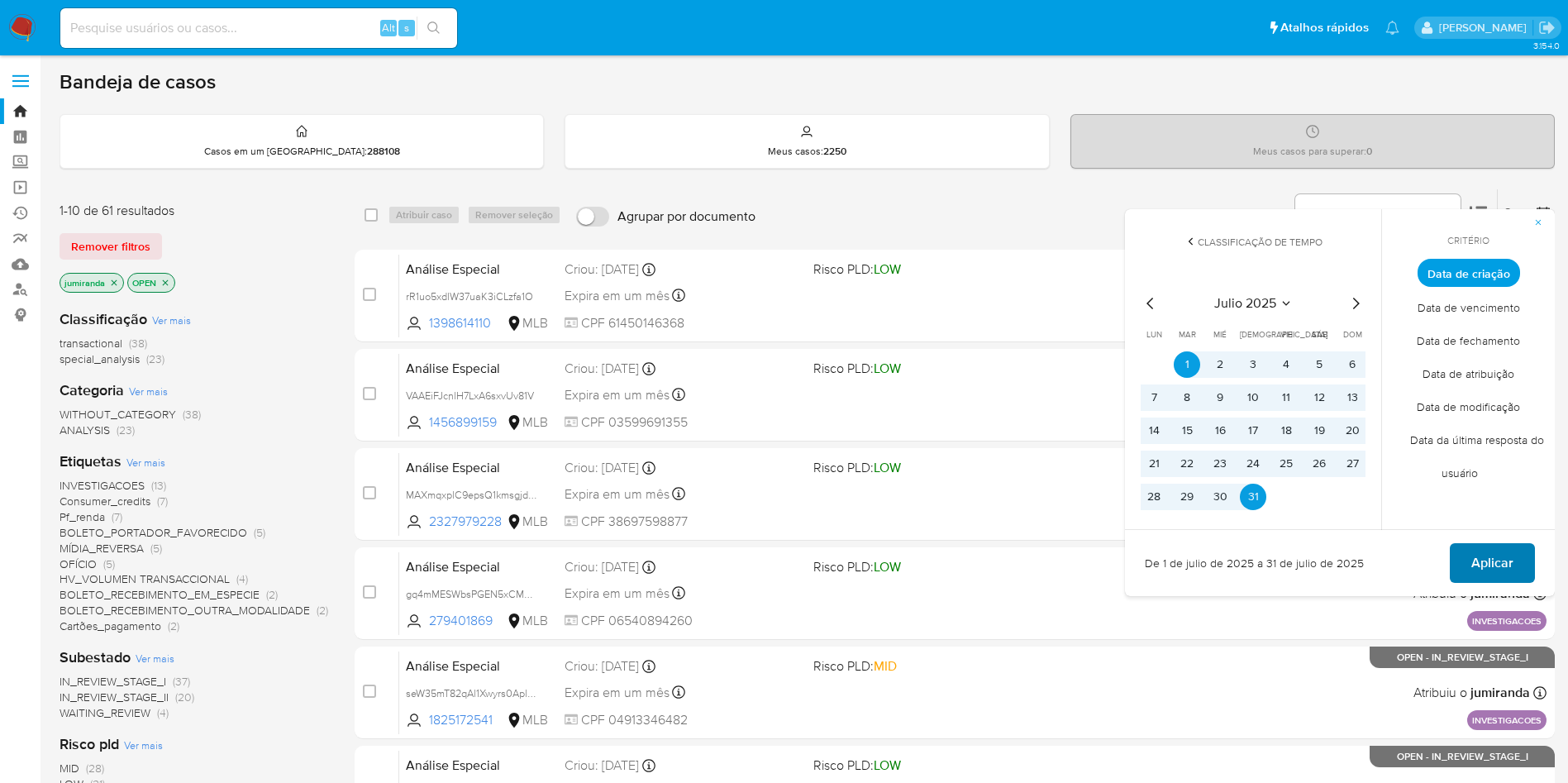
click at [1491, 564] on span "Aplicar" at bounding box center [1492, 563] width 42 height 37
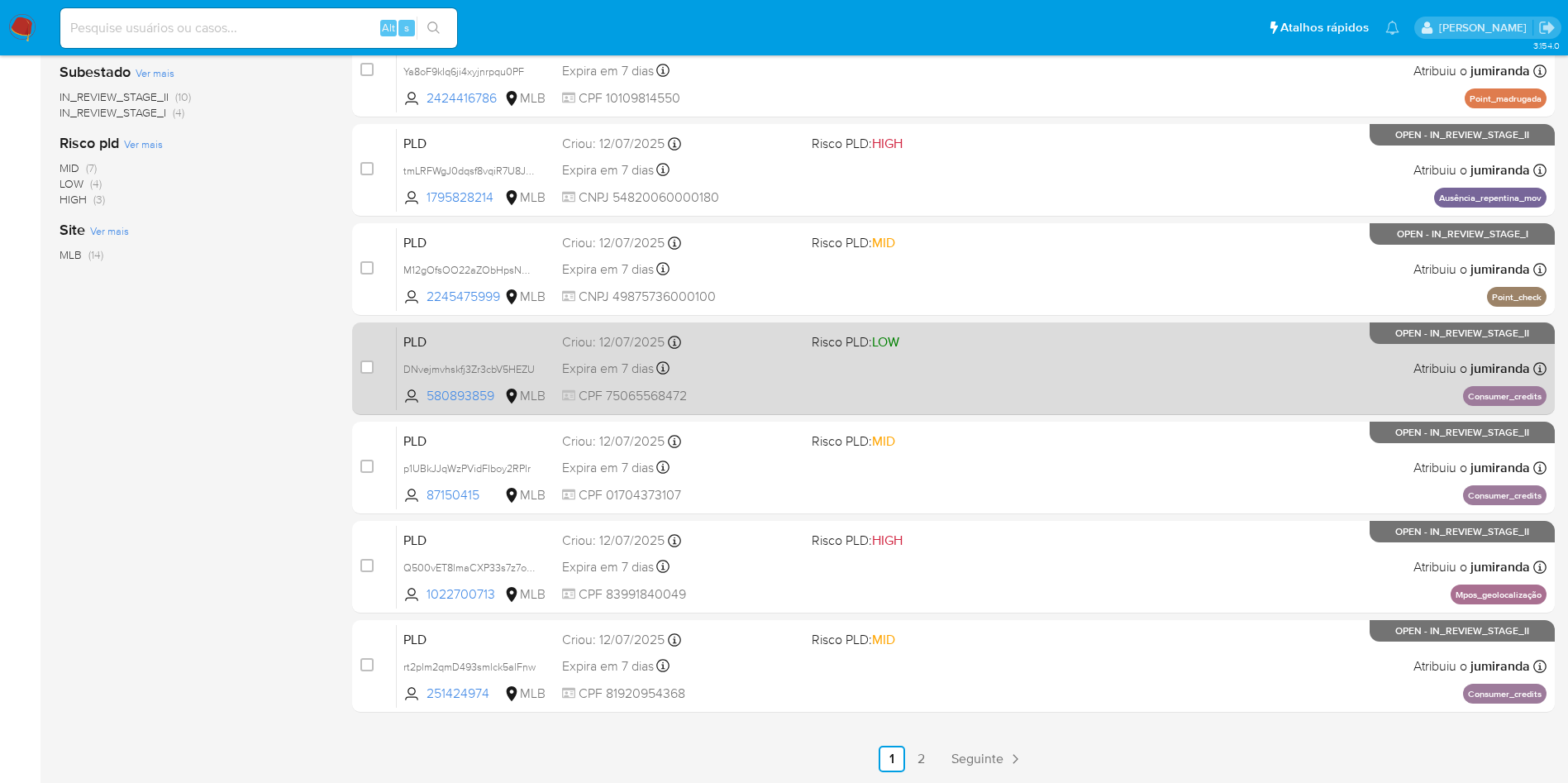
scroll to position [26, 0]
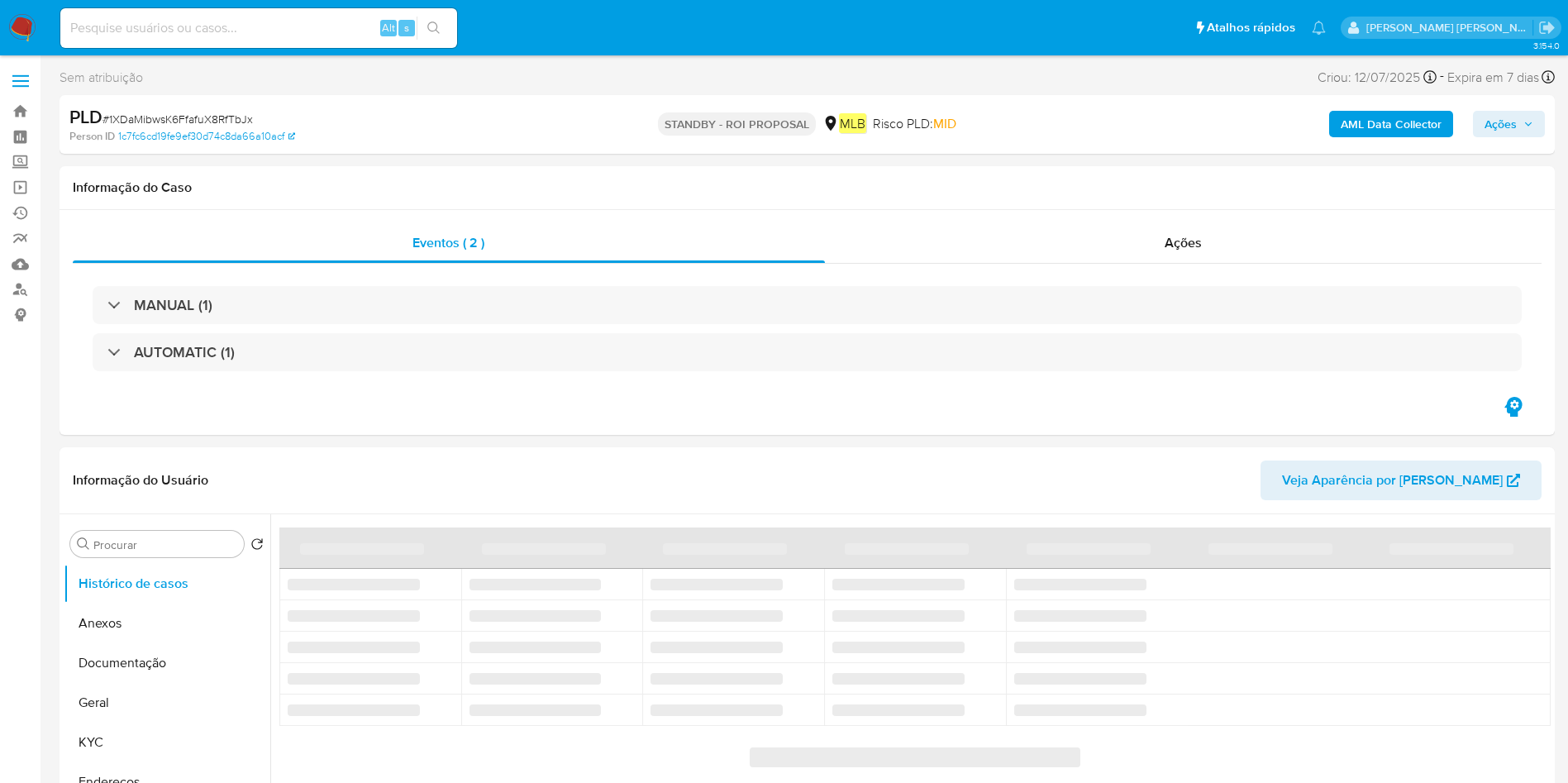
select select "10"
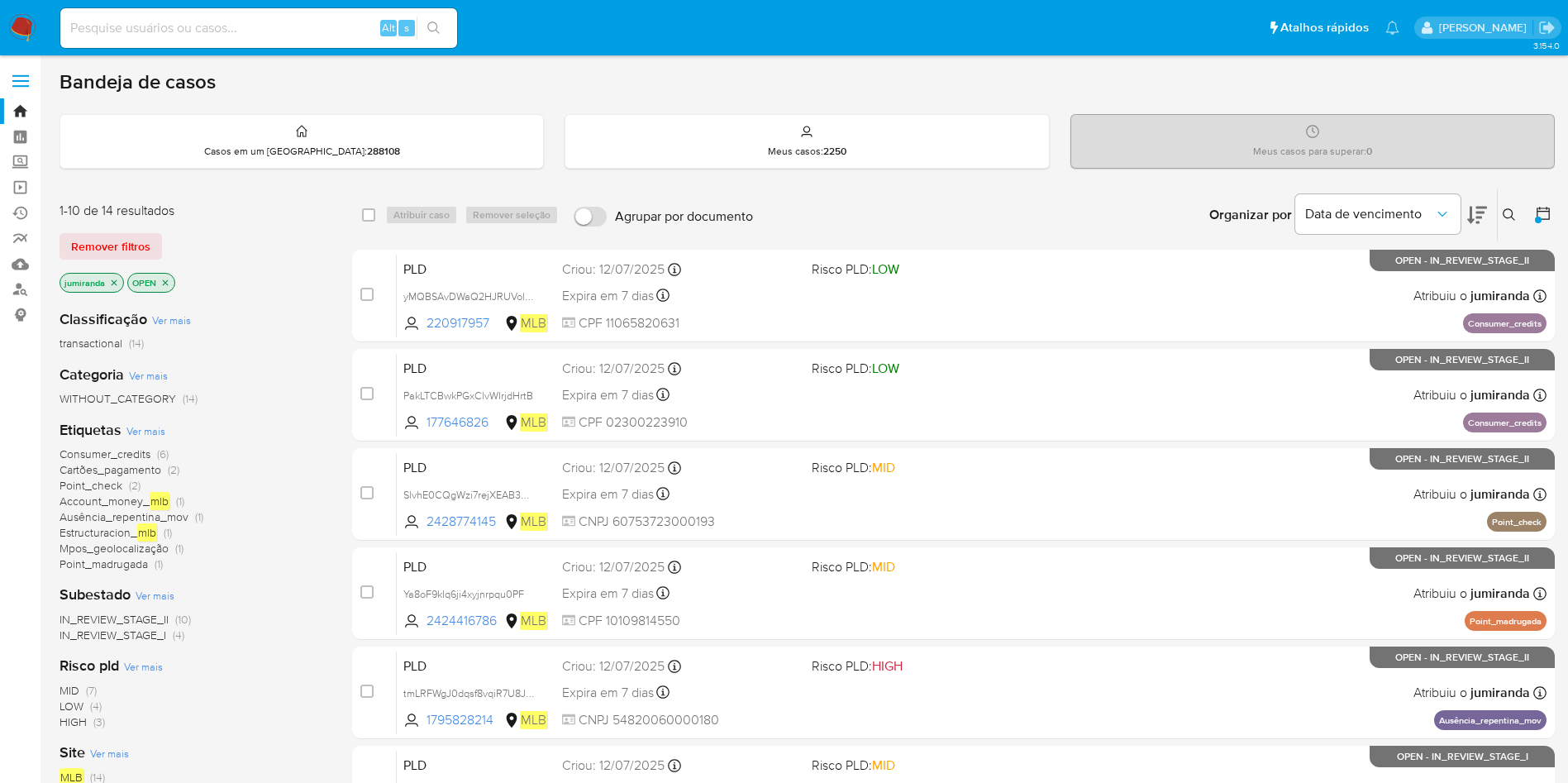
click at [123, 530] on span "Estructuracion_ mlb" at bounding box center [108, 532] width 98 height 18
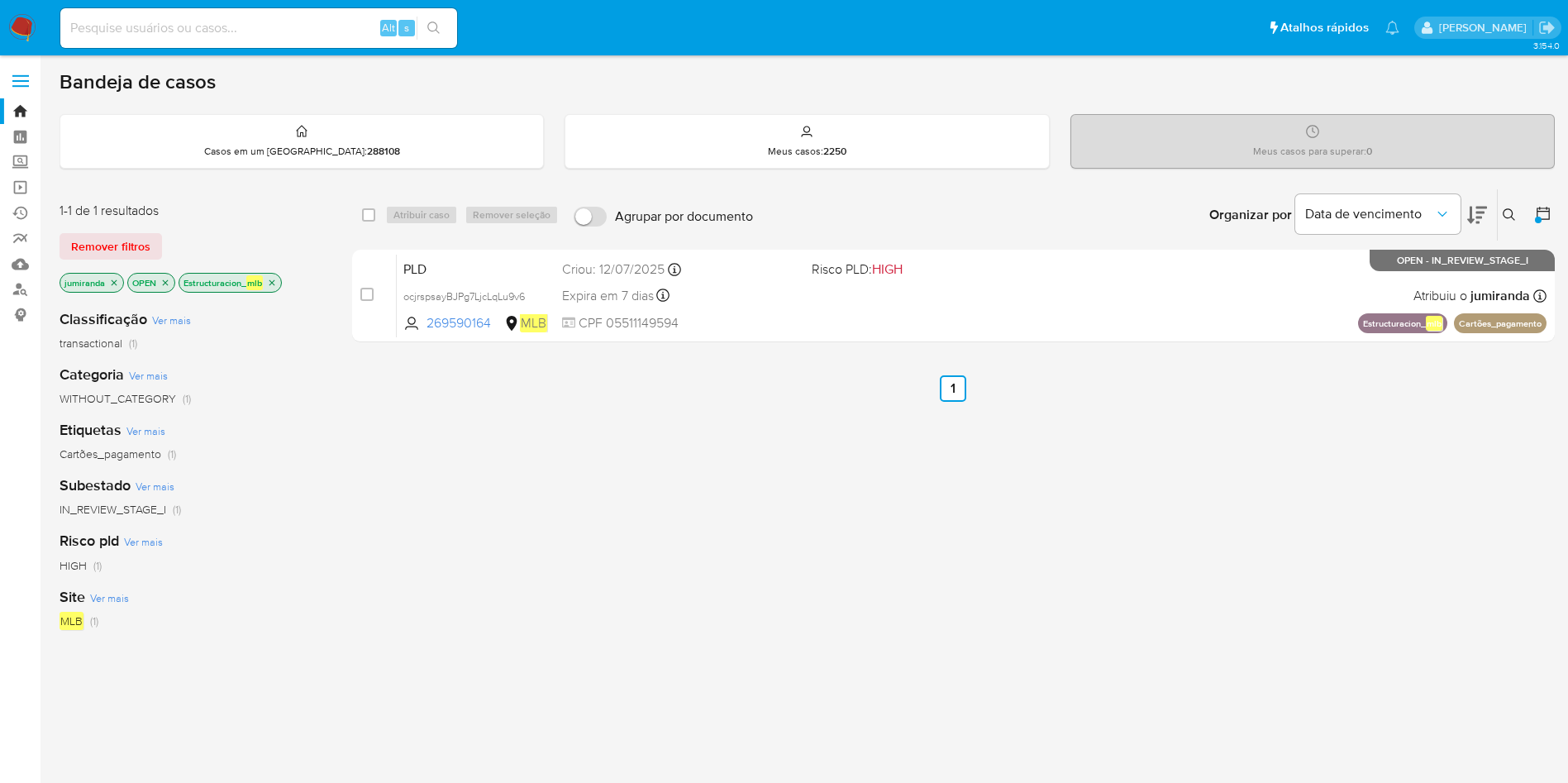
click at [271, 280] on icon "close-filter" at bounding box center [272, 282] width 6 height 6
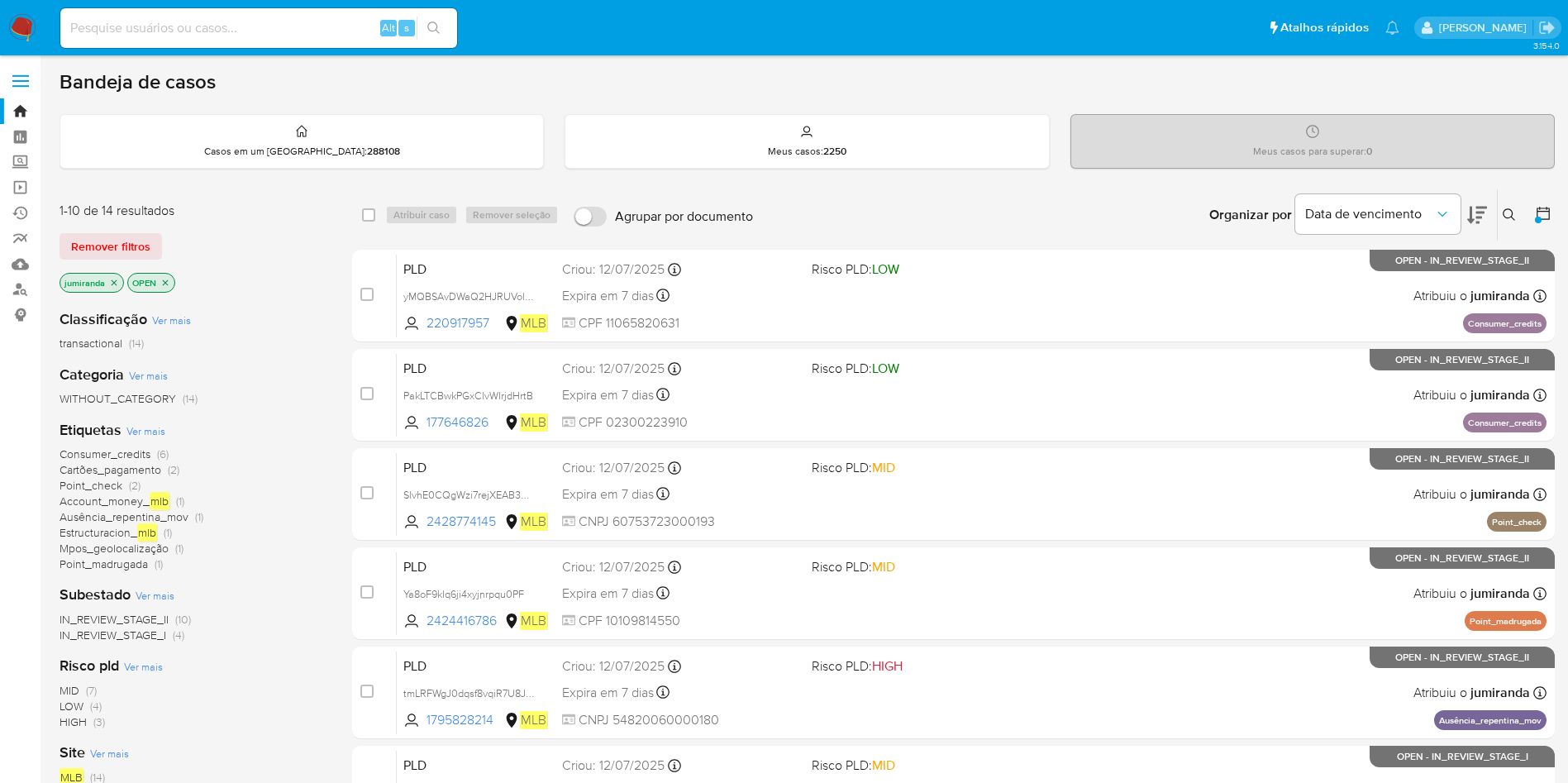
click at [240, 543] on div "Consumer_credits (6) Cartões_pagamento (2) Point_check (2) Account_money_ mlb (…" at bounding box center [193, 508] width 267 height 125
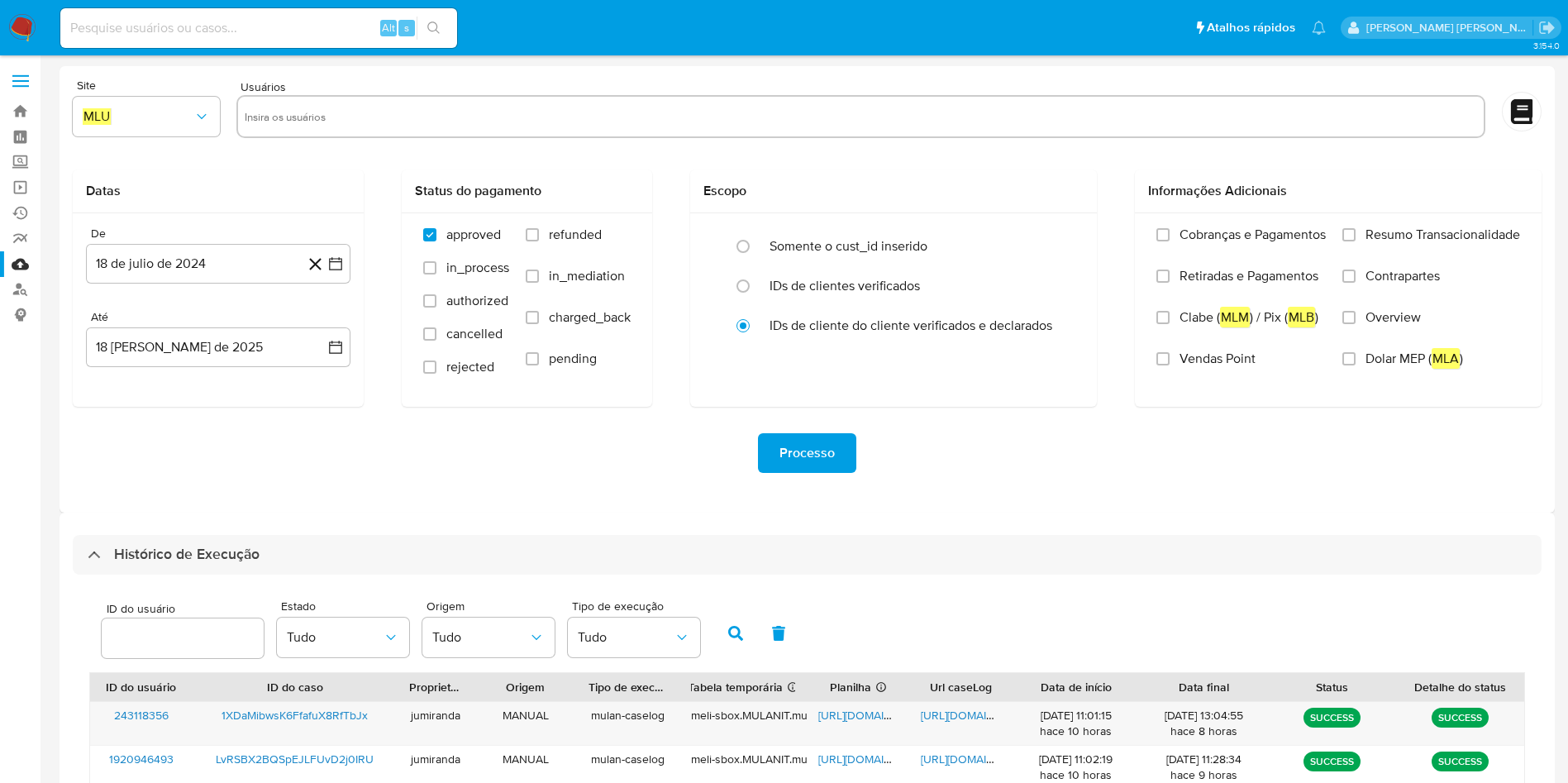
select select "10"
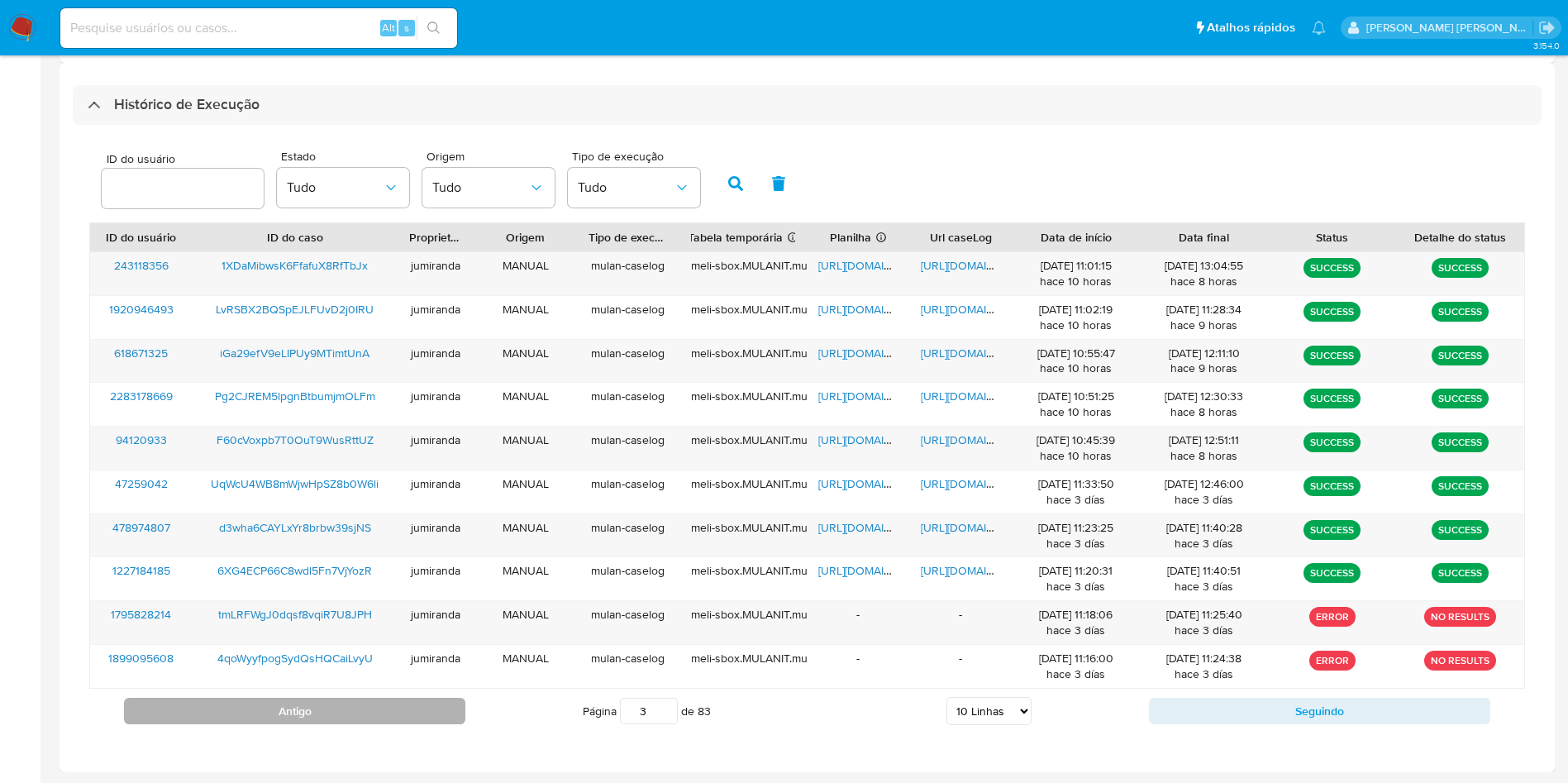
click at [456, 713] on button "Antigo" at bounding box center [294, 711] width 341 height 26
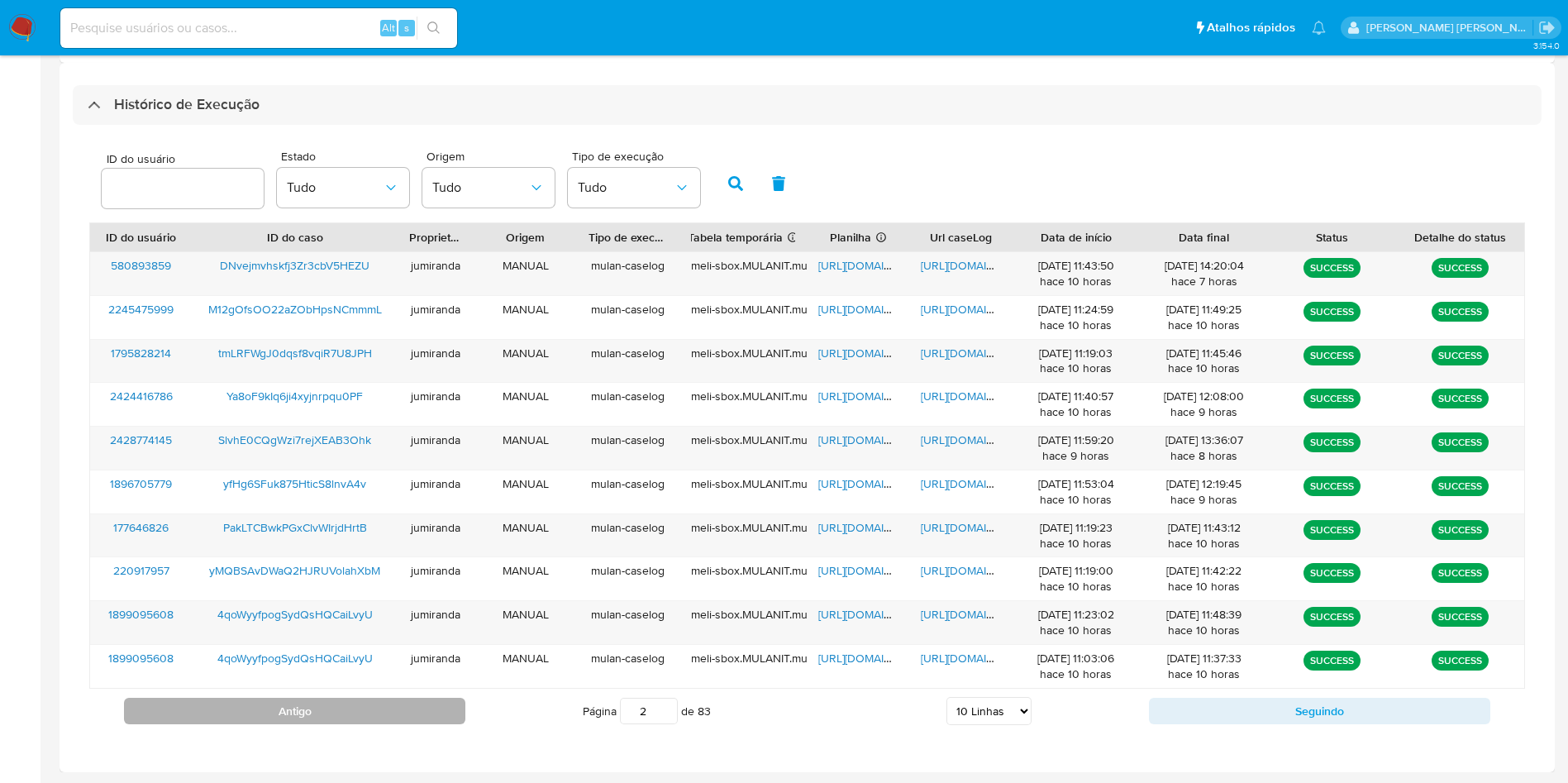
click at [316, 718] on button "Antigo" at bounding box center [294, 711] width 341 height 26
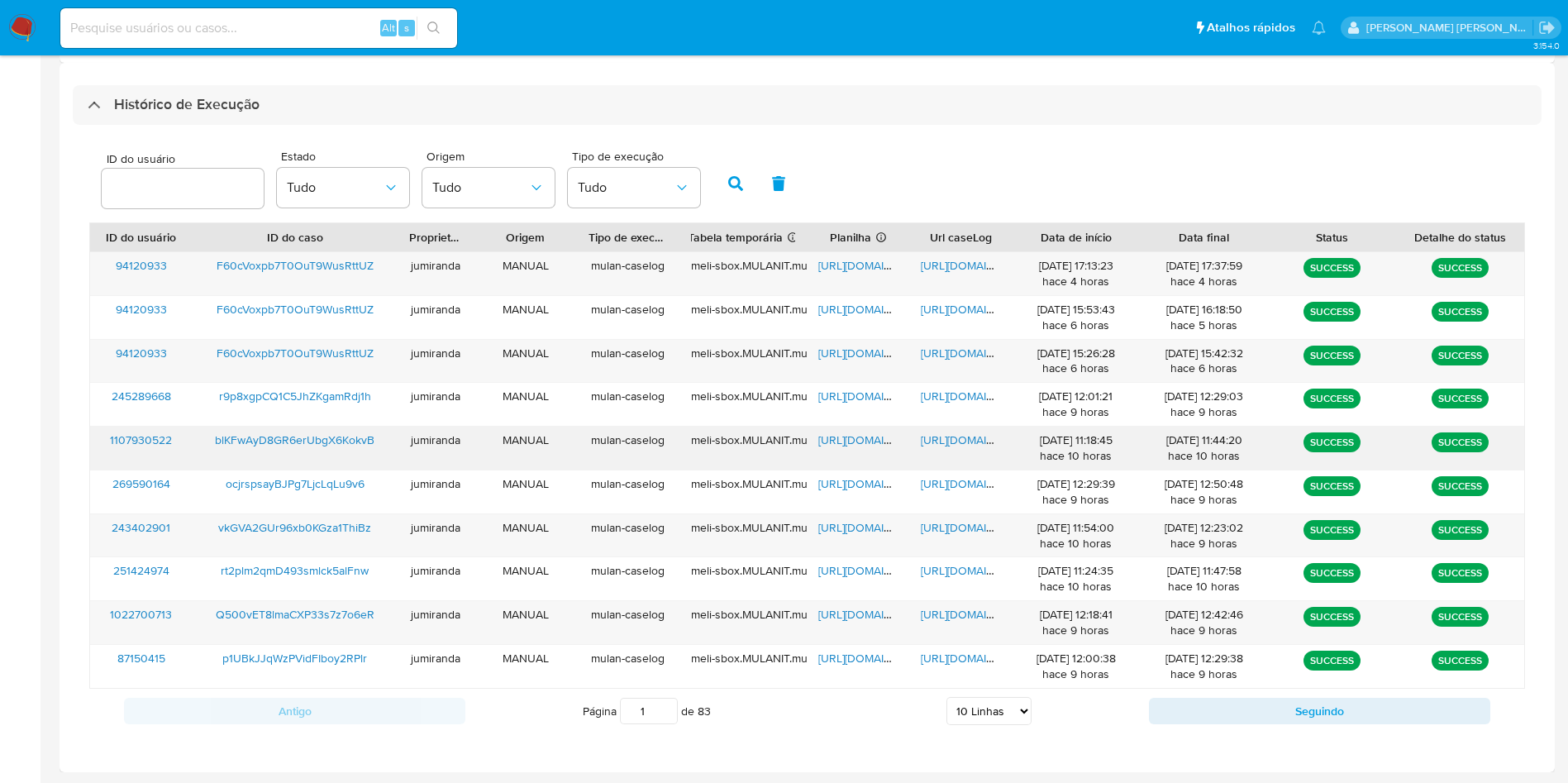
click at [858, 438] on span "[URL][DOMAIN_NAME]" at bounding box center [875, 439] width 114 height 17
click at [982, 442] on span "[URL][DOMAIN_NAME]" at bounding box center [977, 439] width 114 height 17
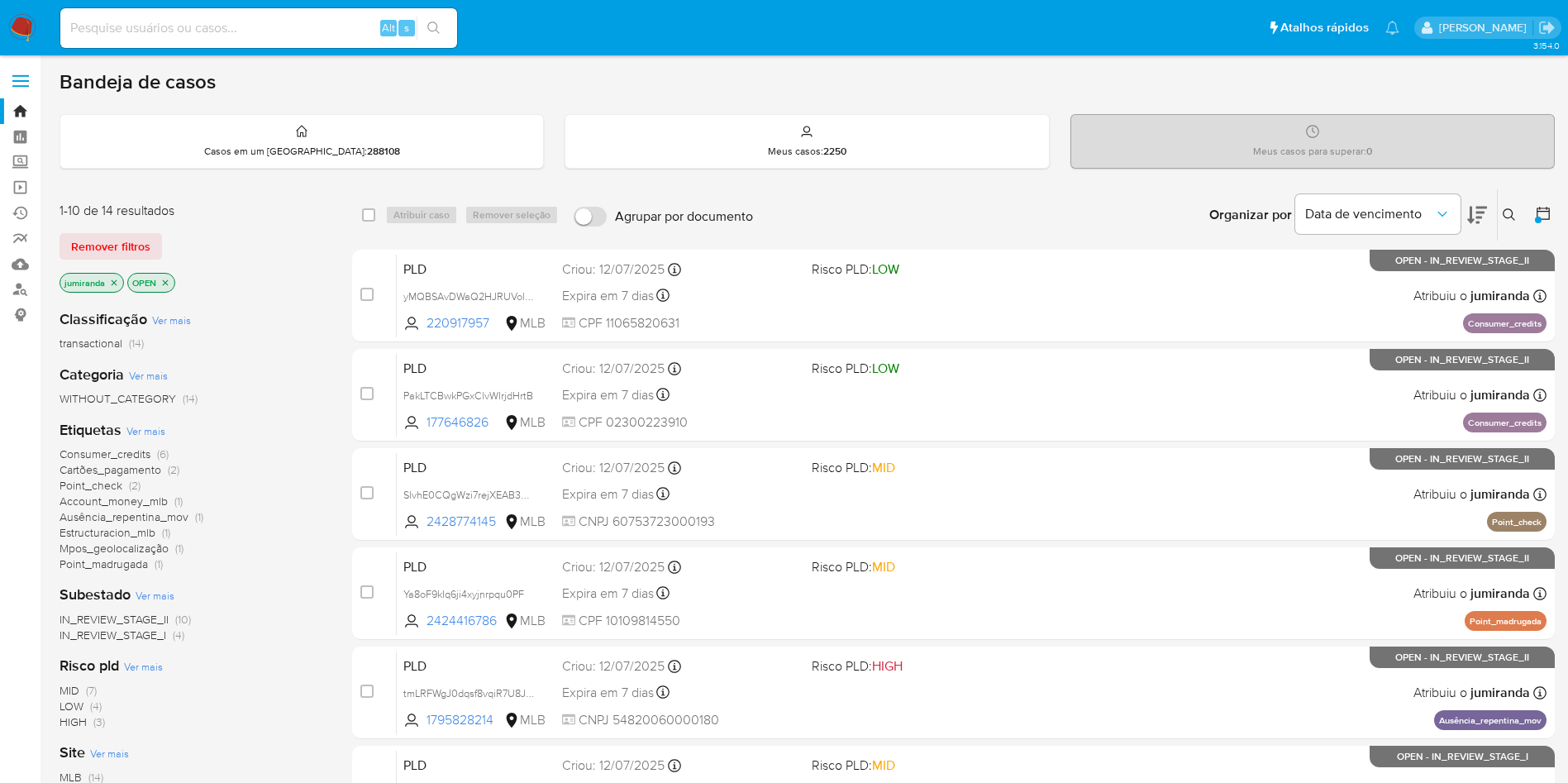
click at [148, 499] on span "Account_money_mlb" at bounding box center [113, 501] width 108 height 17
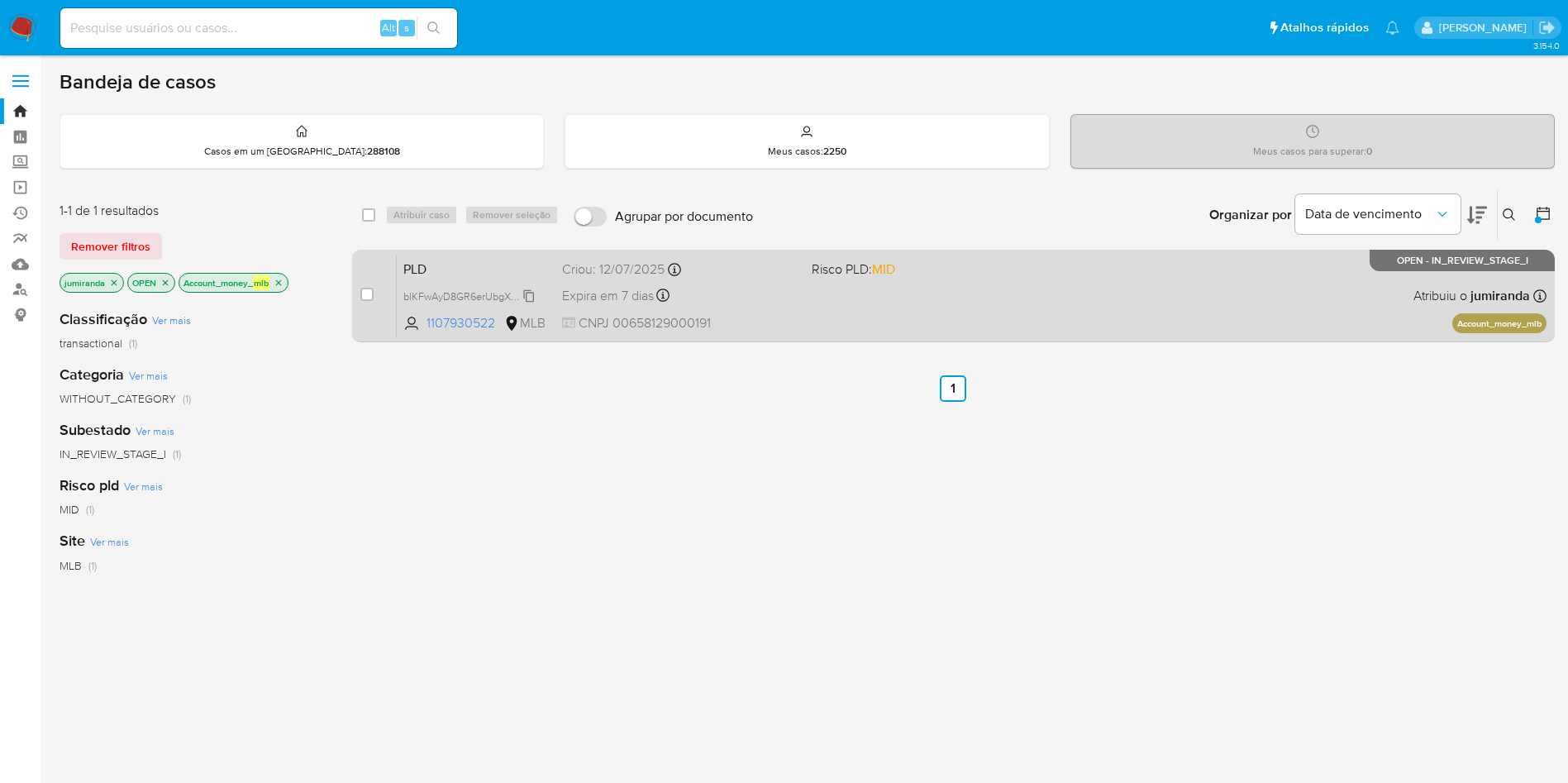
click at [435, 295] on span "blKFwAyD8GR6erUbgX6KokvB" at bounding box center [474, 294] width 142 height 18
click at [816, 283] on div "PLD blKFwAyD8GR6erUbgX6KokvB 1107930522 MLB Risco PLD: MID Criou: 12/07/2025 Cr…" at bounding box center [971, 295] width 1150 height 84
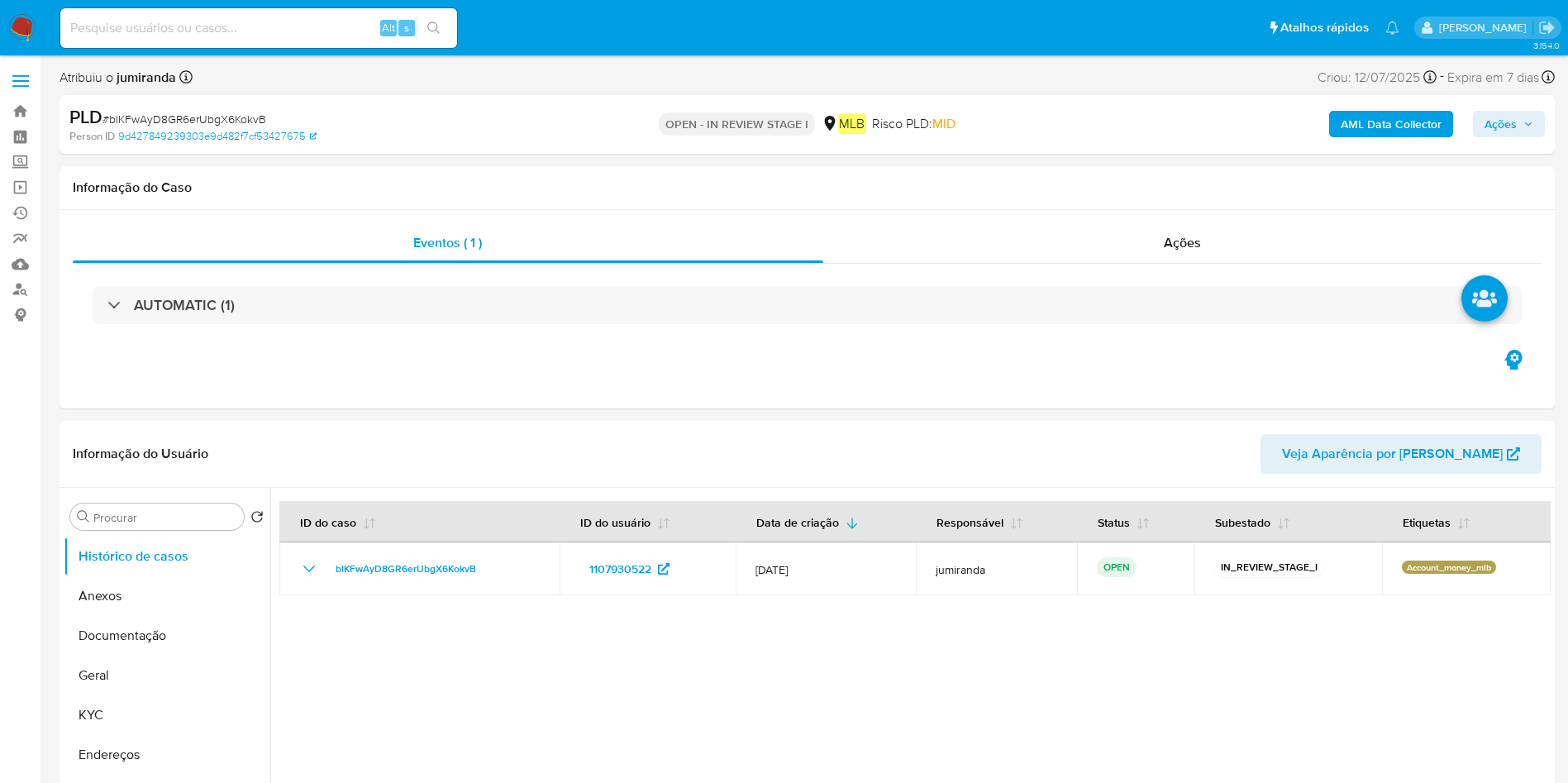
select select "10"
click at [152, 599] on button "Anexos" at bounding box center [160, 596] width 193 height 40
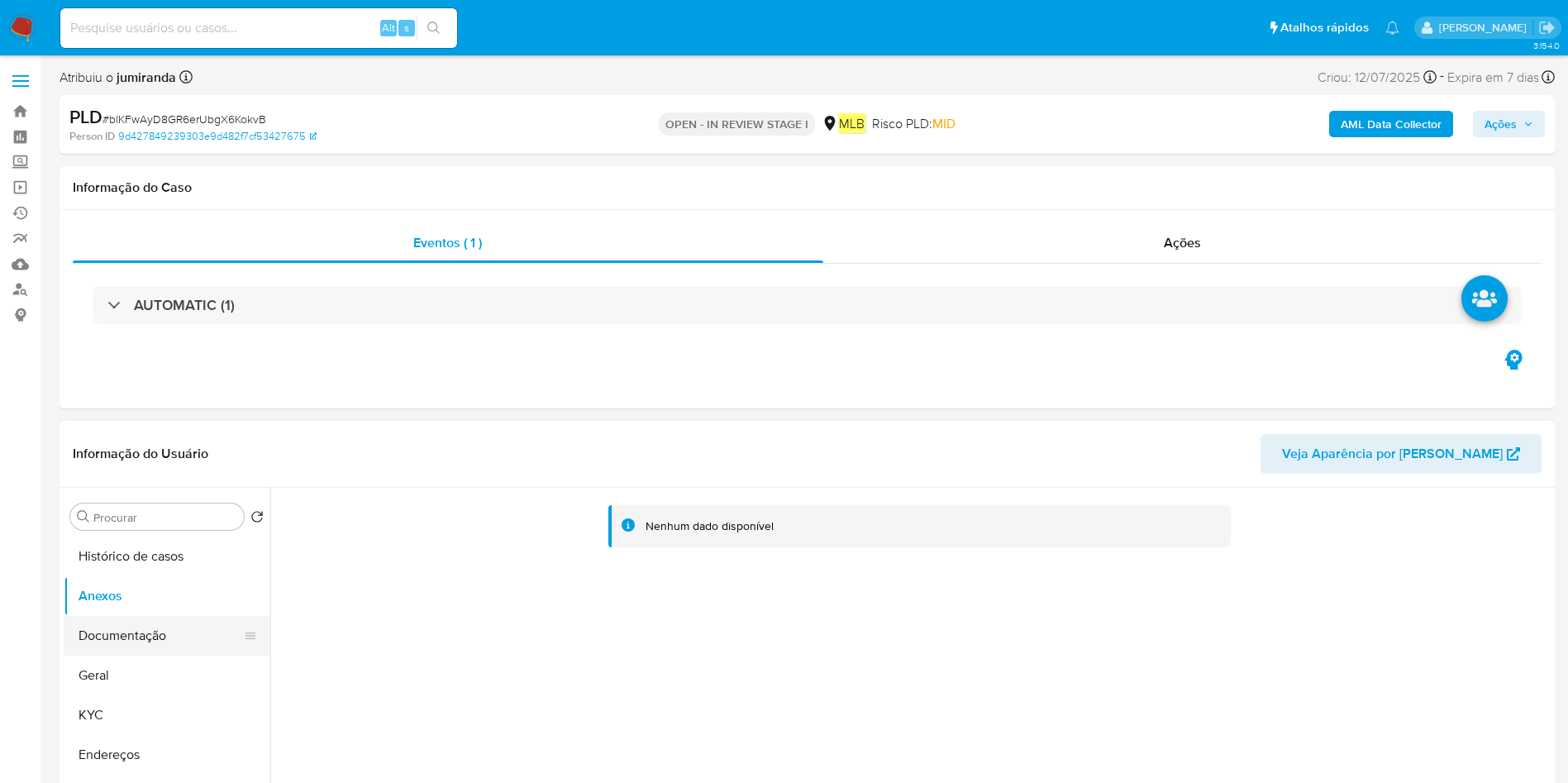
click at [133, 640] on button "Documentação" at bounding box center [160, 636] width 193 height 40
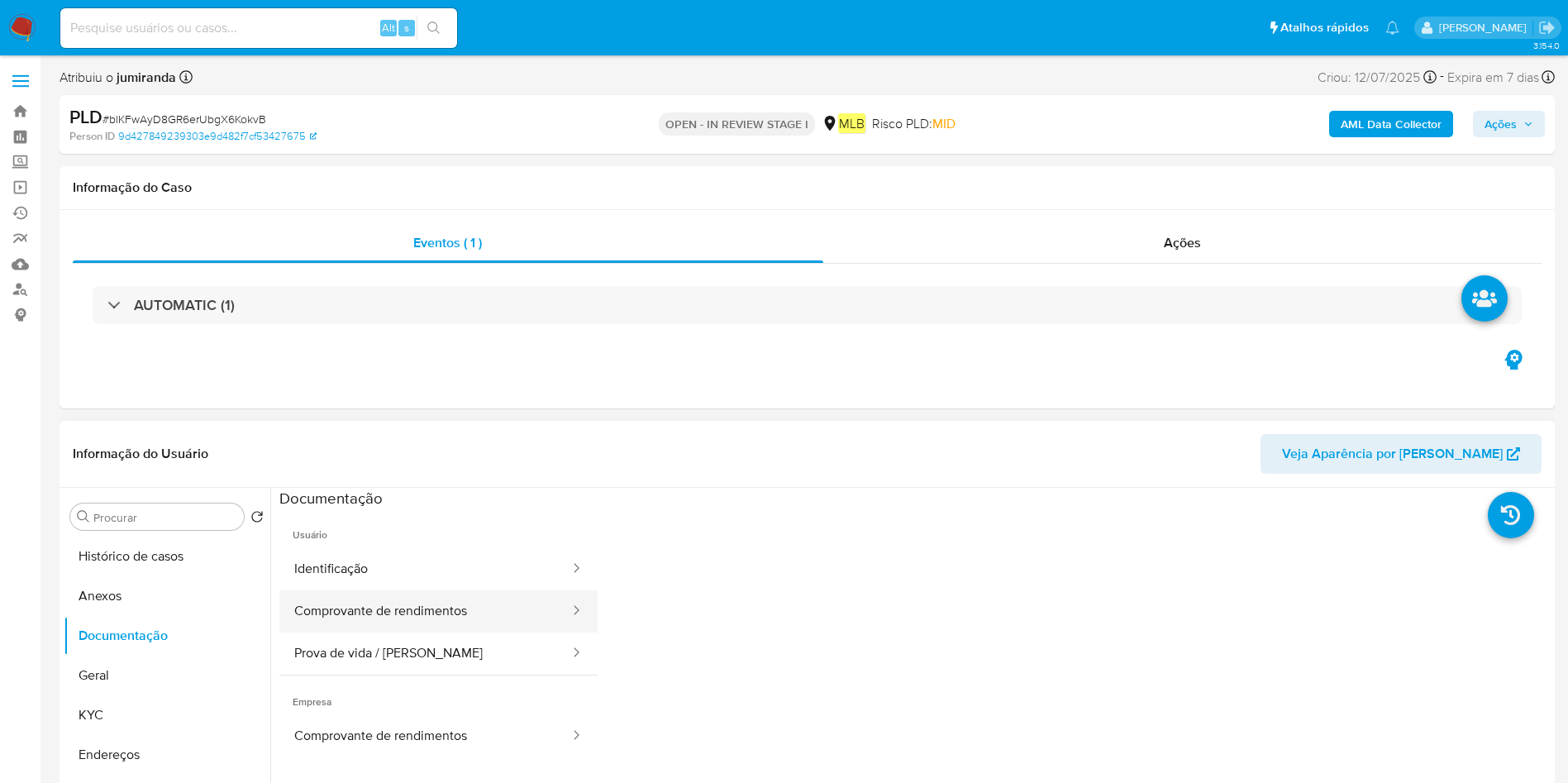
click at [436, 597] on button "Comprovante de rendimentos" at bounding box center [425, 611] width 292 height 42
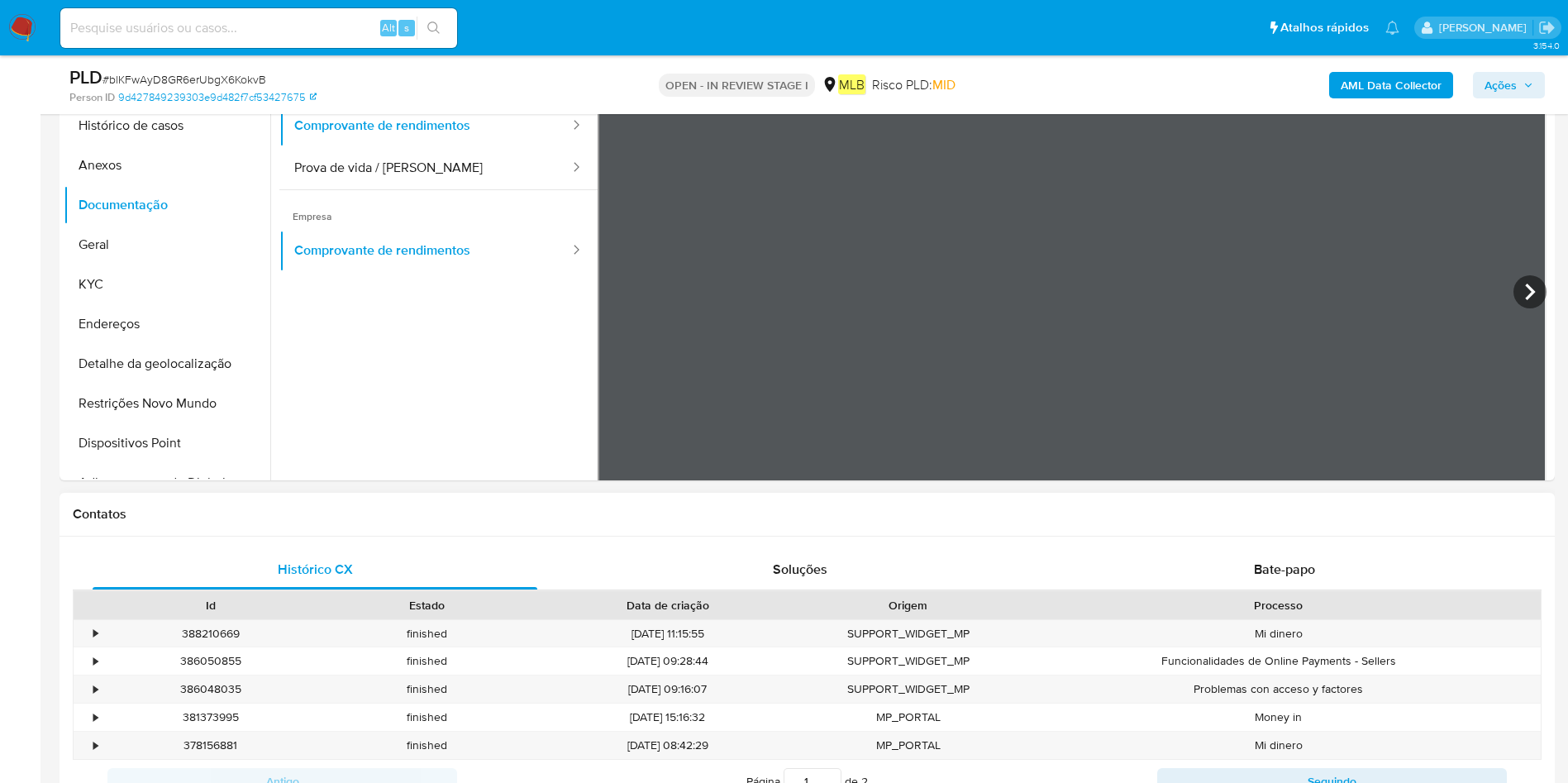
scroll to position [20, 0]
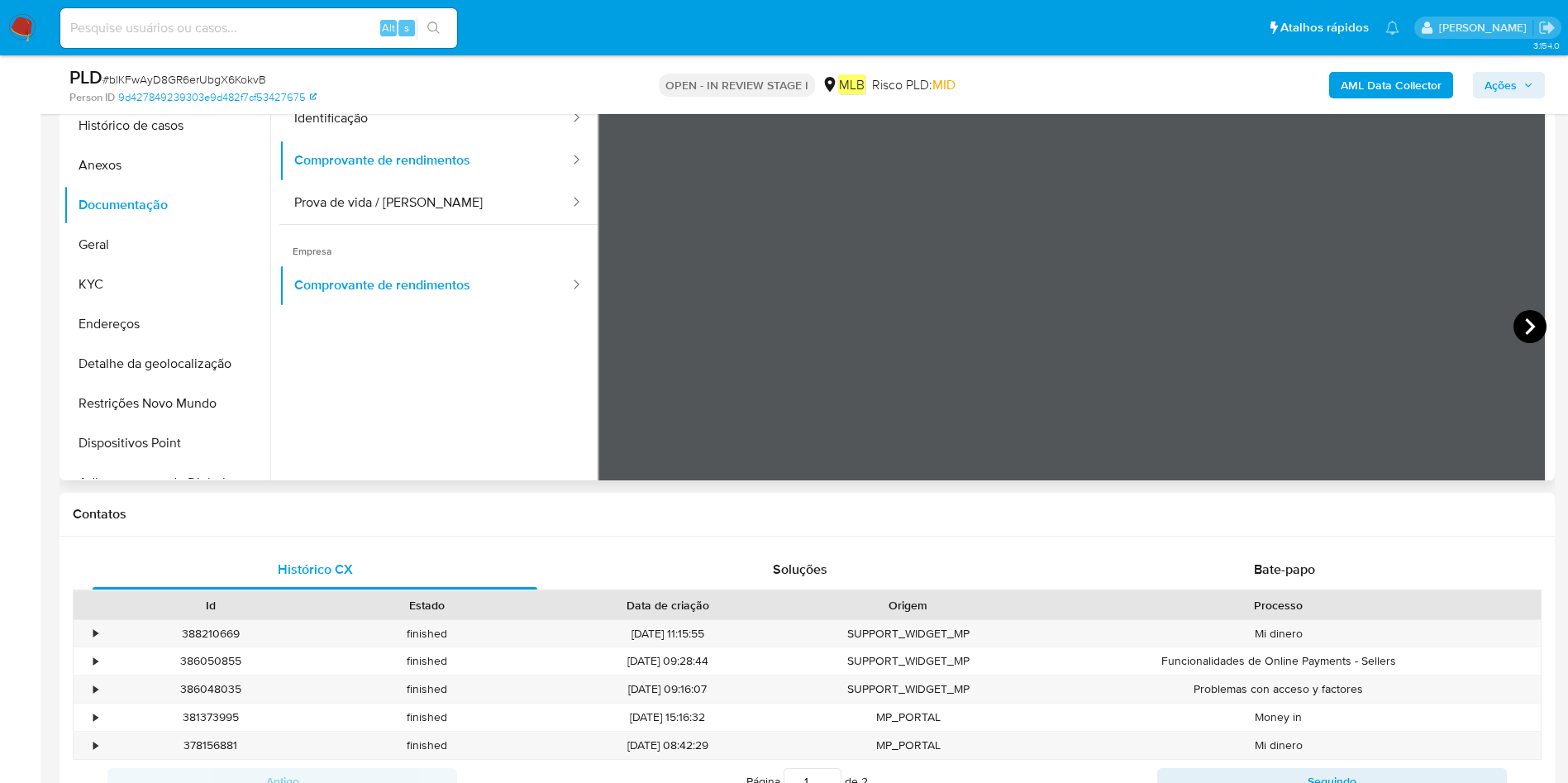
click at [1532, 321] on icon at bounding box center [1530, 327] width 33 height 33
click at [624, 319] on icon at bounding box center [618, 327] width 33 height 33
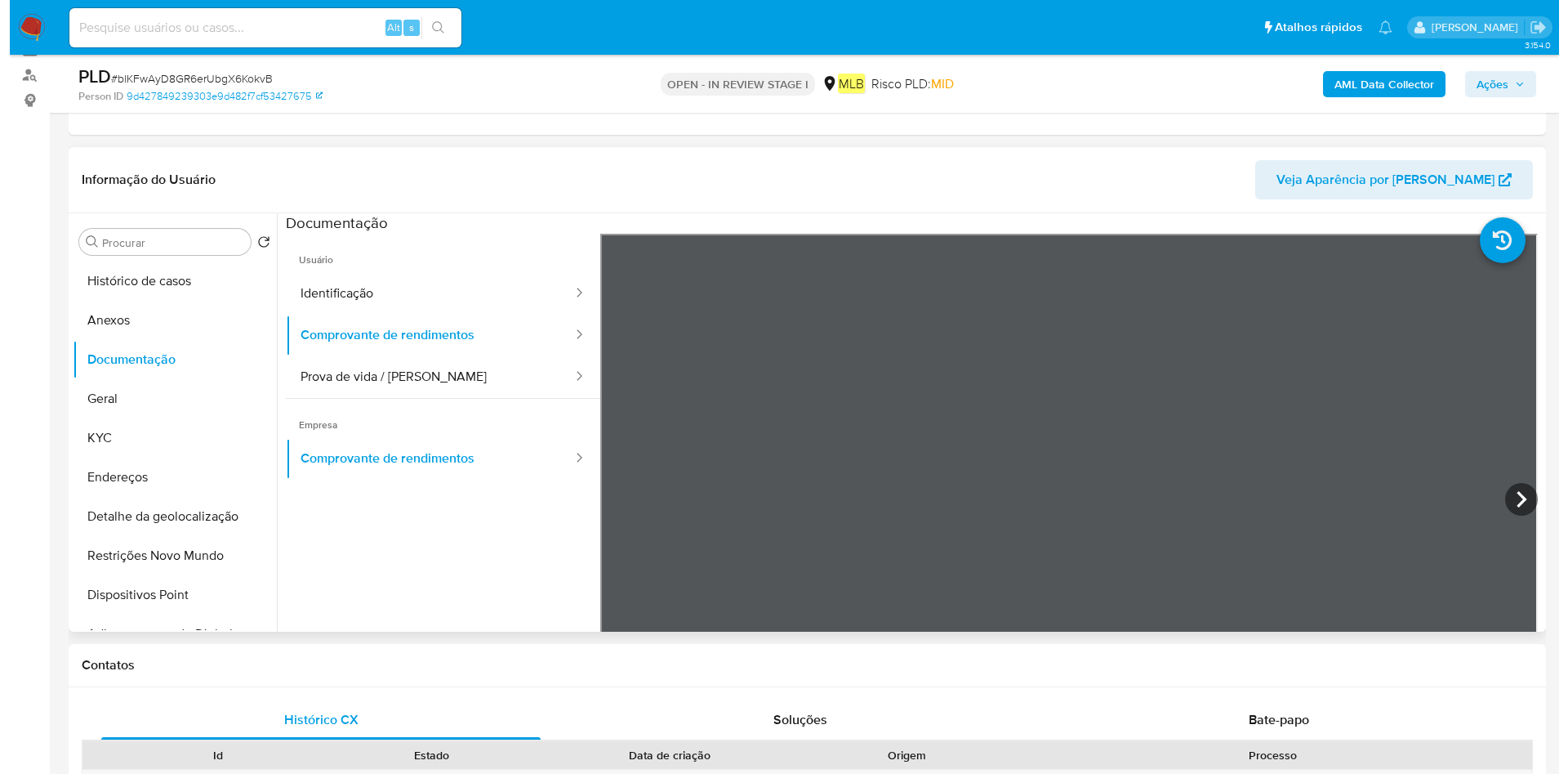
scroll to position [122, 0]
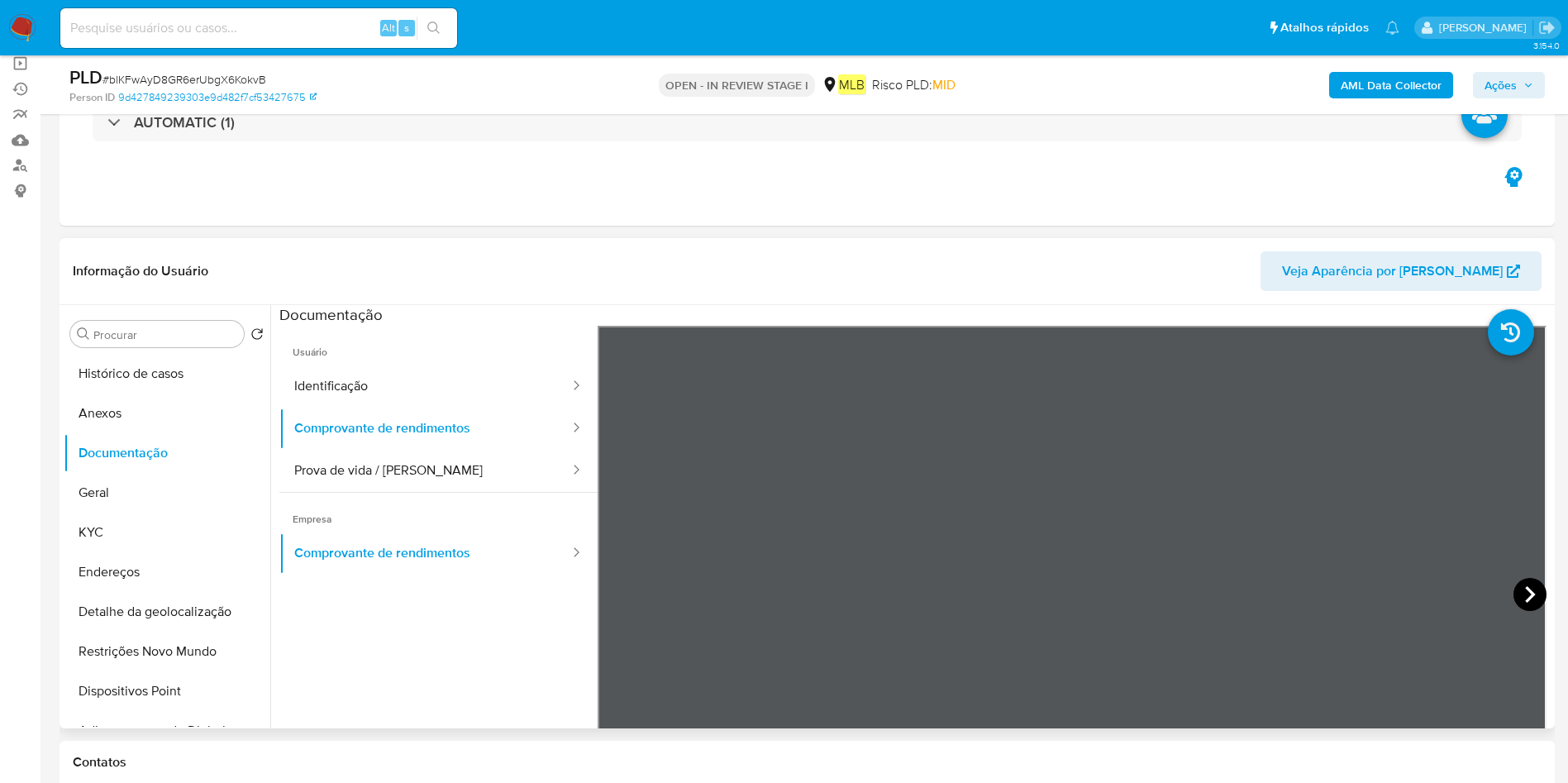
click at [1513, 596] on icon at bounding box center [1530, 594] width 33 height 33
click at [1522, 604] on icon at bounding box center [1530, 594] width 33 height 33
click at [119, 496] on button "Geral" at bounding box center [166, 493] width 206 height 40
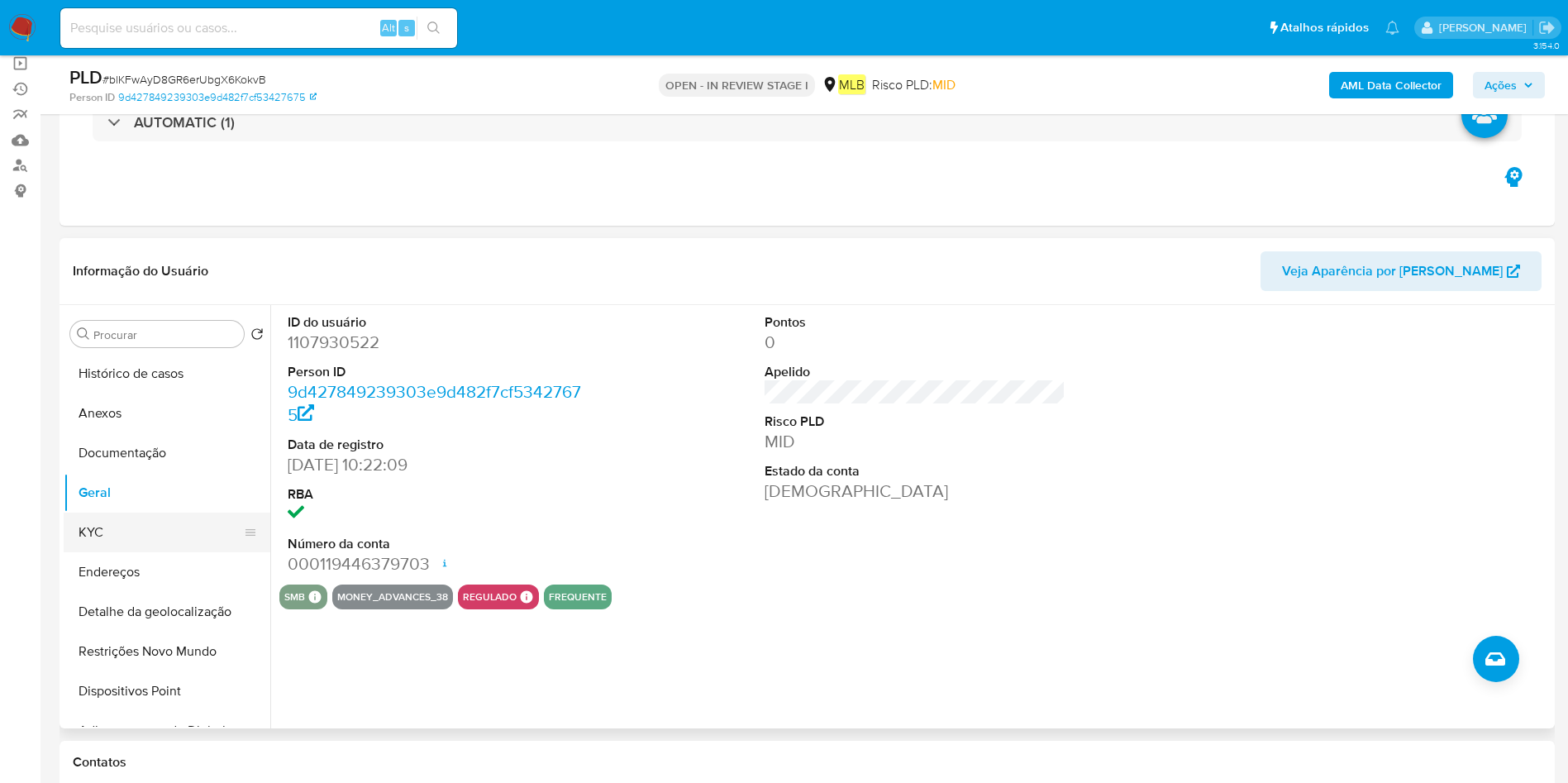
drag, startPoint x: 98, startPoint y: 526, endPoint x: 151, endPoint y: 539, distance: 54.6
click at [98, 527] on button "KYC" at bounding box center [160, 532] width 193 height 40
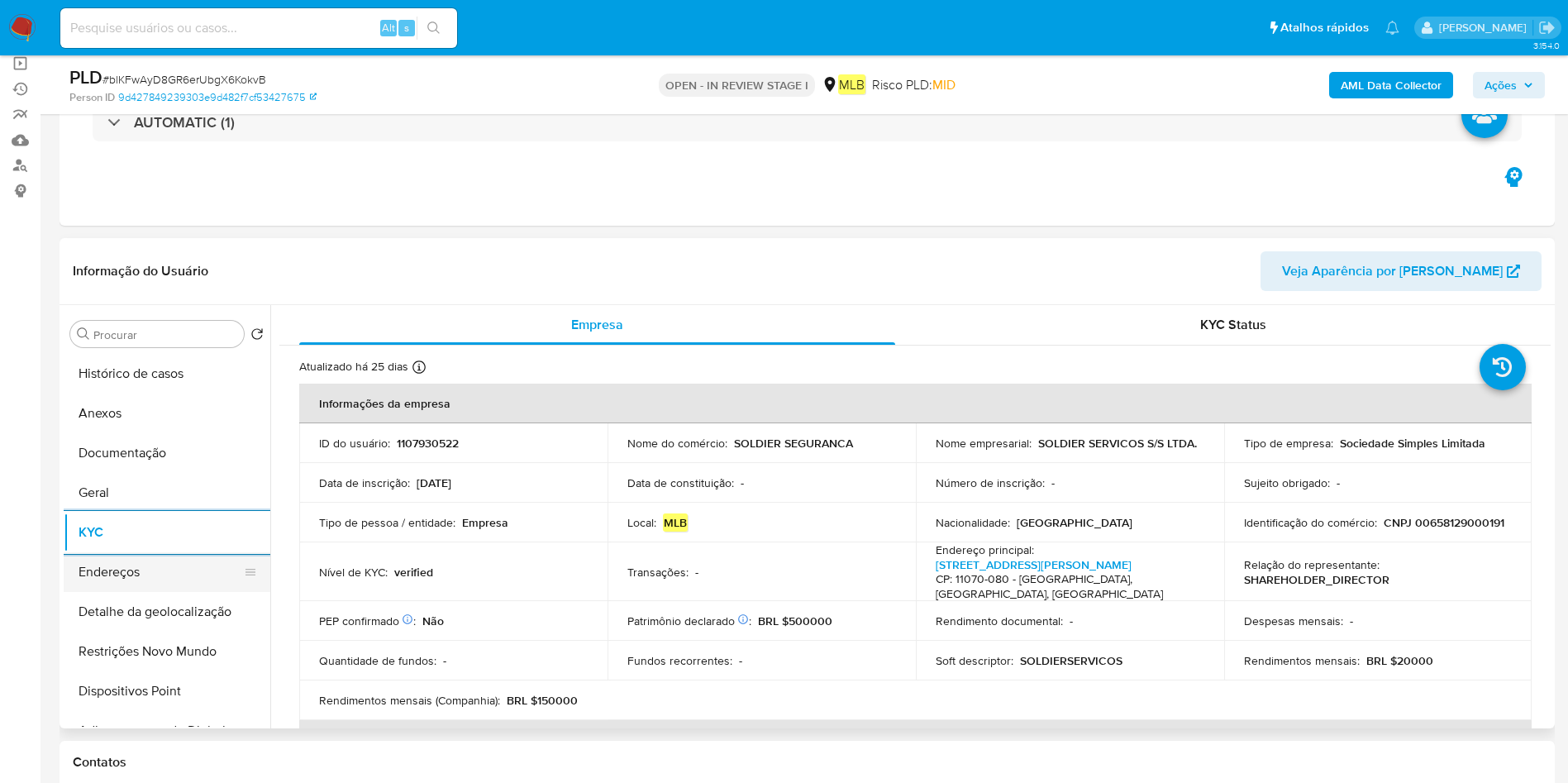
click at [110, 577] on button "Endereços" at bounding box center [160, 572] width 193 height 40
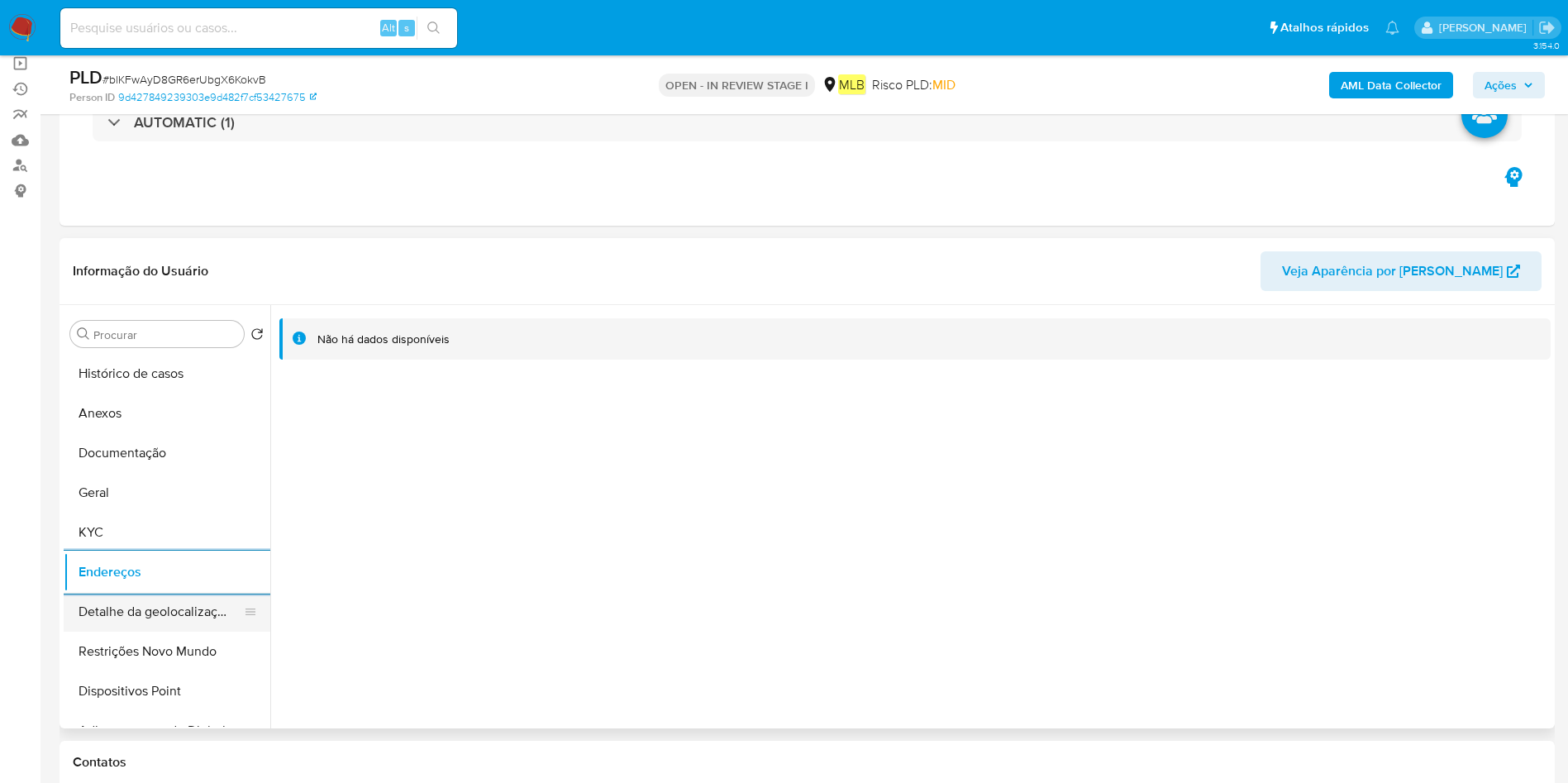
click at [125, 615] on button "Detalhe da geolocalização" at bounding box center [160, 611] width 193 height 40
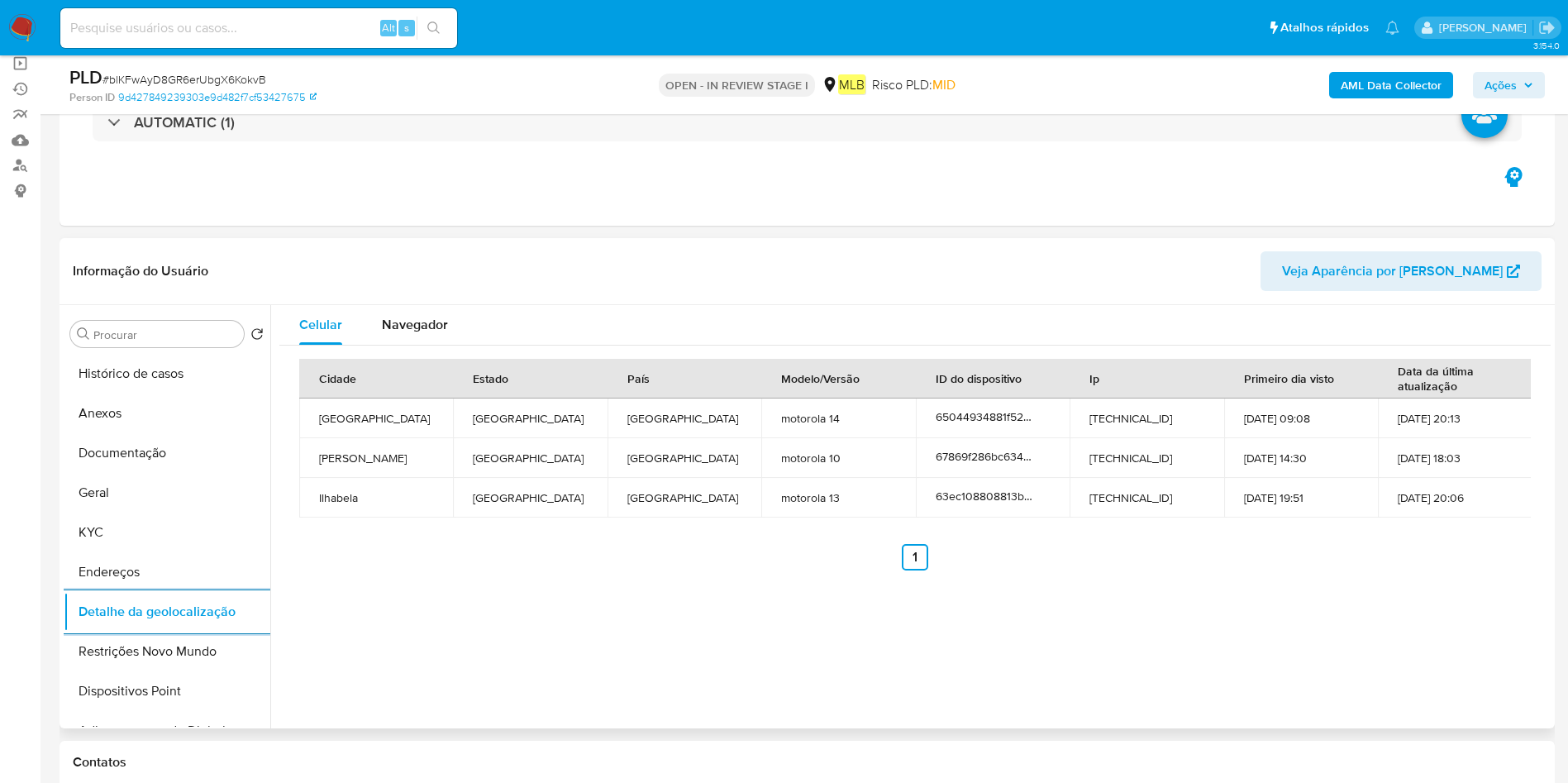
click at [163, 639] on button "Restrições Novo Mundo" at bounding box center [166, 651] width 206 height 40
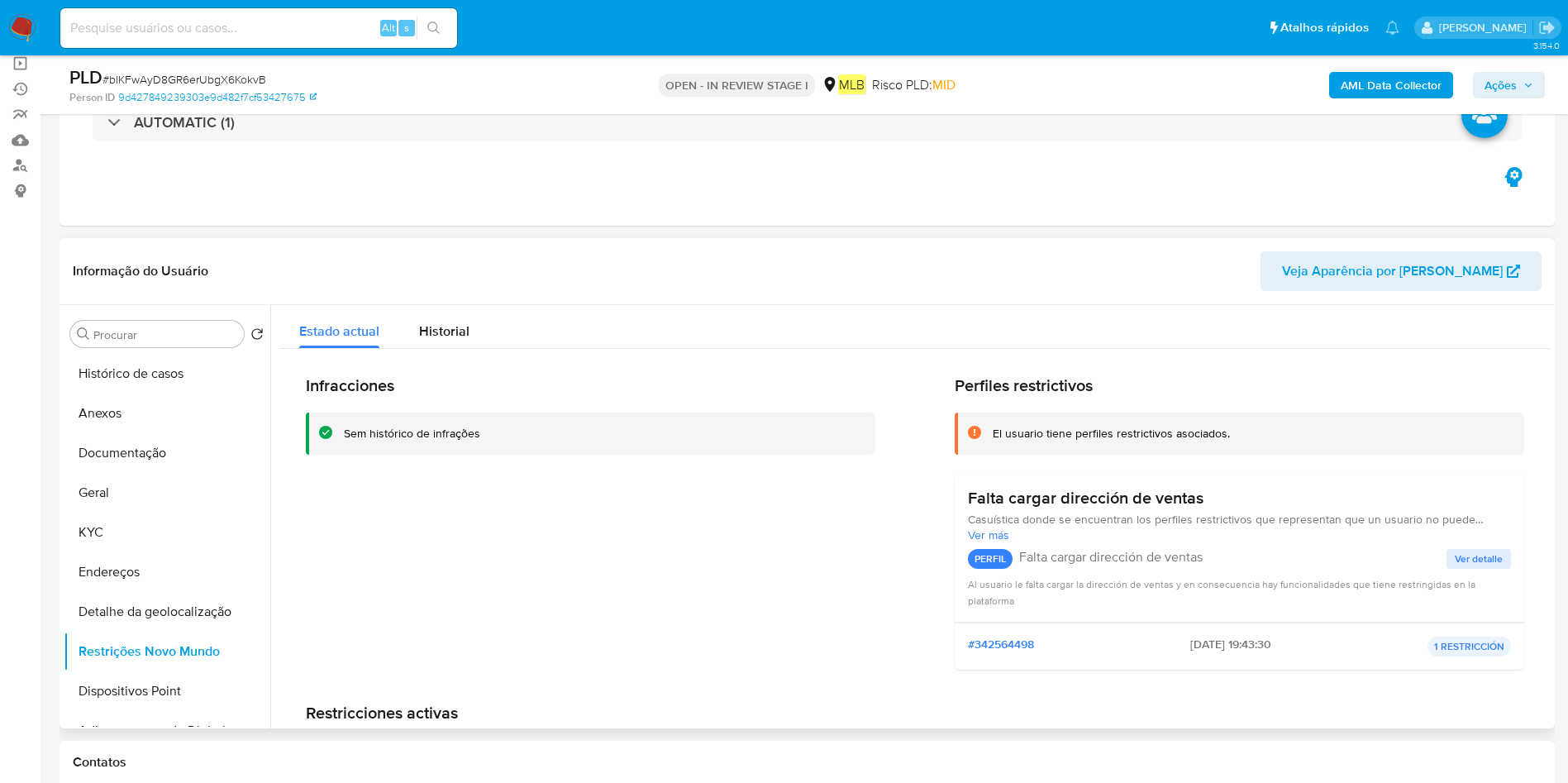
drag, startPoint x: 162, startPoint y: 698, endPoint x: 443, endPoint y: 680, distance: 281.6
click at [164, 698] on button "Dispositivos Point" at bounding box center [166, 691] width 206 height 40
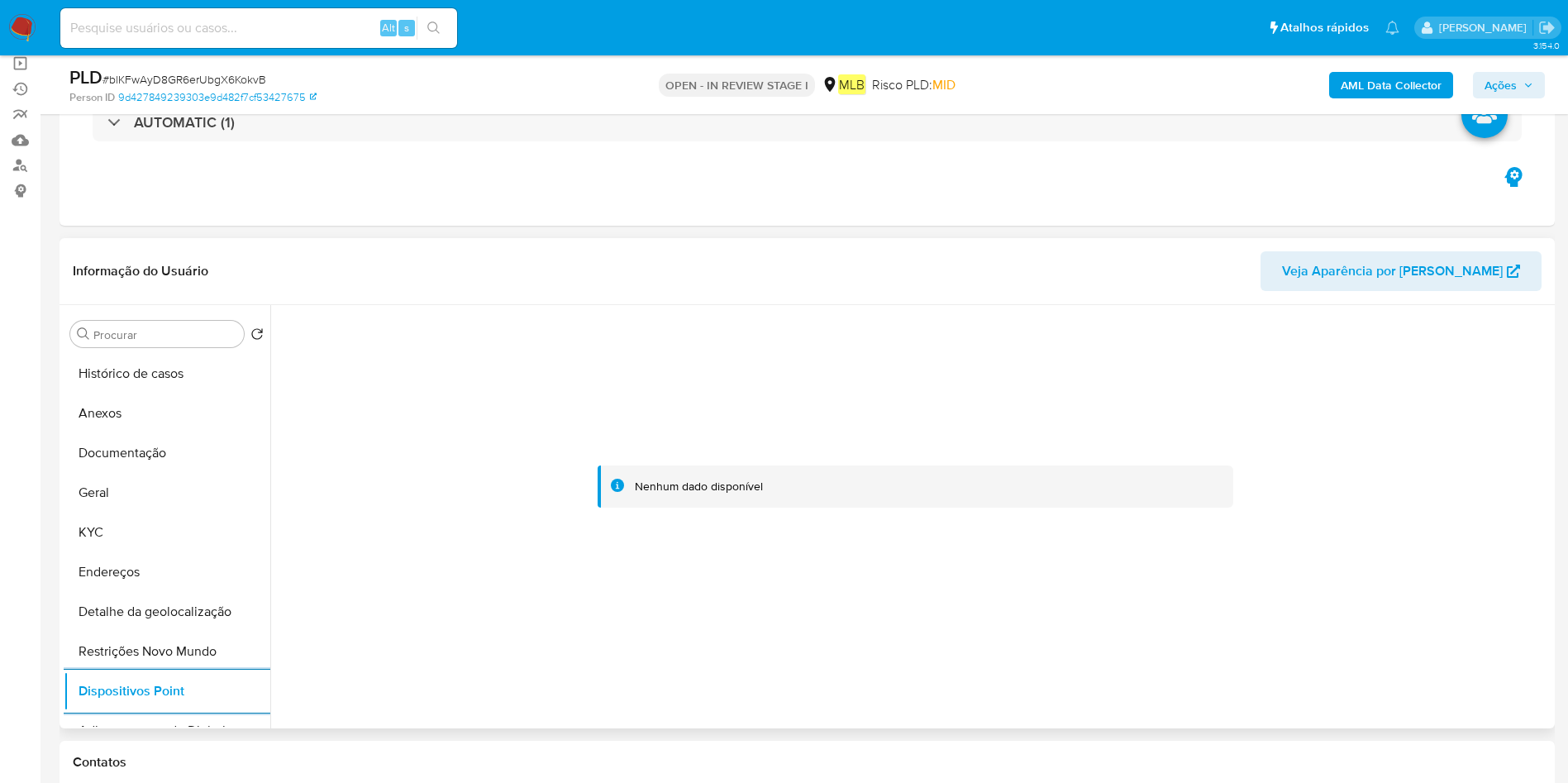
click at [165, 412] on button "Anexos" at bounding box center [166, 414] width 206 height 40
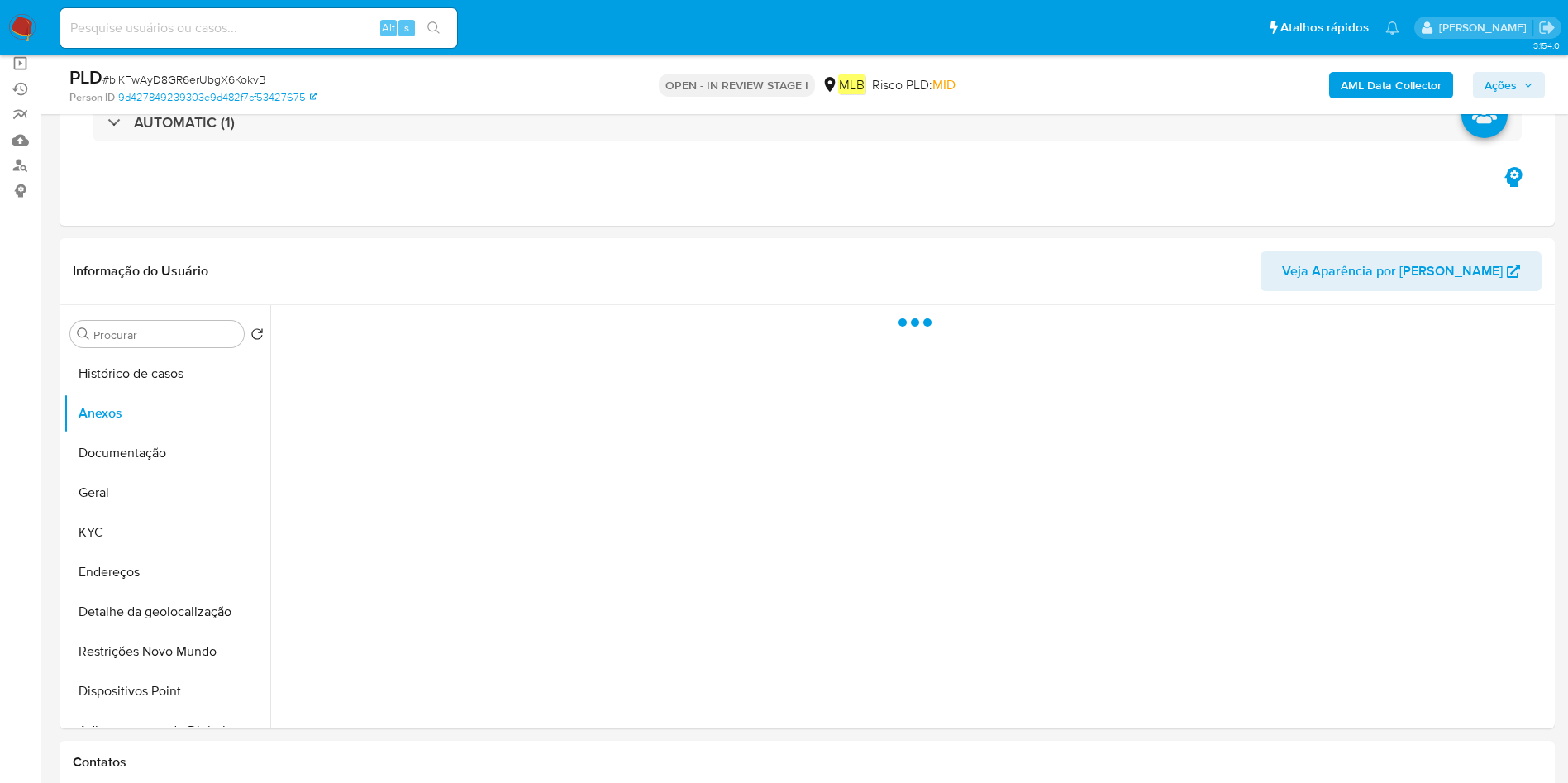
click at [1412, 72] on b "AML Data Collector" at bounding box center [1391, 85] width 101 height 26
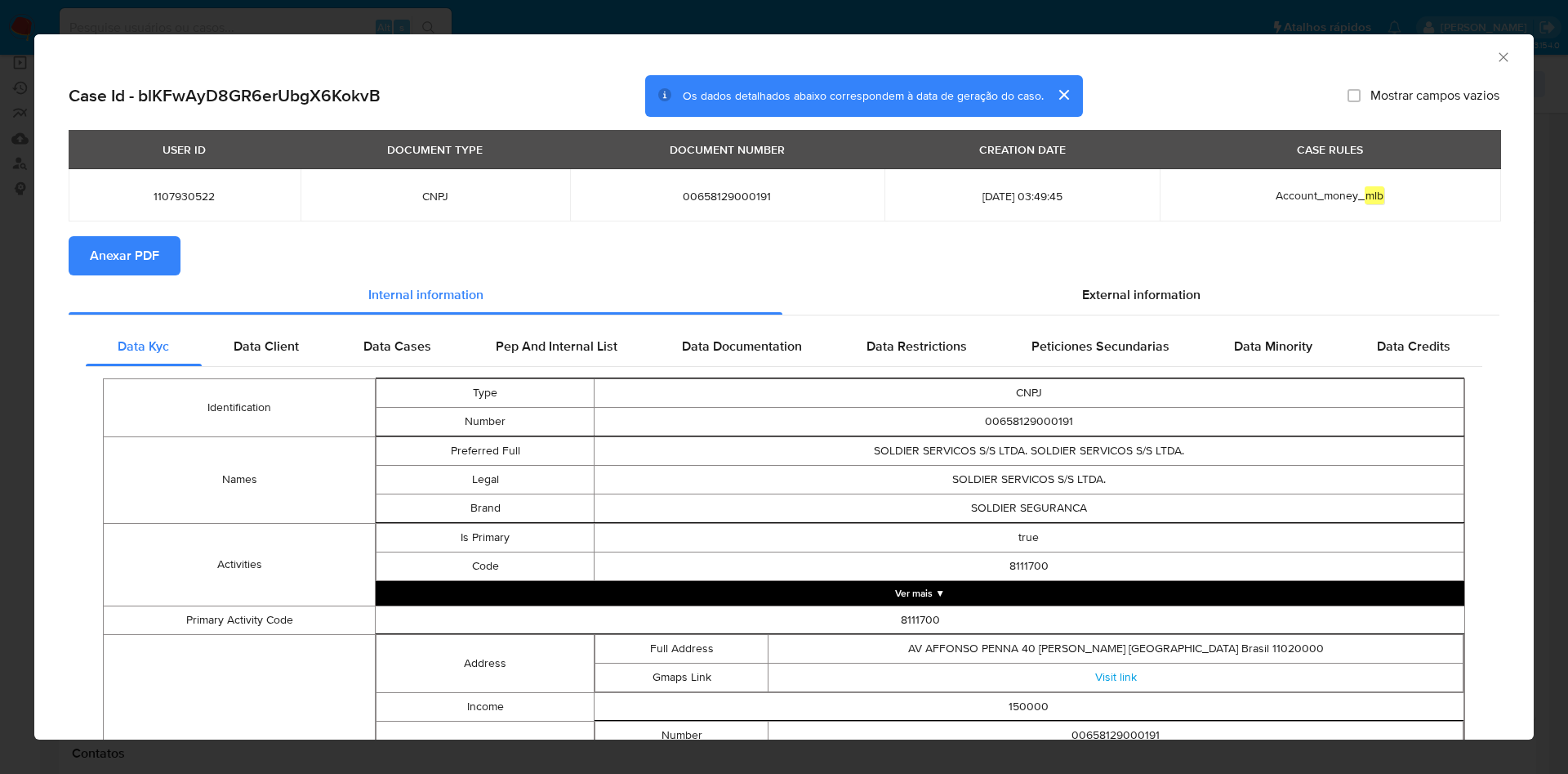
click at [161, 242] on button "Anexar PDF" at bounding box center [125, 256] width 112 height 40
click at [1495, 59] on icon "Fechar a janela" at bounding box center [1503, 57] width 16 height 16
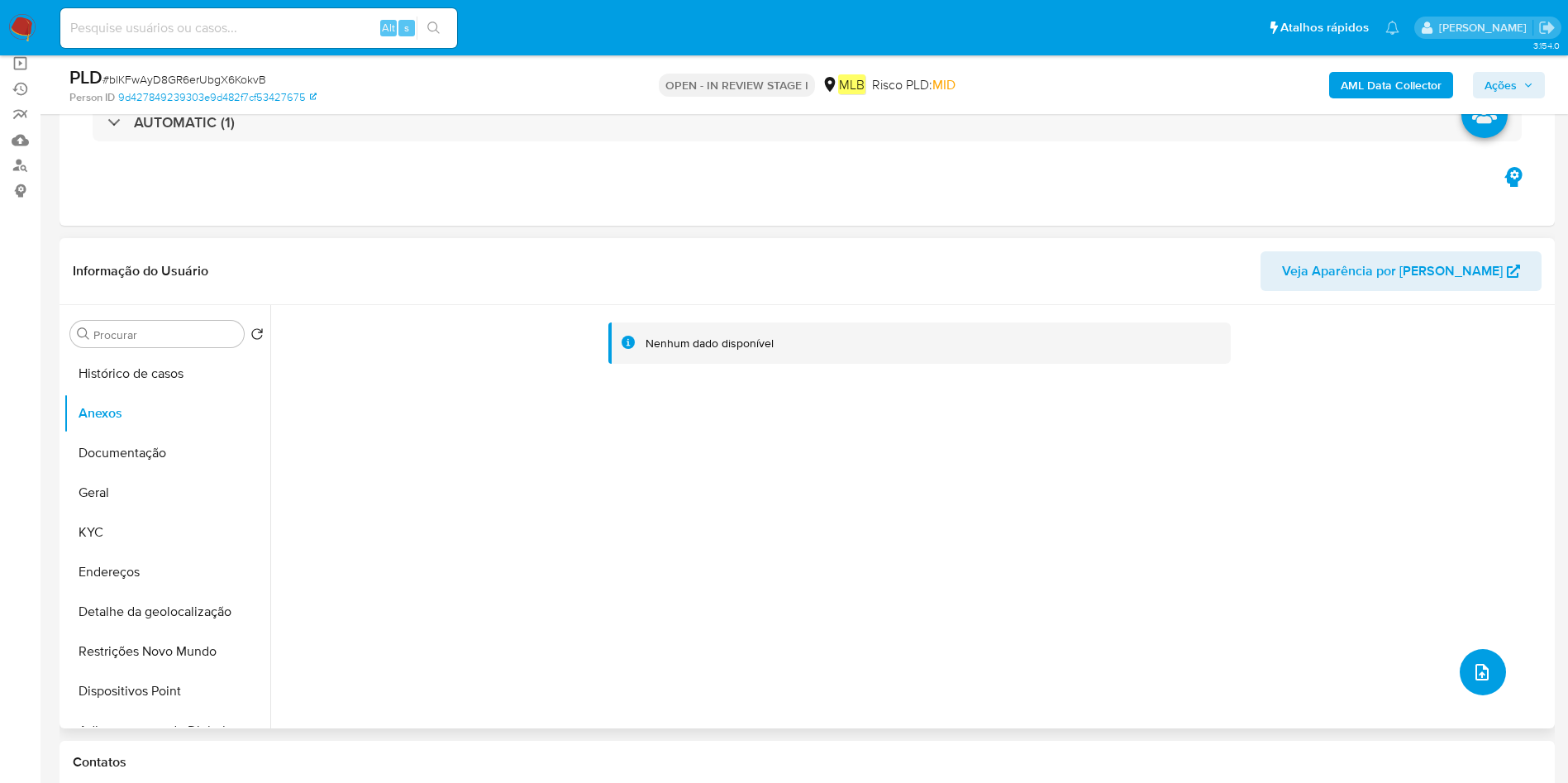
click at [1494, 666] on button "upload-file" at bounding box center [1483, 672] width 46 height 46
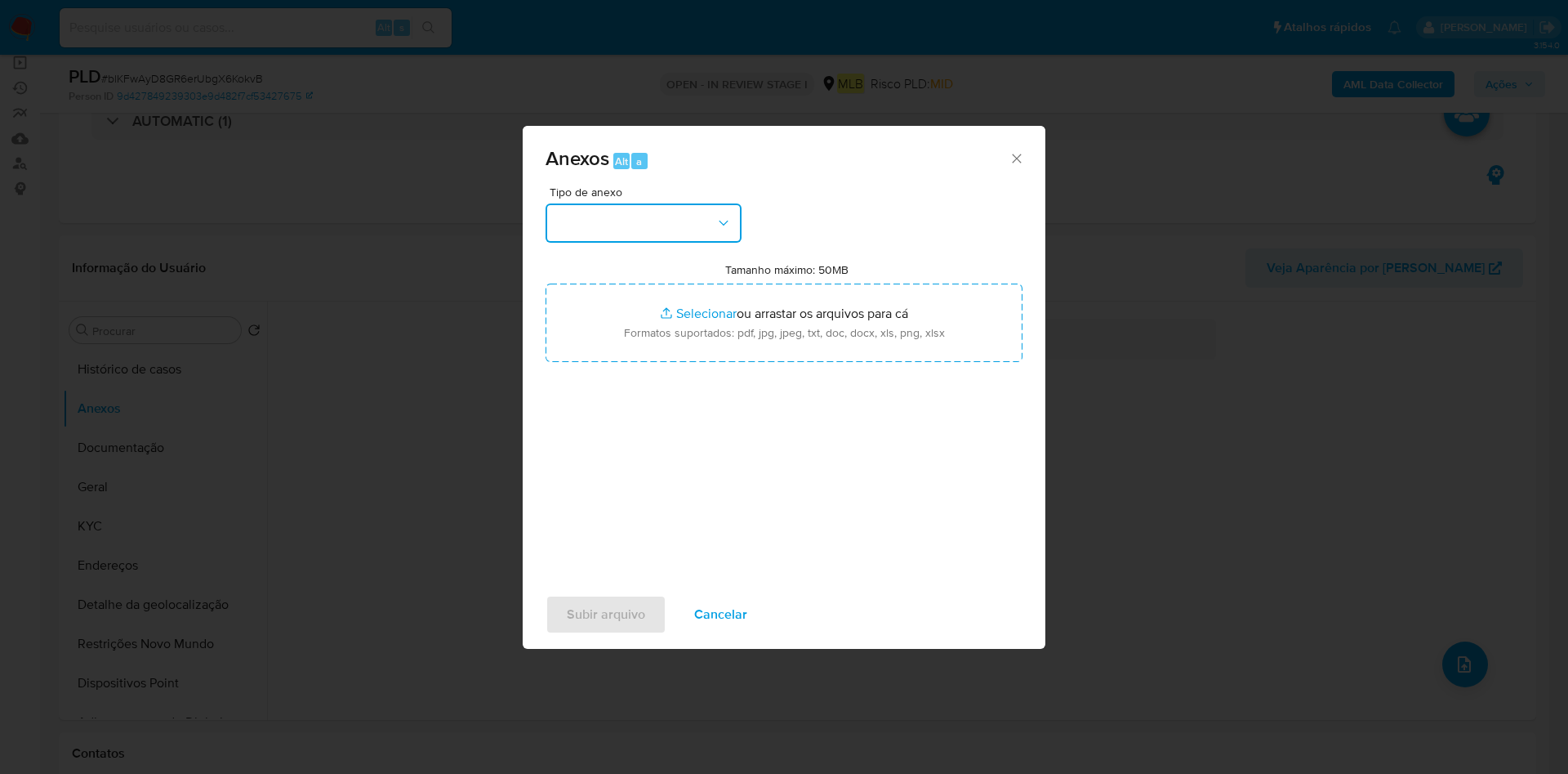
click at [657, 219] on button "button" at bounding box center [644, 223] width 196 height 40
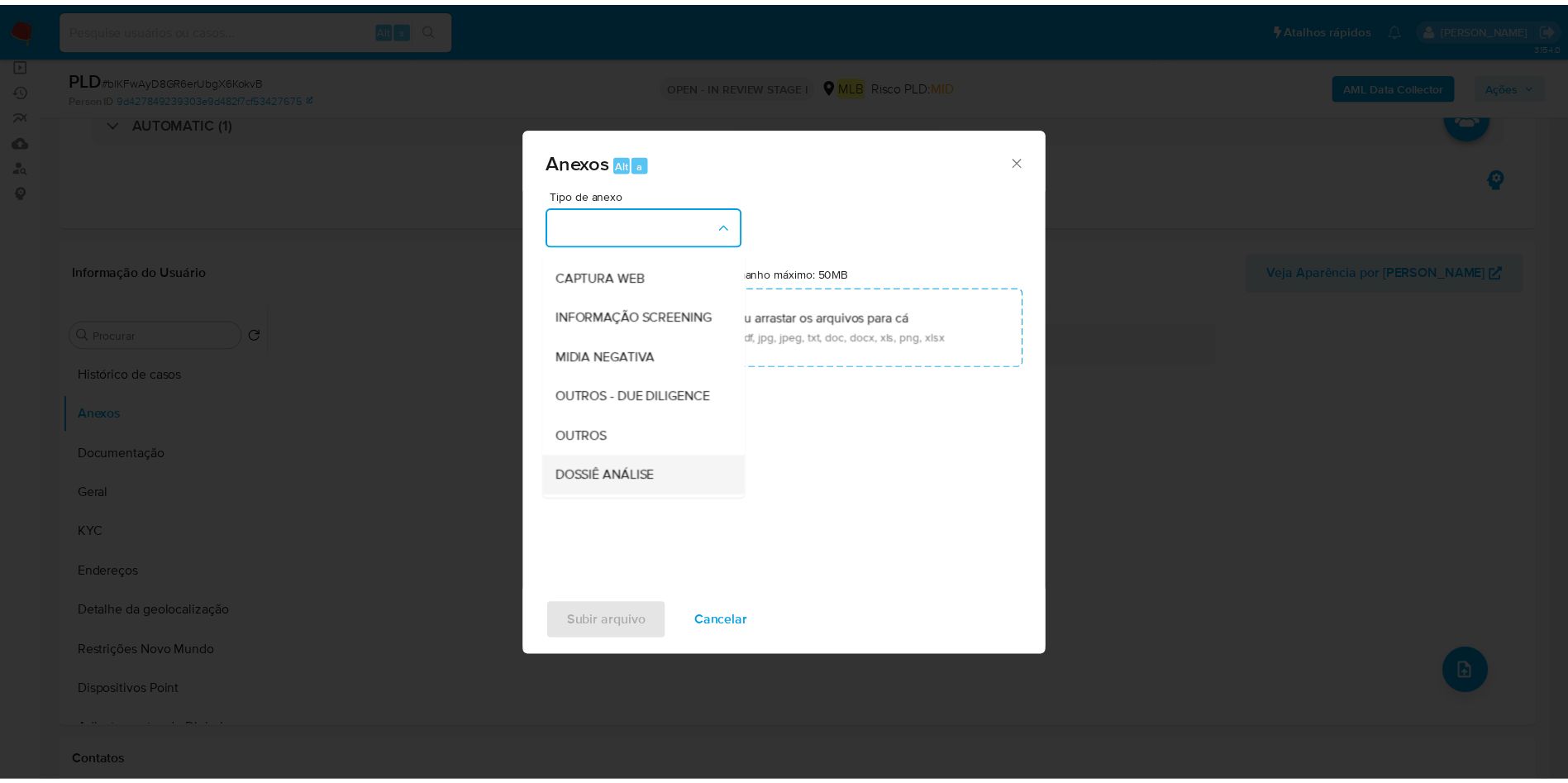
scroll to position [254, 0]
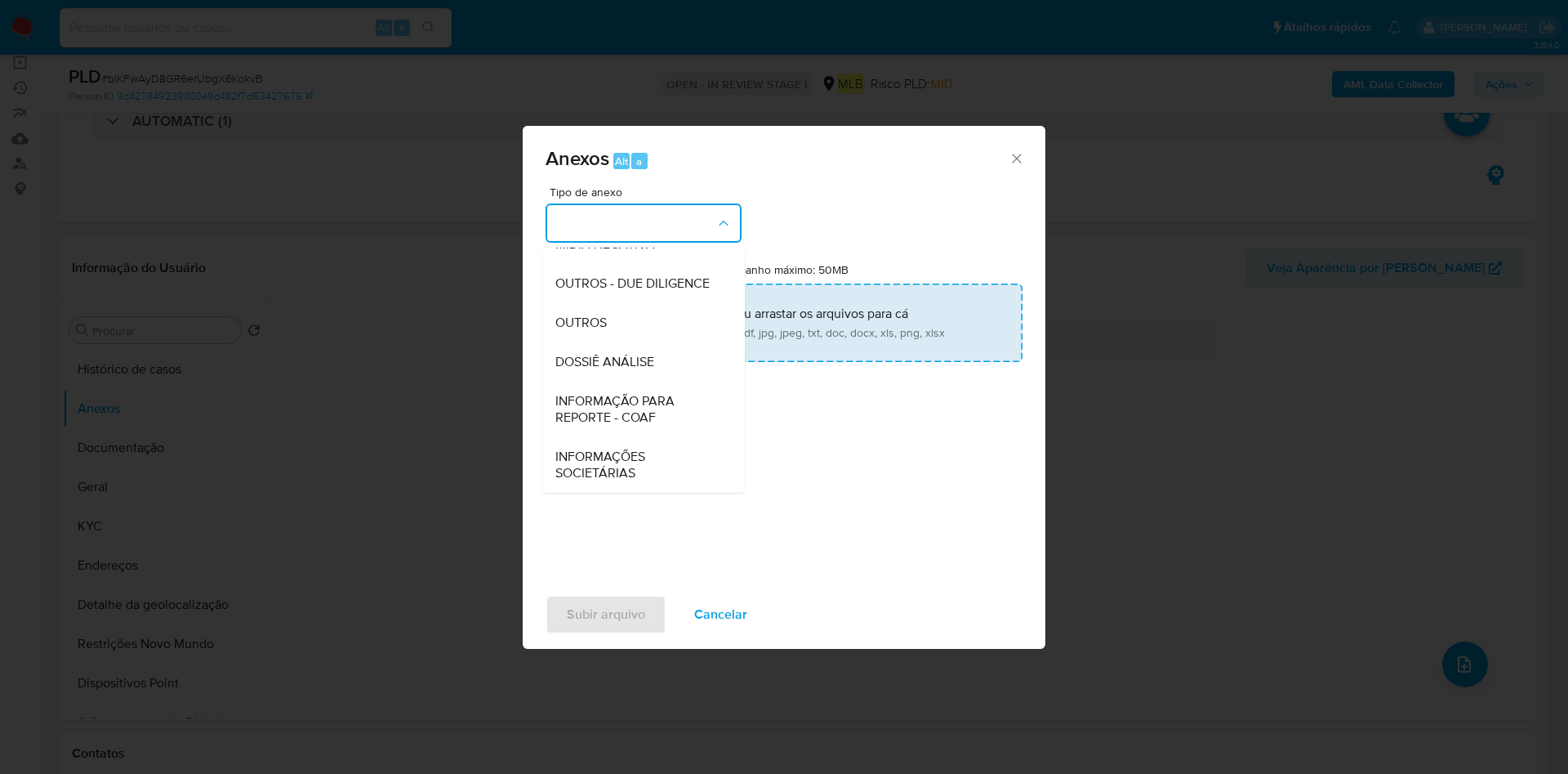
click at [607, 327] on span "OUTROS" at bounding box center [581, 322] width 52 height 16
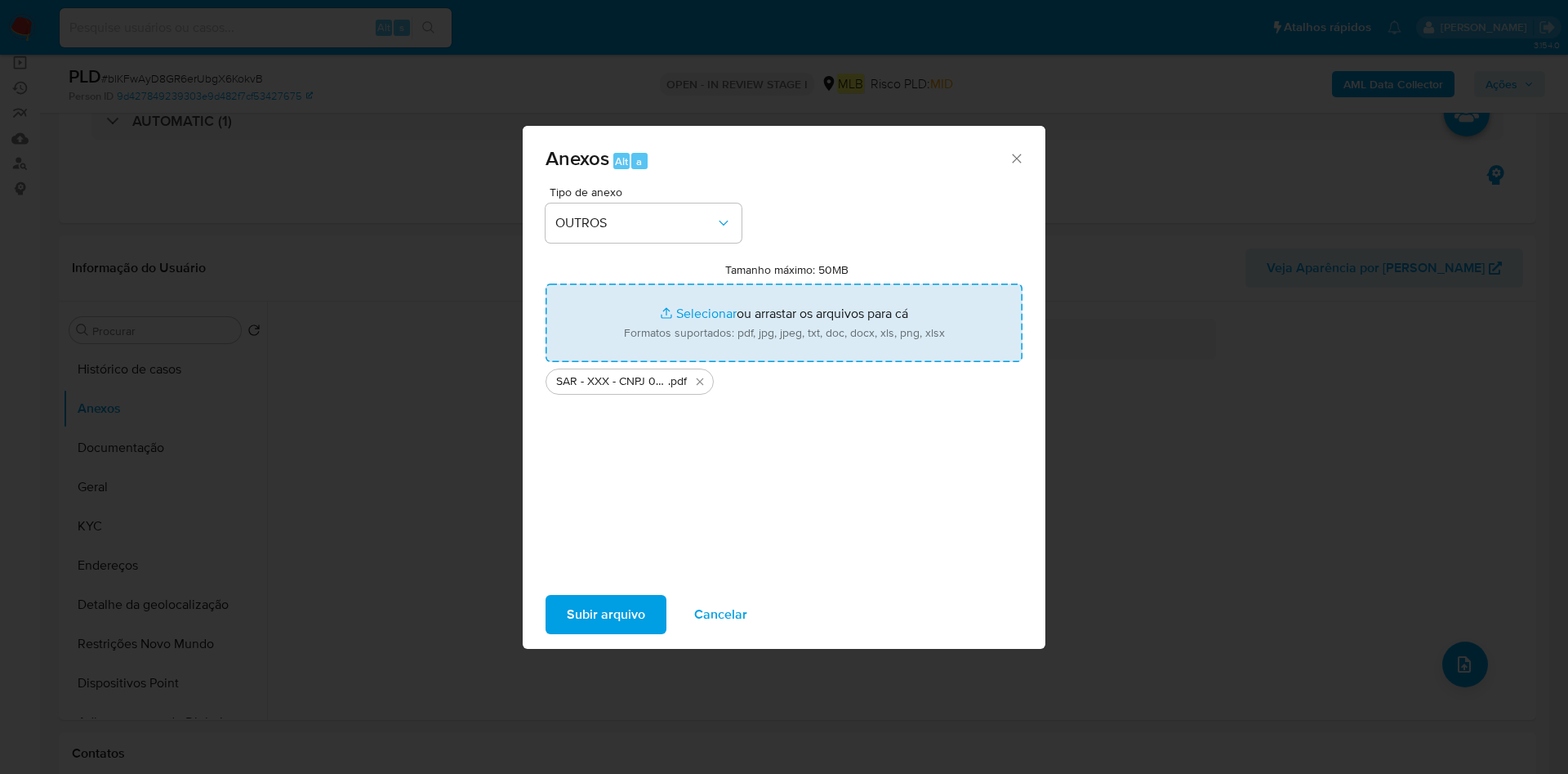
type input "C:\fakepath\Mulan 1107930522_2025_08_18_10_39_14.xlsx"
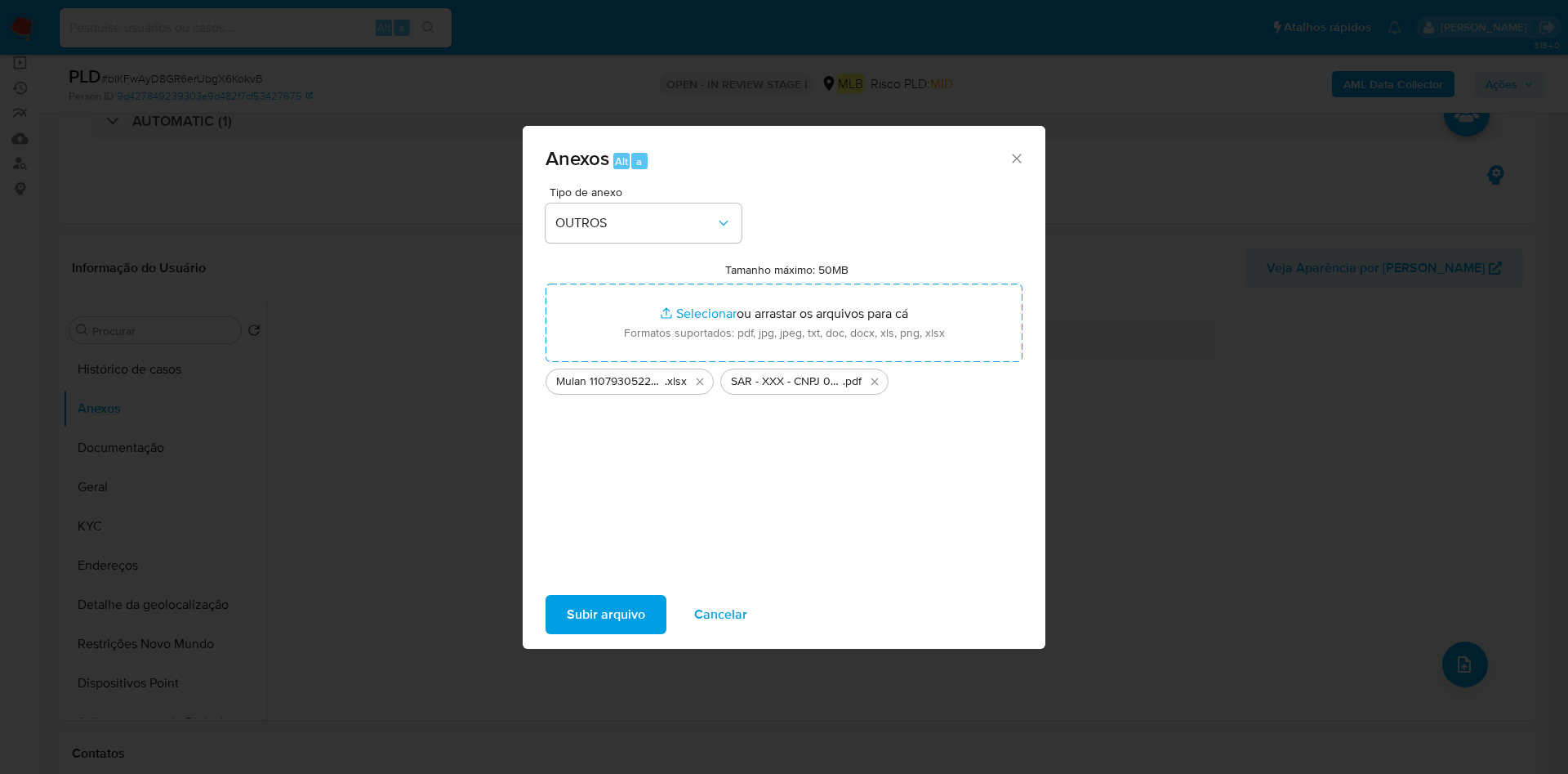
click at [614, 619] on span "Subir arquivo" at bounding box center [605, 615] width 78 height 36
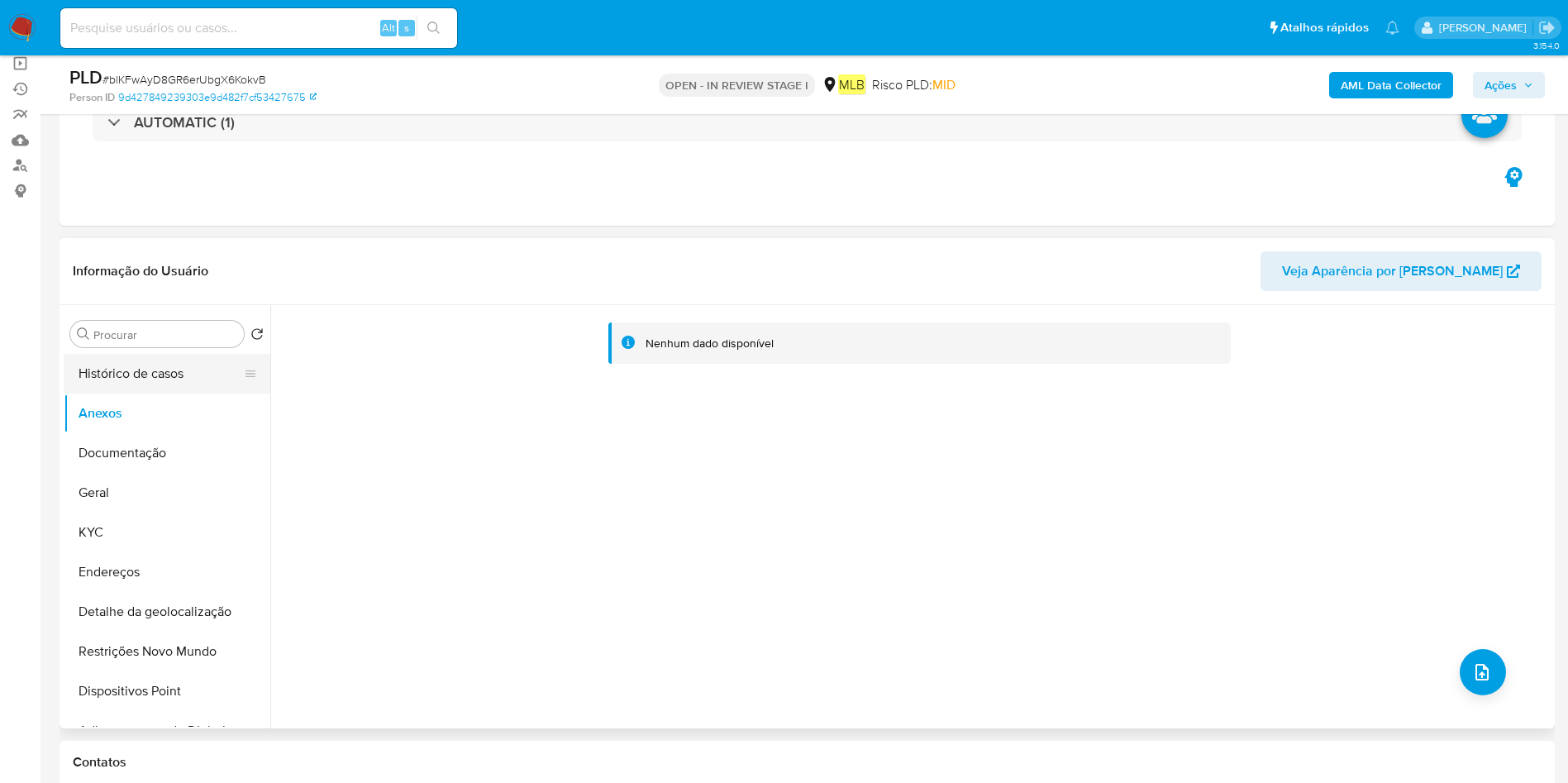
click at [105, 377] on button "Histórico de casos" at bounding box center [160, 374] width 193 height 40
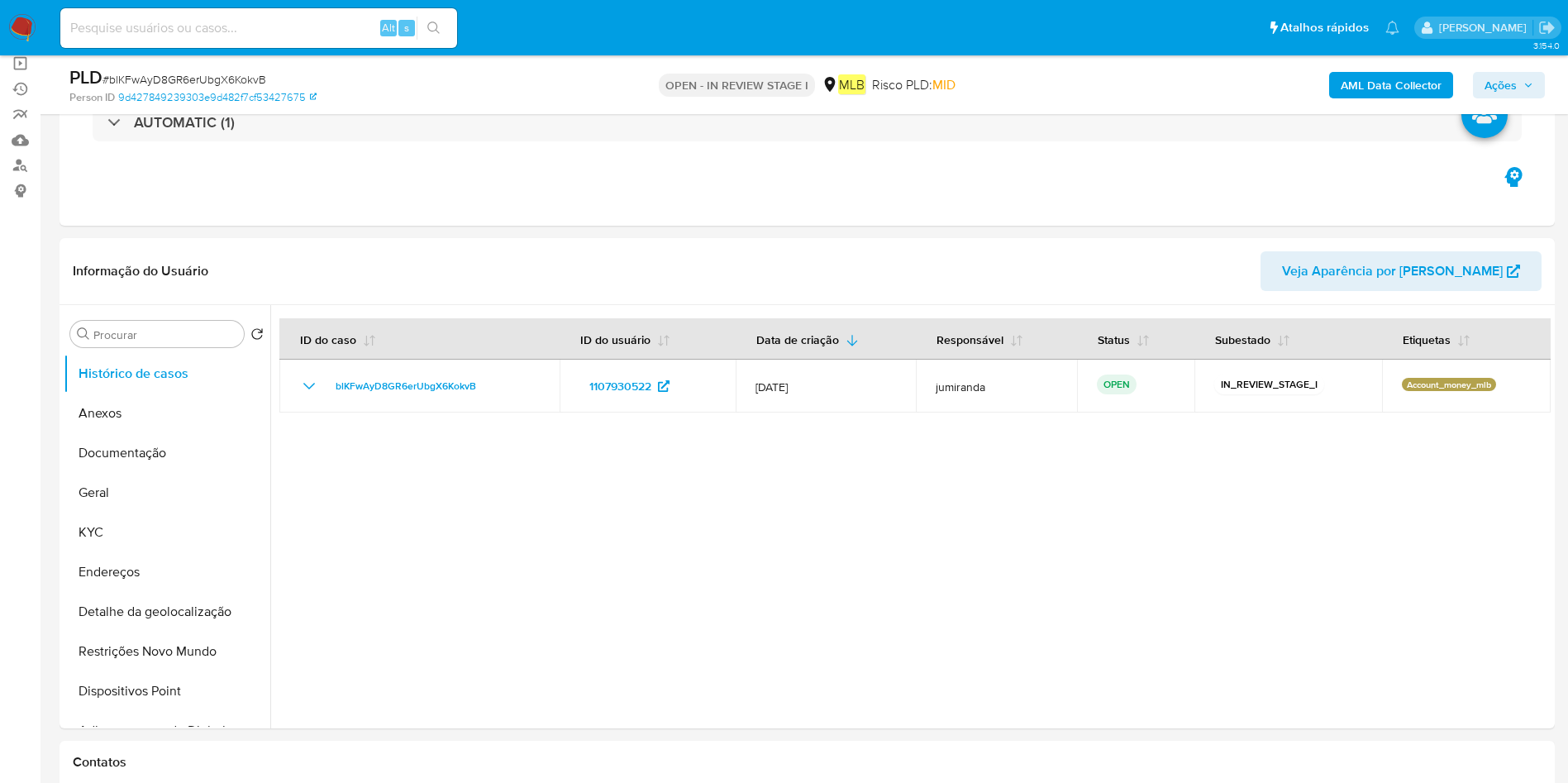
drag, startPoint x: 1502, startPoint y: 83, endPoint x: 1484, endPoint y: 97, distance: 22.8
click at [1502, 81] on span "Ações" at bounding box center [1500, 85] width 32 height 26
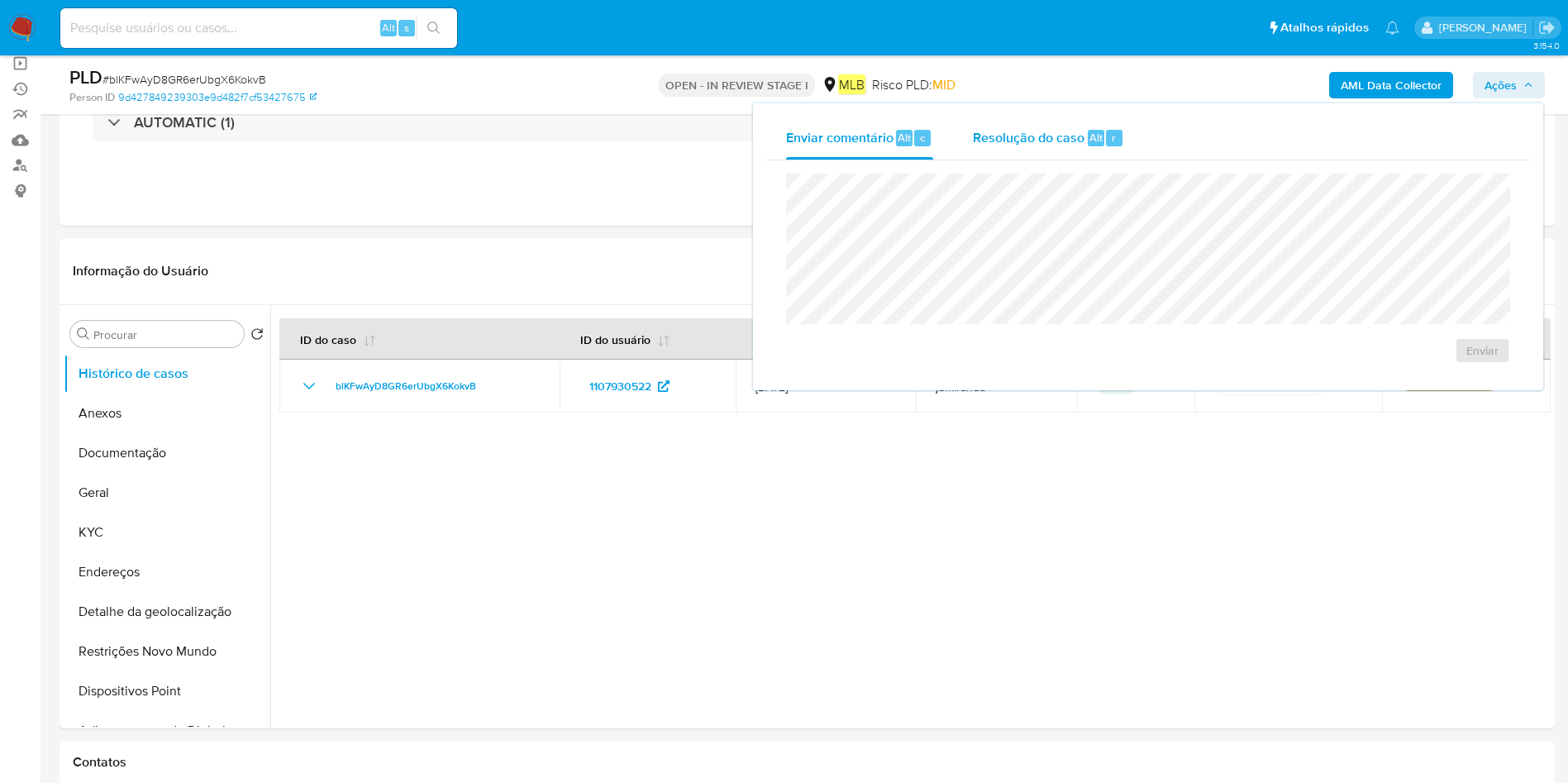
click at [1086, 155] on div "Resolução do caso Alt r" at bounding box center [1049, 138] width 152 height 43
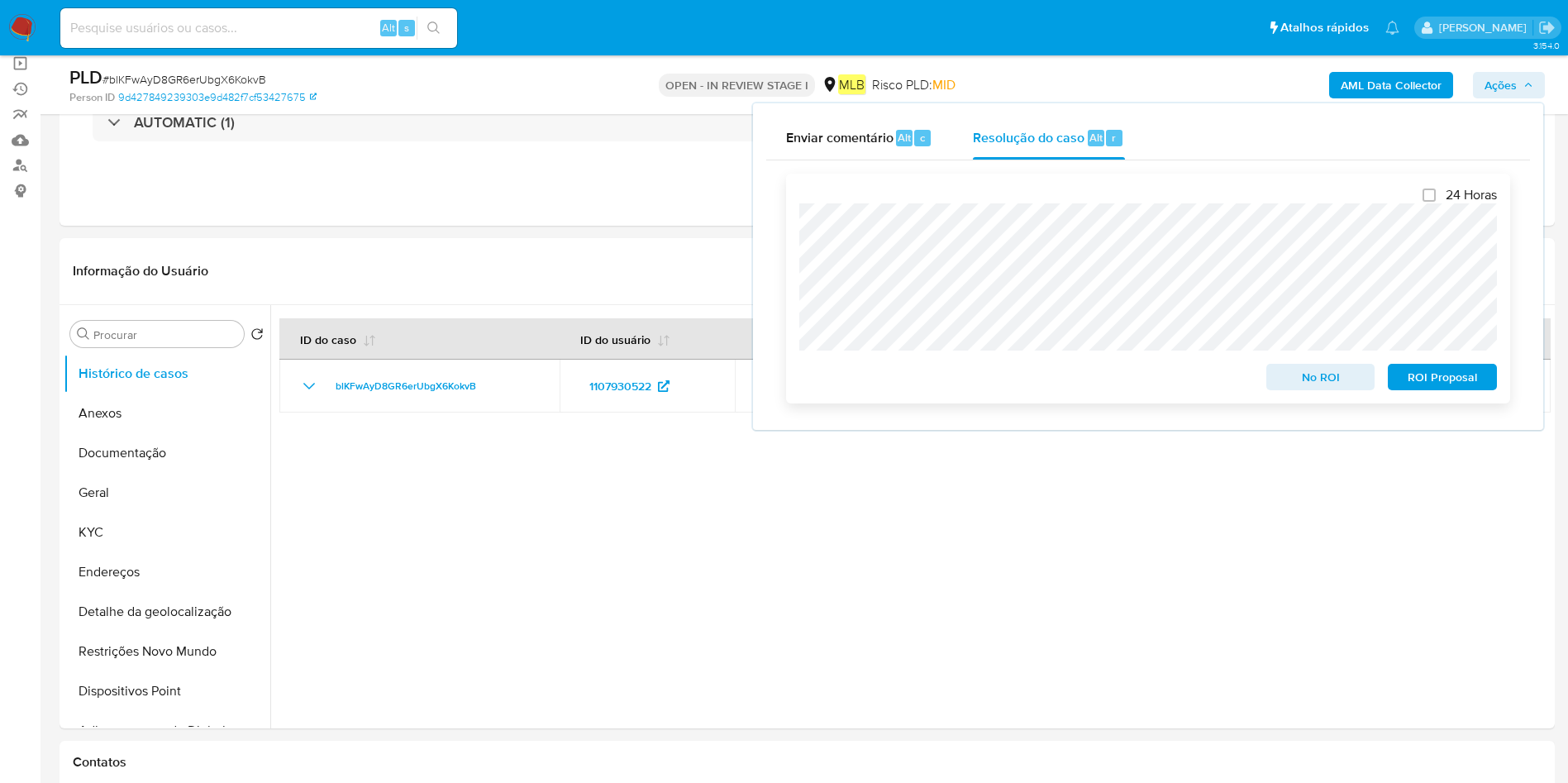
click at [1450, 380] on span "ROI Proposal" at bounding box center [1442, 376] width 86 height 24
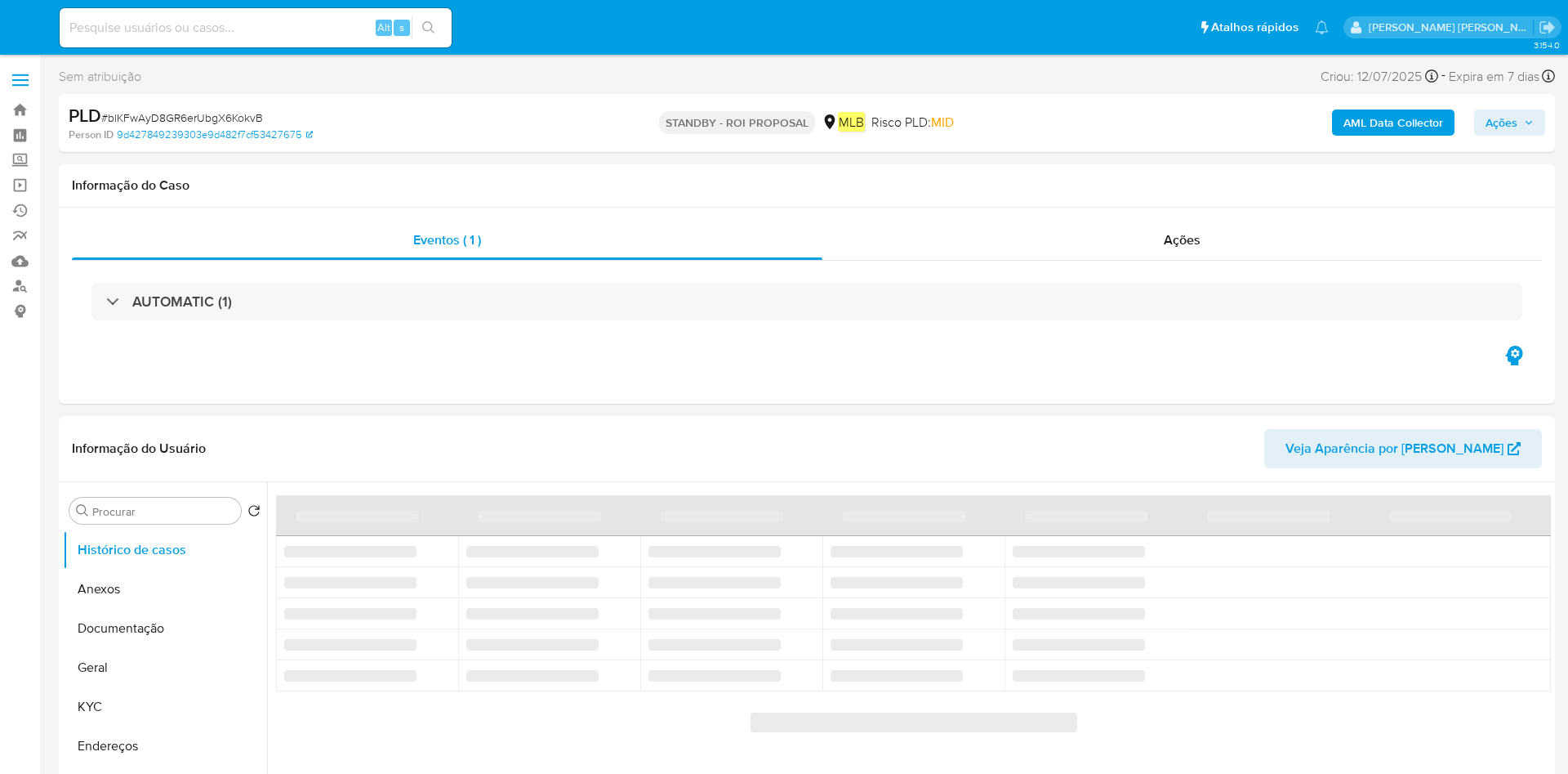
select select "10"
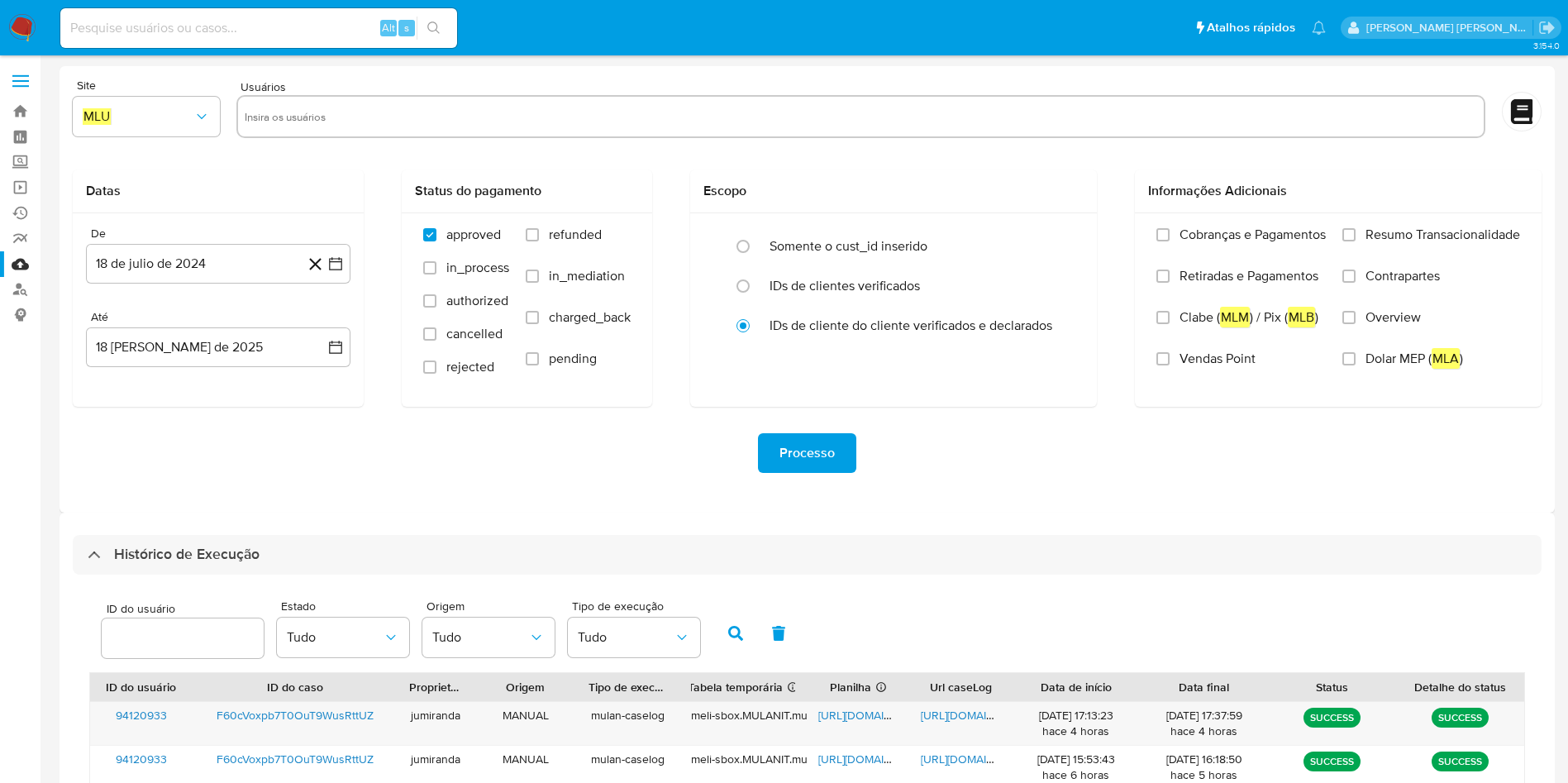
select select "10"
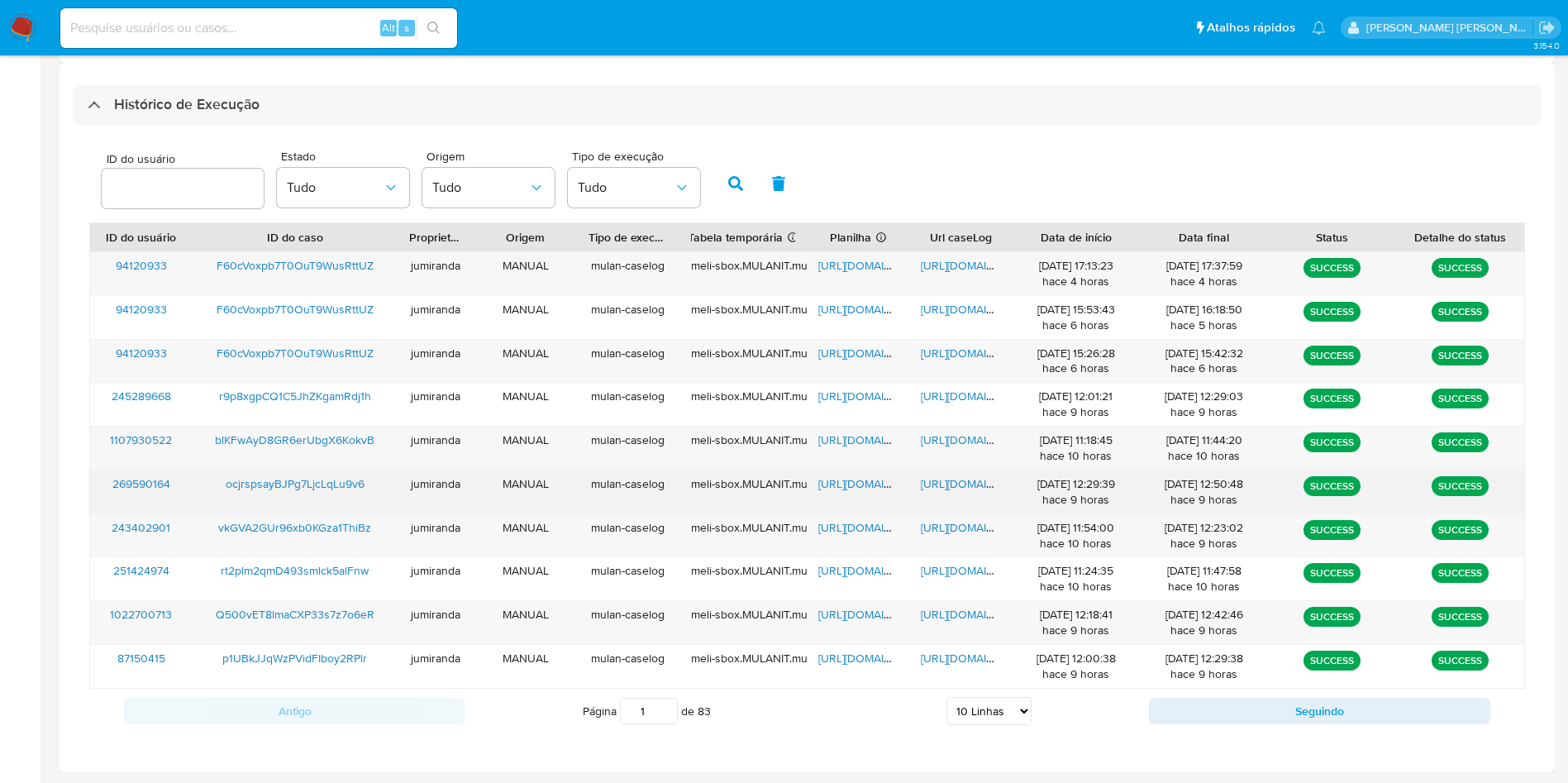
click at [875, 476] on span "[URL][DOMAIN_NAME]" at bounding box center [875, 483] width 114 height 17
click at [963, 481] on span "[URL][DOMAIN_NAME]" at bounding box center [977, 483] width 114 height 17
click at [262, 483] on span "ocjrspsayBJPg7LjcLqLu9v6" at bounding box center [294, 483] width 139 height 17
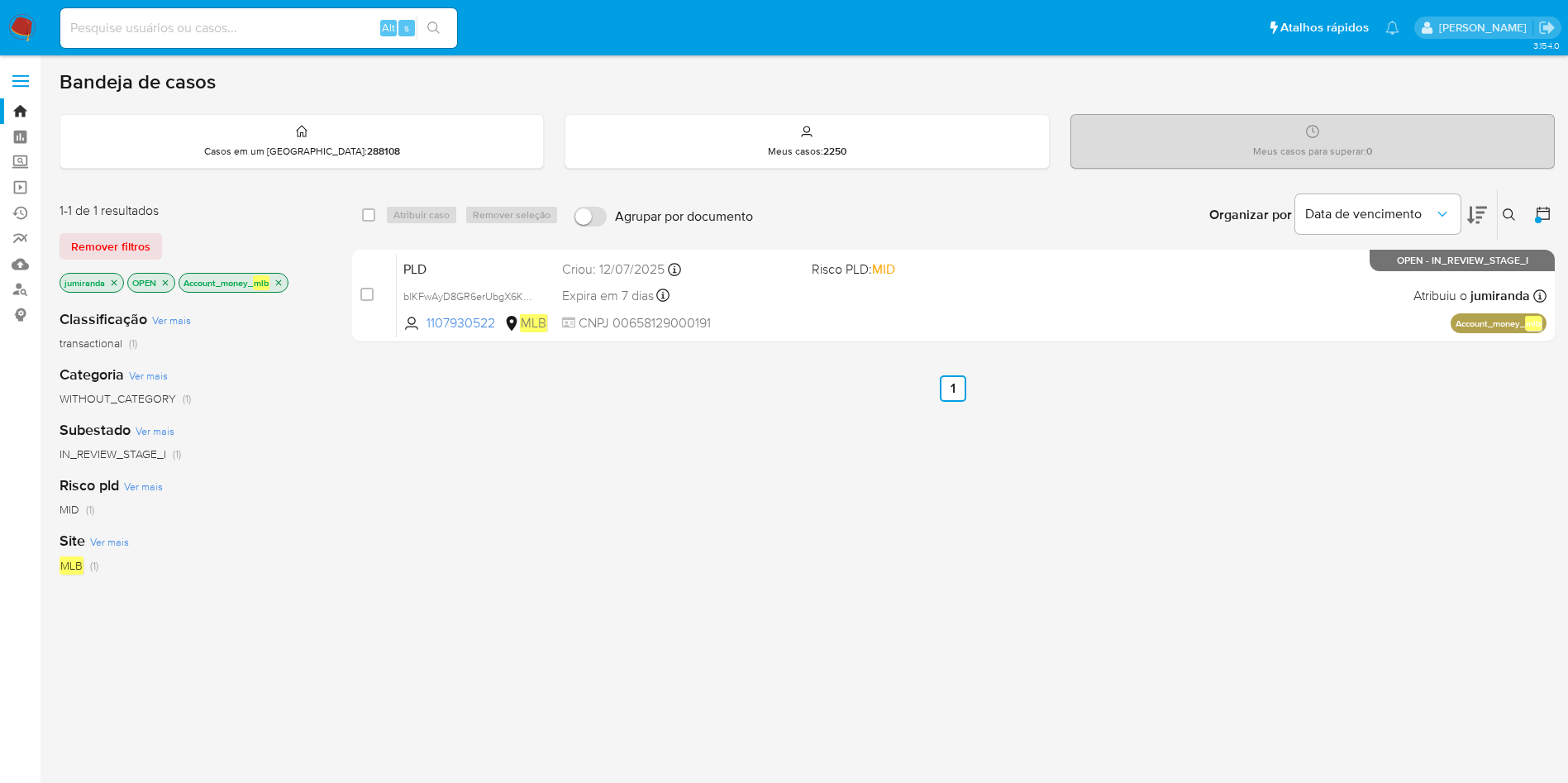
click at [281, 280] on icon "close-filter" at bounding box center [278, 282] width 10 height 10
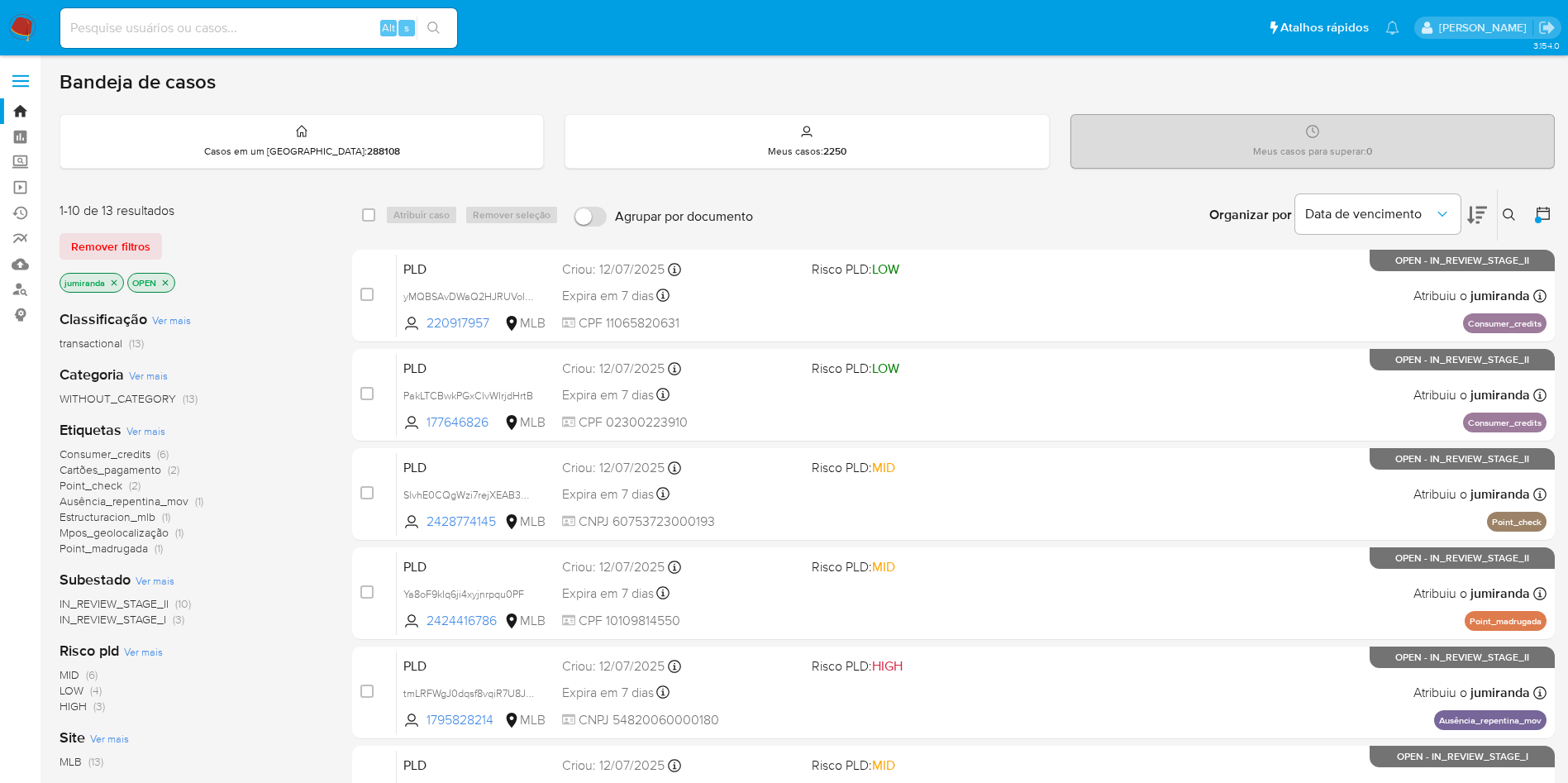
click at [120, 515] on span "Estructuracion_mlb" at bounding box center [107, 516] width 96 height 17
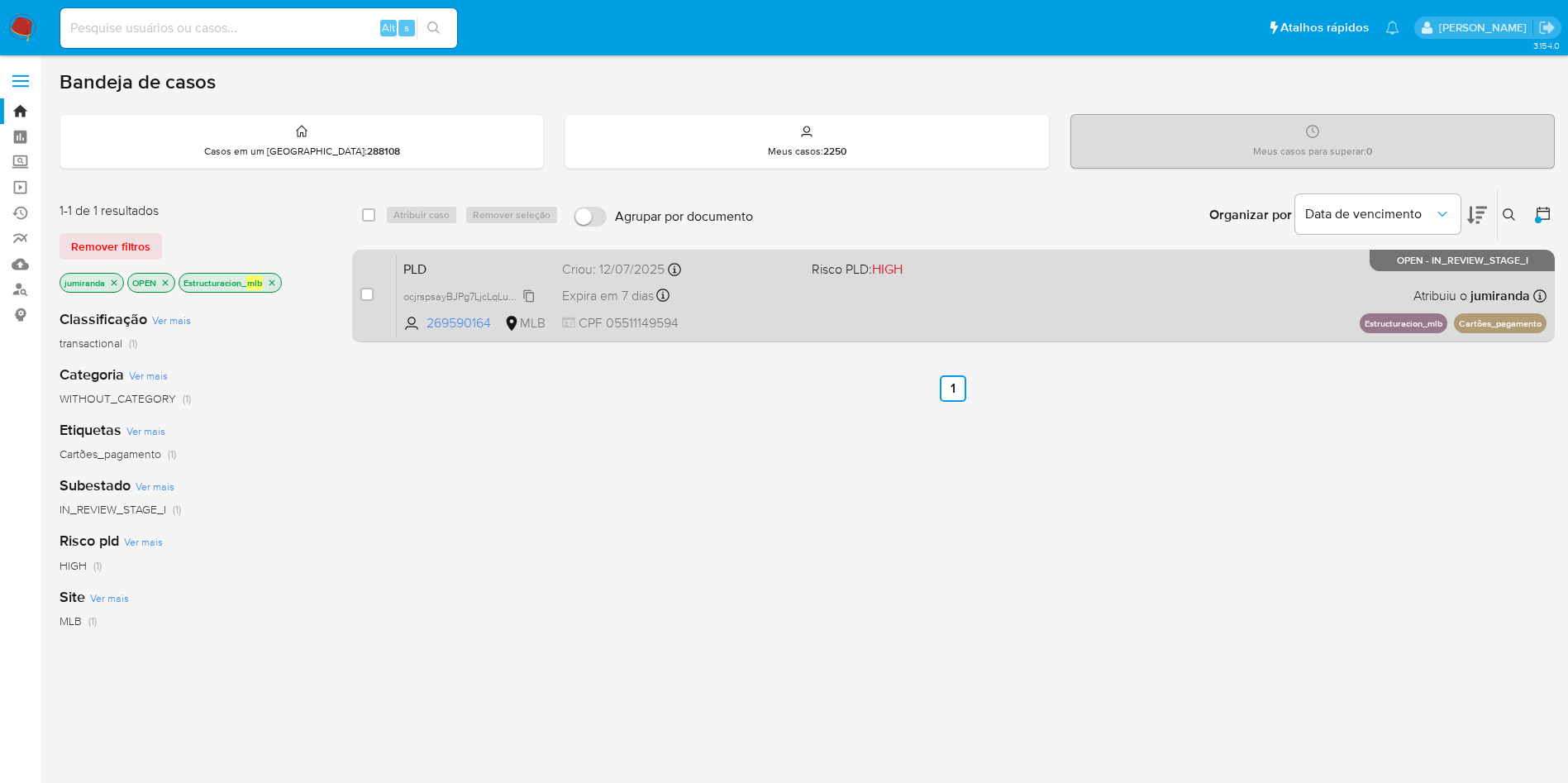
click at [473, 300] on span "ocjrspsayBJPg7LjcLqLu9v6" at bounding box center [463, 294] width 121 height 18
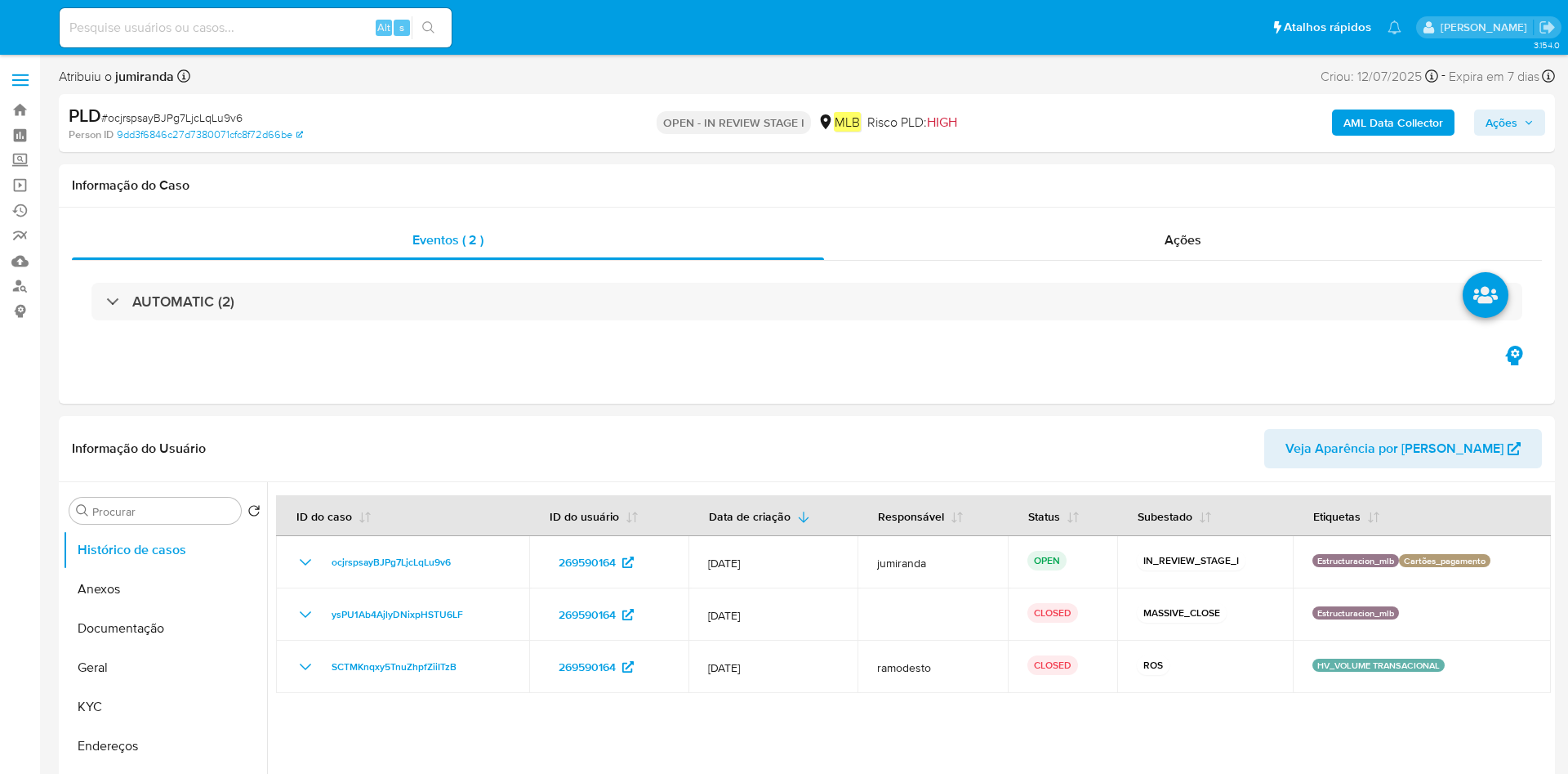
select select "10"
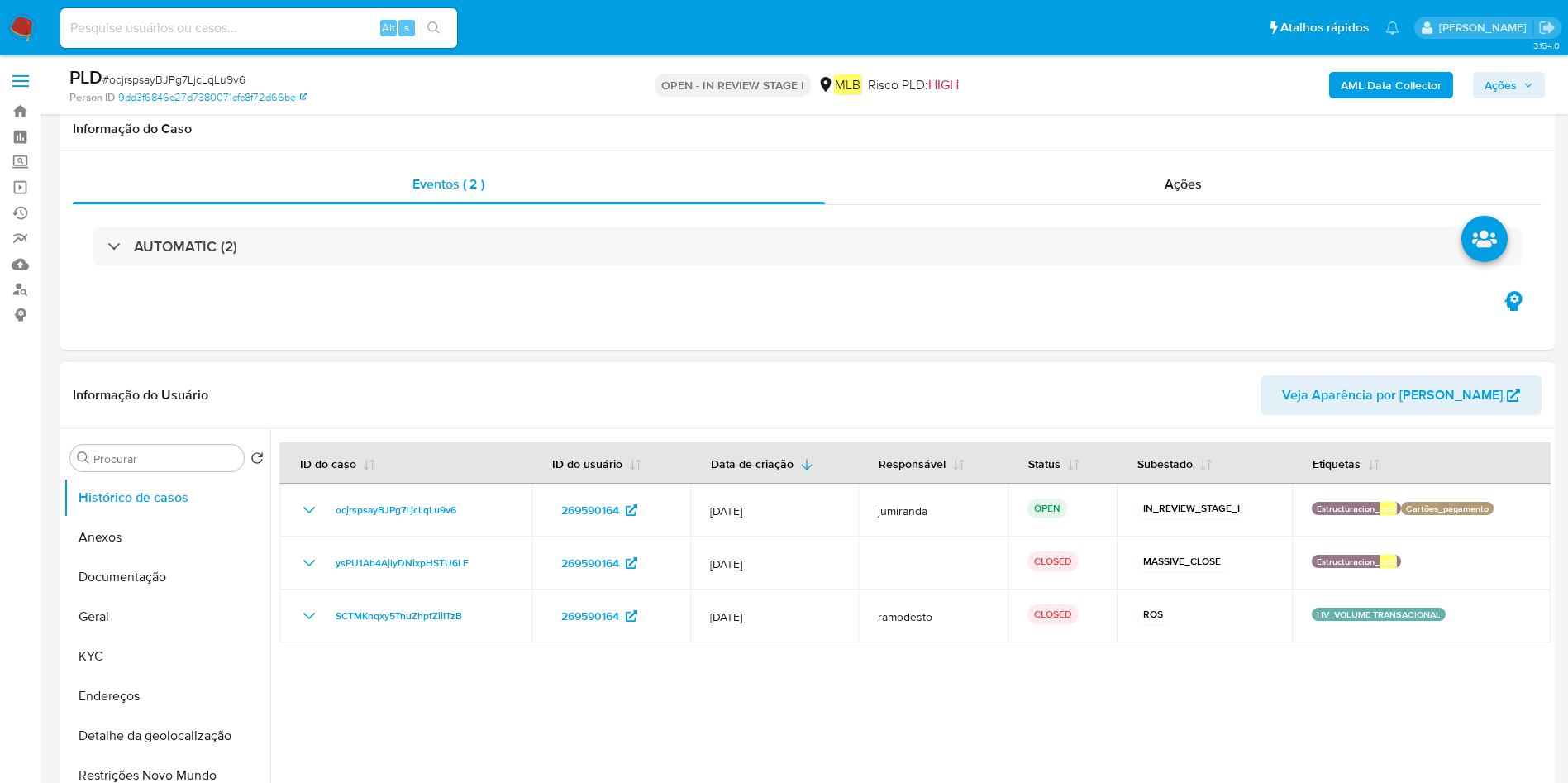
scroll to position [124, 0]
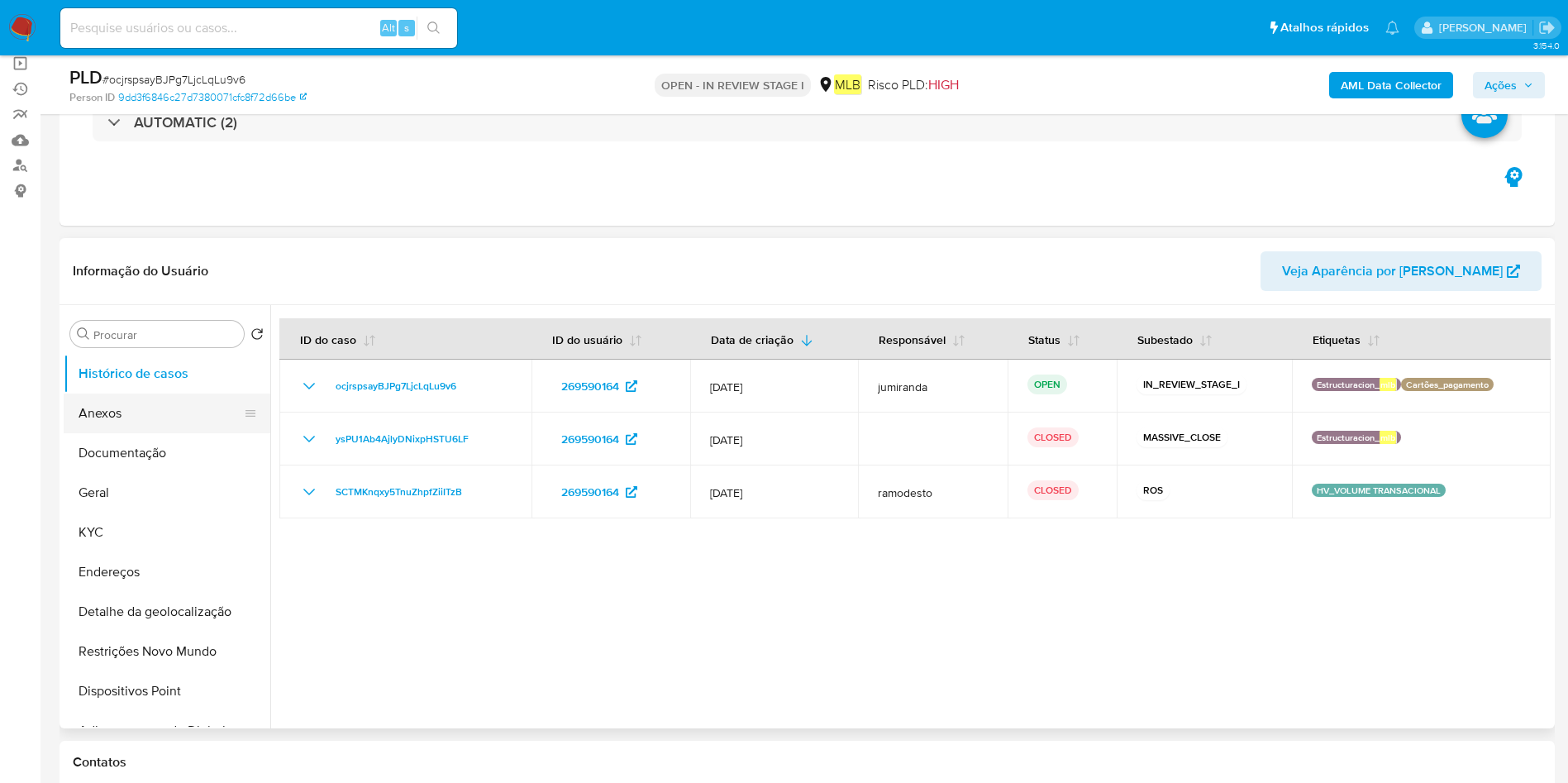
click at [130, 409] on button "Anexos" at bounding box center [160, 414] width 193 height 40
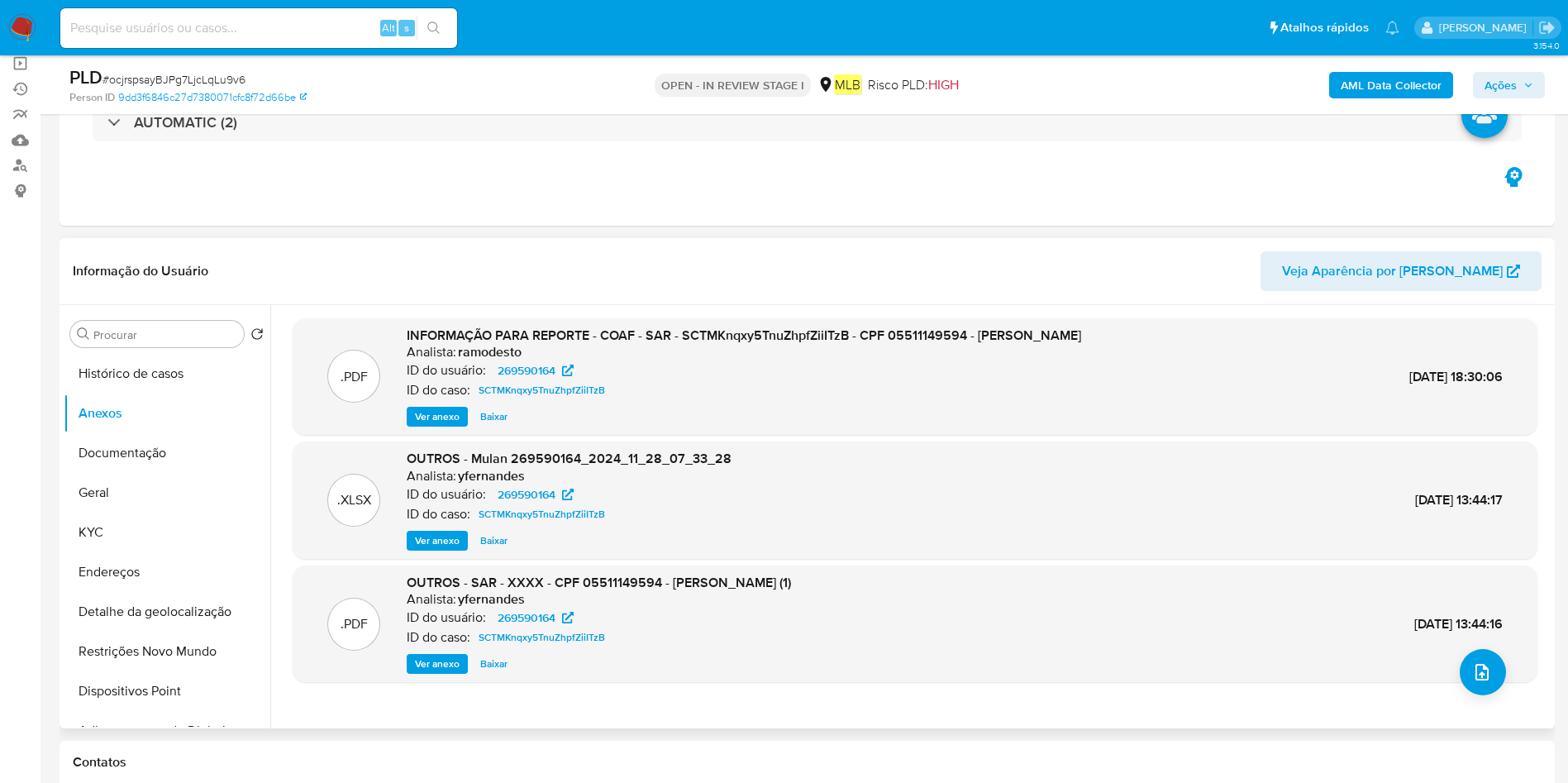
click at [438, 663] on span "Ver anexo" at bounding box center [436, 663] width 44 height 17
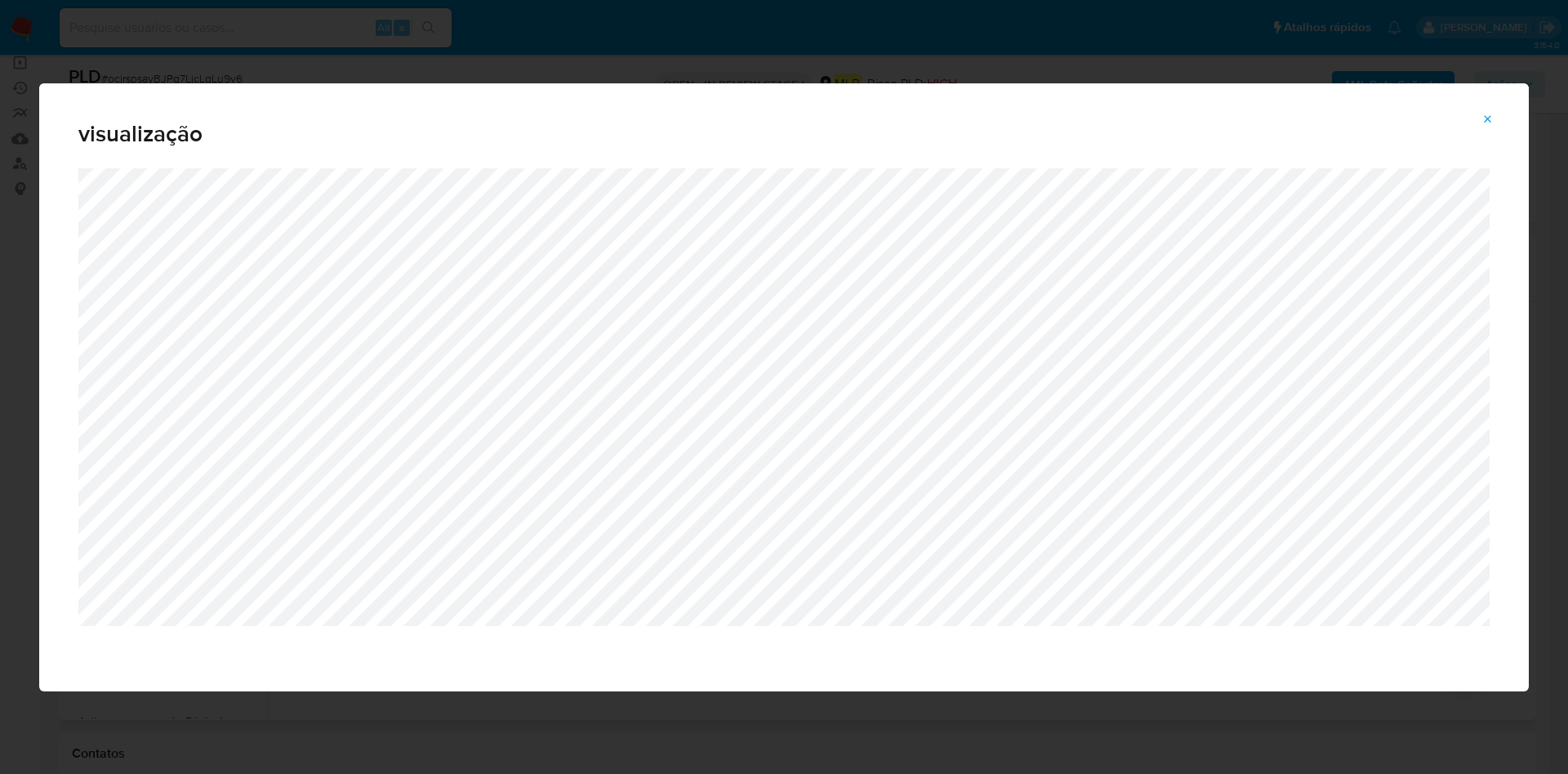
click at [1491, 118] on icon "Attachment preview" at bounding box center [1487, 119] width 13 height 13
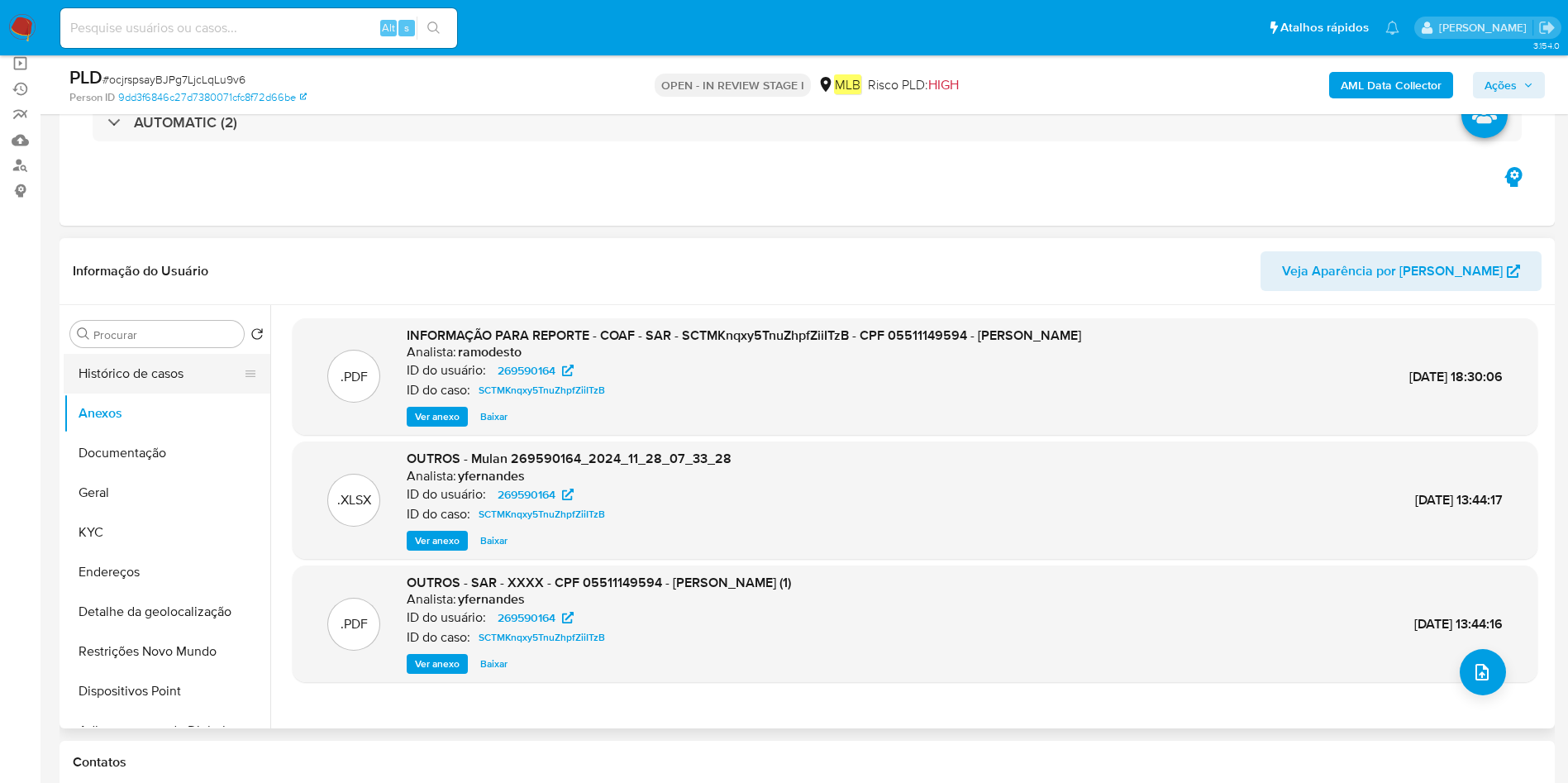
click at [166, 379] on button "Histórico de casos" at bounding box center [160, 374] width 193 height 40
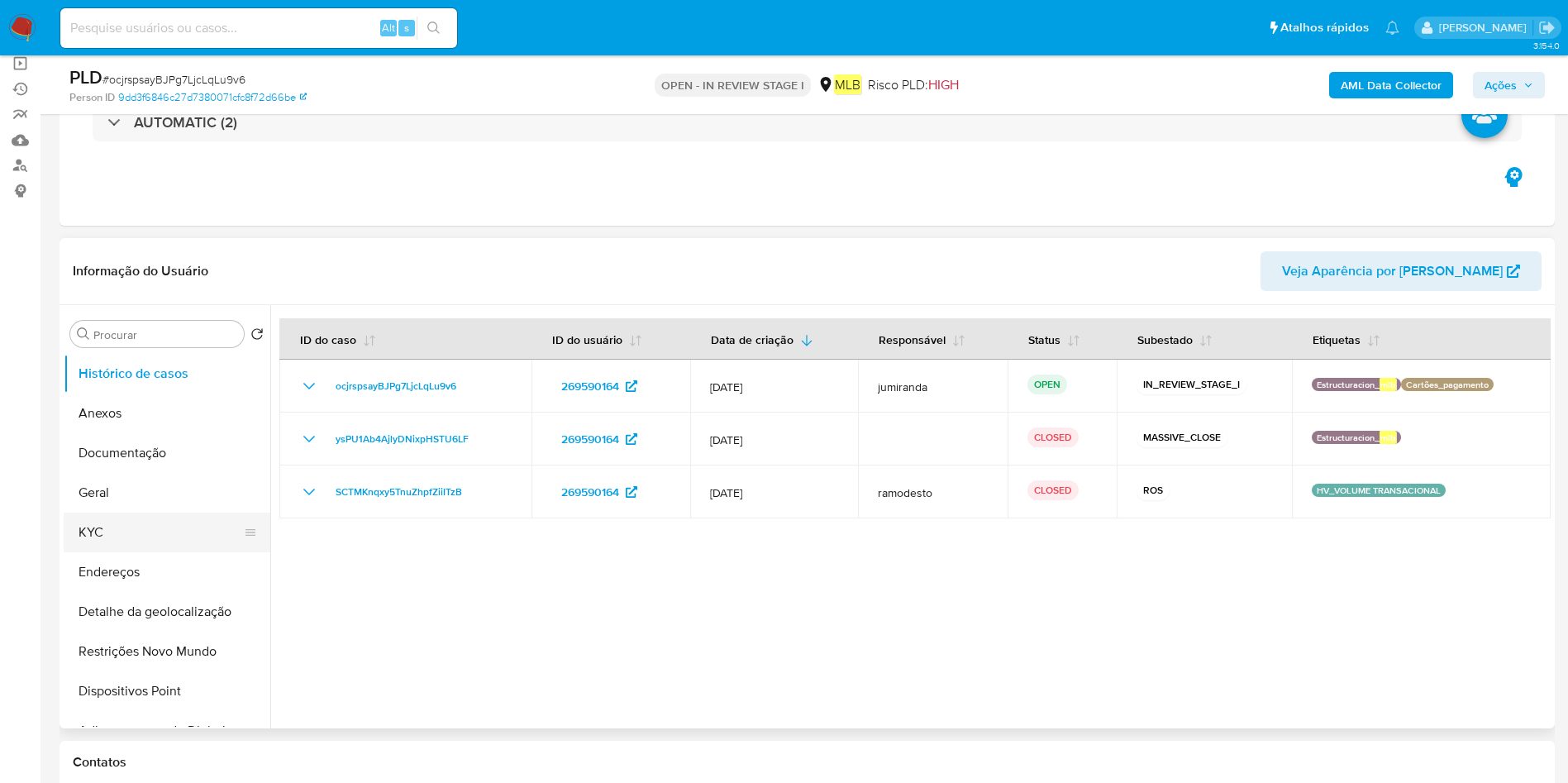
click at [103, 533] on button "KYC" at bounding box center [160, 532] width 193 height 40
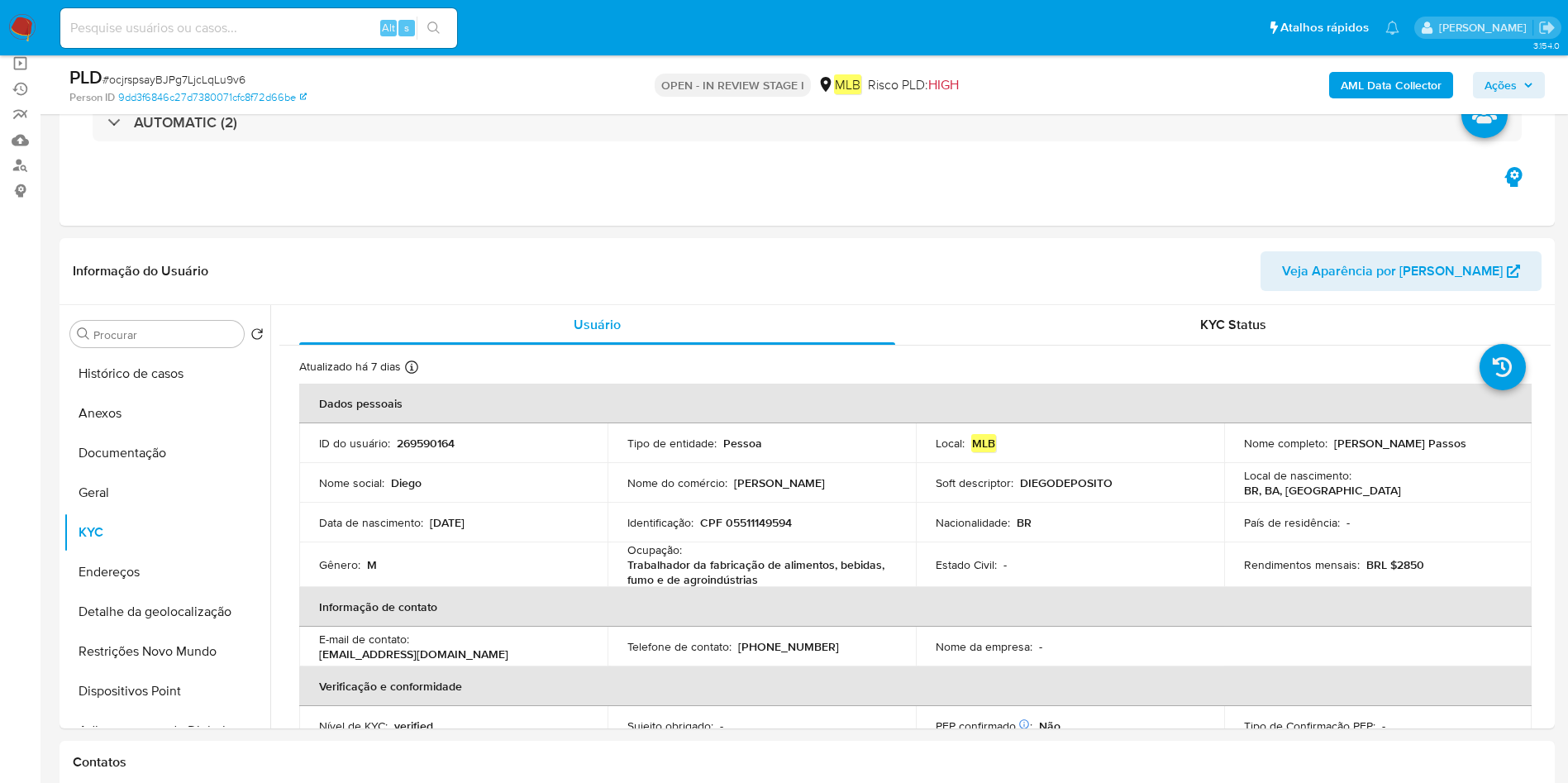
click at [654, 552] on p "Ocupação :" at bounding box center [654, 549] width 55 height 15
click at [652, 552] on p "Ocupação :" at bounding box center [654, 549] width 55 height 15
click at [651, 552] on p "Ocupação :" at bounding box center [654, 549] width 55 height 15
click at [652, 555] on p "Ocupação :" at bounding box center [654, 549] width 55 height 15
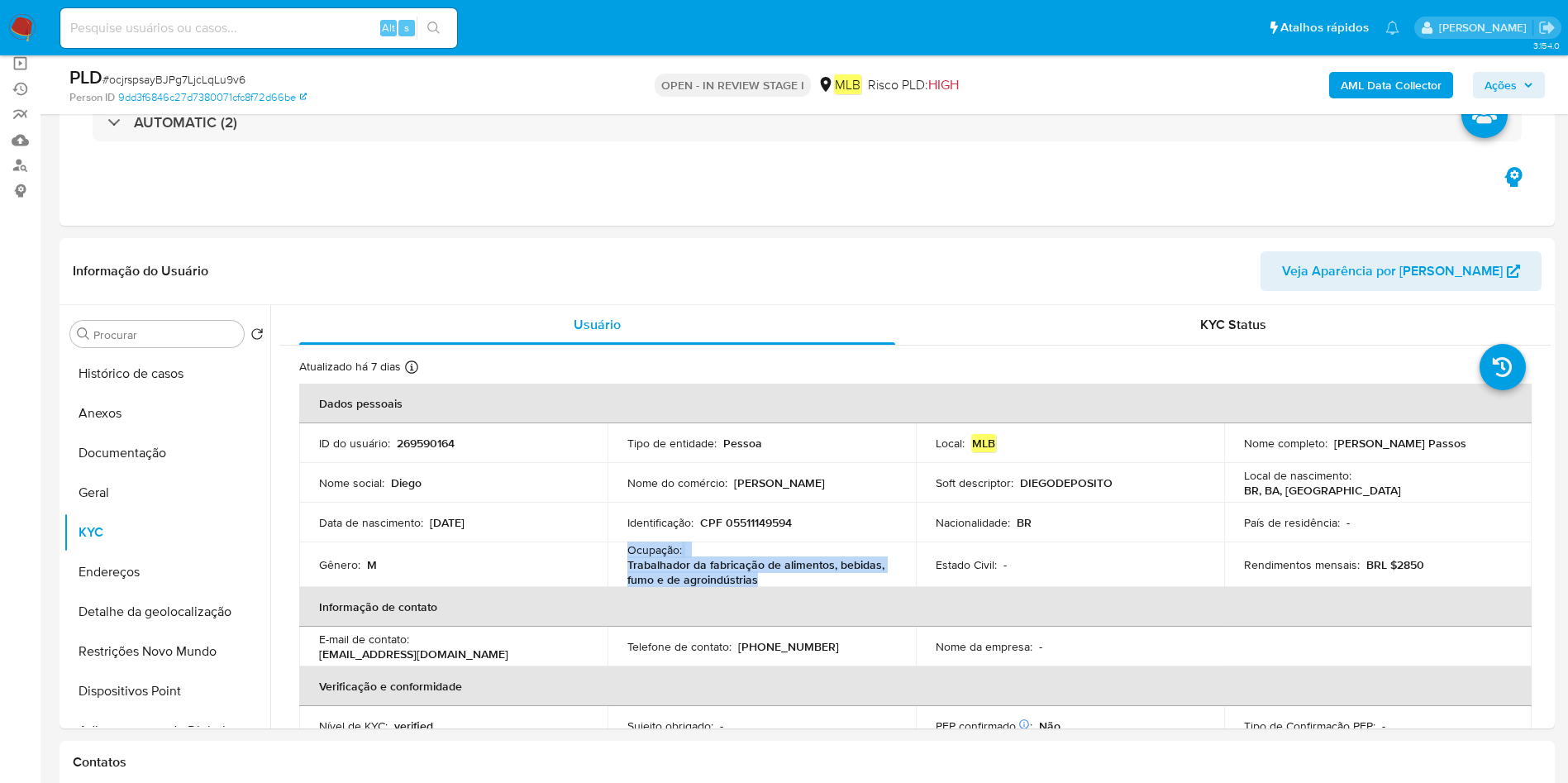
click at [652, 555] on p "Ocupação :" at bounding box center [654, 549] width 55 height 15
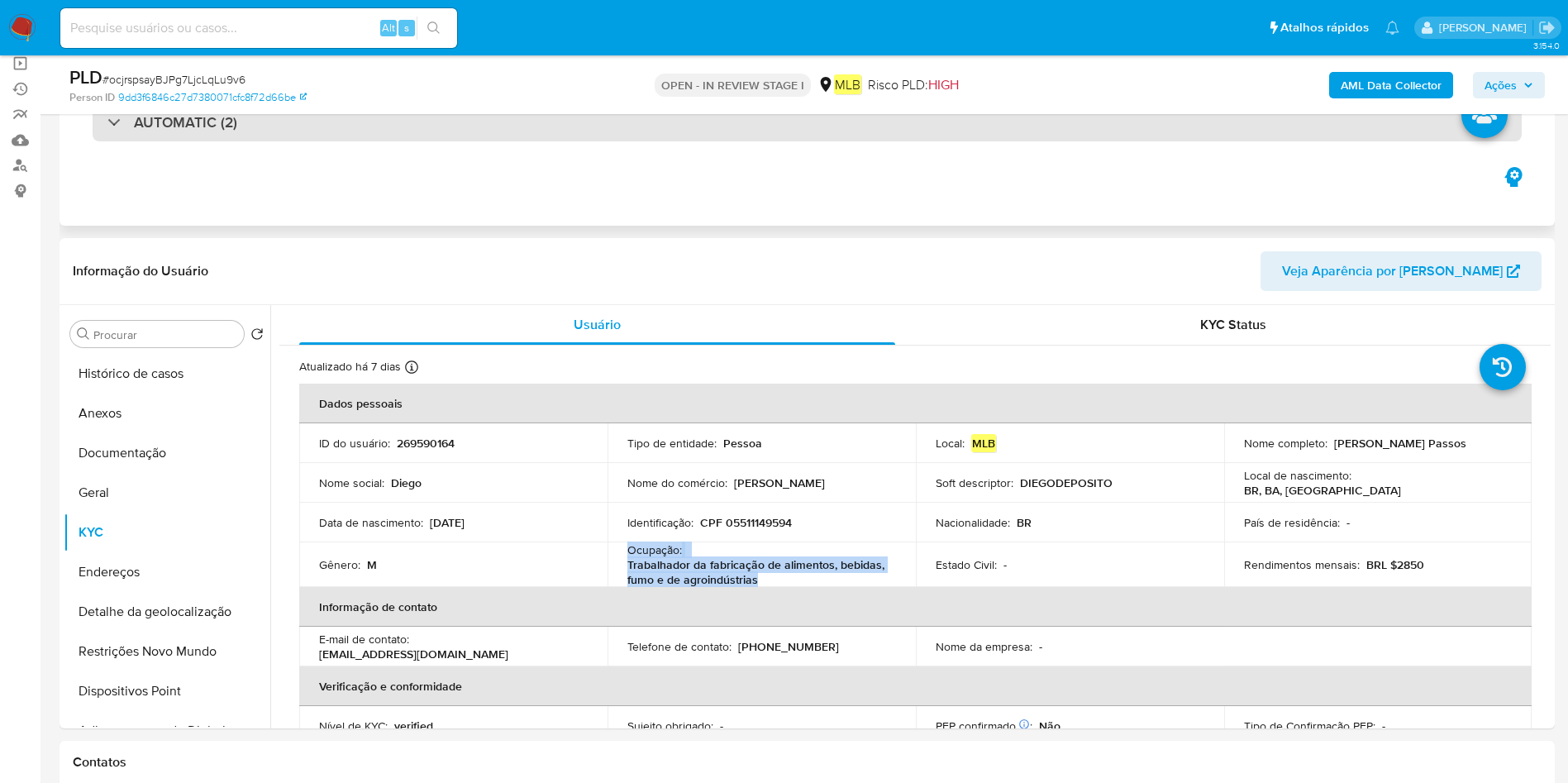
copy div "Ocupação : Trabalhador da fabricação de alimentos, bebidas, fumo e de agroindús…"
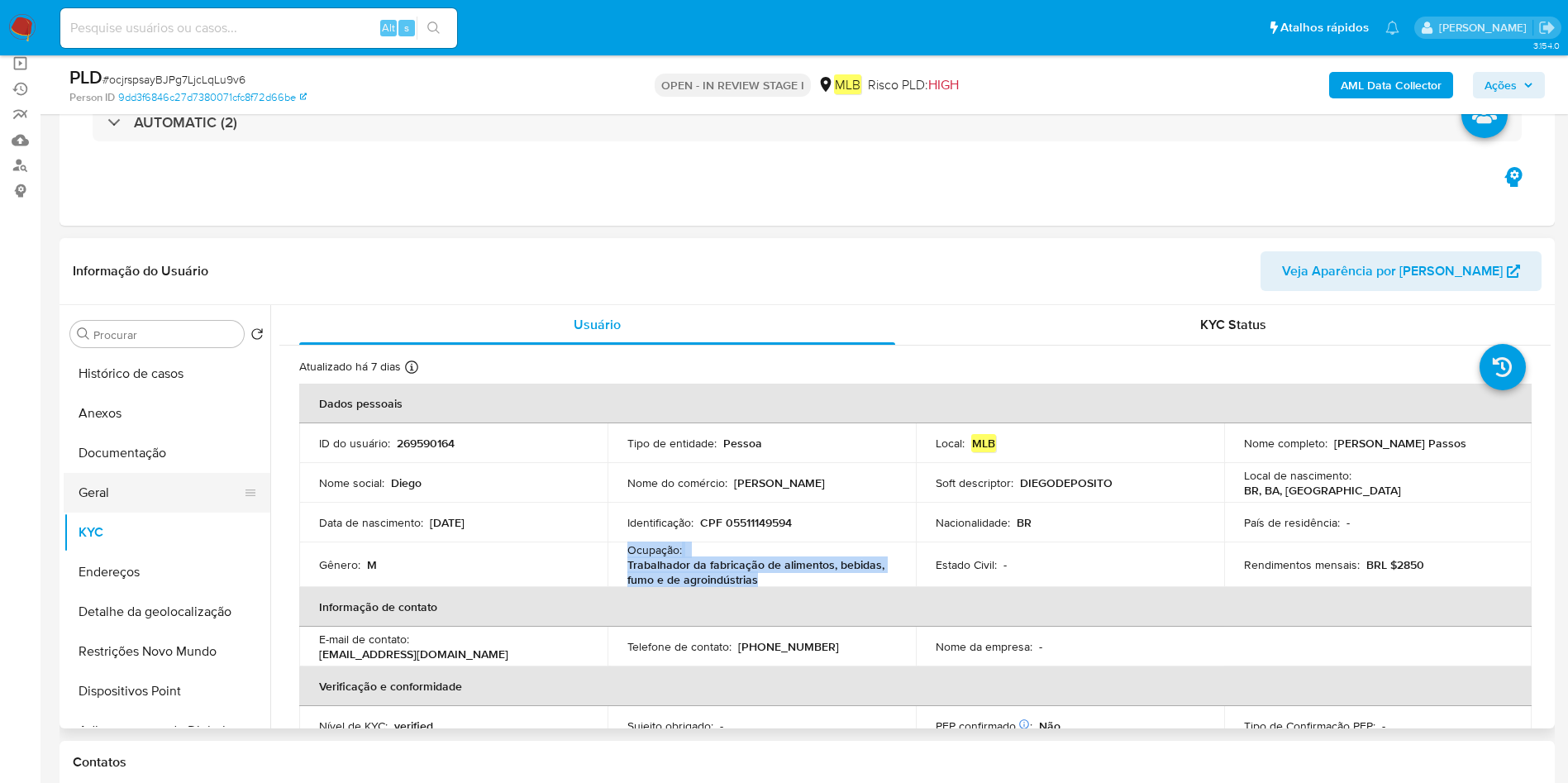
click at [132, 504] on button "Geral" at bounding box center [160, 493] width 193 height 40
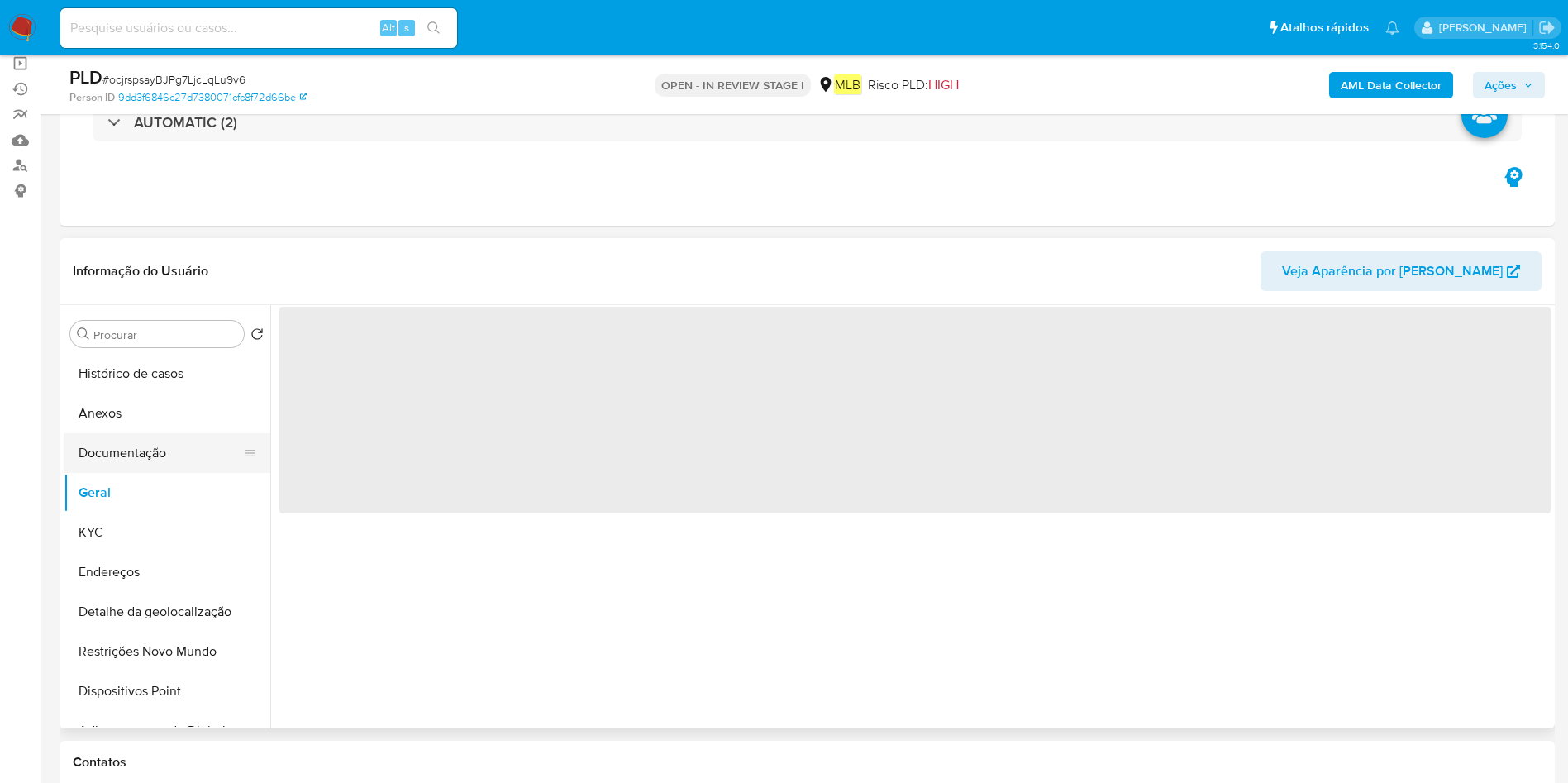
click at [129, 457] on button "Documentação" at bounding box center [160, 453] width 193 height 40
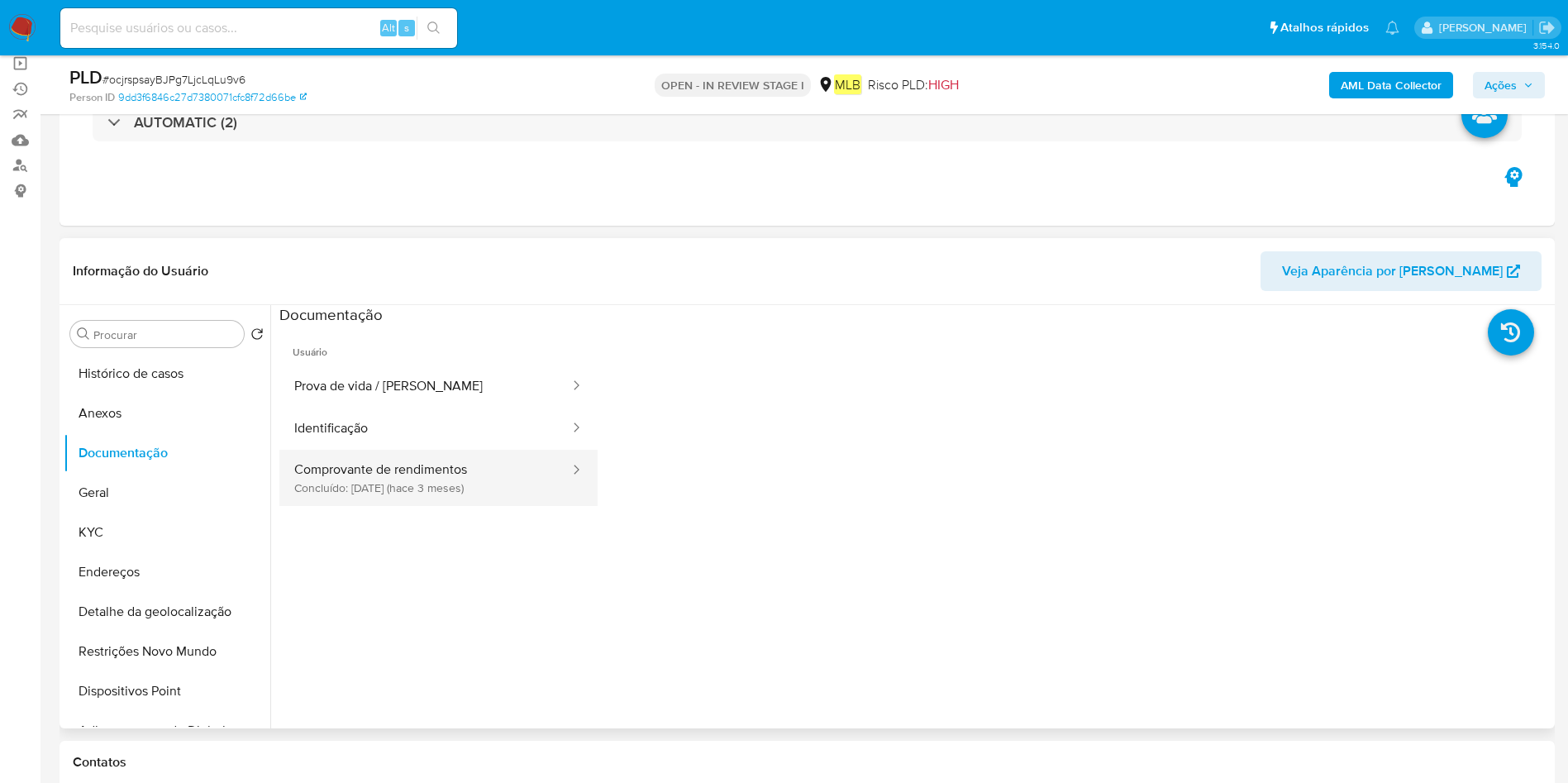
click at [513, 483] on button "Comprovante de rendimentos Concluído: [DATE] (hace 3 meses)" at bounding box center [425, 477] width 292 height 57
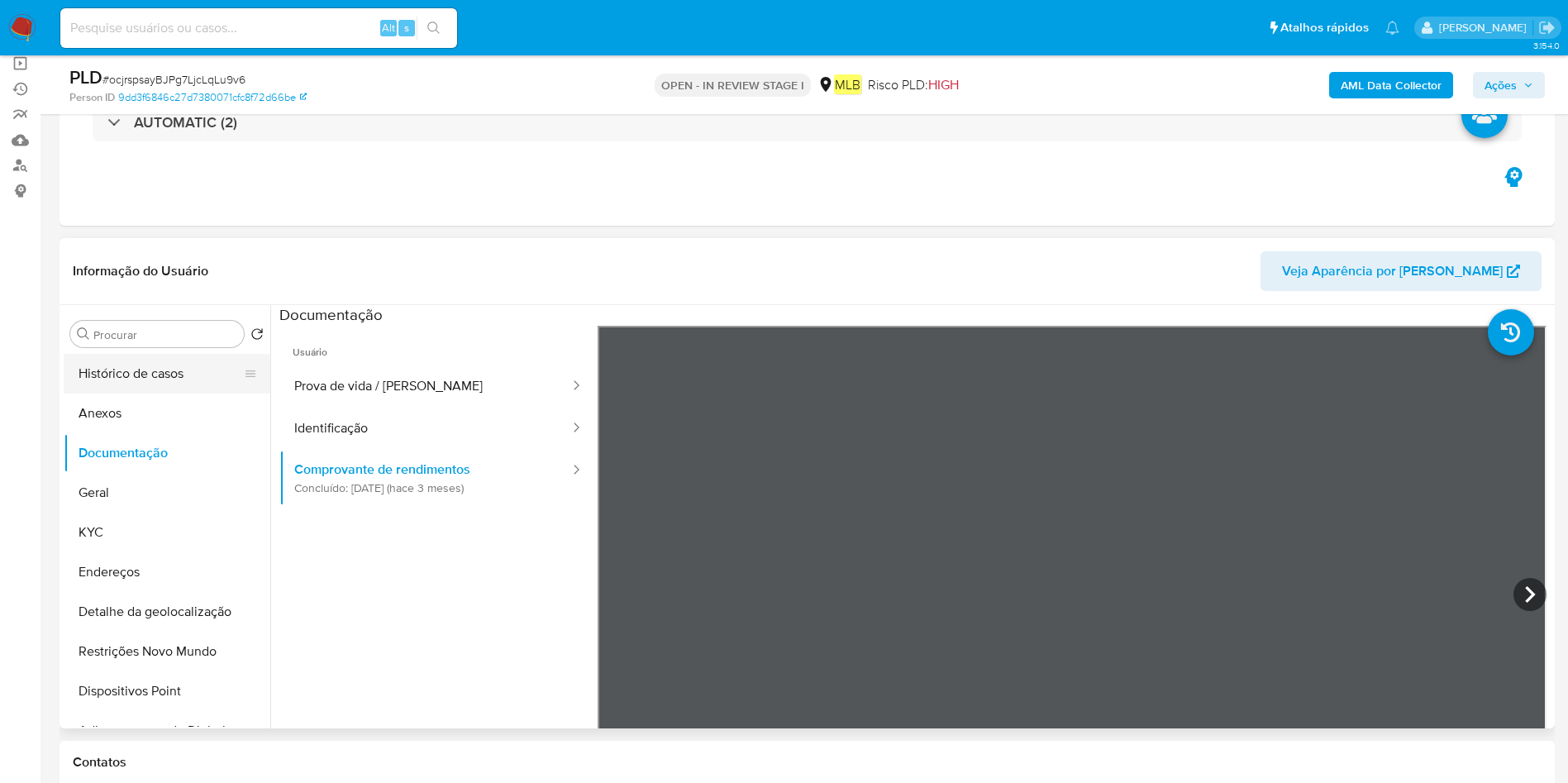
click at [144, 377] on button "Histórico de casos" at bounding box center [160, 374] width 193 height 40
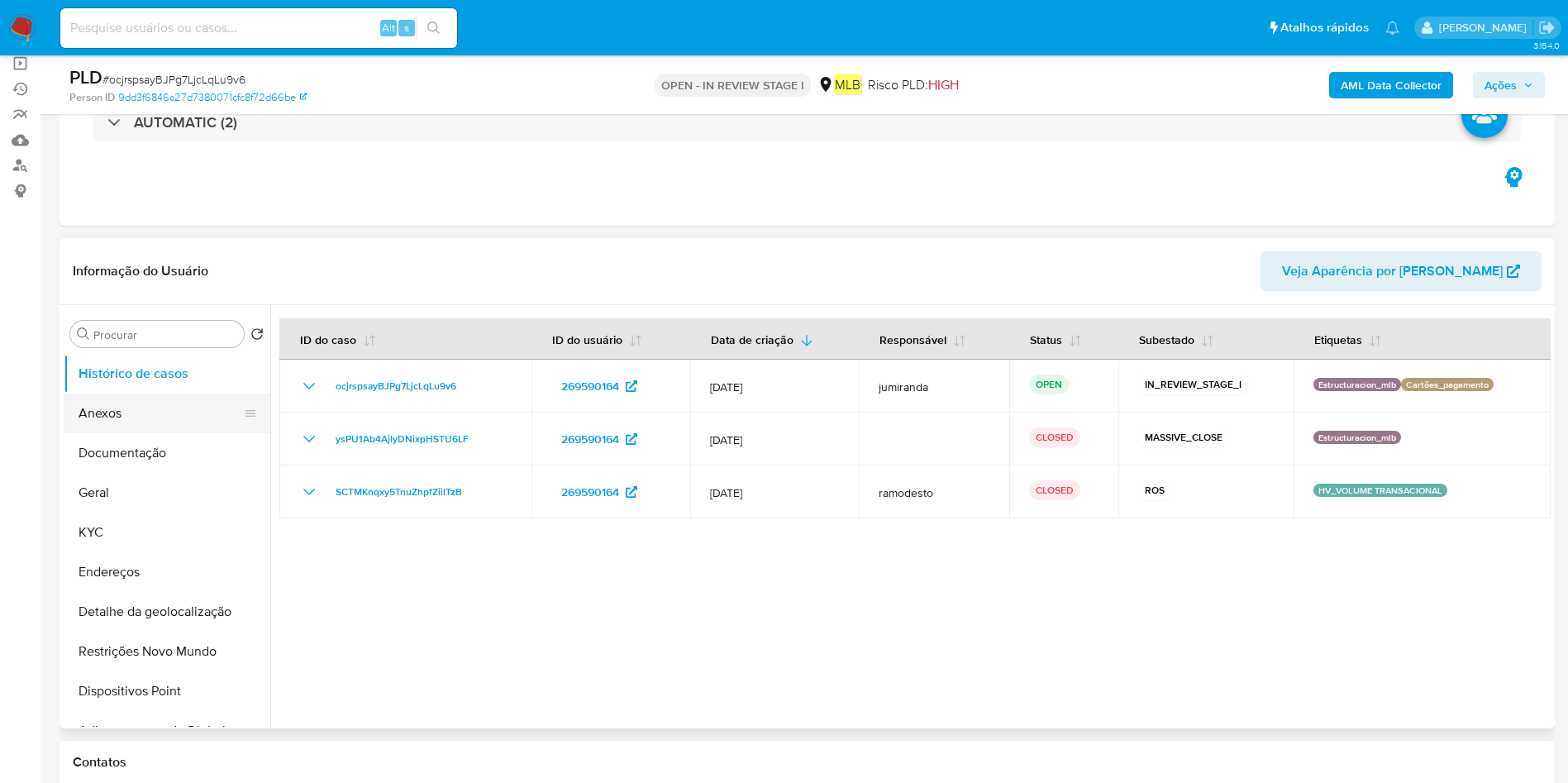
click at [109, 421] on button "Anexos" at bounding box center [160, 414] width 193 height 40
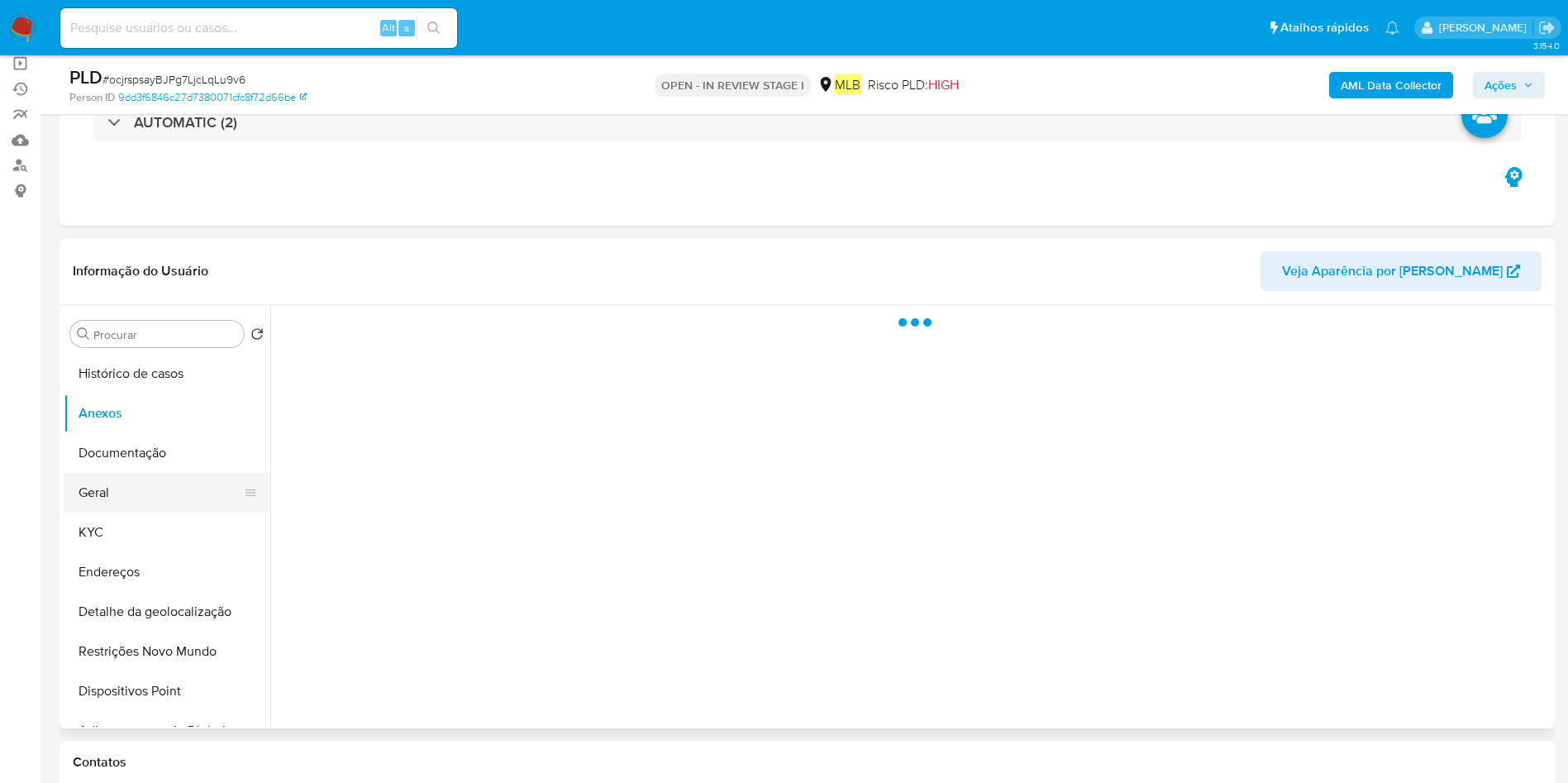
click at [92, 504] on button "Geral" at bounding box center [160, 493] width 193 height 40
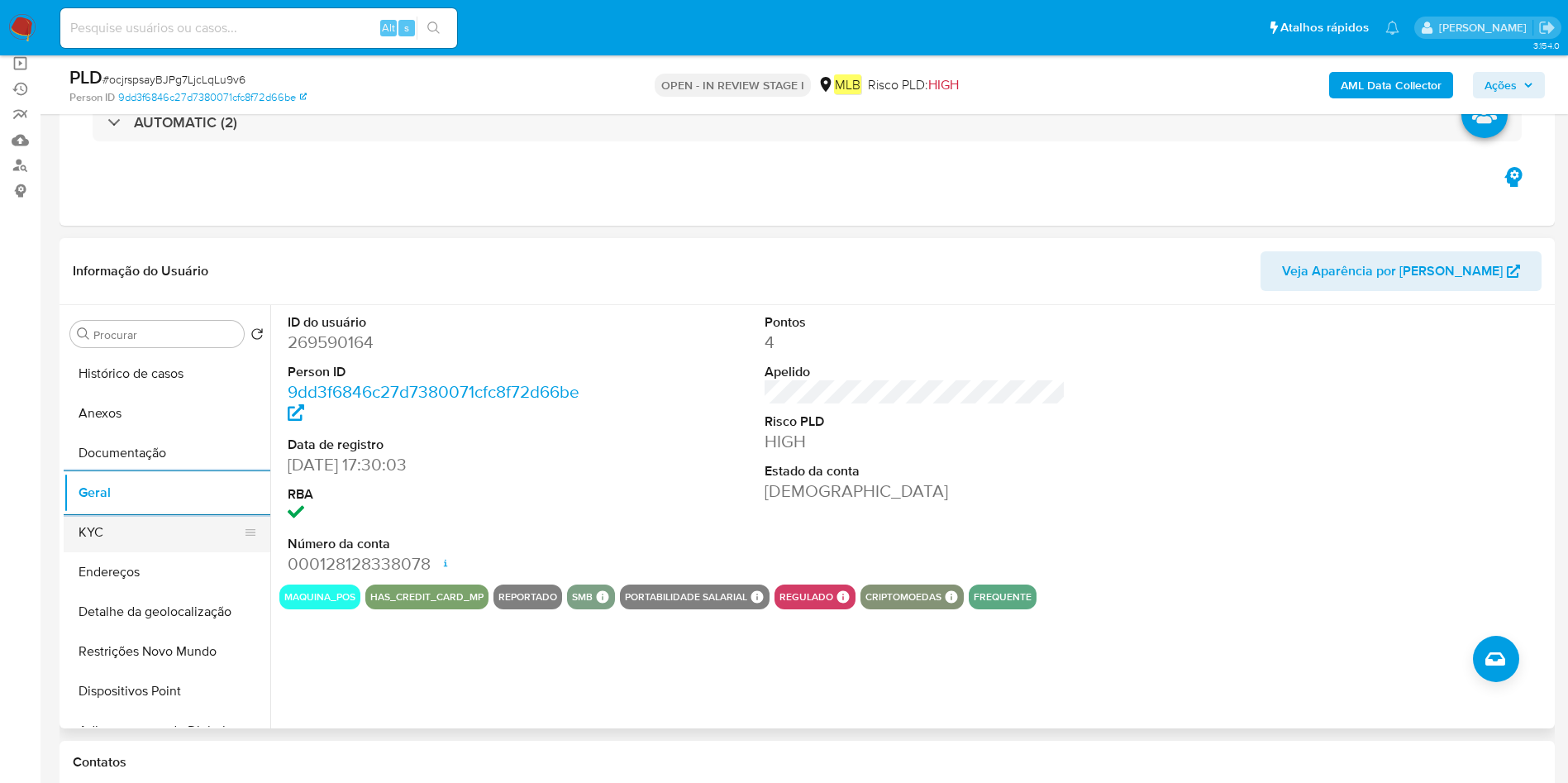
click at [101, 527] on button "KYC" at bounding box center [160, 532] width 193 height 40
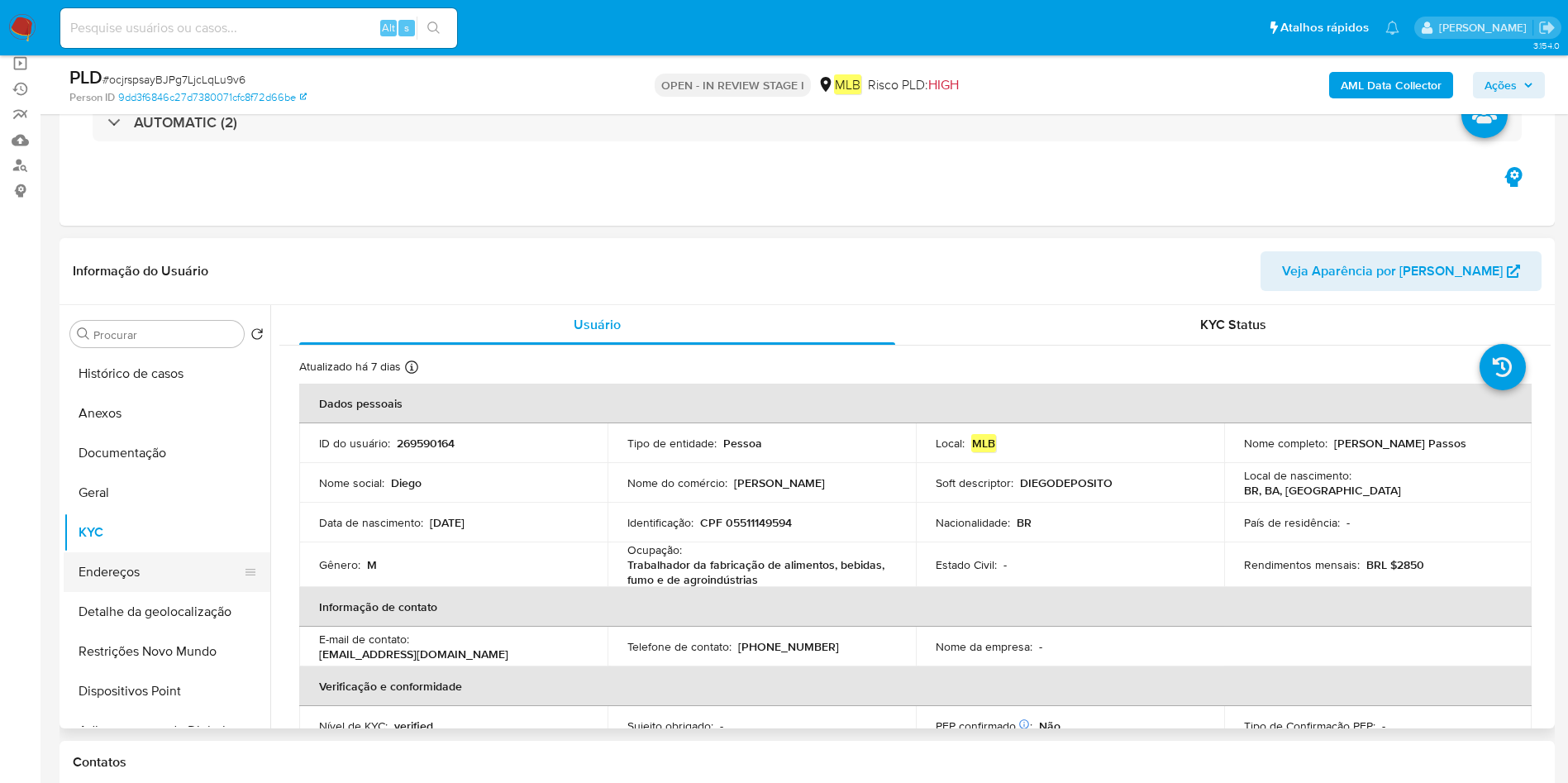
click at [127, 581] on button "Endereços" at bounding box center [160, 572] width 193 height 40
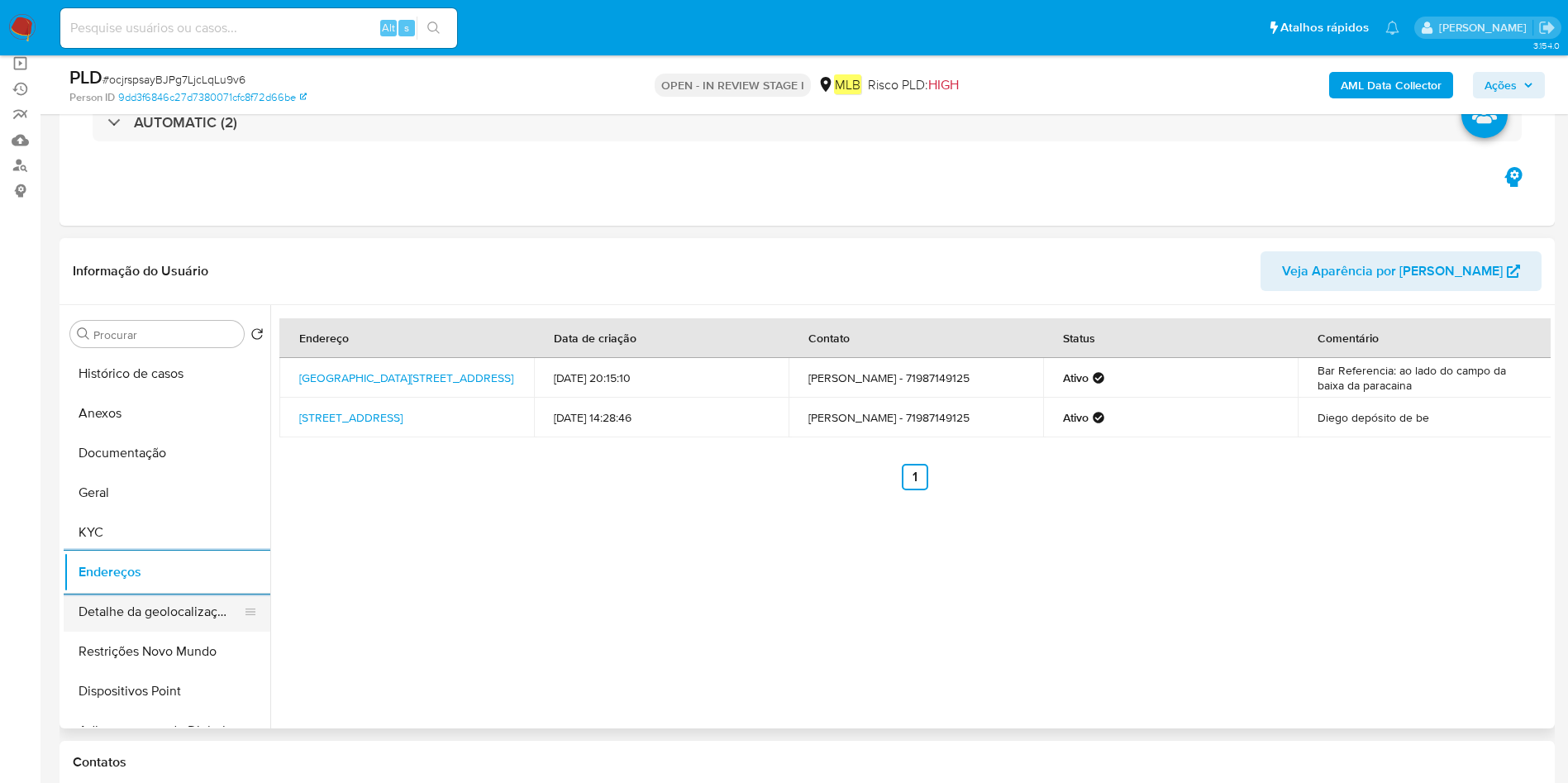
click at [162, 617] on button "Detalhe da geolocalização" at bounding box center [160, 611] width 193 height 40
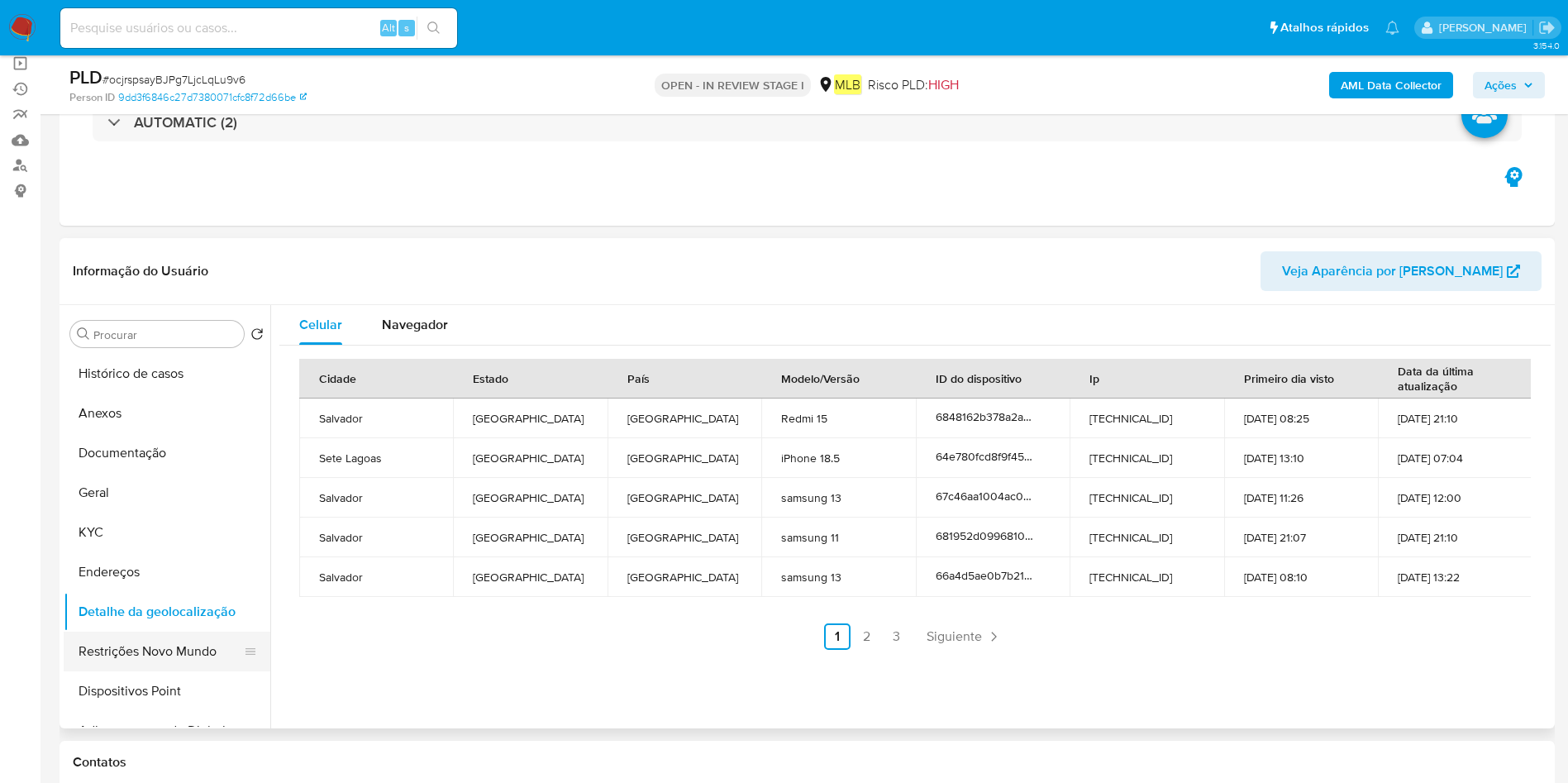
click at [124, 645] on button "Restrições Novo Mundo" at bounding box center [160, 651] width 193 height 40
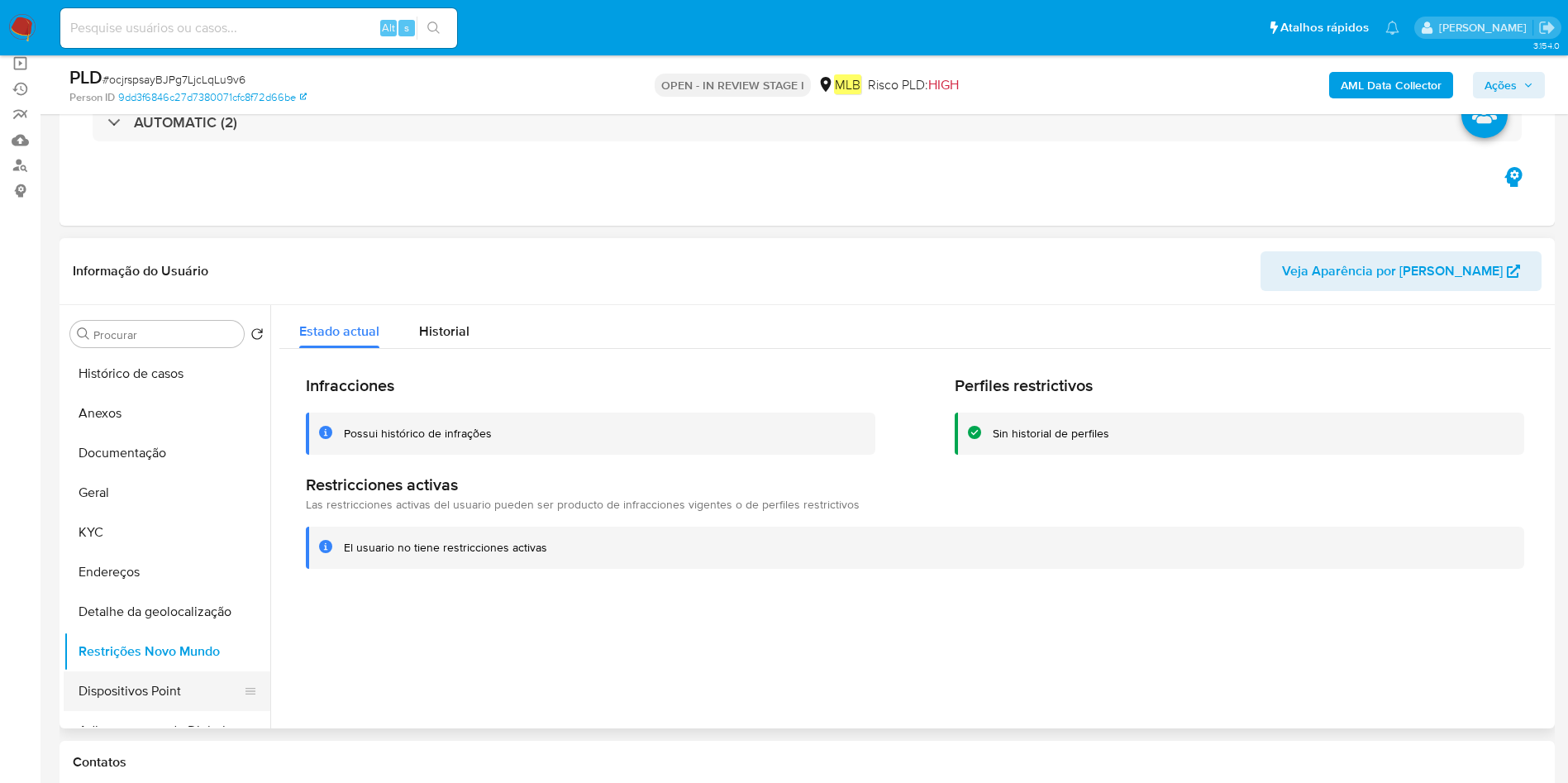
click at [175, 685] on button "Dispositivos Point" at bounding box center [160, 691] width 193 height 40
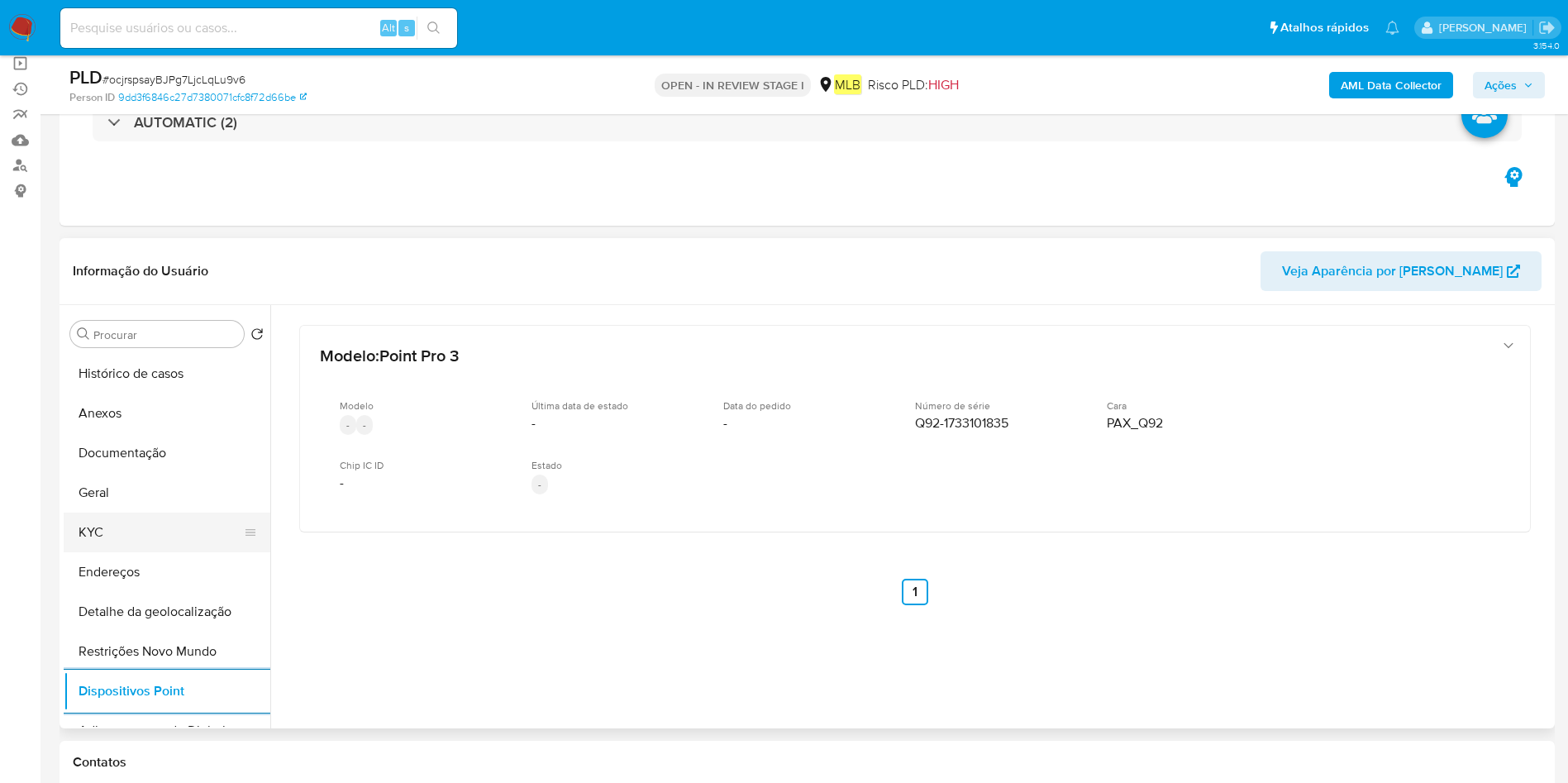
click at [142, 546] on button "KYC" at bounding box center [160, 532] width 193 height 40
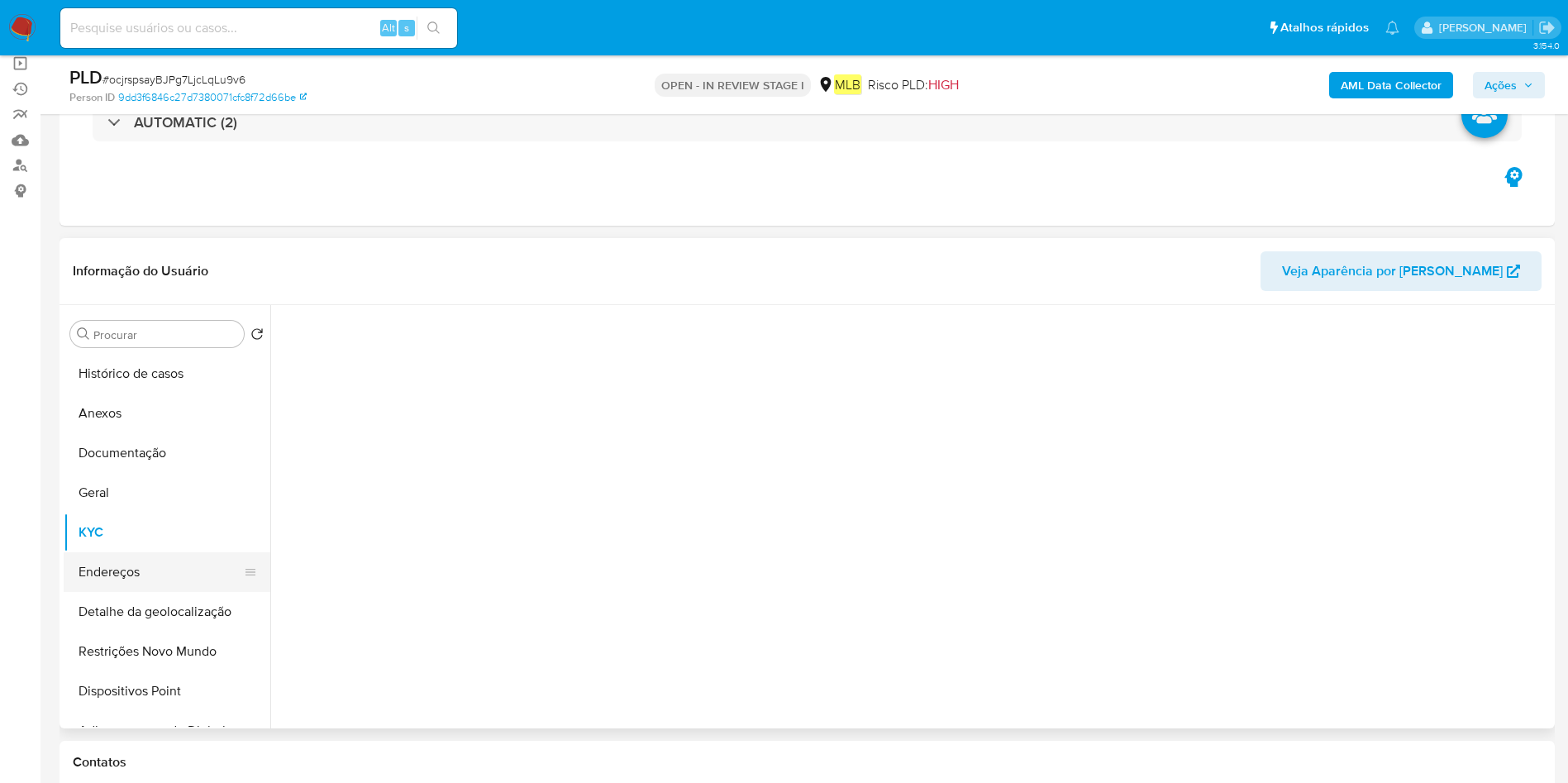
click at [142, 568] on button "Endereços" at bounding box center [160, 572] width 193 height 40
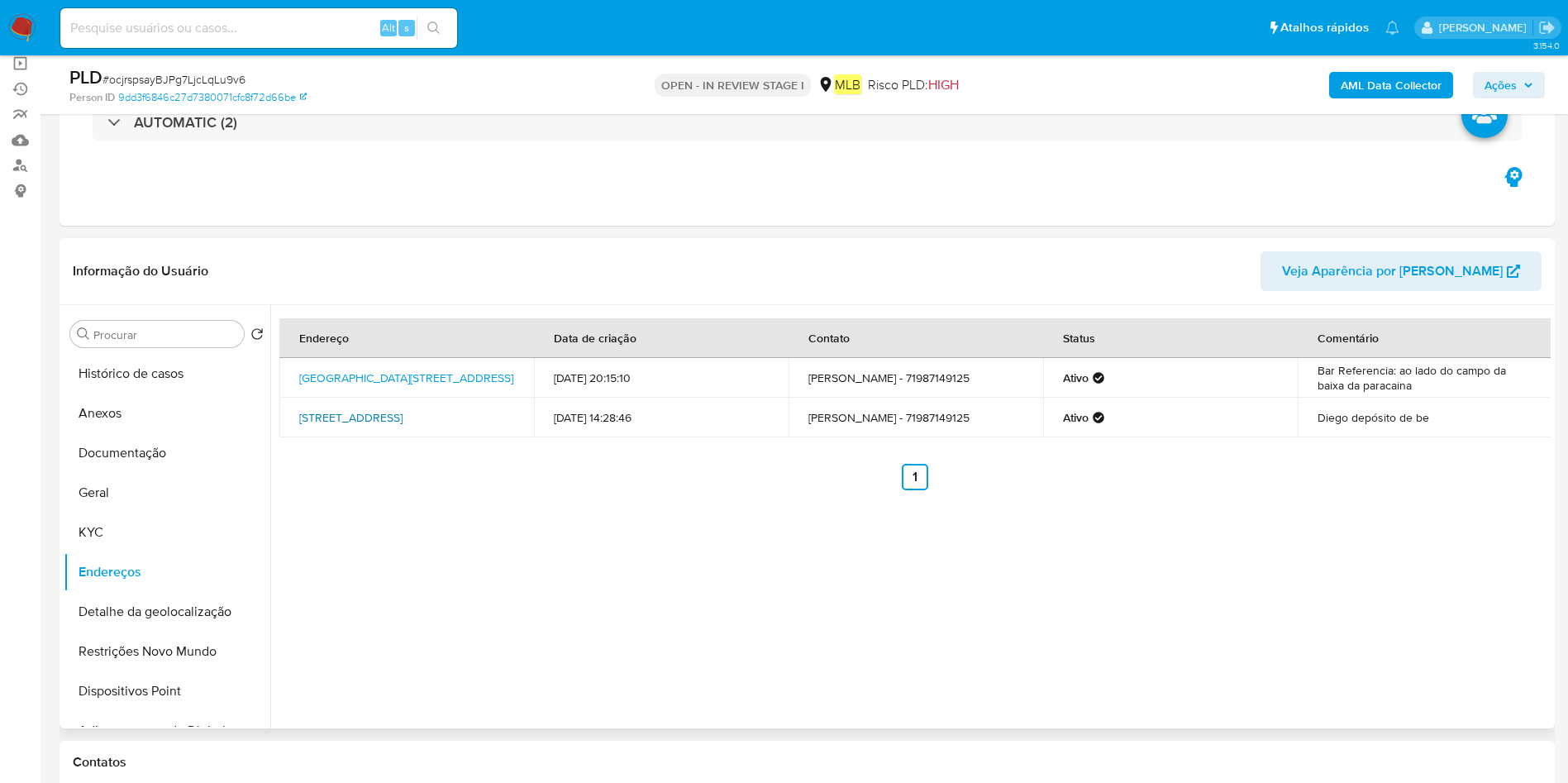
drag, startPoint x: 299, startPoint y: 403, endPoint x: 457, endPoint y: 405, distance: 158.0
click at [457, 405] on td "[STREET_ADDRESS]" at bounding box center [407, 417] width 254 height 40
copy link "[STREET_ADDRESS]"
click at [180, 374] on button "Histórico de casos" at bounding box center [160, 374] width 193 height 40
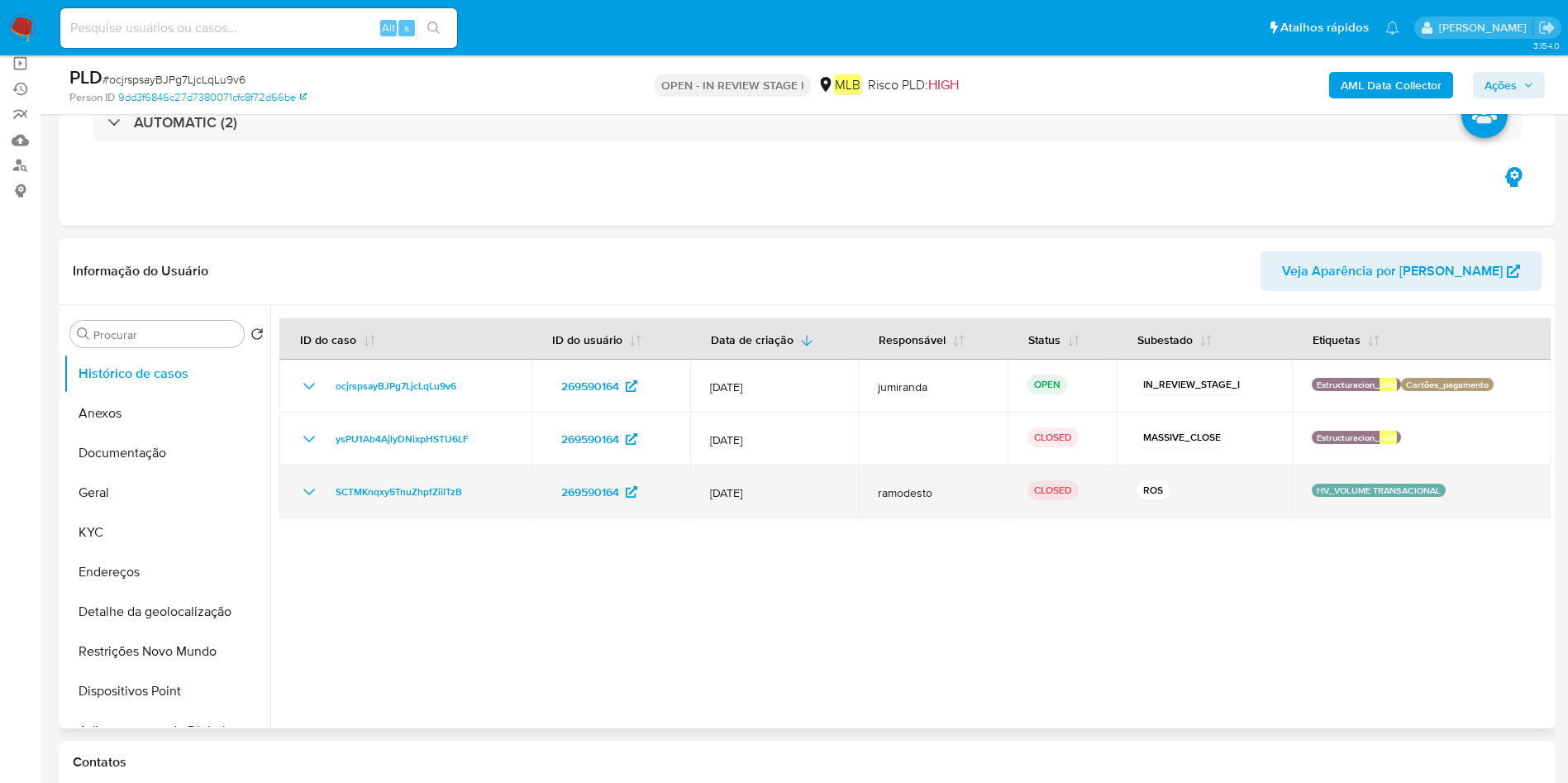
click at [740, 498] on span "[DATE]" at bounding box center [774, 492] width 128 height 15
click at [740, 499] on span "[DATE]" at bounding box center [774, 492] width 128 height 15
click at [432, 516] on td "SCTMKnqxy5TnuZhpfZiiITzB" at bounding box center [405, 491] width 252 height 53
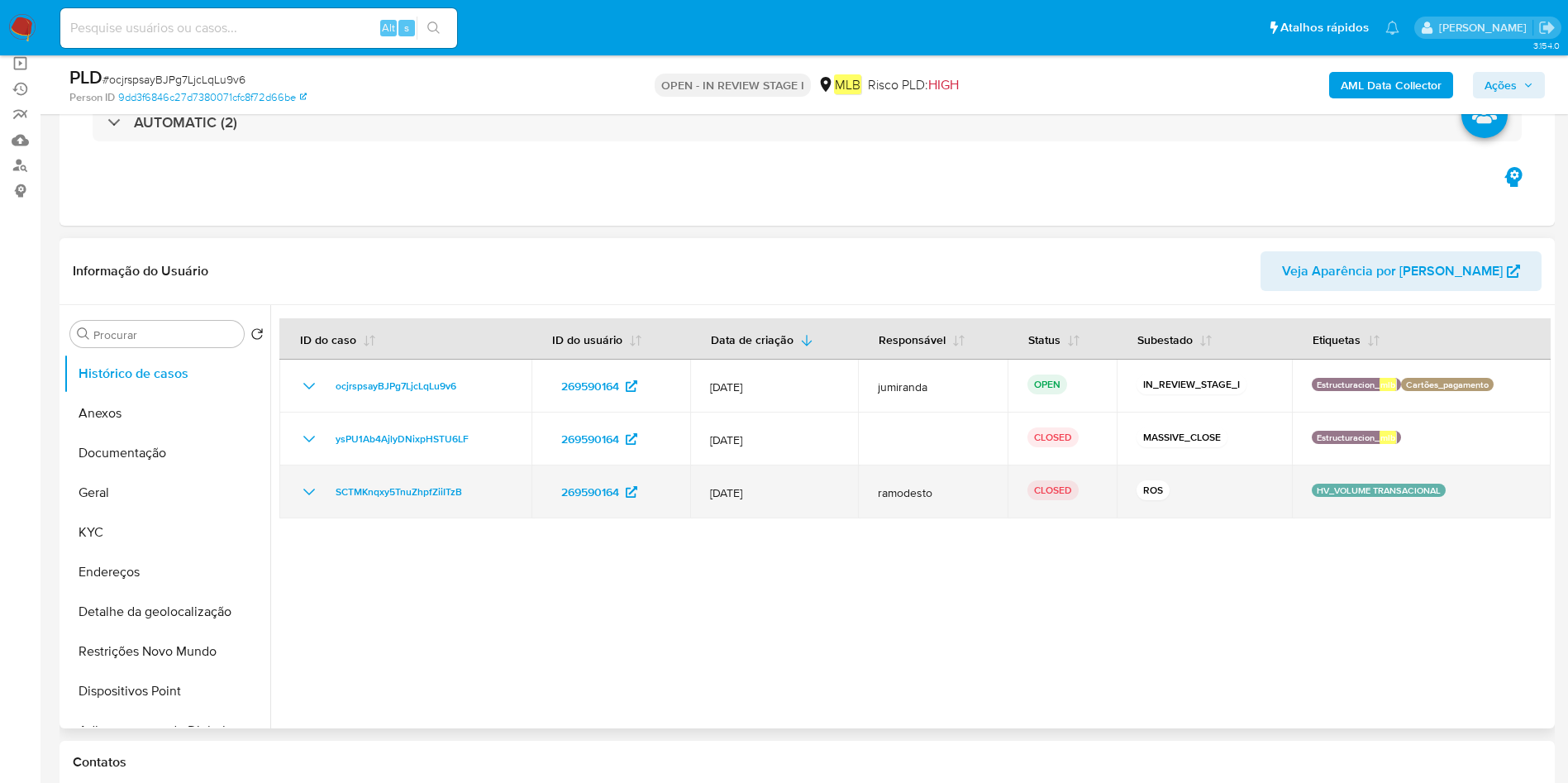
click at [432, 512] on td "SCTMKnqxy5TnuZhpfZiiITzB" at bounding box center [405, 491] width 252 height 53
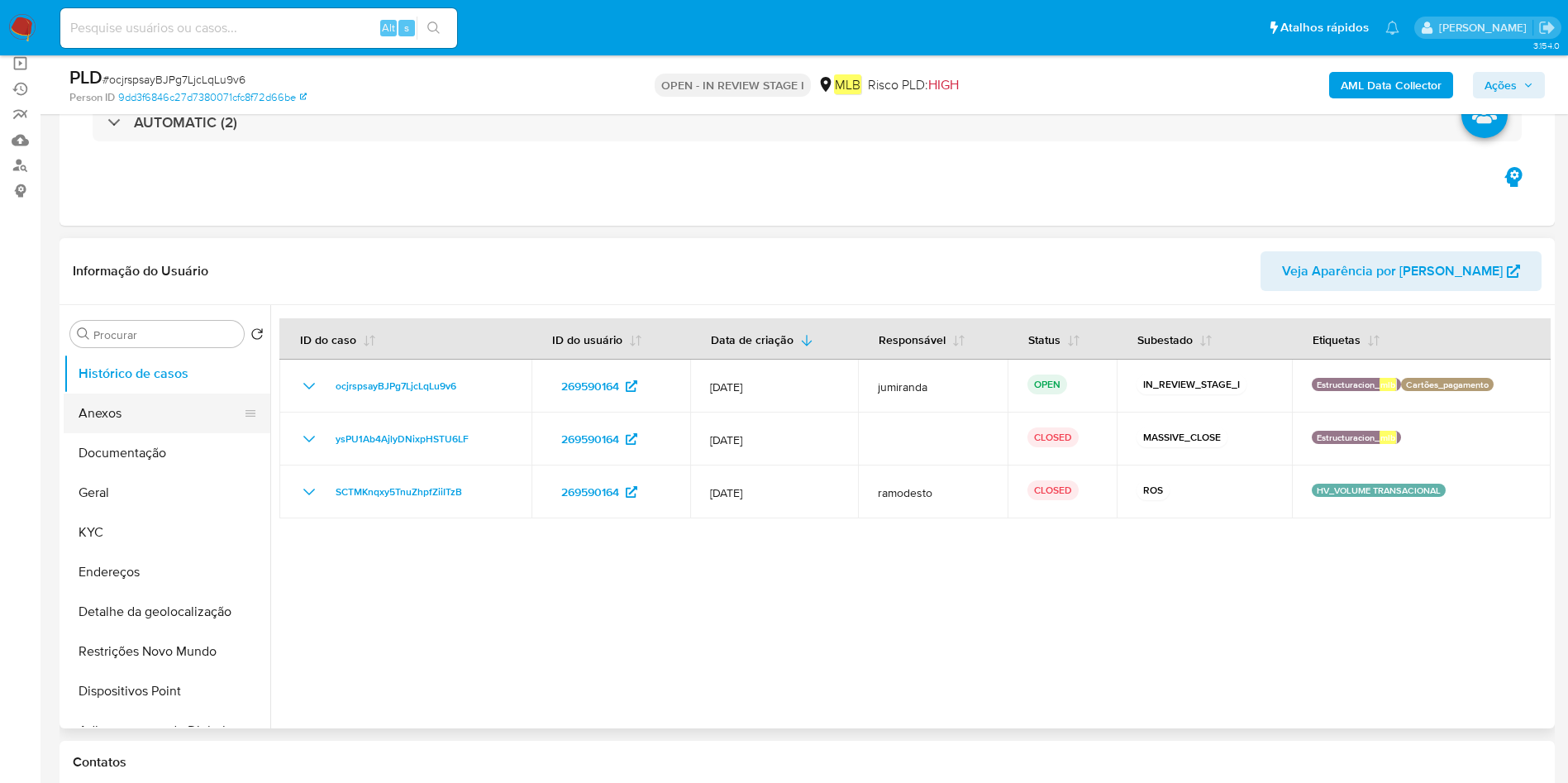
click at [121, 415] on button "Anexos" at bounding box center [160, 414] width 193 height 40
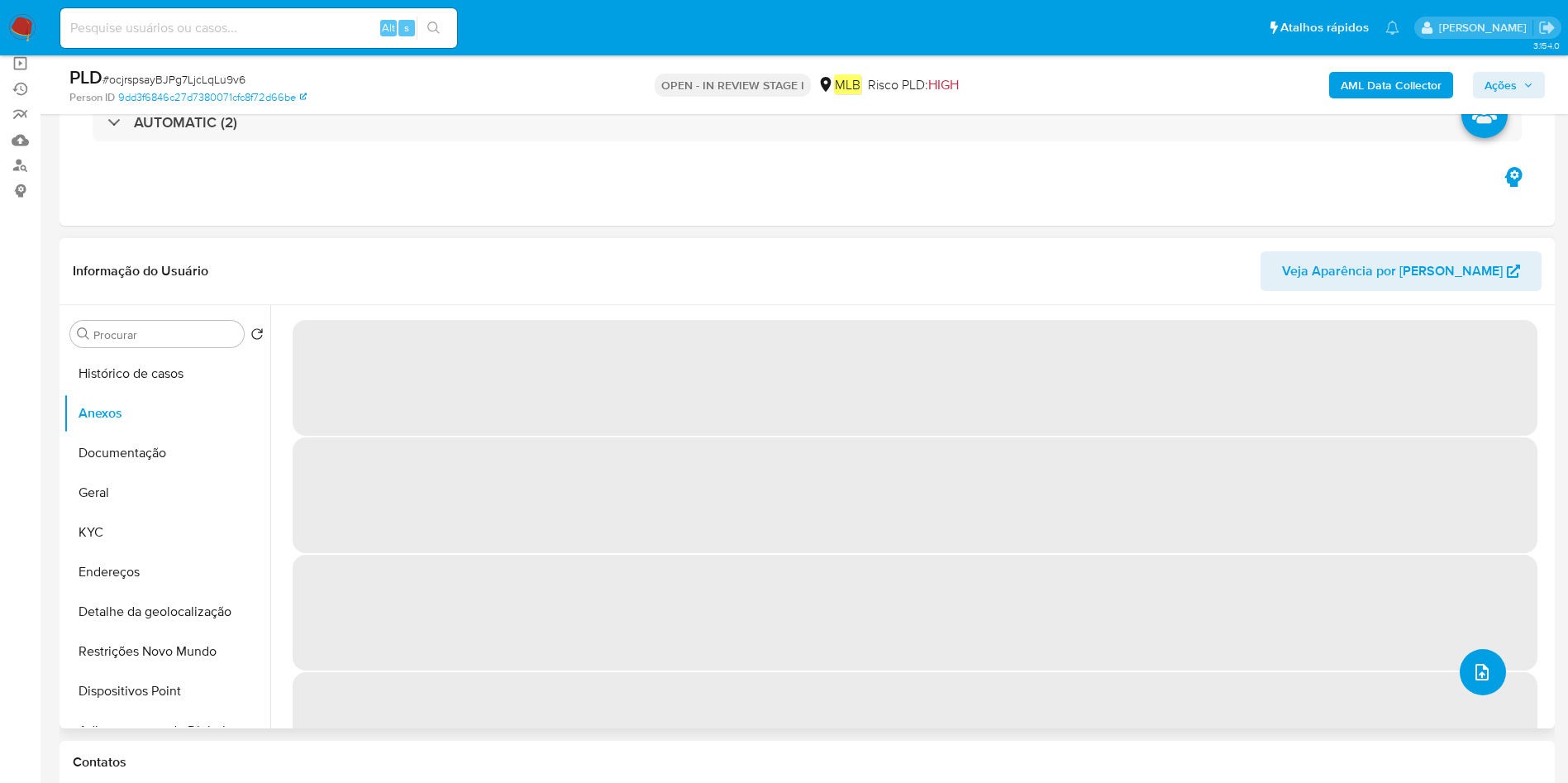
click at [1479, 670] on icon "upload-file" at bounding box center [1482, 672] width 13 height 17
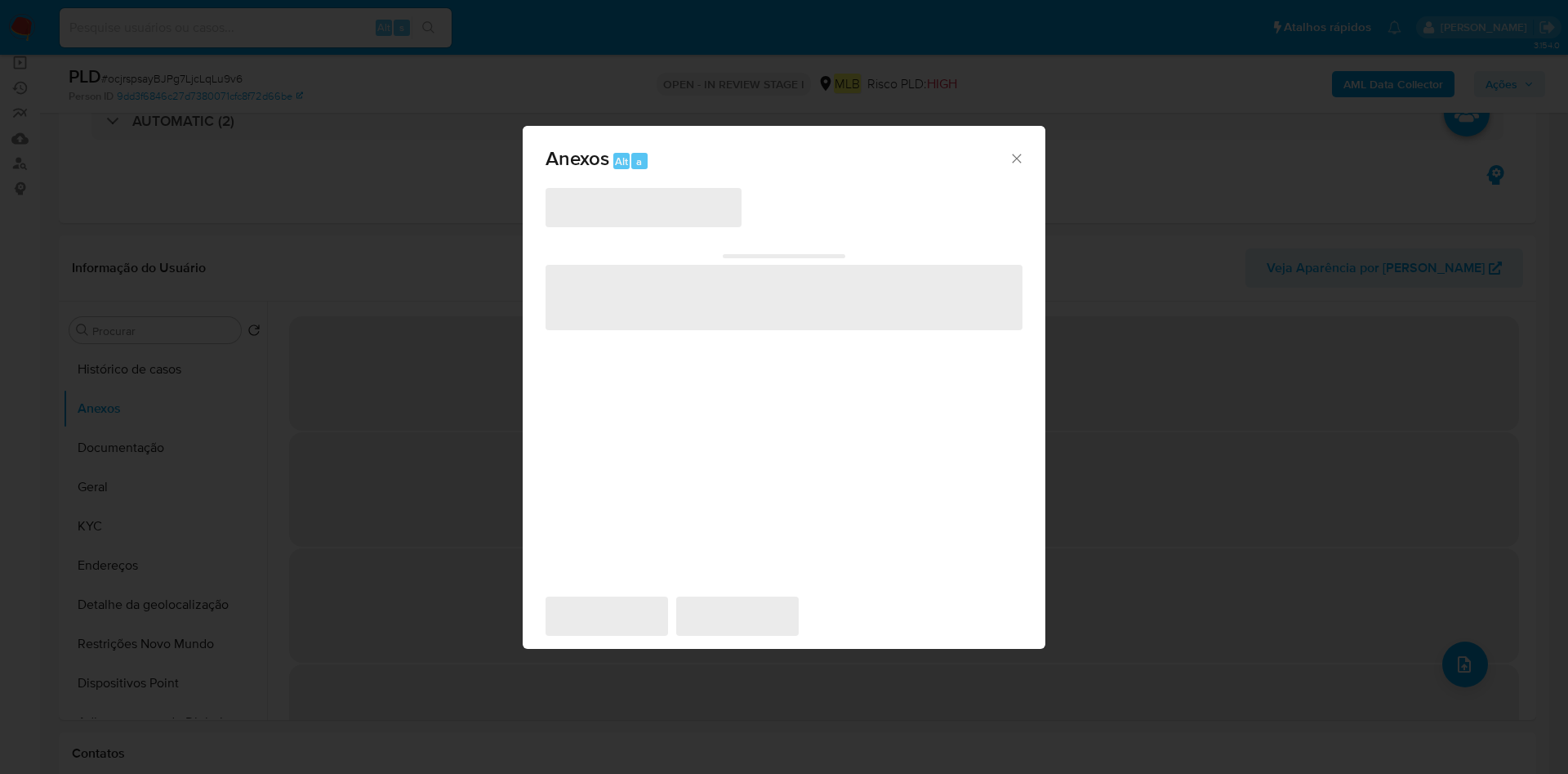
click at [650, 225] on span "‌" at bounding box center [644, 207] width 196 height 40
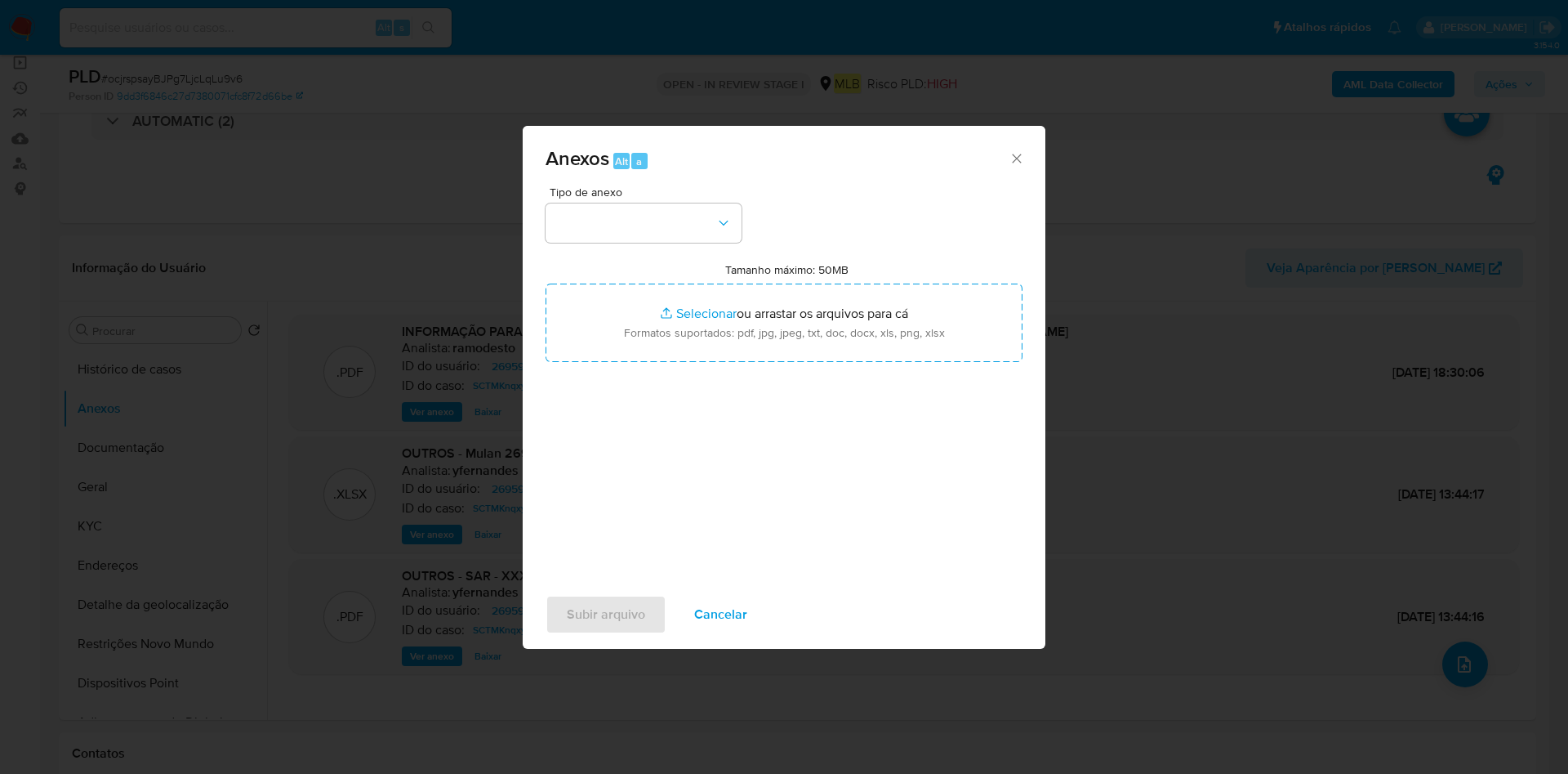
click at [658, 216] on button "button" at bounding box center [644, 223] width 196 height 40
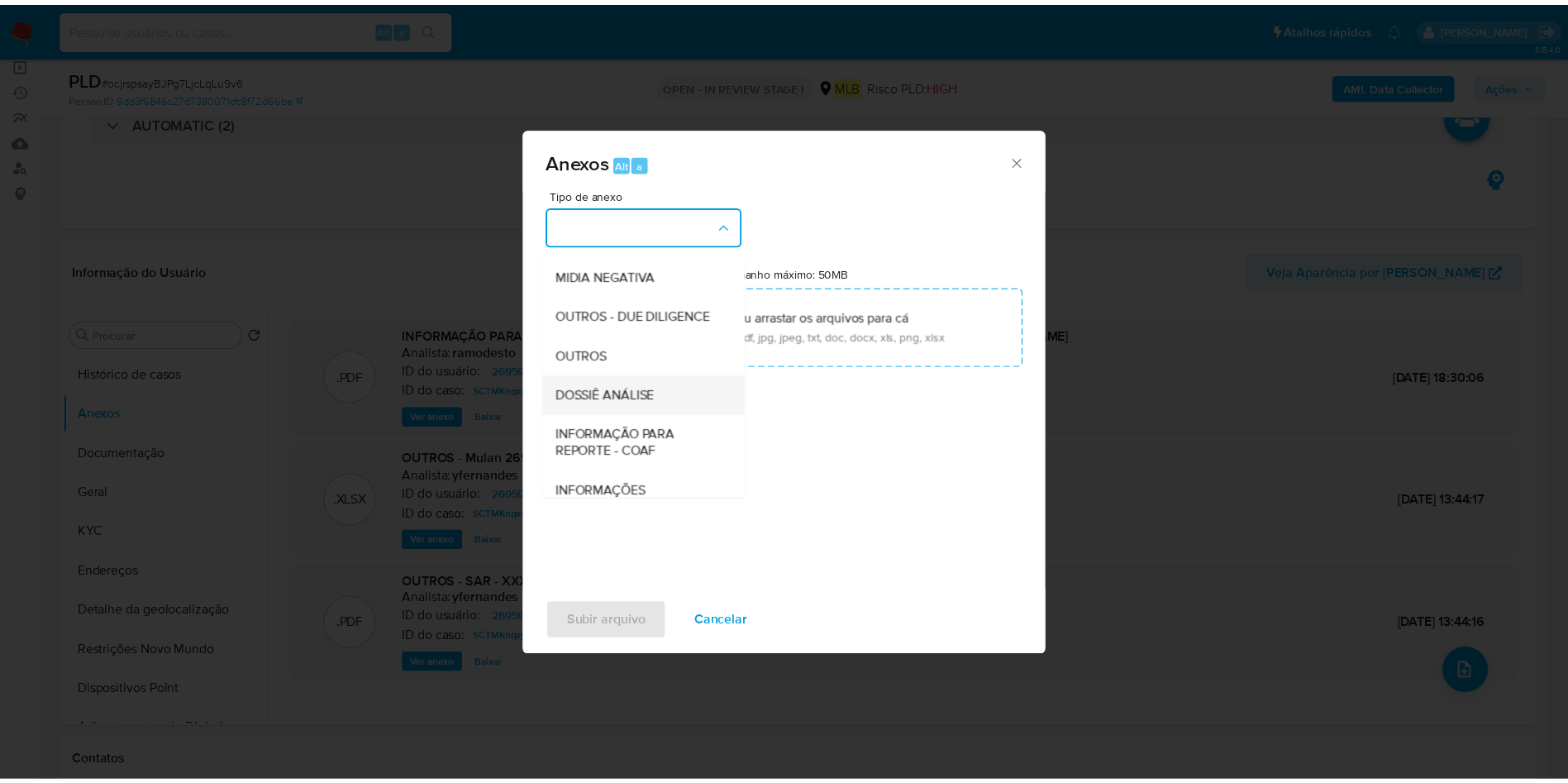
scroll to position [254, 0]
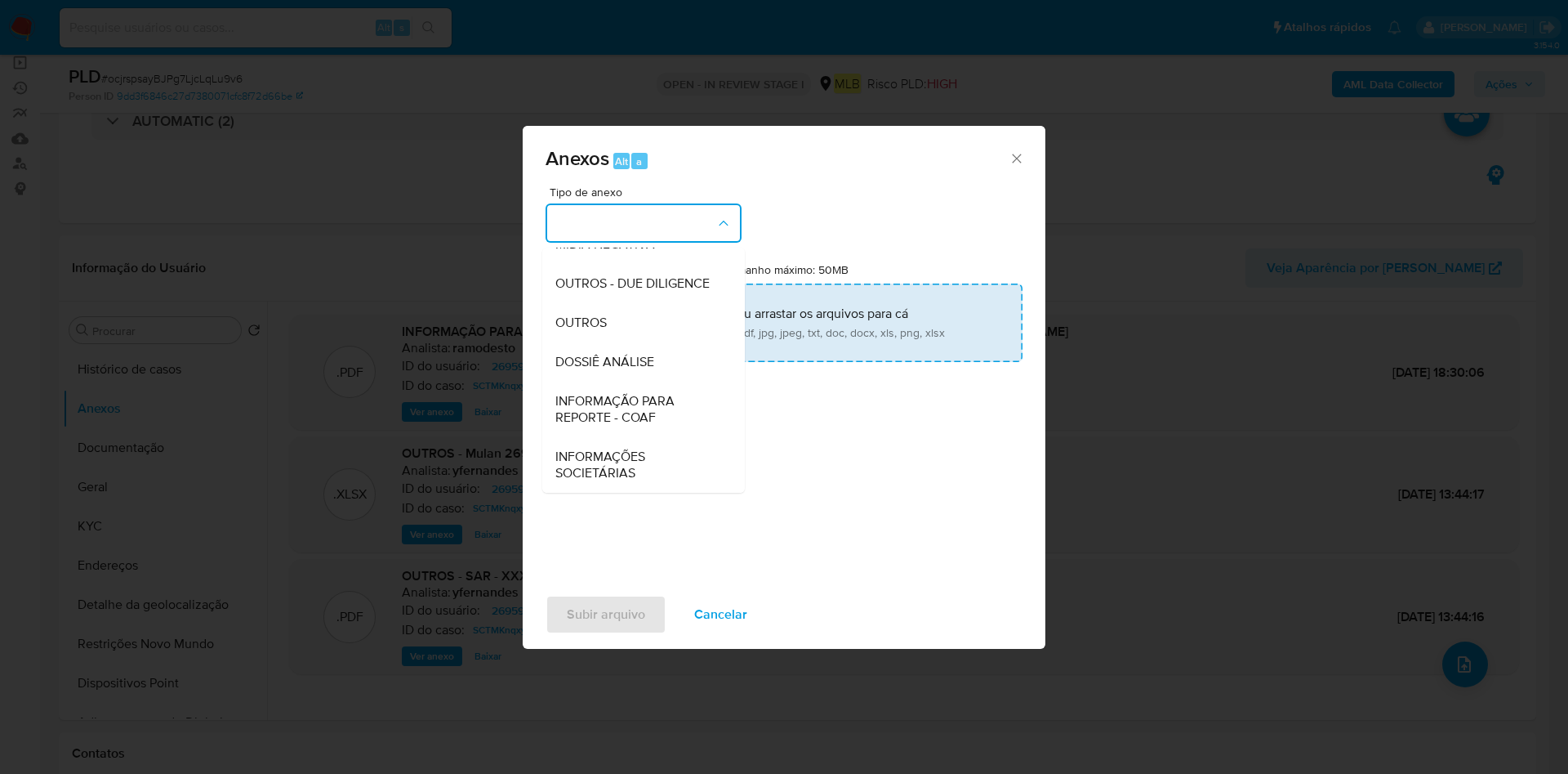
drag, startPoint x: 637, startPoint y: 313, endPoint x: 658, endPoint y: 295, distance: 27.7
click at [637, 313] on div "OUTROS" at bounding box center [639, 323] width 167 height 40
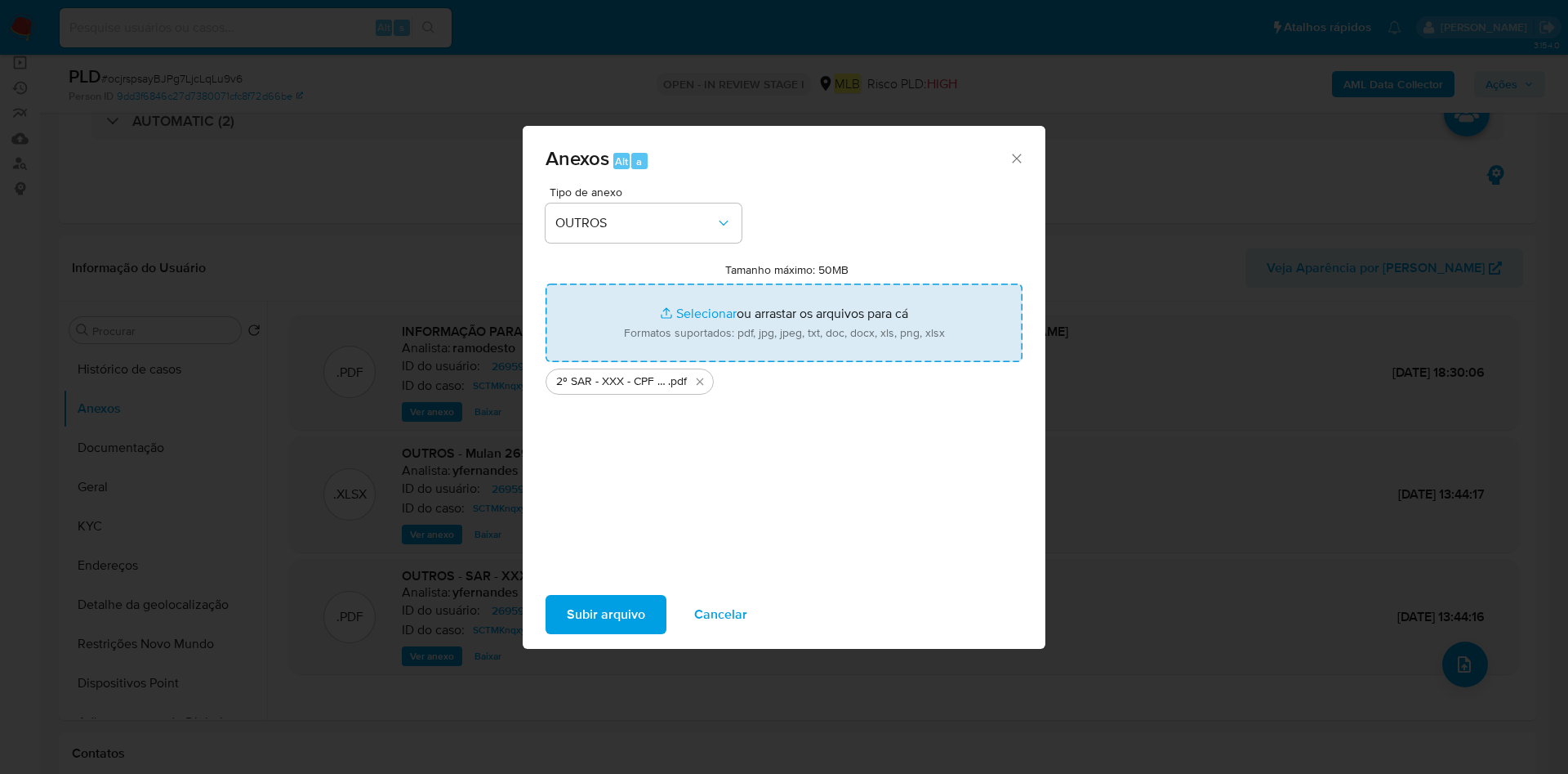
type input "C:\fakepath\Mulan 269590164_2025_08_18_11_46_03.xlsx"
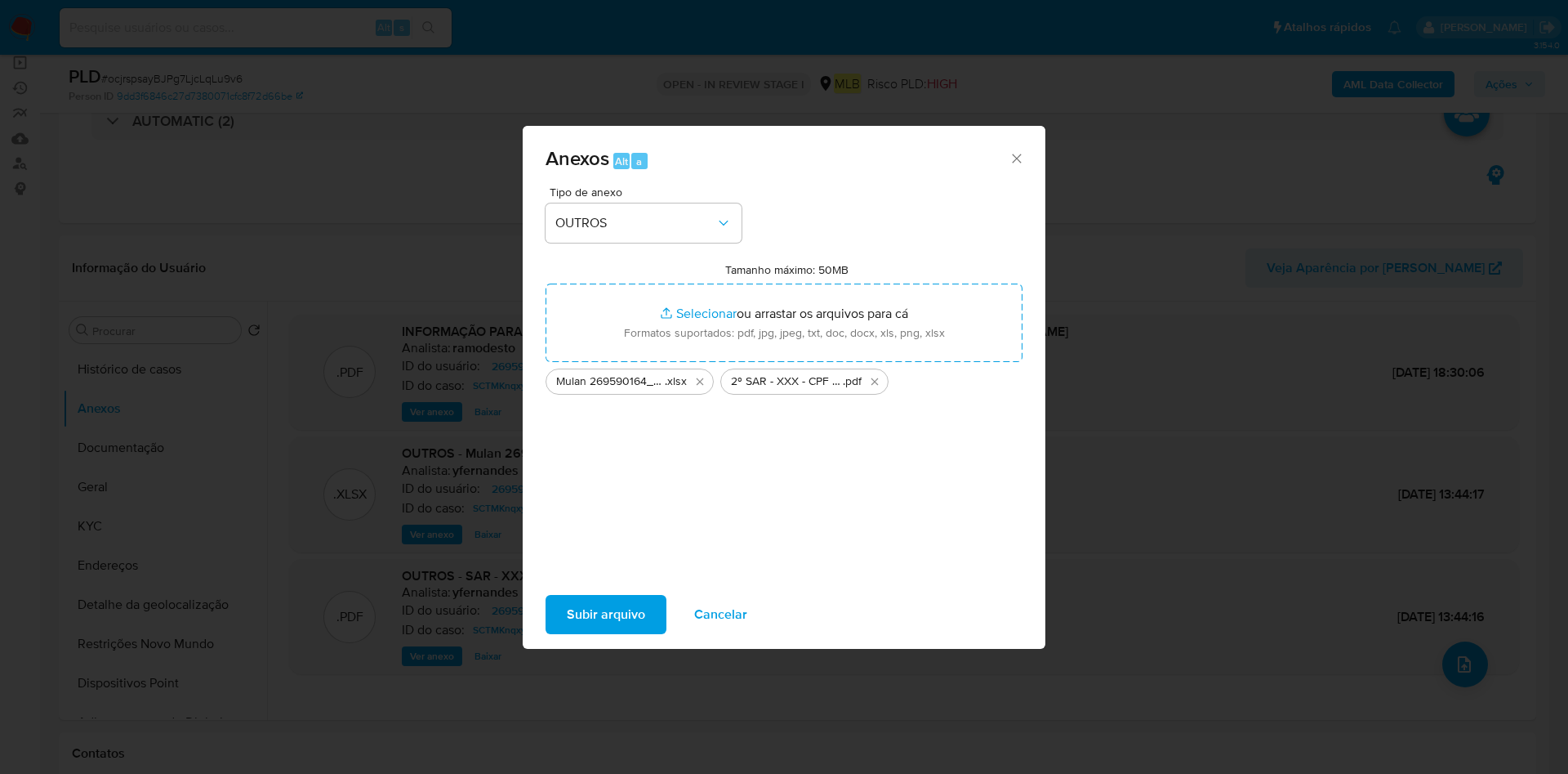
click at [644, 617] on button "Subir arquivo" at bounding box center [606, 615] width 120 height 40
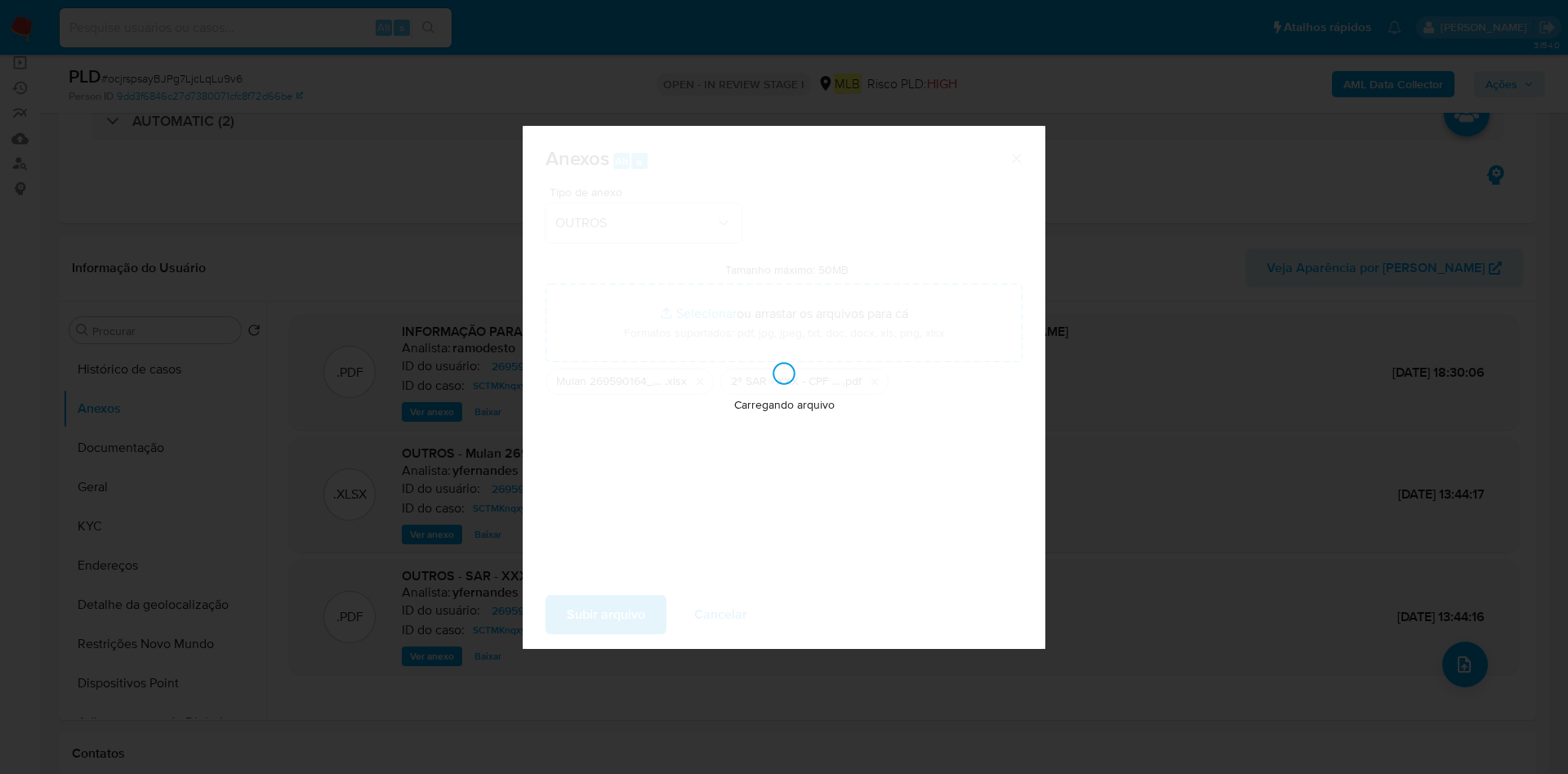
click at [932, 427] on div "Carregando arquivo" at bounding box center [783, 387] width 522 height 523
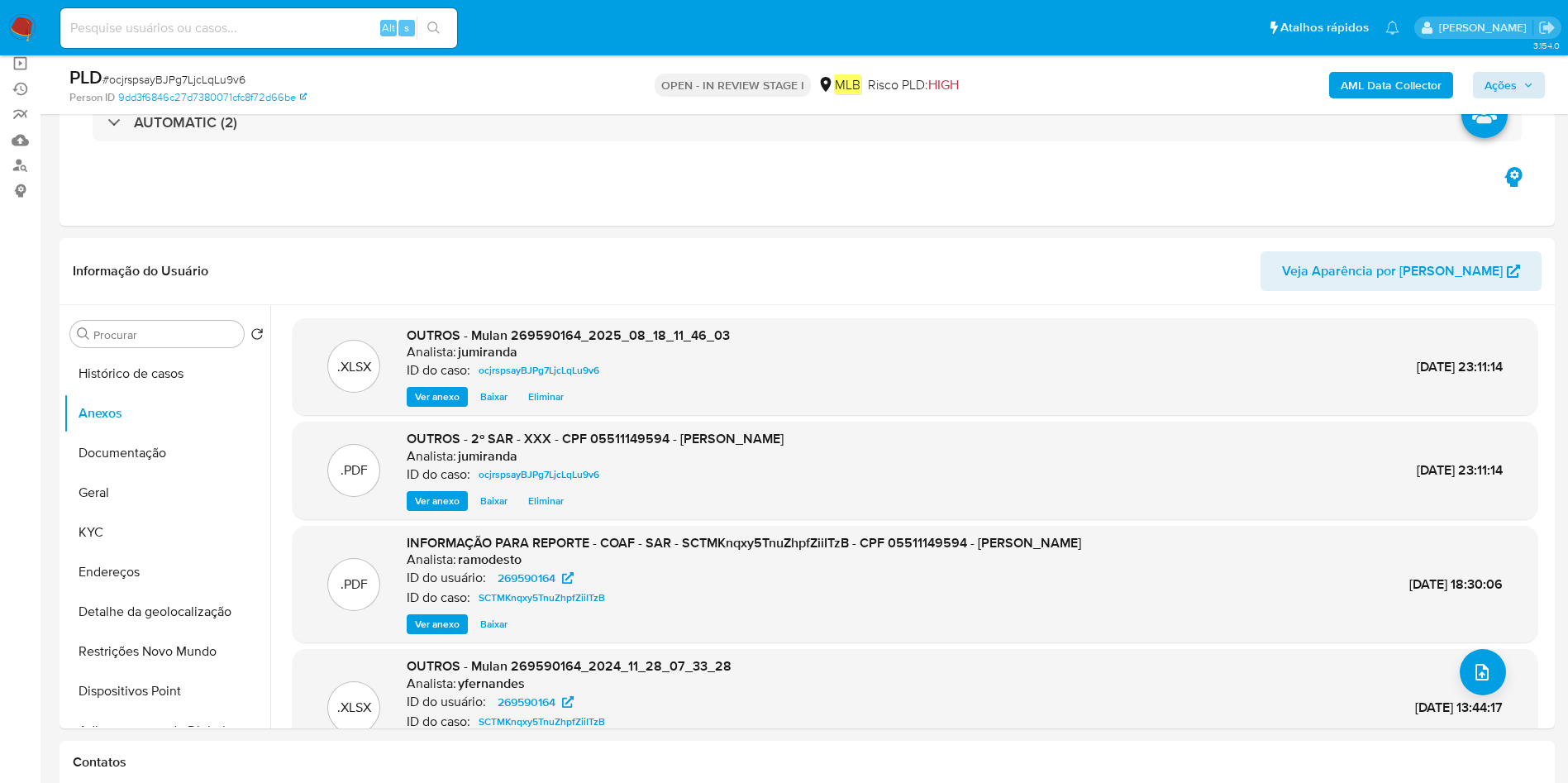
click at [1525, 96] on div "AML Data Collector Ações" at bounding box center [1301, 84] width 488 height 39
drag, startPoint x: 1511, startPoint y: 87, endPoint x: 1490, endPoint y: 97, distance: 23.3
click at [1508, 84] on span "Ações" at bounding box center [1500, 85] width 32 height 26
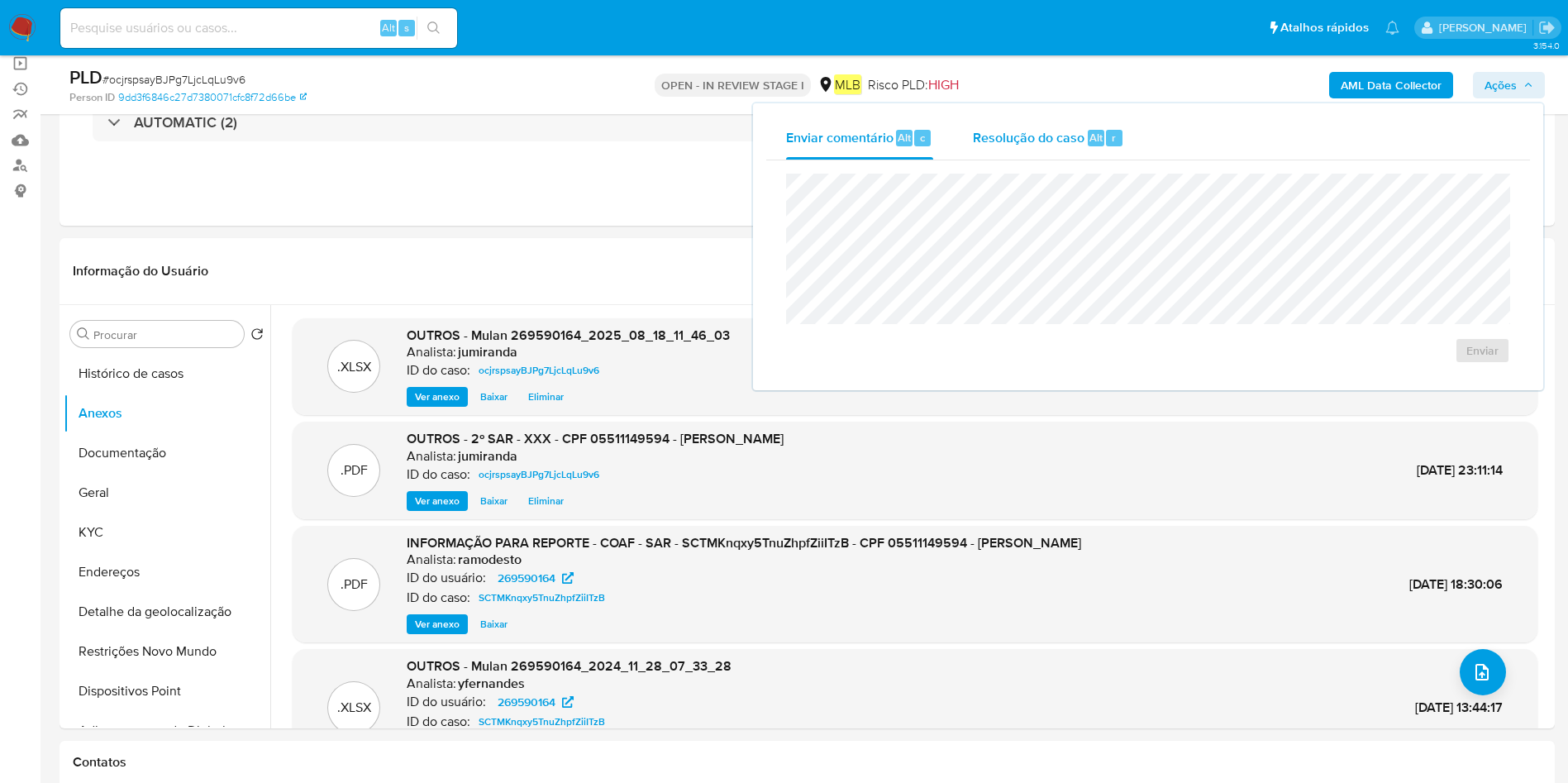
click at [1024, 138] on span "Resolução do caso" at bounding box center [1029, 137] width 112 height 19
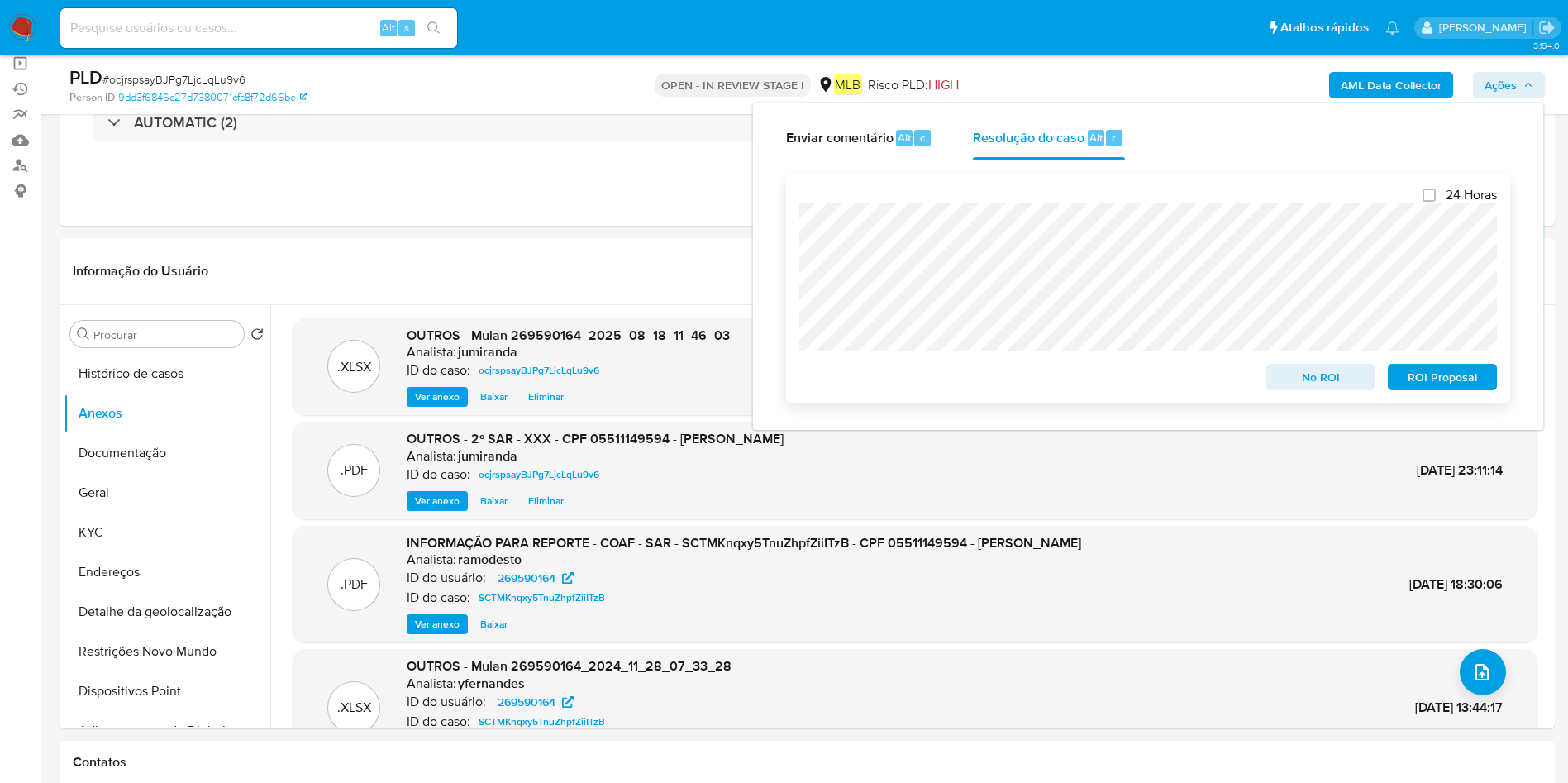
click at [1461, 379] on span "ROI Proposal" at bounding box center [1442, 376] width 86 height 24
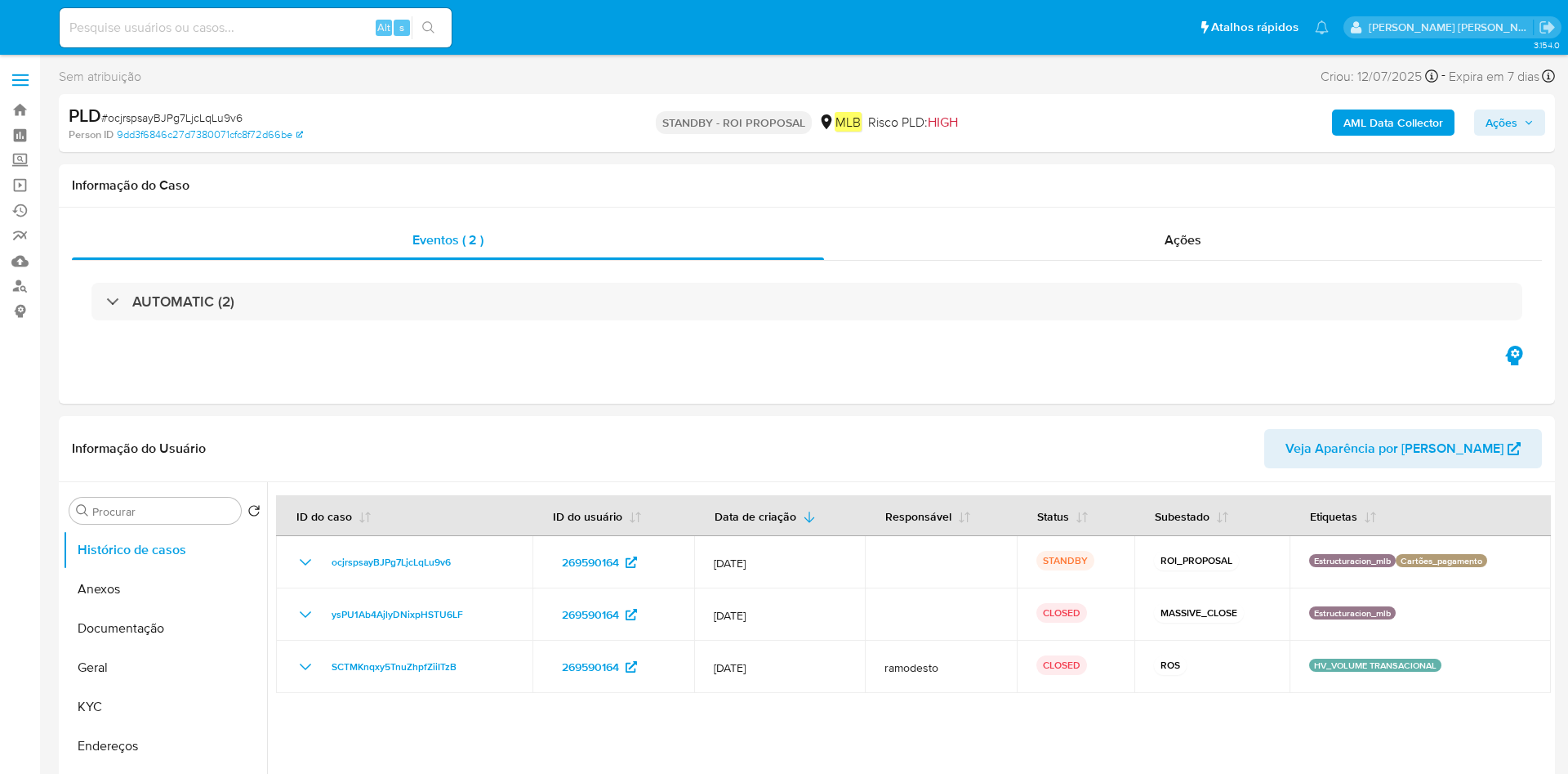
select select "10"
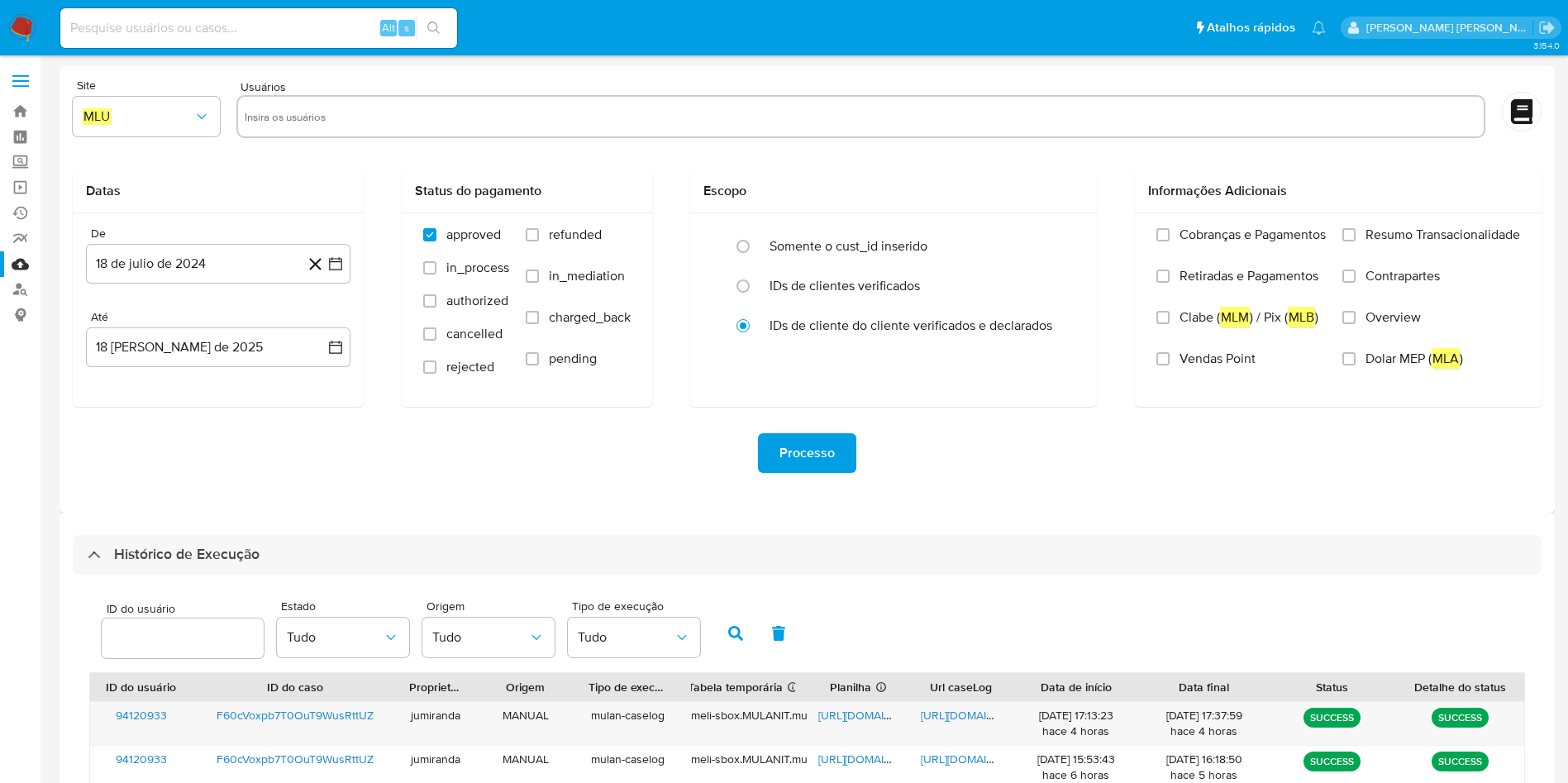
select select "10"
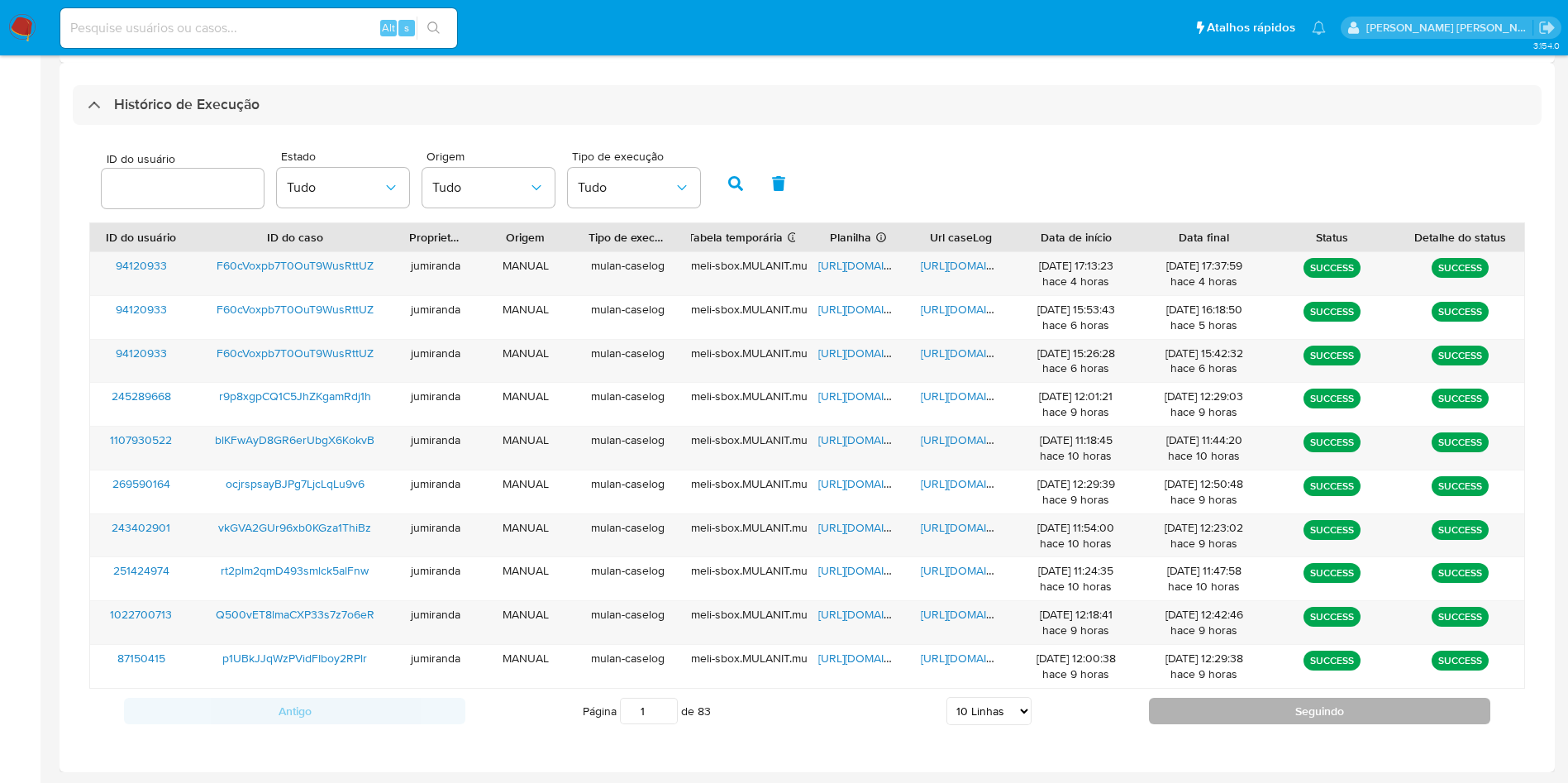
click at [1219, 711] on button "Seguindo" at bounding box center [1320, 711] width 341 height 26
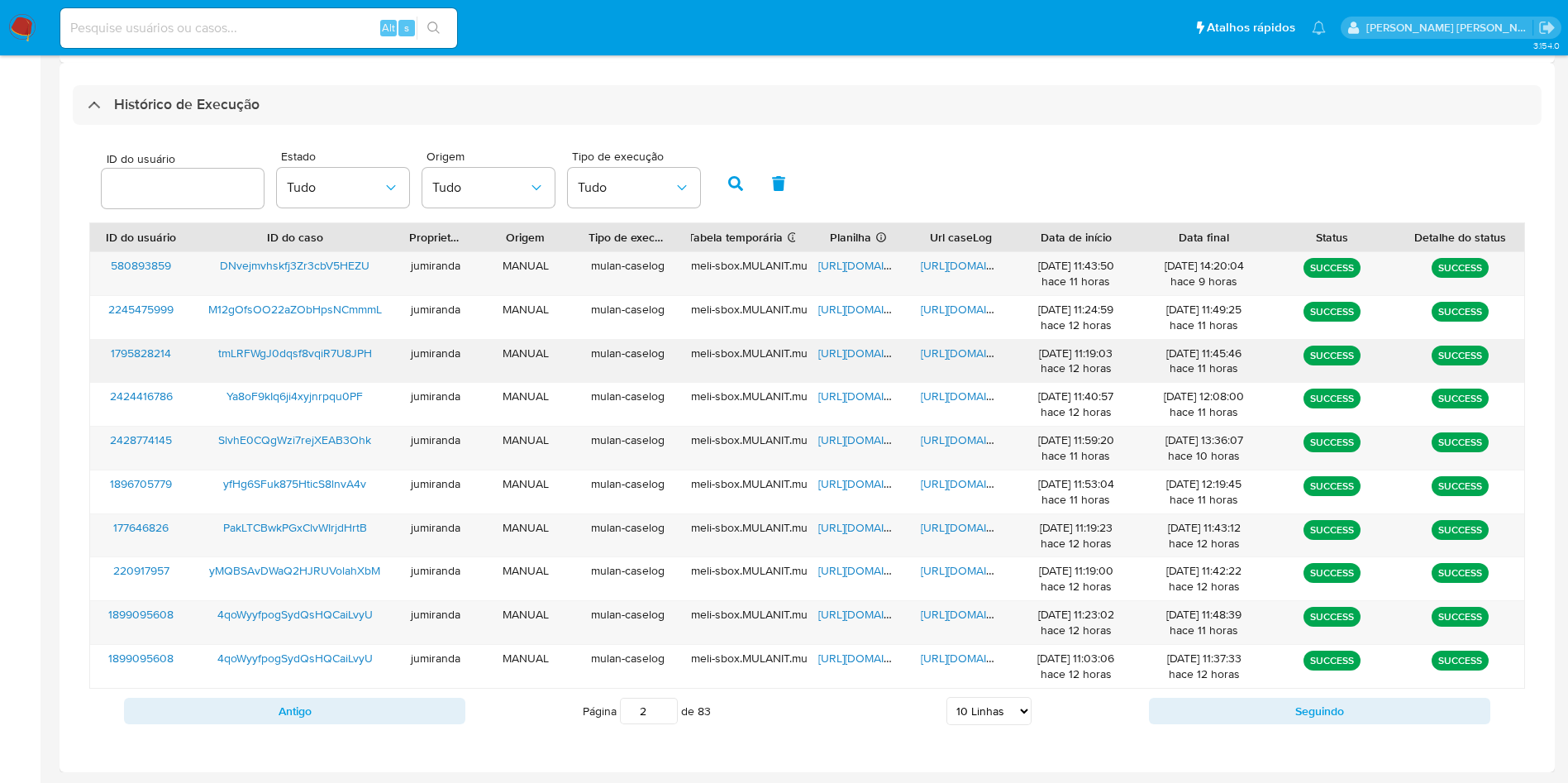
click at [849, 351] on span "[URL][DOMAIN_NAME]" at bounding box center [875, 353] width 114 height 17
click at [981, 354] on span "[URL][DOMAIN_NAME]" at bounding box center [977, 353] width 114 height 17
click at [333, 345] on span "tmLRFWgJ0dqsf8vqiR7U8JPH" at bounding box center [294, 353] width 153 height 17
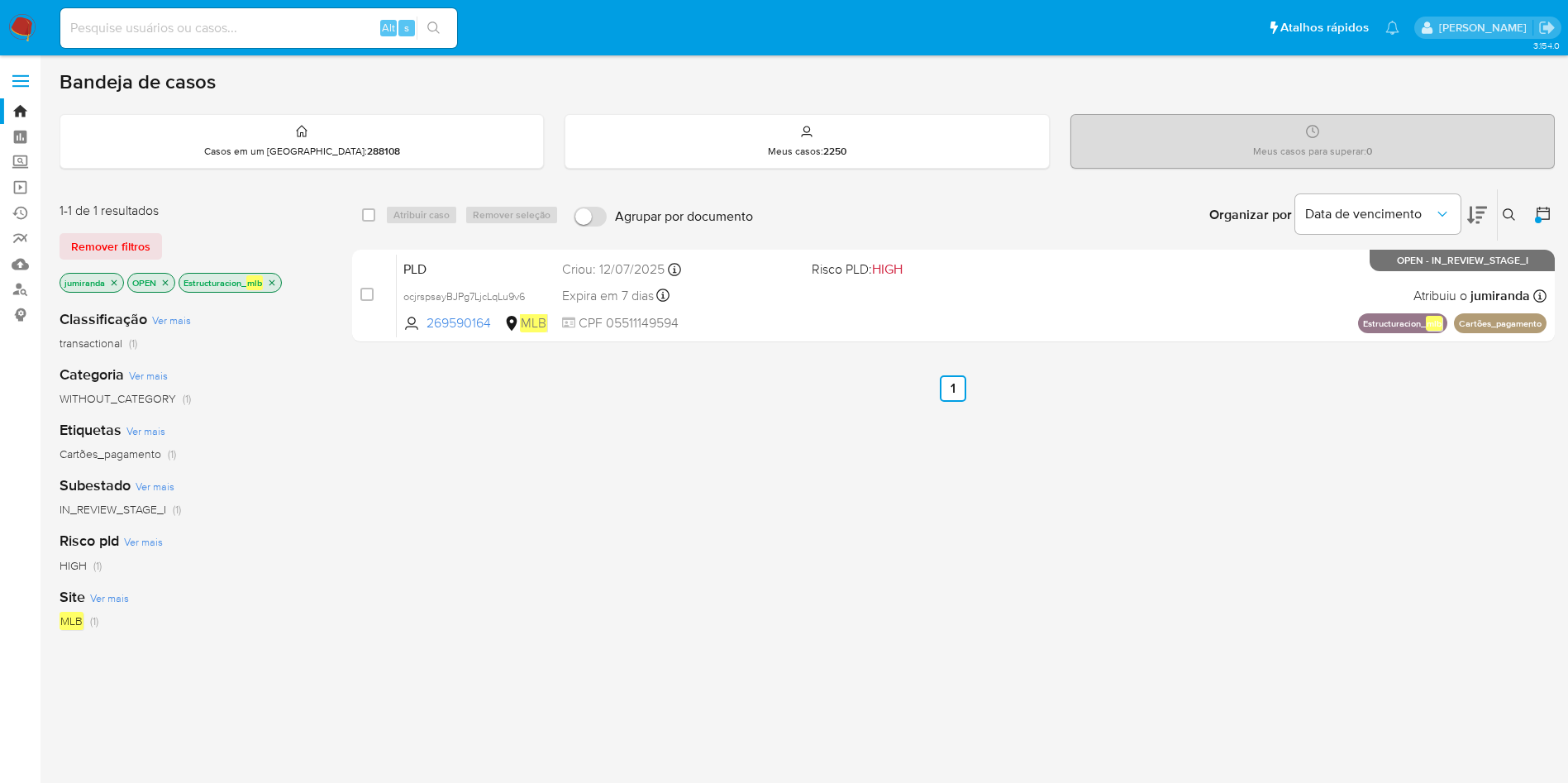
click at [277, 287] on icon "close-filter" at bounding box center [271, 282] width 10 height 10
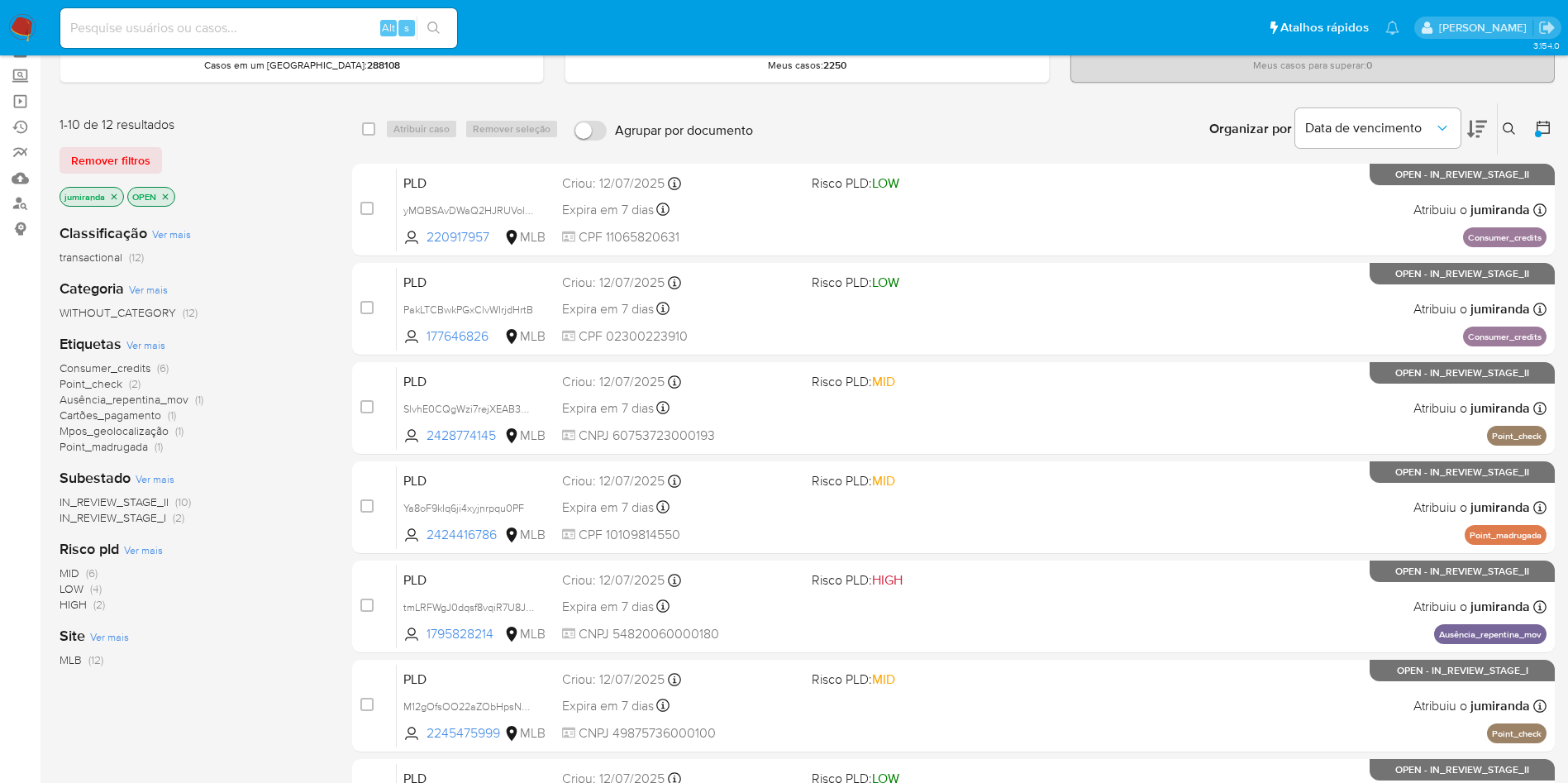
scroll to position [124, 0]
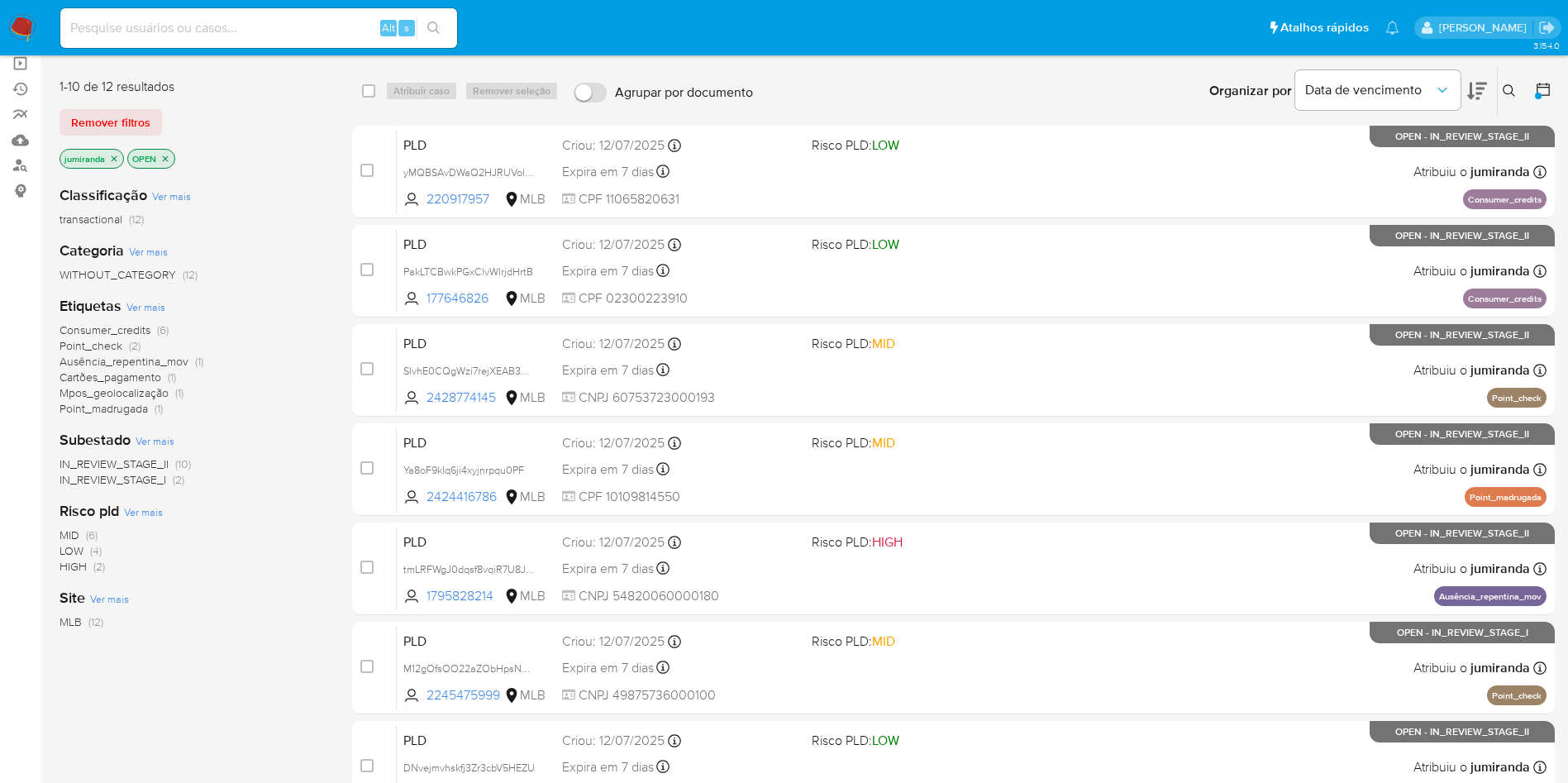
click at [143, 362] on span "Ausência_repentina_mov" at bounding box center [124, 361] width 129 height 17
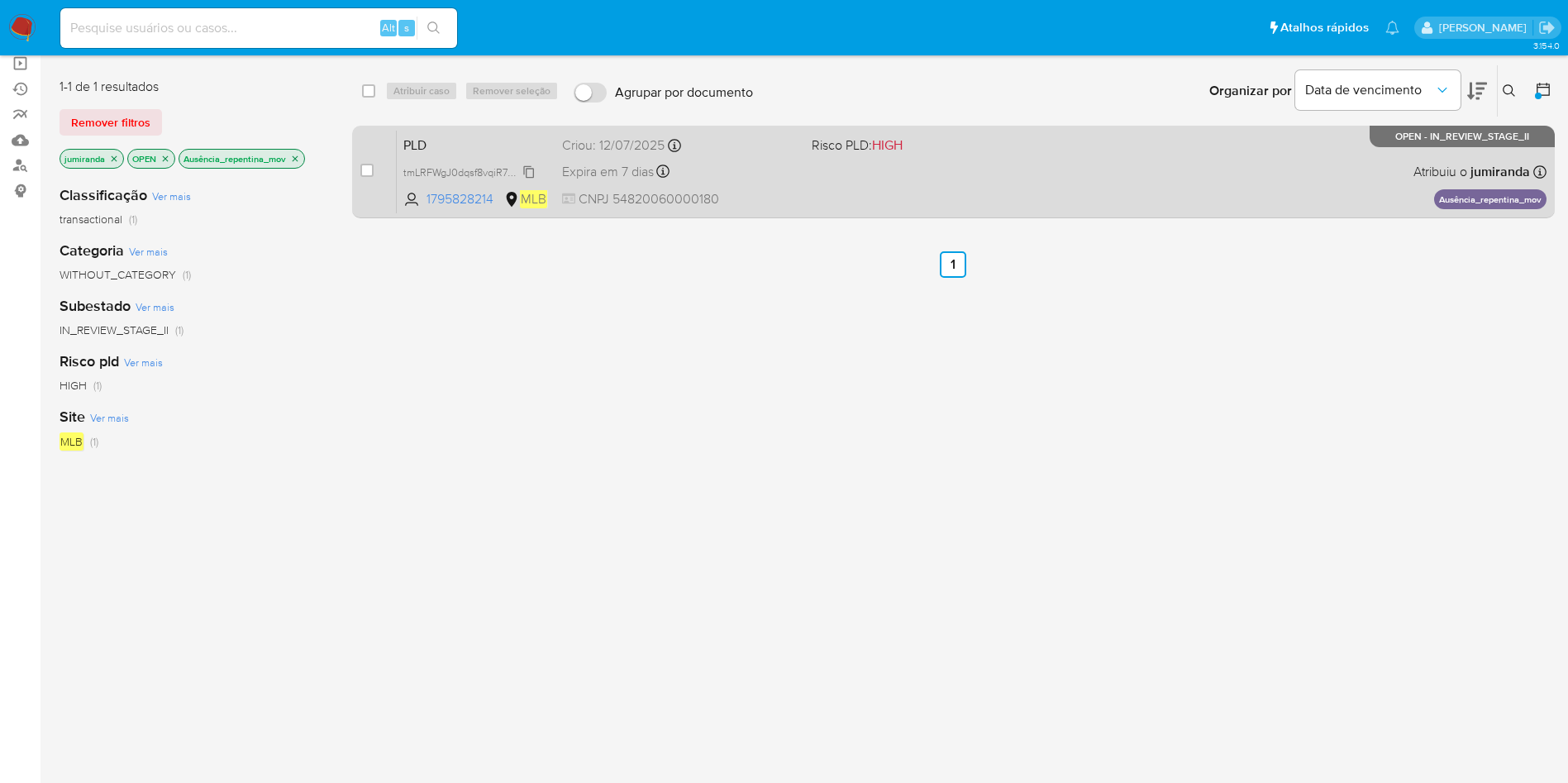
click at [475, 174] on span "tmLRFWgJ0dqsf8vqiR7U8JPH" at bounding box center [471, 171] width 136 height 18
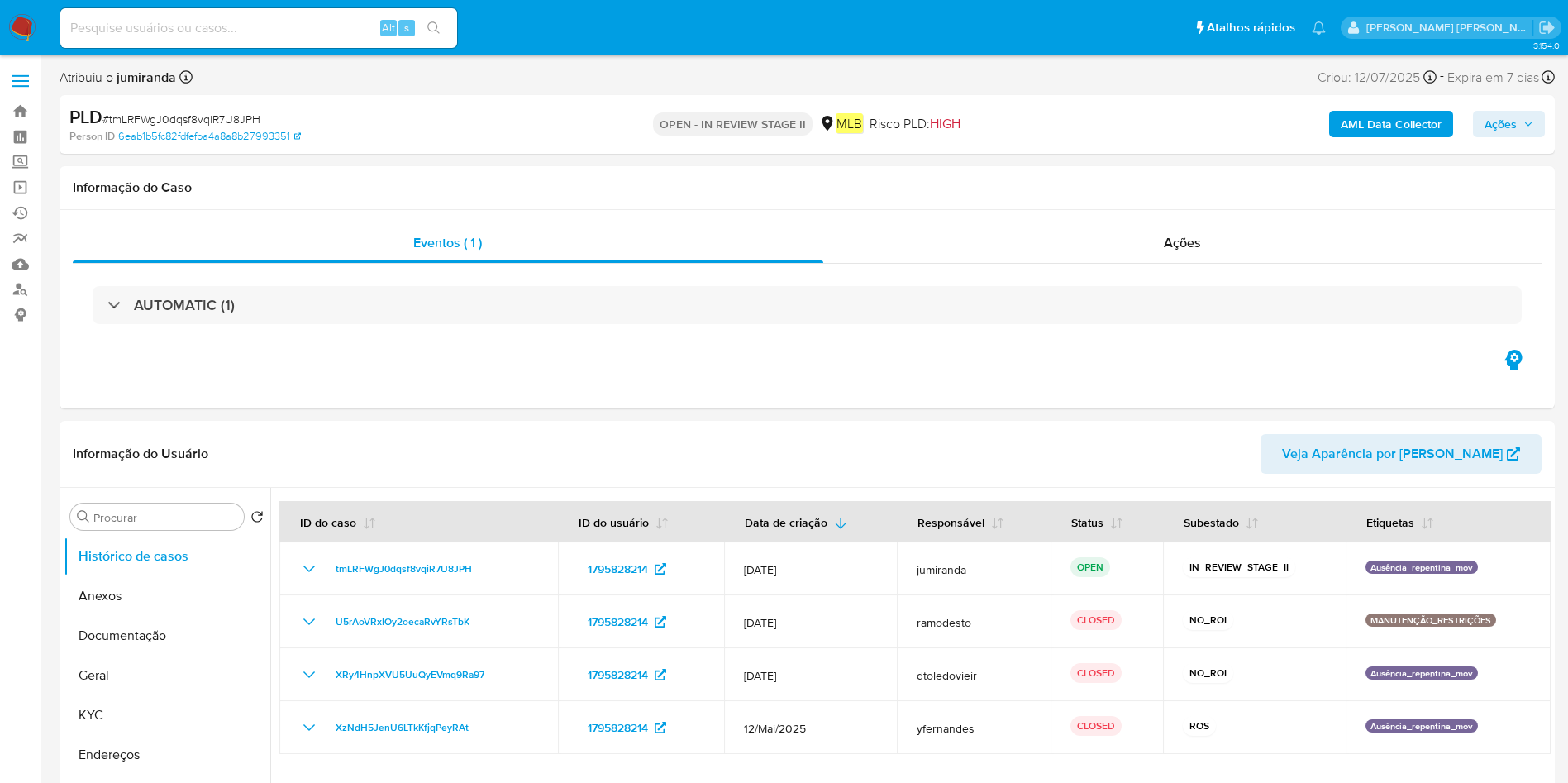
select select "10"
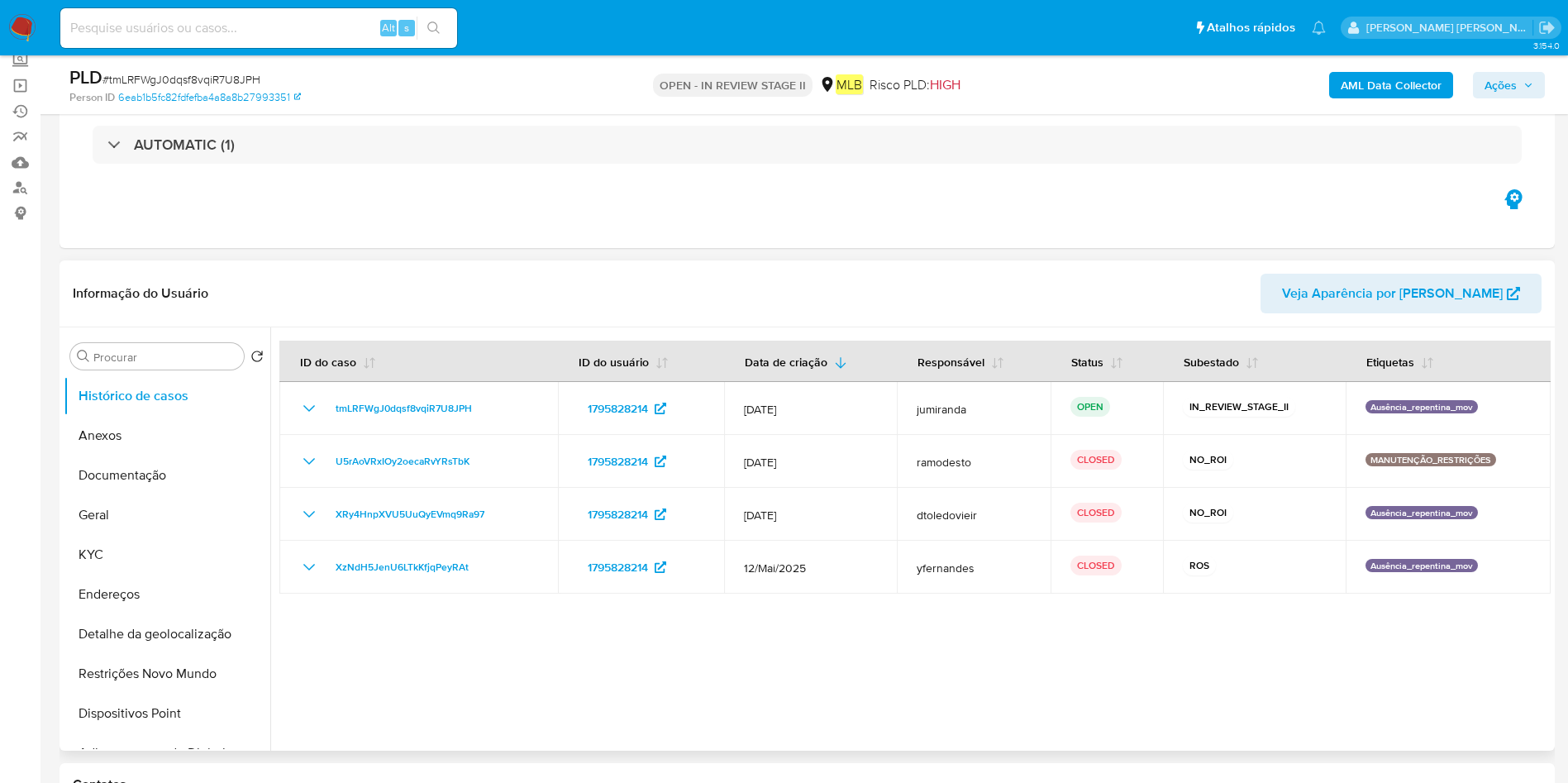
scroll to position [124, 0]
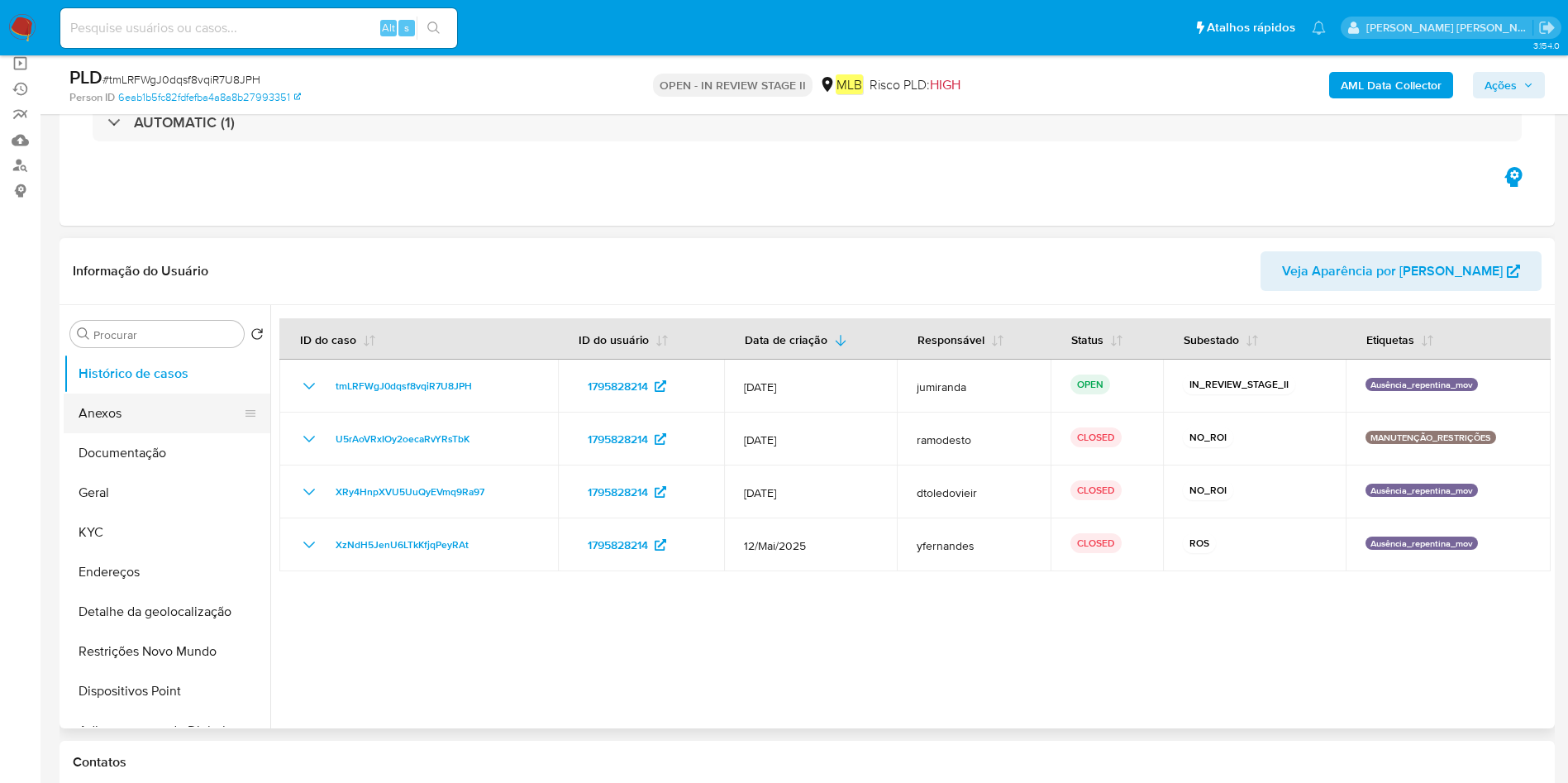
click at [125, 414] on button "Anexos" at bounding box center [160, 414] width 193 height 40
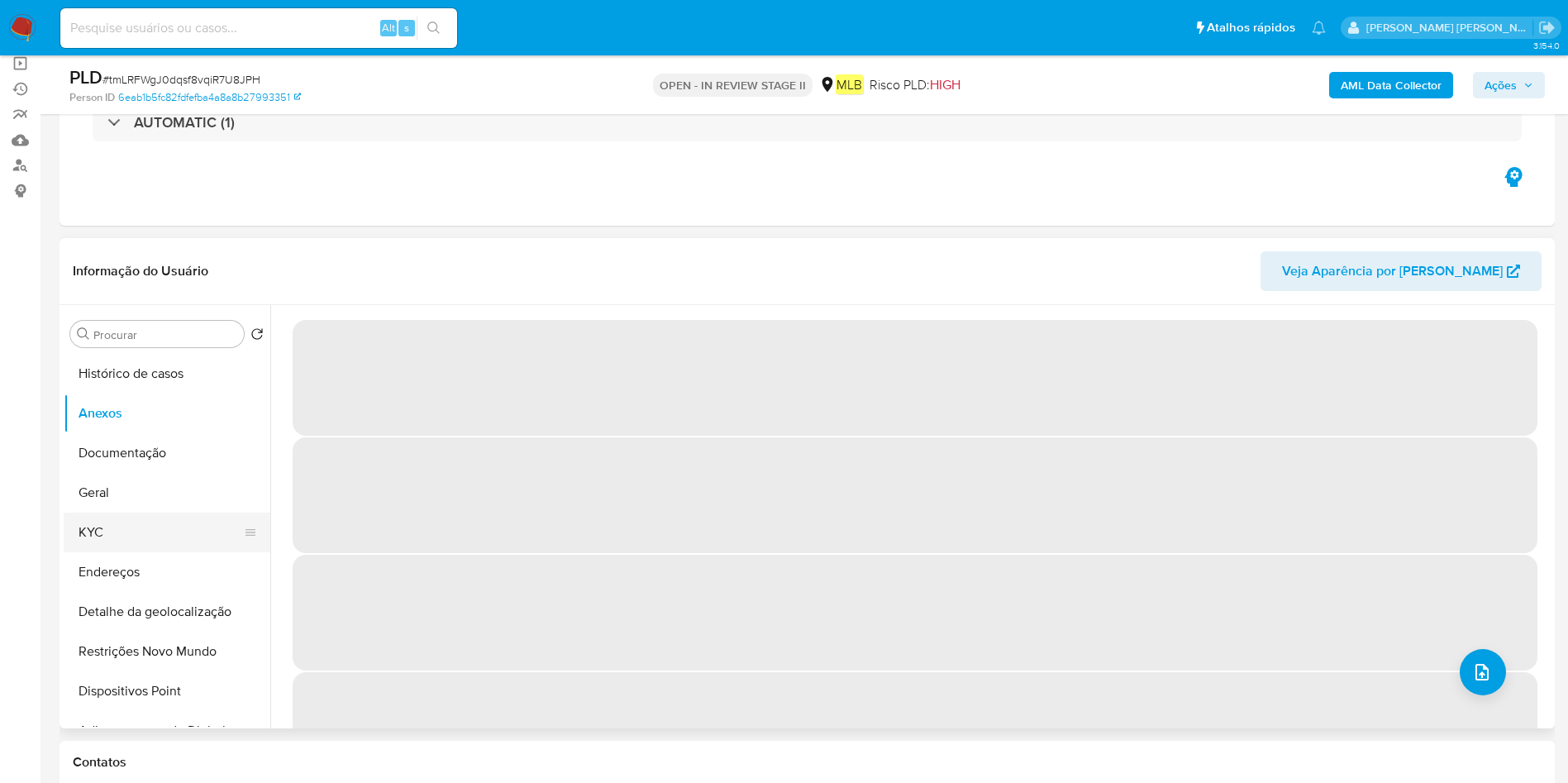
click at [135, 532] on button "KYC" at bounding box center [160, 532] width 193 height 40
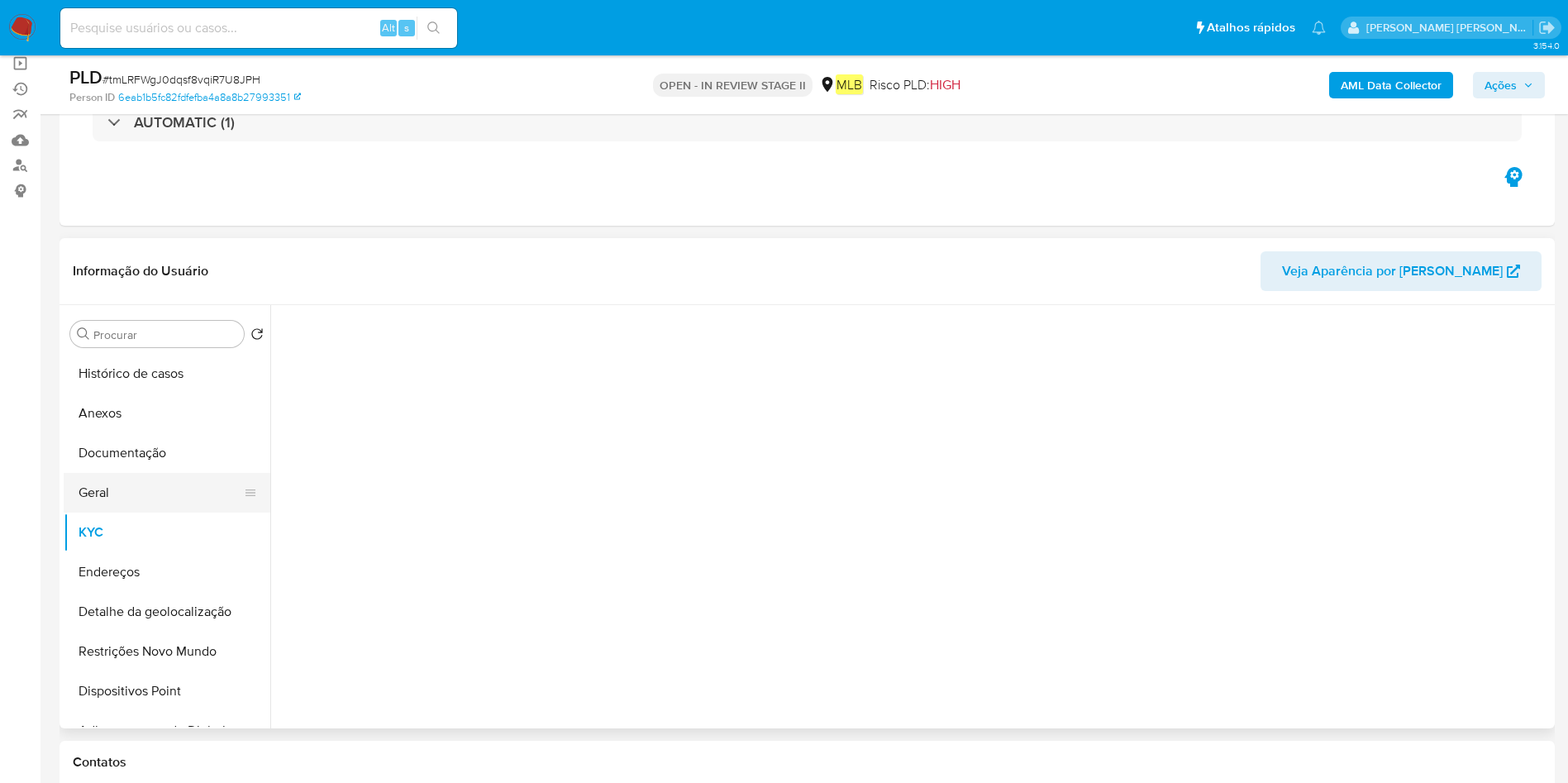
click at [153, 500] on button "Geral" at bounding box center [160, 493] width 193 height 40
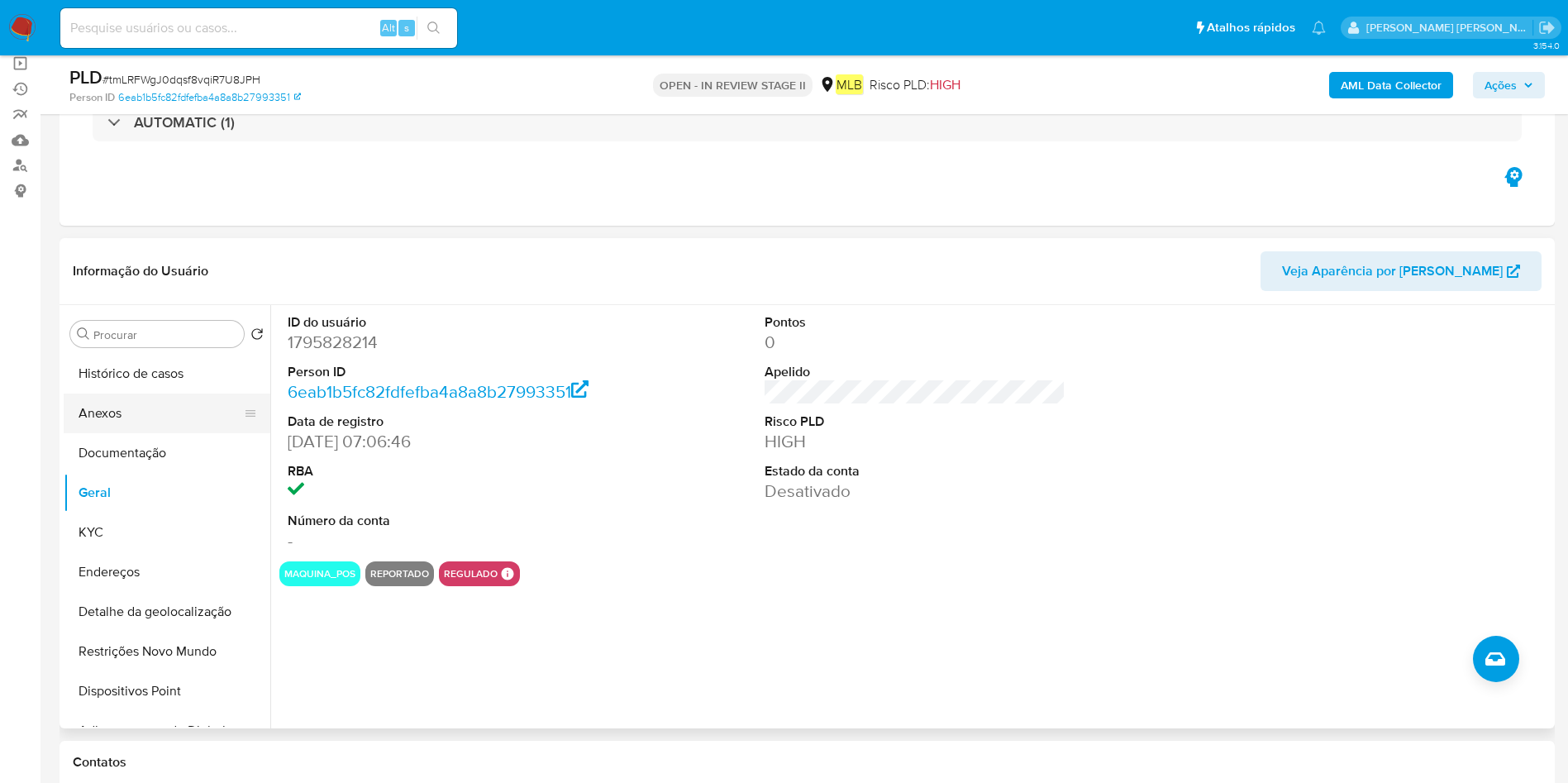
click at [181, 412] on button "Anexos" at bounding box center [160, 414] width 193 height 40
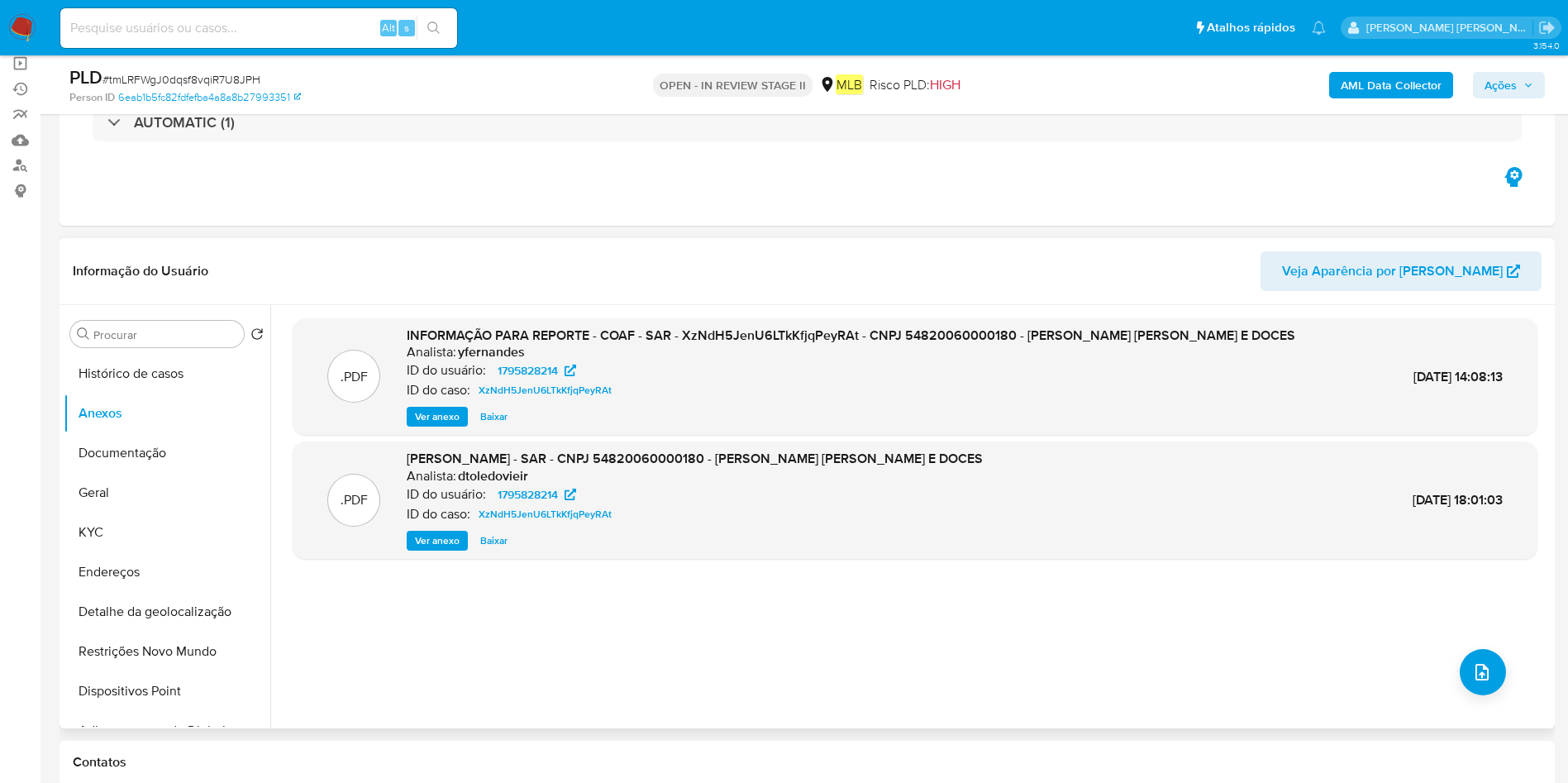
click at [448, 421] on span "Ver anexo" at bounding box center [436, 416] width 44 height 17
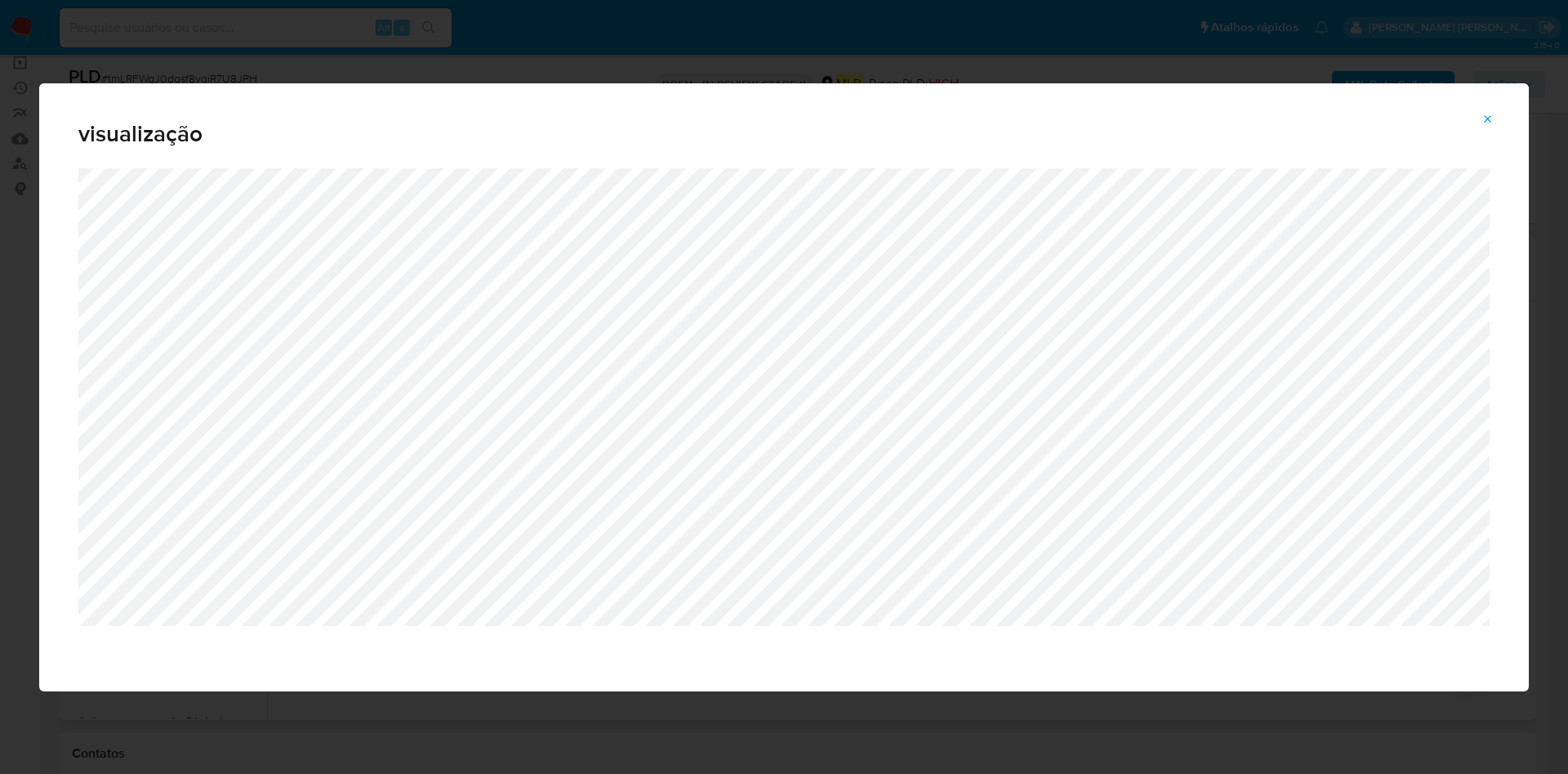
click at [1157, 30] on div "visualização" at bounding box center [784, 387] width 1568 height 774
click at [1492, 109] on span "Attachment preview" at bounding box center [1487, 119] width 13 height 23
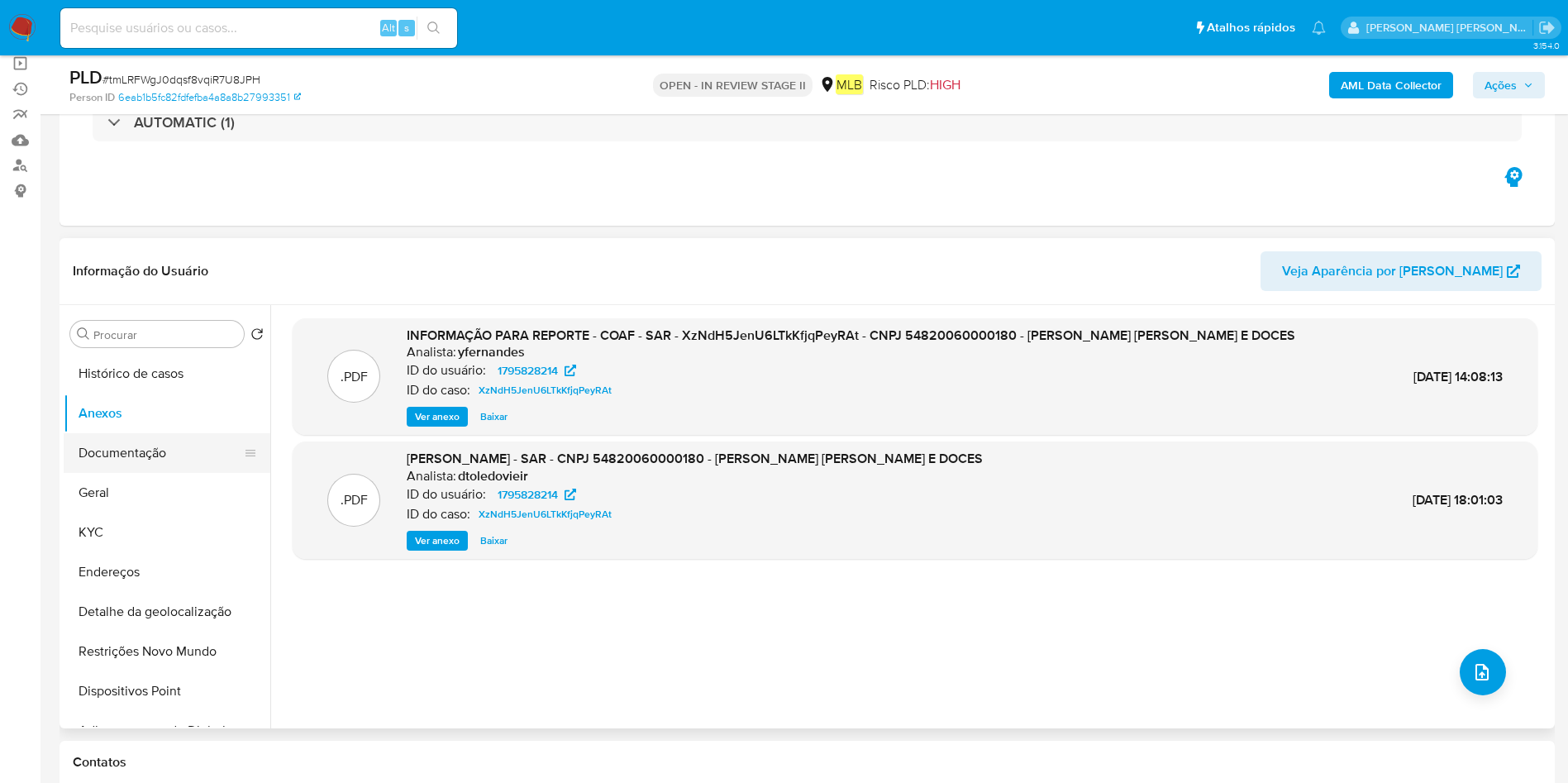
click at [158, 450] on button "Documentação" at bounding box center [160, 453] width 193 height 40
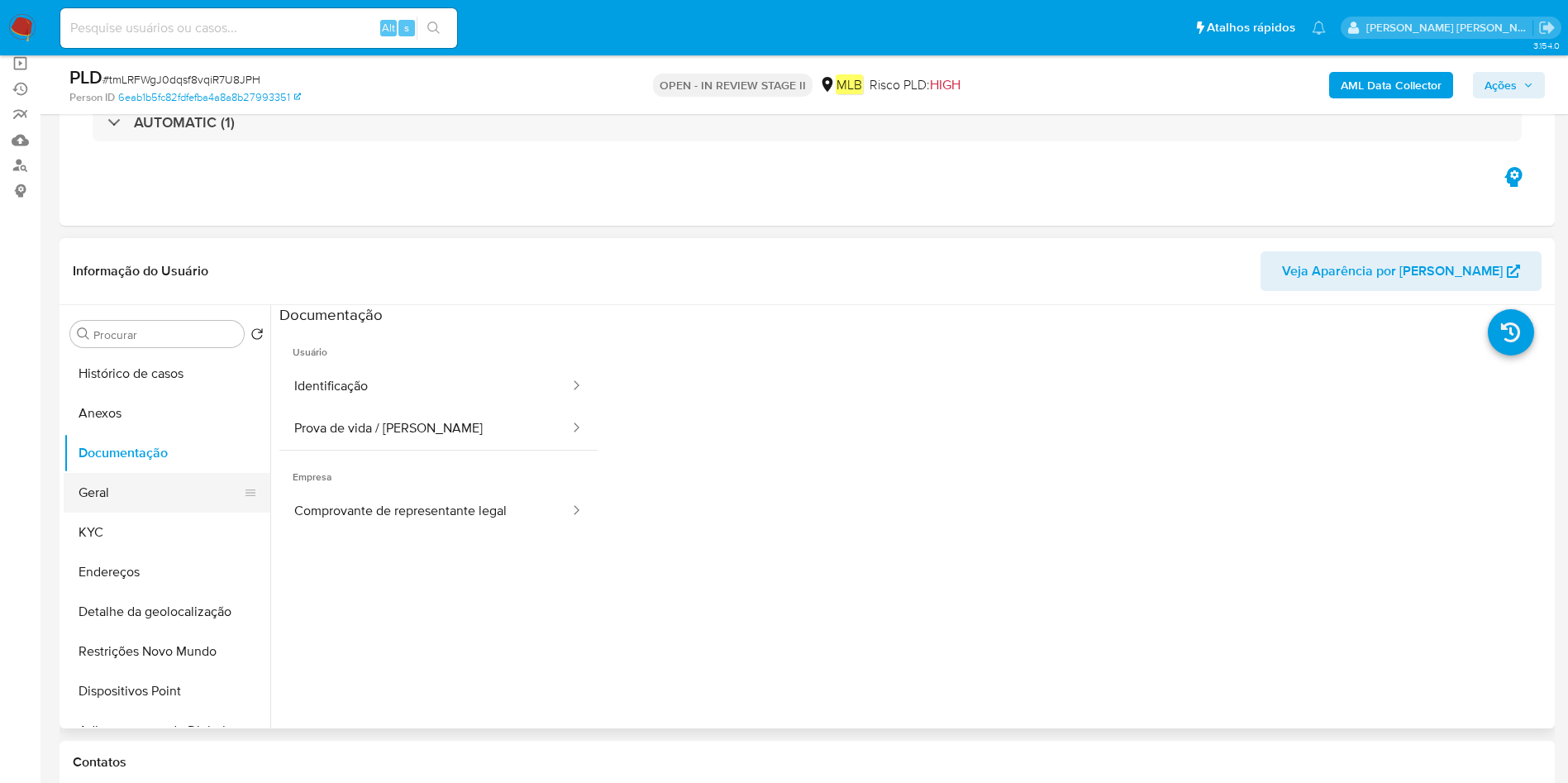
click at [117, 489] on button "Geral" at bounding box center [160, 493] width 193 height 40
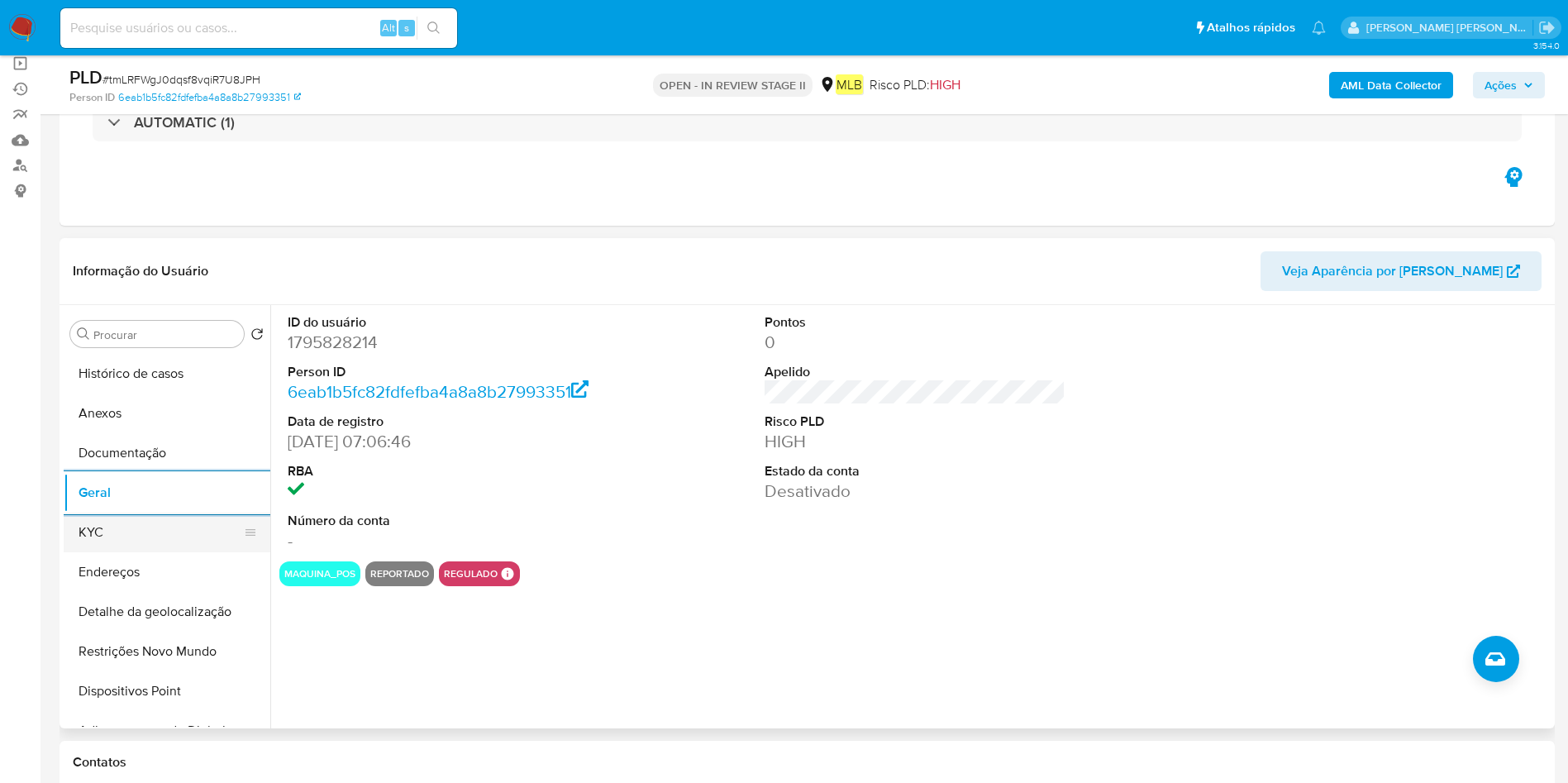
click at [125, 550] on button "KYC" at bounding box center [160, 532] width 193 height 40
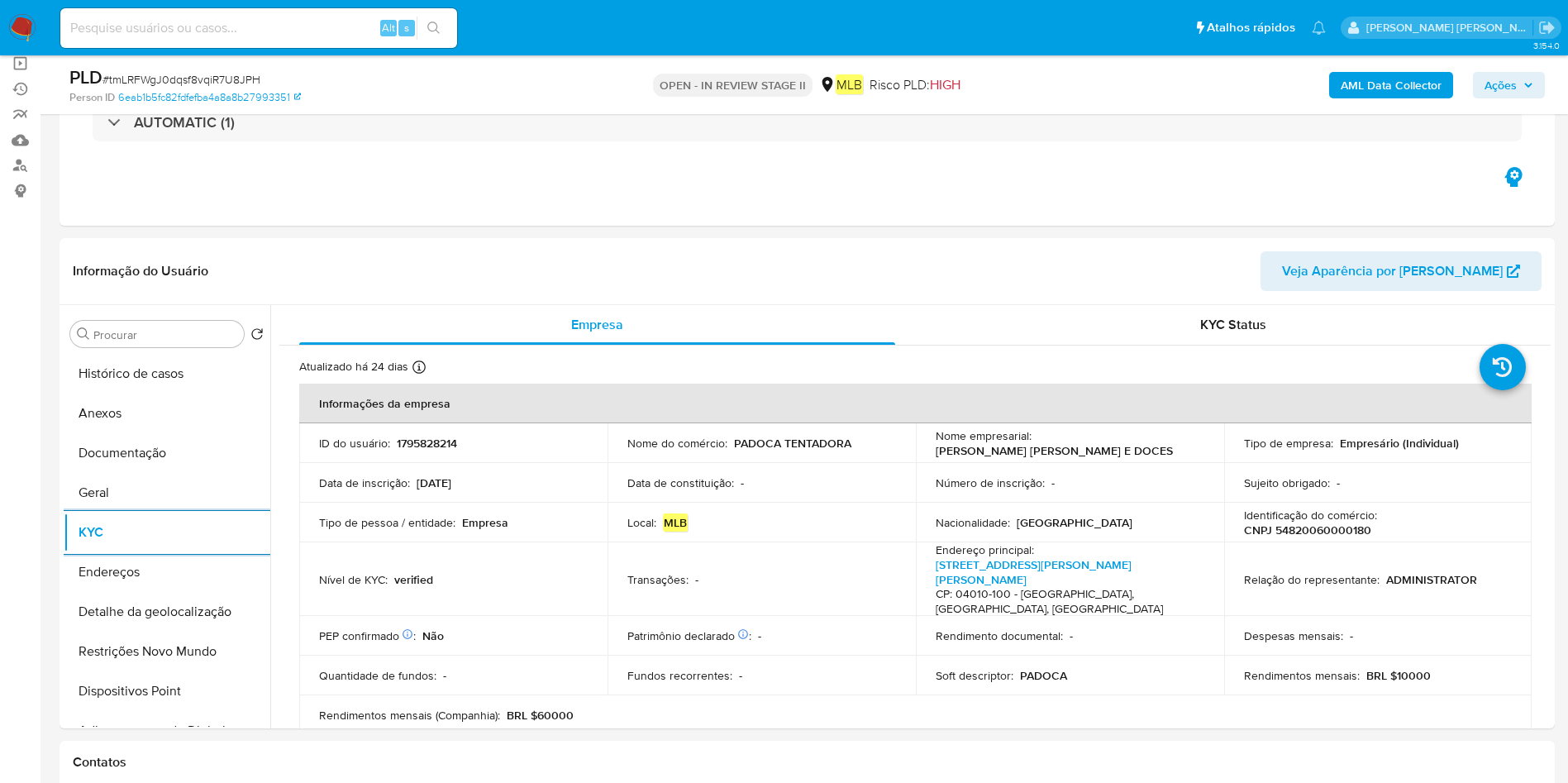
drag, startPoint x: 192, startPoint y: 567, endPoint x: 314, endPoint y: 564, distance: 122.0
click at [190, 566] on button "Endereços" at bounding box center [166, 572] width 206 height 40
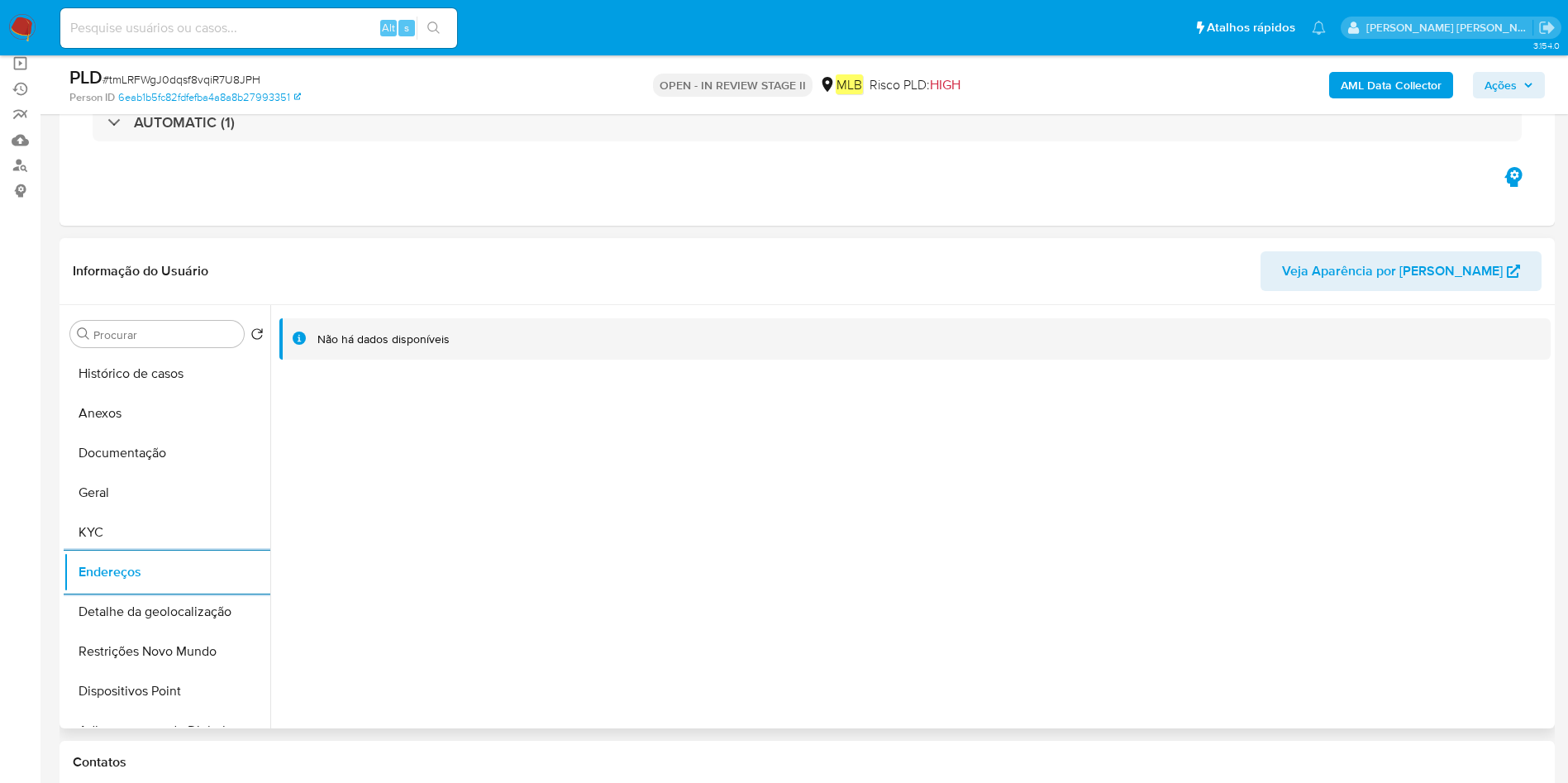
drag, startPoint x: 122, startPoint y: 611, endPoint x: 429, endPoint y: 625, distance: 307.3
click at [121, 608] on button "Detalhe da geolocalização" at bounding box center [166, 611] width 206 height 40
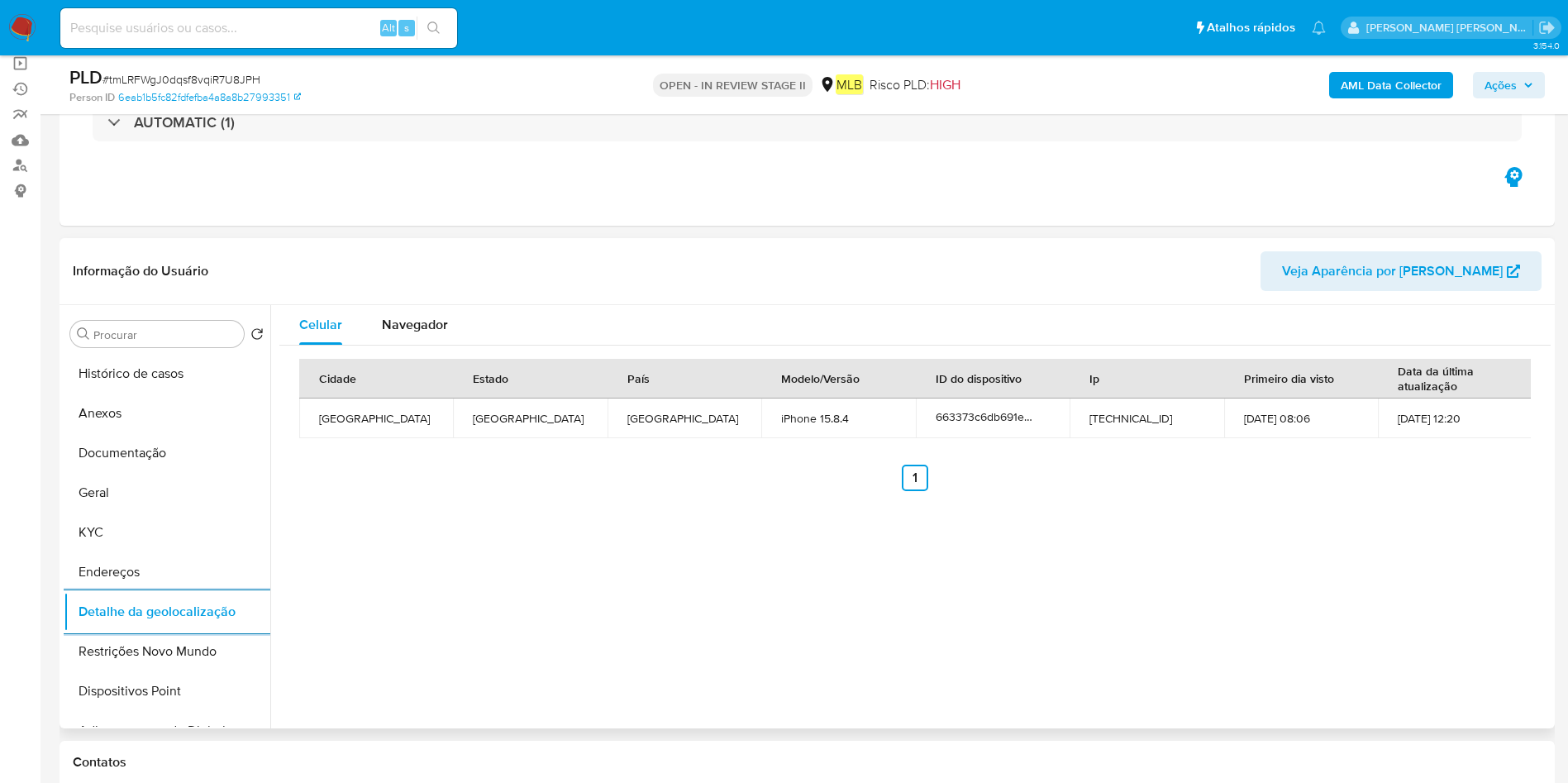
click at [111, 643] on button "Restrições Novo Mundo" at bounding box center [166, 651] width 206 height 40
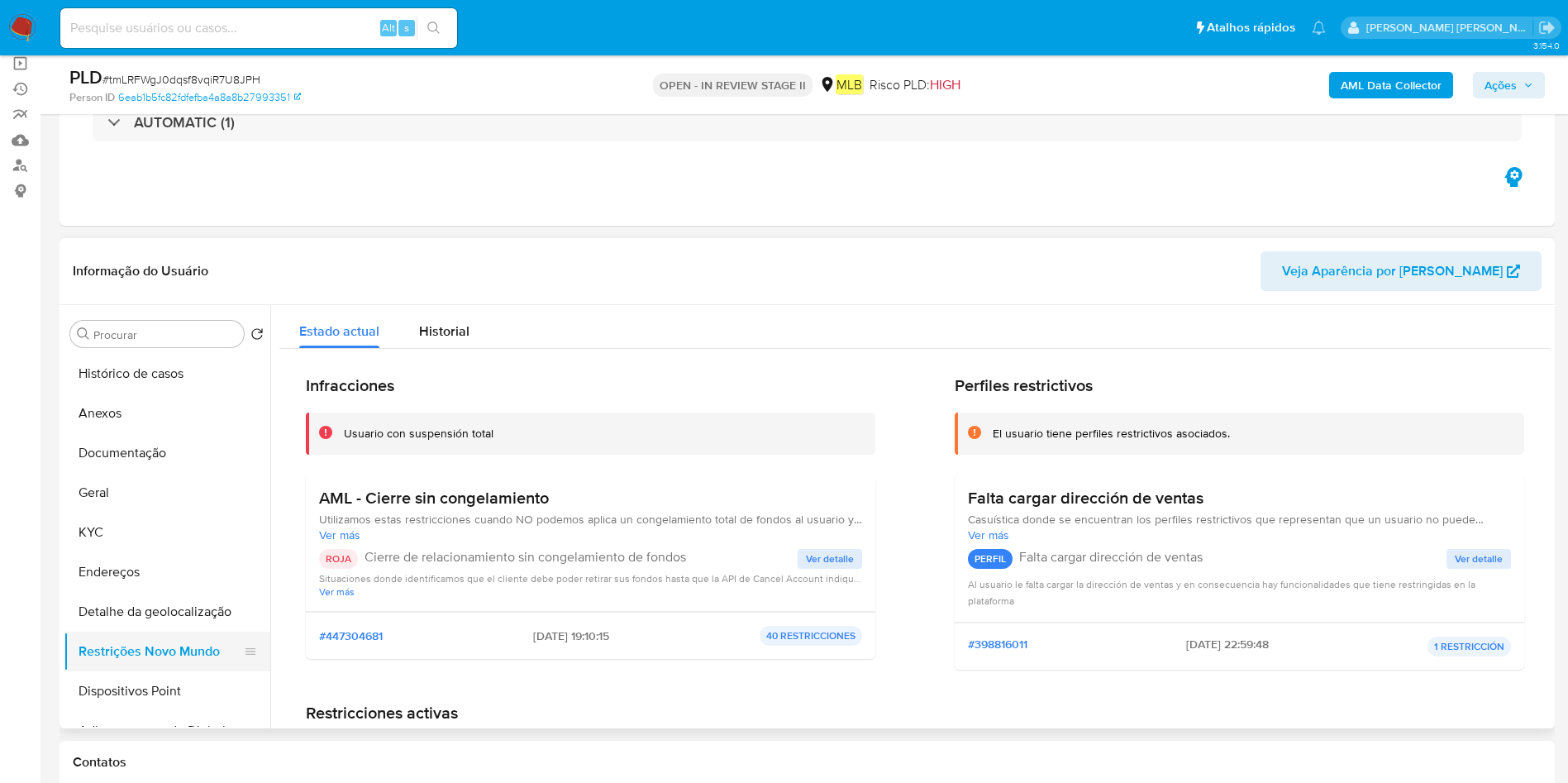
click at [179, 659] on button "Restrições Novo Mundo" at bounding box center [160, 651] width 193 height 40
click at [169, 677] on button "Dispositivos Point" at bounding box center [160, 691] width 193 height 40
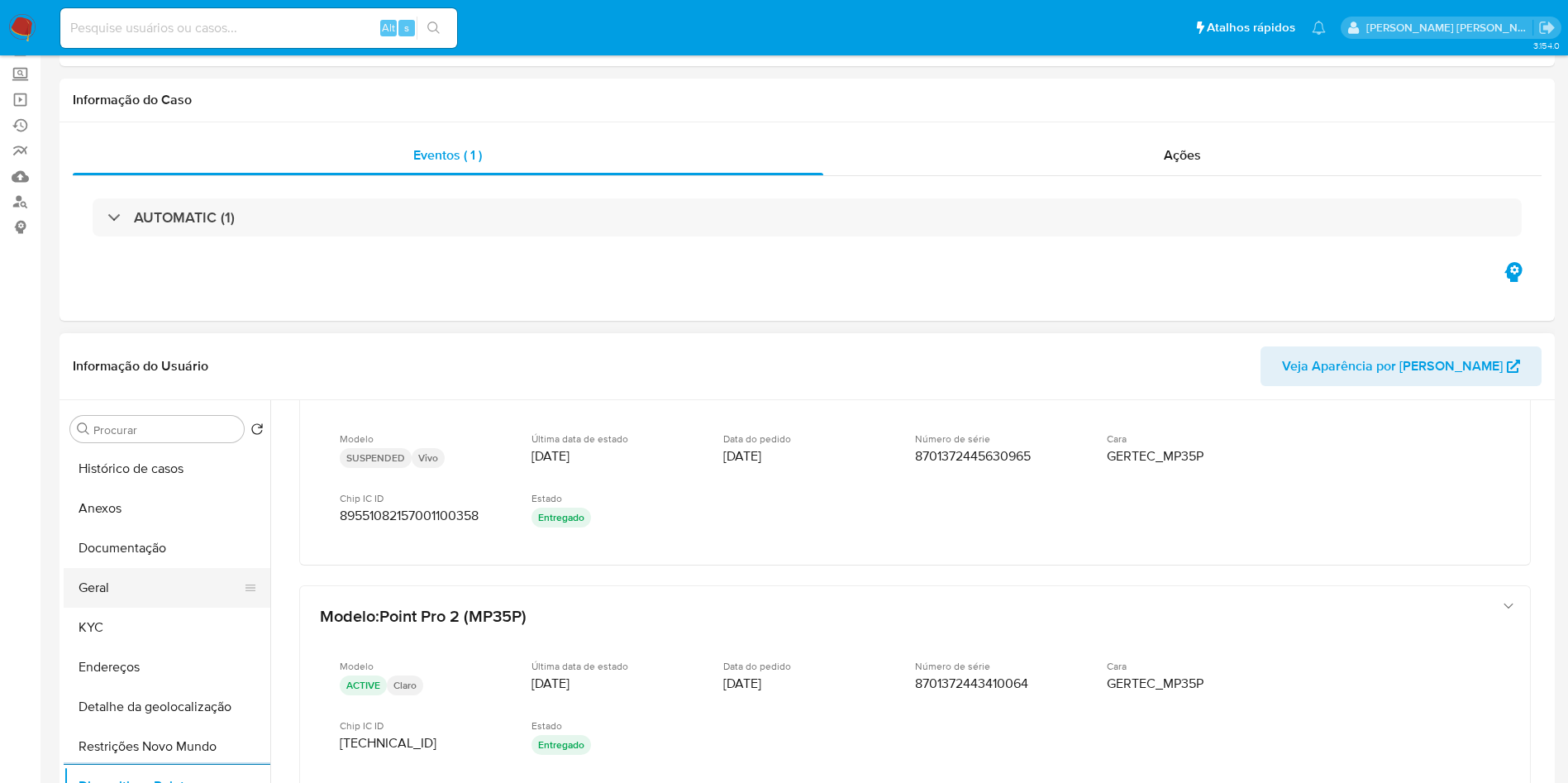
scroll to position [0, 0]
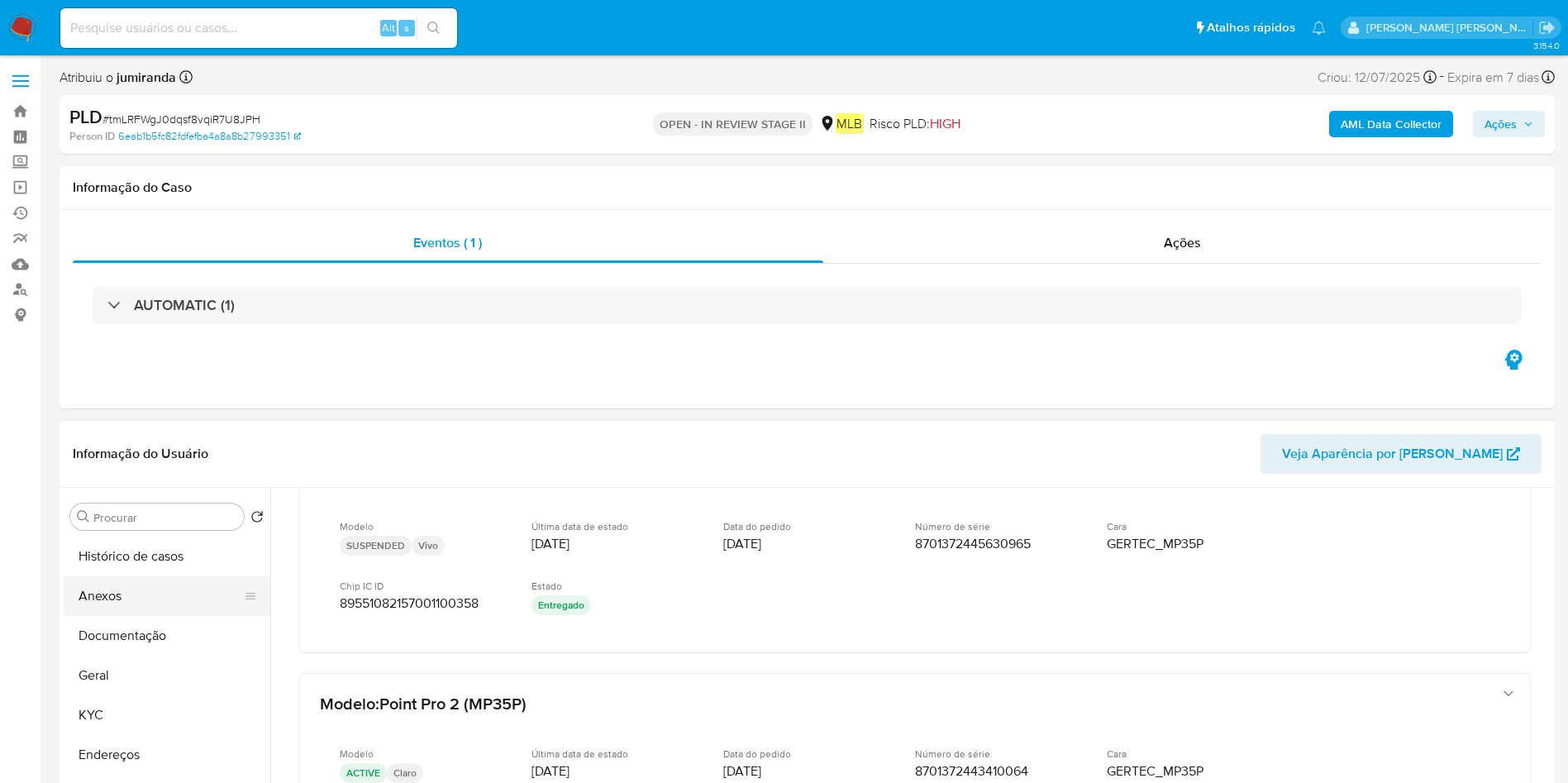
click at [158, 611] on button "Anexos" at bounding box center [160, 596] width 193 height 40
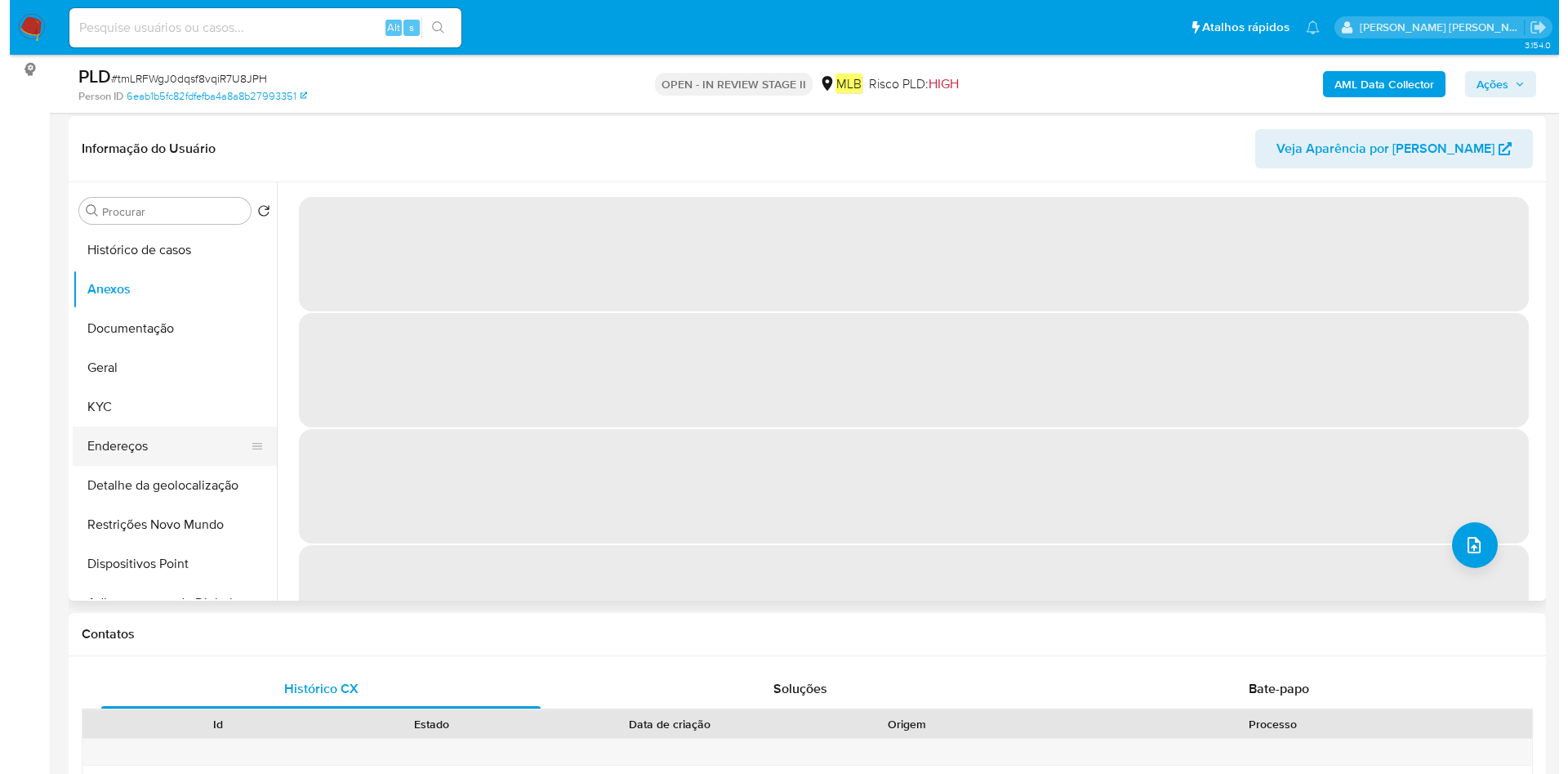
scroll to position [245, 0]
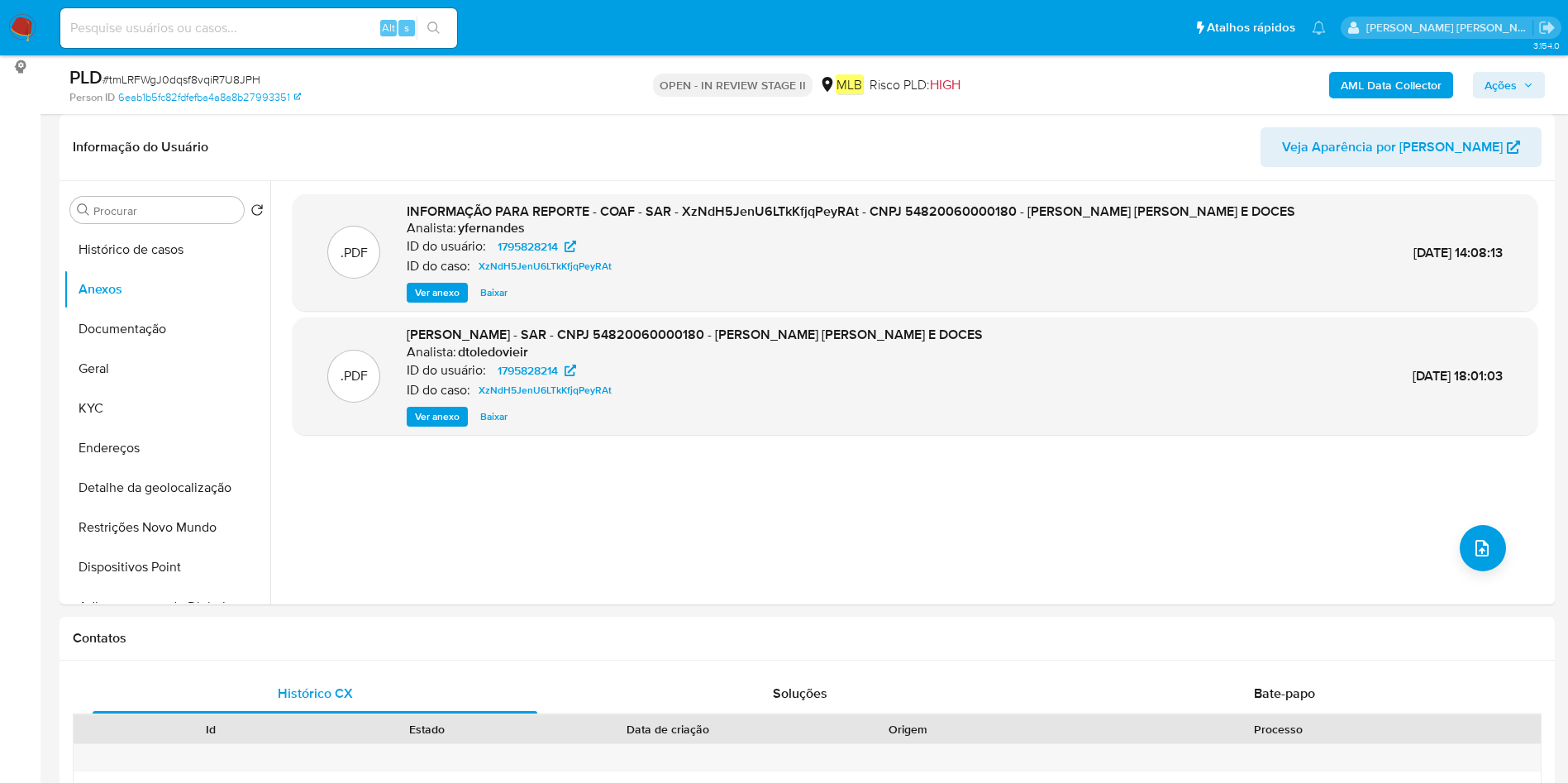
click at [443, 414] on span "Ver anexo" at bounding box center [436, 416] width 44 height 17
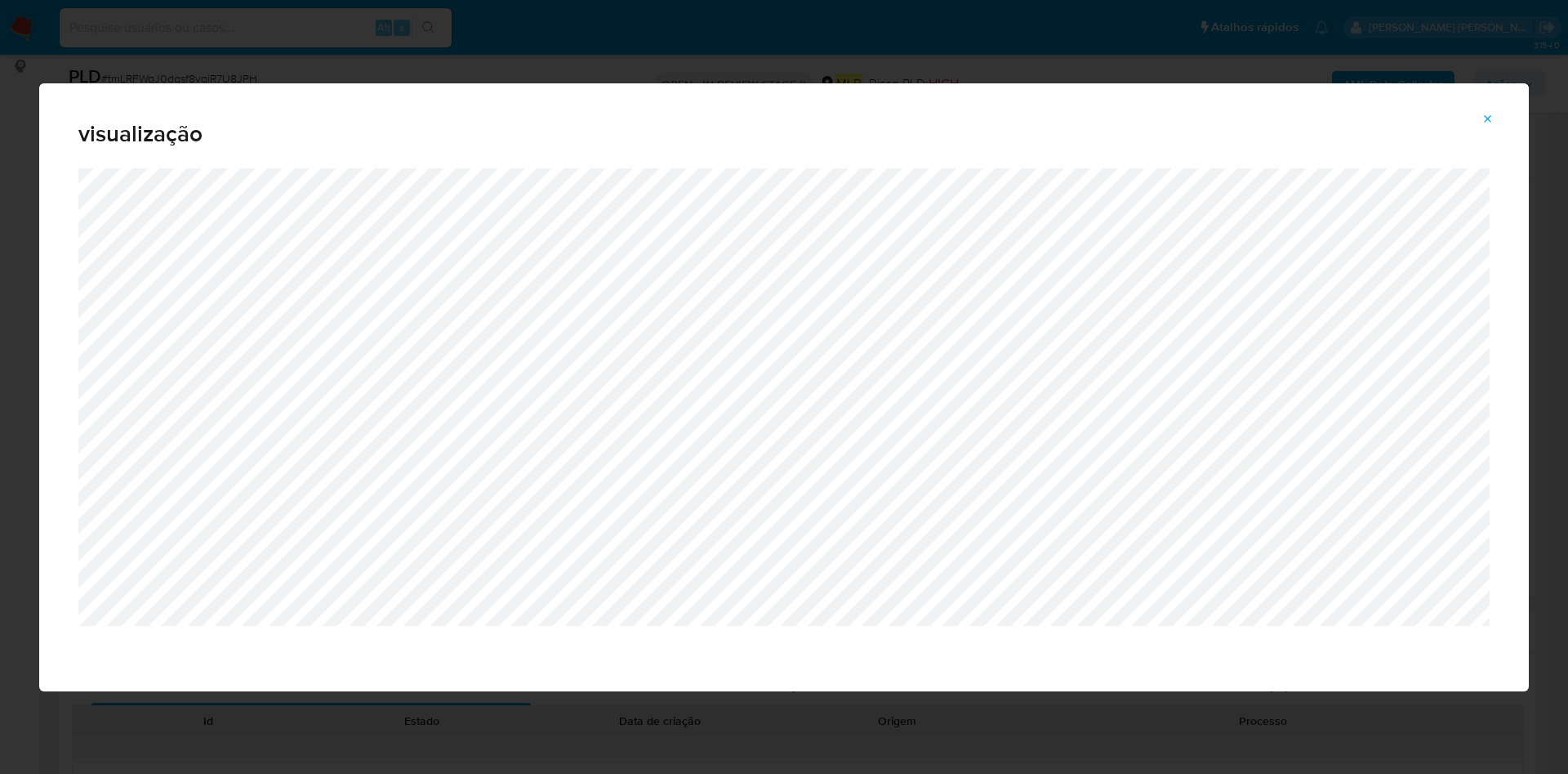
click at [562, 46] on div "visualização" at bounding box center [784, 387] width 1568 height 774
click at [1487, 121] on icon "Attachment preview" at bounding box center [1487, 119] width 13 height 13
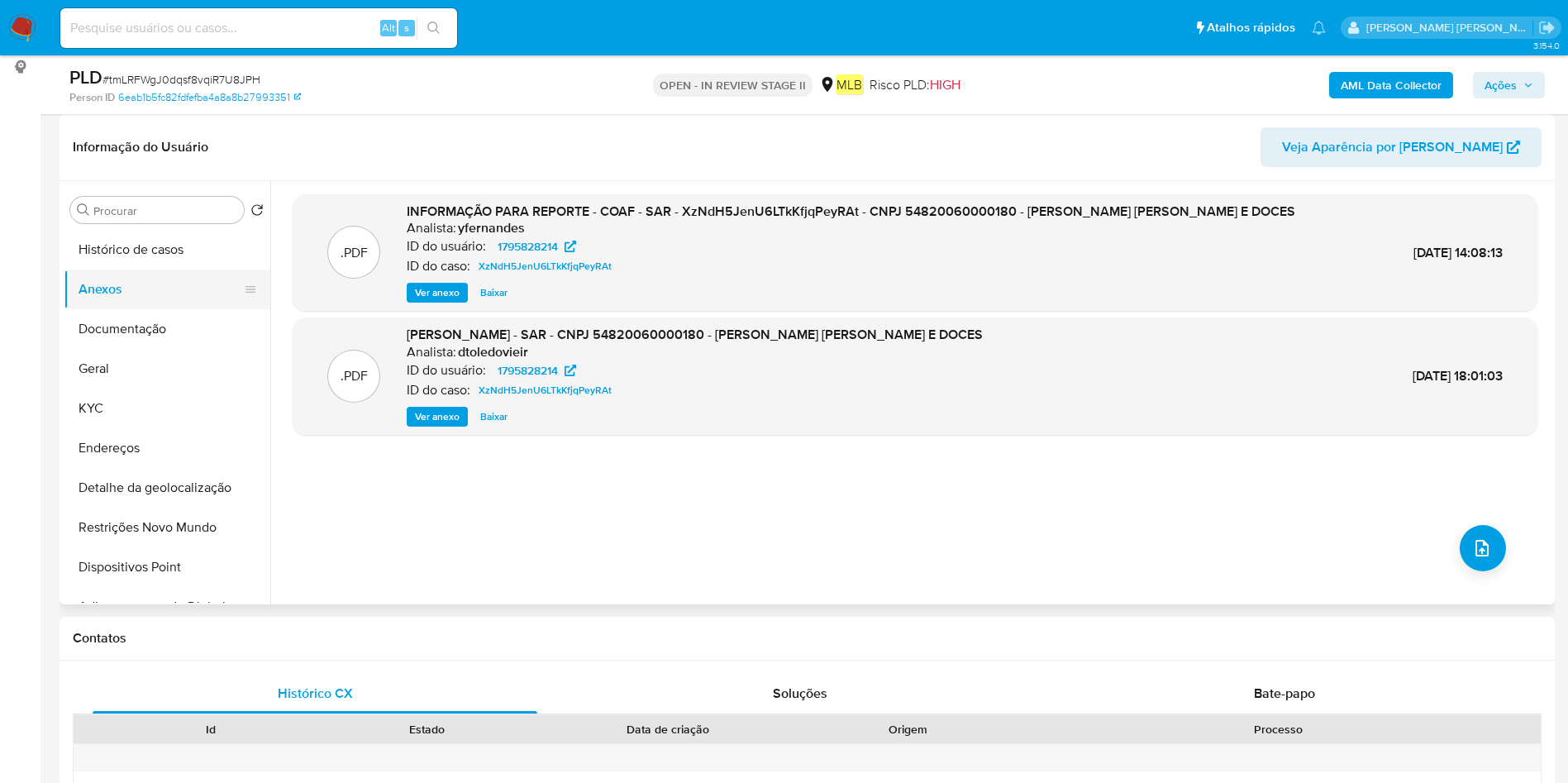
click at [151, 269] on button "Anexos" at bounding box center [160, 289] width 193 height 40
click at [162, 253] on button "Histórico de casos" at bounding box center [160, 250] width 193 height 40
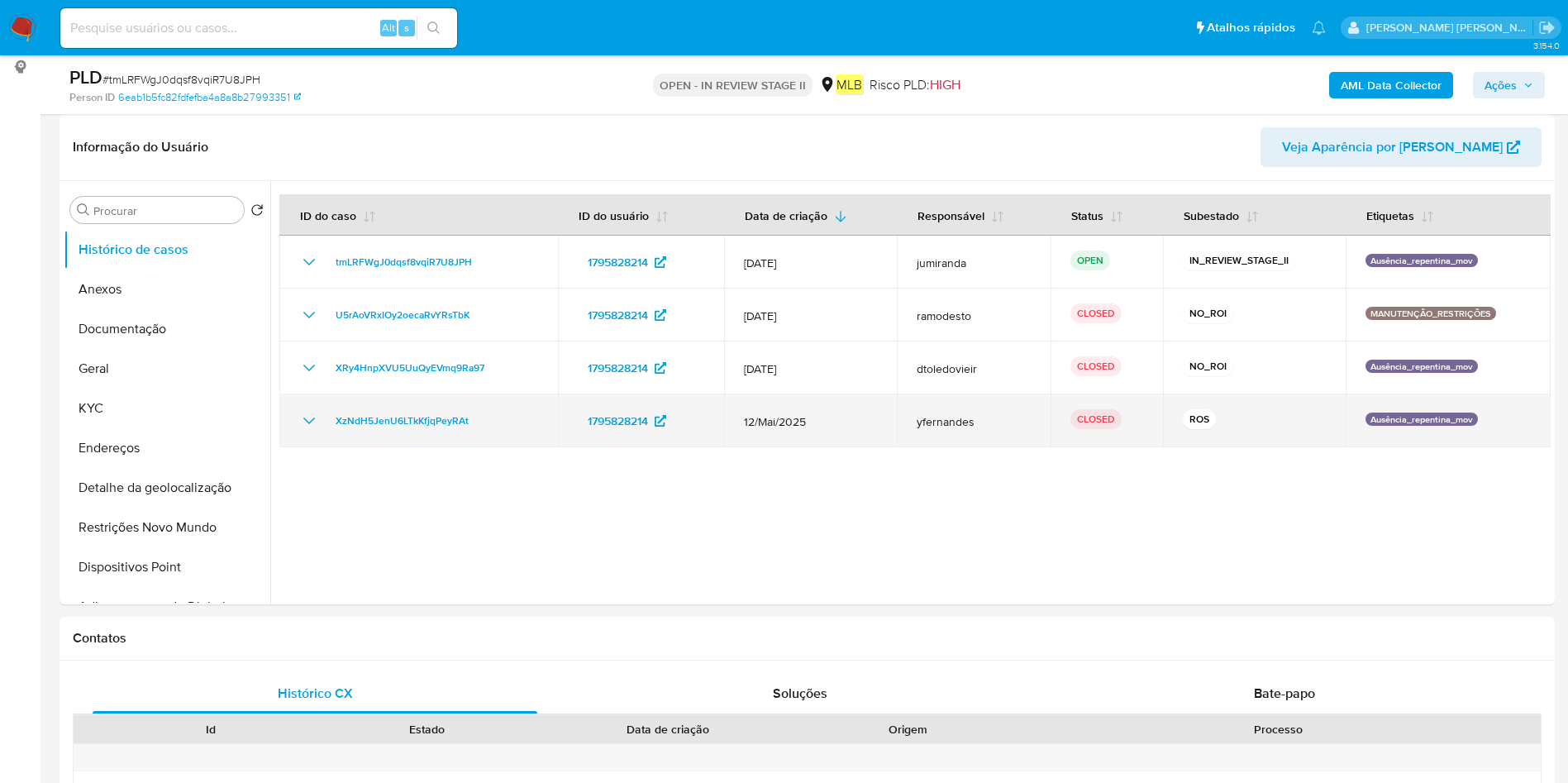
click at [454, 437] on td "XzNdH5JenU6LTkKfjqPeyRAt" at bounding box center [419, 421] width 279 height 53
click at [759, 417] on span "12/Mai/2025" at bounding box center [810, 421] width 133 height 15
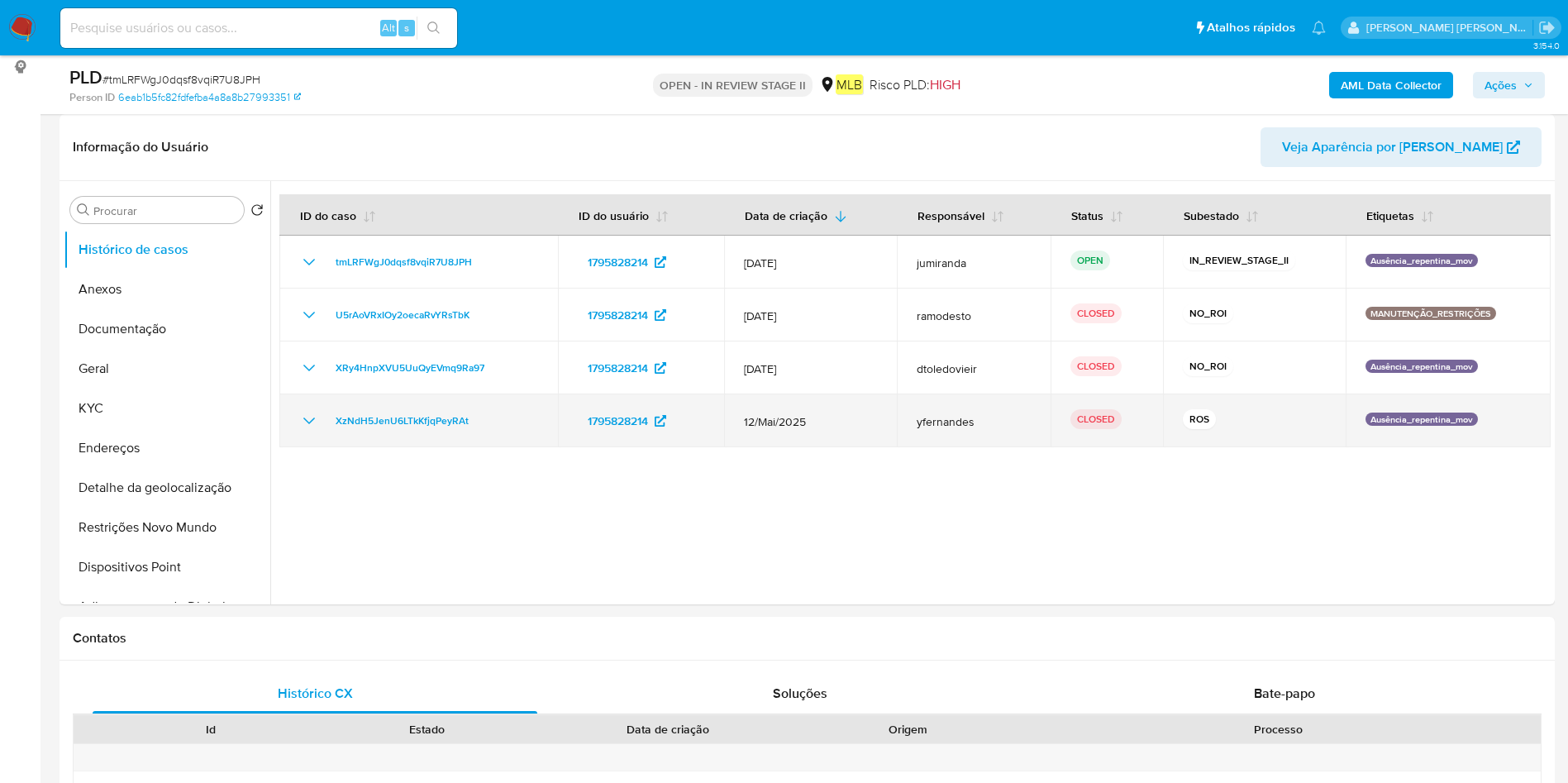
click at [759, 417] on span "12/Mai/2025" at bounding box center [810, 421] width 133 height 15
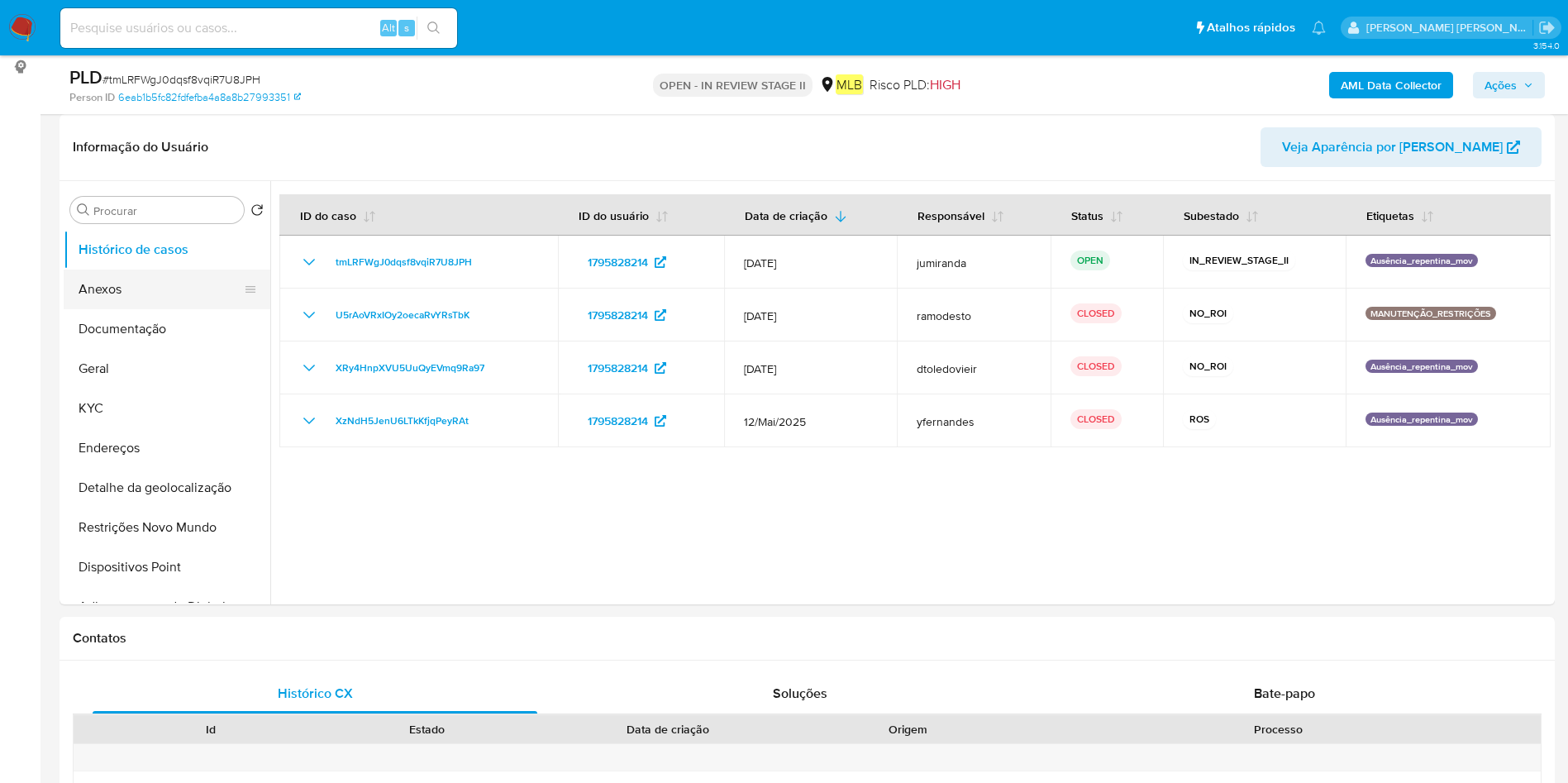
click at [156, 285] on button "Anexos" at bounding box center [160, 289] width 193 height 40
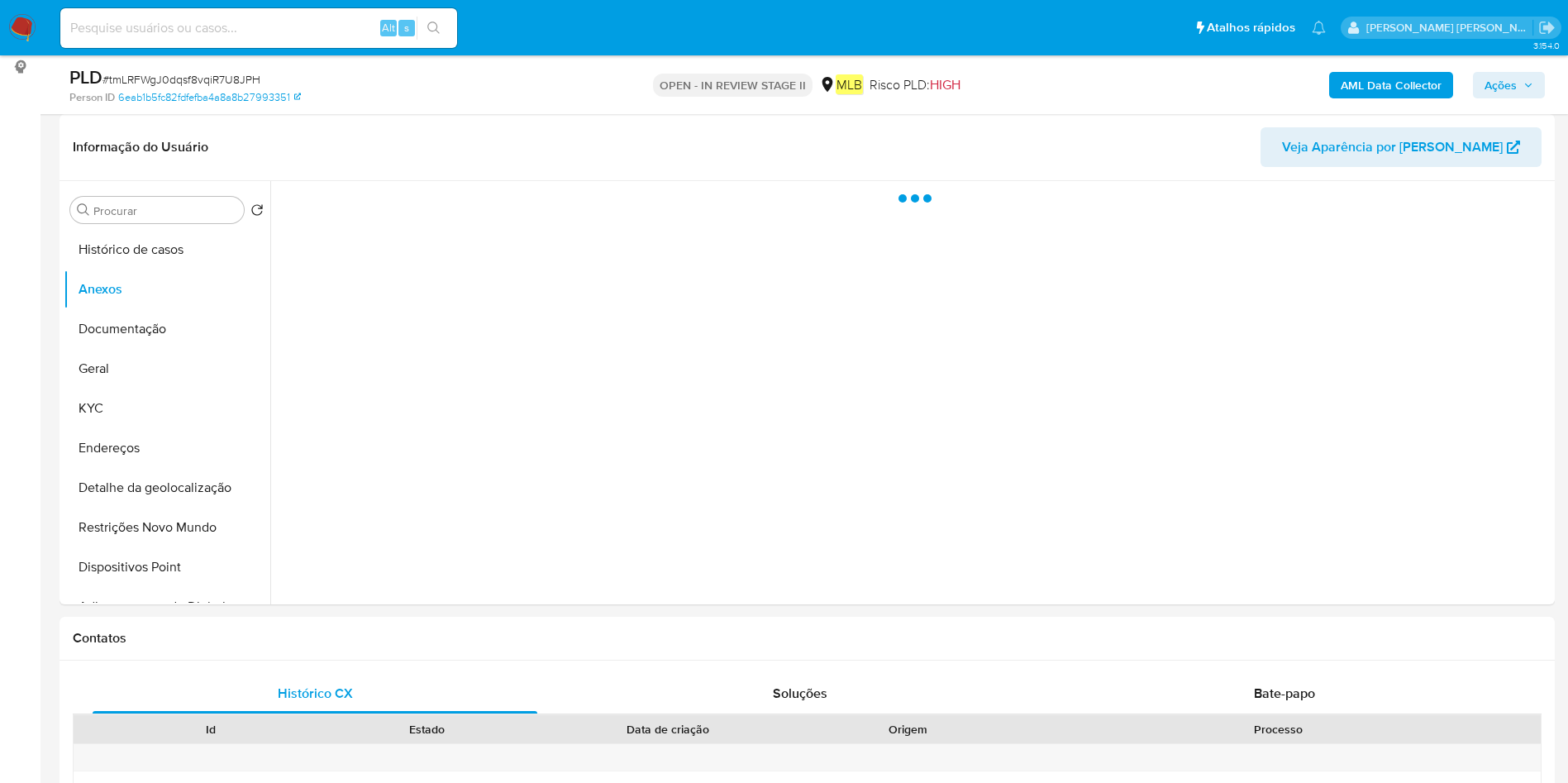
click at [1483, 580] on div at bounding box center [910, 393] width 1281 height 423
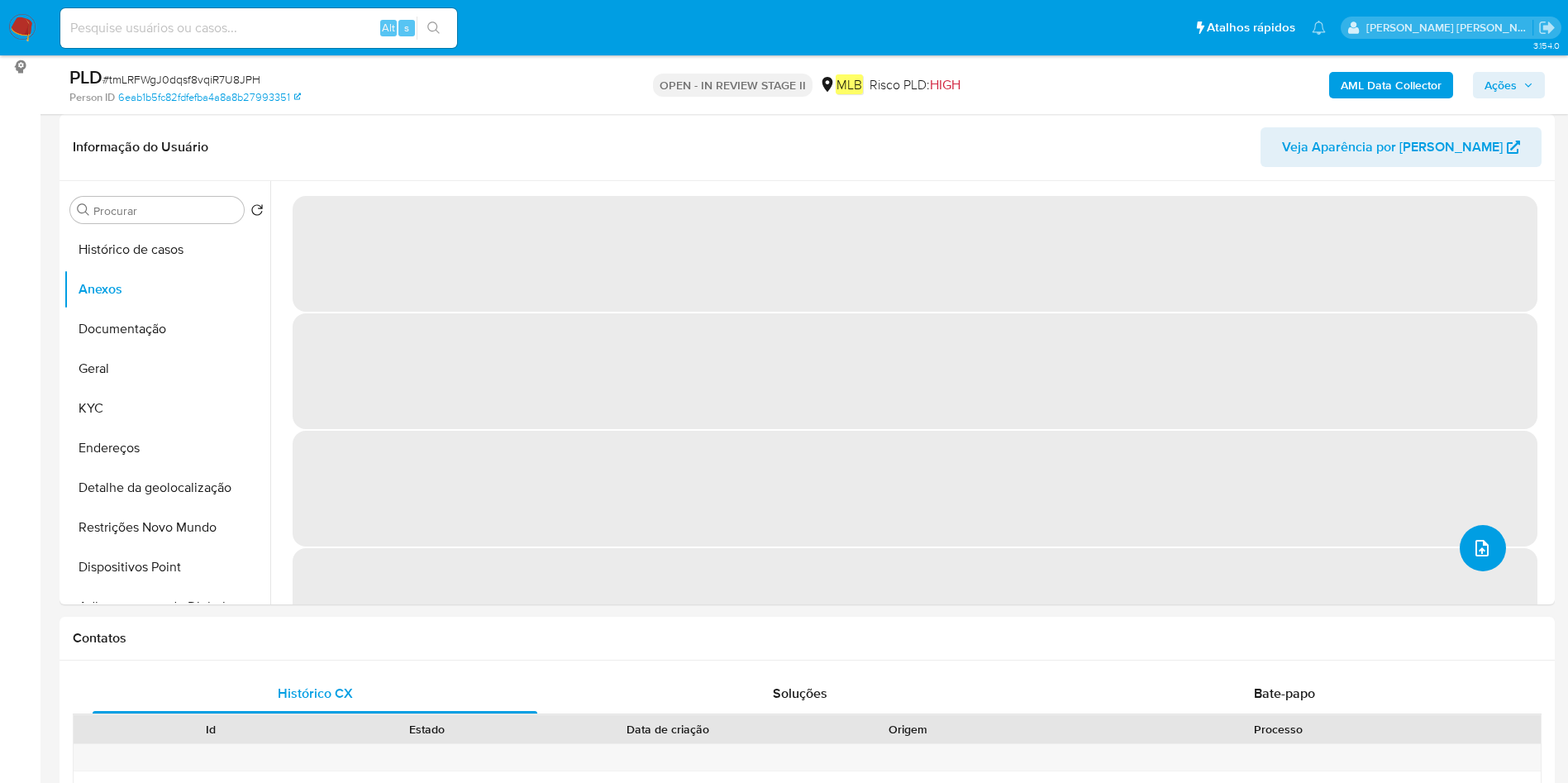
click at [1478, 544] on icon "upload-file" at bounding box center [1482, 548] width 20 height 20
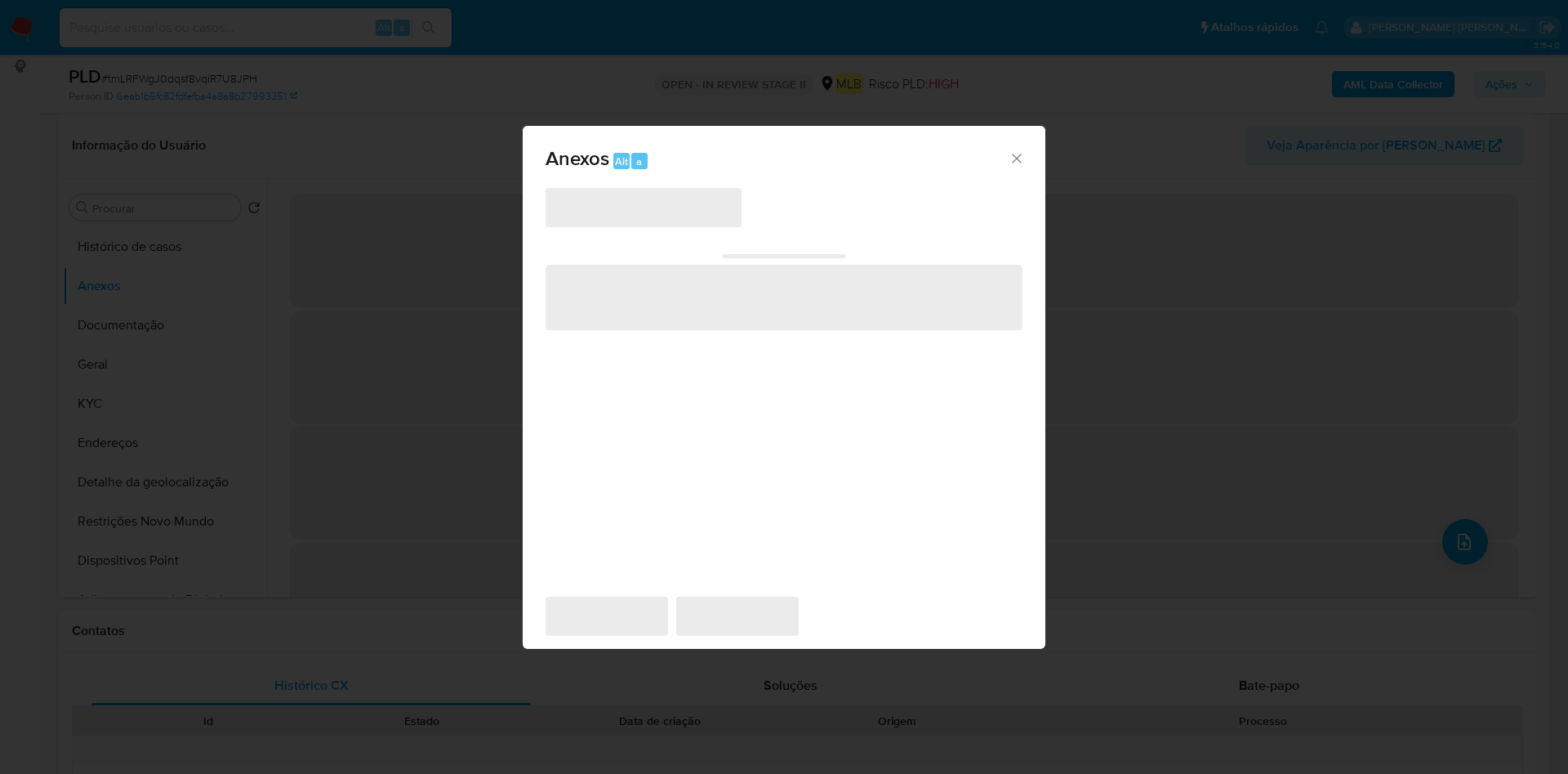
click at [661, 216] on span "‌" at bounding box center [644, 207] width 196 height 40
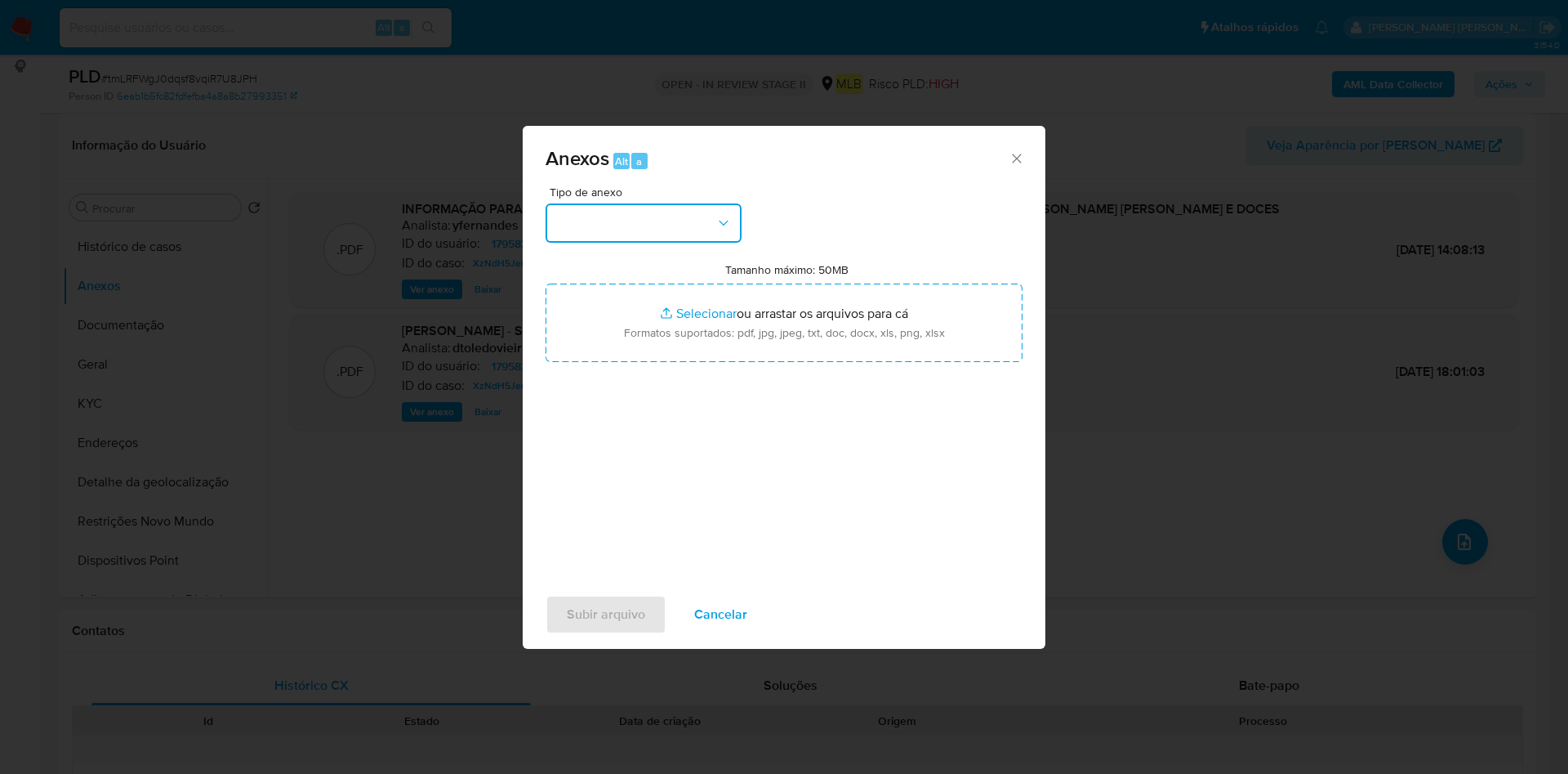
click at [663, 218] on button "button" at bounding box center [644, 223] width 196 height 40
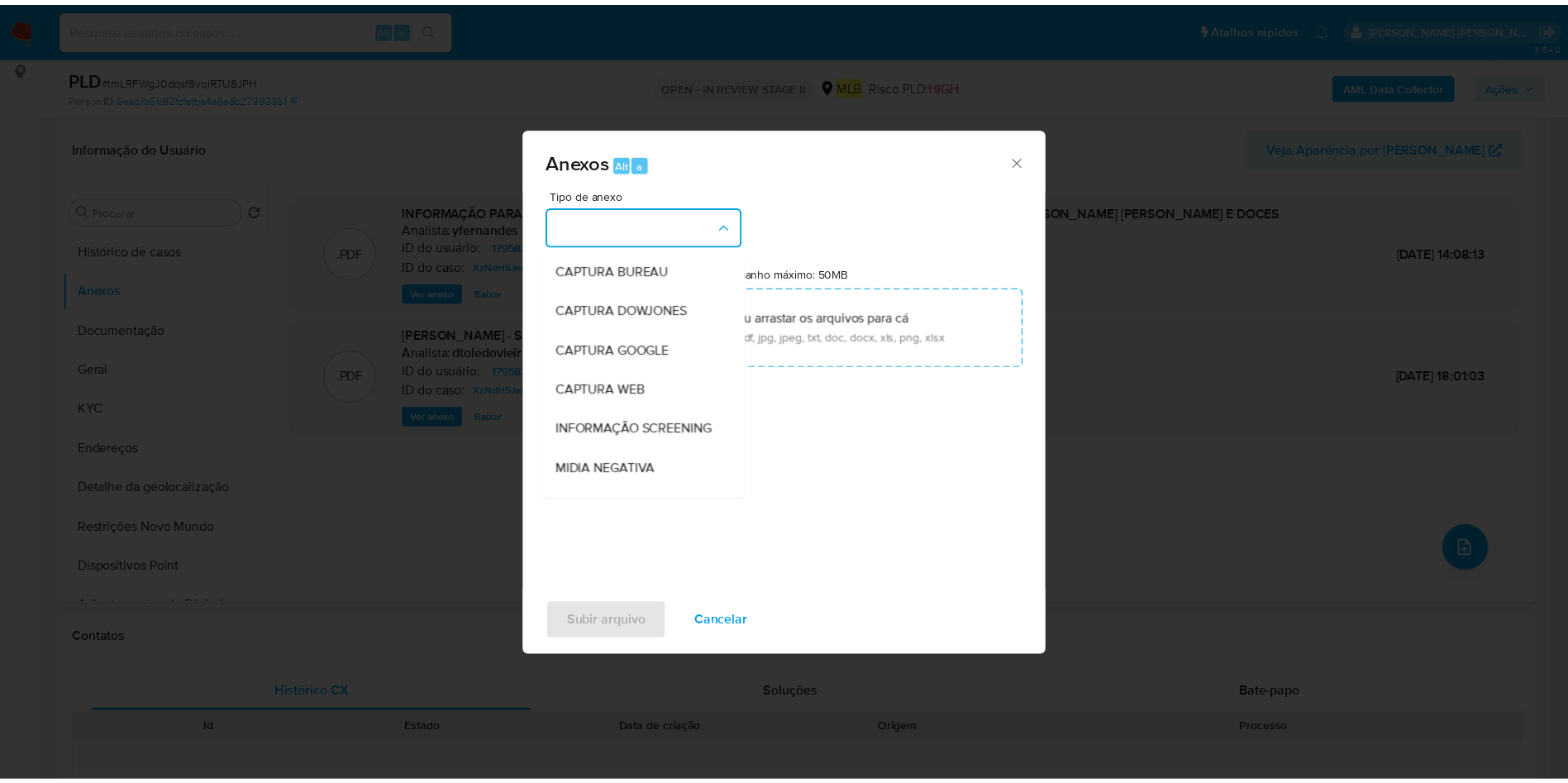
scroll to position [254, 0]
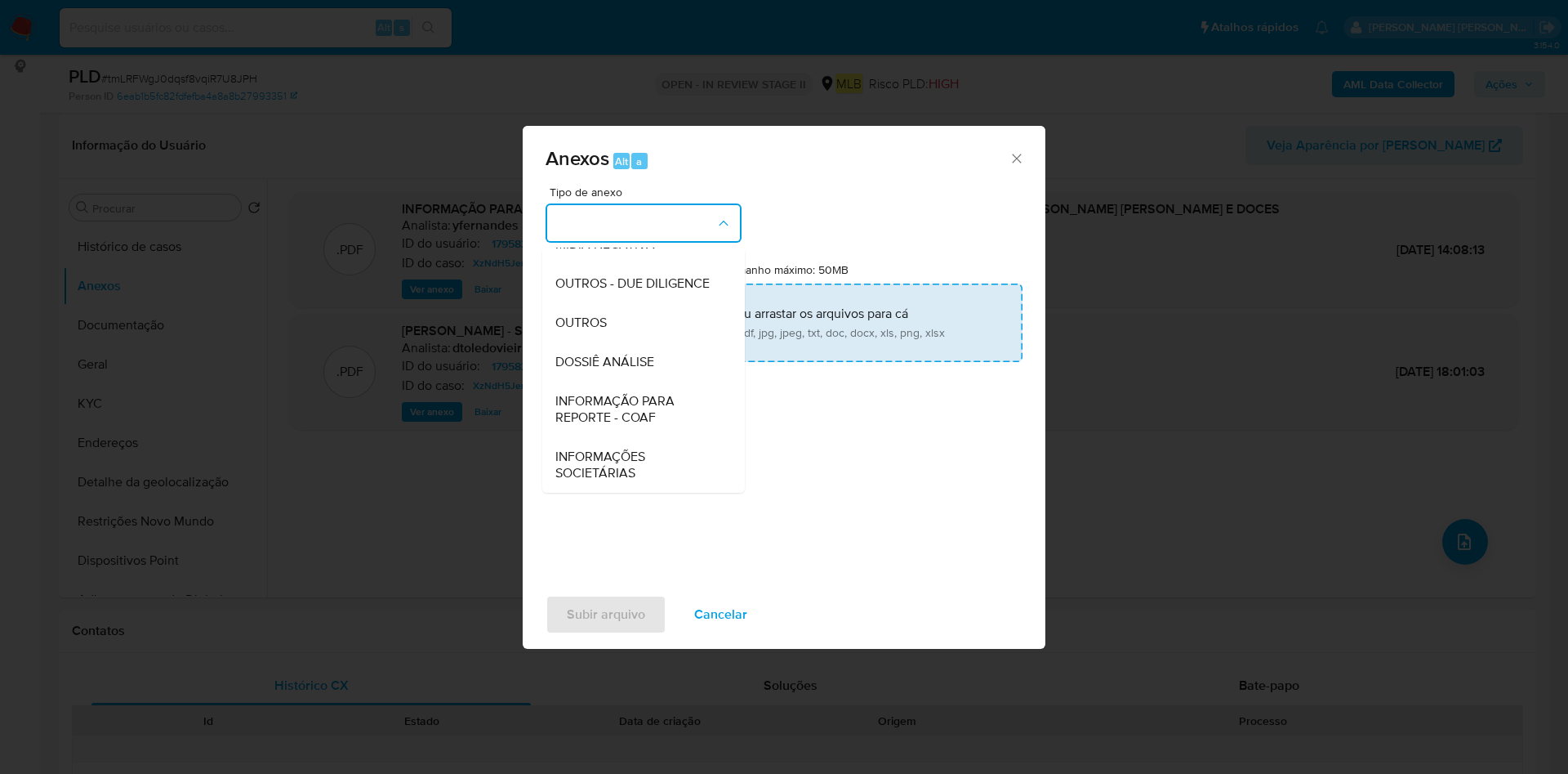
click at [612, 308] on div "OUTROS" at bounding box center [639, 323] width 167 height 40
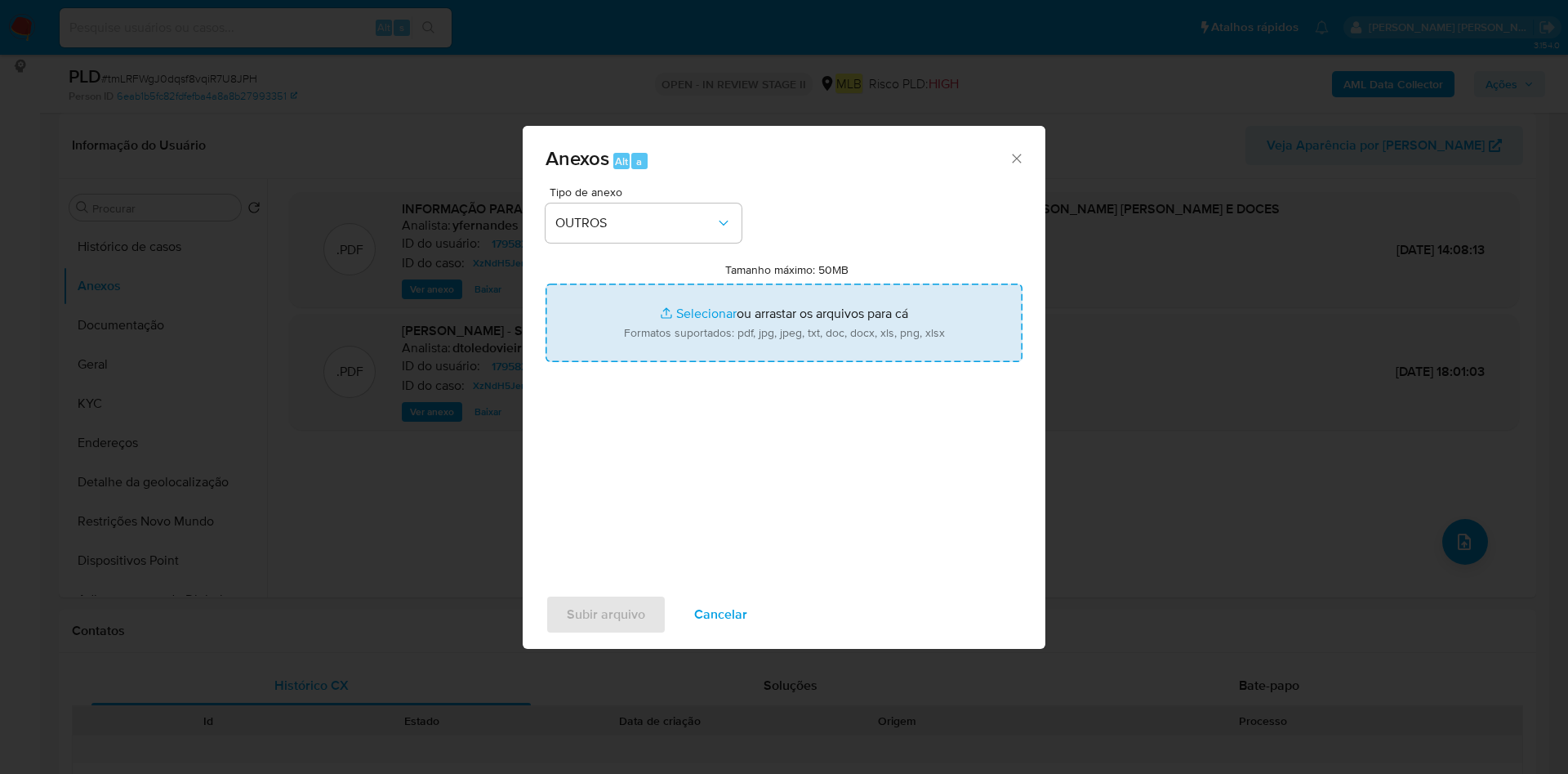
type input "C:\fakepath\Mulan 1795828214_2025_08_18_10_41_36.xlsx"
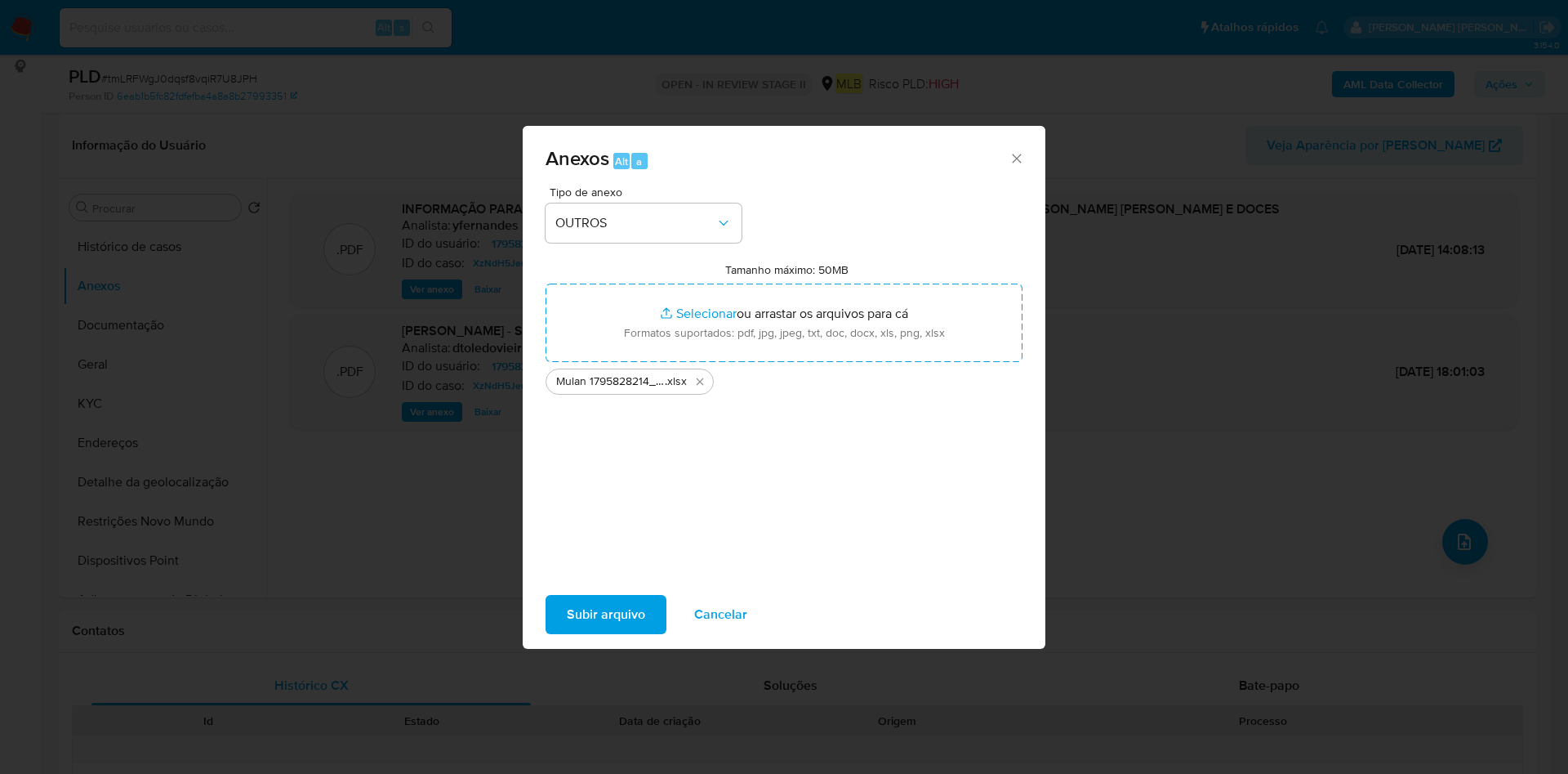
click at [622, 605] on span "Subir arquivo" at bounding box center [605, 615] width 78 height 36
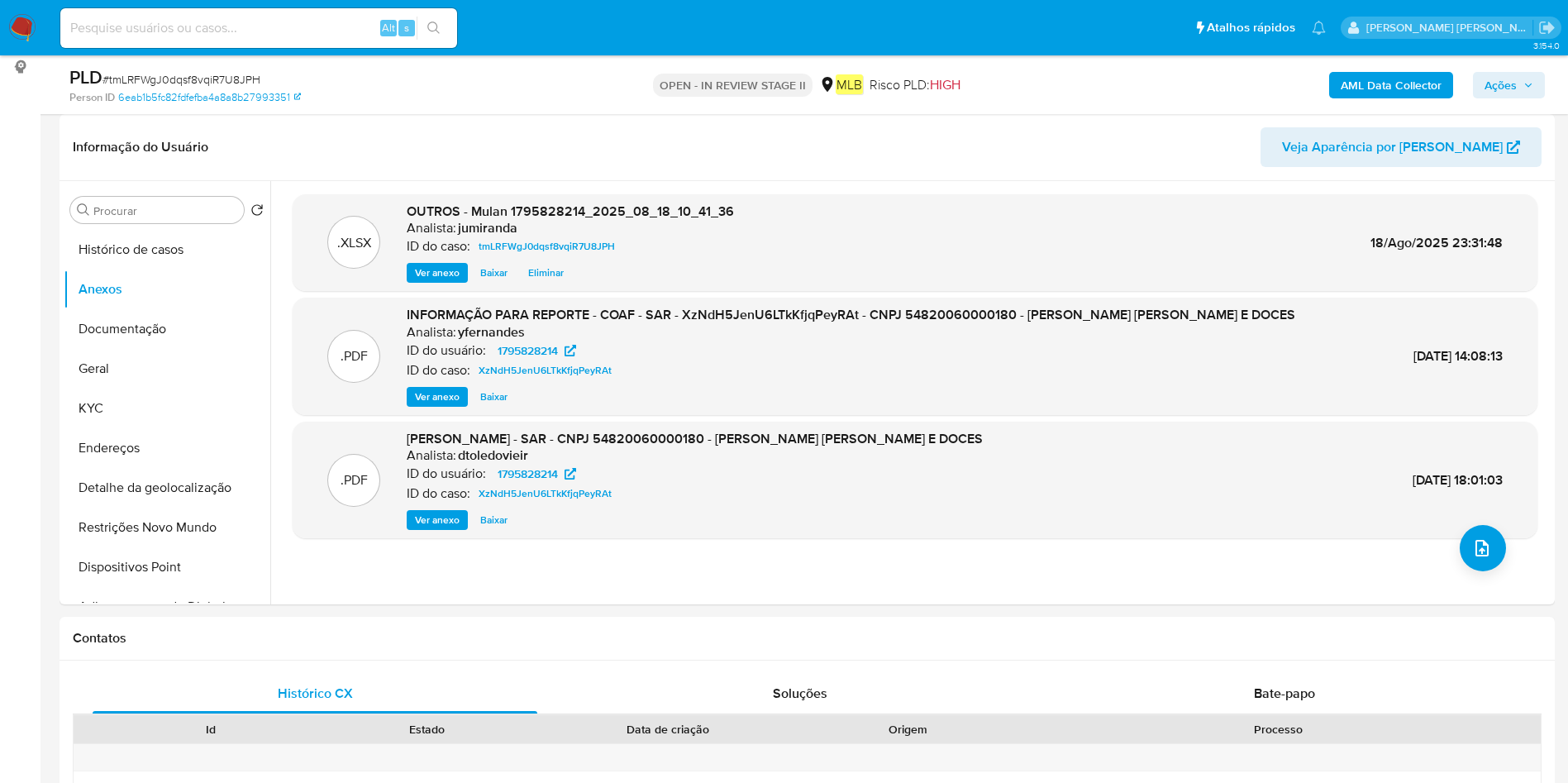
click at [1528, 87] on icon "button" at bounding box center [1528, 84] width 10 height 10
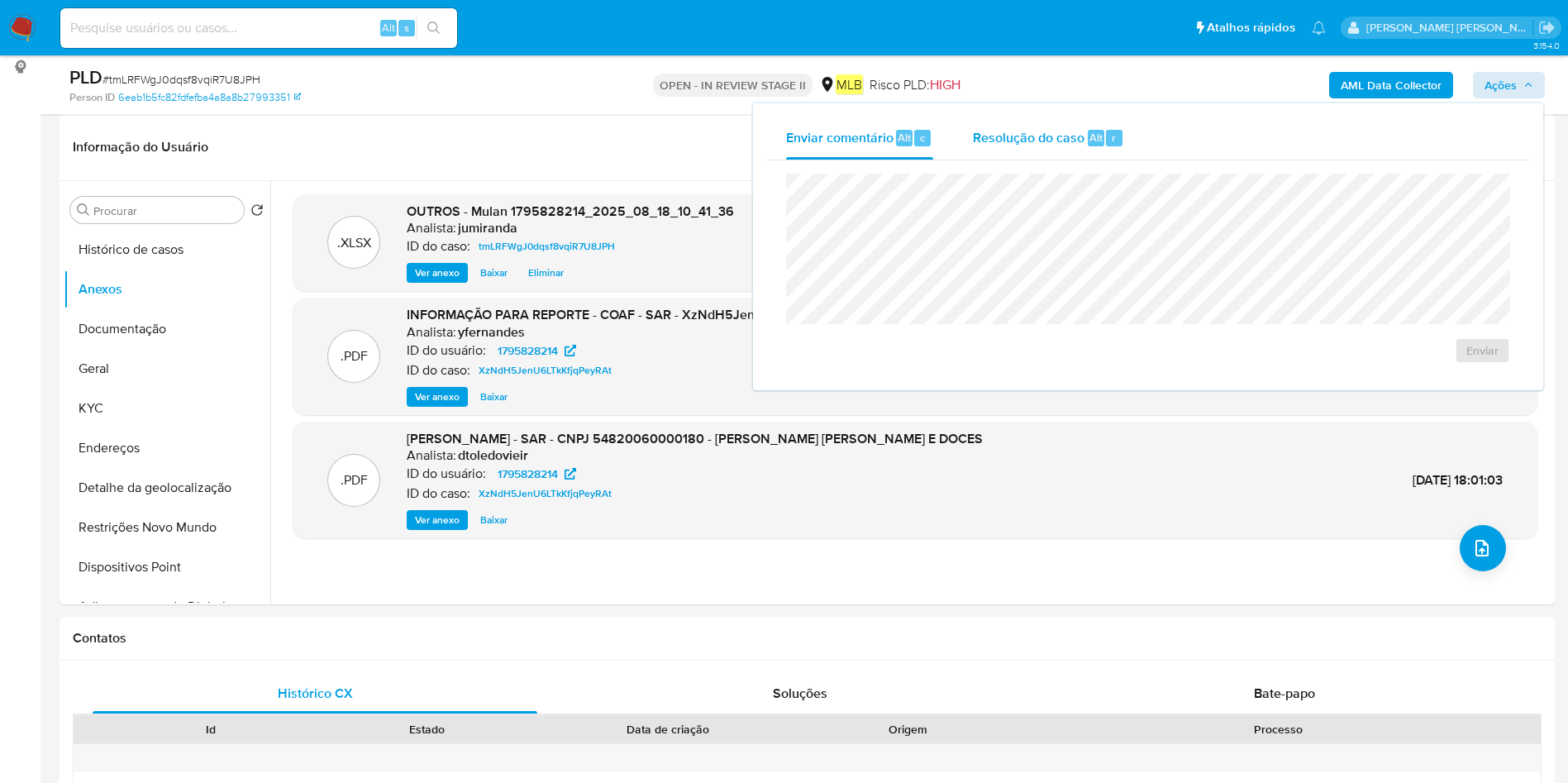
click at [1072, 143] on span "Resolução do caso" at bounding box center [1029, 137] width 112 height 19
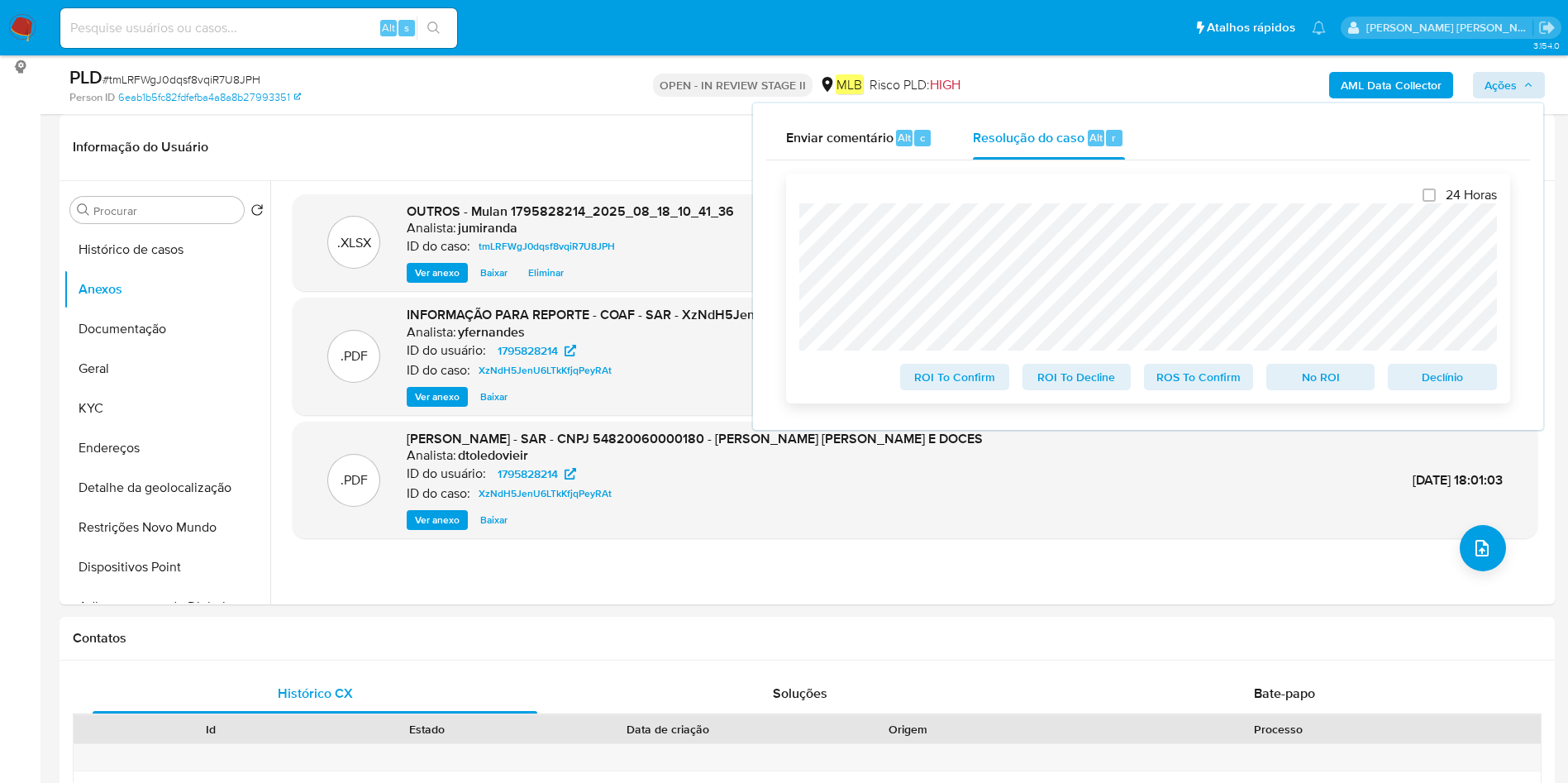
click at [1211, 379] on span "ROS To Confirm" at bounding box center [1198, 376] width 86 height 24
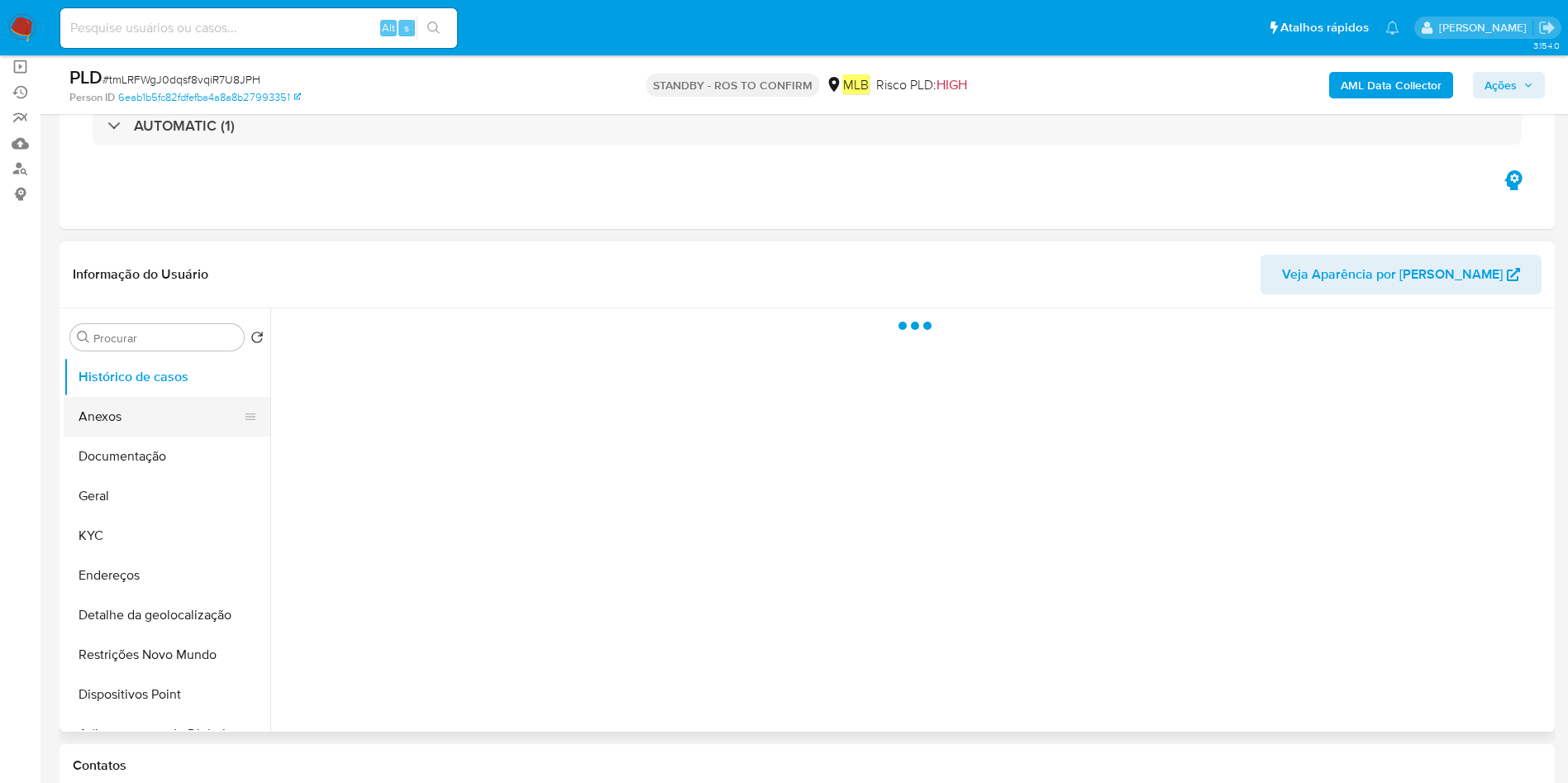
scroll to position [124, 0]
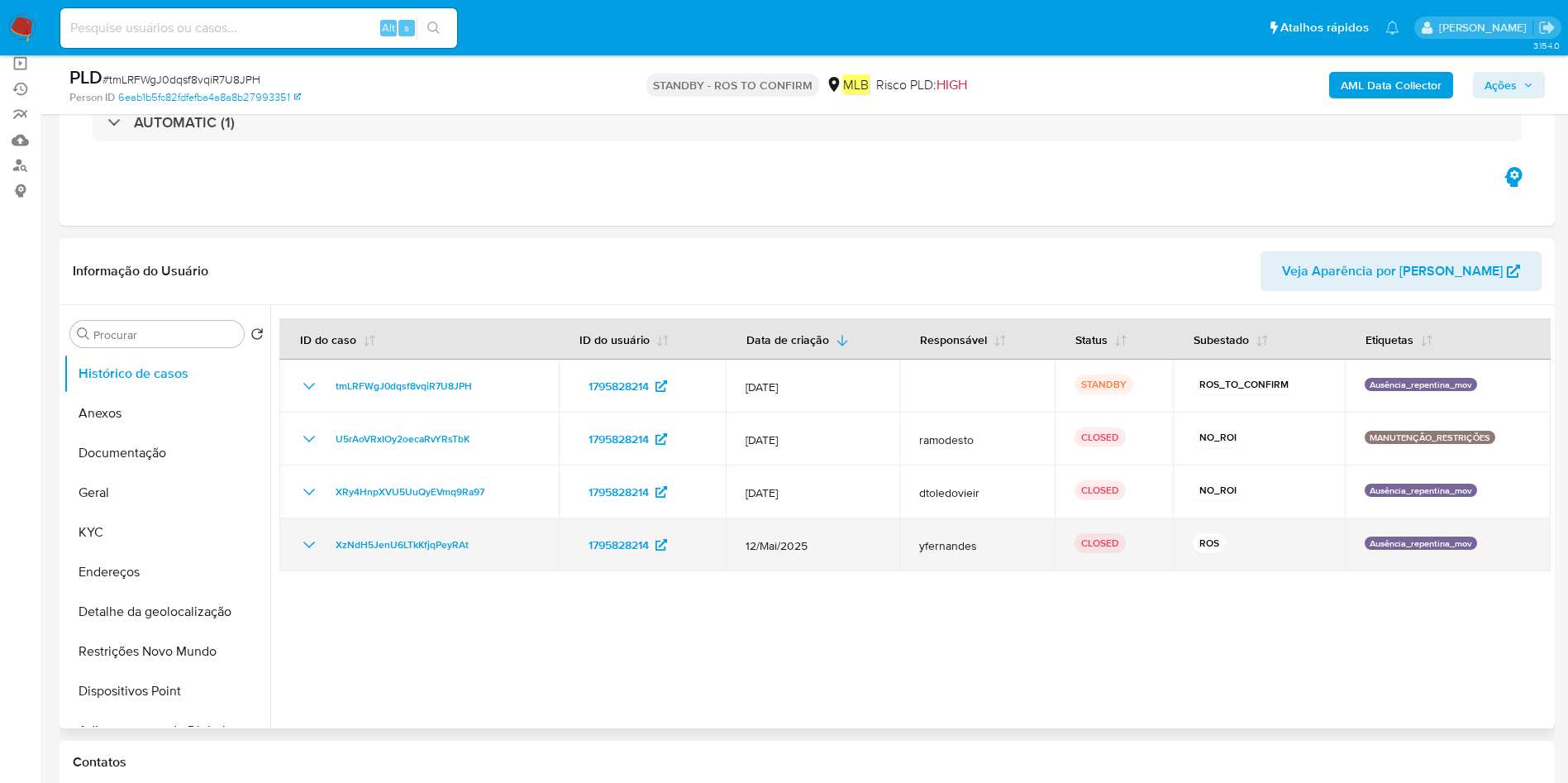
select select "10"
